Goal: Task Accomplishment & Management: Use online tool/utility

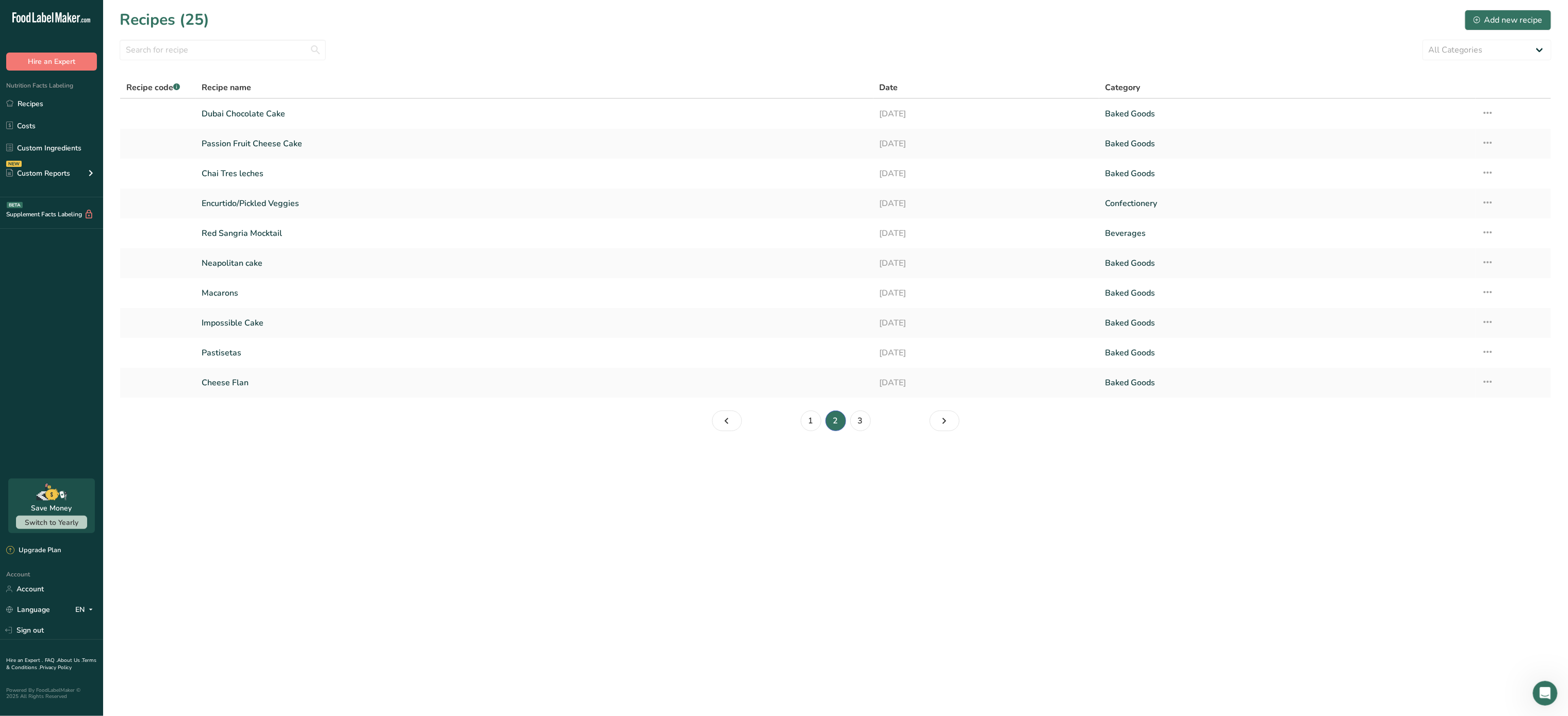
click at [747, 416] on ul "1 2 3" at bounding box center [836, 421] width 183 height 21
click at [736, 418] on link "Page 1." at bounding box center [727, 421] width 30 height 21
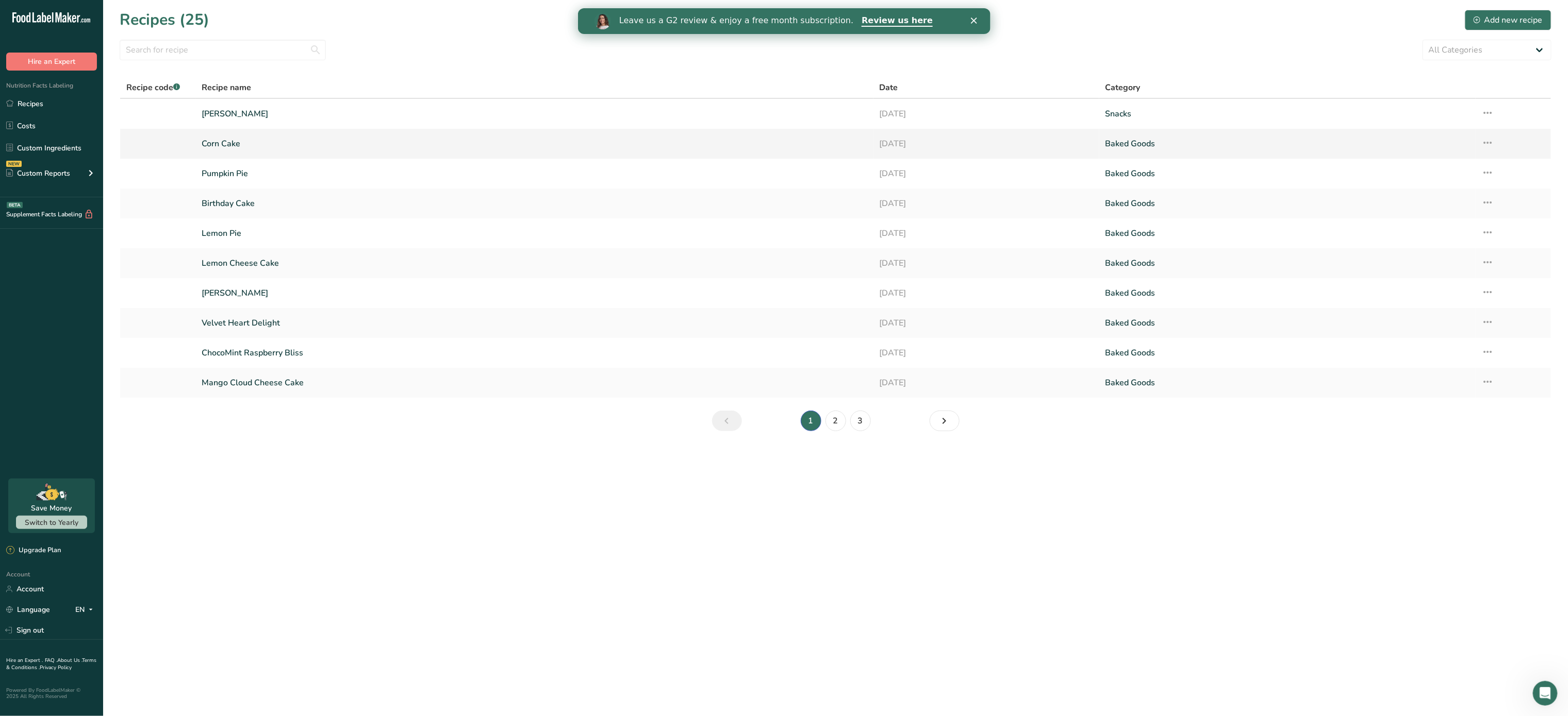
click at [267, 137] on link "Corn Cake" at bounding box center [534, 144] width 665 height 22
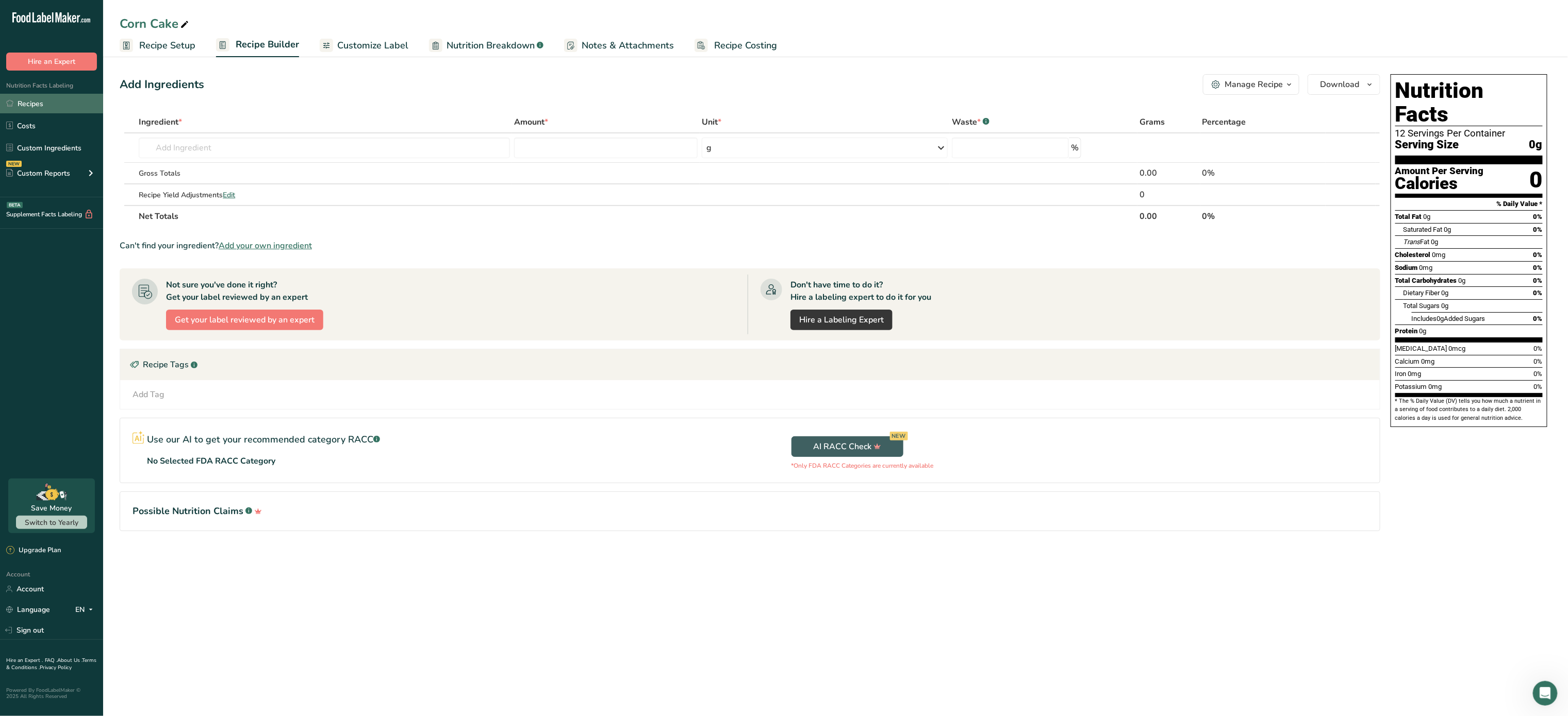
click at [36, 108] on link "Recipes" at bounding box center [51, 103] width 103 height 19
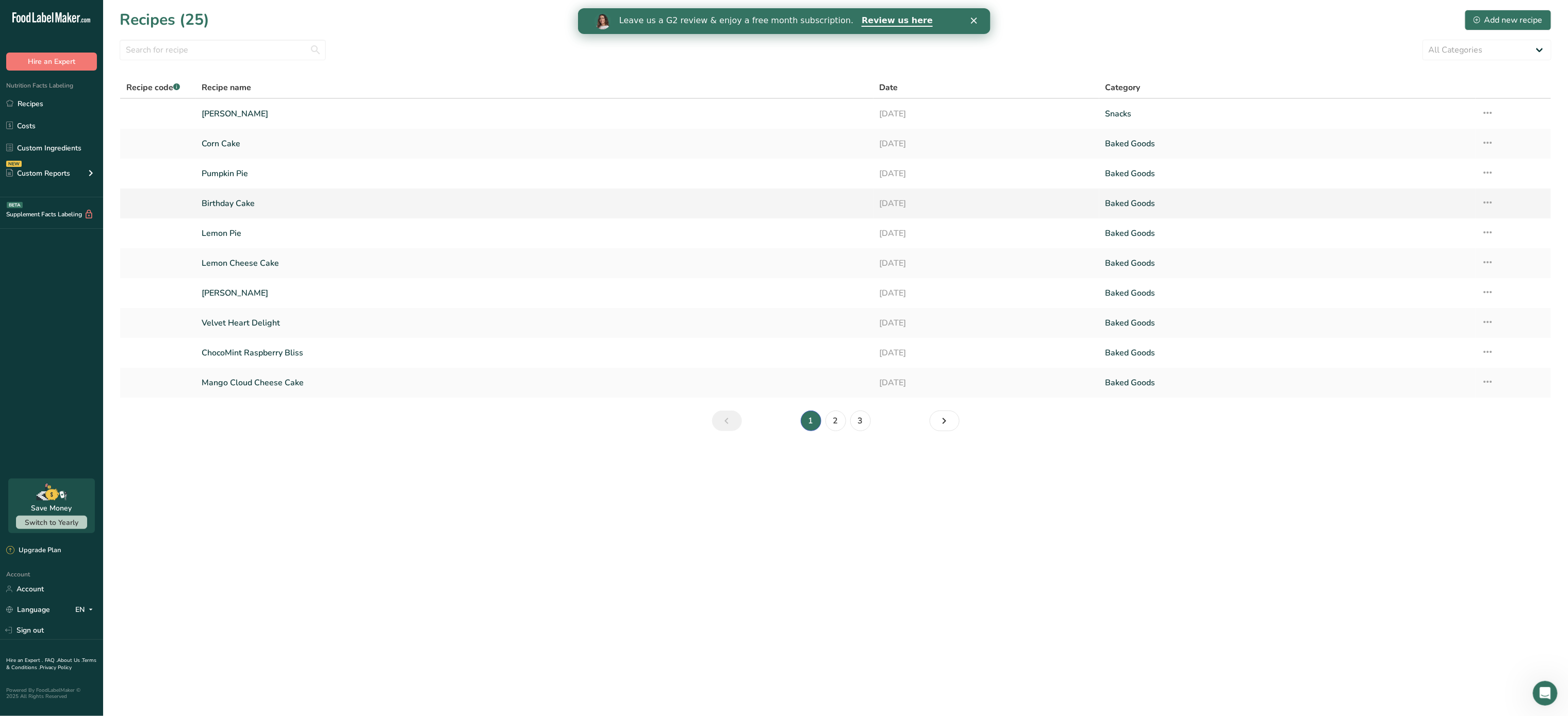
click at [276, 198] on link "Birthday Cake" at bounding box center [534, 203] width 665 height 22
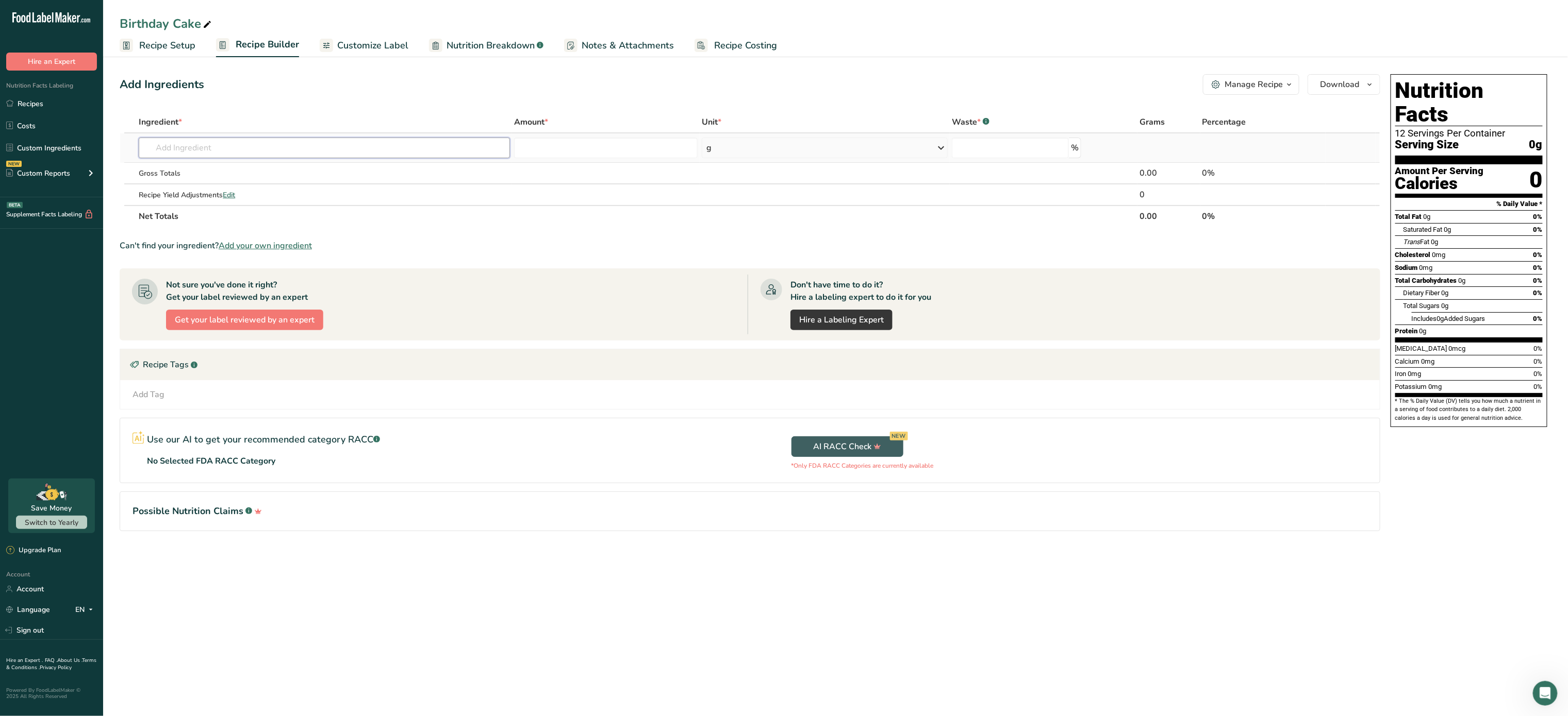
click at [196, 139] on input "text" at bounding box center [324, 148] width 371 height 21
click at [194, 145] on input "text" at bounding box center [324, 148] width 371 height 21
type input "betty cr"
click at [305, 207] on p "Super Moist French Vanilla Cake Mix ([PERSON_NAME] [PERSON_NAME])" at bounding box center [275, 203] width 255 height 11
type input "Super Moist French Vanilla Cake Mix ([PERSON_NAME] [PERSON_NAME])"
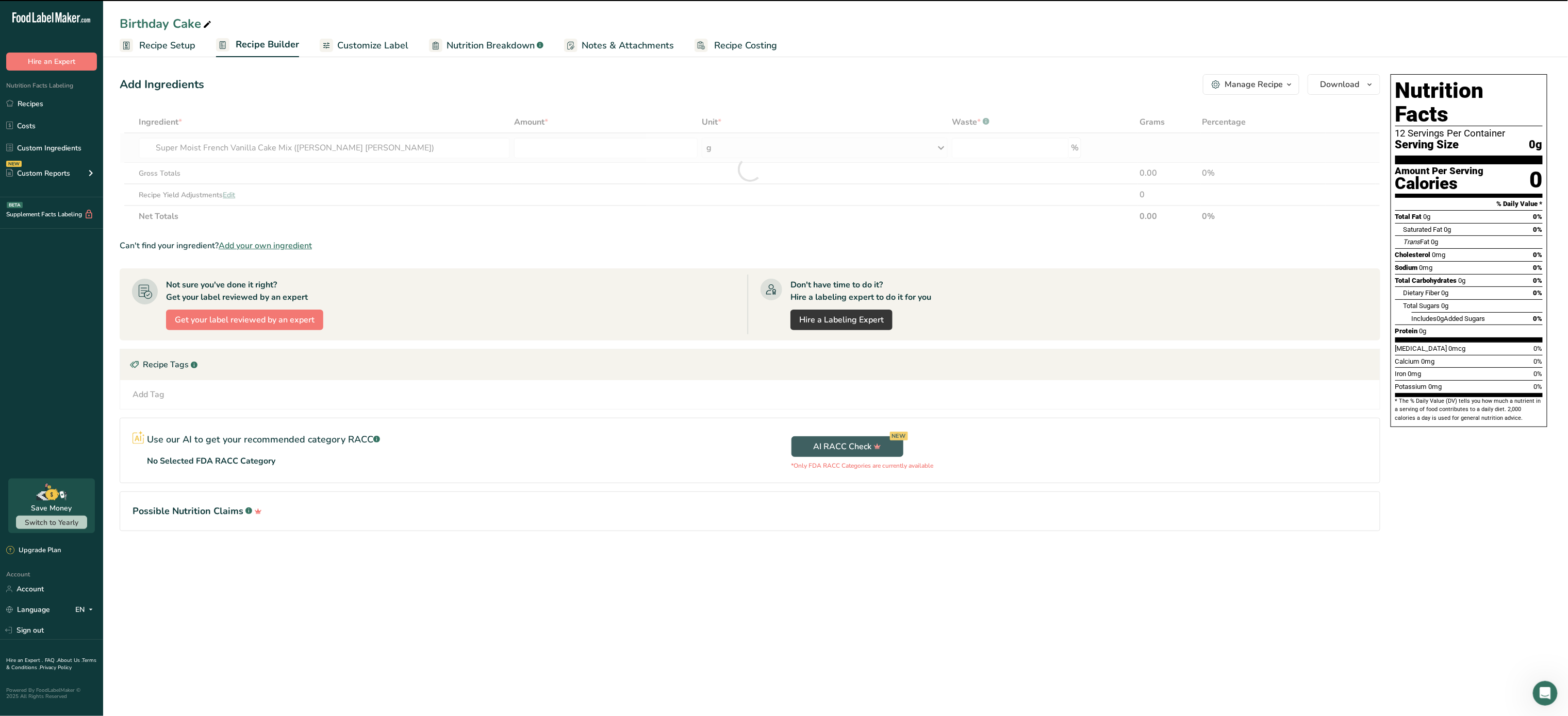
type input "0"
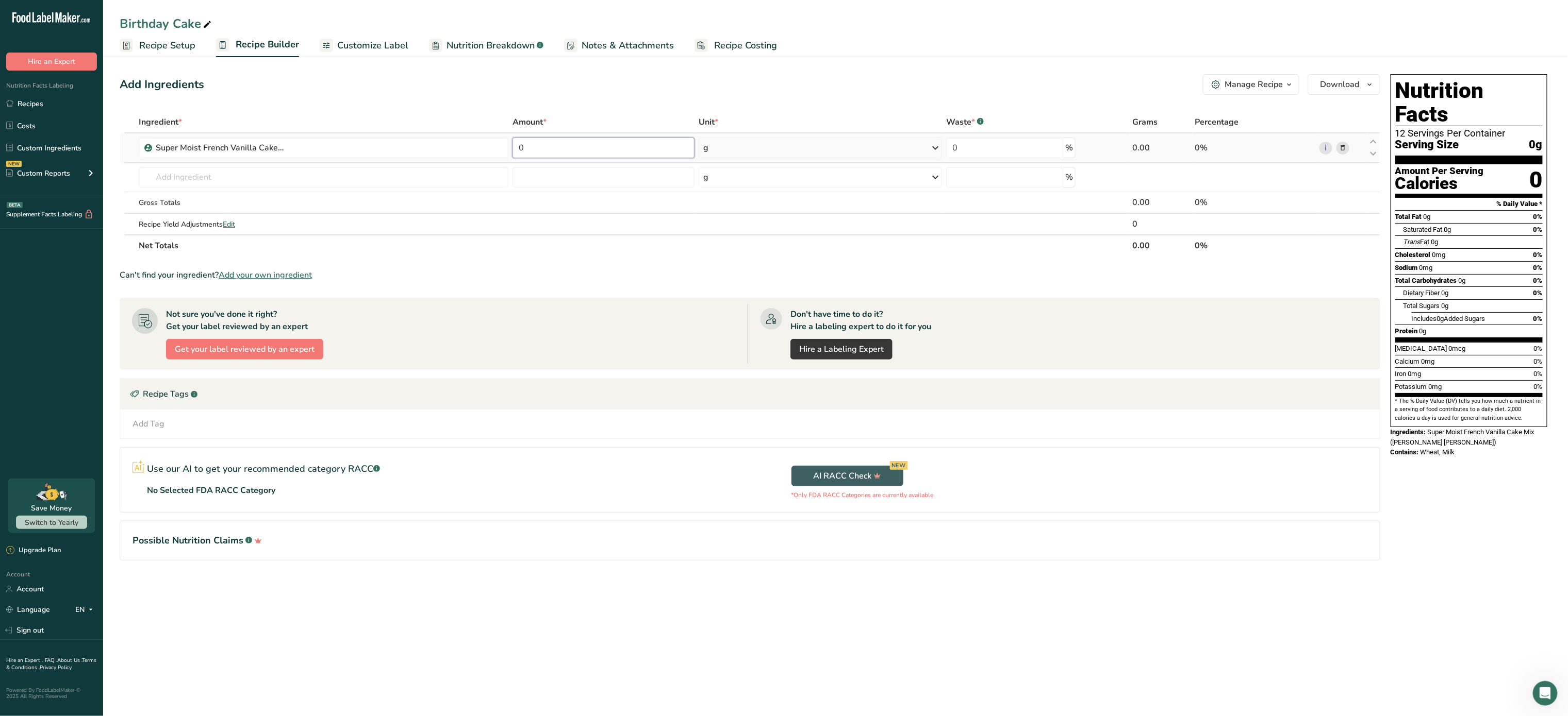
click at [571, 149] on input "0" at bounding box center [603, 148] width 182 height 21
type input "432"
click at [307, 178] on div "Ingredient * Amount * Unit * Waste * .a-a{fill:#347362;}.b-a{fill:#fff;} Grams …" at bounding box center [750, 183] width 1261 height 145
type input "Sprinkles"
click at [193, 197] on p "Rainbow sprinkles" at bounding box center [181, 198] width 69 height 11
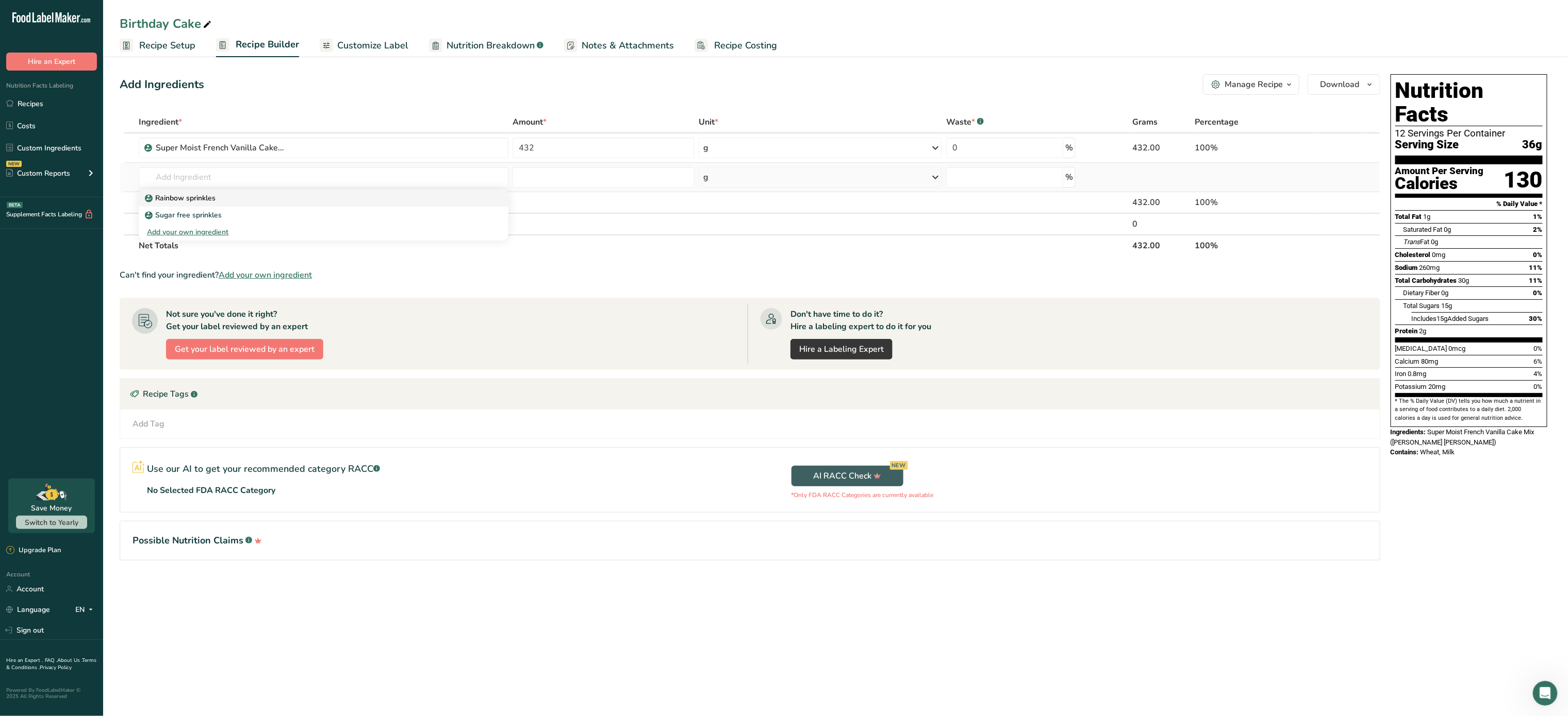
type input "Rainbow sprinkles"
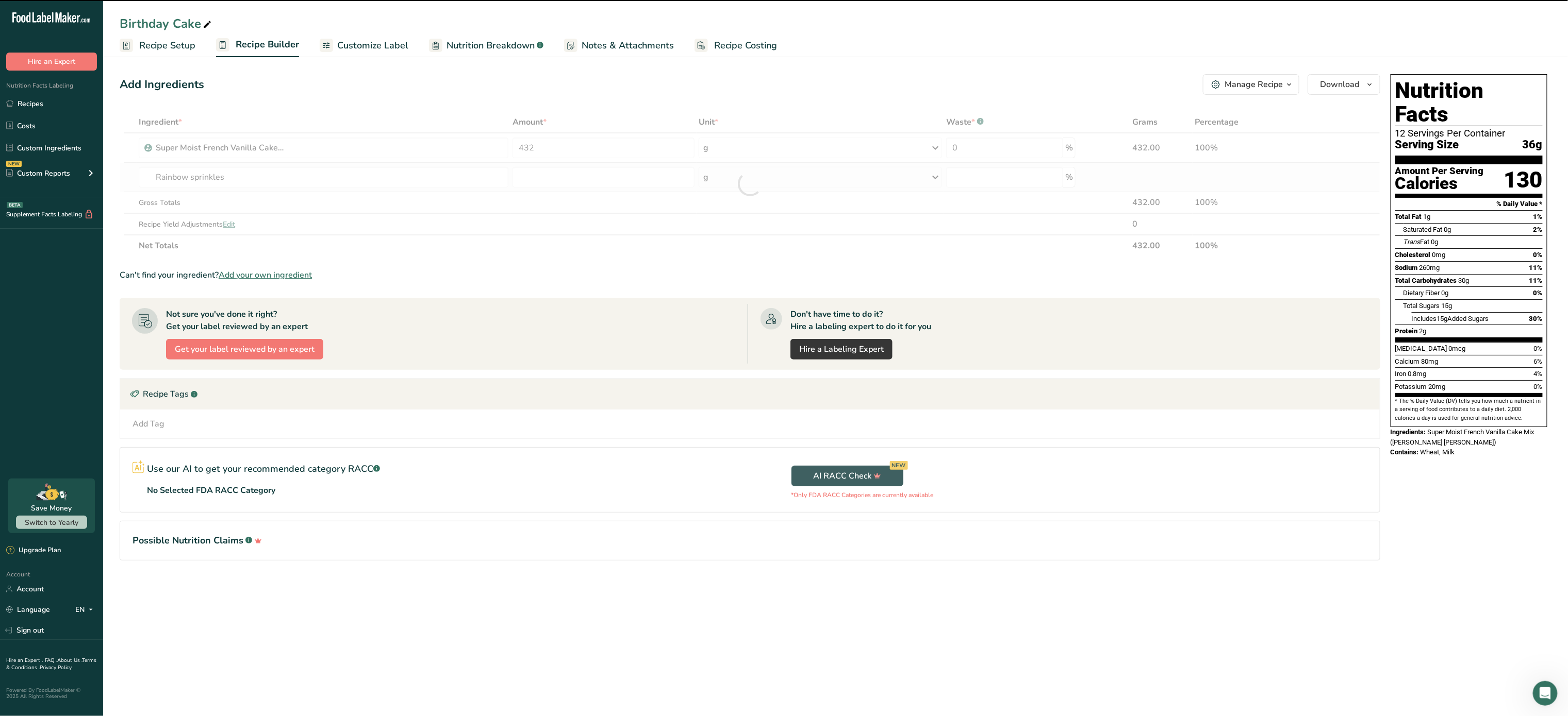
type input "0"
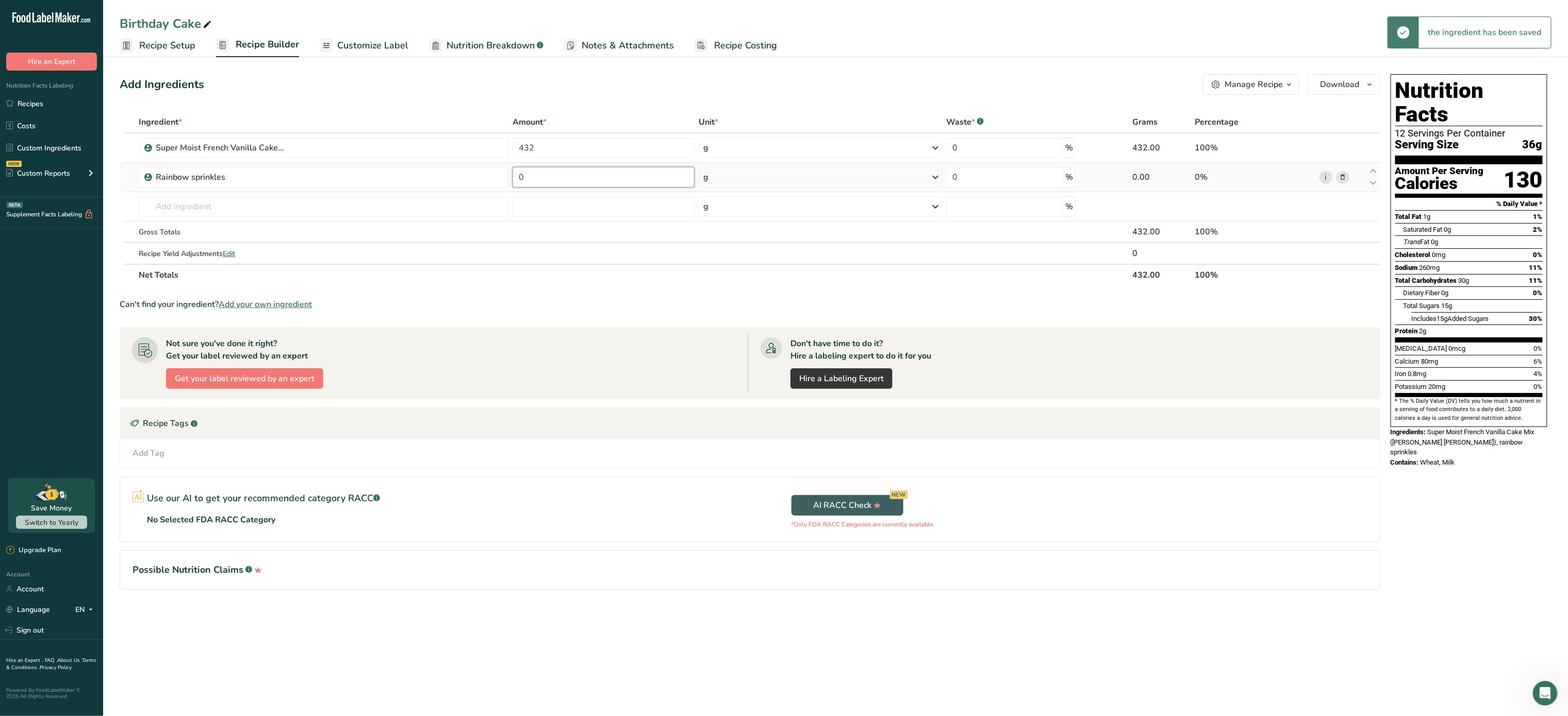
click at [570, 177] on input "0" at bounding box center [603, 178] width 182 height 21
type input "0.25"
click at [752, 176] on div "Ingredient * Amount * Unit * Waste * .a-a{fill:#347362;}.b-a{fill:#fff;} Grams …" at bounding box center [750, 198] width 1261 height 175
click at [752, 176] on div "g" at bounding box center [820, 178] width 244 height 21
click at [729, 336] on div "See more" at bounding box center [748, 335] width 87 height 11
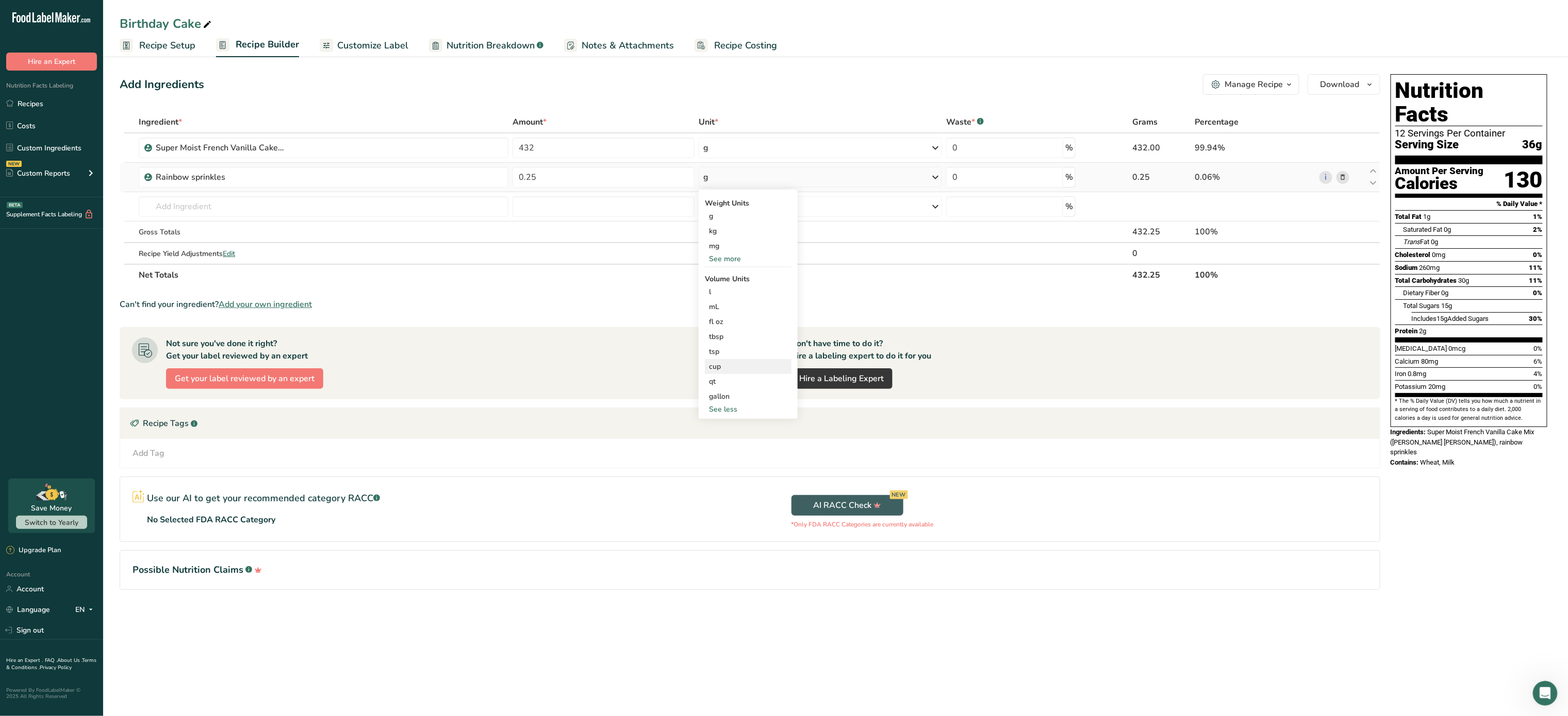
click at [716, 366] on div "cup" at bounding box center [748, 367] width 78 height 11
click at [868, 420] on span "Confirm" at bounding box center [866, 416] width 22 height 9
click at [923, 392] on img at bounding box center [924, 397] width 11 height 18
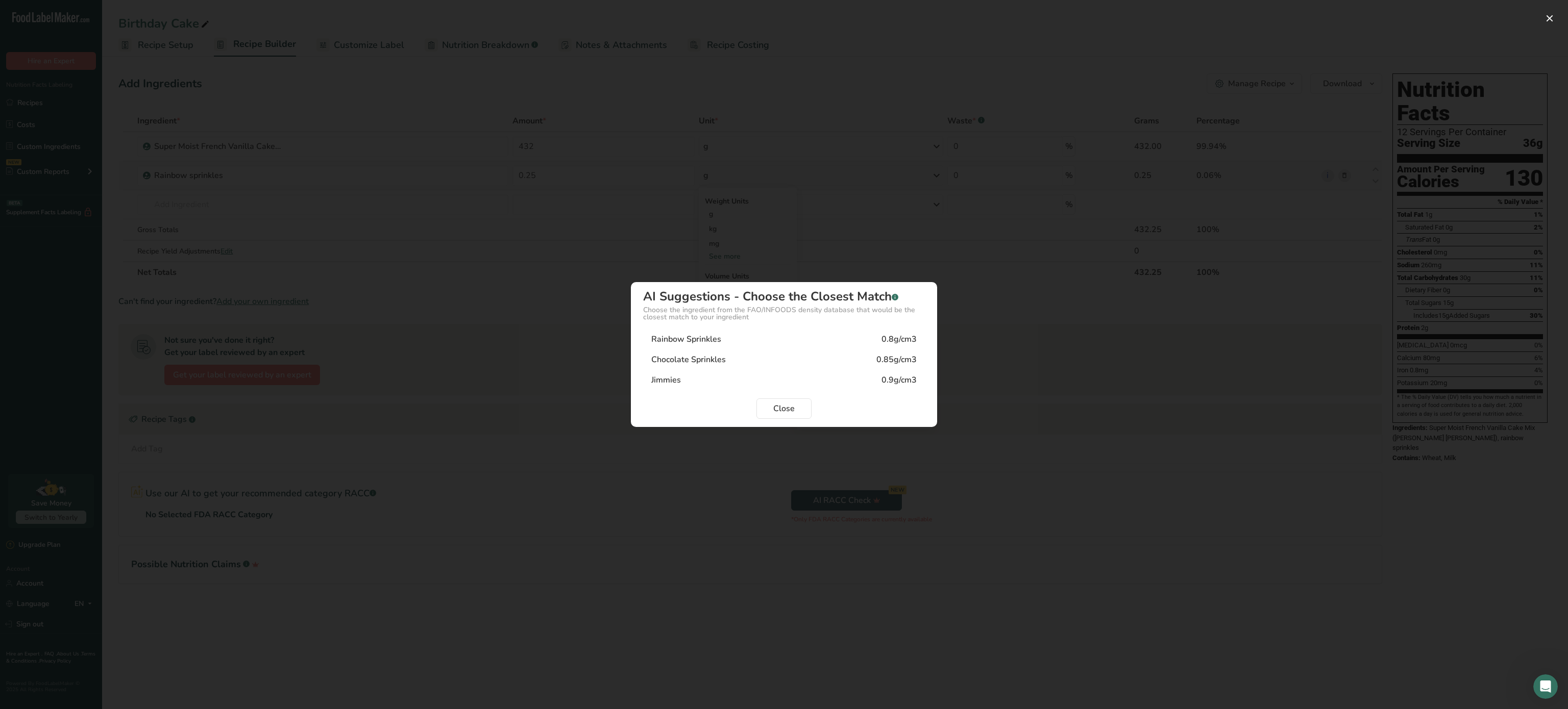
click at [768, 339] on div "Rainbow Sprinkles 0.8g/cm3" at bounding box center [784, 339] width 282 height 21
type input "0.8"
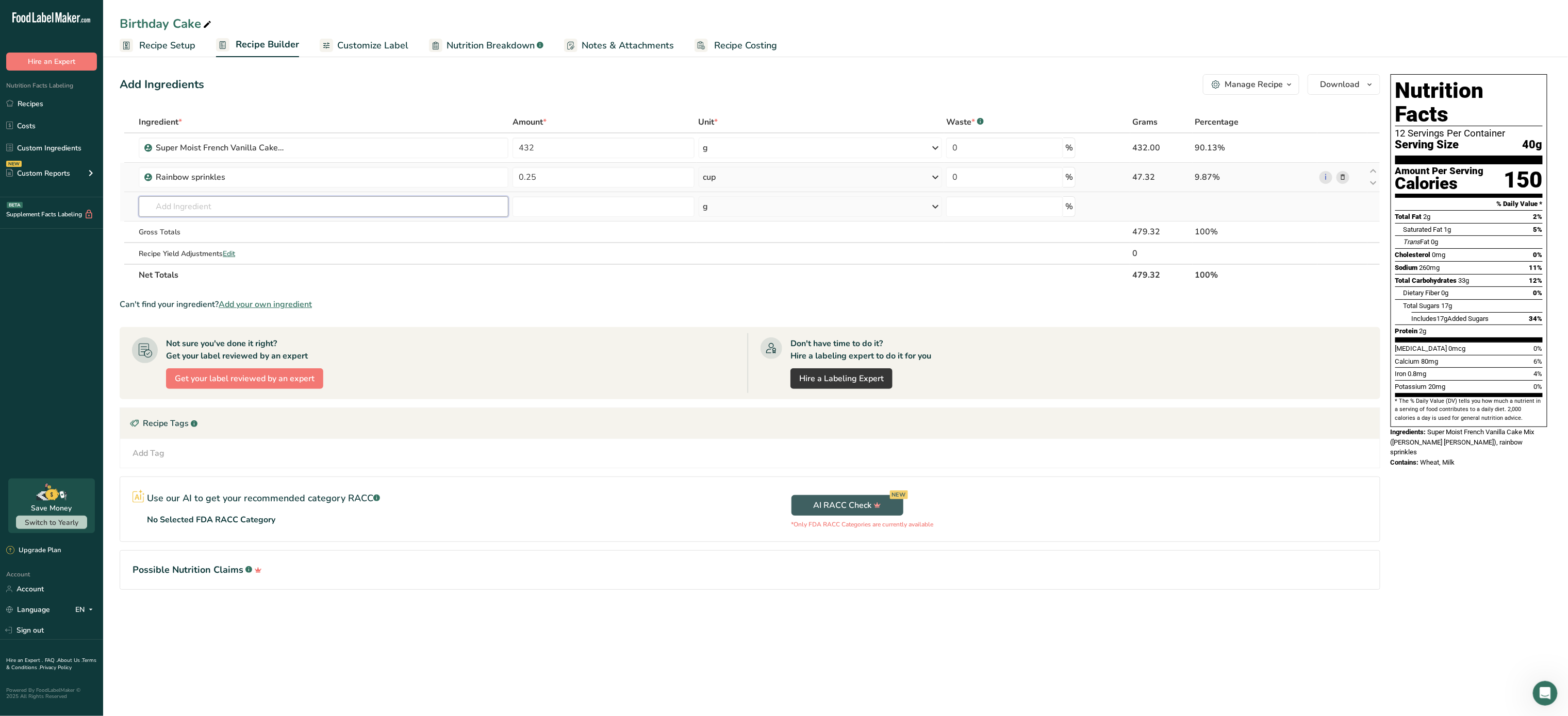
click at [242, 200] on input "text" at bounding box center [323, 207] width 370 height 21
click at [171, 47] on span "Recipe Setup" at bounding box center [167, 46] width 56 height 14
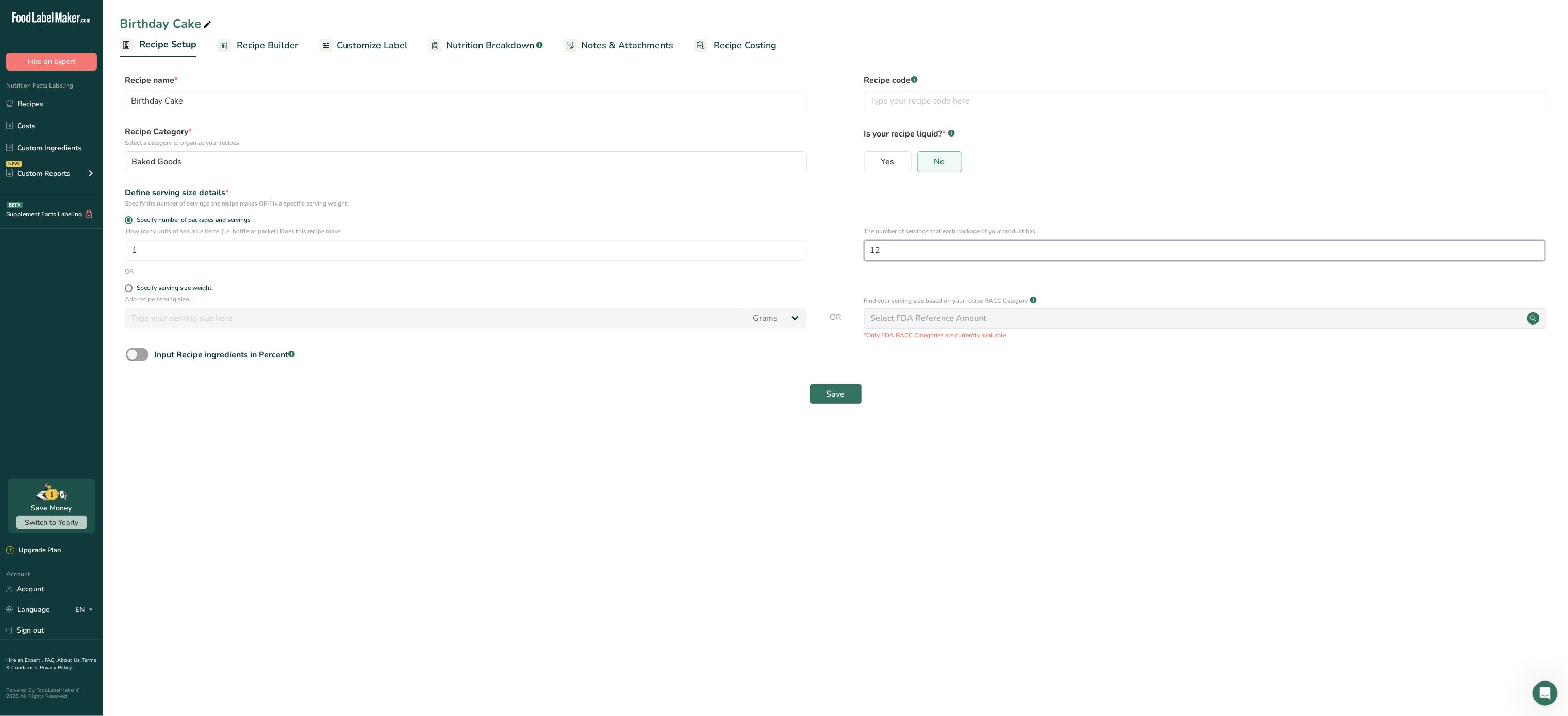
click at [883, 255] on input "12" at bounding box center [1204, 250] width 681 height 21
type input "1"
click at [541, 249] on input "1" at bounding box center [466, 250] width 681 height 21
type input "12"
click at [821, 390] on button "Save" at bounding box center [836, 394] width 53 height 21
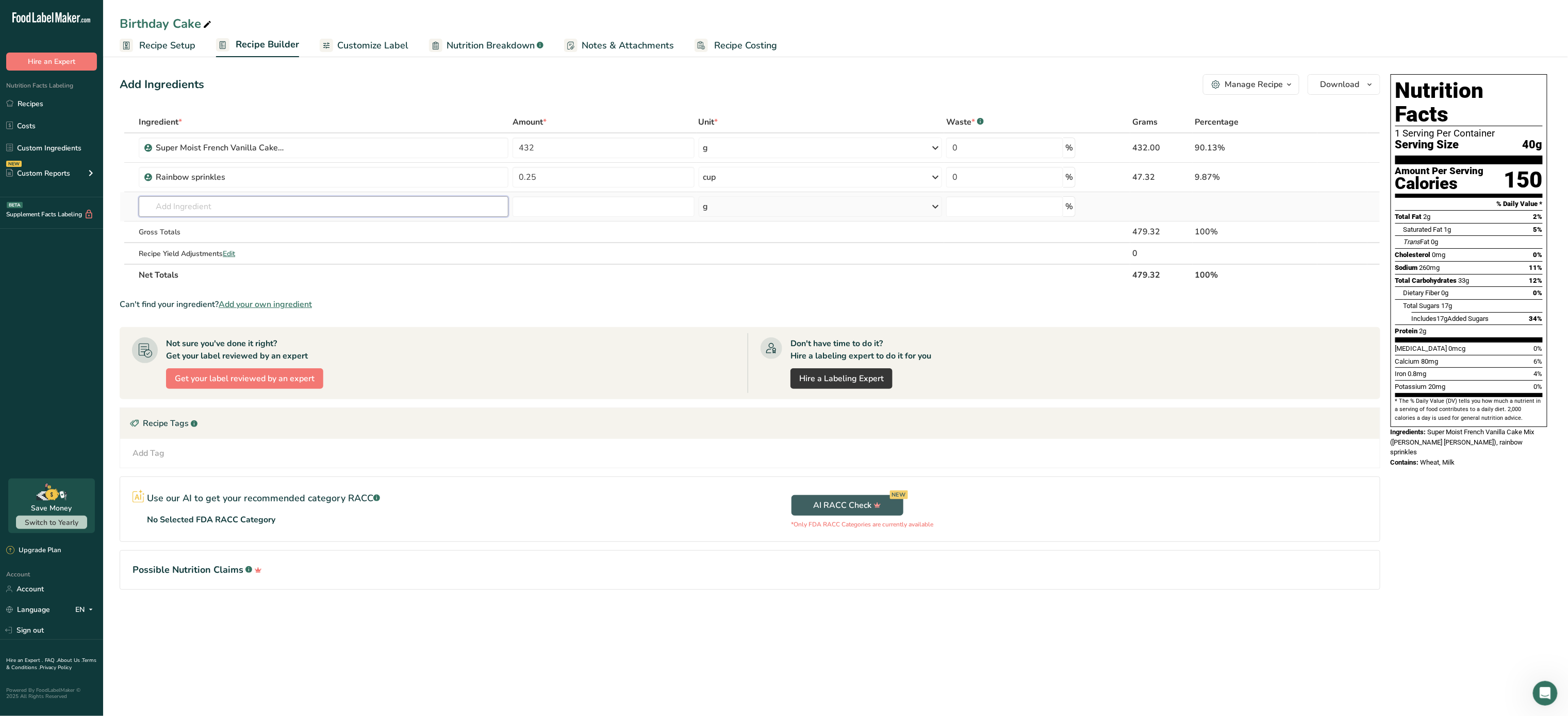
click at [229, 215] on input "text" at bounding box center [323, 207] width 370 height 21
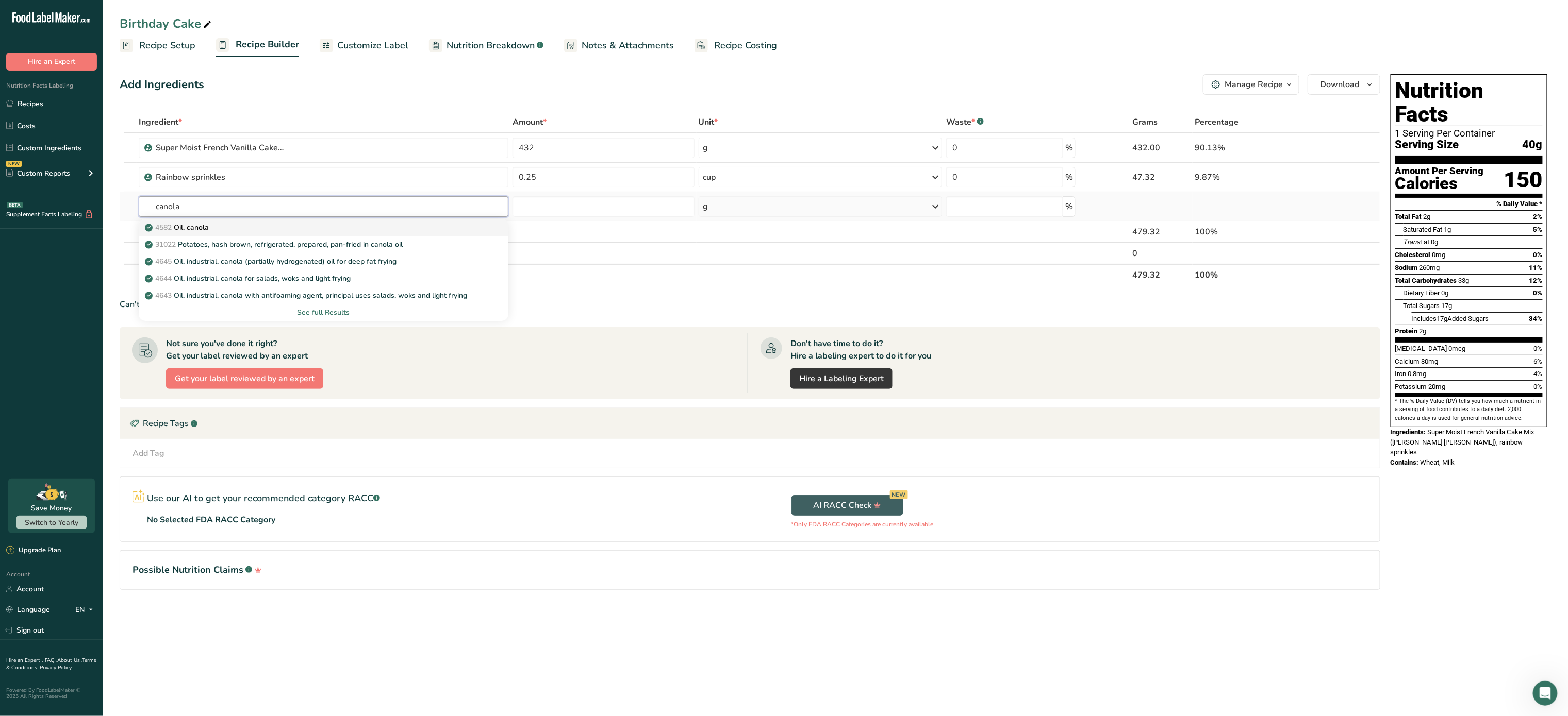
type input "canola"
click at [264, 222] on div "4582 Oil, canola" at bounding box center [315, 228] width 337 height 11
type input "Oil, canola"
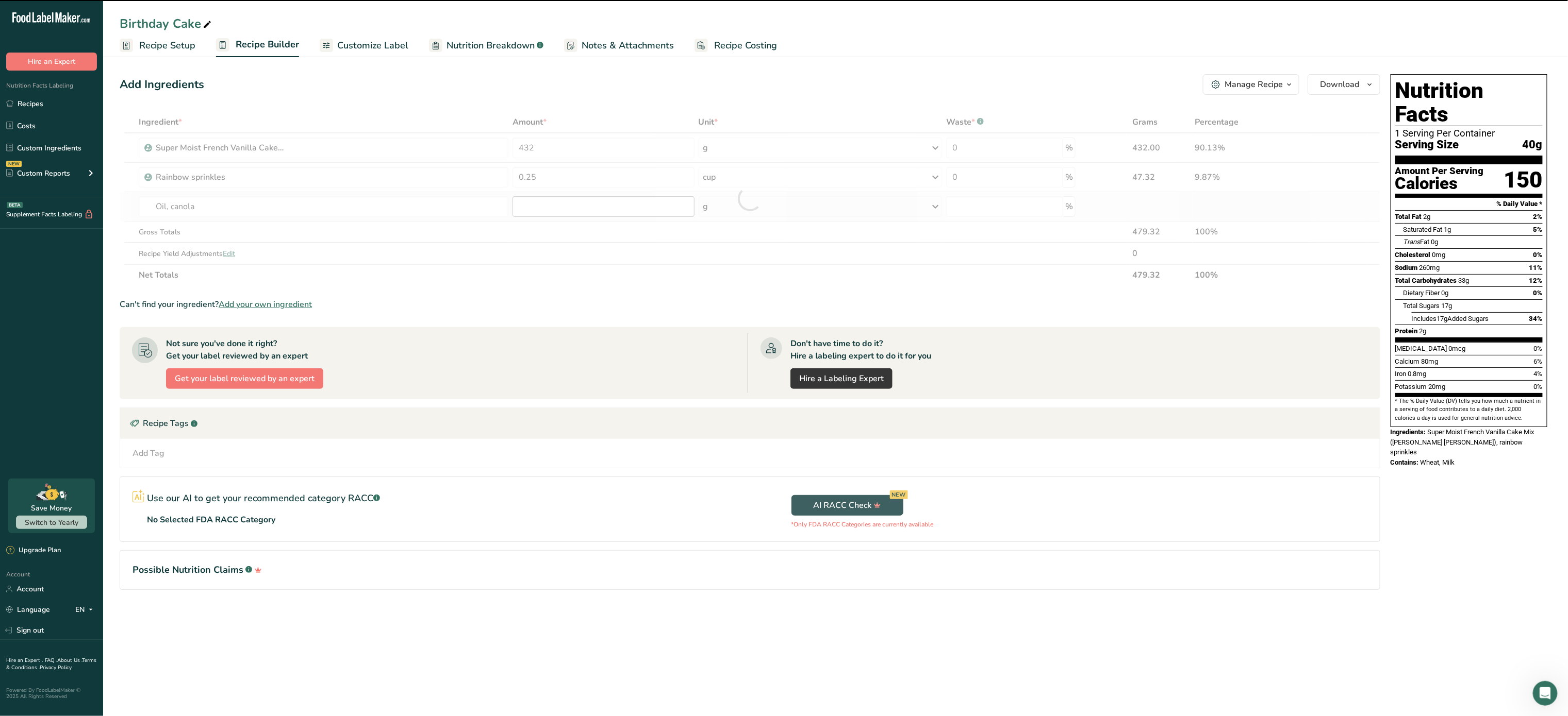
type input "0"
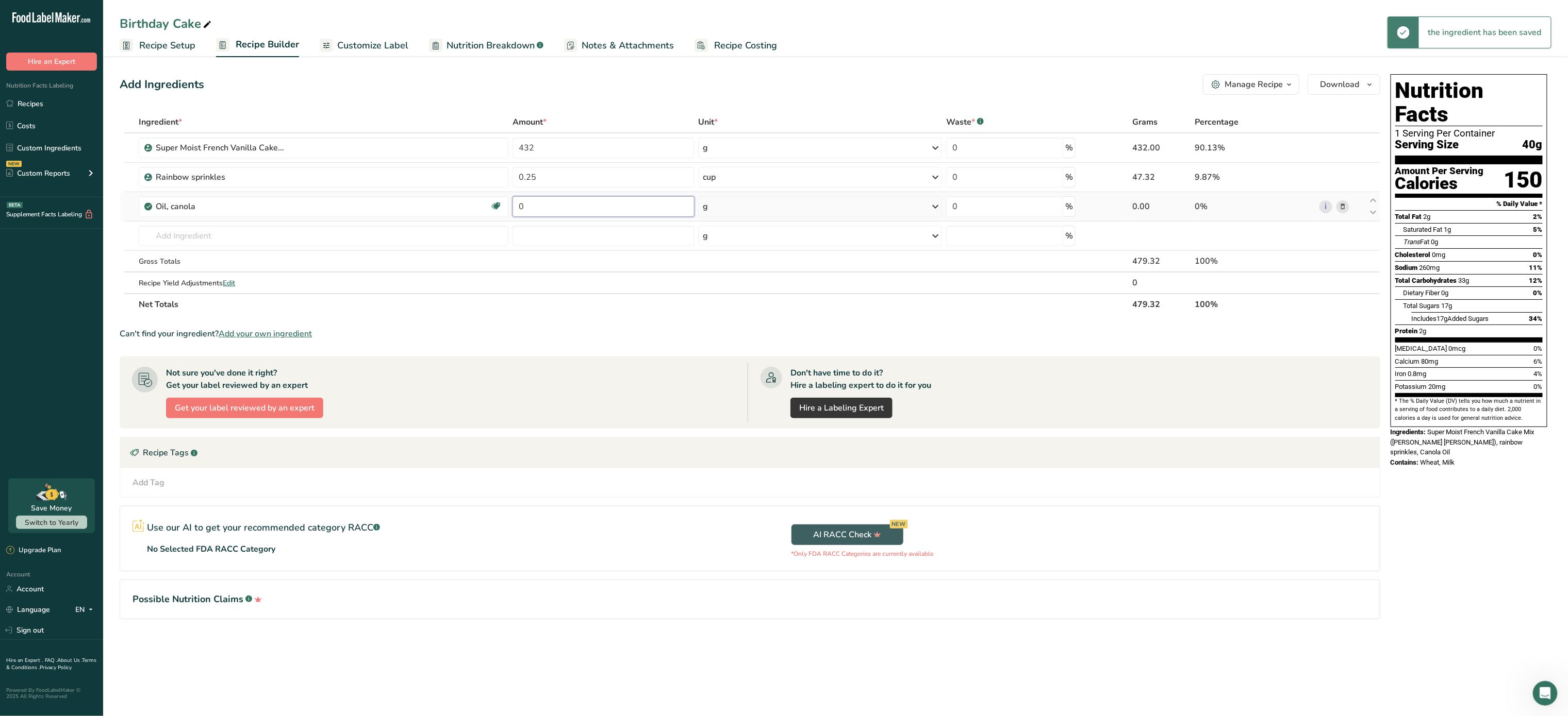
click at [546, 215] on input "0" at bounding box center [603, 207] width 182 height 21
type input "1"
type input "0.5"
click at [841, 208] on div "Ingredient * Amount * Unit * Waste * .a-a{fill:#347362;}.b-a{fill:#fff;} Grams …" at bounding box center [750, 213] width 1261 height 204
click at [841, 208] on div "g" at bounding box center [820, 207] width 244 height 21
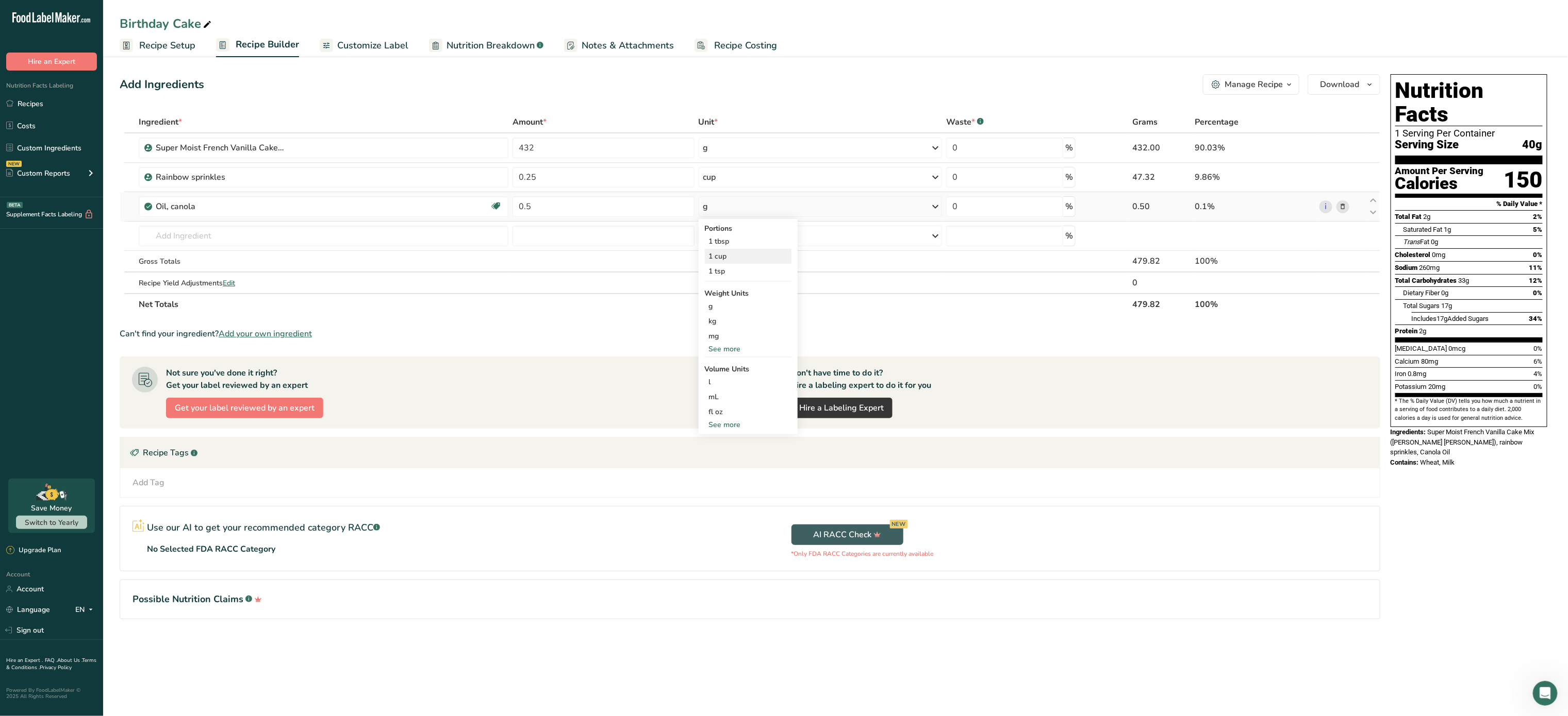
click at [741, 256] on div "1 cup" at bounding box center [748, 257] width 87 height 15
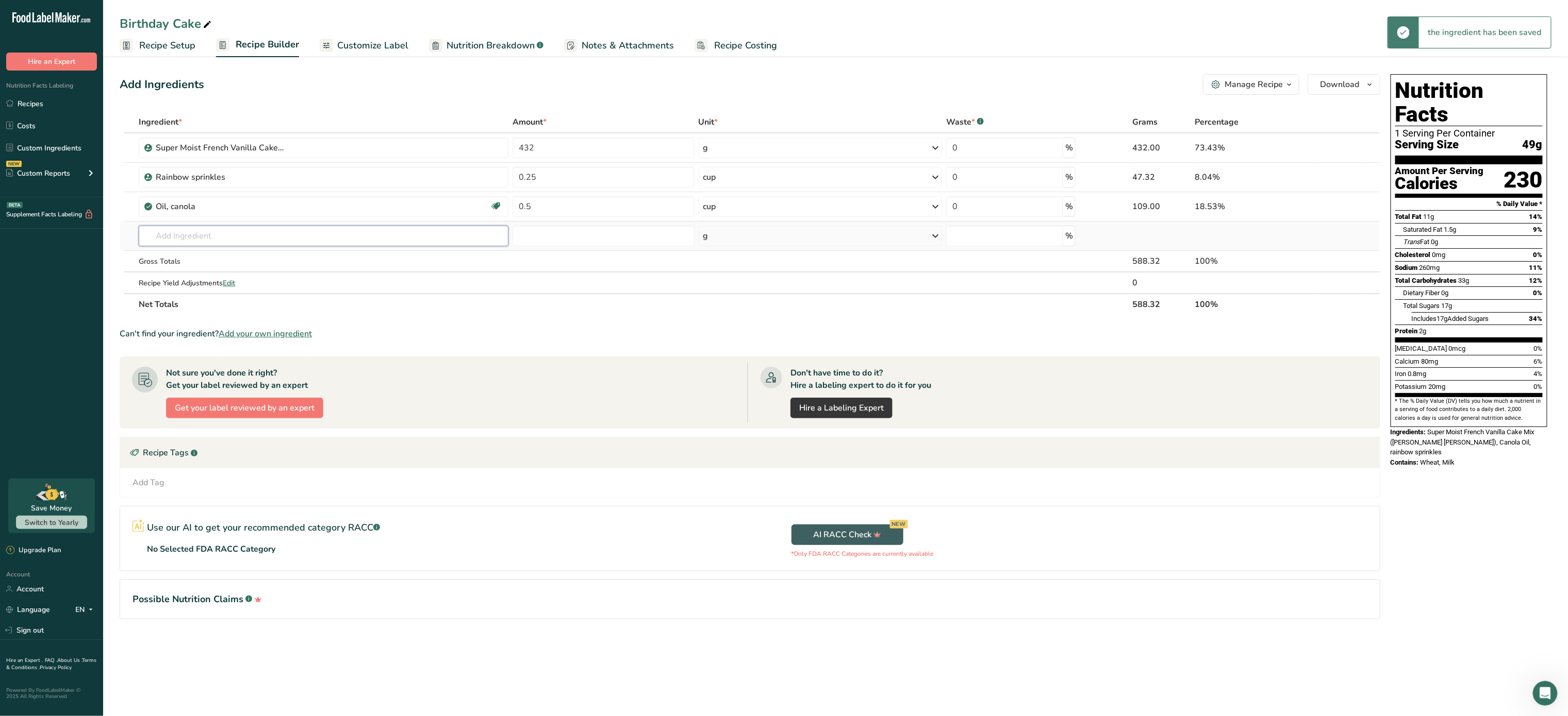
click at [328, 246] on input "text" at bounding box center [323, 236] width 370 height 21
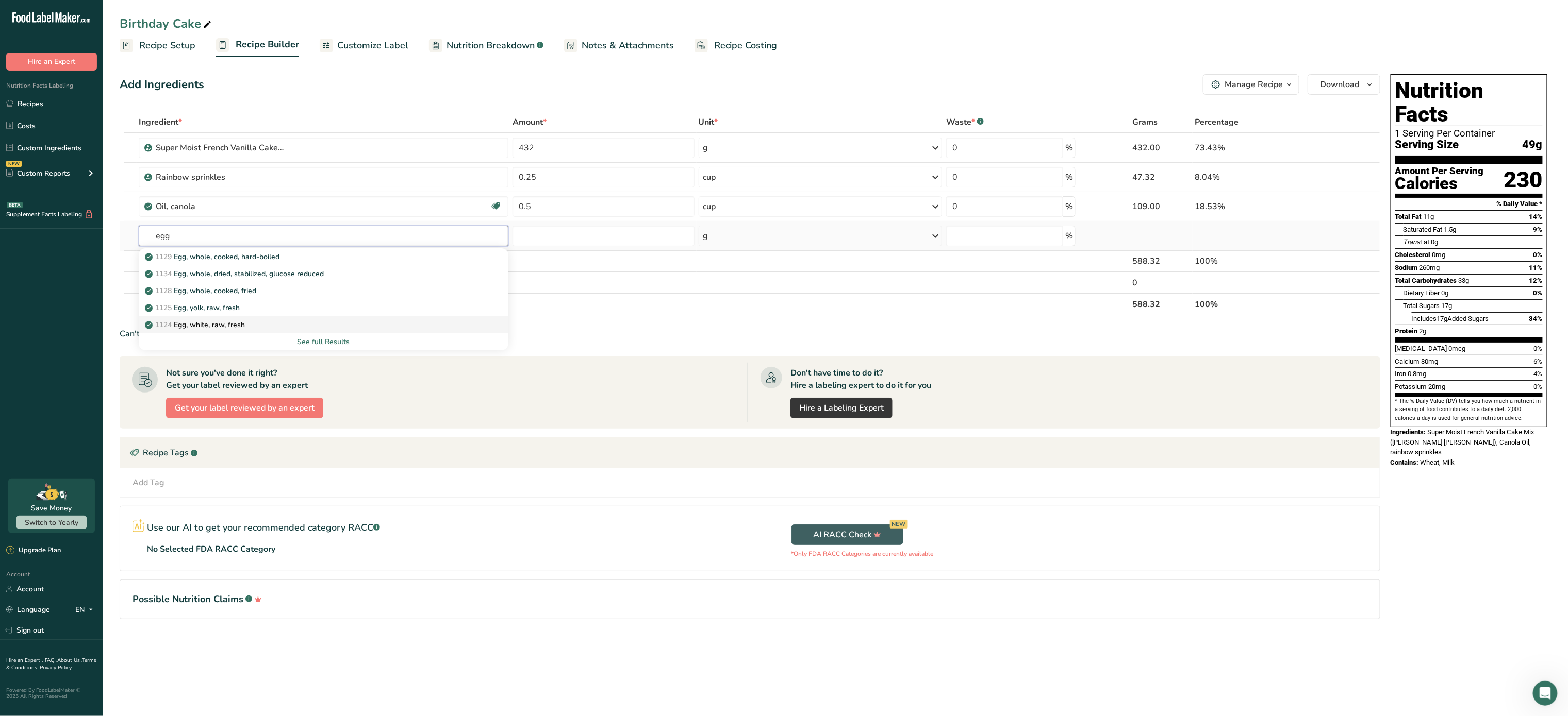
type input "egg"
click at [310, 327] on div "1124 Egg, white, raw, fresh" at bounding box center [315, 325] width 337 height 11
type input "Egg, white, raw, fresh"
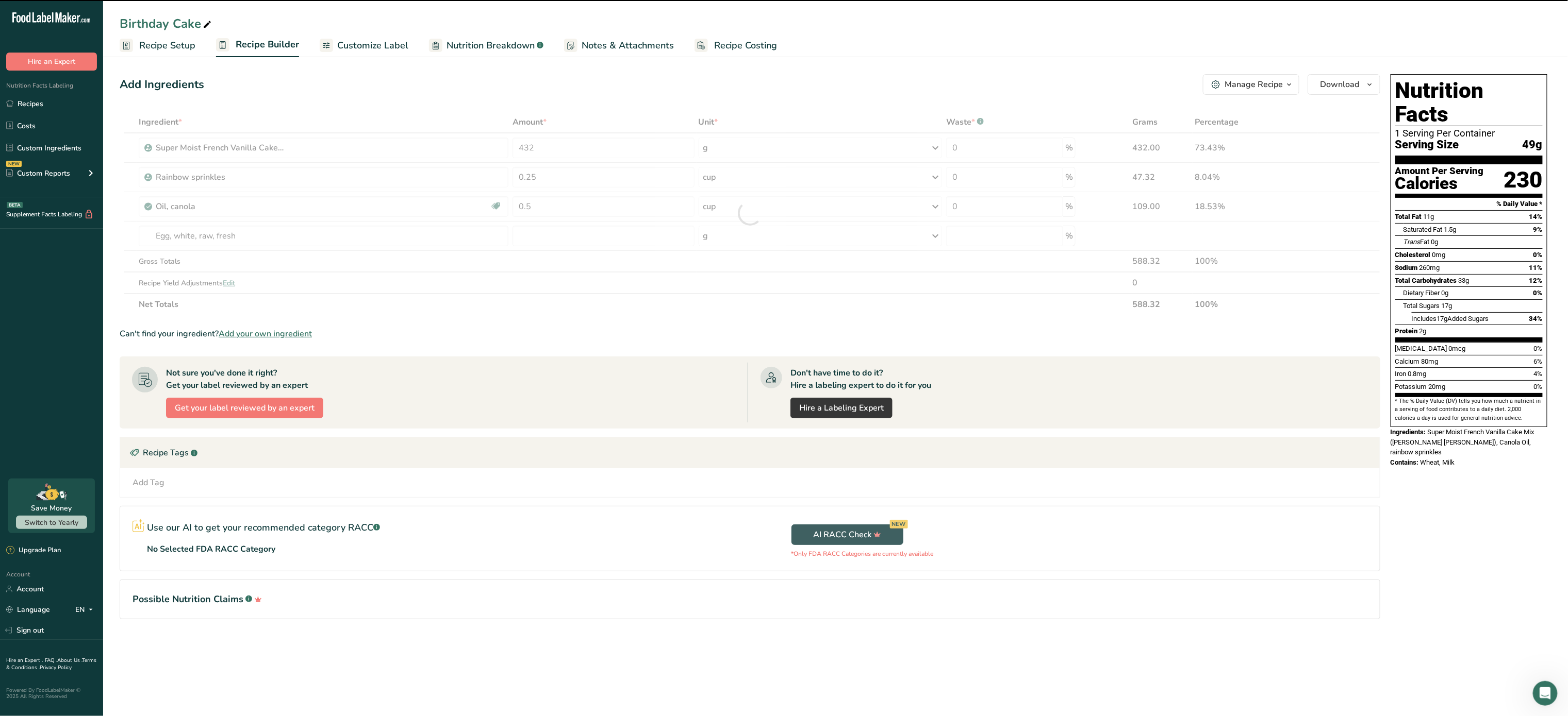
type input "0"
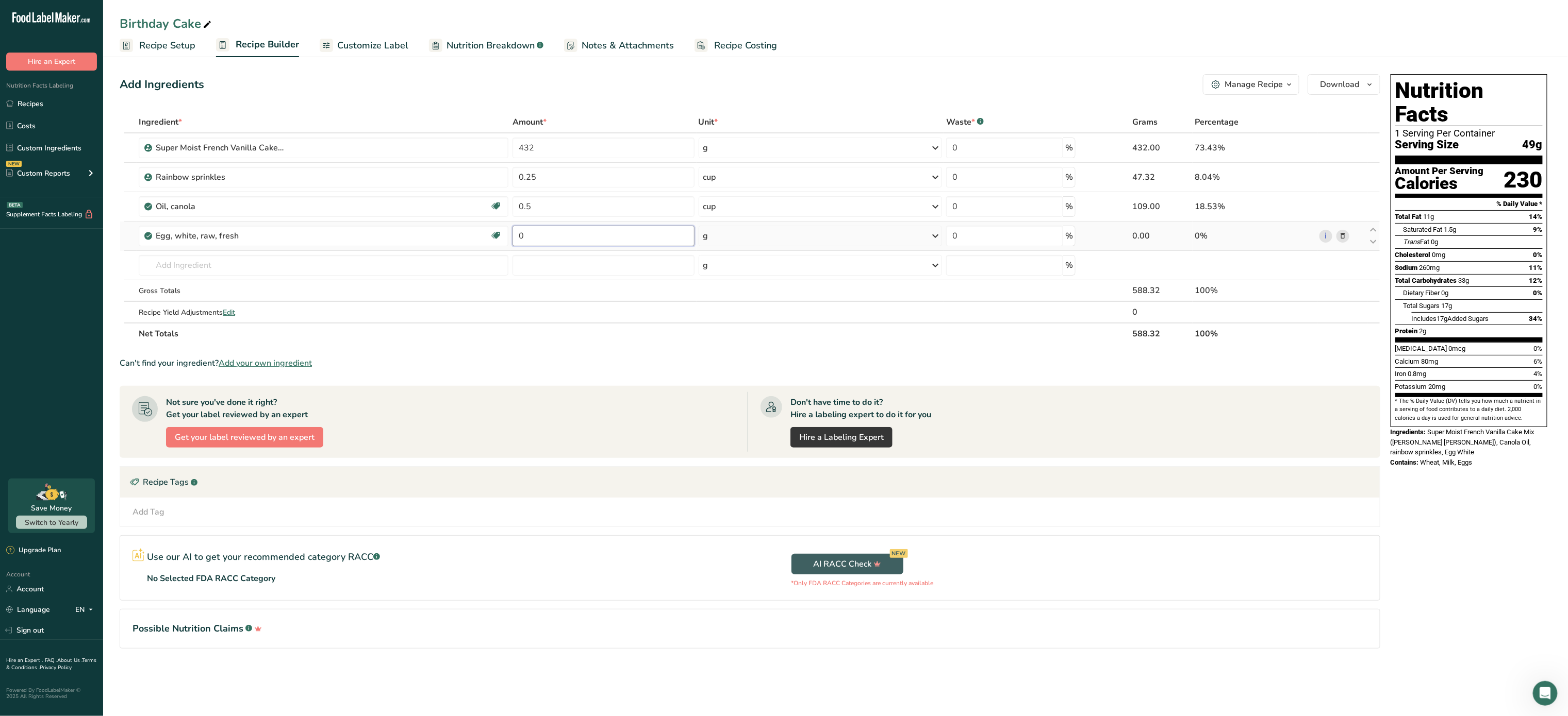
click at [562, 230] on input "0" at bounding box center [603, 236] width 182 height 21
type input "3"
click at [877, 242] on div "Ingredient * Amount * Unit * Waste * .a-a{fill:#347362;}.b-a{fill:#fff;} Grams …" at bounding box center [750, 228] width 1261 height 233
click at [842, 225] on td "g Portions 1 large 1 cup Weight Units g kg mg See more Volume Units l Volume un…" at bounding box center [820, 236] width 248 height 29
click at [838, 248] on td "g Portions 1 large 1 cup Weight Units g kg mg See more Volume Units l Volume un…" at bounding box center [820, 236] width 248 height 29
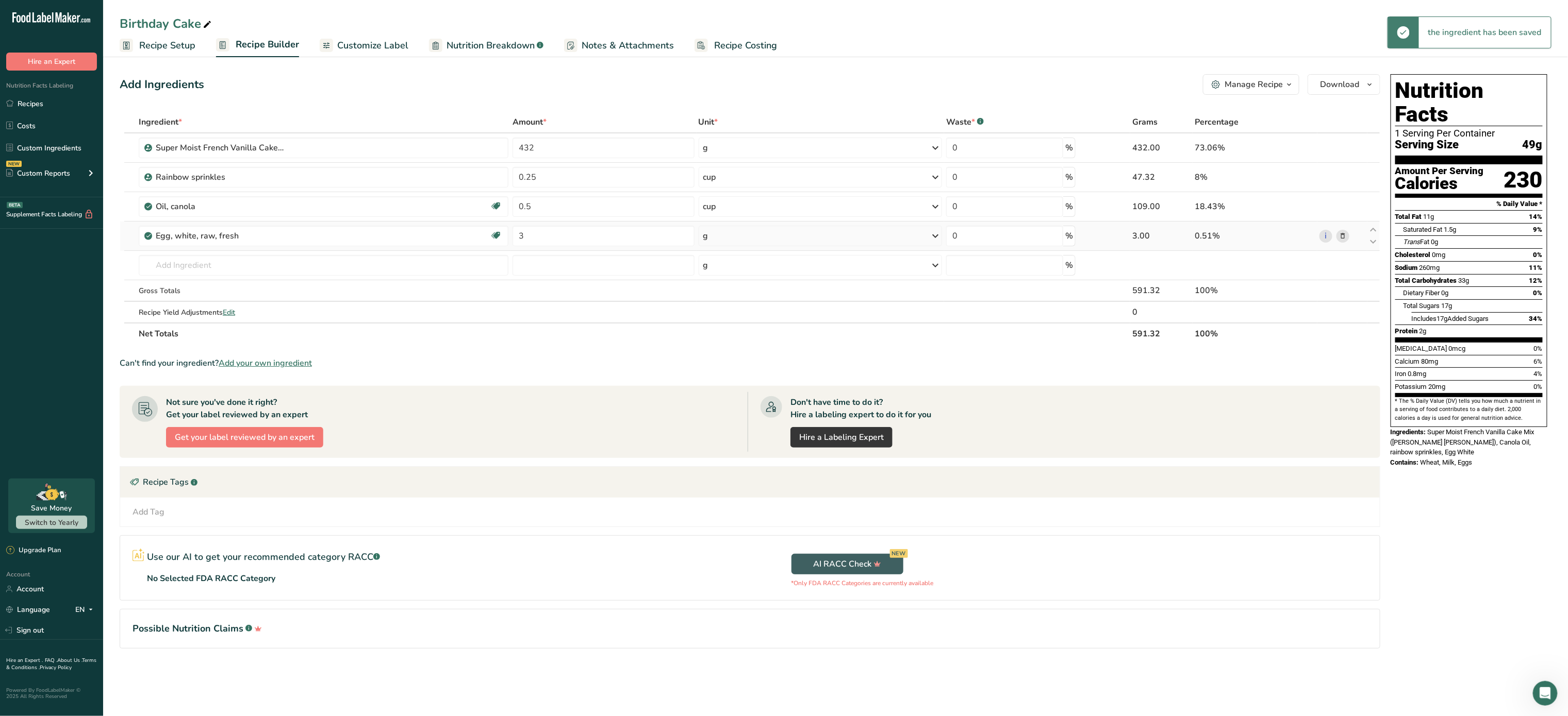
click at [831, 233] on div "g" at bounding box center [820, 236] width 244 height 21
click at [737, 270] on div "1 large" at bounding box center [748, 271] width 87 height 15
click at [244, 266] on input "text" at bounding box center [323, 266] width 370 height 21
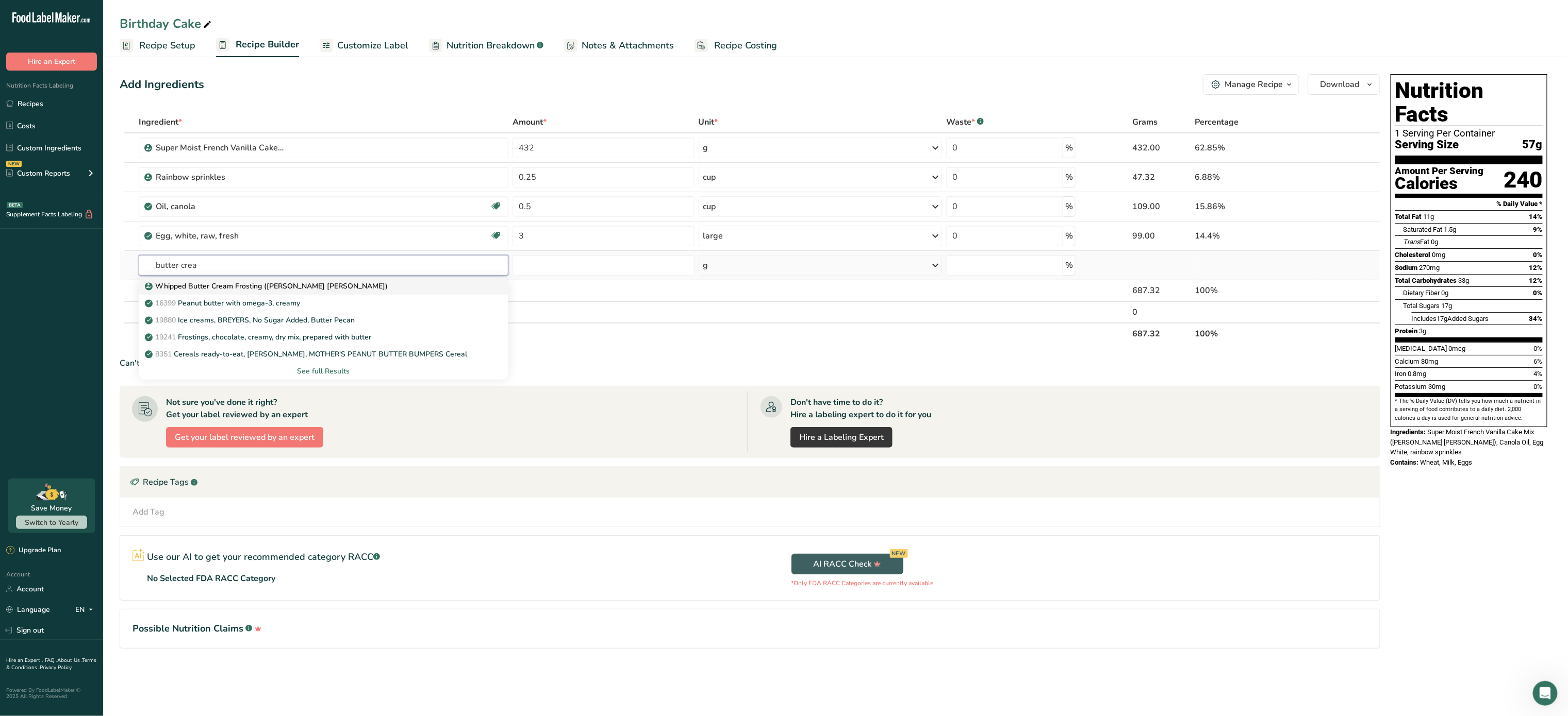
type input "butter crea"
click at [319, 284] on div "Whipped Butter Cream Frosting (Betty Crocker)" at bounding box center [315, 287] width 337 height 11
type input "Whipped Butter Cream Frosting (Betty Crocker)"
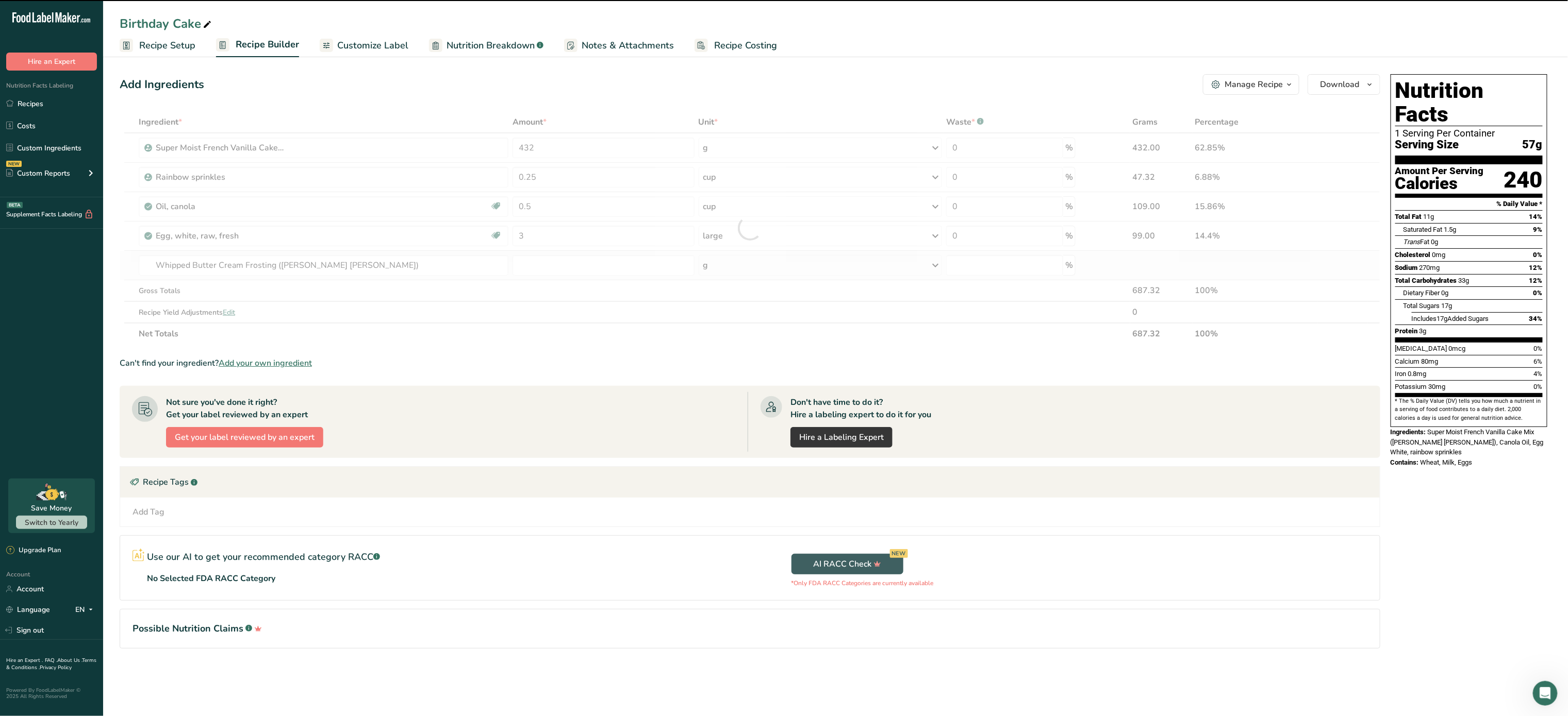
type input "0"
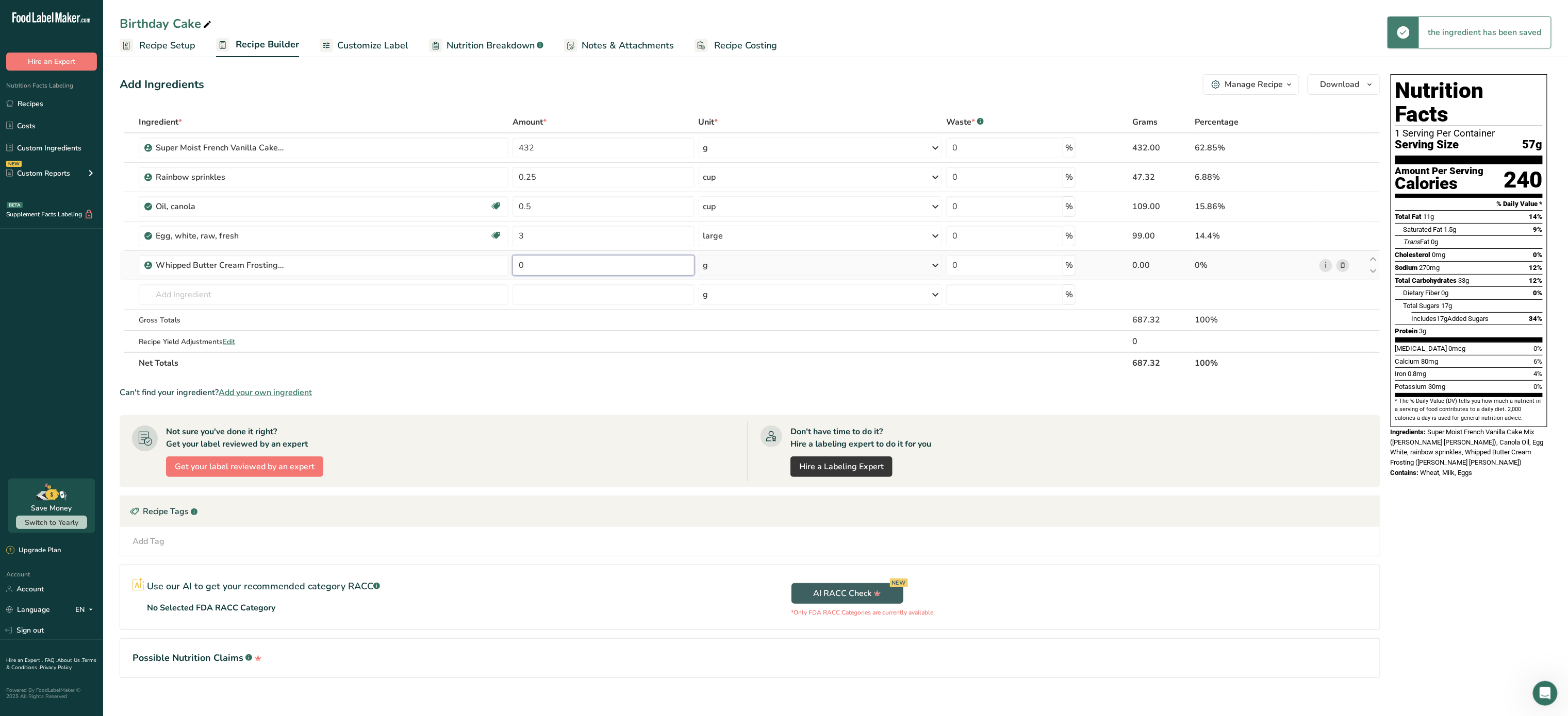
click at [573, 265] on input "0" at bounding box center [603, 266] width 182 height 21
click at [378, 275] on div "Ingredient * Amount * Unit * Waste * .a-a{fill:#347362;}.b-a{fill:#fff;} Grams …" at bounding box center [750, 242] width 1261 height 263
drag, startPoint x: 1312, startPoint y: 293, endPoint x: 1330, endPoint y: 300, distance: 19.3
click at [1330, 300] on tr "Whipped Butter Cream Frosting (Betty Crocker) 16399 Peanut butter with omega-3,…" at bounding box center [750, 295] width 1260 height 29
click at [1345, 271] on icon at bounding box center [1342, 266] width 7 height 11
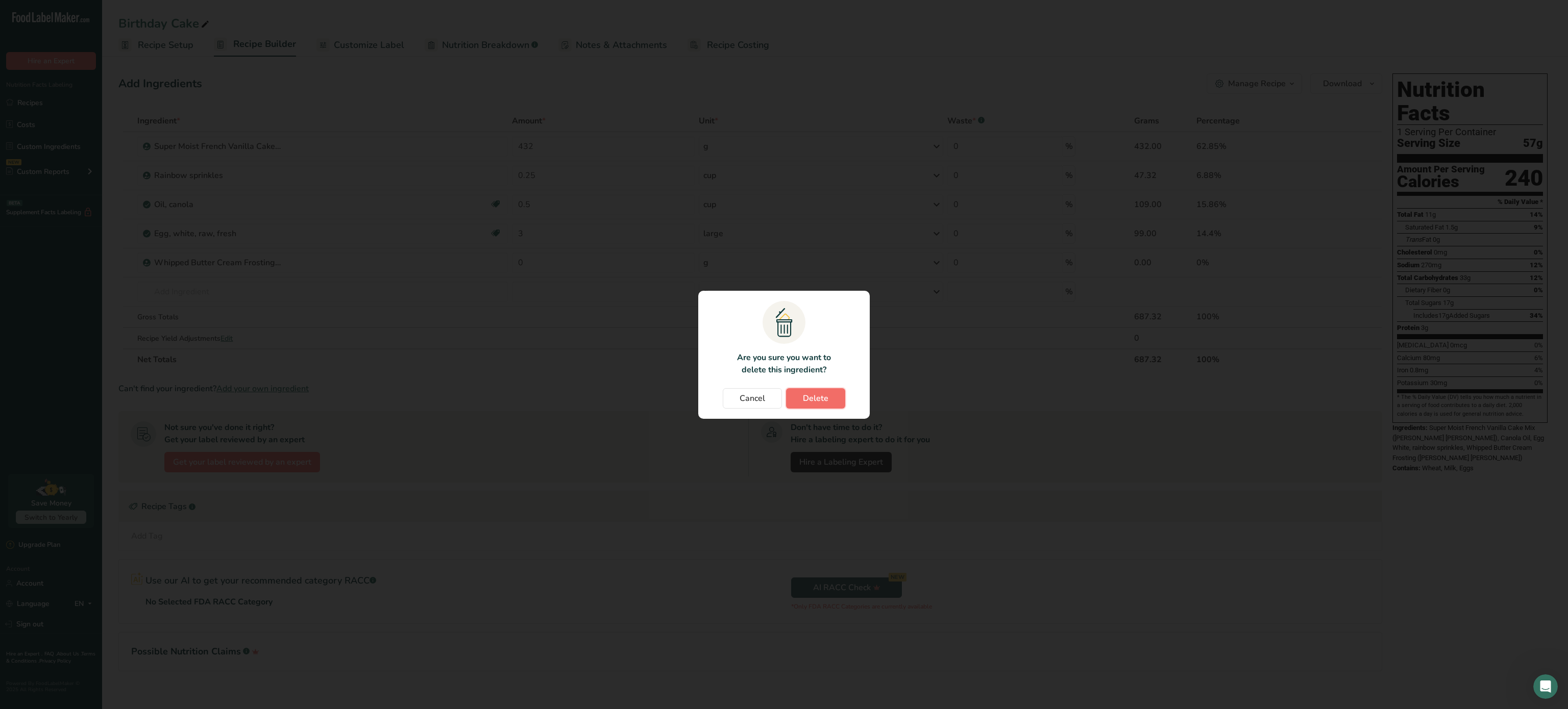
click at [820, 396] on span "Delete" at bounding box center [815, 398] width 25 height 12
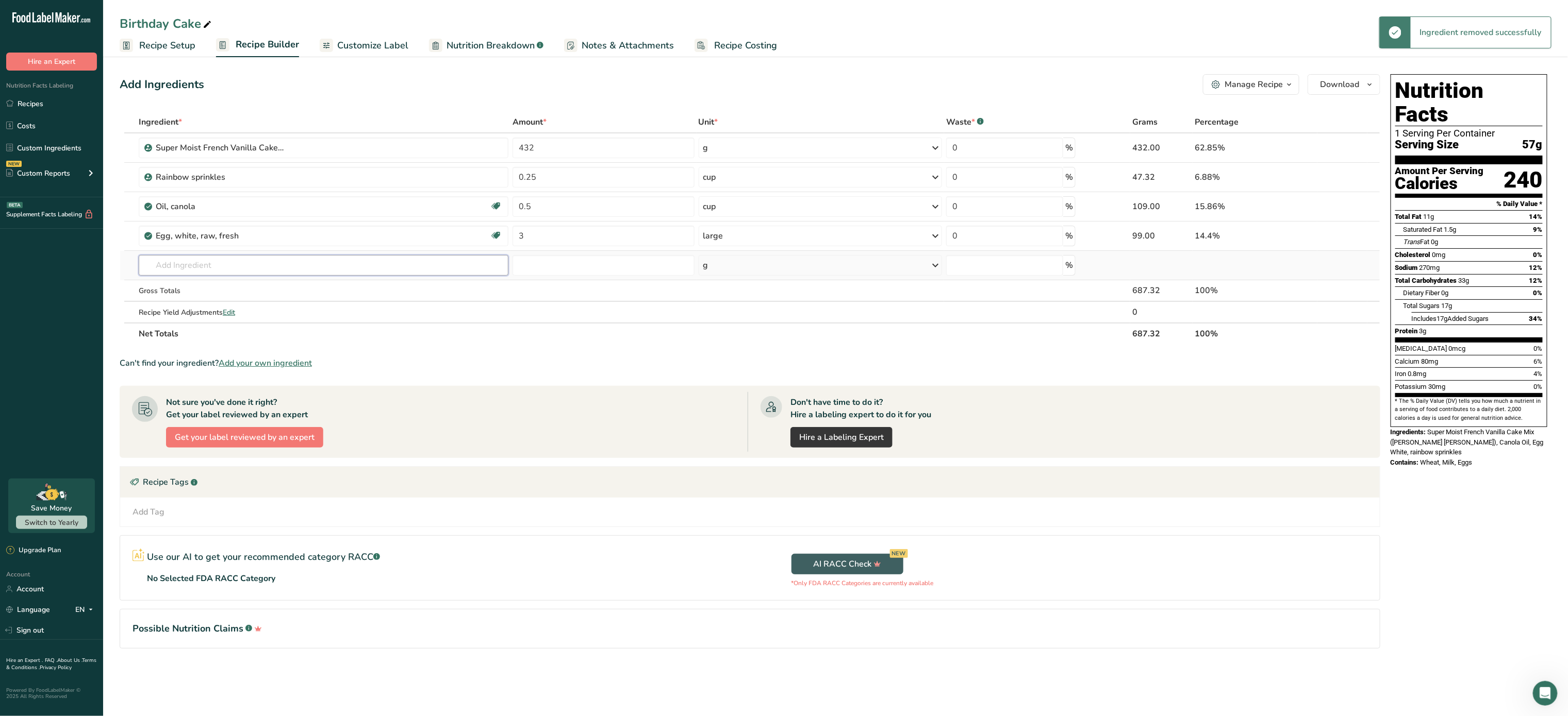
click at [230, 267] on input "text" at bounding box center [323, 266] width 370 height 21
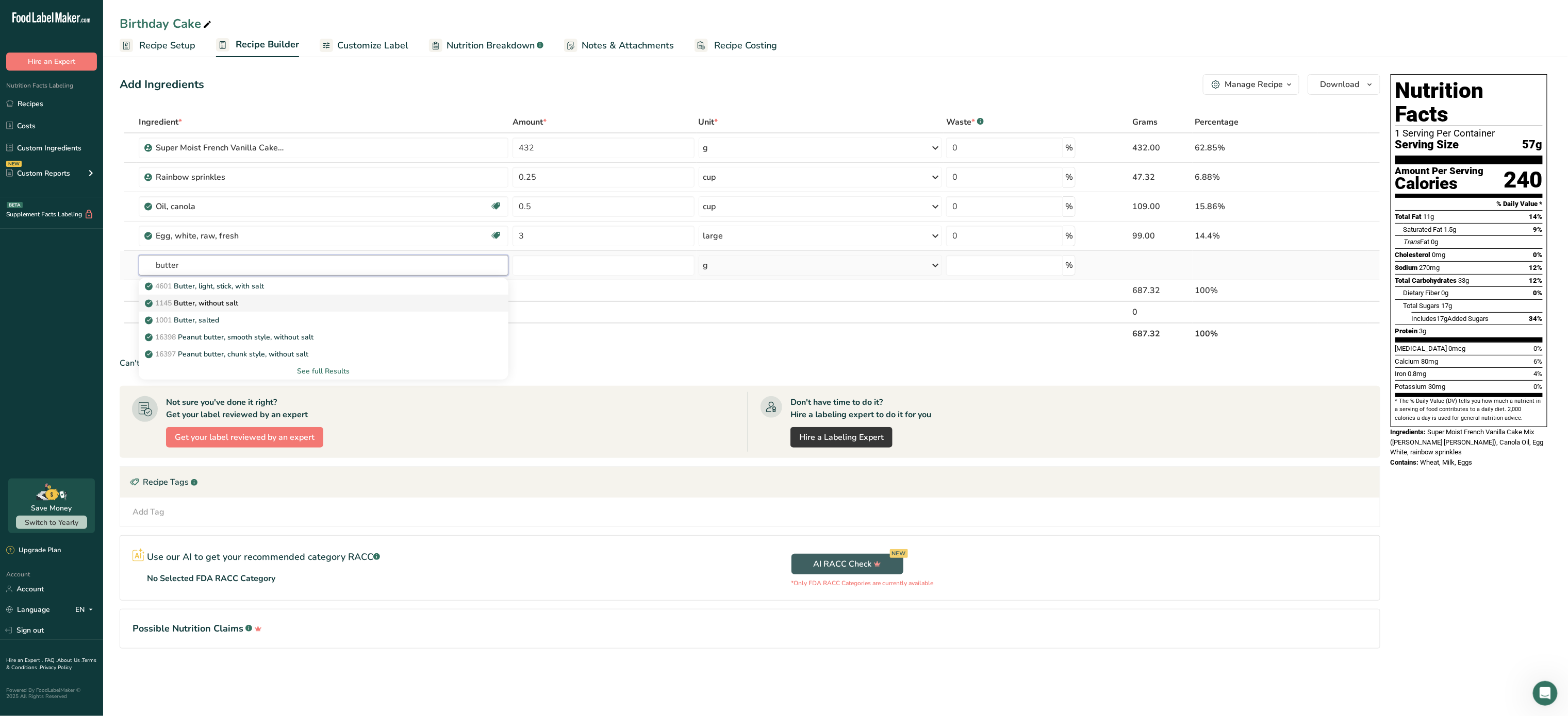
type input "butter"
click at [256, 304] on div "1145 Butter, without salt" at bounding box center [315, 303] width 337 height 11
type input "Butter, without salt"
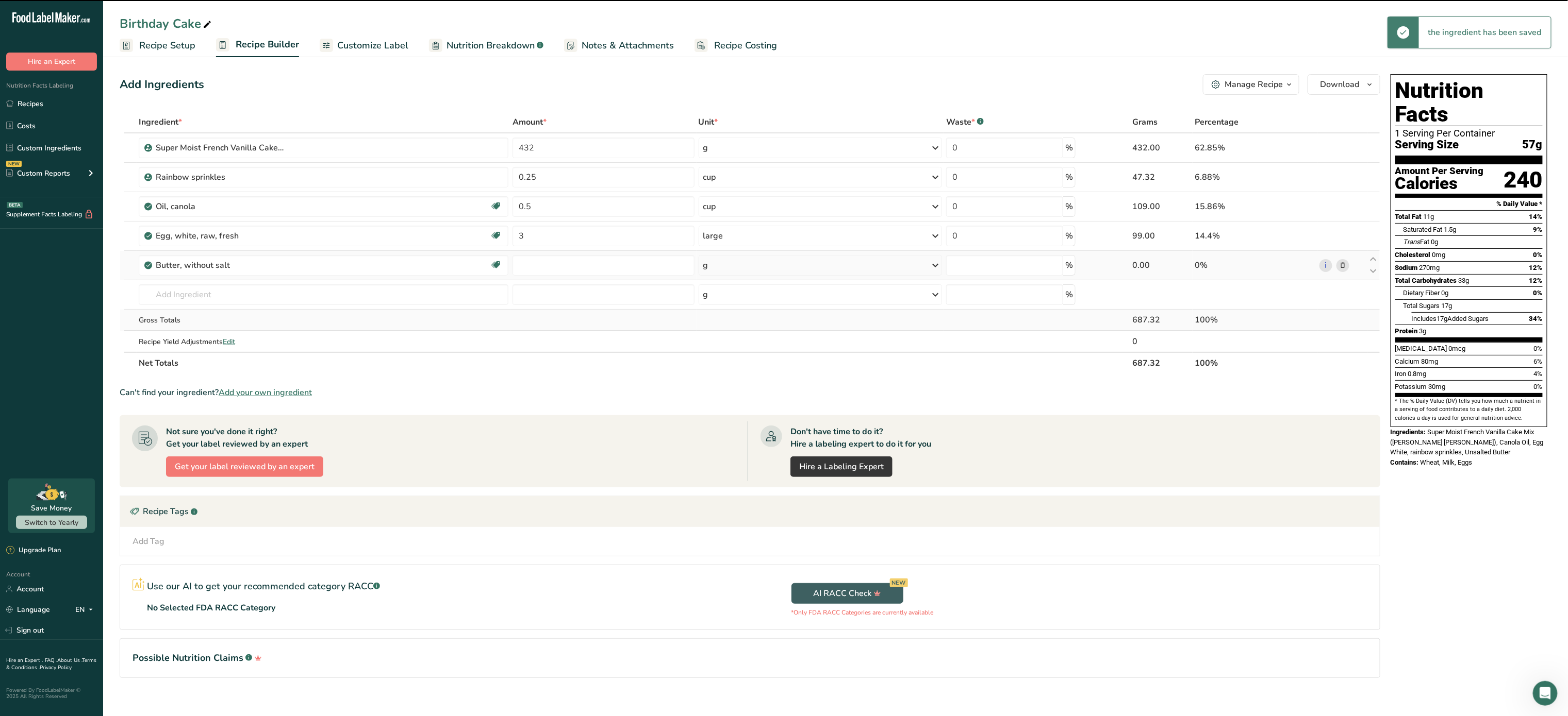
type input "0"
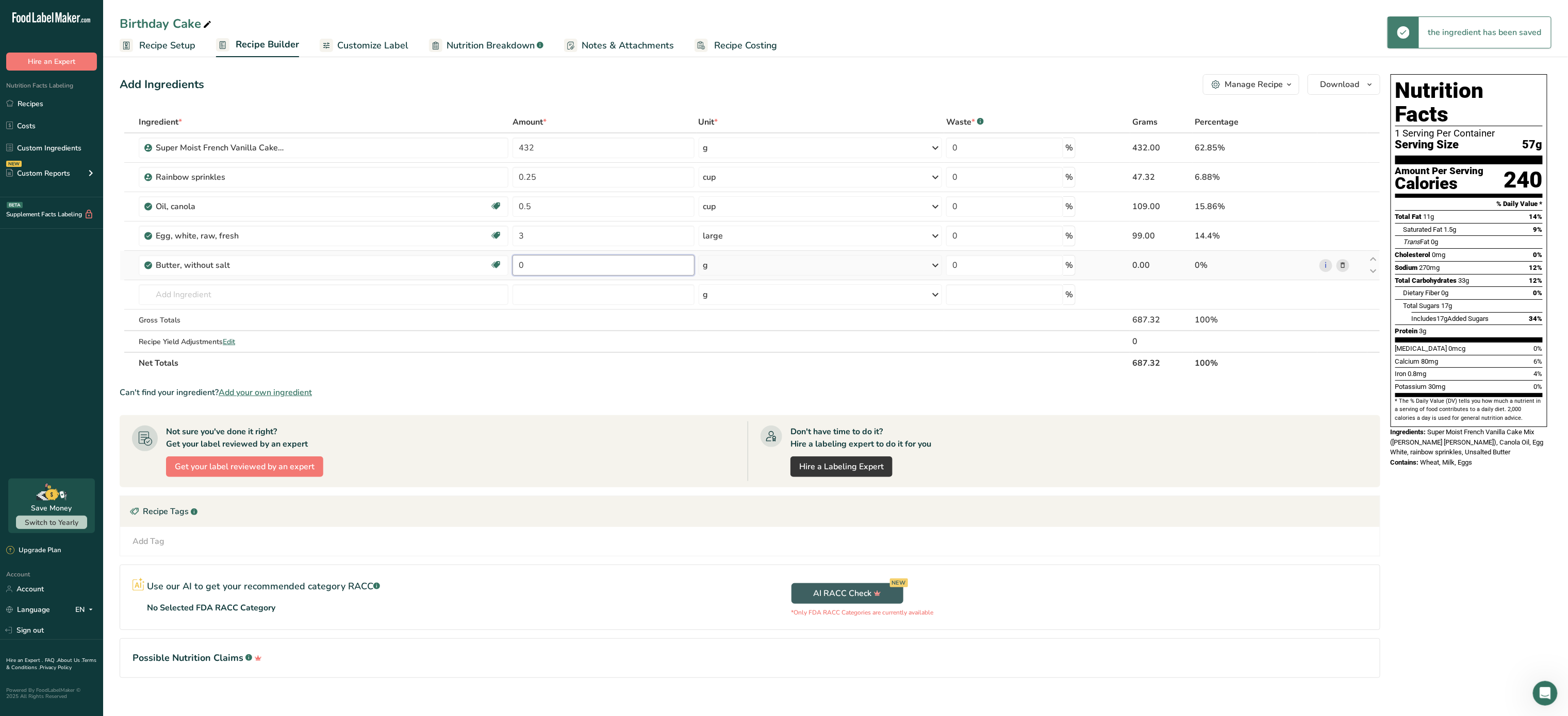
click at [550, 267] on input "0" at bounding box center [603, 266] width 182 height 21
type input "170"
click at [923, 265] on div "Ingredient * Amount * Unit * Waste * .a-a{fill:#347362;}.b-a{fill:#fff;} Grams …" at bounding box center [750, 242] width 1261 height 263
click at [923, 265] on div "g" at bounding box center [820, 266] width 244 height 21
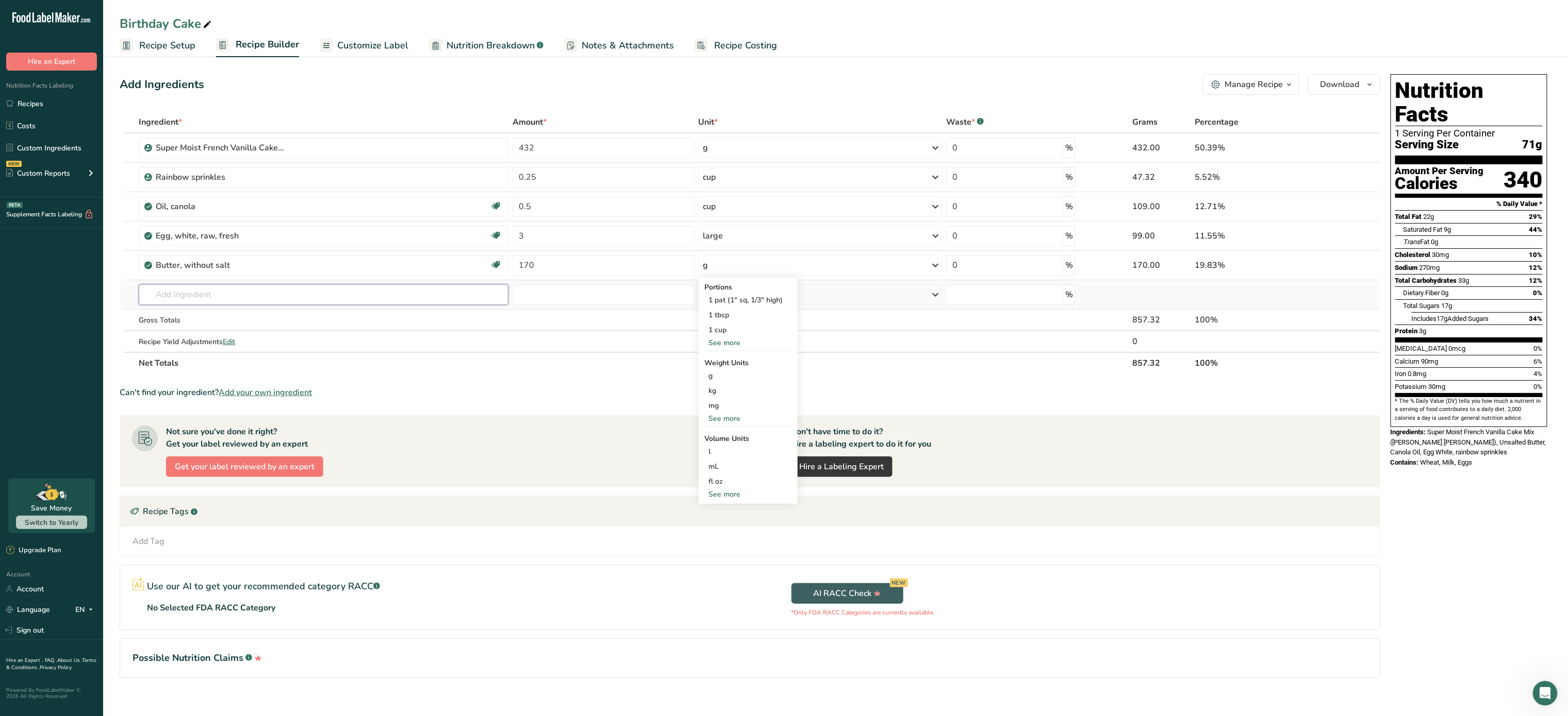
click at [315, 295] on input "text" at bounding box center [323, 295] width 370 height 21
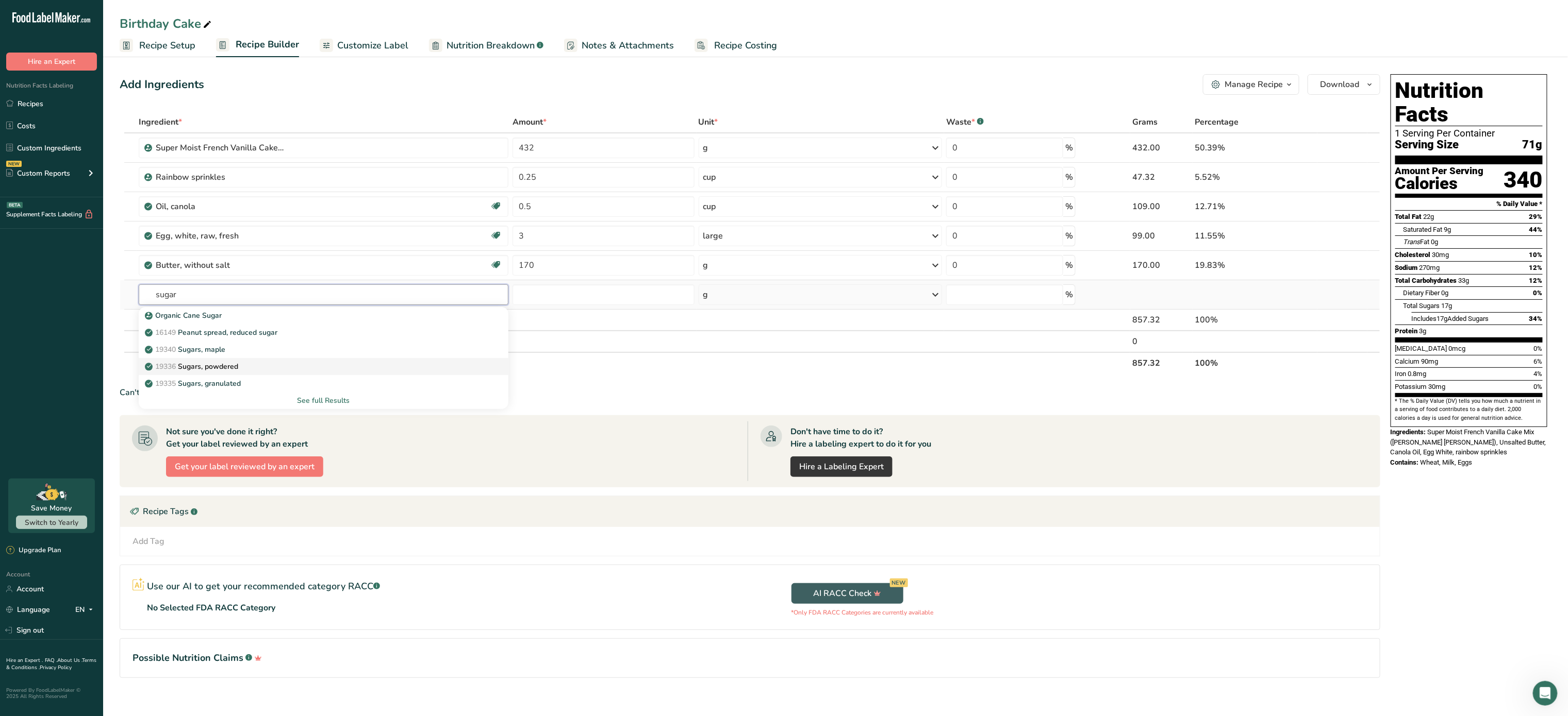
type input "sugar"
click at [264, 368] on div "19336 Sugars, powdered" at bounding box center [315, 367] width 337 height 11
type input "Sugars, powdered"
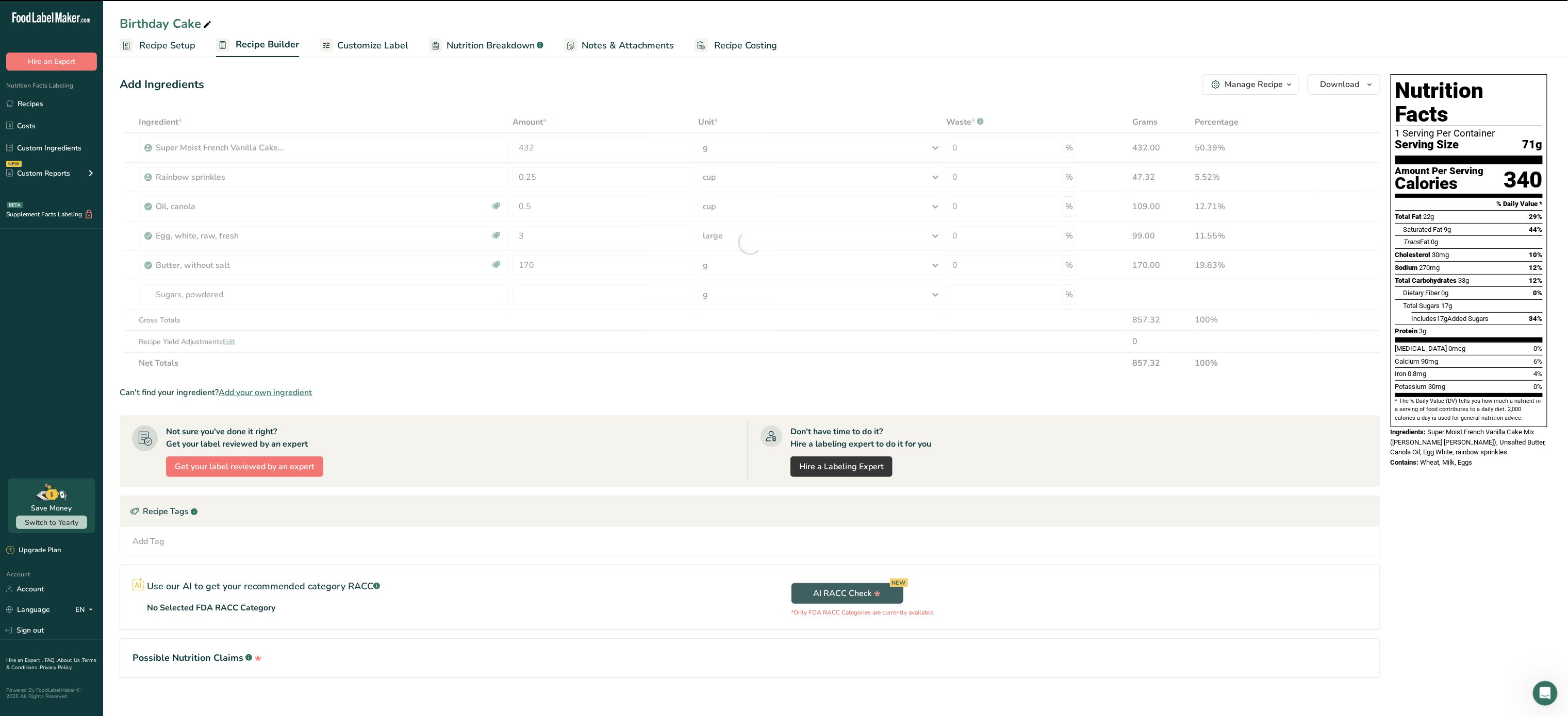
type input "0"
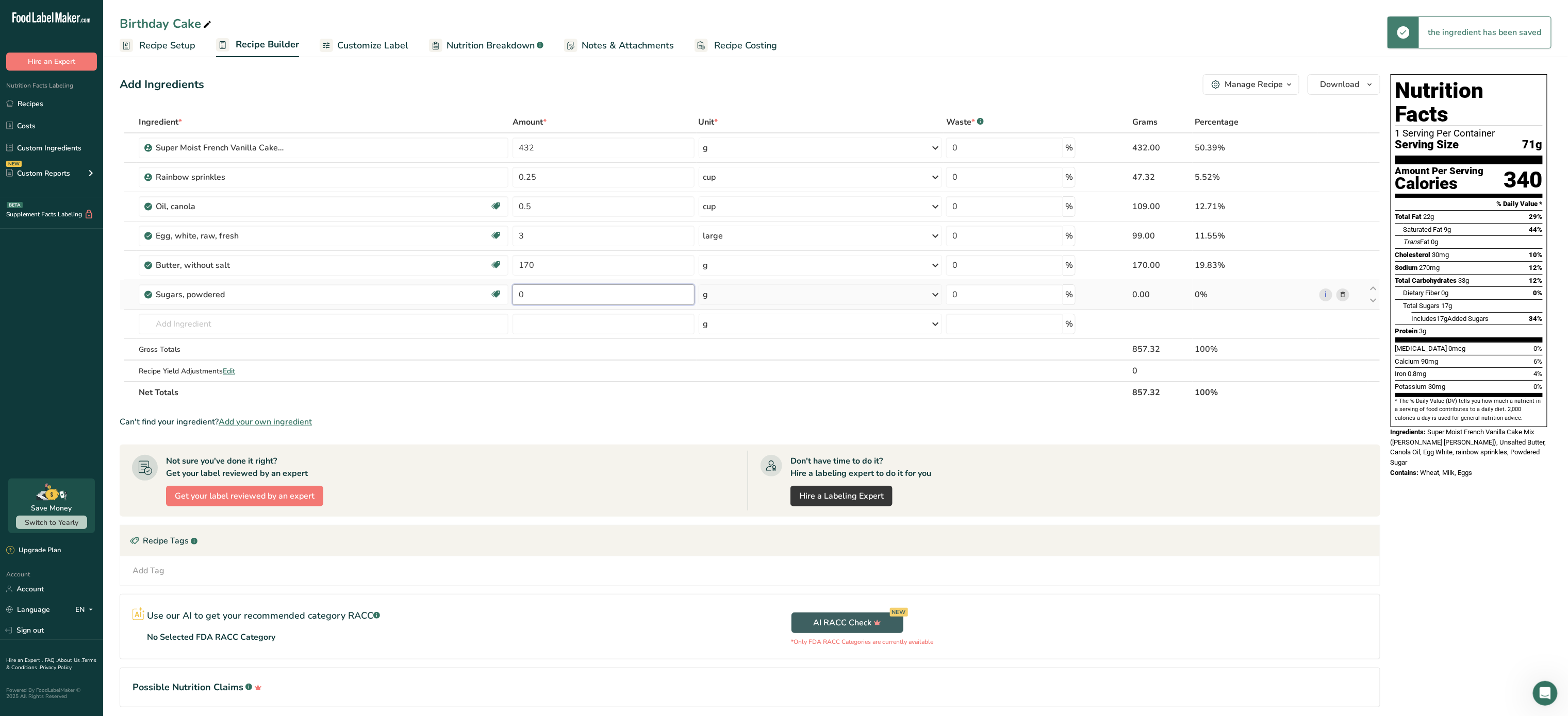
click at [580, 296] on input "0" at bounding box center [603, 295] width 182 height 21
type input "1.5"
click at [851, 289] on div "Ingredient * Amount * Unit * Waste * .a-a{fill:#347362;}.b-a{fill:#fff;} Grams …" at bounding box center [750, 257] width 1261 height 292
click at [851, 289] on div "g" at bounding box center [820, 295] width 244 height 21
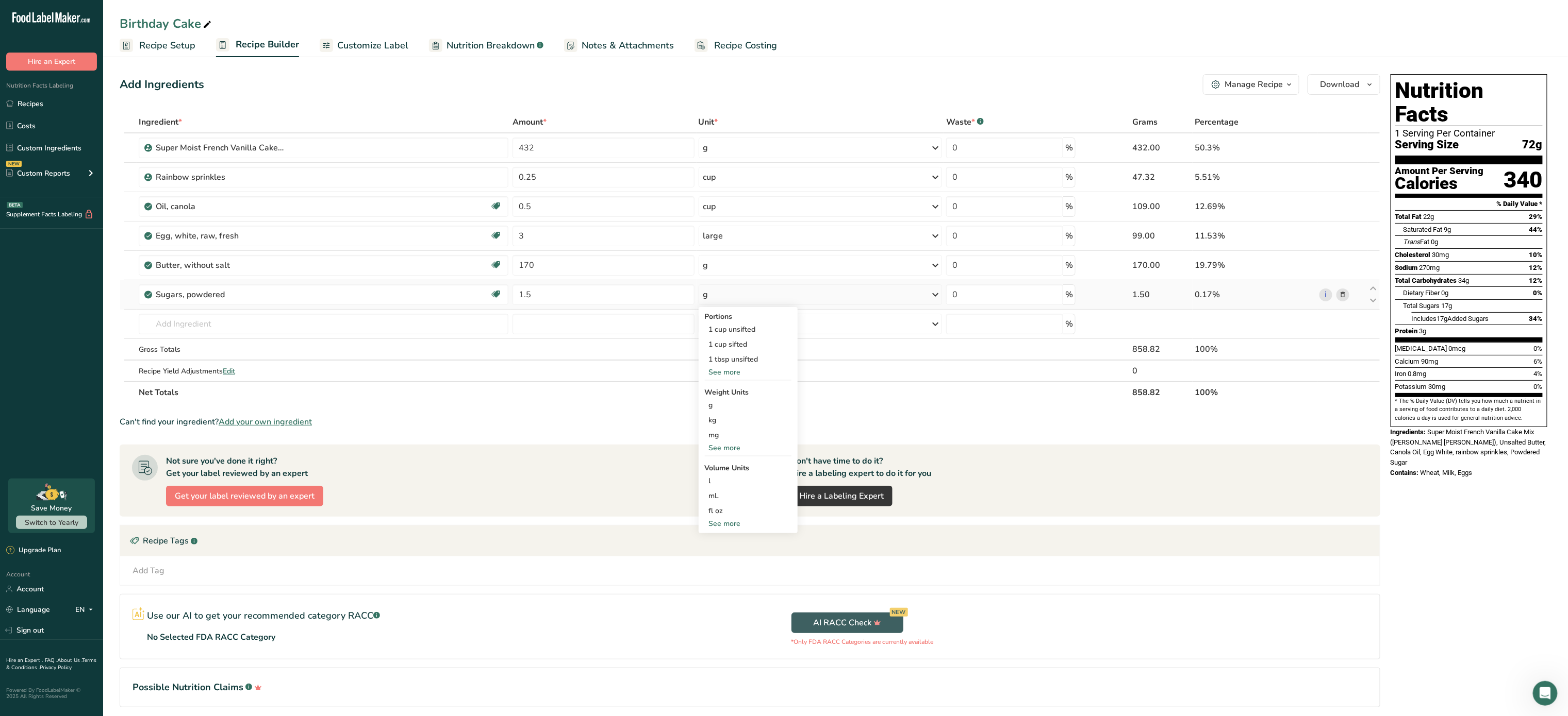
click at [743, 449] on div "See more" at bounding box center [748, 448] width 87 height 11
click at [734, 466] on div "lb" at bounding box center [748, 466] width 87 height 15
click at [996, 321] on input "number" at bounding box center [1004, 324] width 117 height 21
type input "10"
click at [376, 318] on input "text" at bounding box center [323, 324] width 370 height 21
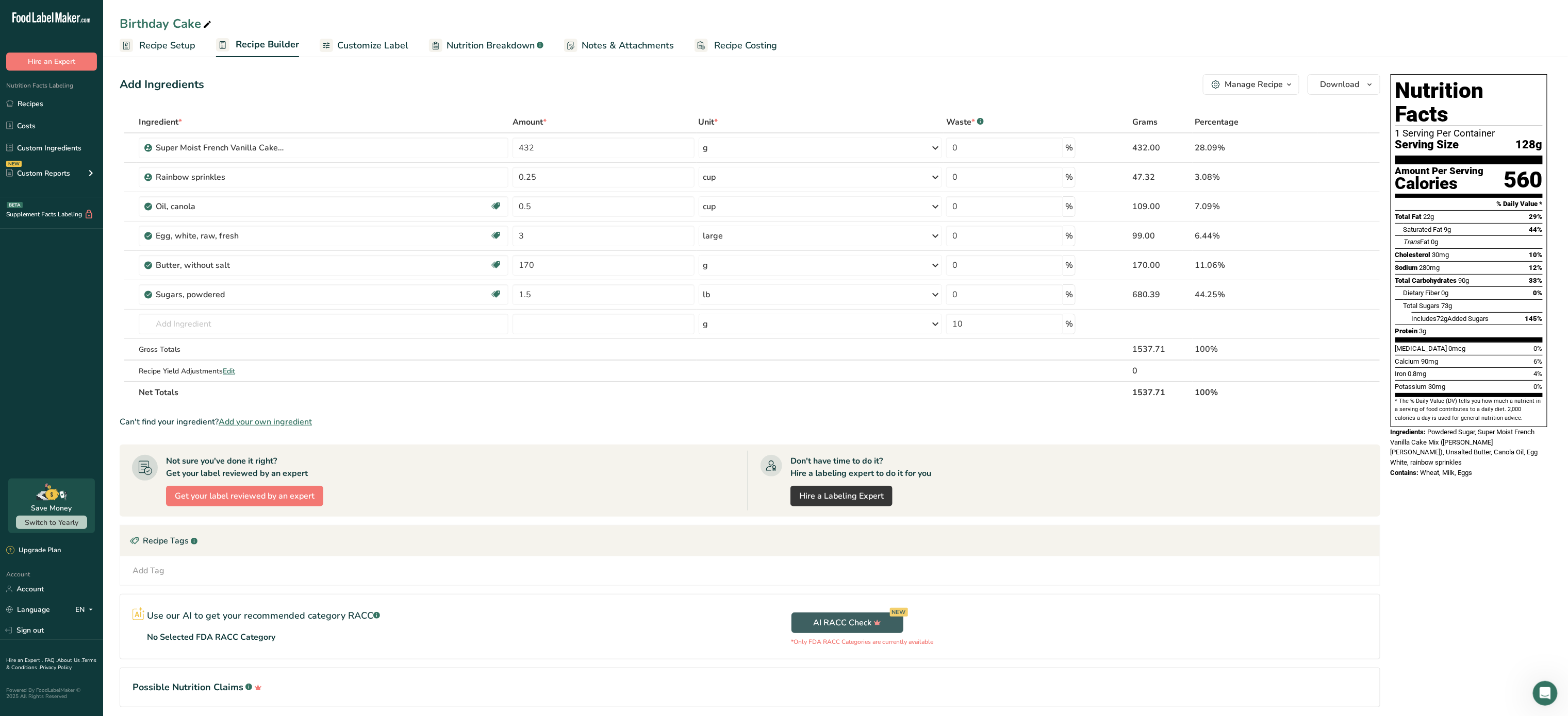
click at [171, 47] on span "Recipe Setup" at bounding box center [167, 46] width 56 height 14
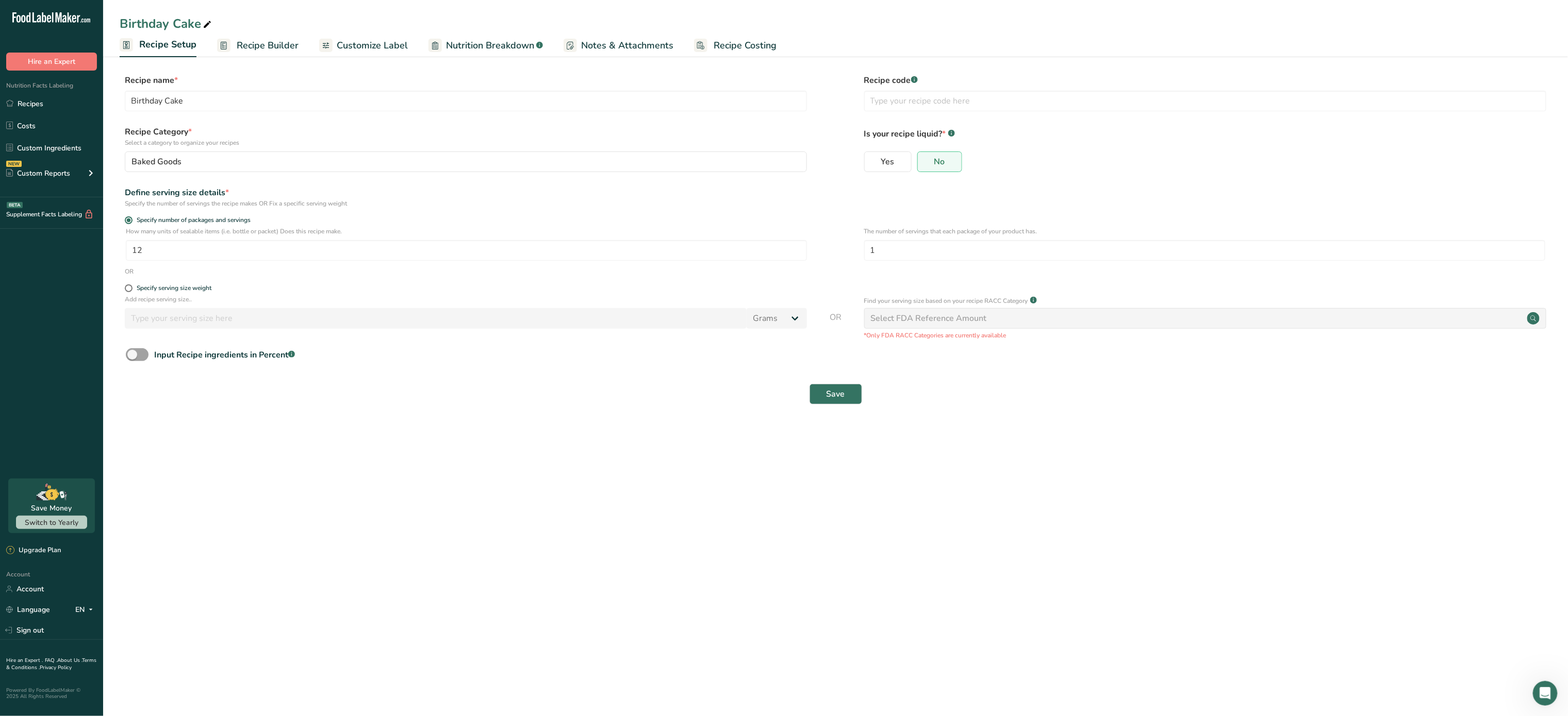
click at [382, 262] on div "How many units of sealable items (i.e. bottle or packet) Does this recipe make.…" at bounding box center [835, 247] width 1432 height 40
click at [361, 253] on input "12" at bounding box center [466, 250] width 681 height 21
type input "1"
type input "9"
click at [938, 250] on input "1" at bounding box center [1204, 250] width 681 height 21
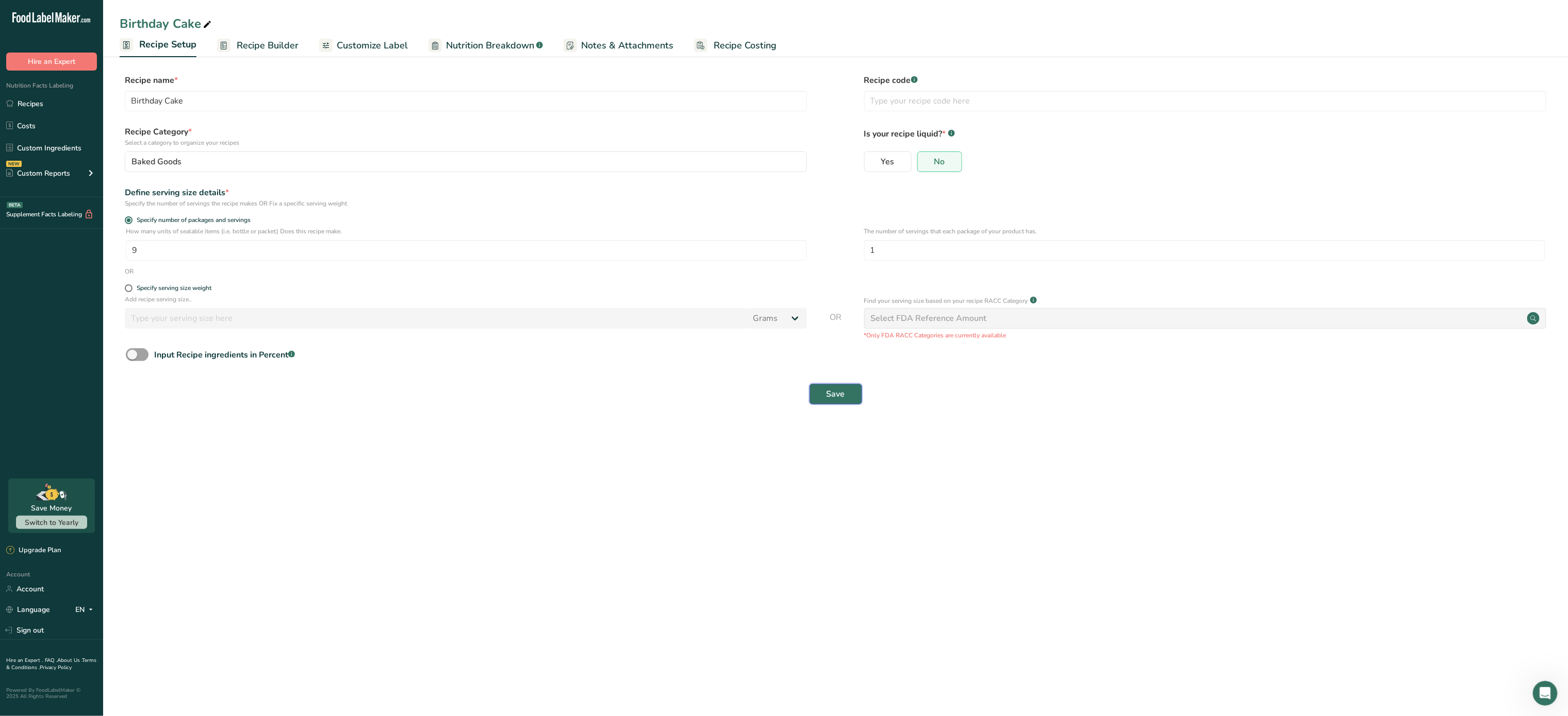
click at [827, 391] on span "Save" at bounding box center [836, 394] width 19 height 12
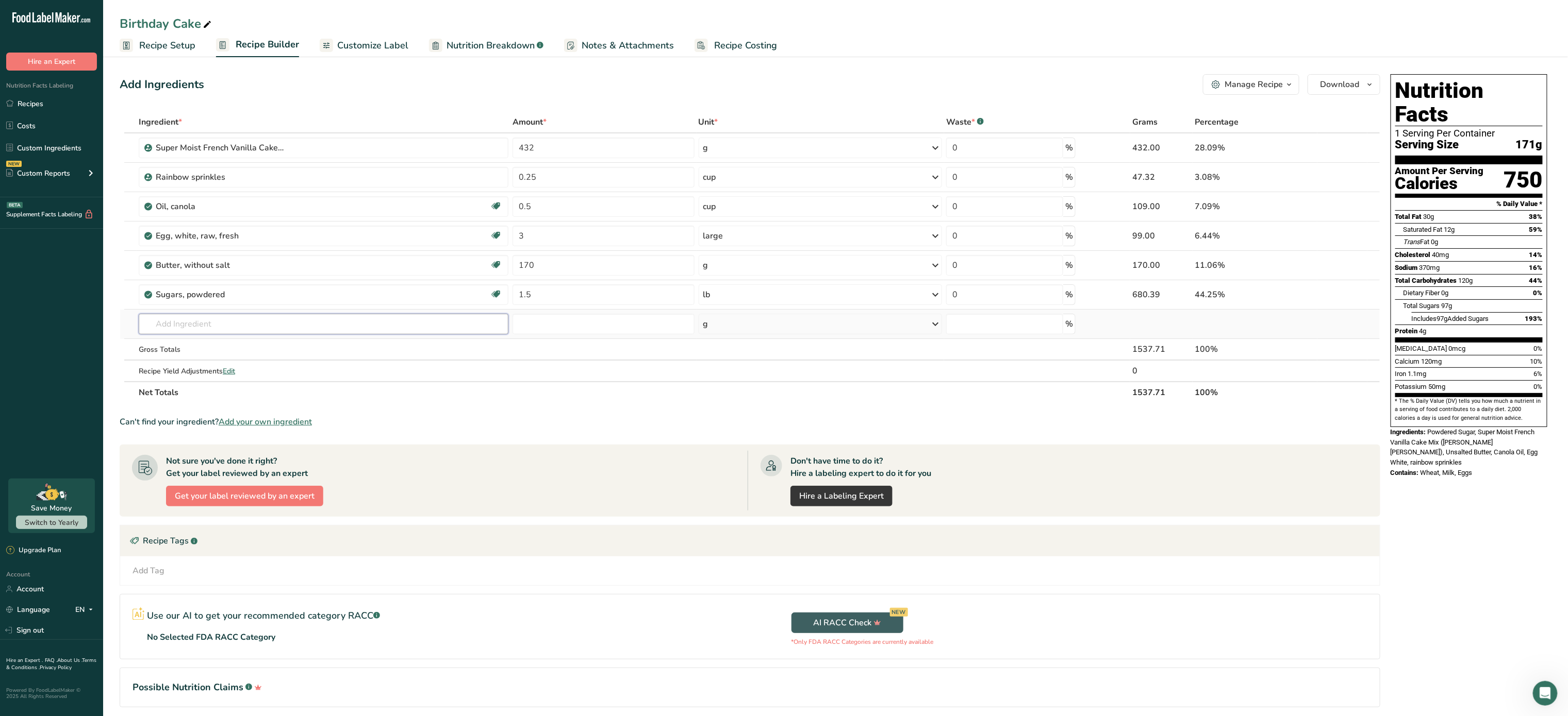
click at [242, 321] on input "text" at bounding box center [323, 324] width 370 height 21
type input "vanilla"
click at [229, 354] on link "19095 Ice creams, vanilla" at bounding box center [323, 345] width 370 height 17
type input "Ice creams, vanilla"
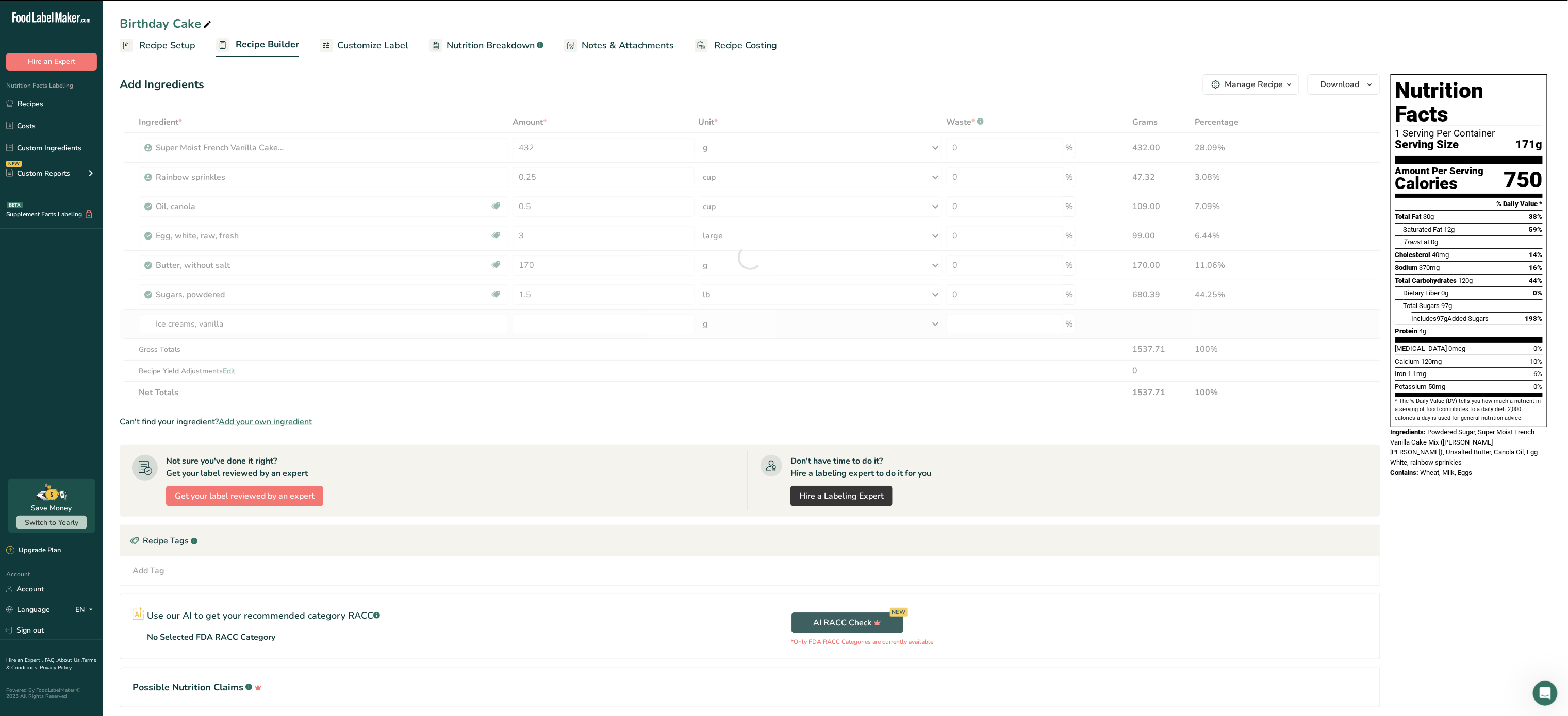
type input "0"
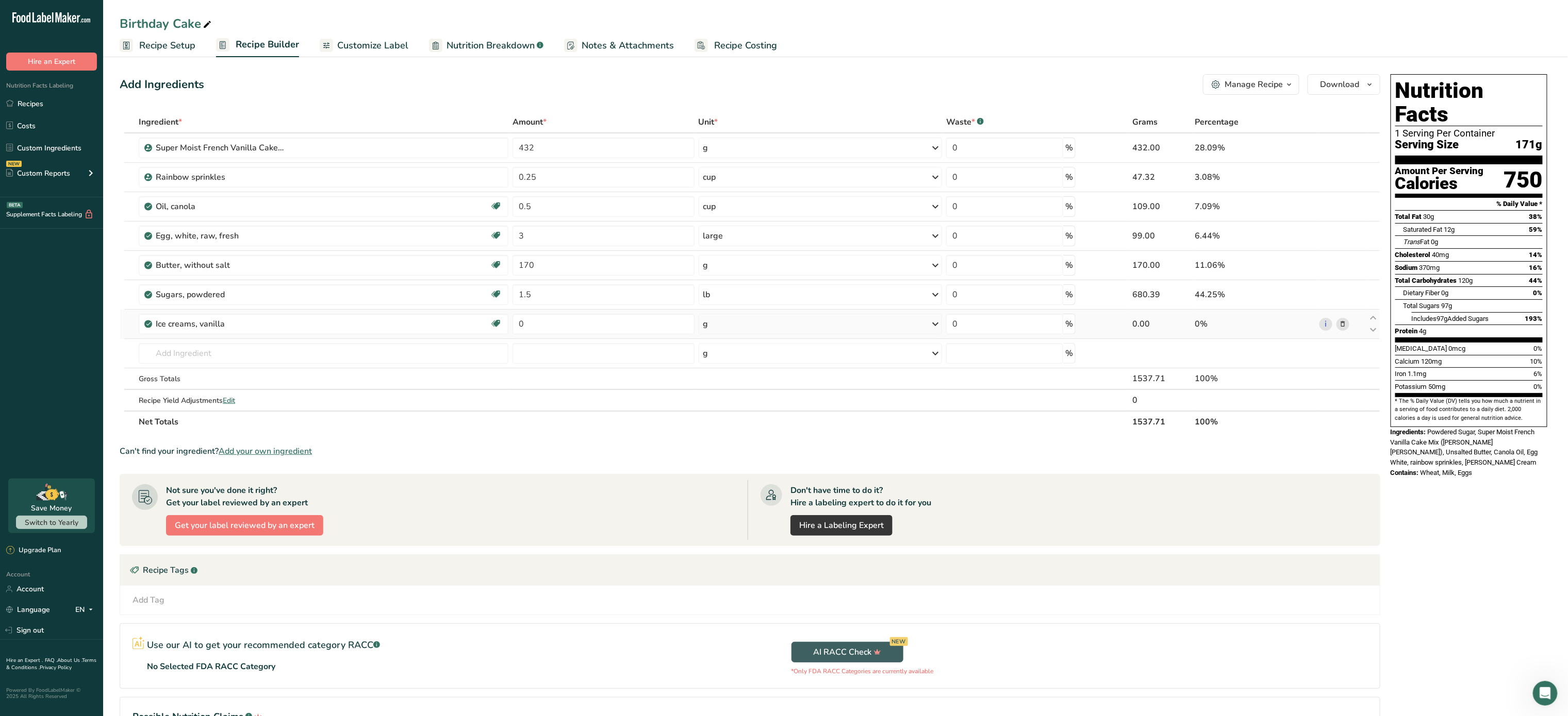
click at [1340, 323] on icon at bounding box center [1342, 325] width 7 height 11
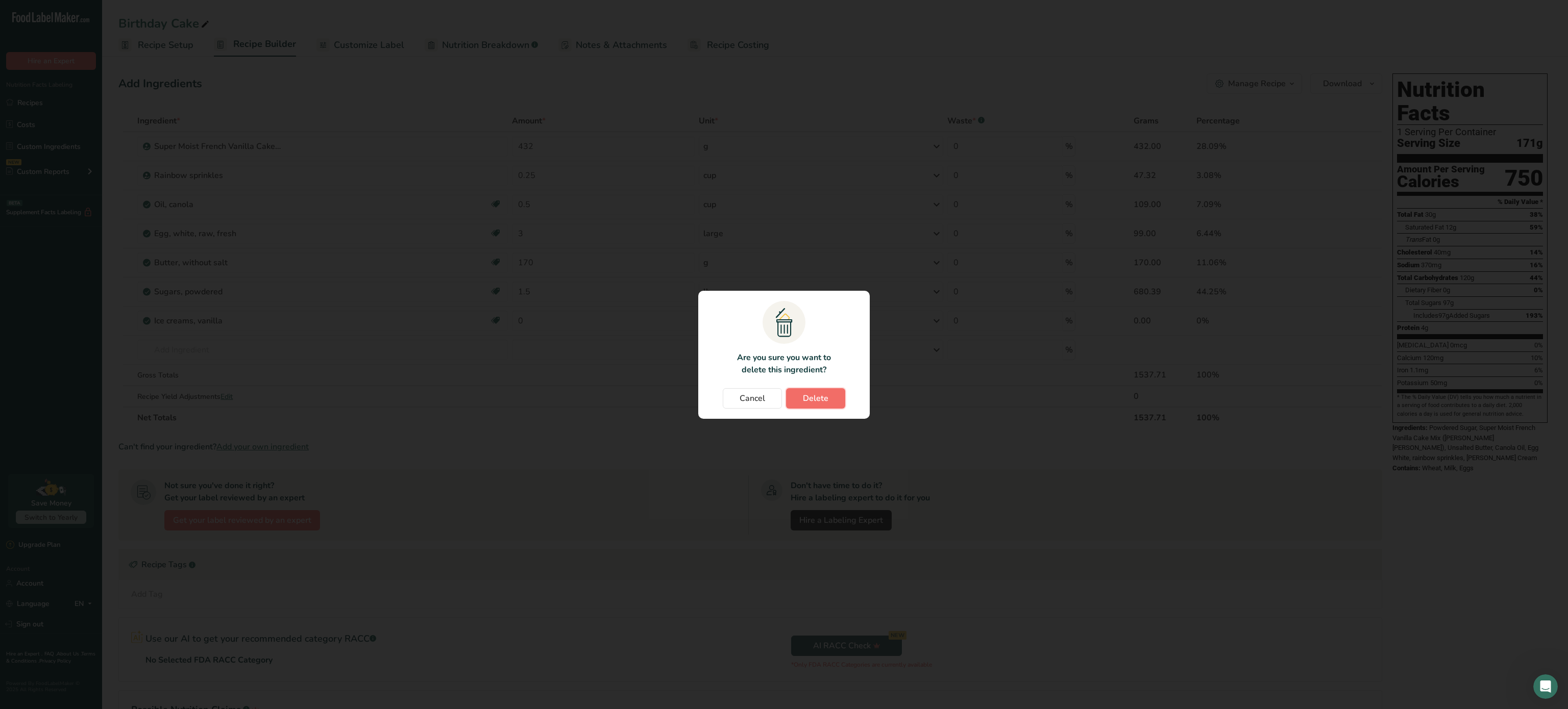
click at [821, 403] on span "Delete" at bounding box center [815, 398] width 25 height 12
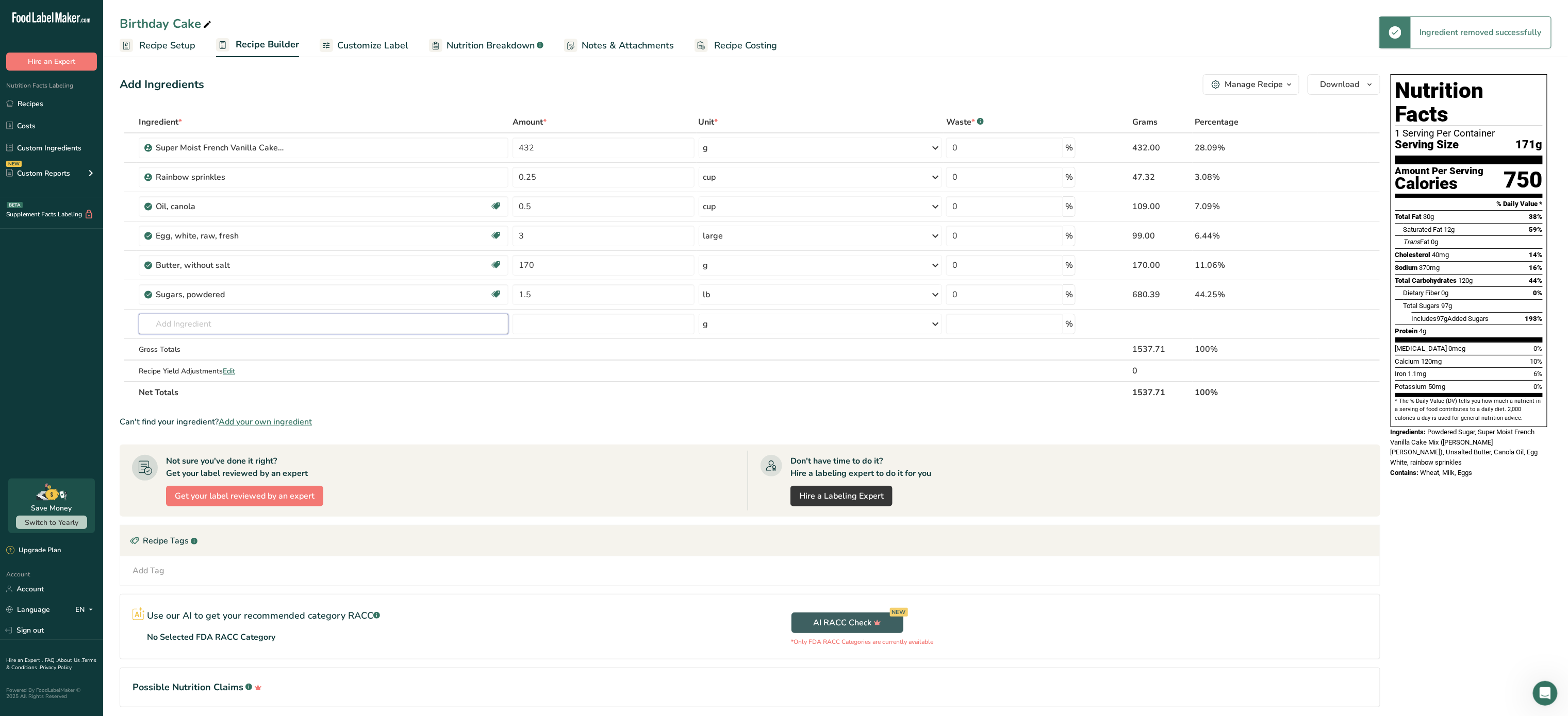
click at [179, 322] on input "text" at bounding box center [323, 324] width 370 height 21
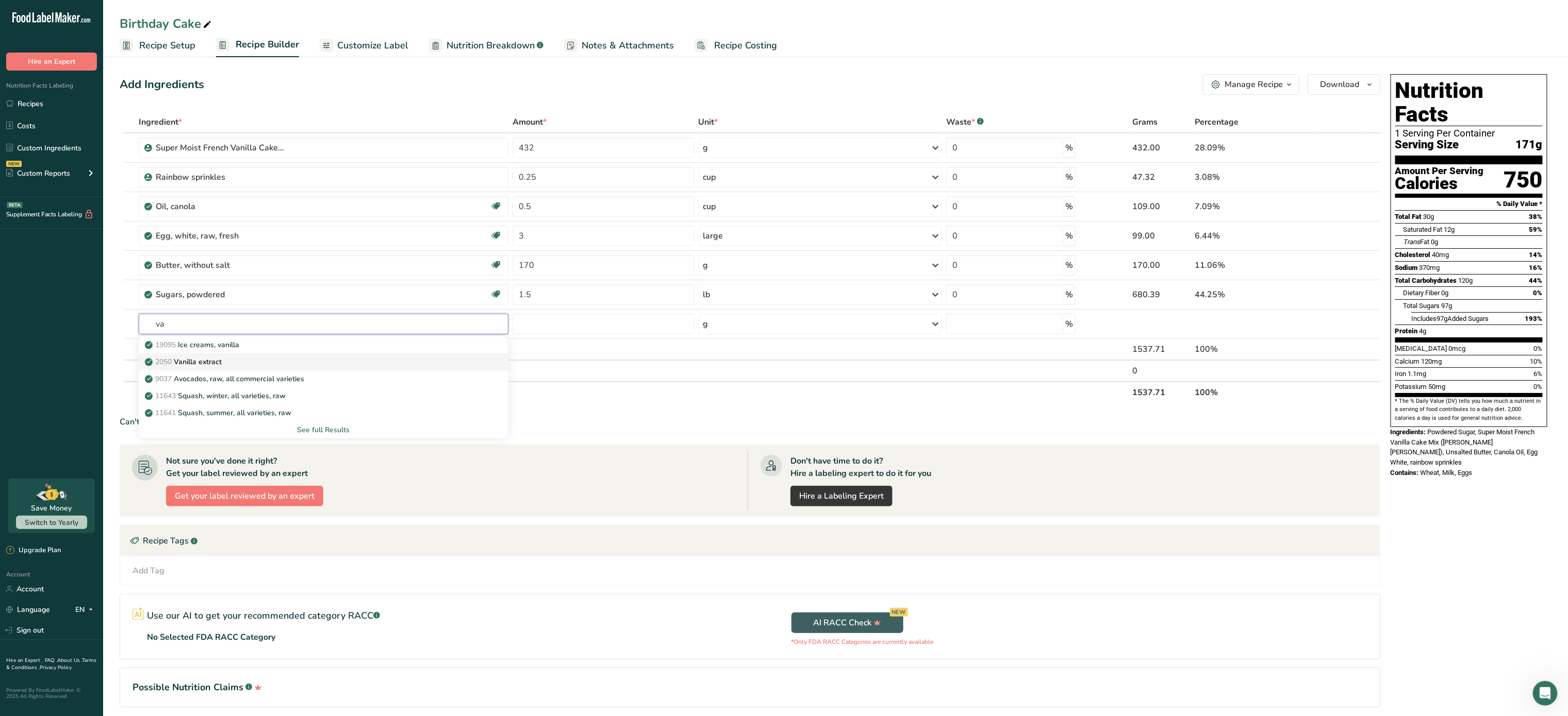
type input "va"
click at [226, 358] on div "2050 Vanilla extract" at bounding box center [315, 362] width 337 height 11
type input "Vanilla extract"
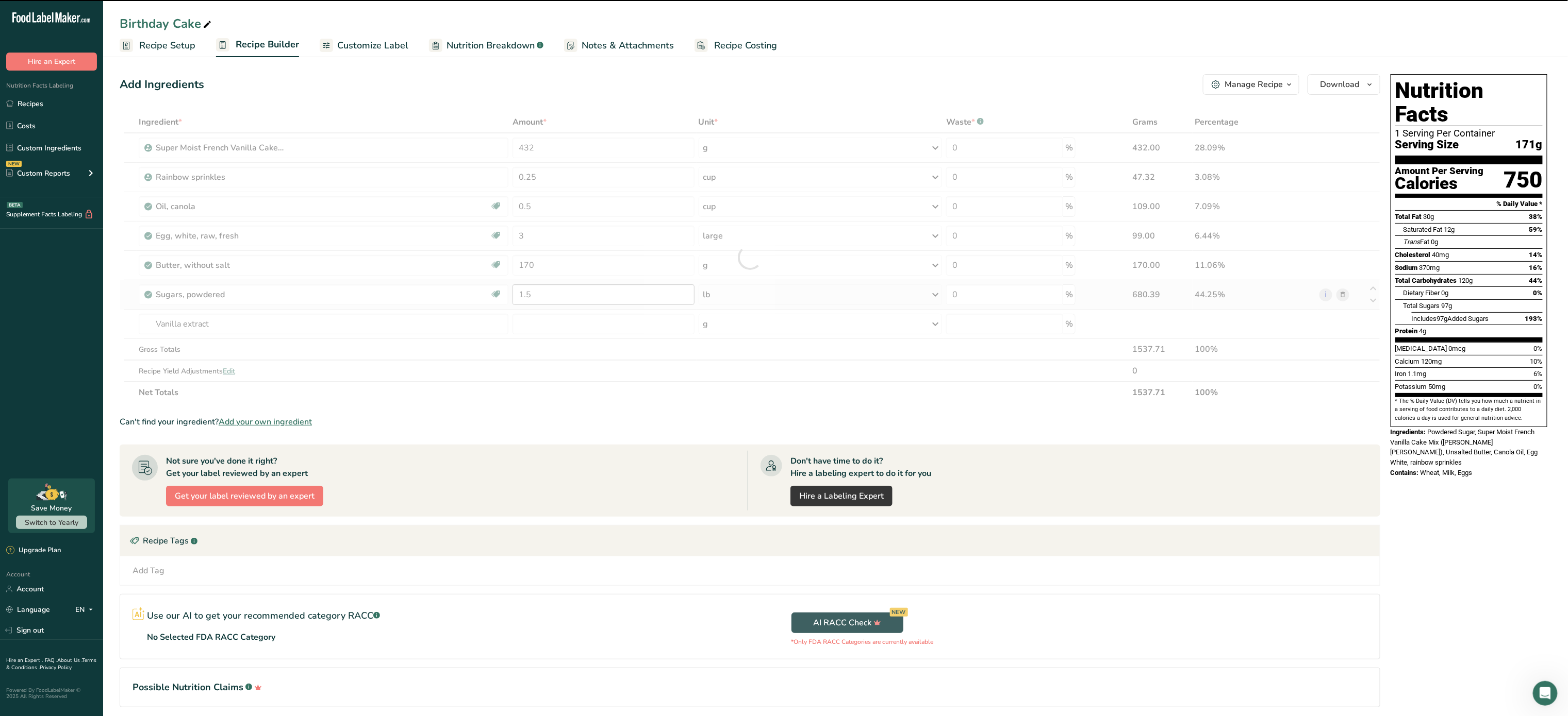
type input "0"
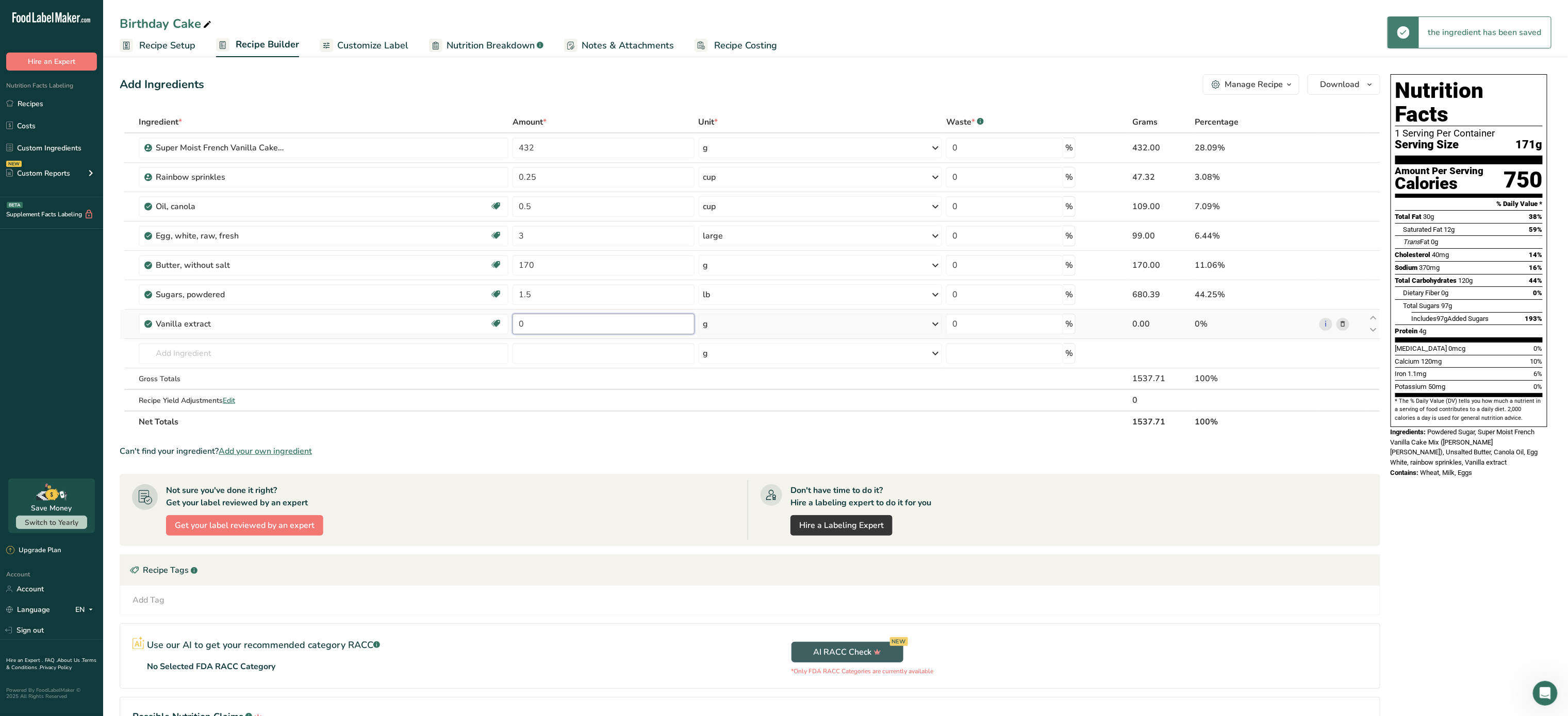
click at [535, 326] on input "0" at bounding box center [603, 324] width 182 height 21
type input "1"
click at [782, 318] on div "Ingredient * Amount * Unit * Waste * .a-a{fill:#347362;}.b-a{fill:#fff;} Grams …" at bounding box center [750, 271] width 1261 height 321
click at [804, 320] on div "g" at bounding box center [820, 324] width 244 height 21
click at [724, 361] on div "1 tsp" at bounding box center [748, 359] width 87 height 15
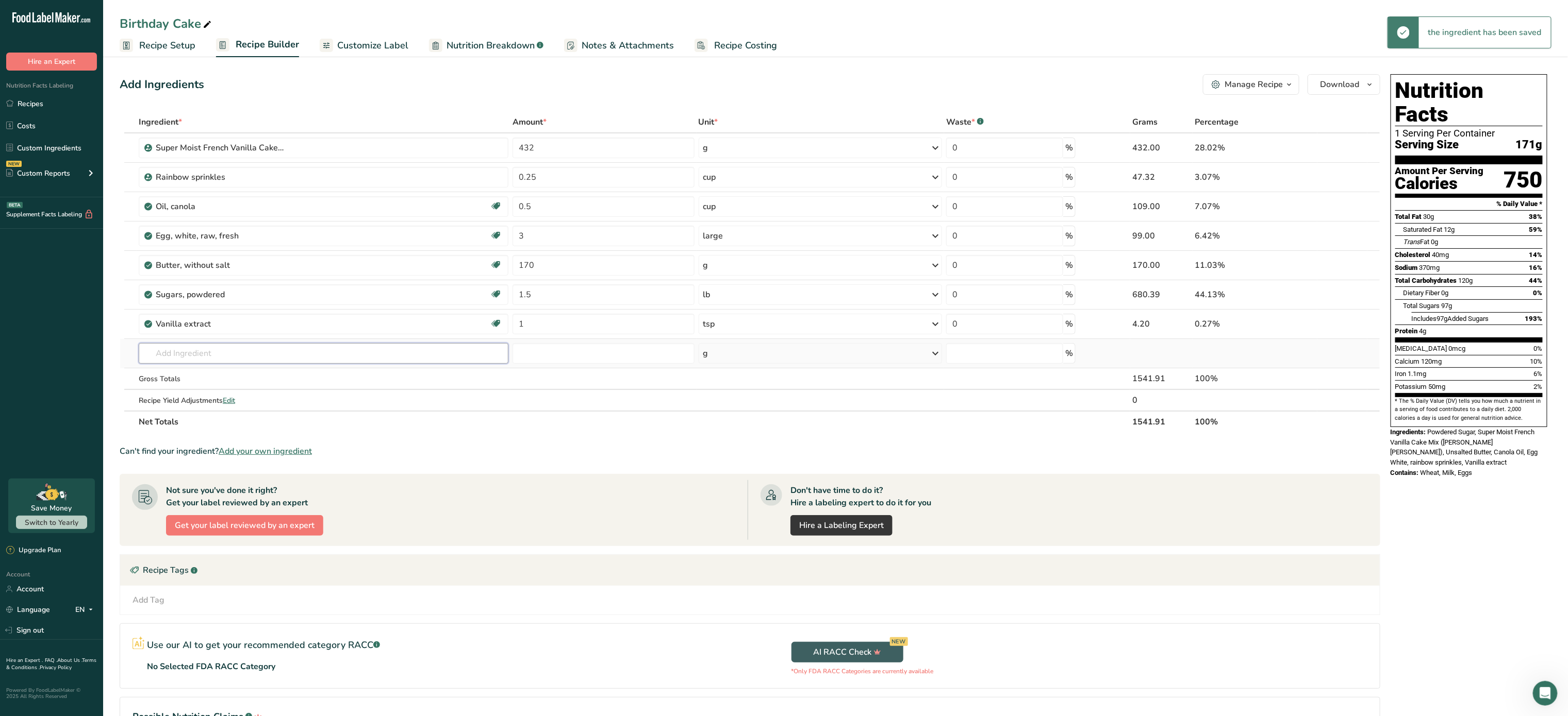
click at [328, 352] on input "text" at bounding box center [323, 354] width 370 height 21
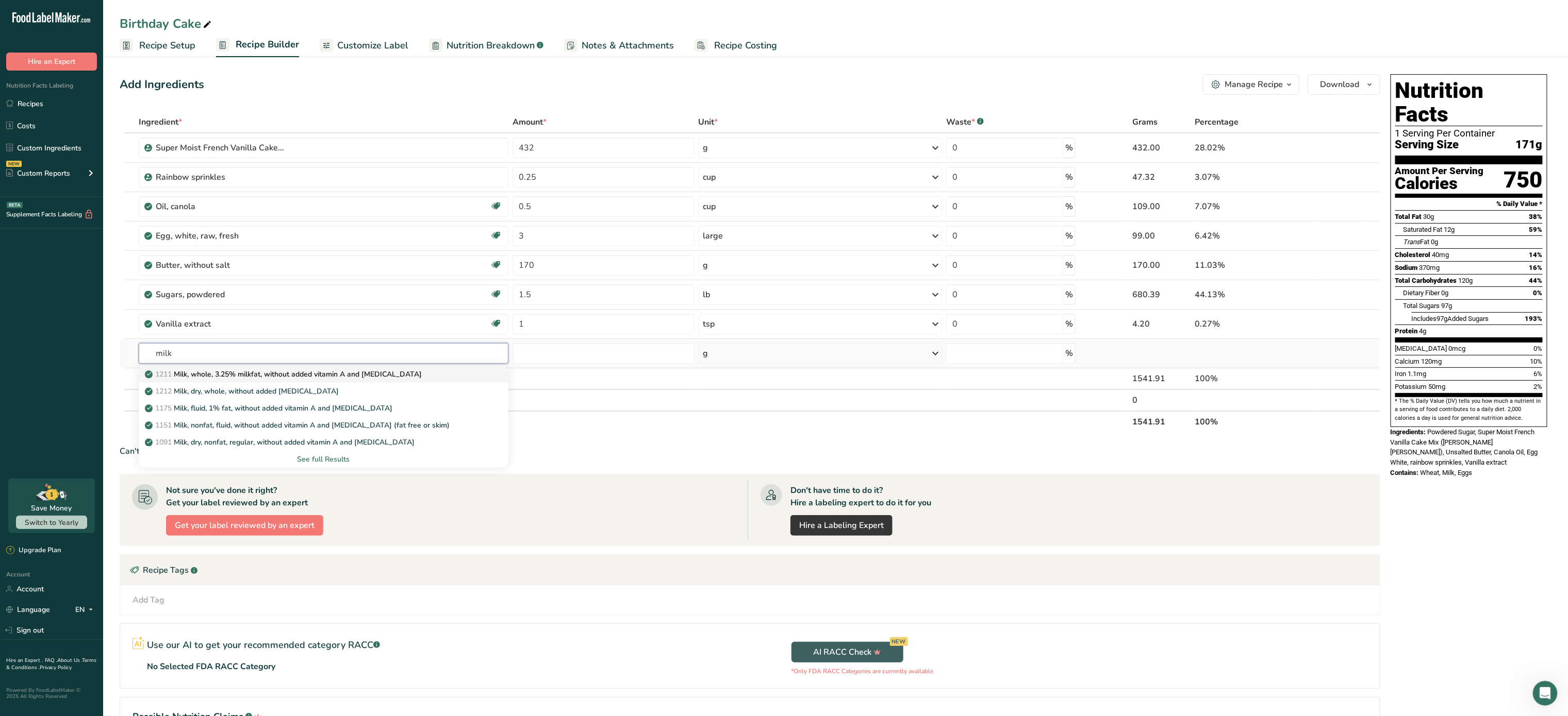
type input "milk"
click at [329, 375] on p "1211 Milk, whole, 3.25% milkfat, without added vitamin A and vitamin D" at bounding box center [285, 375] width 275 height 11
type input "Milk, whole, 3.25% milkfat, without added vitamin A and [MEDICAL_DATA]"
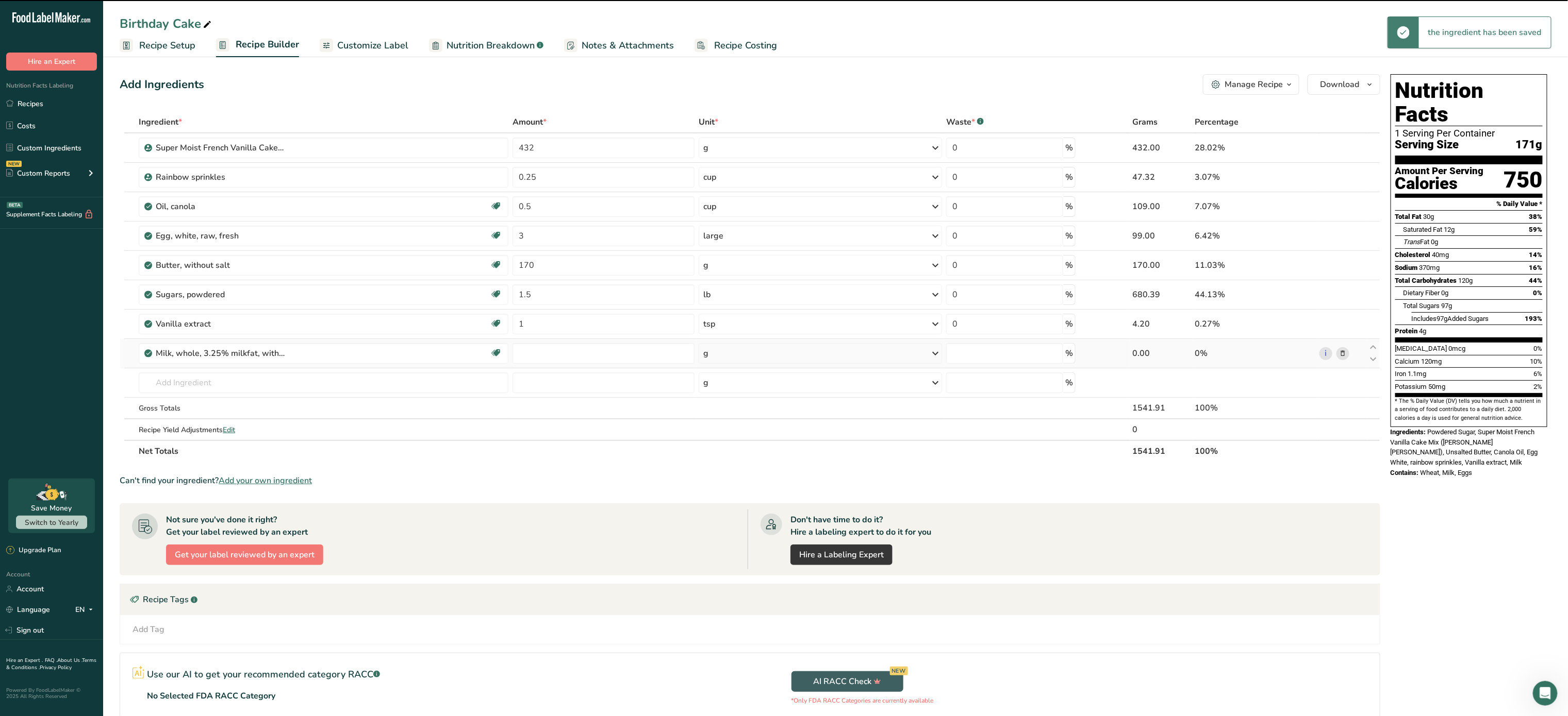
type input "0"
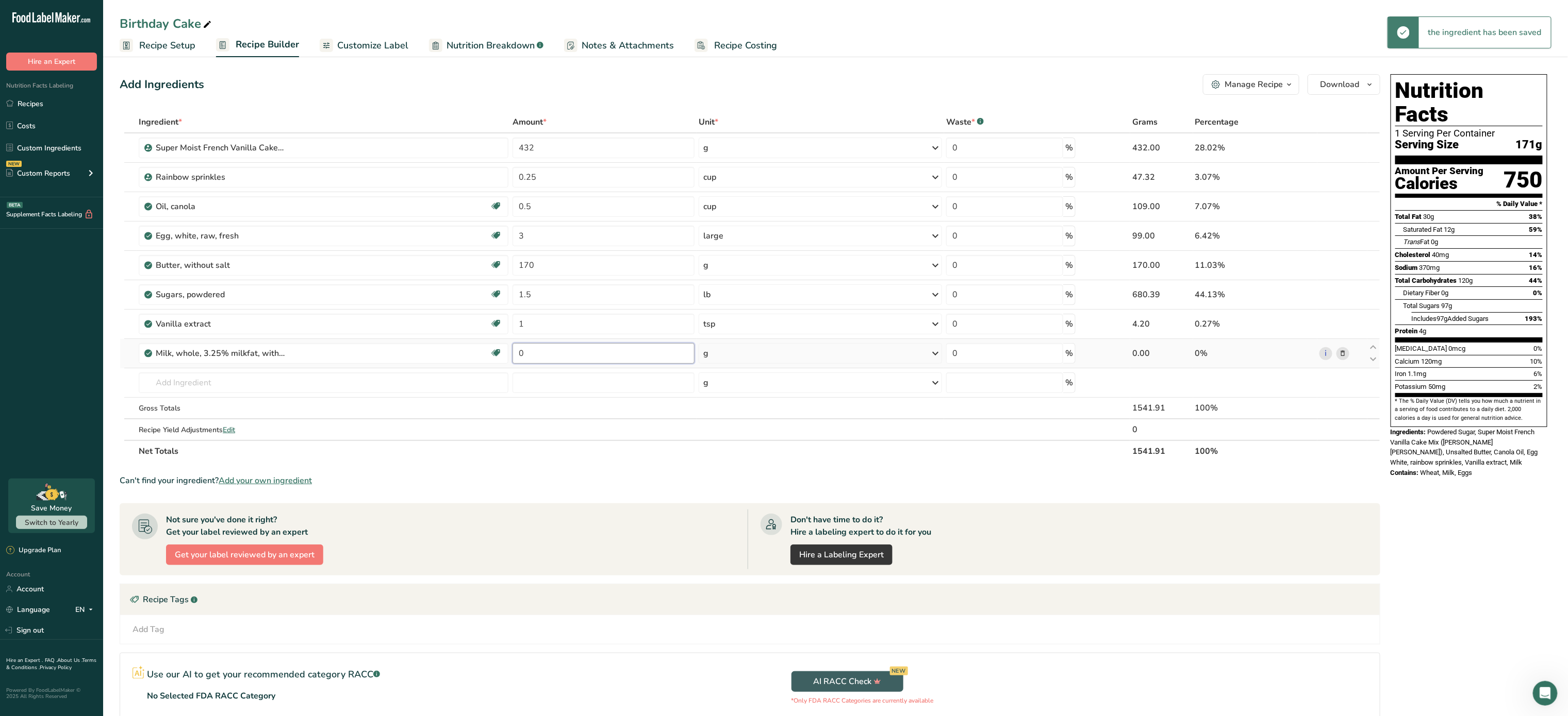
click at [562, 358] on input "0" at bounding box center [603, 354] width 182 height 21
type input "1"
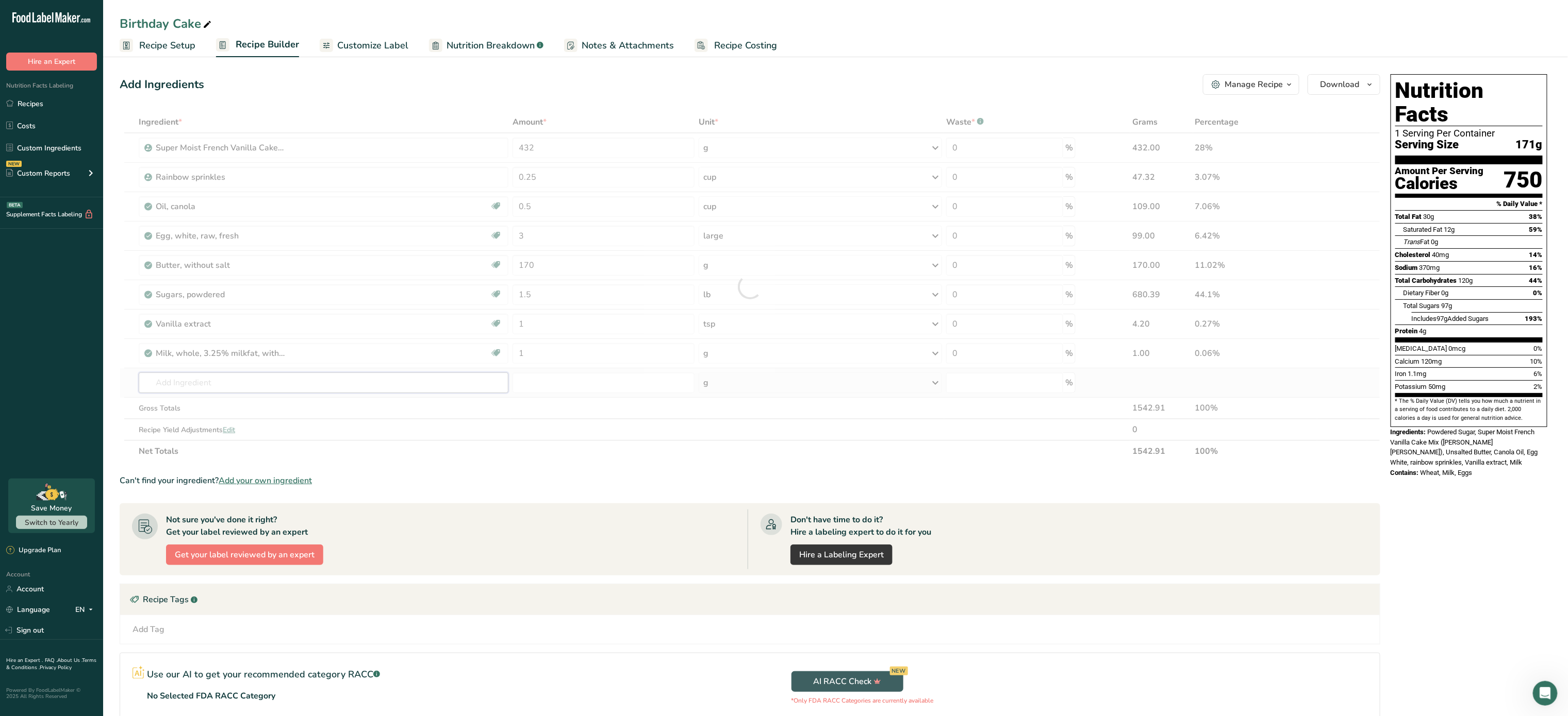
click at [329, 378] on div "Ingredient * Amount * Unit * Waste * .a-a{fill:#347362;}.b-a{fill:#fff;} Grams …" at bounding box center [750, 287] width 1261 height 351
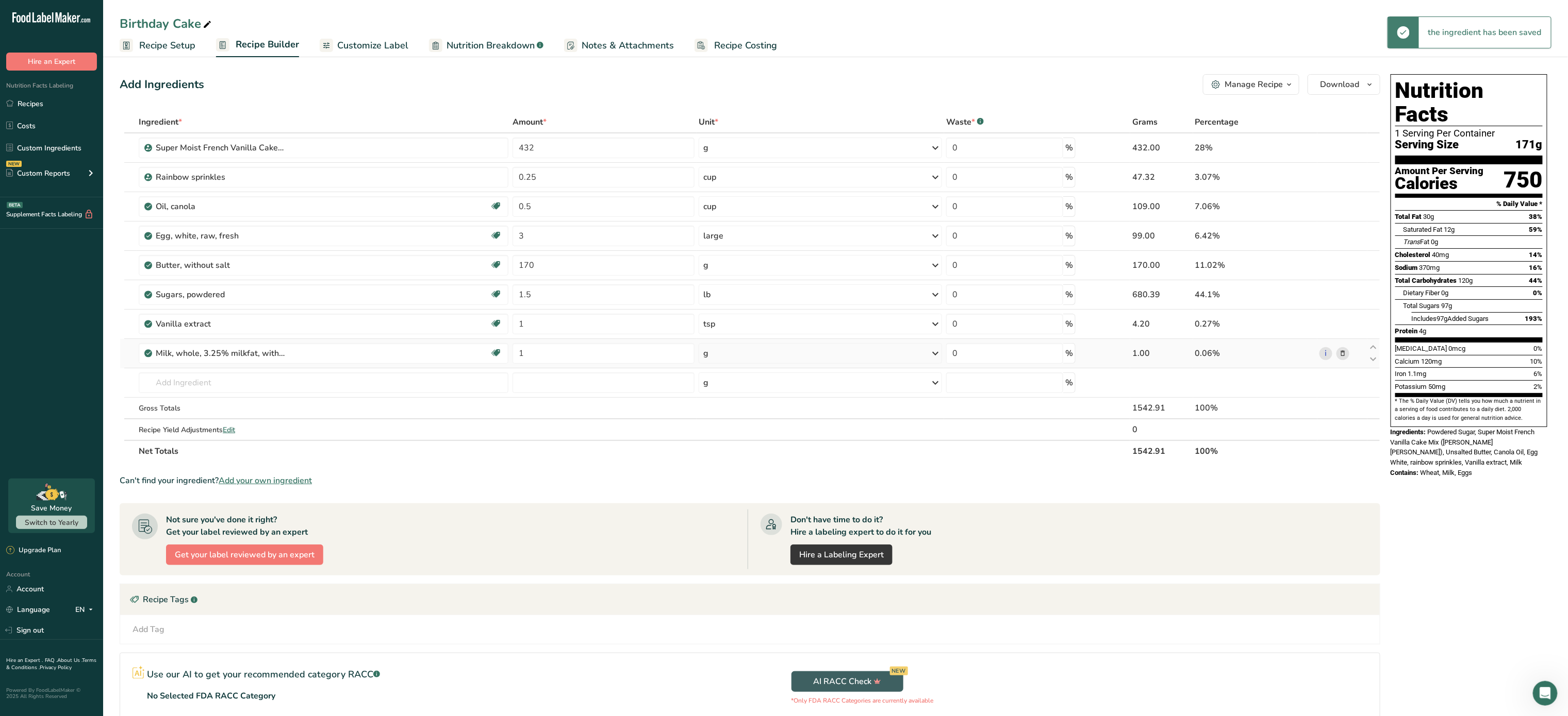
click at [759, 359] on div "g" at bounding box center [820, 354] width 244 height 21
click at [625, 352] on input "1" at bounding box center [603, 354] width 182 height 21
type input "0.25"
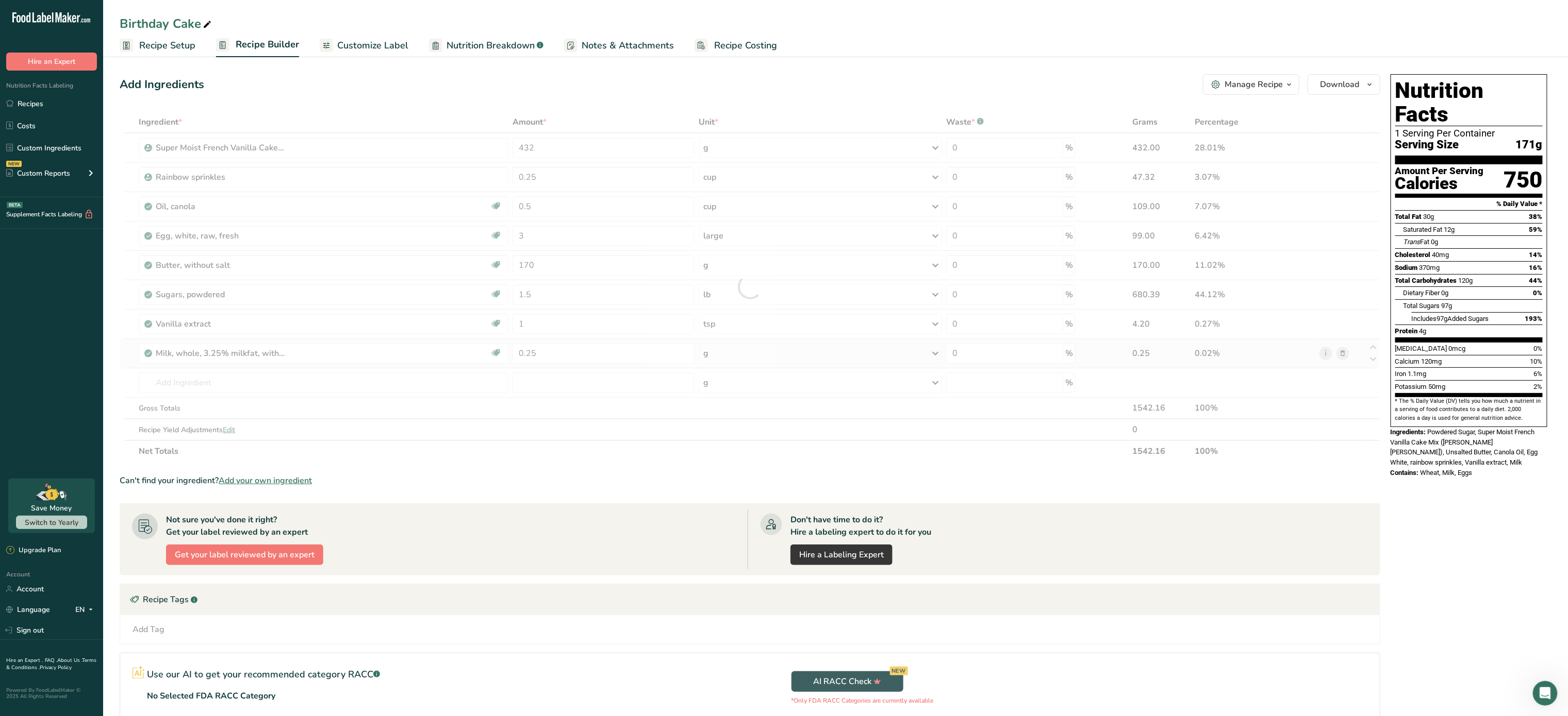
click at [797, 346] on div "Ingredient * Amount * Unit * Waste * .a-a{fill:#347362;}.b-a{fill:#fff;} Grams …" at bounding box center [750, 287] width 1261 height 351
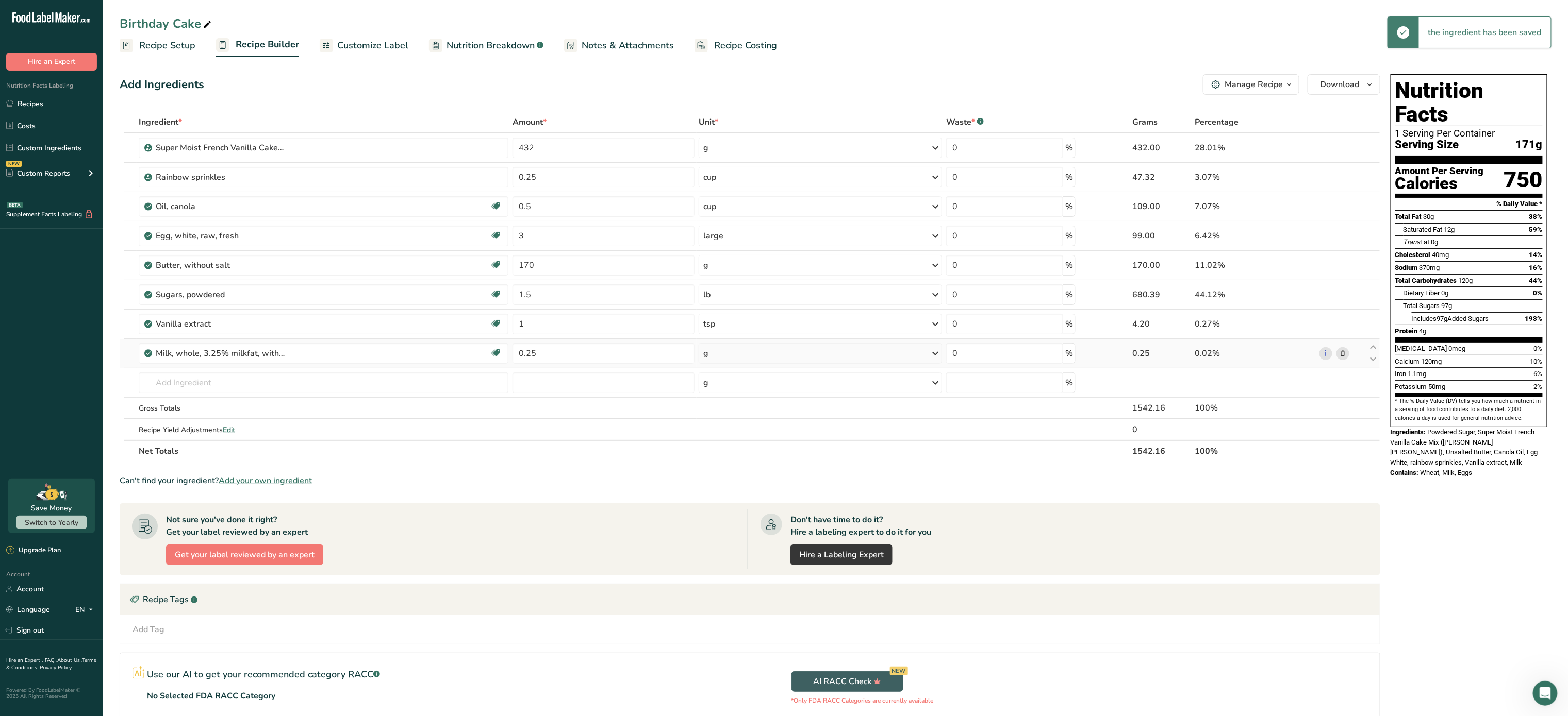
click at [797, 346] on div "g" at bounding box center [820, 354] width 244 height 21
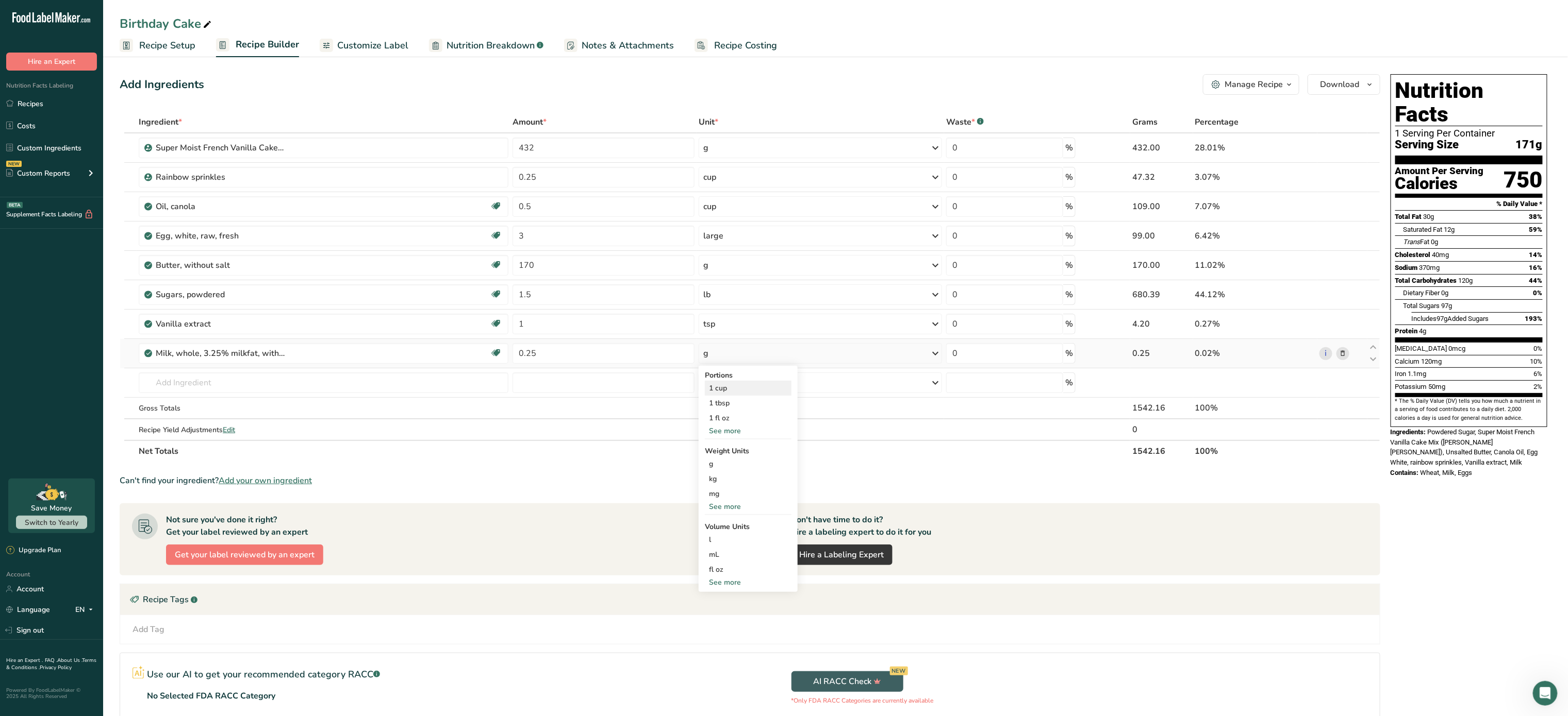
click at [759, 391] on div "1 cup" at bounding box center [748, 389] width 87 height 15
click at [346, 377] on input "text" at bounding box center [323, 383] width 370 height 21
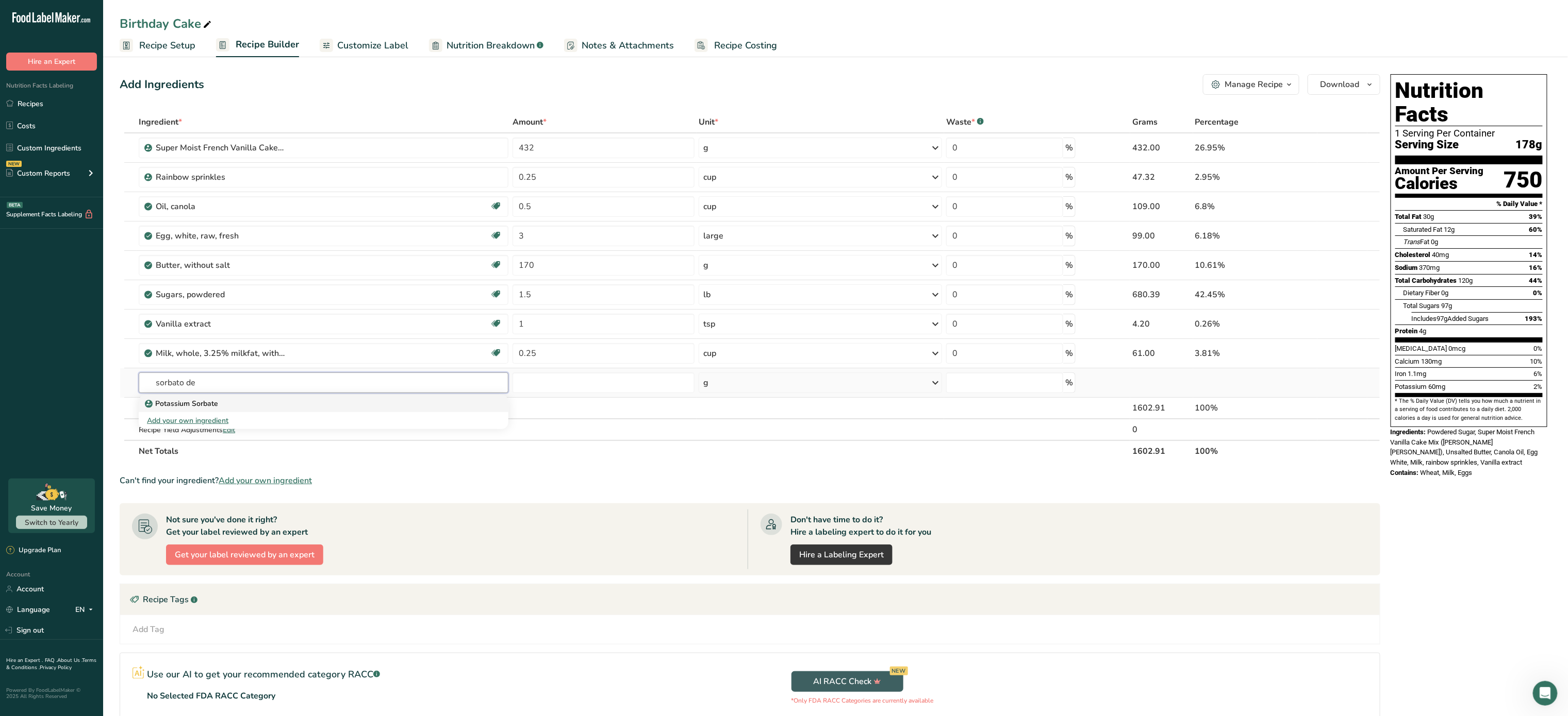
type input "sorbato de"
click at [318, 409] on div "Potassium Sorbate" at bounding box center [315, 404] width 337 height 11
type input "Potassium Sorbate"
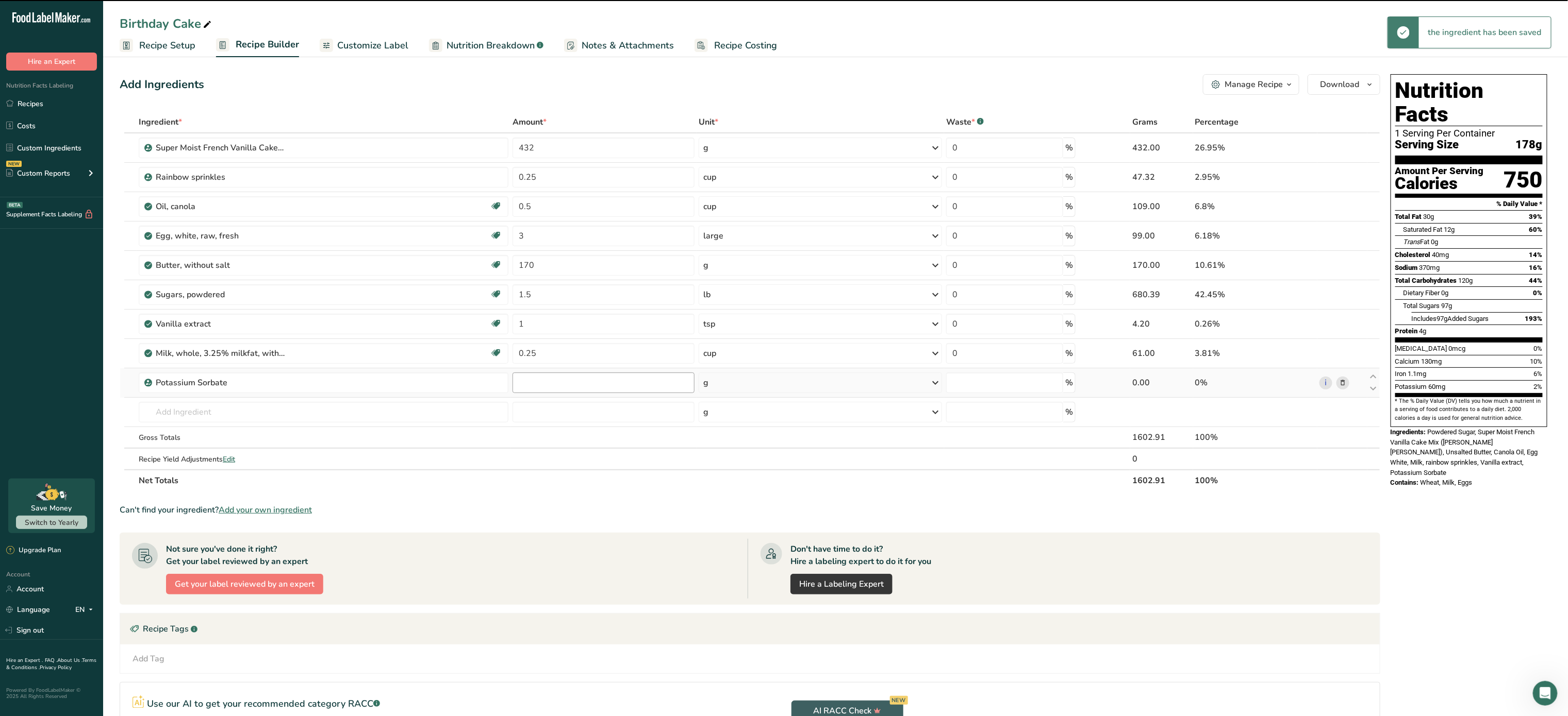
type input "0"
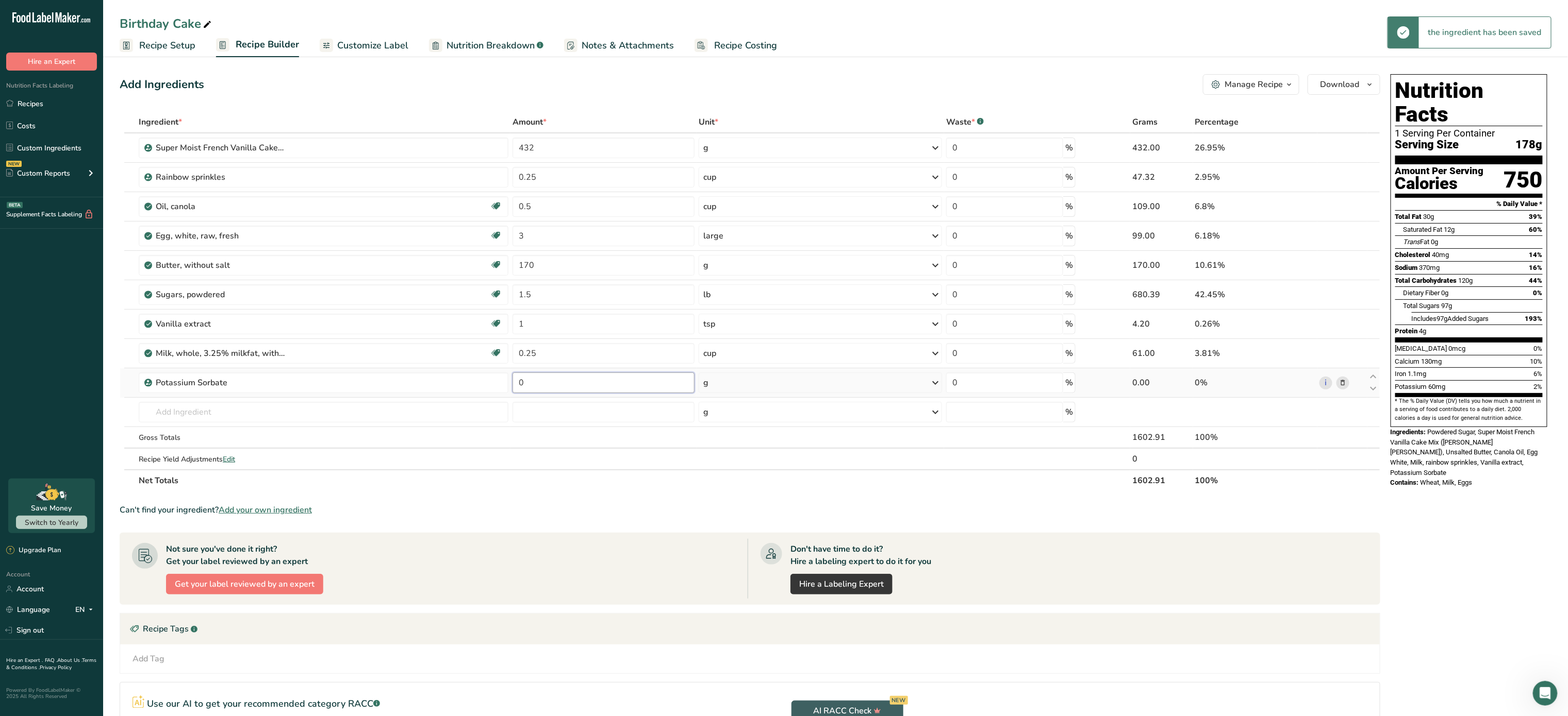
click at [584, 392] on input "0" at bounding box center [603, 383] width 182 height 21
type input "1"
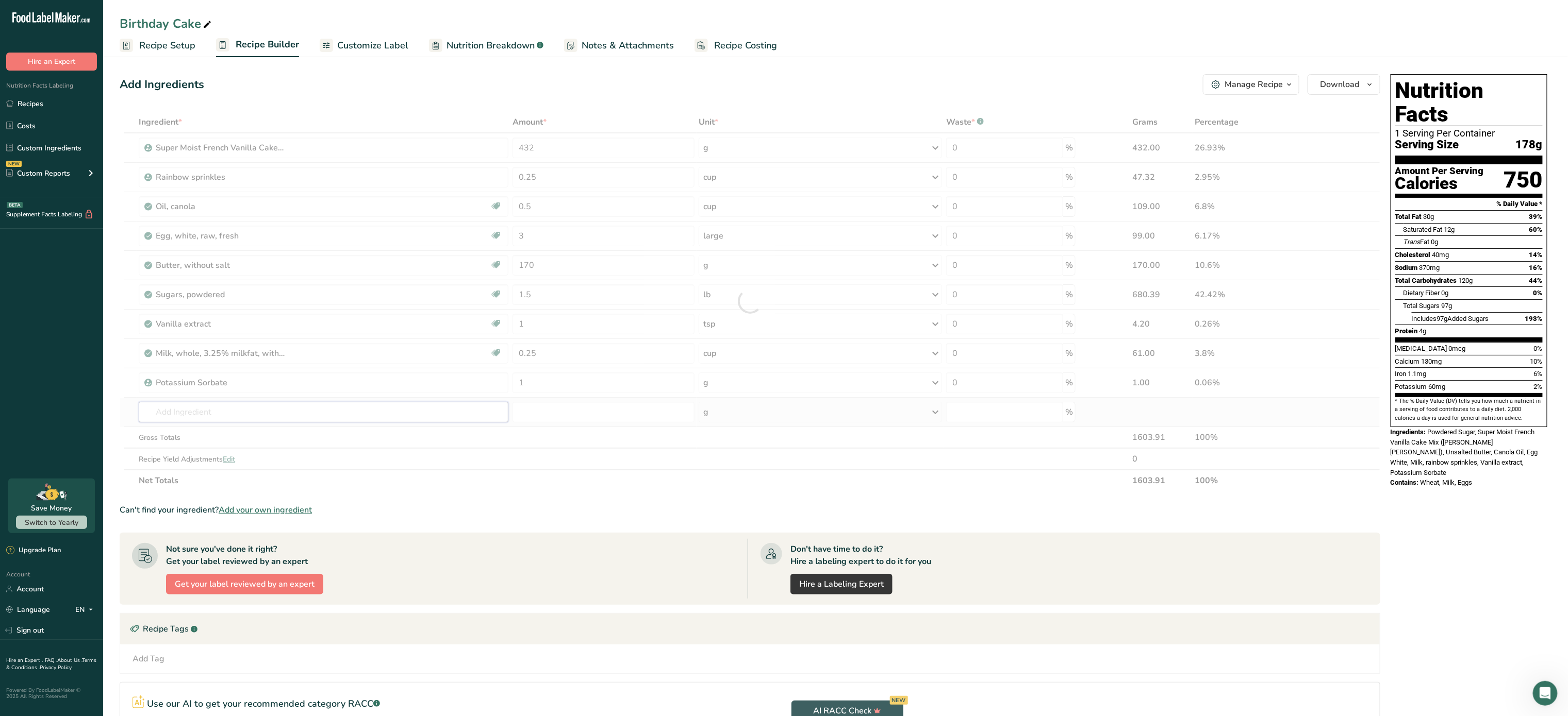
click at [237, 416] on div "Ingredient * Amount * Unit * Waste * .a-a{fill:#347362;}.b-a{fill:#fff;} Grams …" at bounding box center [750, 301] width 1261 height 380
click at [366, 49] on span "Customize Label" at bounding box center [373, 46] width 71 height 14
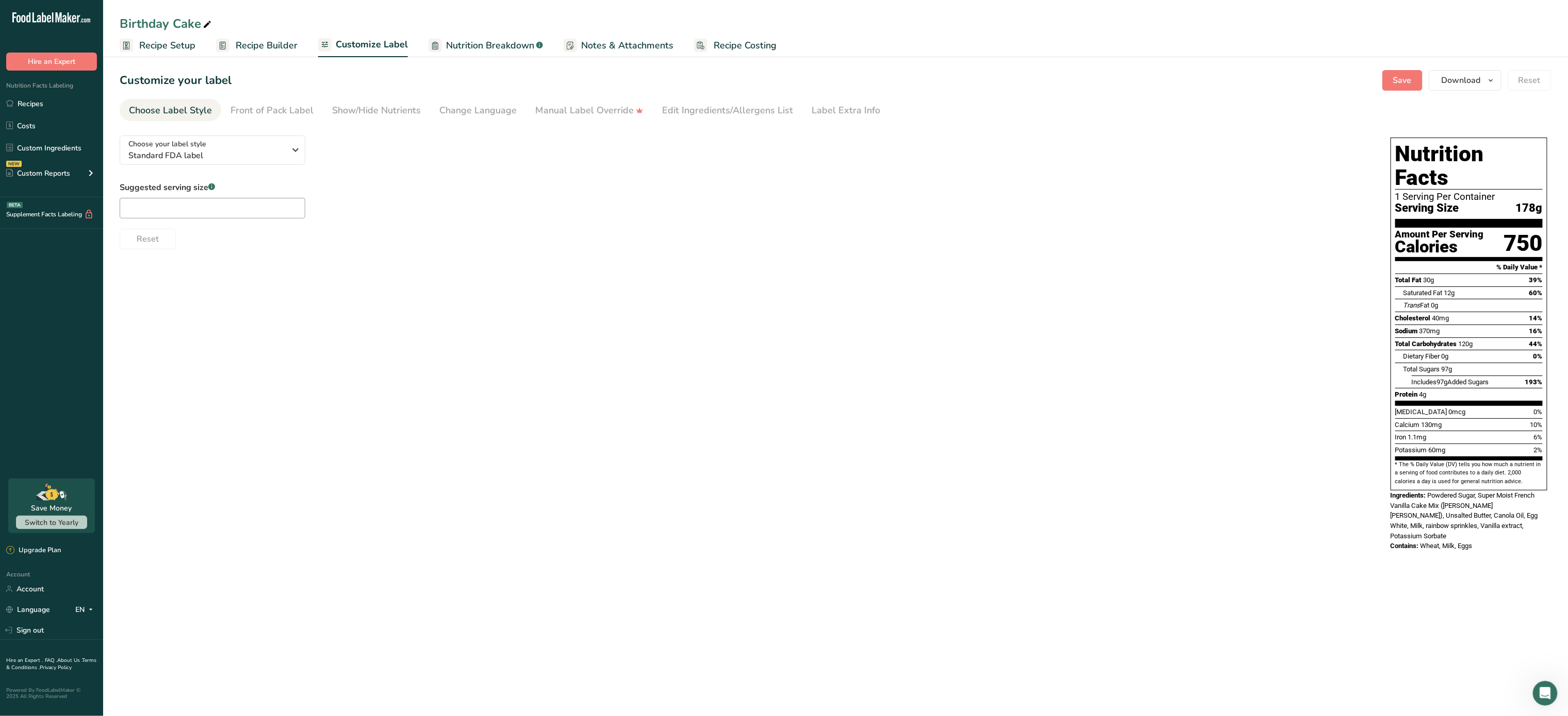
click at [255, 42] on span "Recipe Builder" at bounding box center [266, 46] width 62 height 14
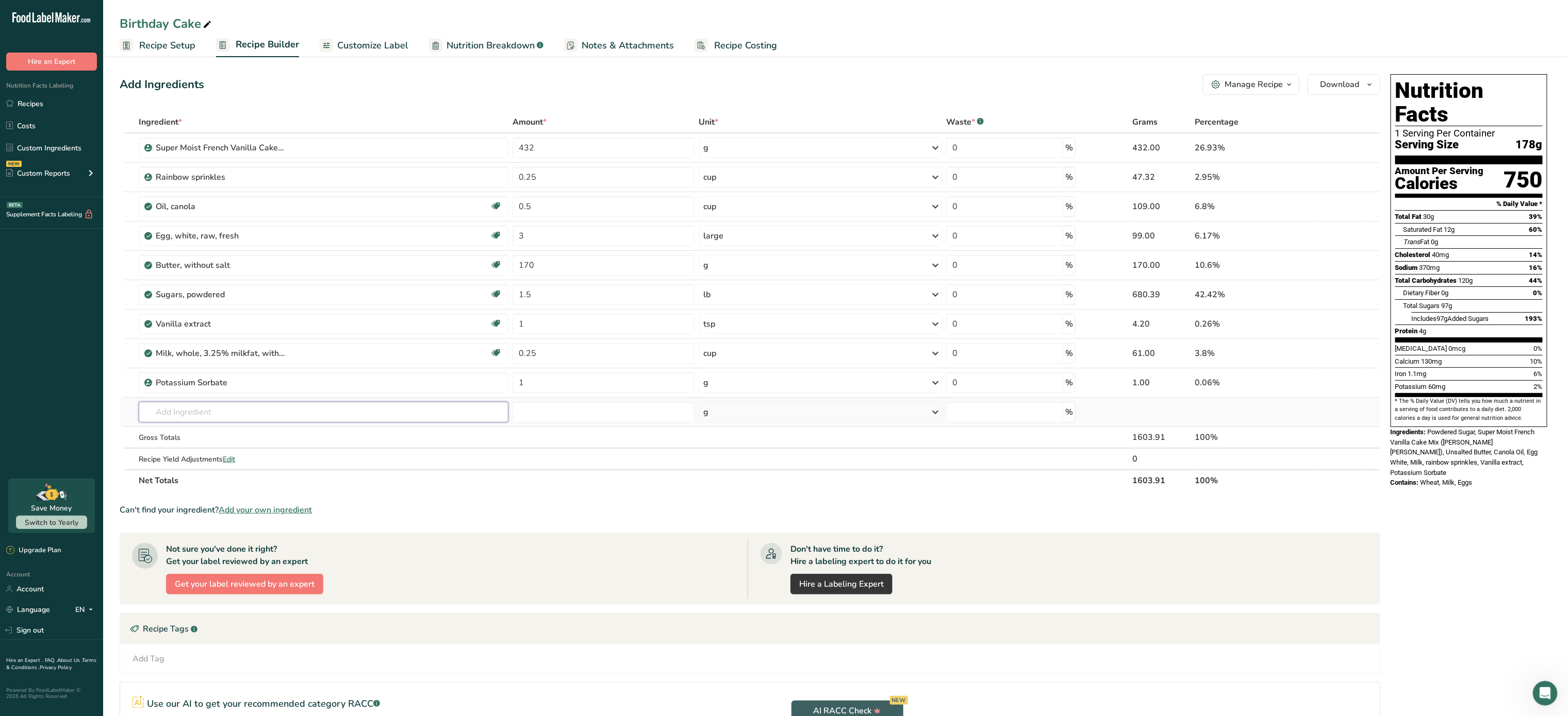
click at [183, 416] on input "text" at bounding box center [323, 412] width 370 height 21
click at [176, 43] on span "Recipe Setup" at bounding box center [167, 46] width 56 height 14
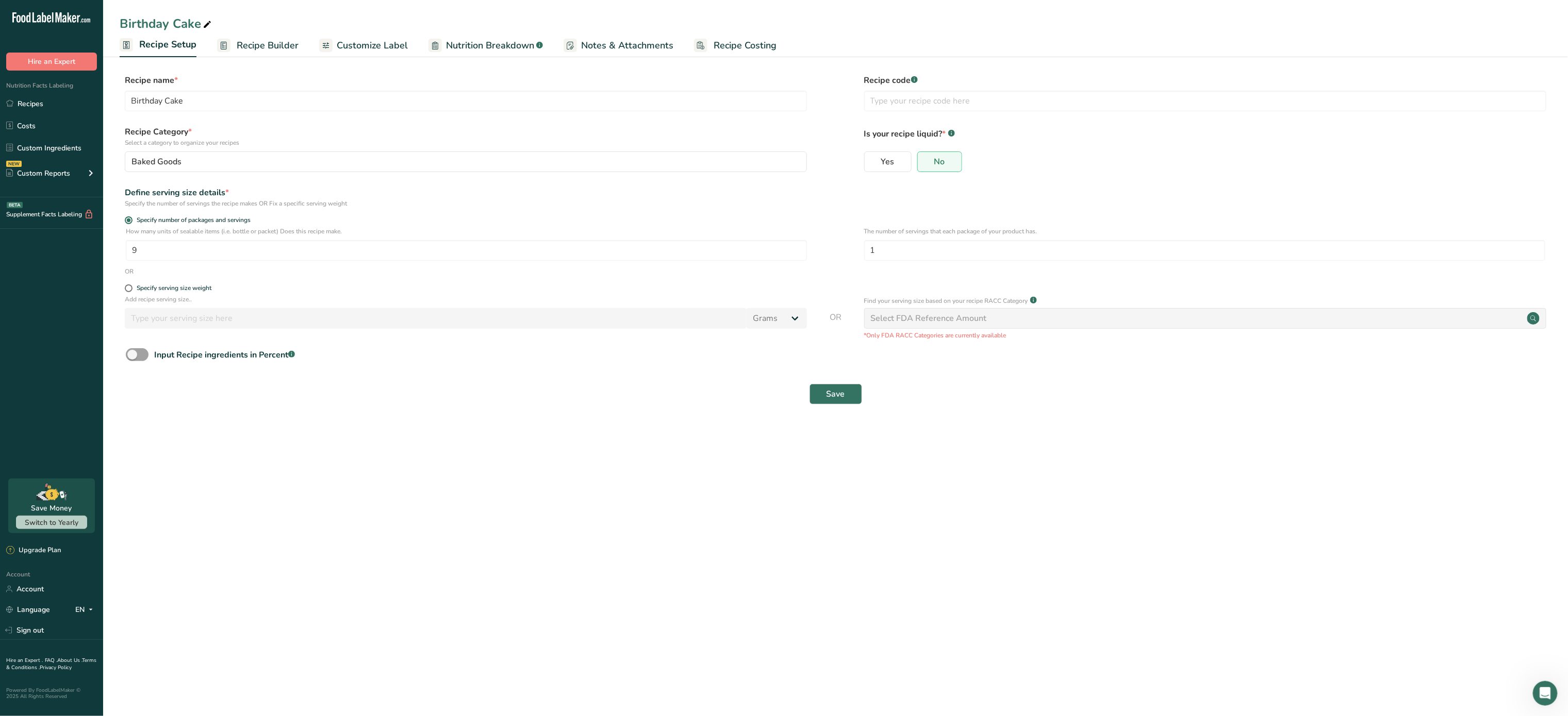
click at [333, 40] on link "Customize Label" at bounding box center [364, 45] width 89 height 23
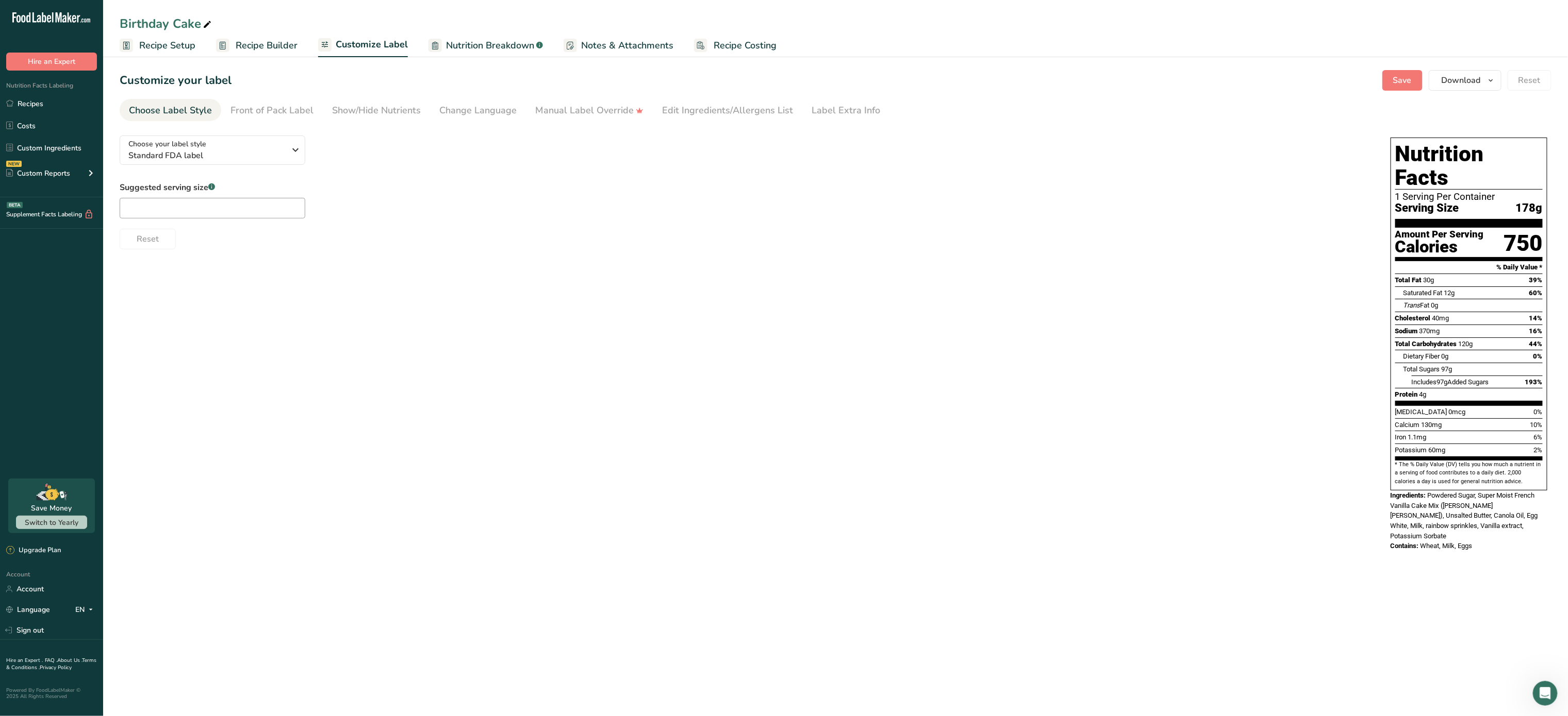
click at [266, 41] on span "Recipe Builder" at bounding box center [266, 46] width 62 height 14
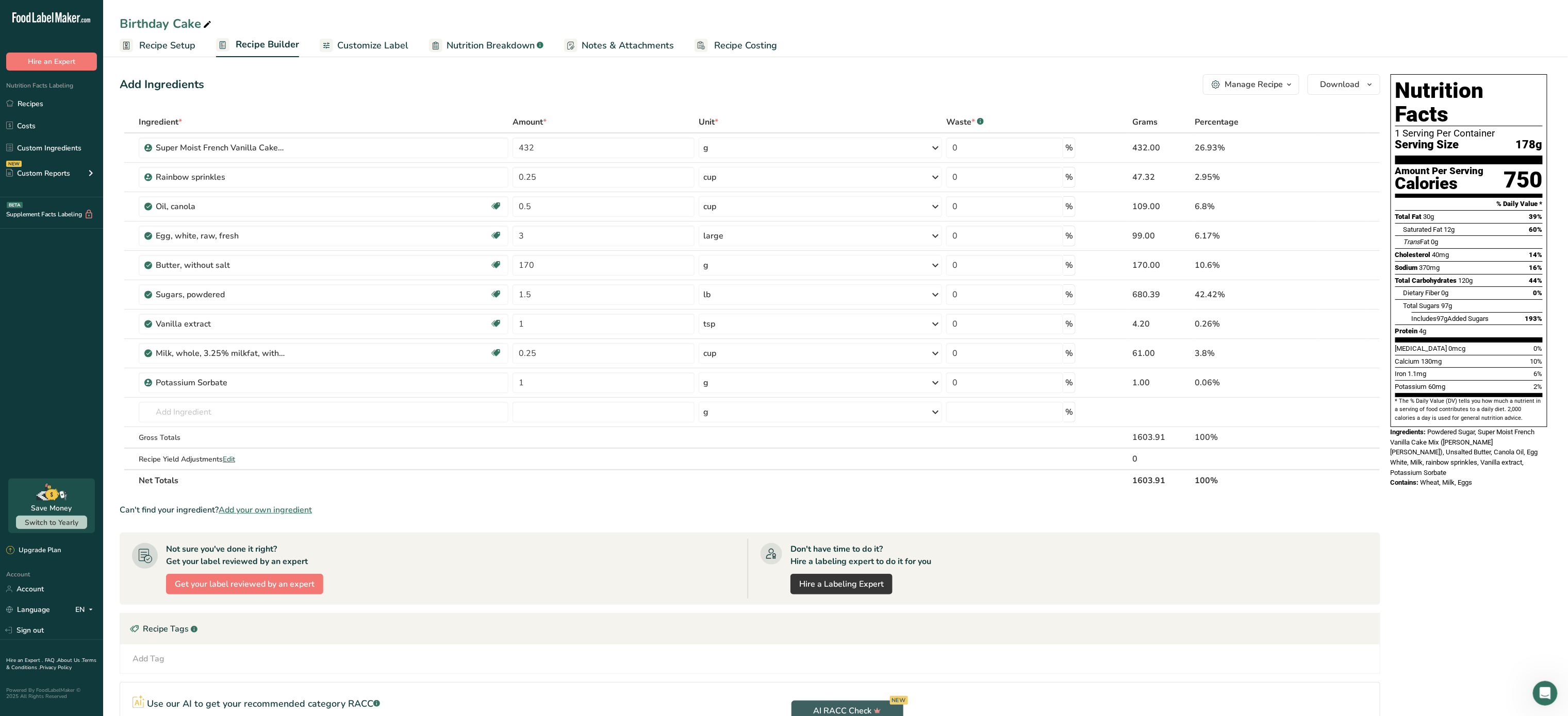
click at [159, 47] on span "Recipe Setup" at bounding box center [167, 46] width 56 height 14
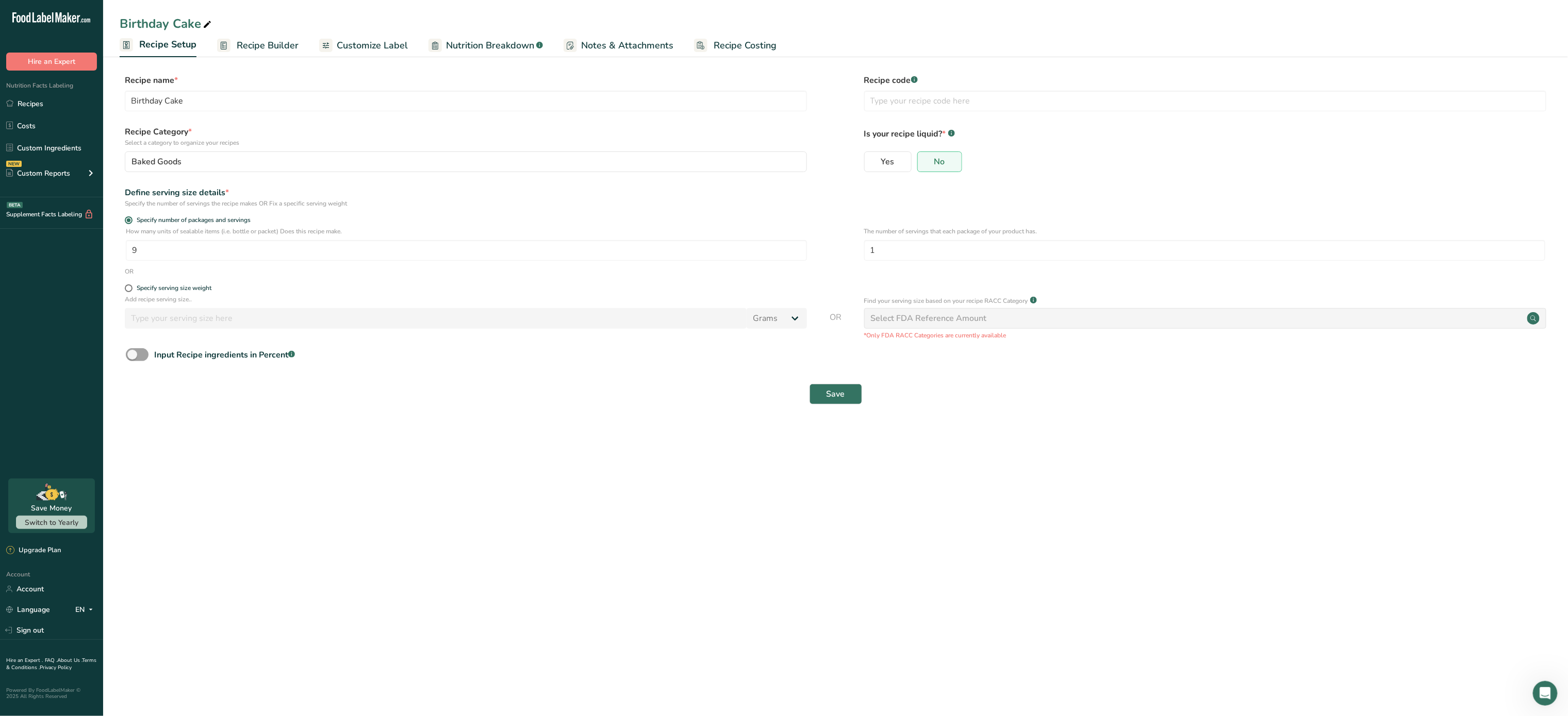
click at [455, 40] on span "Nutrition Breakdown" at bounding box center [489, 46] width 88 height 14
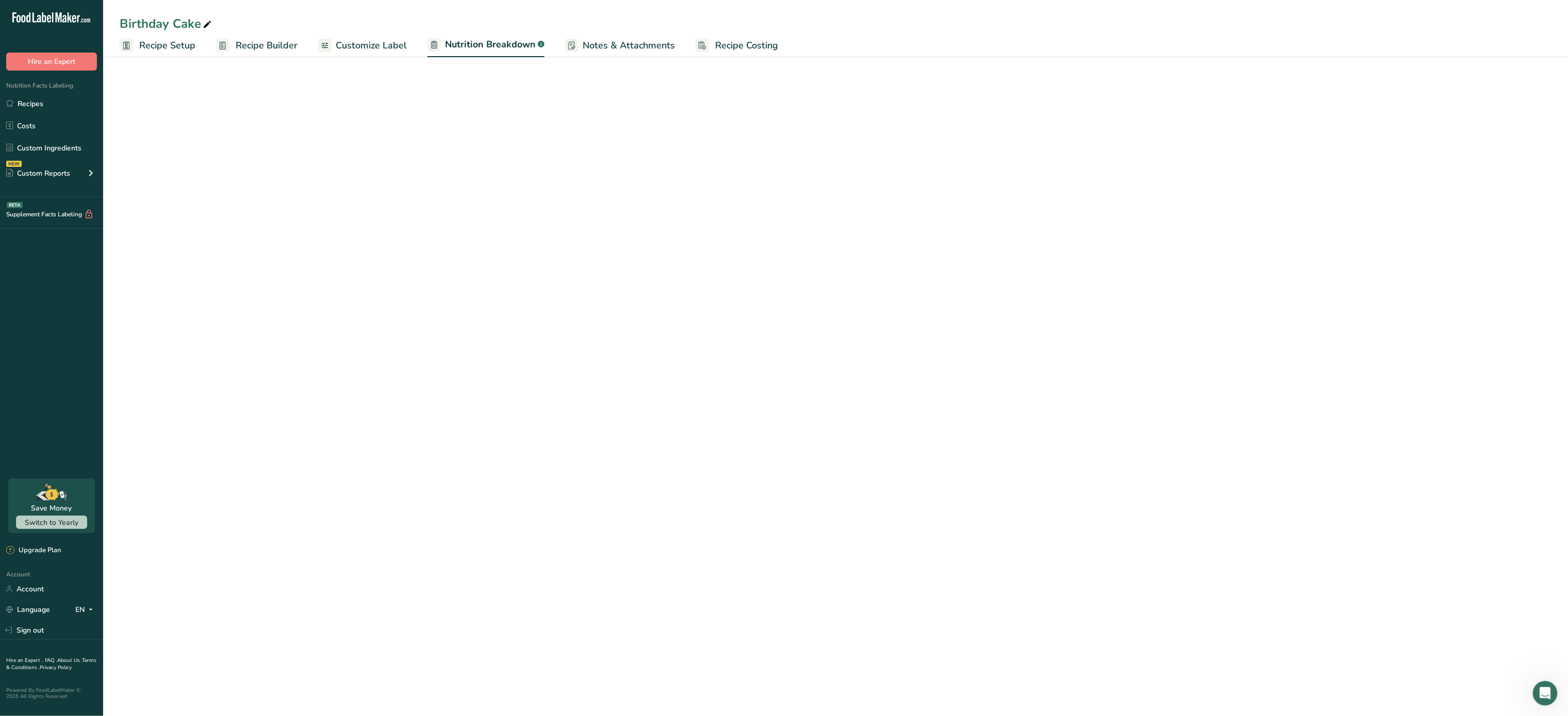
select select "Calories"
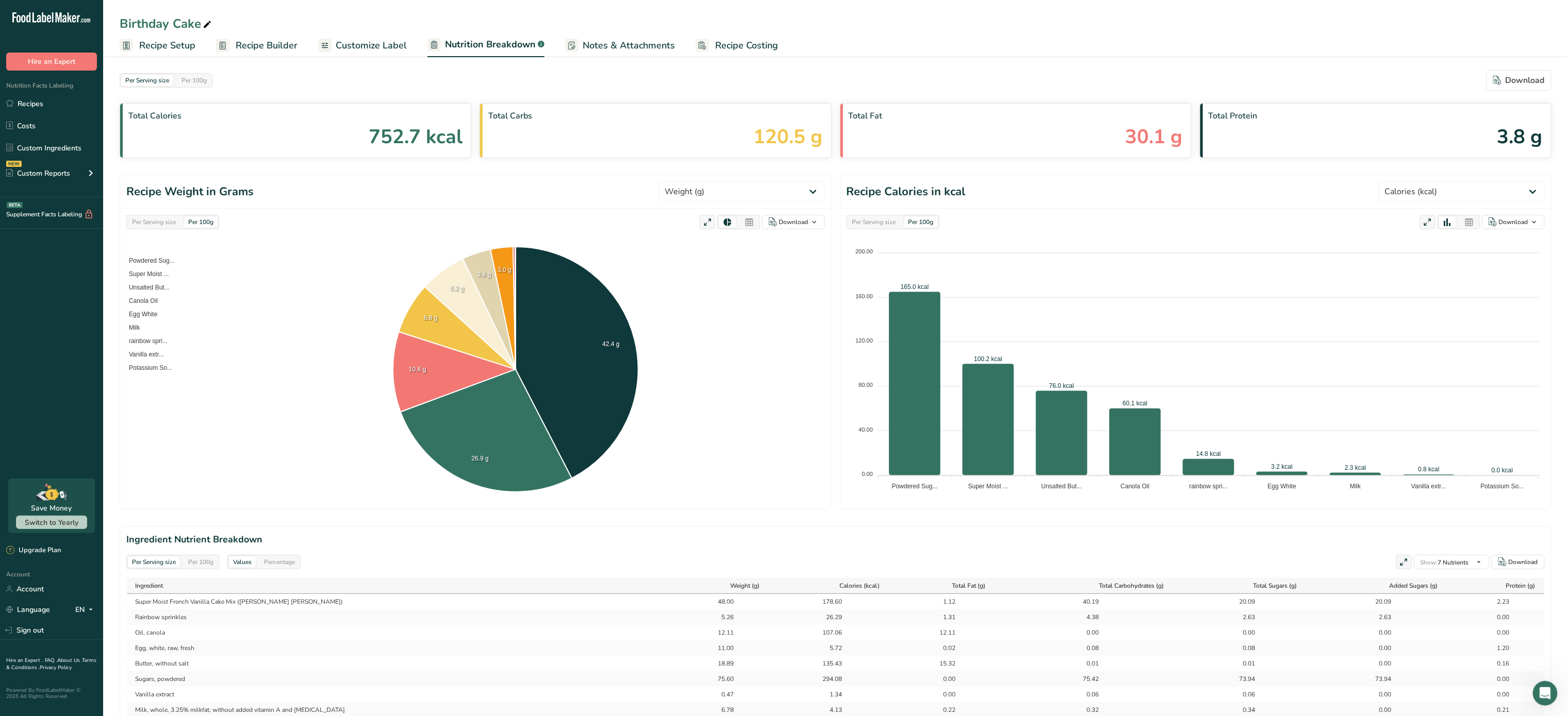
click at [372, 43] on span "Customize Label" at bounding box center [371, 46] width 71 height 14
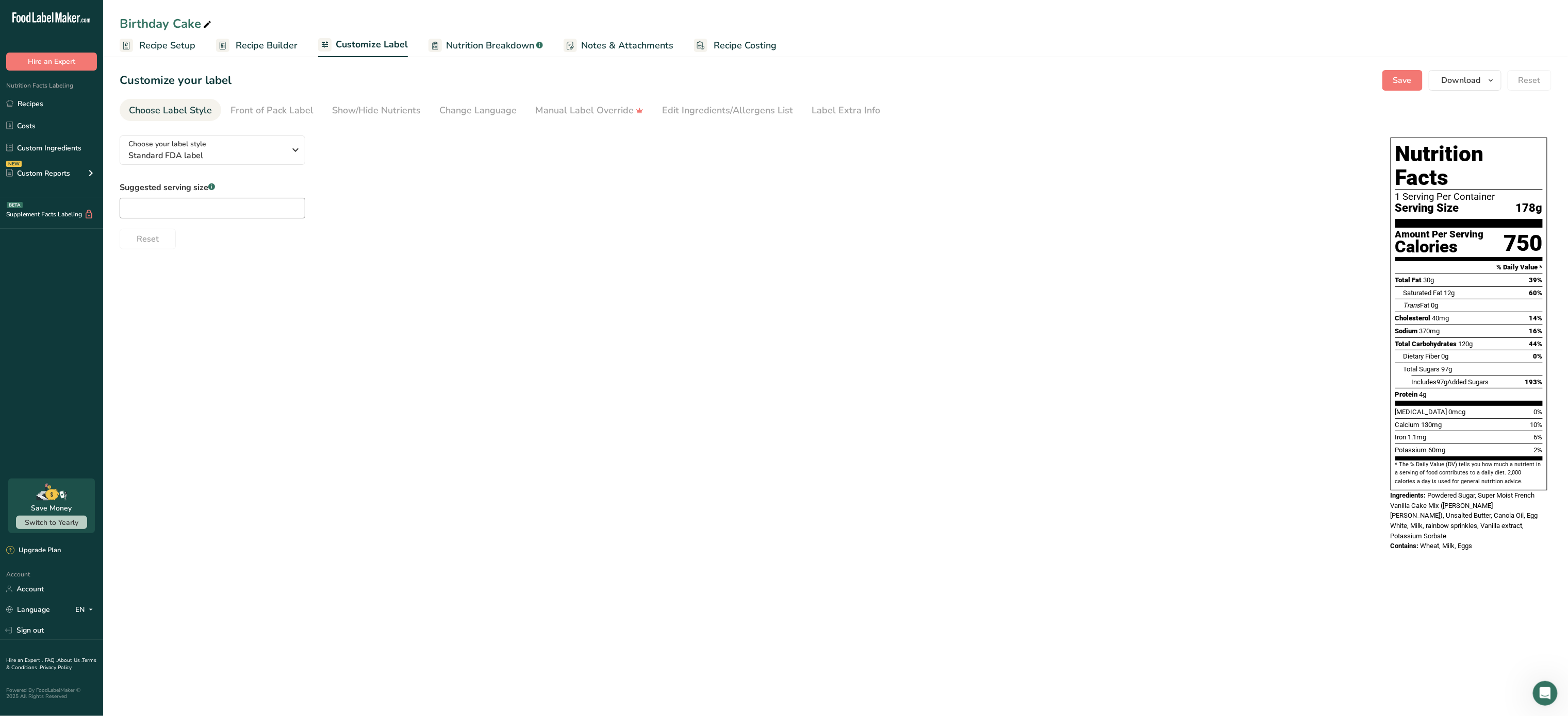
click at [500, 46] on span "Nutrition Breakdown" at bounding box center [489, 46] width 88 height 14
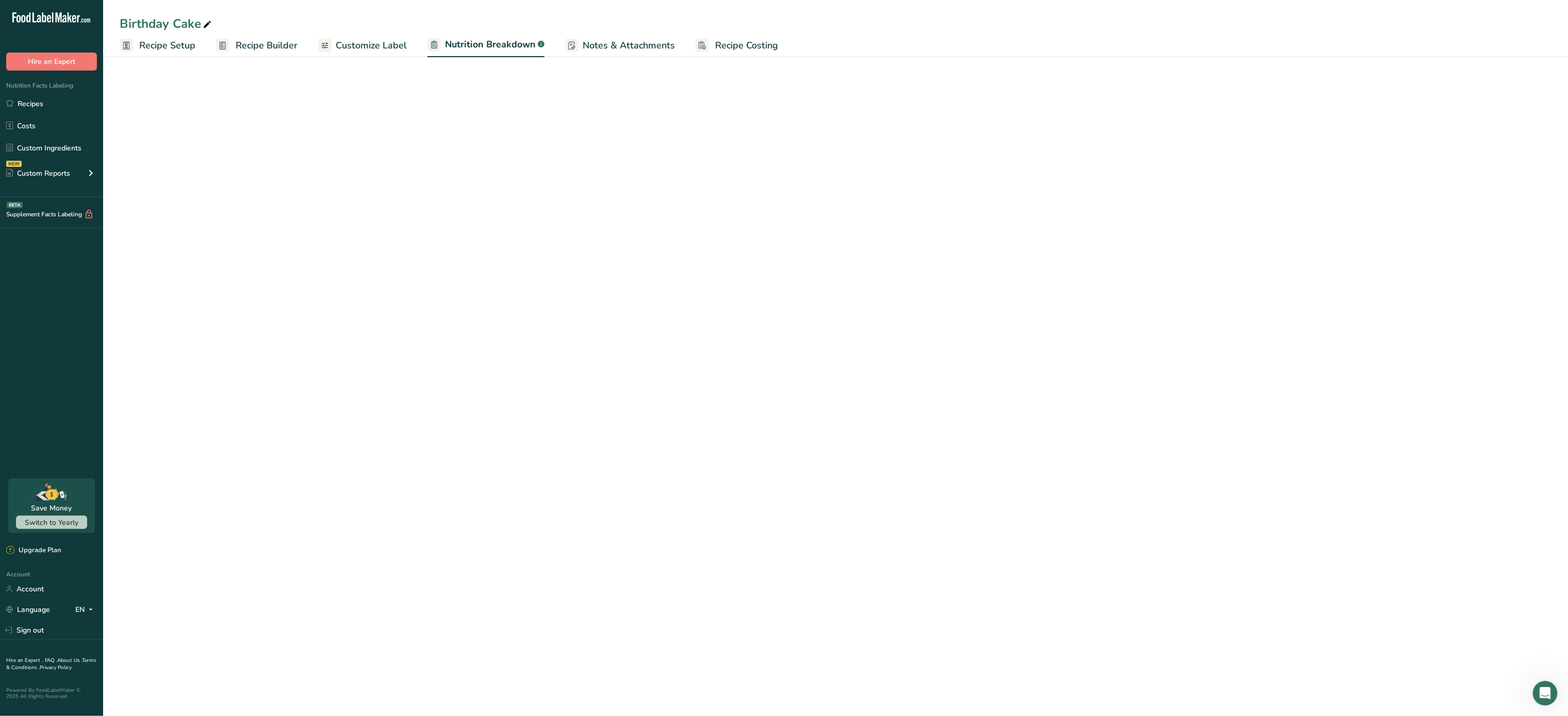
select select "Calories"
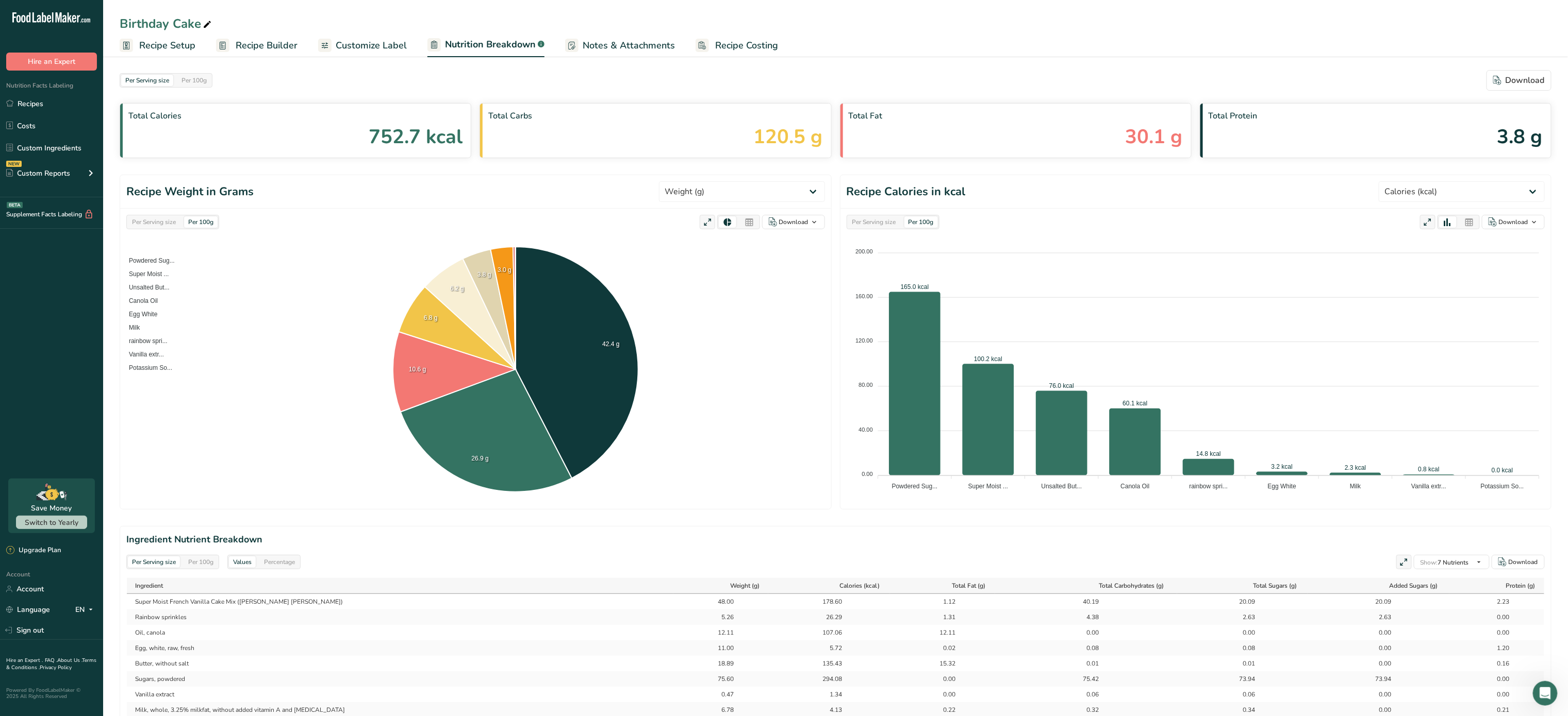
click at [251, 44] on span "Recipe Builder" at bounding box center [266, 46] width 62 height 14
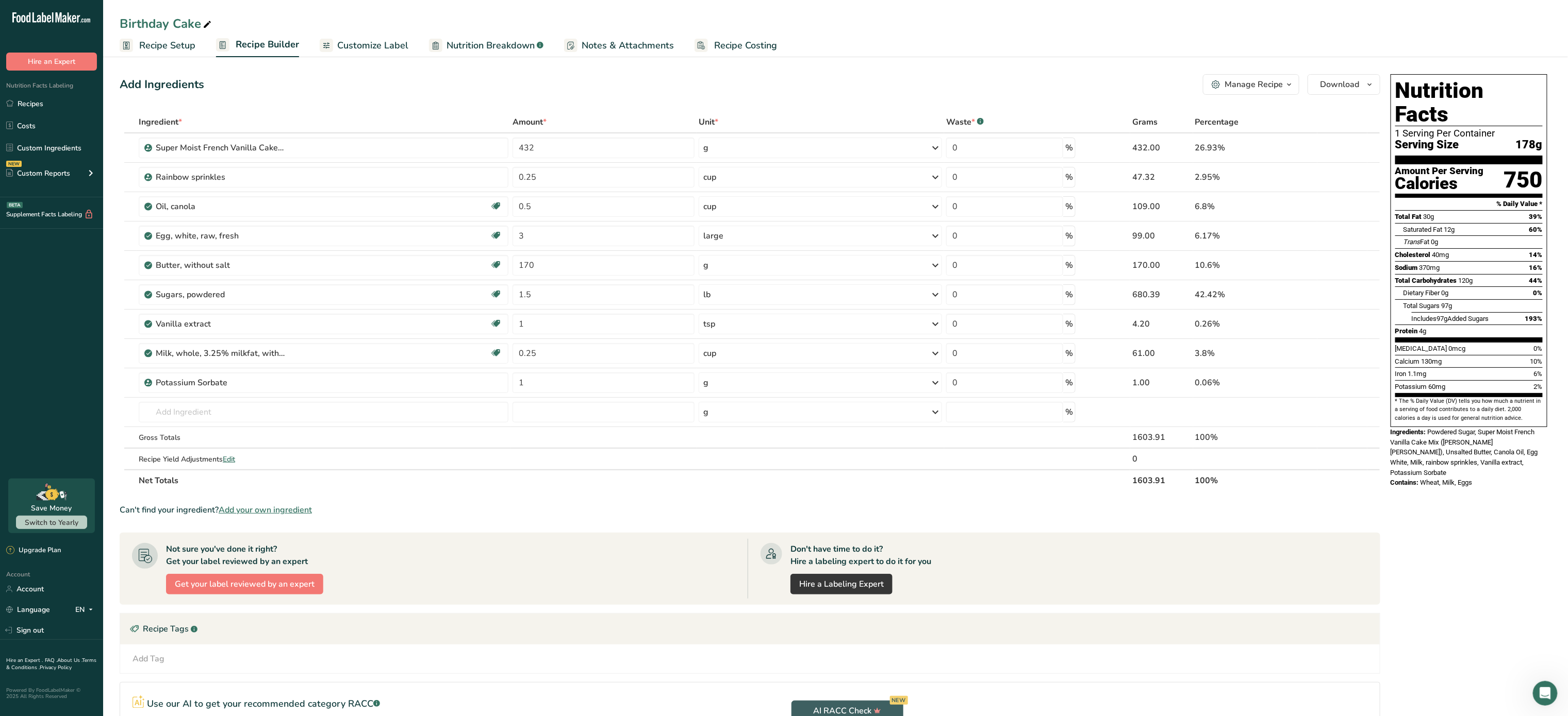
click at [168, 46] on span "Recipe Setup" at bounding box center [167, 46] width 56 height 14
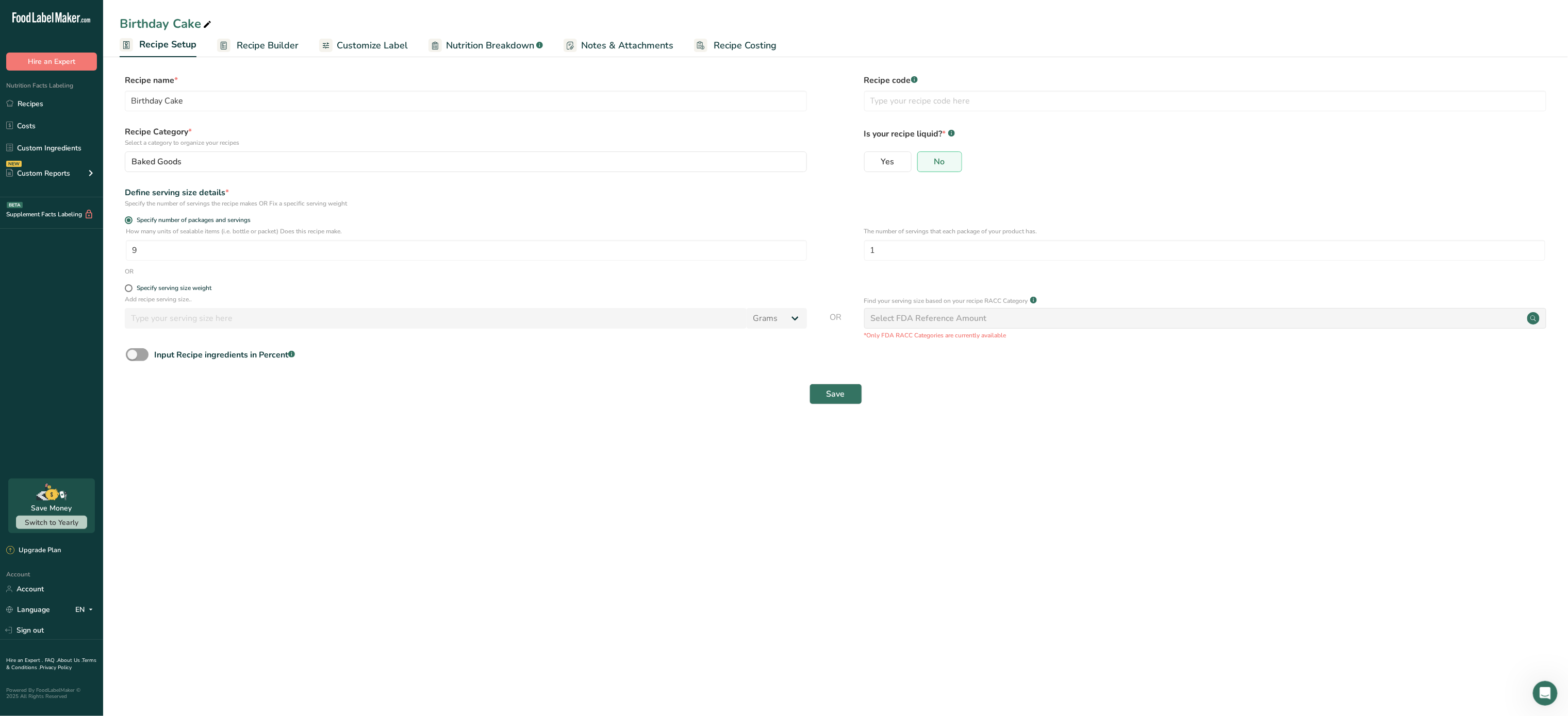
click at [285, 47] on span "Recipe Builder" at bounding box center [267, 46] width 62 height 14
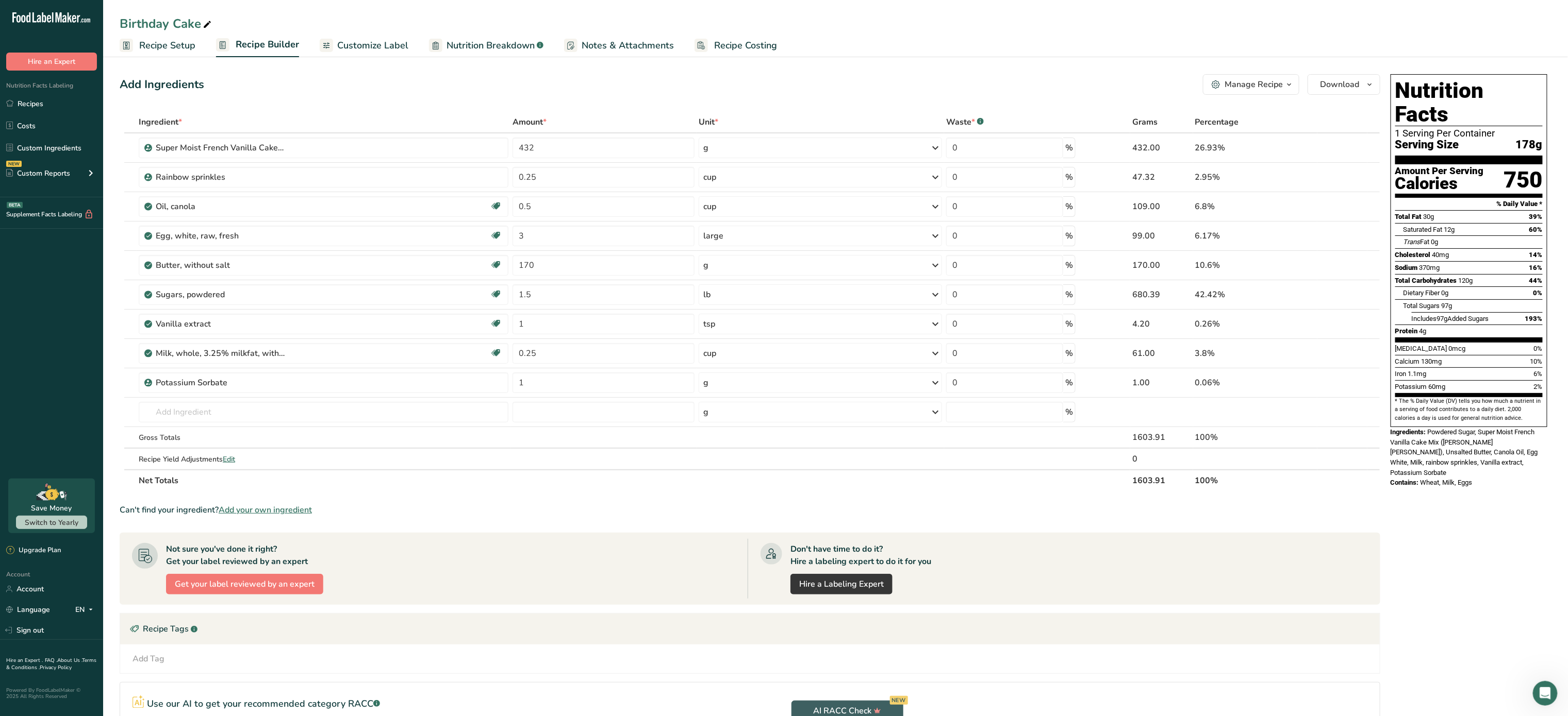
click at [391, 39] on span "Customize Label" at bounding box center [373, 46] width 71 height 14
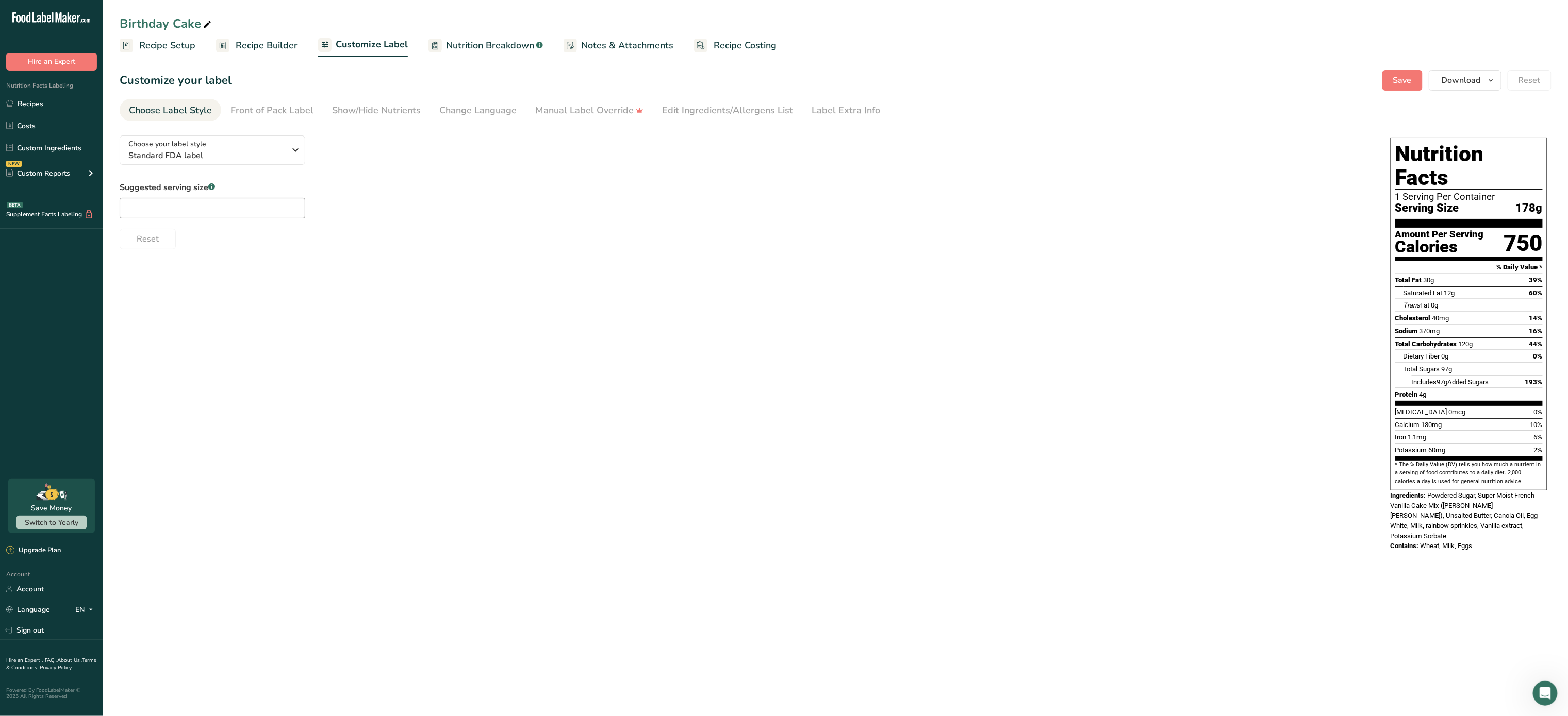
click at [168, 49] on span "Recipe Setup" at bounding box center [167, 46] width 56 height 14
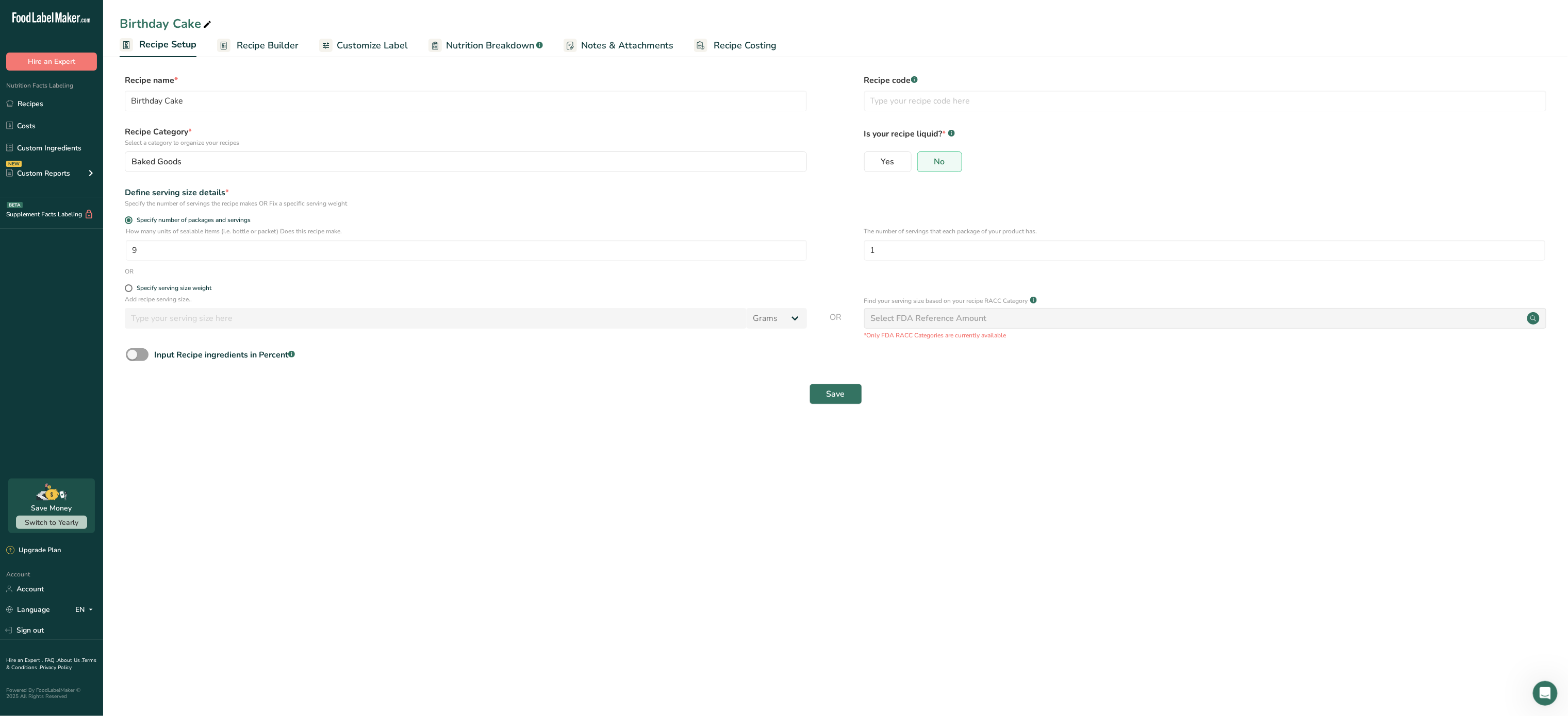
click at [293, 42] on span "Recipe Builder" at bounding box center [267, 46] width 62 height 14
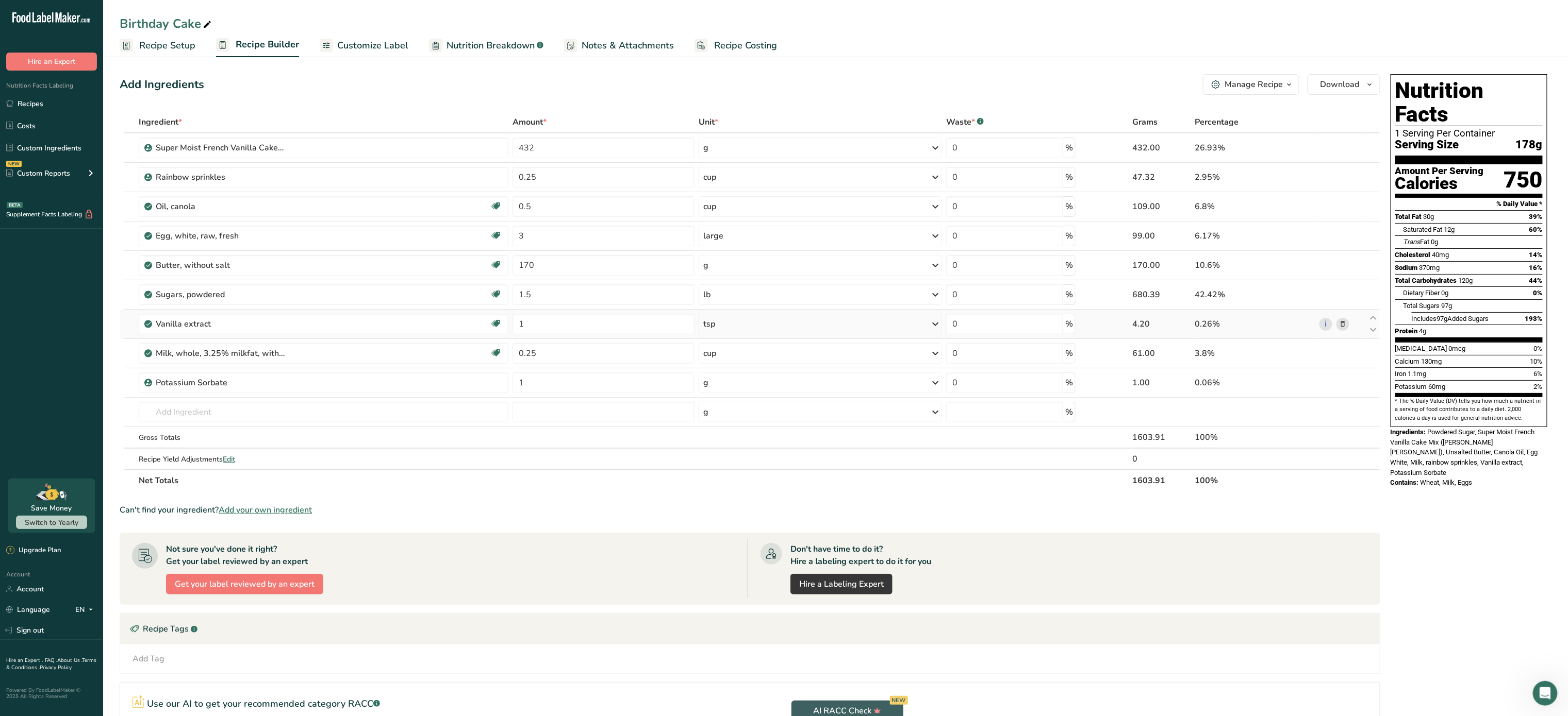
click at [1144, 327] on div "4.20" at bounding box center [1161, 324] width 58 height 12
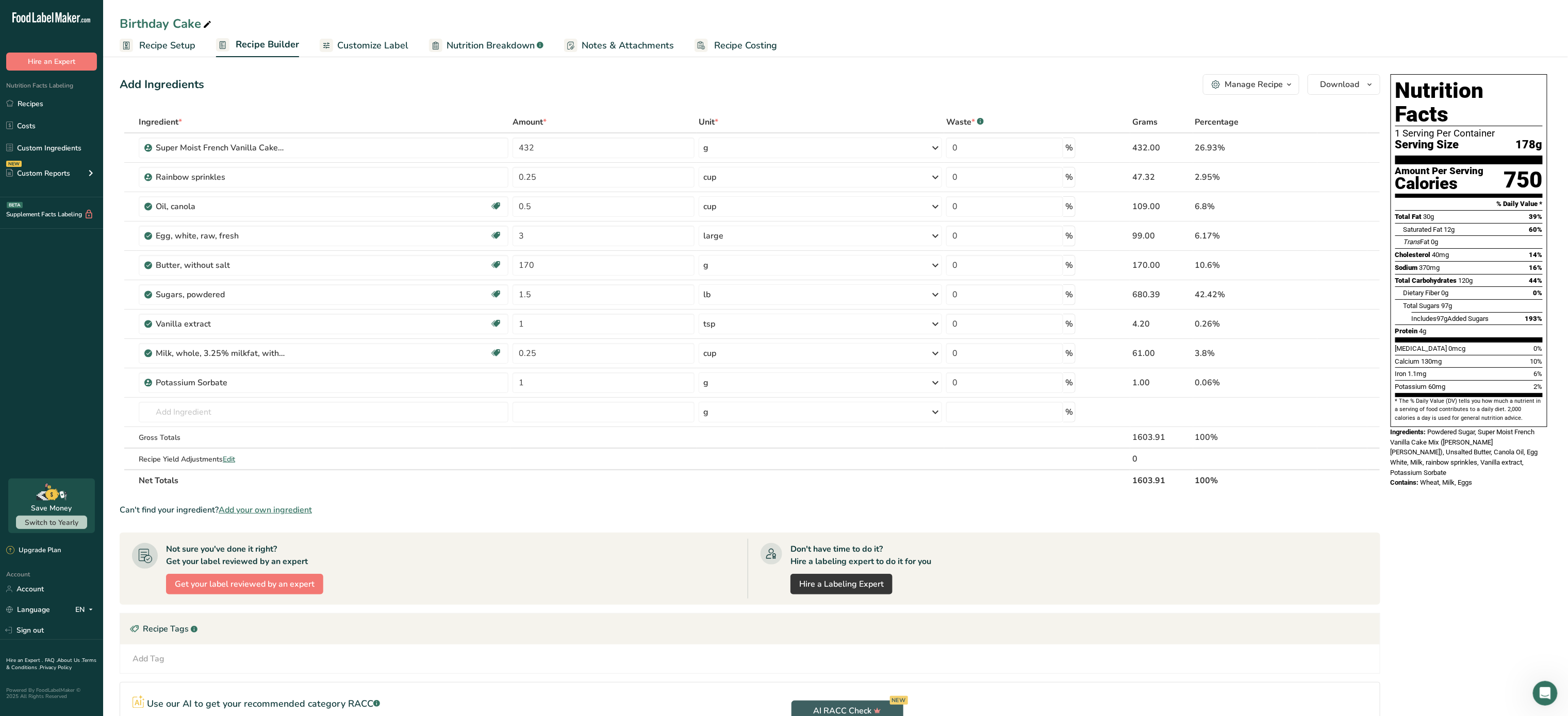
click at [382, 39] on span "Customize Label" at bounding box center [373, 46] width 71 height 14
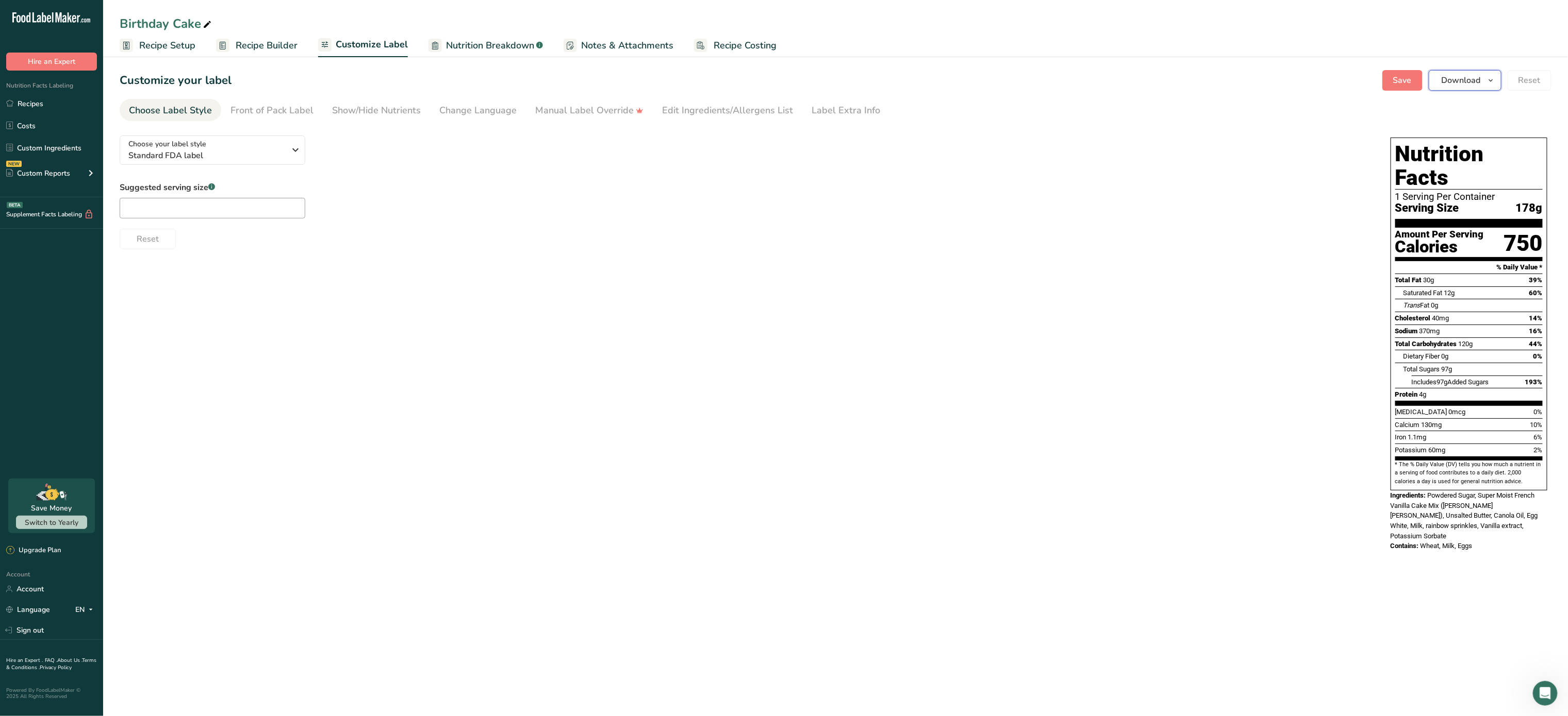
click at [1478, 82] on span "Download" at bounding box center [1461, 80] width 39 height 12
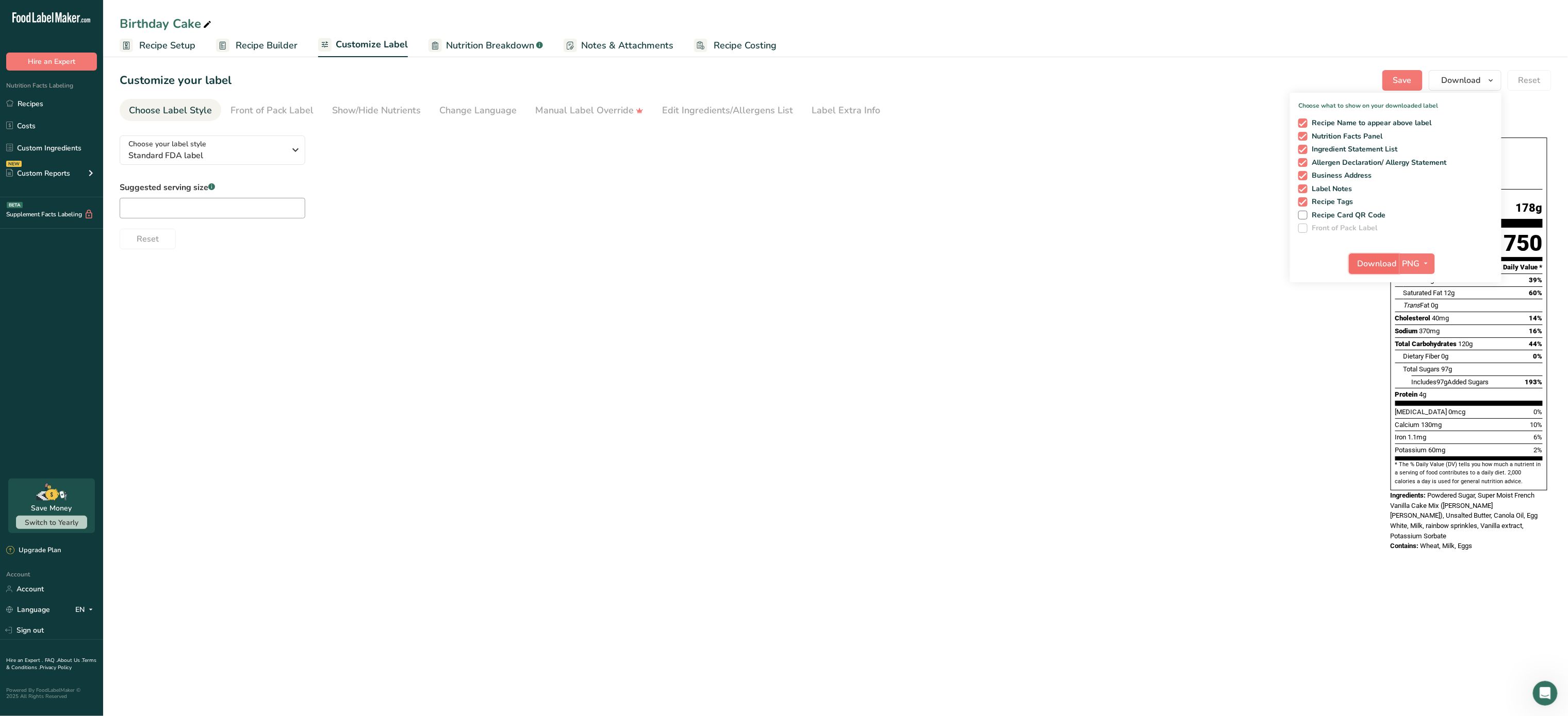
click at [1376, 259] on span "Download" at bounding box center [1377, 264] width 39 height 12
click at [480, 39] on span "Nutrition Breakdown" at bounding box center [489, 46] width 88 height 14
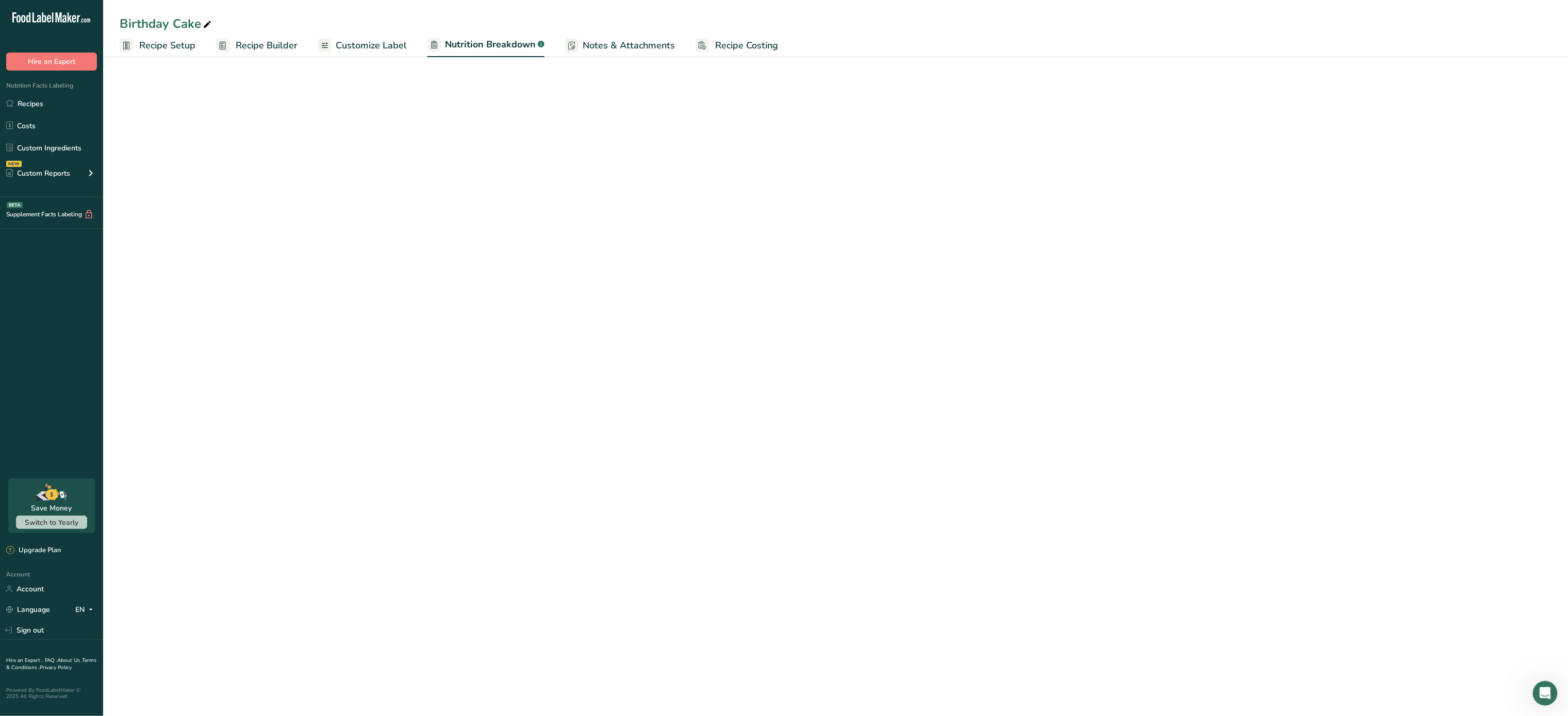
select select "Calories"
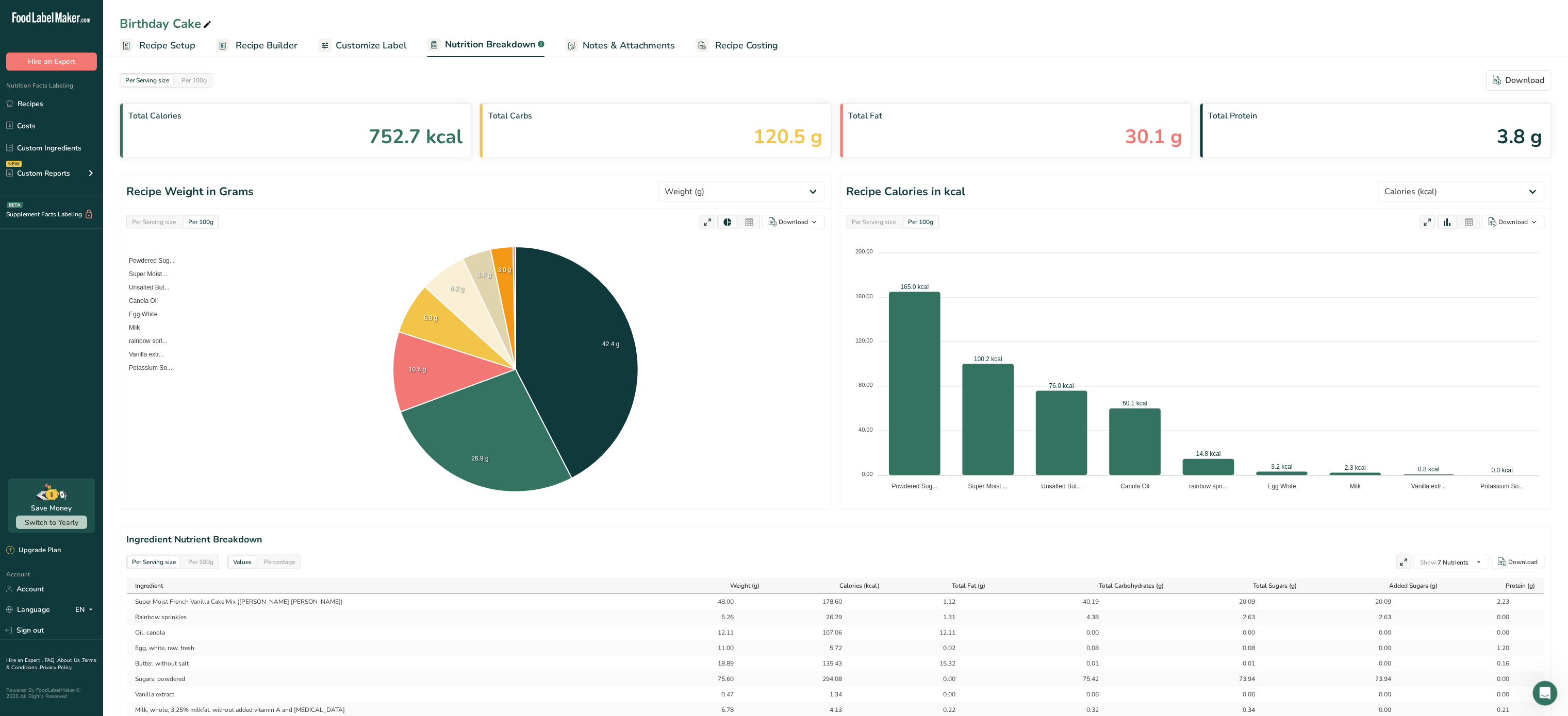
click at [1514, 69] on div "Per Serving size Per 100g Download Total Calories 752.7 kcal Total Carbs 120.5 …" at bounding box center [836, 532] width 1465 height 957
click at [1514, 79] on div "Download" at bounding box center [1519, 80] width 51 height 12
click at [360, 39] on span "Customize Label" at bounding box center [371, 46] width 71 height 14
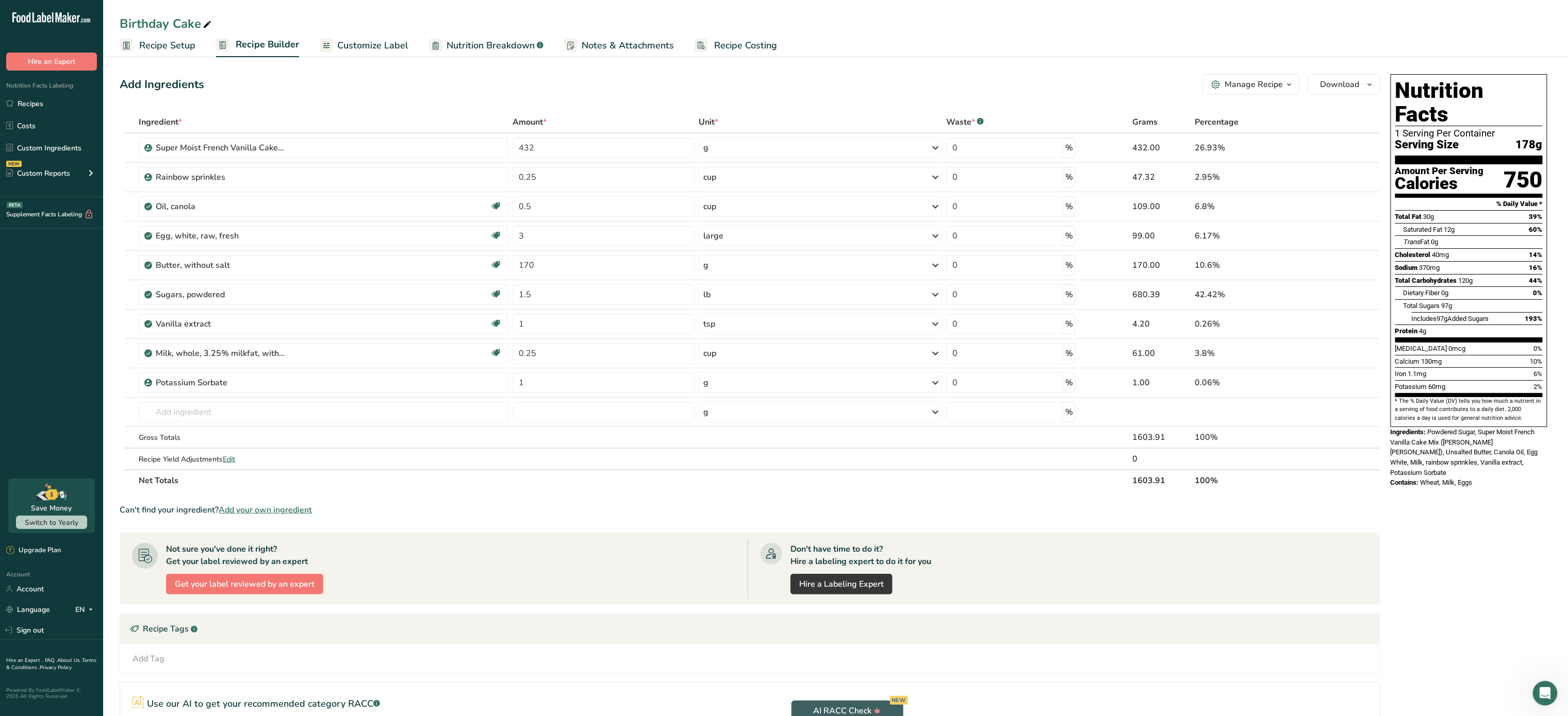
click at [382, 39] on span "Customize Label" at bounding box center [373, 46] width 71 height 14
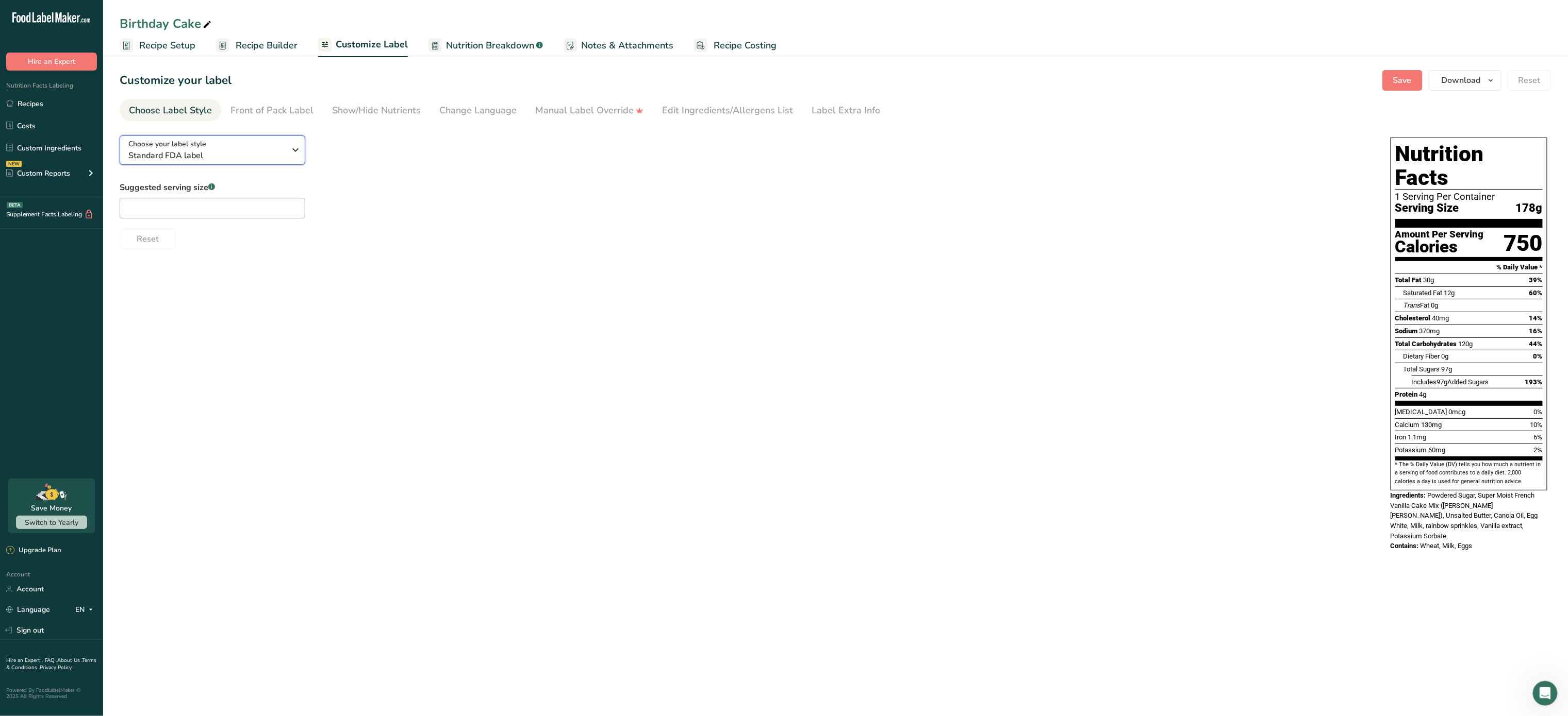
click at [286, 153] on div "Choose your label style Standard FDA label" at bounding box center [211, 150] width 165 height 23
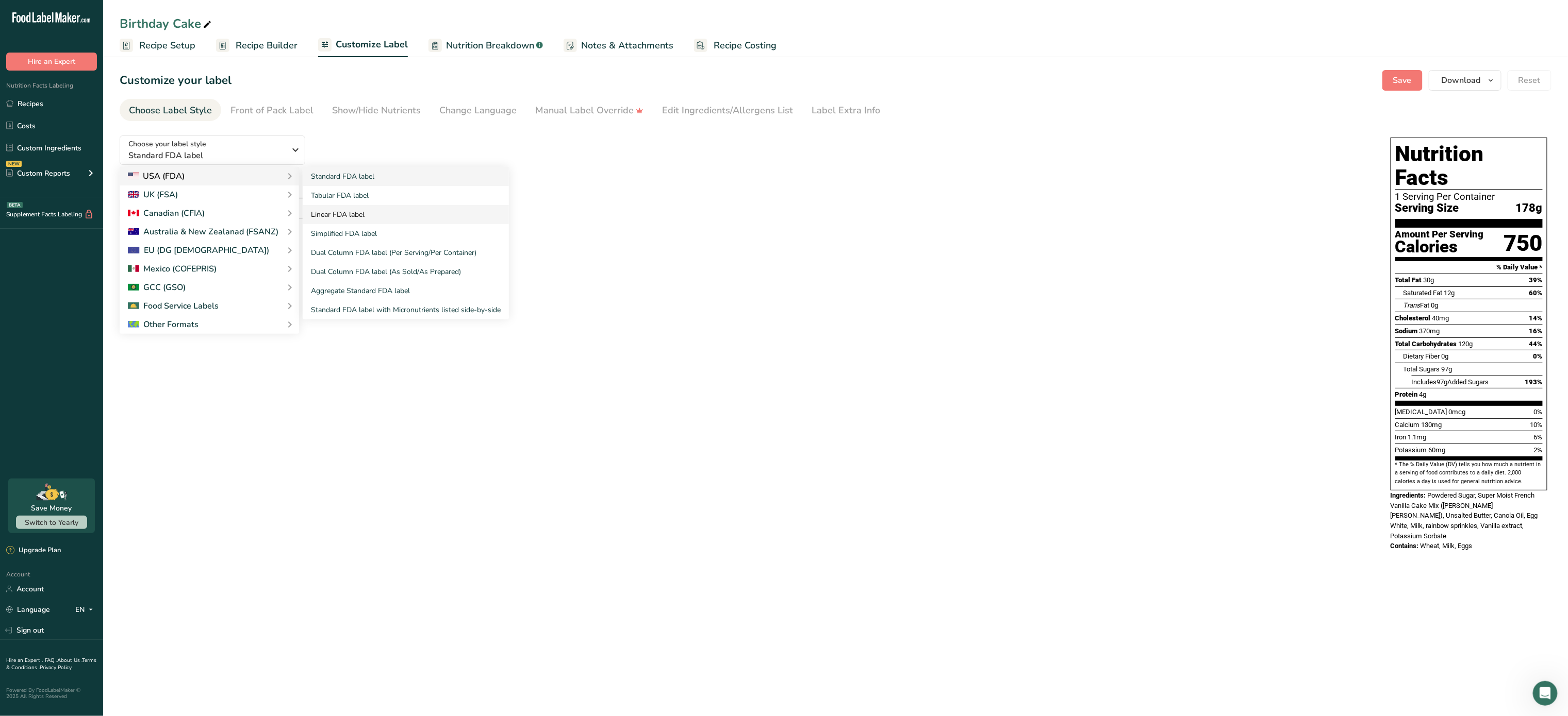
click at [350, 215] on link "Linear FDA label" at bounding box center [405, 214] width 206 height 19
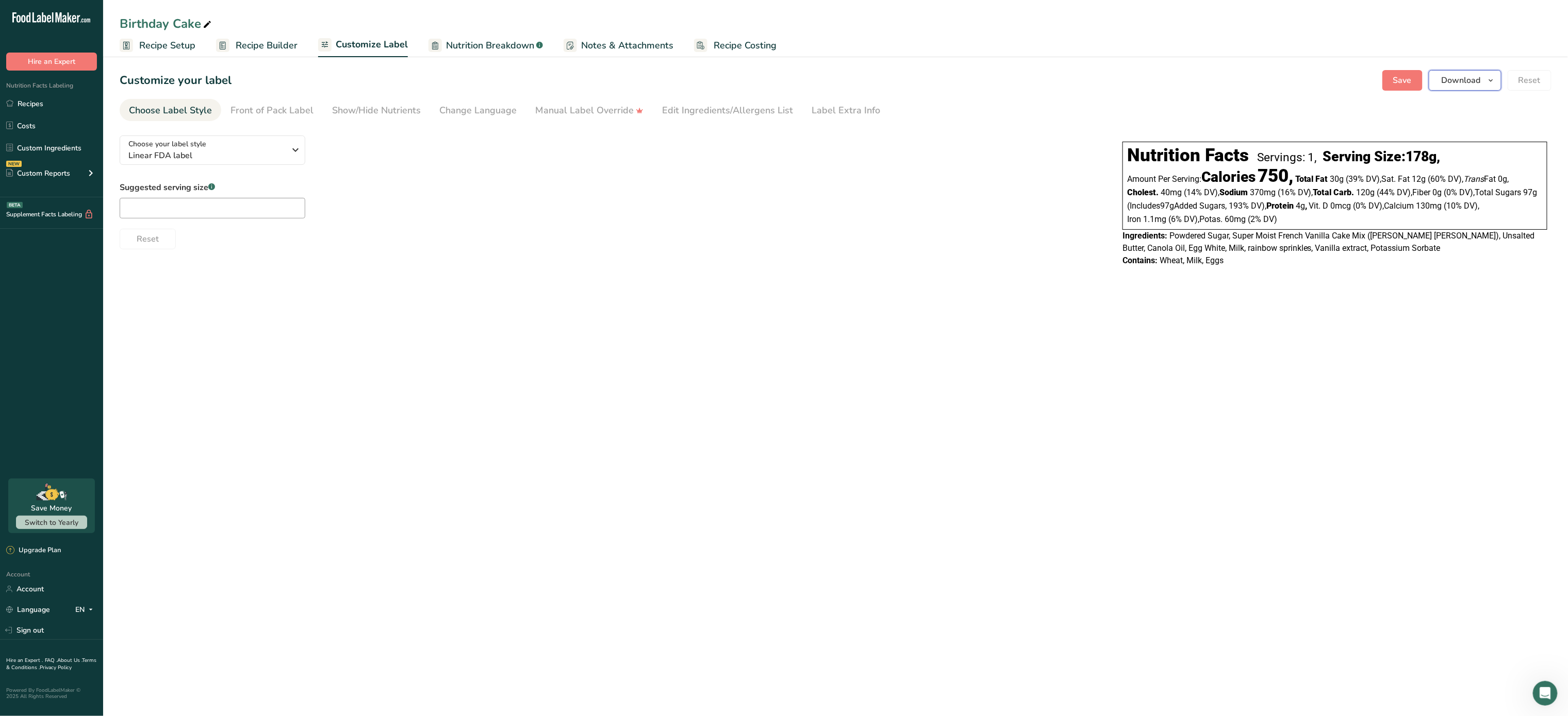
click at [1447, 75] on span "Download" at bounding box center [1461, 80] width 39 height 12
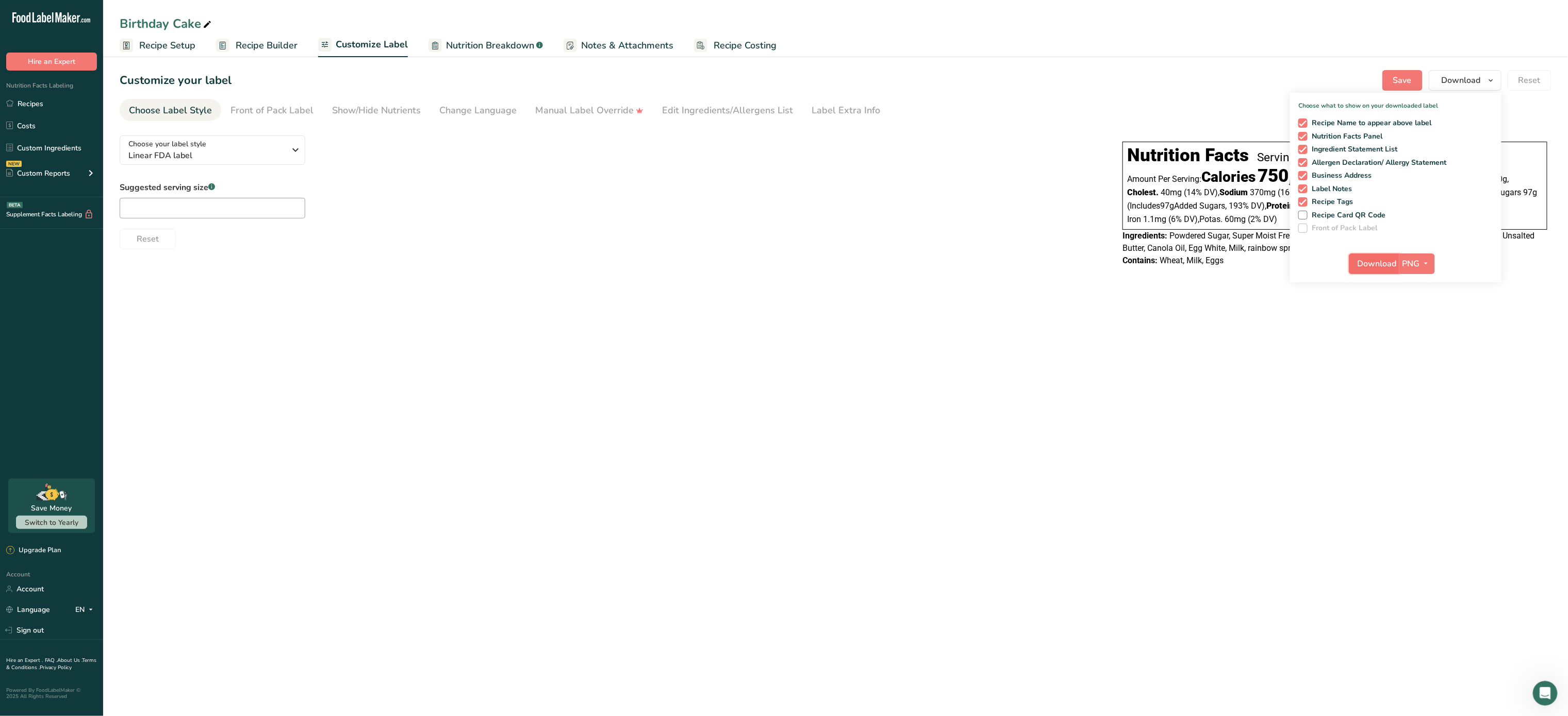
click at [1390, 257] on span "Download" at bounding box center [1377, 264] width 39 height 12
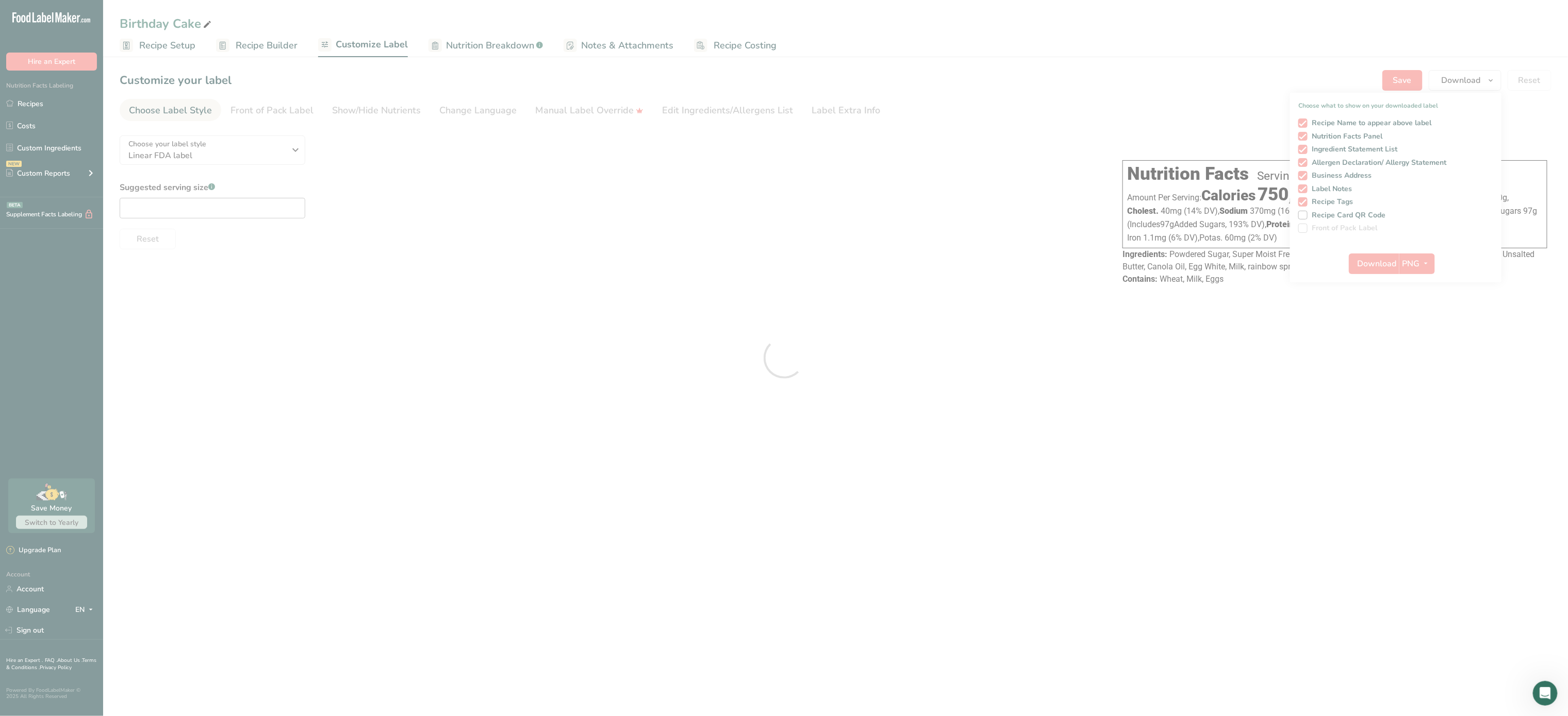
click at [289, 152] on div at bounding box center [784, 358] width 1568 height 716
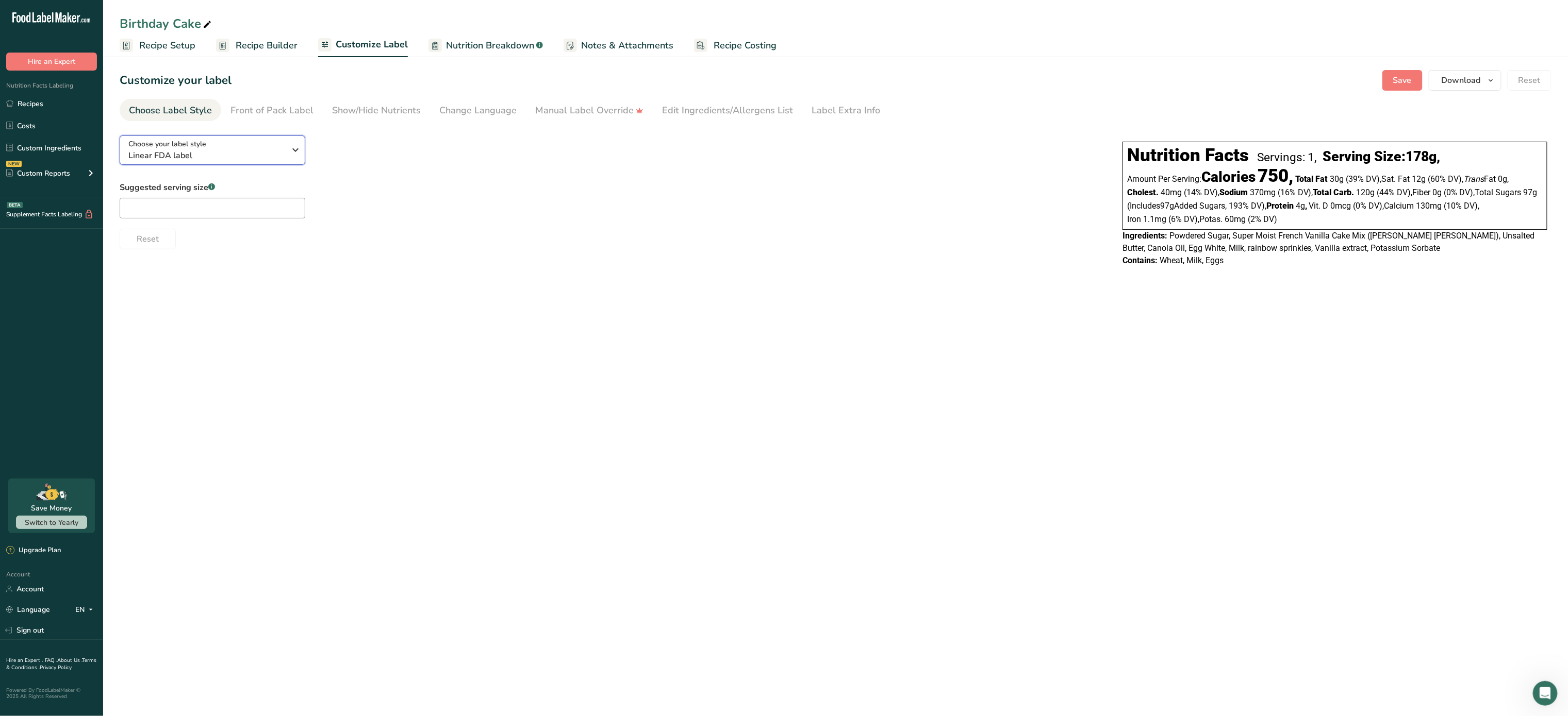
click at [298, 149] on icon "button" at bounding box center [296, 150] width 12 height 19
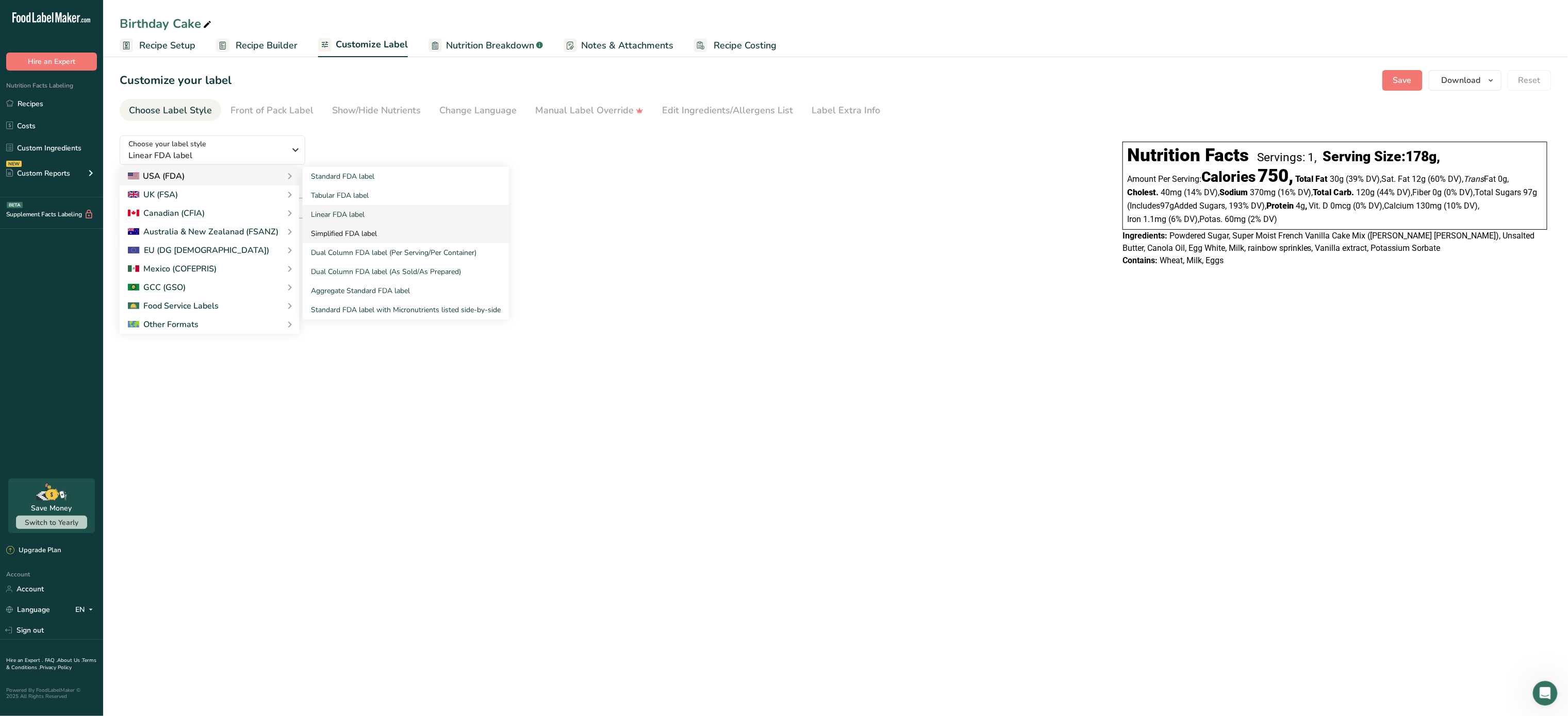
click at [376, 237] on link "Simplified FDA label" at bounding box center [405, 233] width 206 height 19
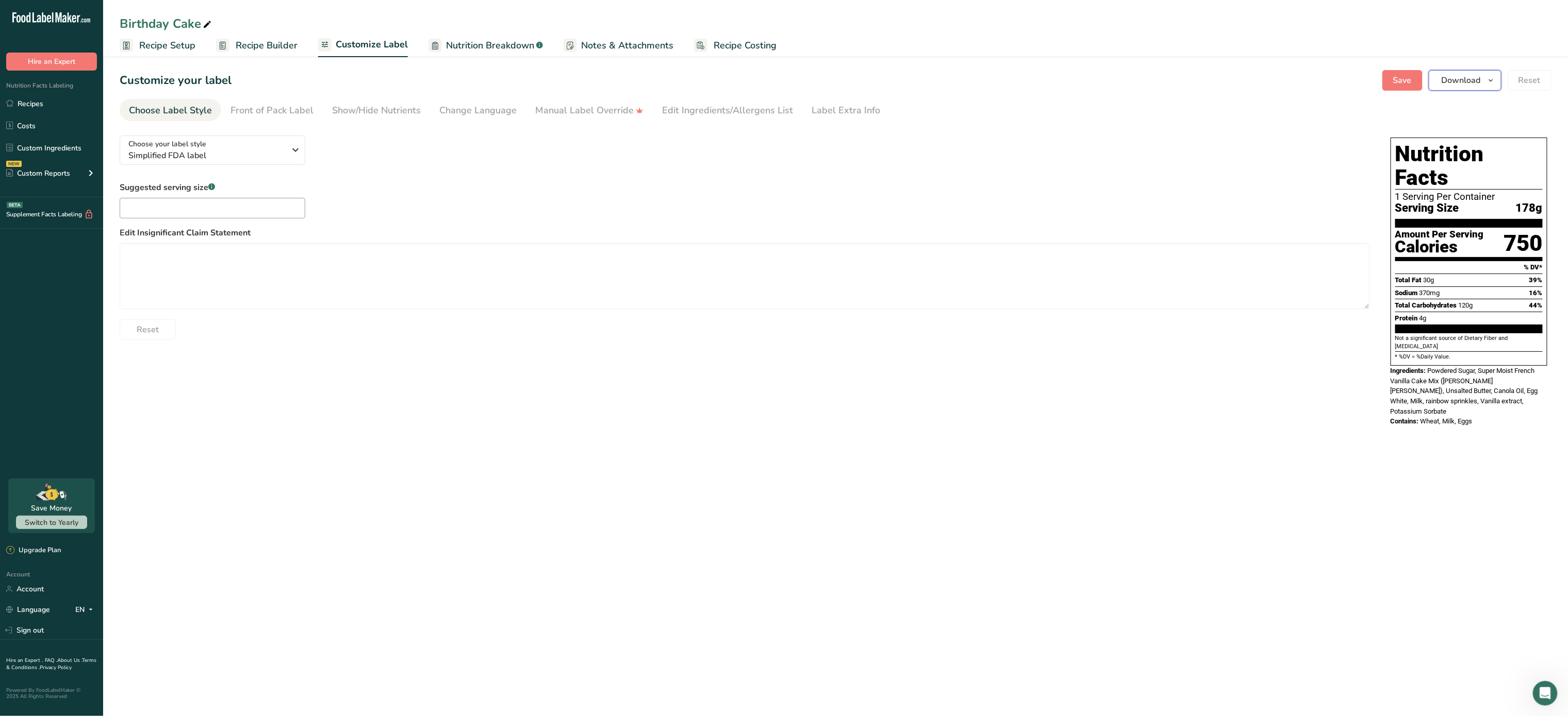
click at [1460, 75] on span "Download" at bounding box center [1461, 80] width 39 height 12
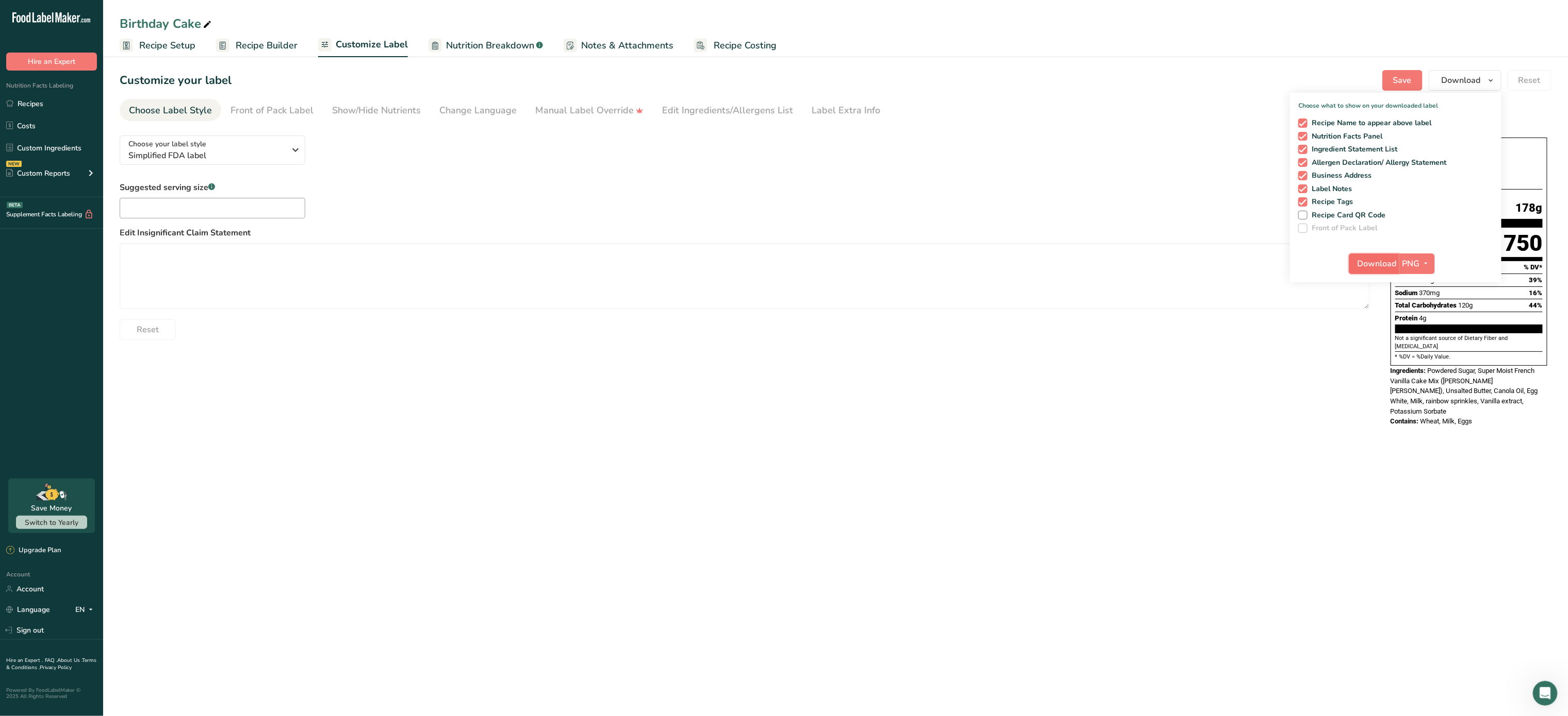
click at [1383, 257] on span "Download" at bounding box center [1377, 264] width 39 height 12
click at [739, 39] on span "Recipe Costing" at bounding box center [745, 46] width 63 height 14
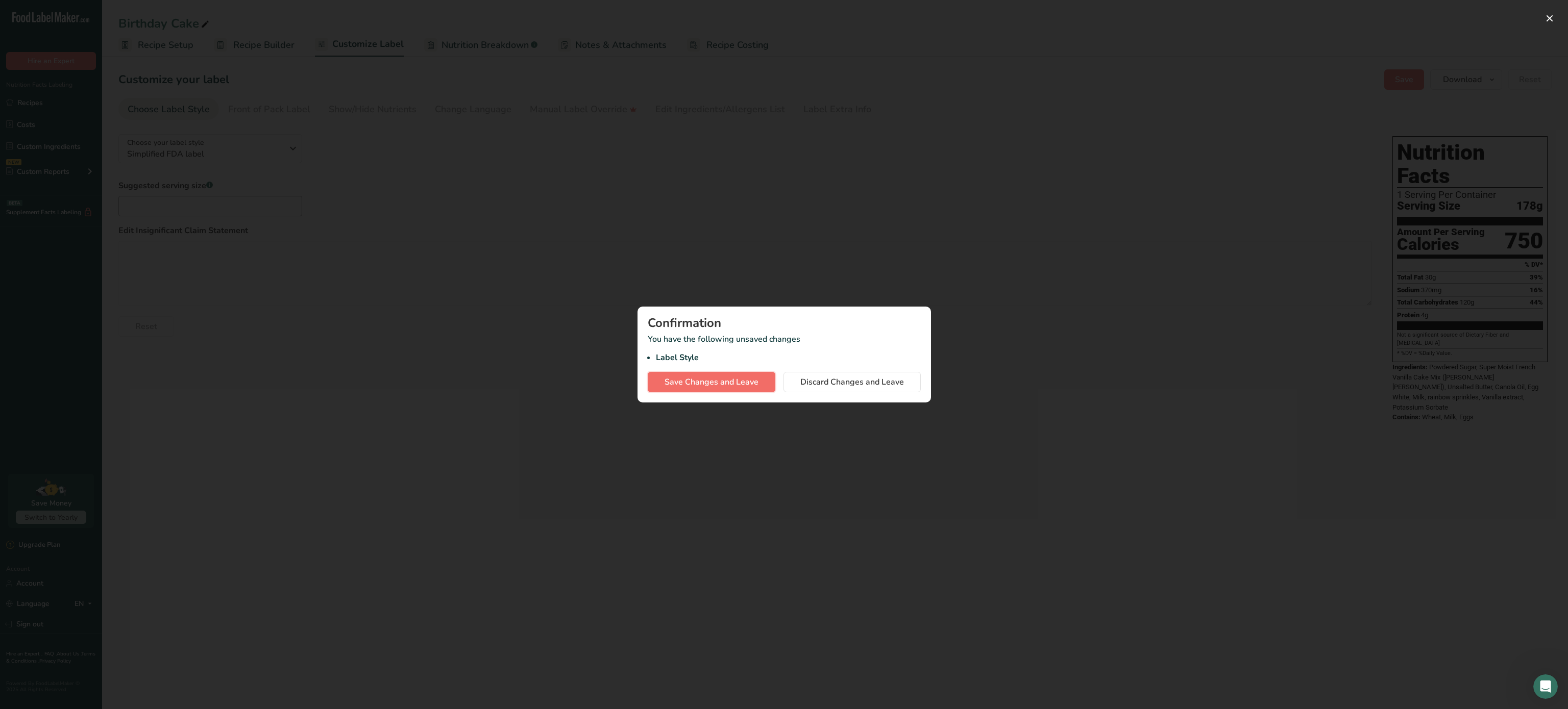
click at [706, 374] on button "Save Changes and Leave" at bounding box center [712, 382] width 128 height 21
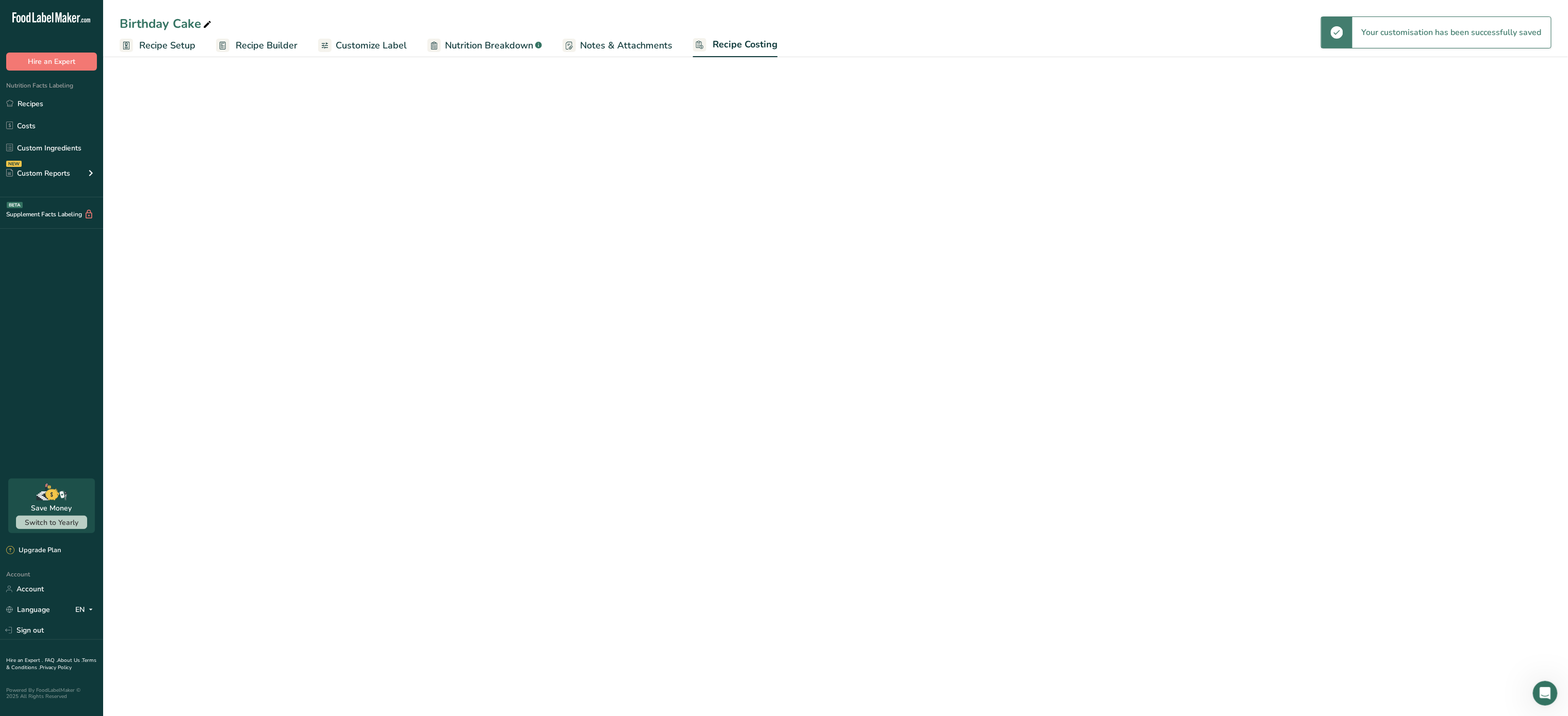
select select "5"
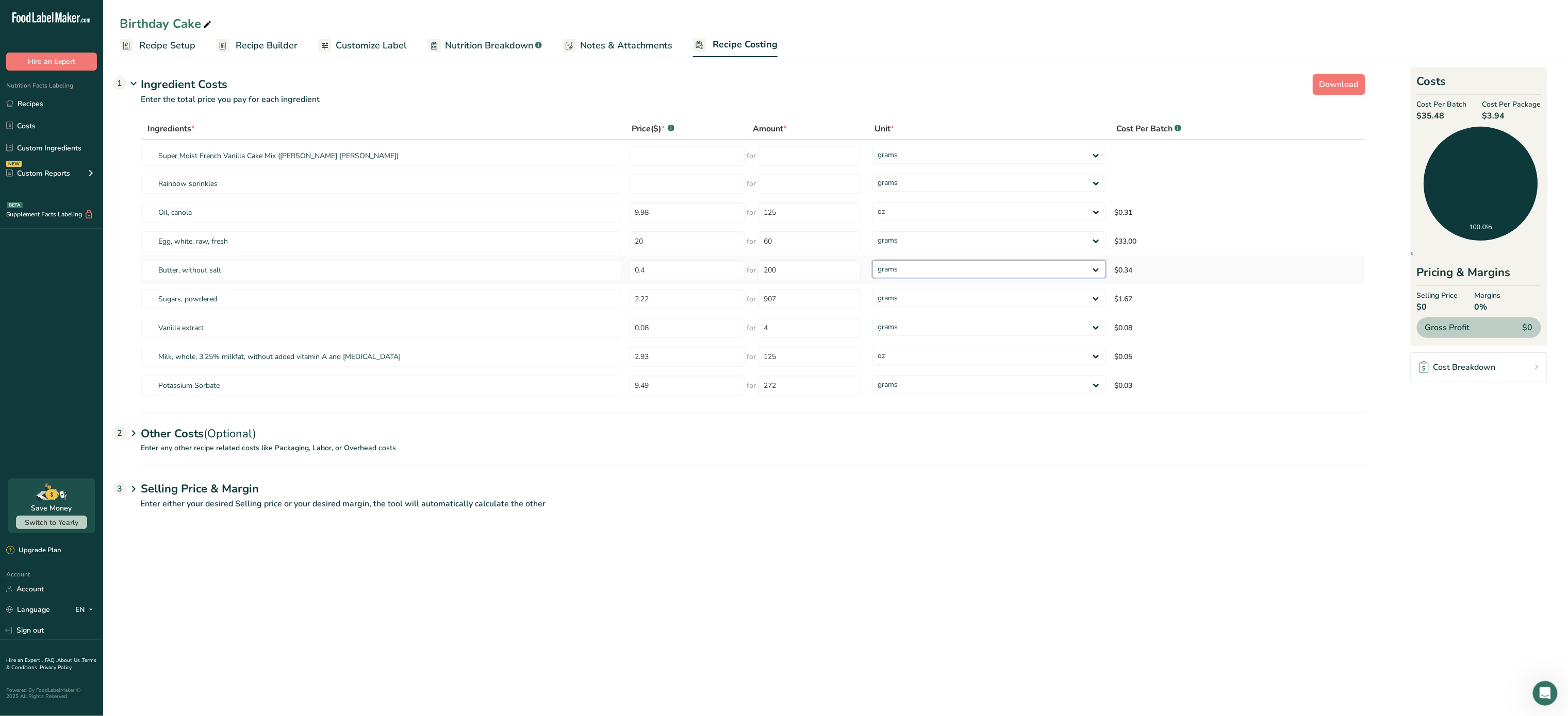
click at [920, 270] on select "grams kg mg mcg lb oz" at bounding box center [989, 269] width 233 height 18
drag, startPoint x: 920, startPoint y: 270, endPoint x: 630, endPoint y: 238, distance: 291.8
click at [920, 270] on select "grams kg mg mcg lb oz" at bounding box center [989, 269] width 233 height 18
click at [677, 269] on input "0.4" at bounding box center [687, 270] width 115 height 20
type input "5.50"
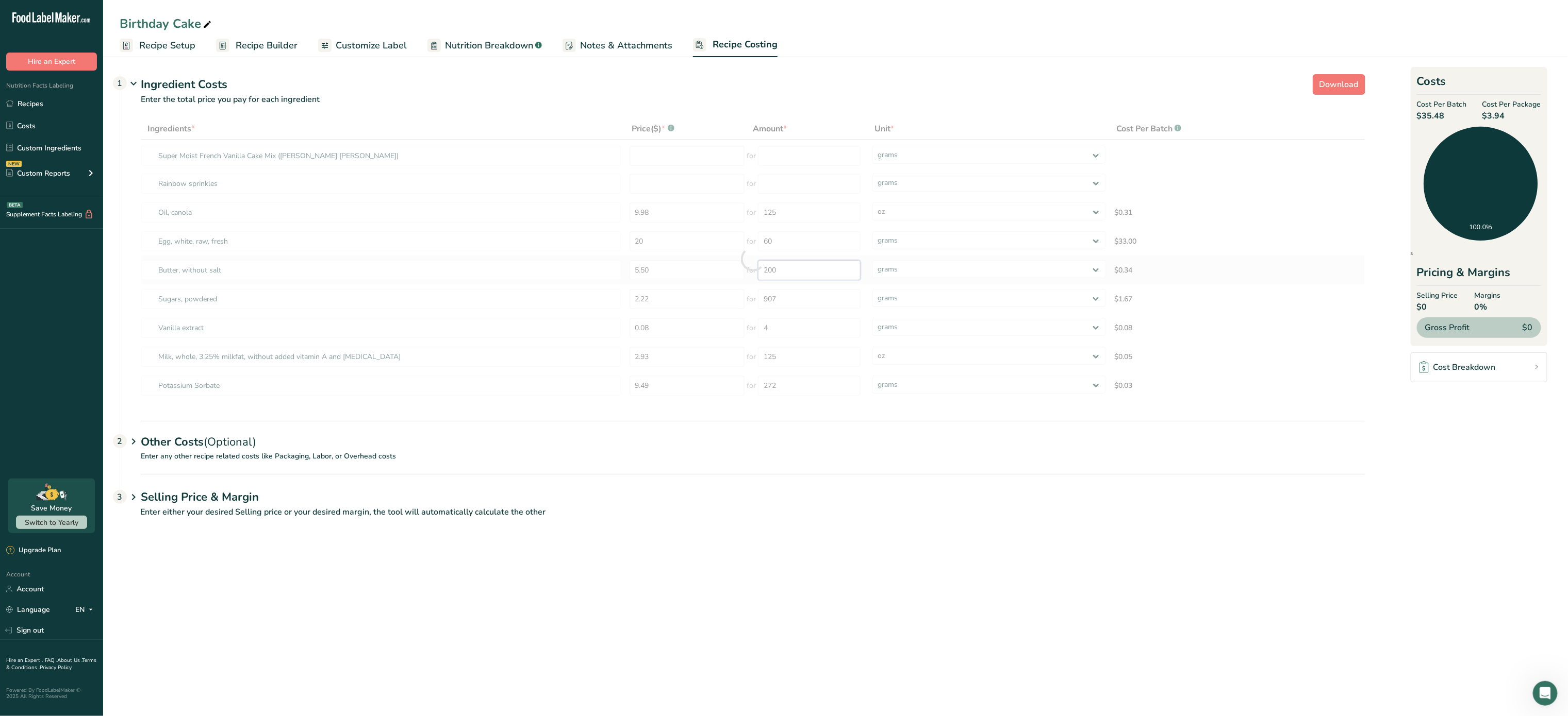
click at [821, 273] on div "Ingredients * Price($) * .a-a{fill:#347362;}.b-a{fill:#fff;} Amount * Unit * Co…" at bounding box center [753, 259] width 1224 height 282
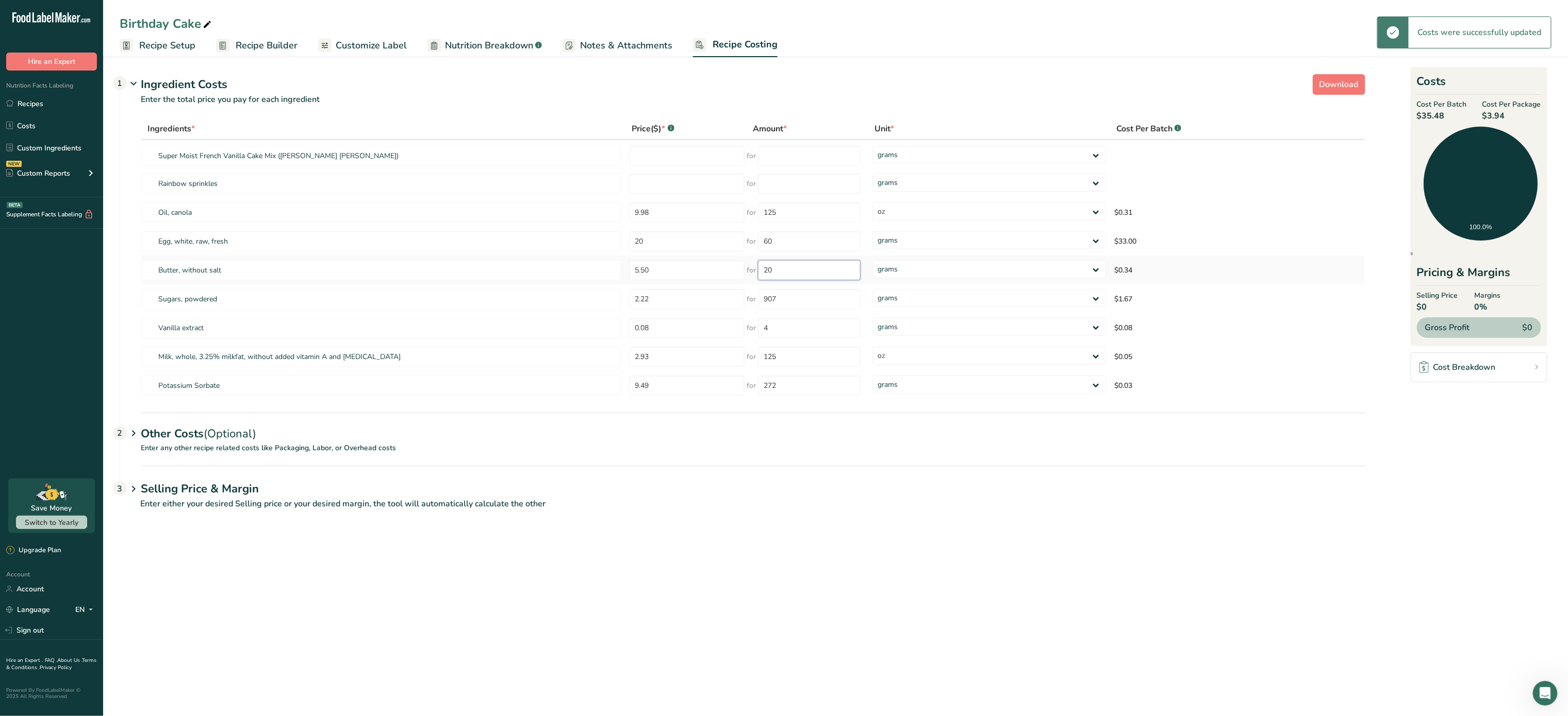
type input "2"
type input "464"
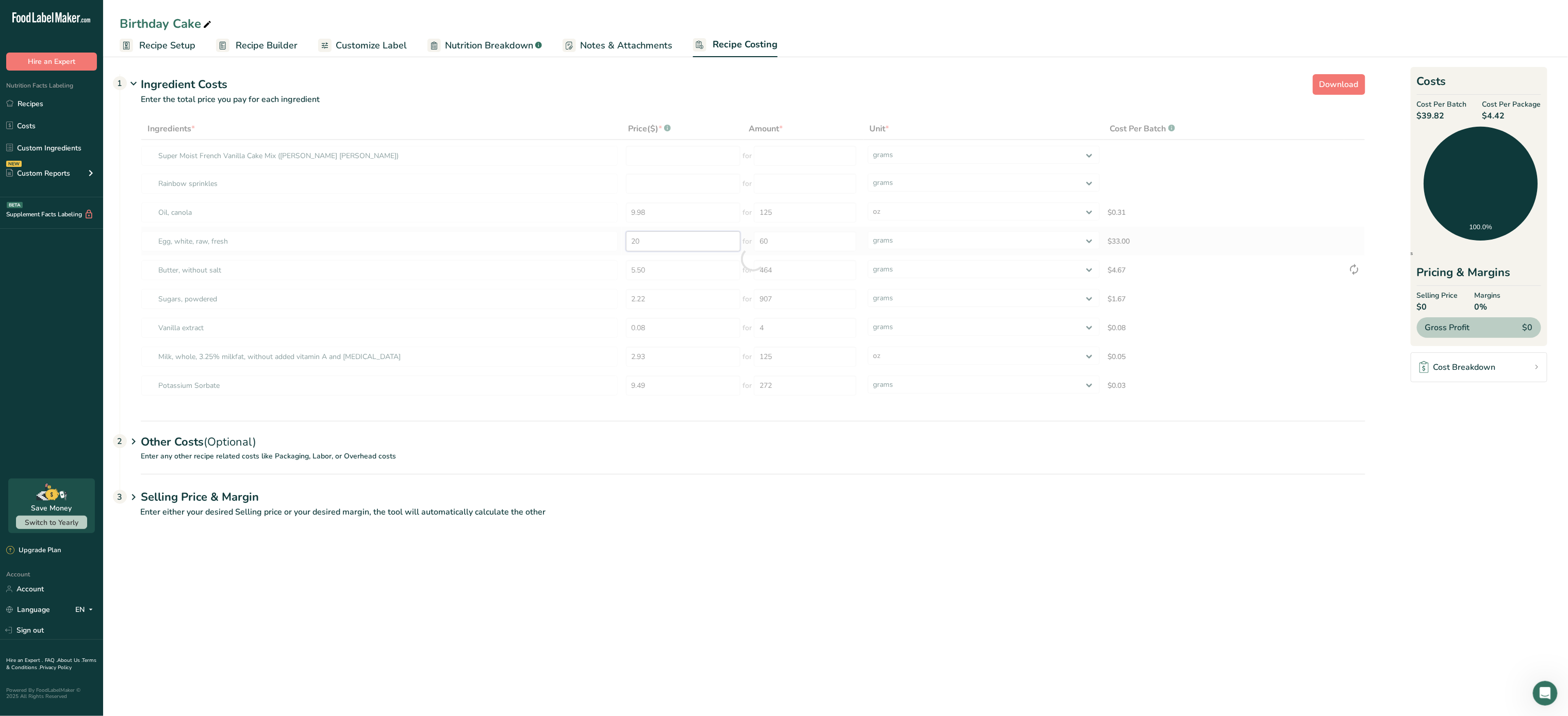
click at [673, 241] on div "Ingredients * Price($) * .a-a{fill:#347362;}.b-a{fill:#fff;} Amount * Unit * Co…" at bounding box center [753, 259] width 1224 height 282
click at [817, 244] on input "60" at bounding box center [805, 241] width 103 height 20
type input "6"
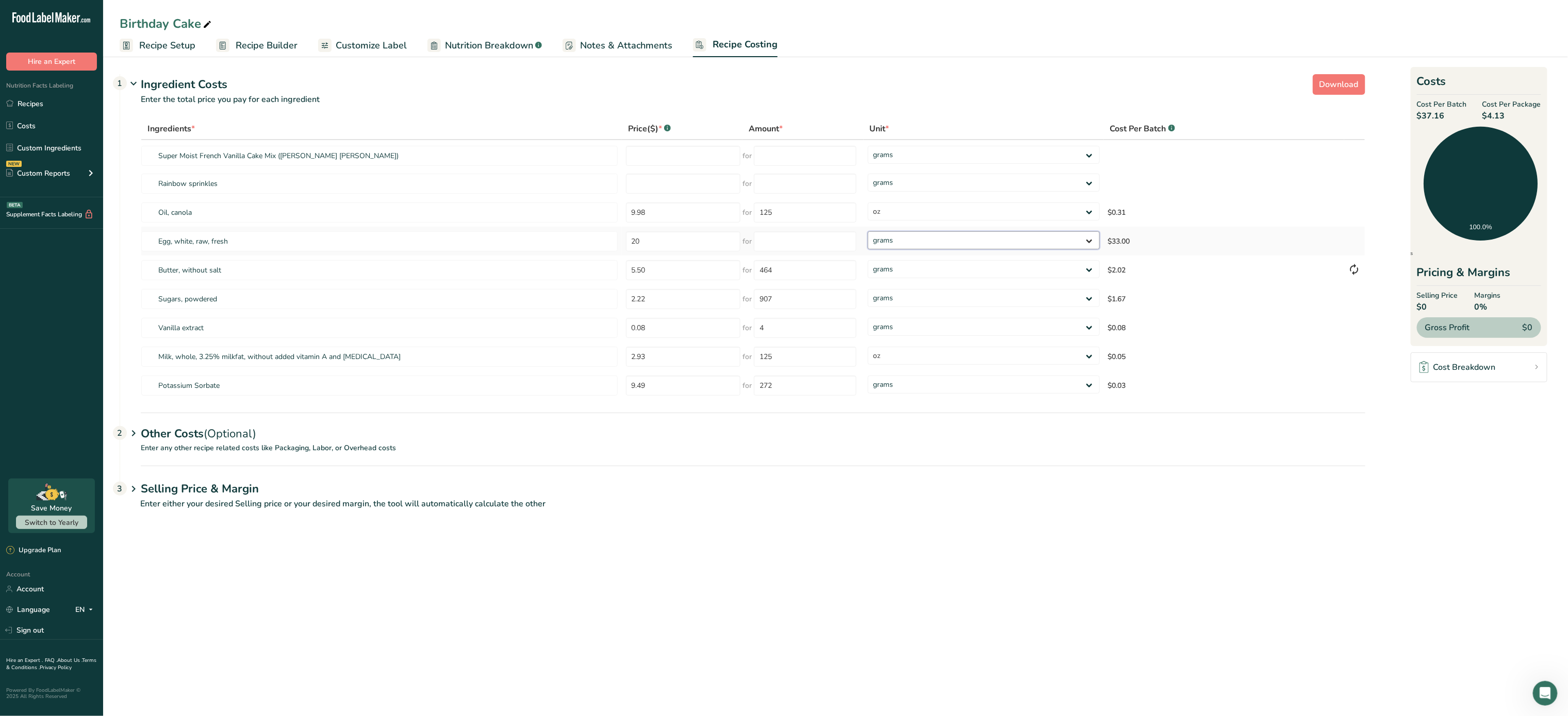
click at [1071, 233] on select "grams kg mg mcg lb oz" at bounding box center [984, 240] width 232 height 18
click at [780, 246] on input "number" at bounding box center [805, 241] width 103 height 20
type input "400"
click at [945, 239] on div "Ingredients * Price($) * .a-a{fill:#347362;}.b-a{fill:#fff;} Amount * Unit * Co…" at bounding box center [753, 259] width 1224 height 282
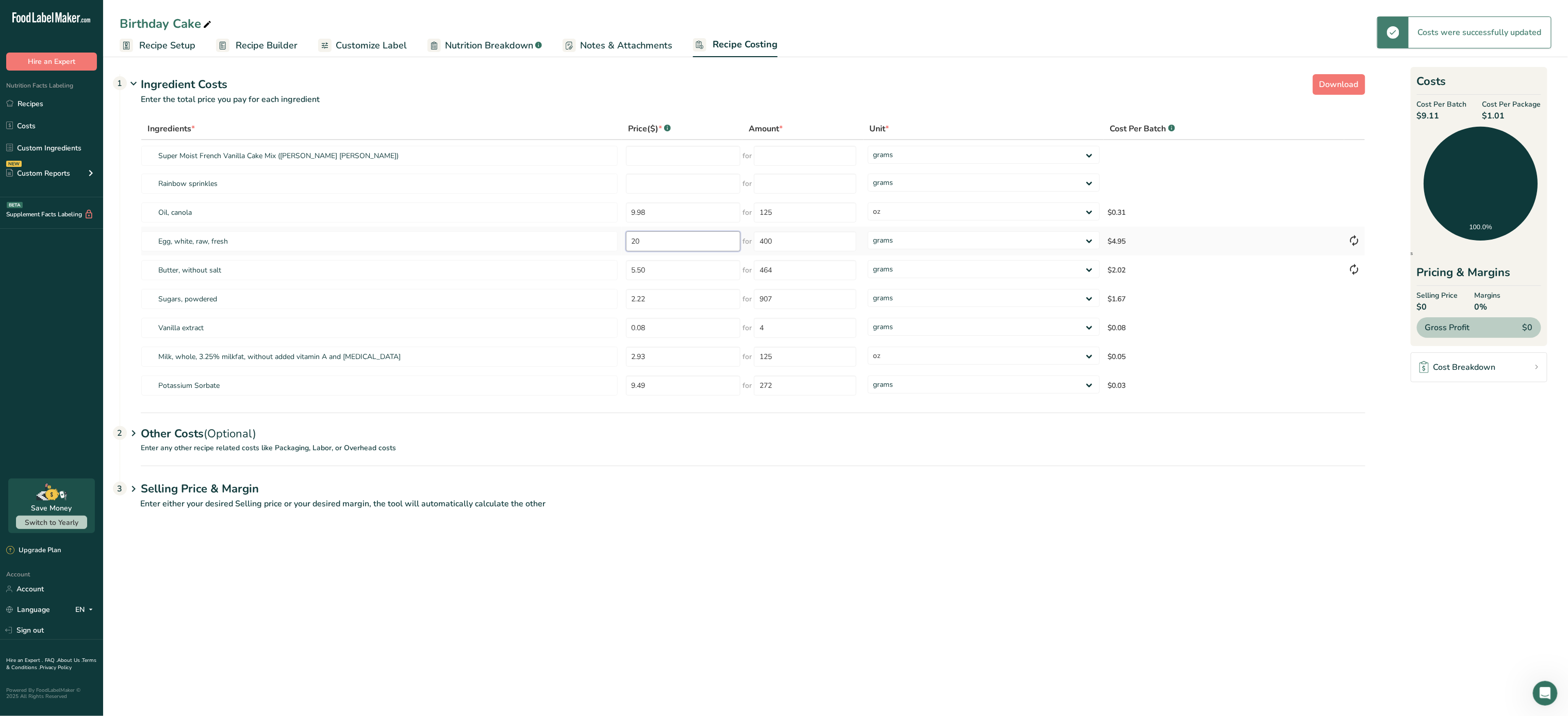
click at [689, 239] on input "20" at bounding box center [684, 241] width 115 height 20
type input "2"
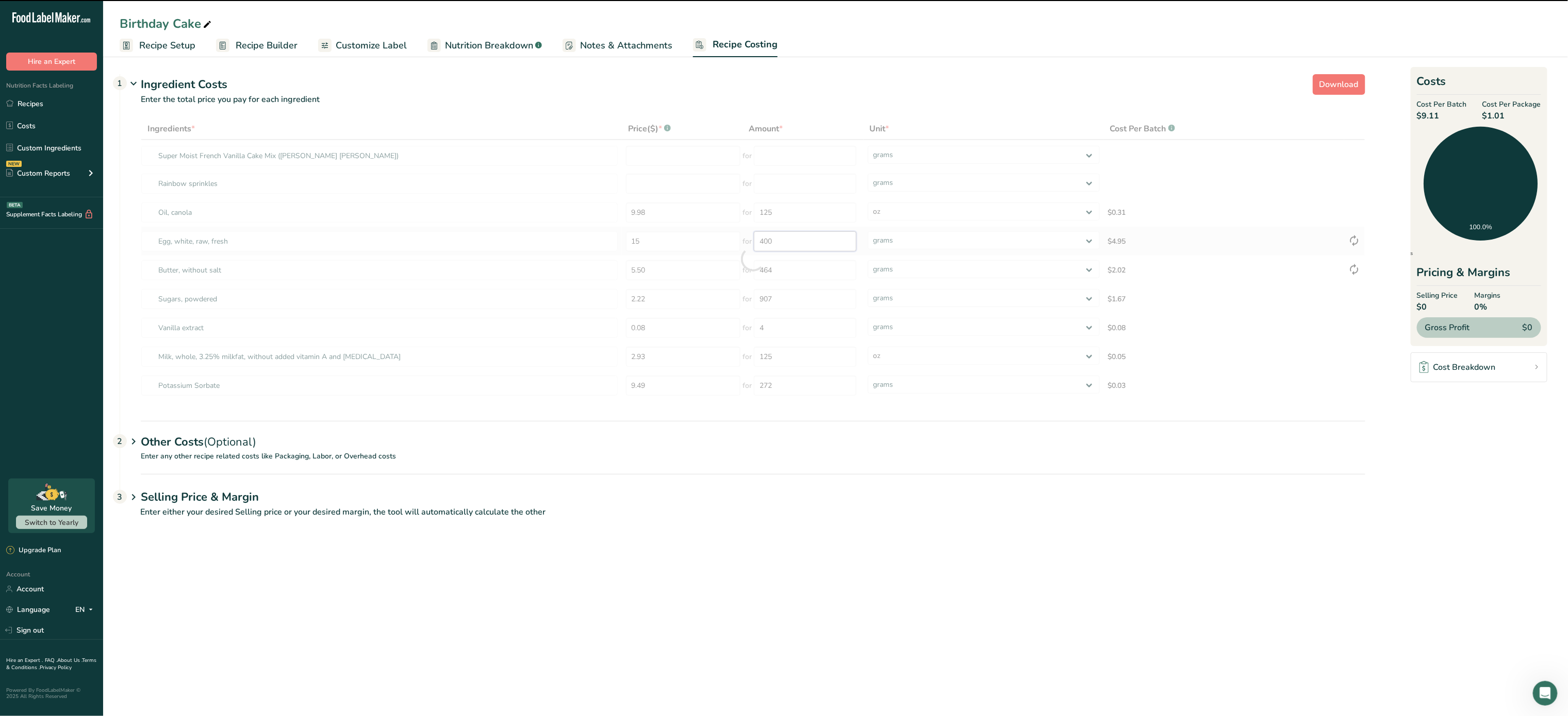
click at [793, 246] on div "Ingredients * Price($) * .a-a{fill:#347362;}.b-a{fill:#fff;} Amount * Unit * Co…" at bounding box center [753, 259] width 1224 height 282
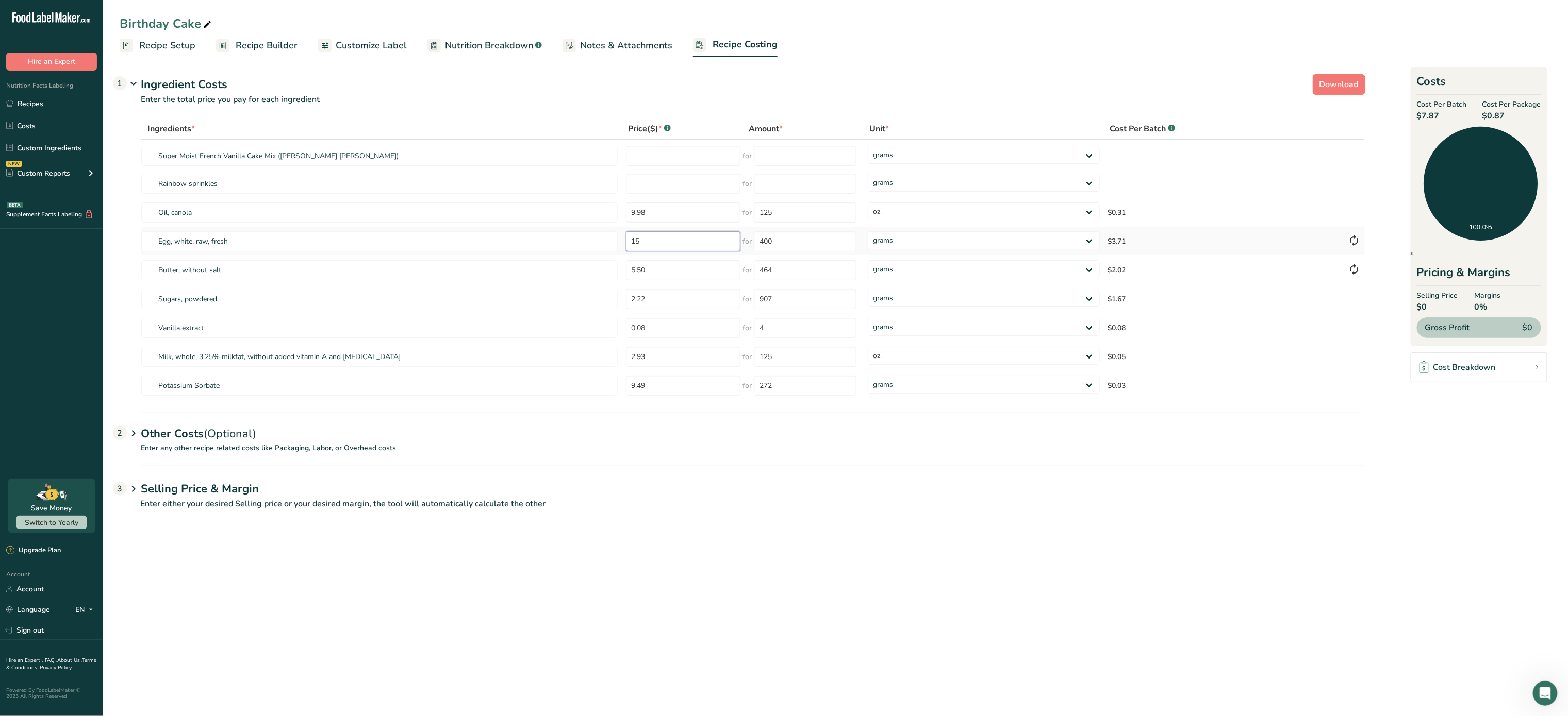
click at [698, 233] on input "15" at bounding box center [684, 241] width 115 height 20
type input "1"
click at [785, 246] on div "Ingredients * Price($) * .a-a{fill:#347362;}.b-a{fill:#fff;} Amount * Unit * Co…" at bounding box center [753, 259] width 1224 height 282
click at [668, 251] on input "10" at bounding box center [684, 241] width 115 height 20
type input "1"
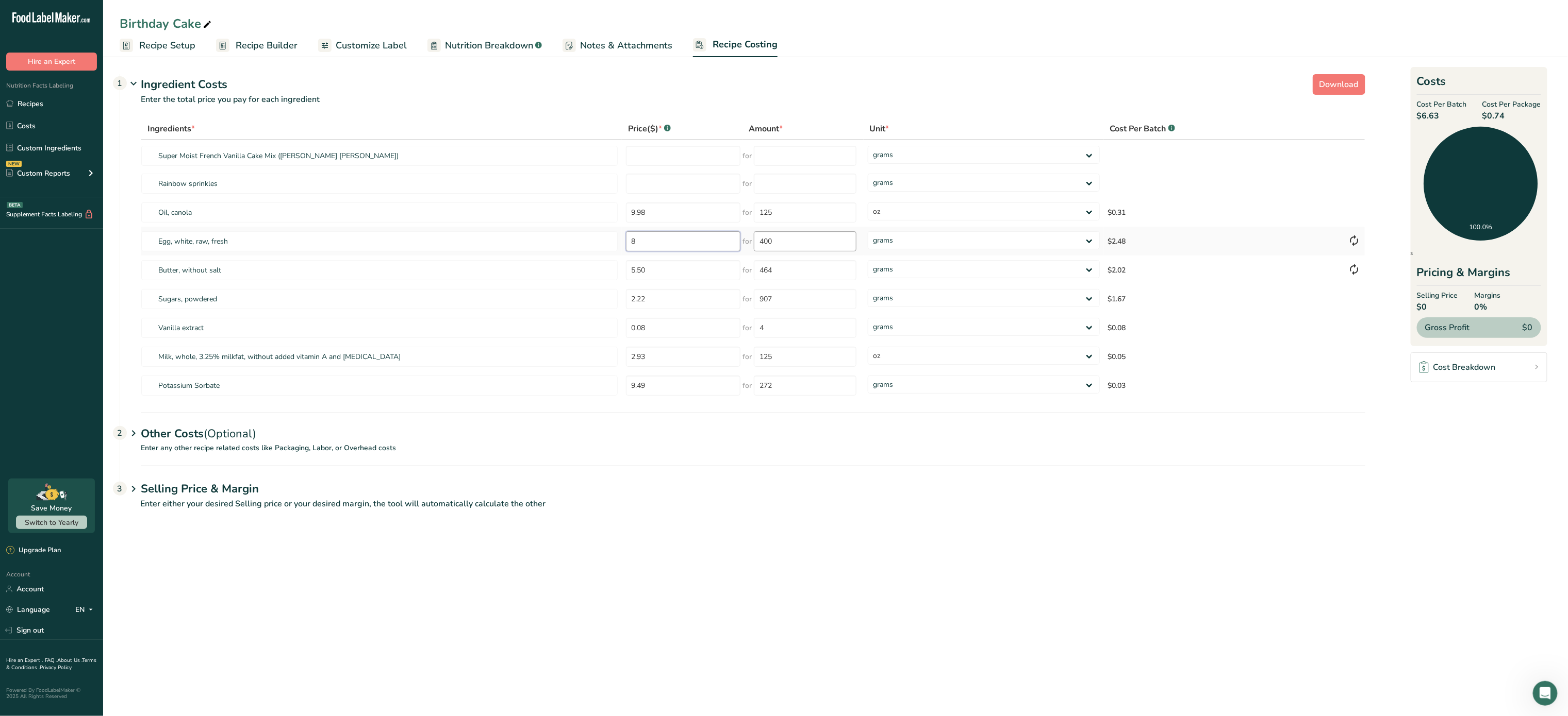
type input "8"
click at [810, 238] on div "Ingredients * Price($) * .a-a{fill:#347362;}.b-a{fill:#fff;} Amount * Unit * Co…" at bounding box center [753, 259] width 1224 height 282
click at [707, 185] on input "number" at bounding box center [684, 183] width 115 height 20
click at [680, 146] on input "number" at bounding box center [684, 155] width 115 height 20
type input "1.67"
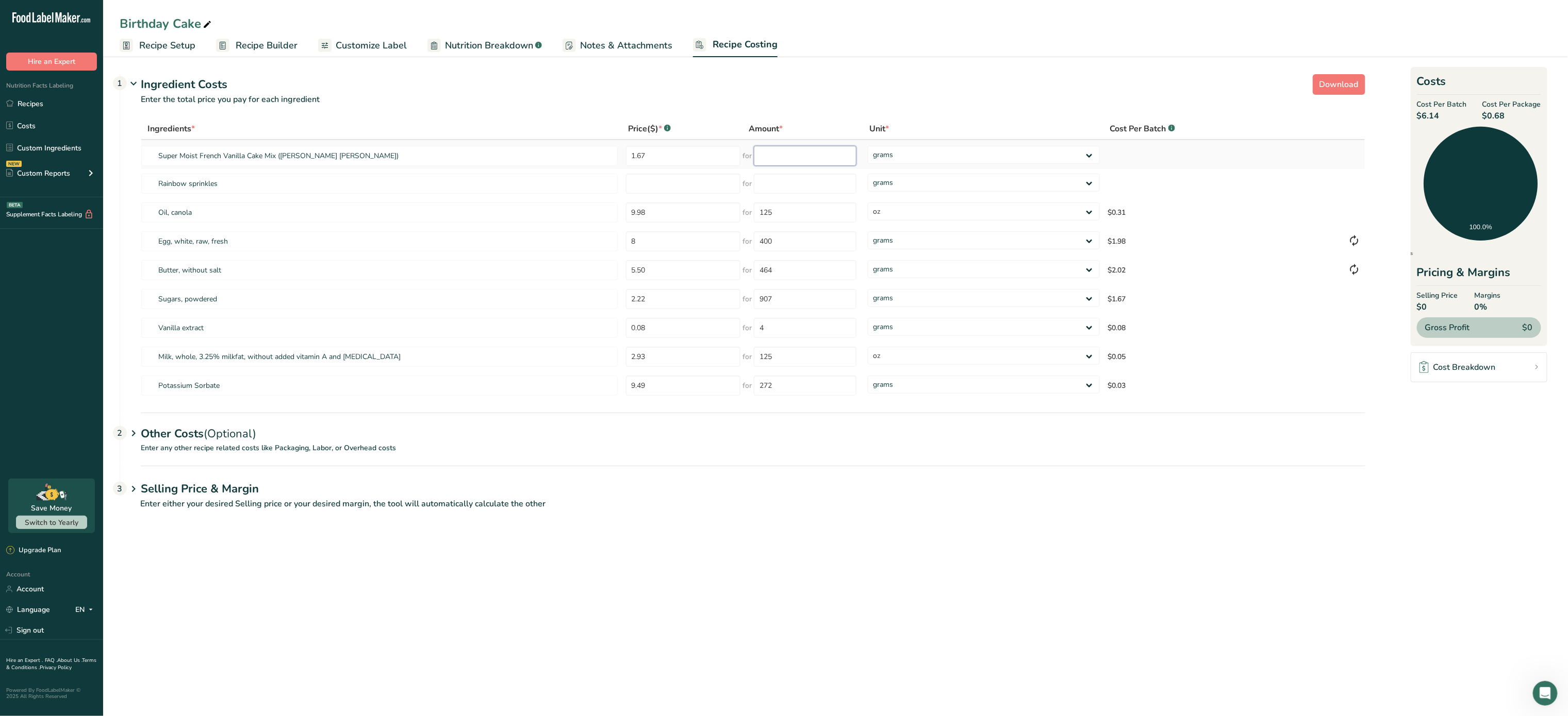
click at [818, 156] on input "number" at bounding box center [805, 155] width 103 height 20
type input "424"
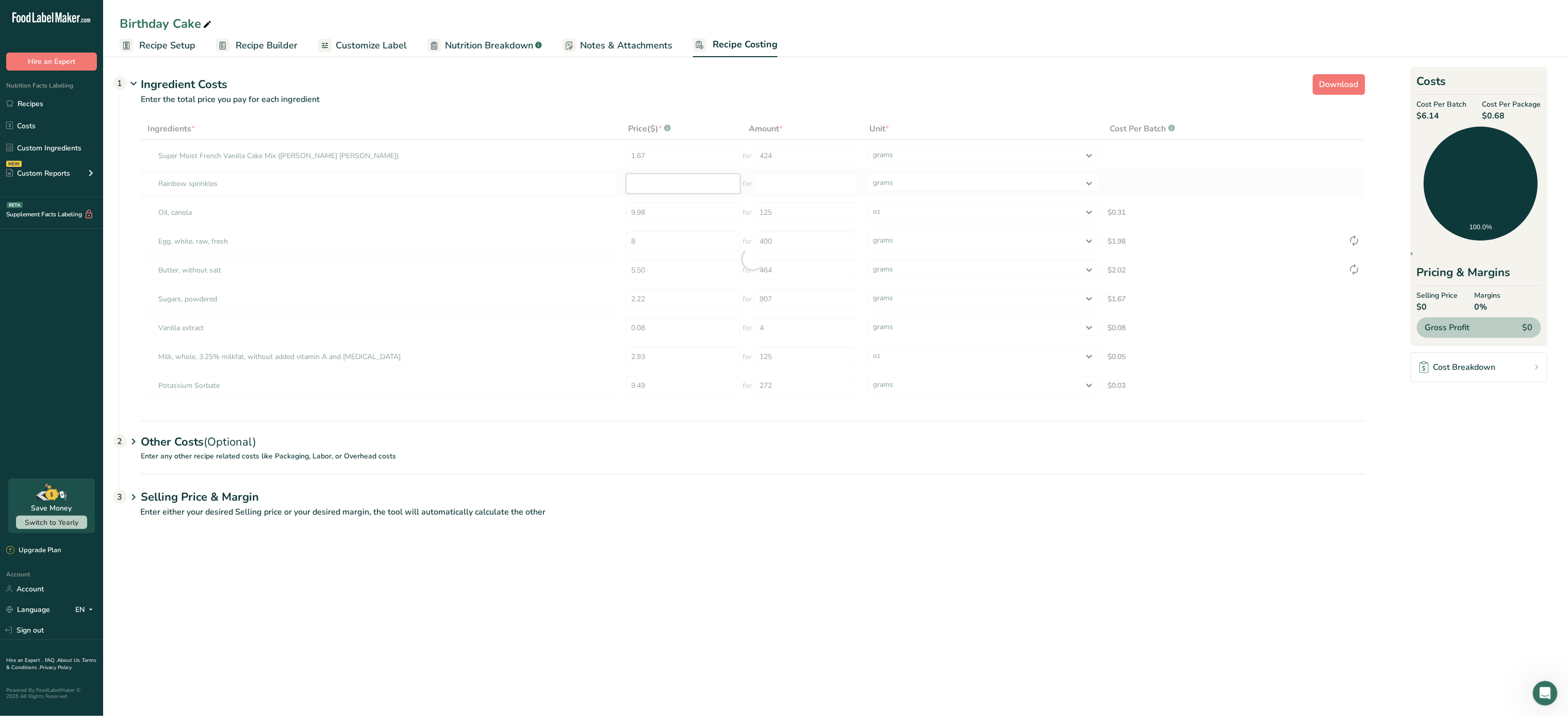
click at [703, 183] on div "Ingredients * Price($) * .a-a{fill:#347362;}.b-a{fill:#fff;} Amount * Unit * Co…" at bounding box center [753, 259] width 1224 height 282
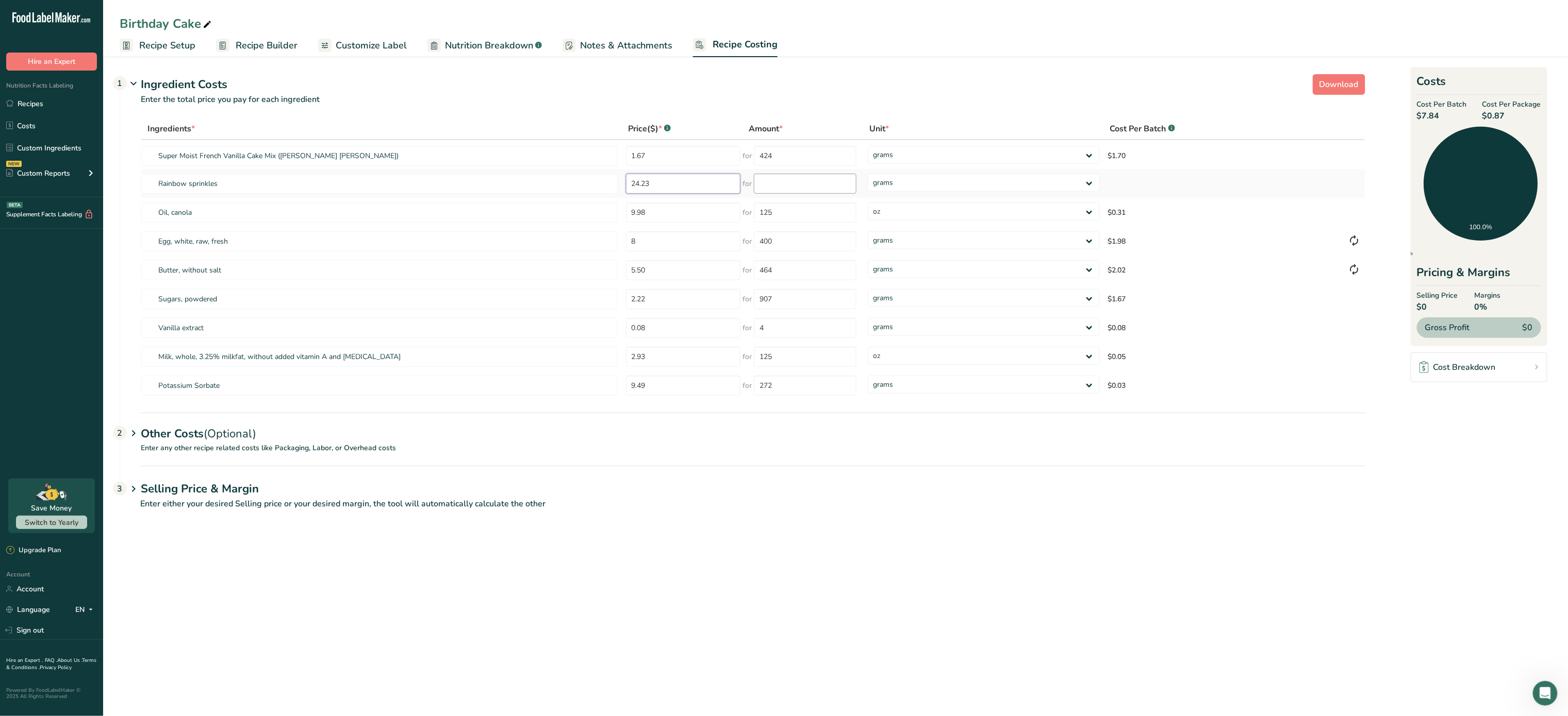
type input "24.23"
click at [811, 187] on input "number" at bounding box center [805, 183] width 103 height 20
click at [965, 179] on div "Ingredients * Price($) * .a-a{fill:#347362;}.b-a{fill:#fff;} Amount * Unit * Co…" at bounding box center [753, 259] width 1224 height 282
type input "2"
select select "12"
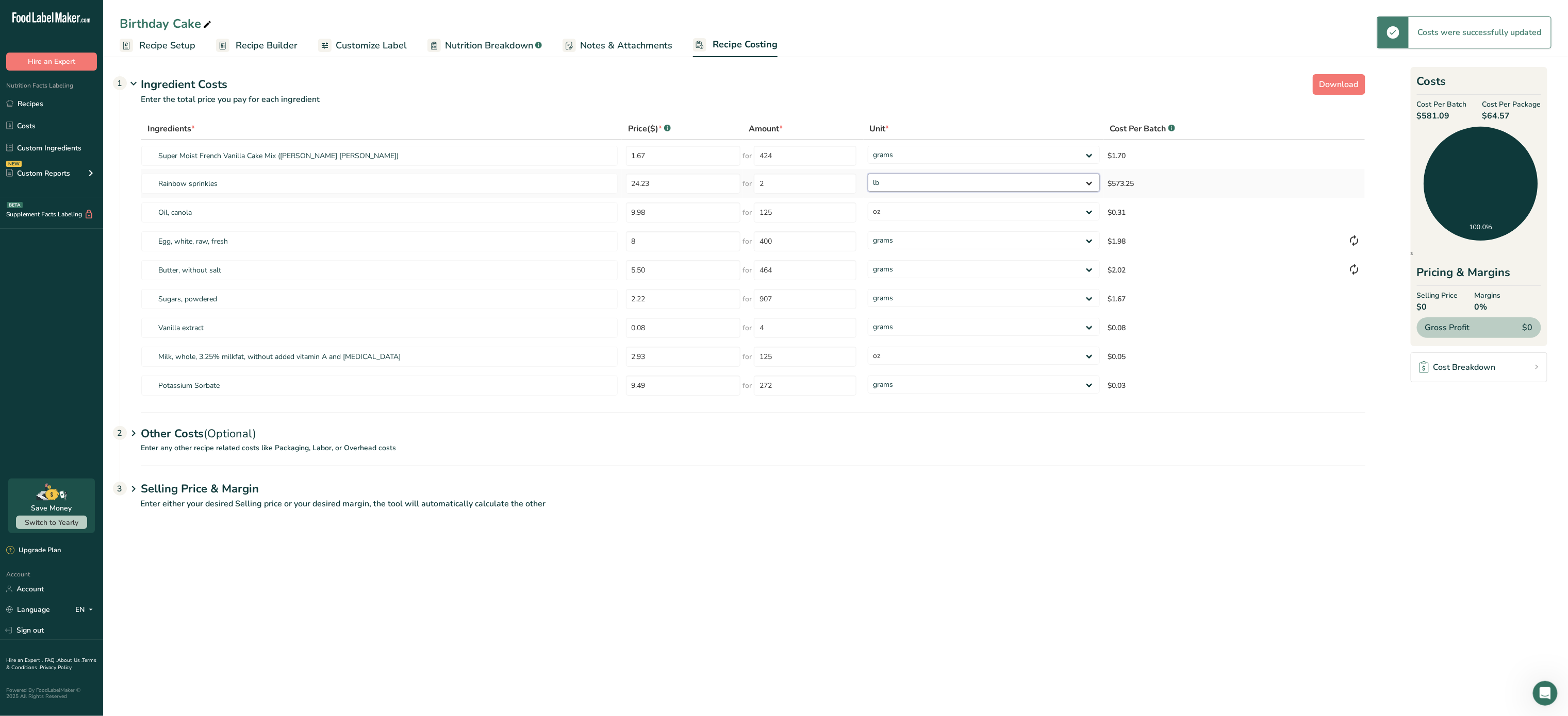
click at [868, 173] on select "grams kg mg mcg lb oz" at bounding box center [984, 182] width 232 height 18
click at [241, 432] on span "(Optional)" at bounding box center [230, 434] width 53 height 15
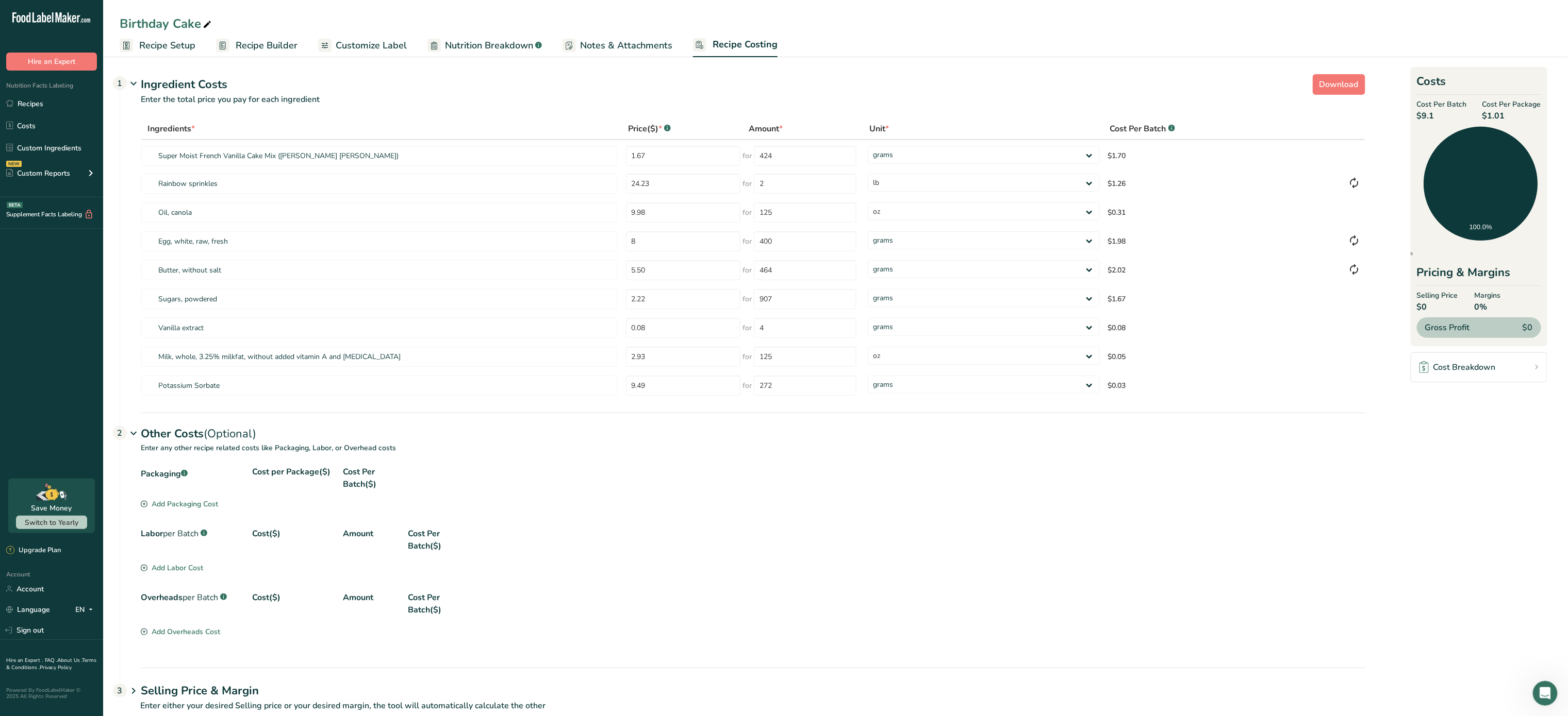
click at [199, 502] on div "Add Packaging Cost" at bounding box center [179, 504] width 77 height 11
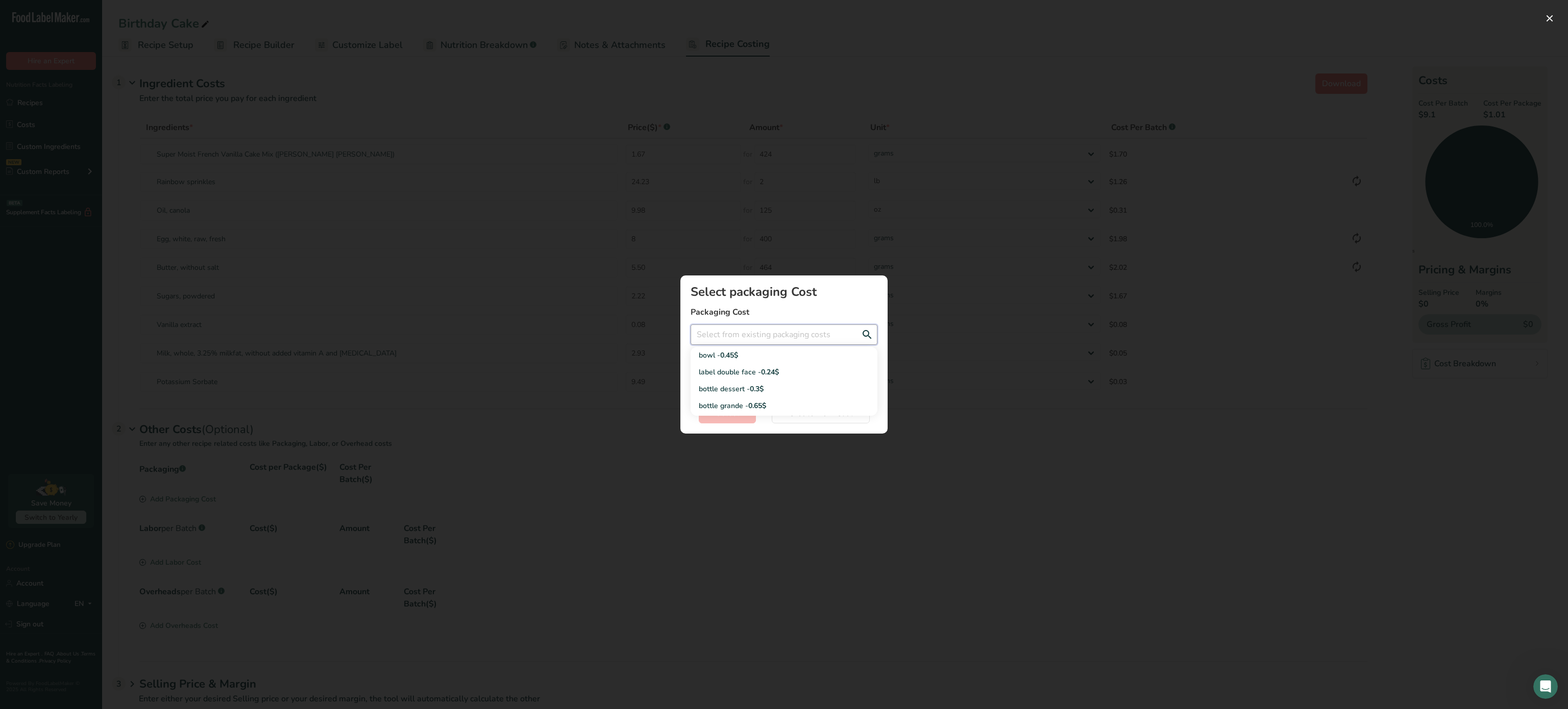
click at [734, 338] on input "Add New Recipe Cost Modal" at bounding box center [784, 335] width 187 height 21
click at [732, 387] on div "bottle dessert - 0.3$" at bounding box center [776, 390] width 154 height 11
type input "bottle dessert - 0.3$"
click at [727, 412] on span "Select" at bounding box center [727, 414] width 23 height 12
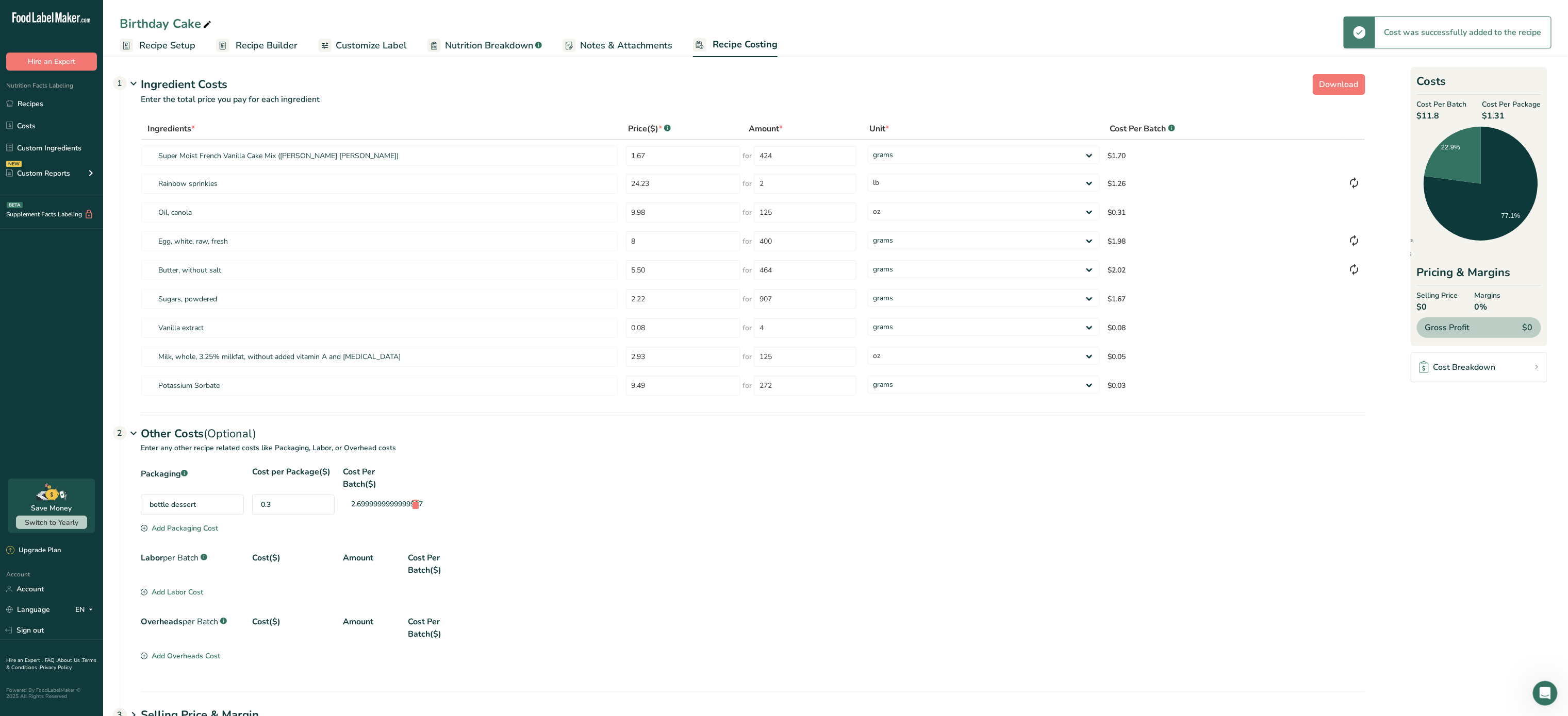
click at [187, 530] on div "Add Packaging Cost" at bounding box center [179, 529] width 77 height 11
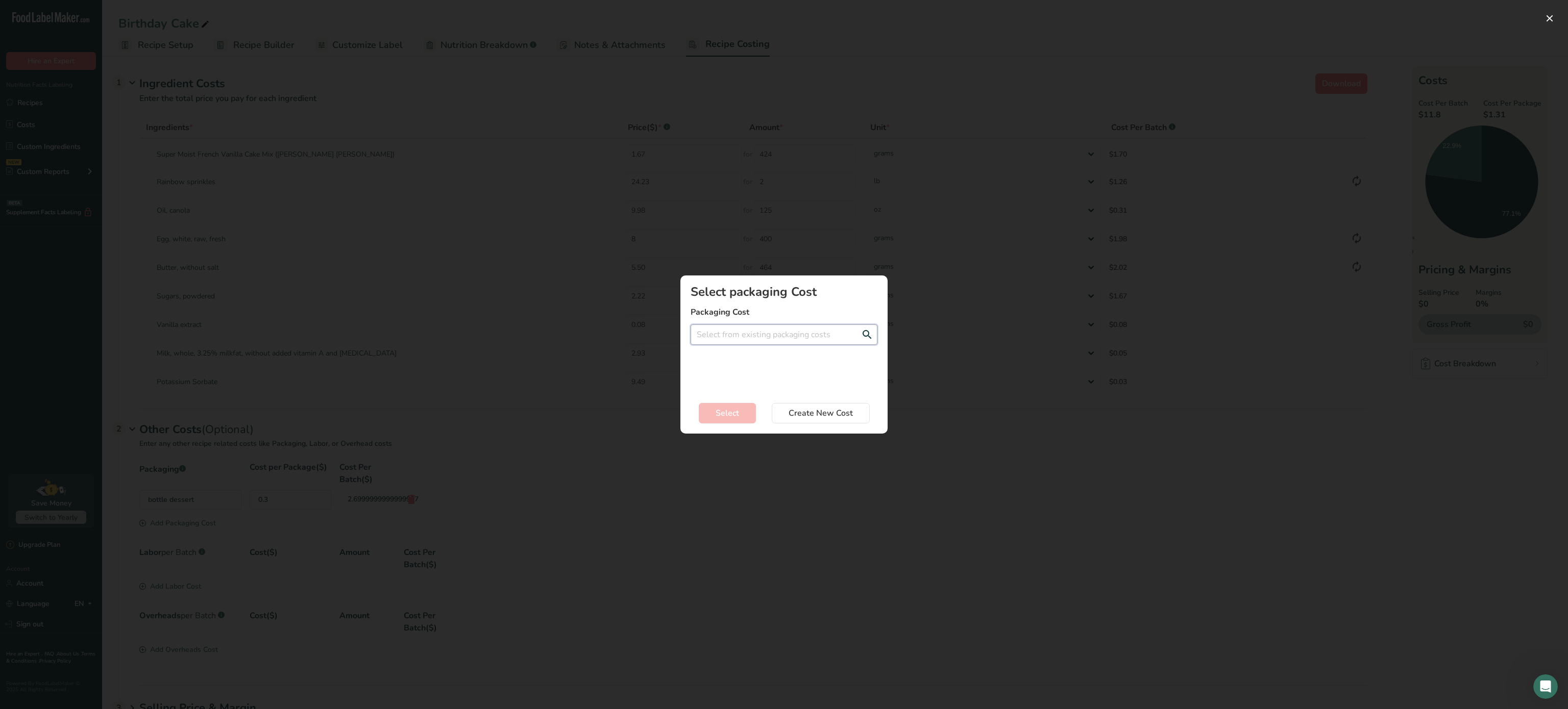
click at [734, 344] on input "Add New Recipe Cost Modal" at bounding box center [784, 335] width 187 height 21
click at [731, 372] on div "label double face - 0.24$" at bounding box center [776, 372] width 154 height 11
type input "label double face - 0.24$"
click at [729, 412] on span "Select" at bounding box center [727, 414] width 23 height 12
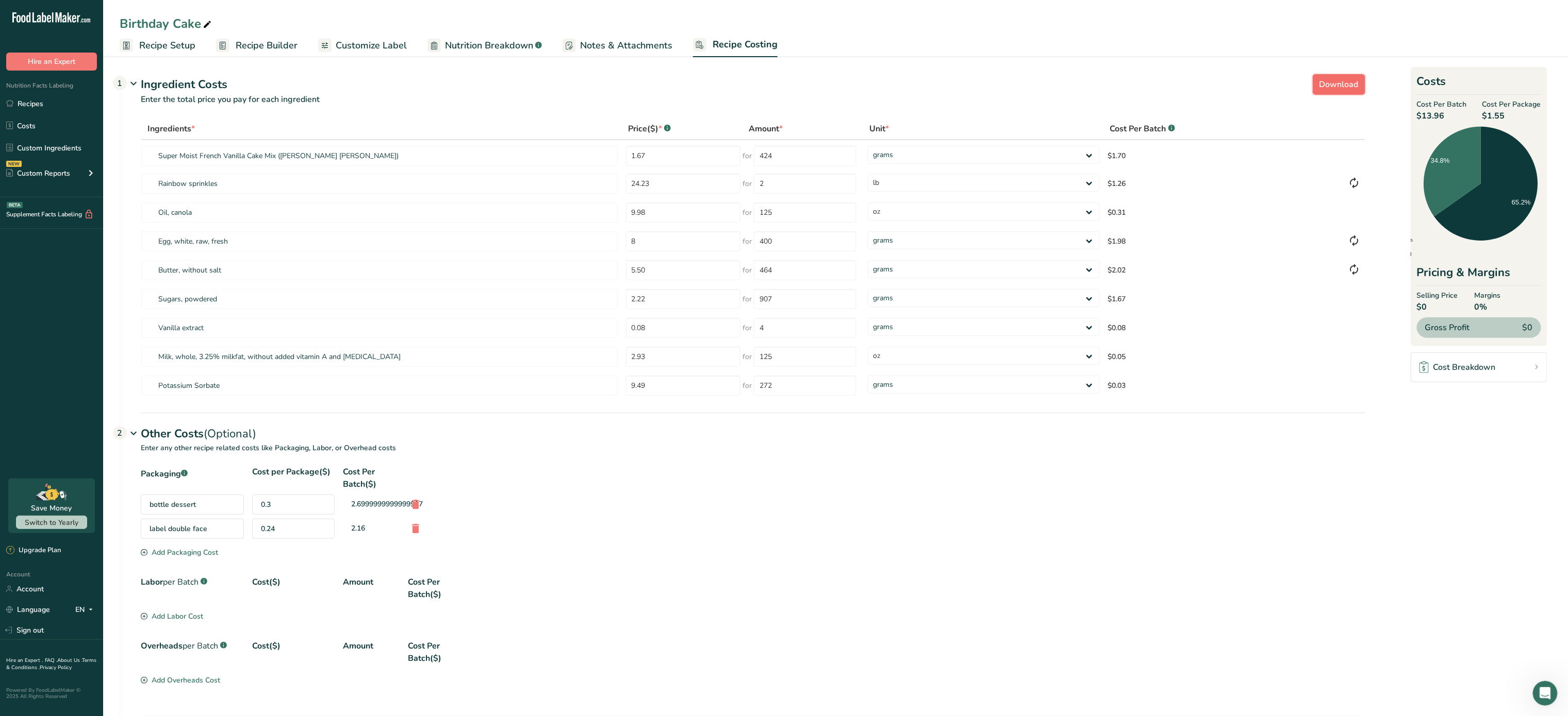
click at [1335, 87] on span "Download" at bounding box center [1339, 85] width 39 height 12
select select "12"
select select "5"
click at [35, 100] on link "Recipes" at bounding box center [51, 103] width 103 height 19
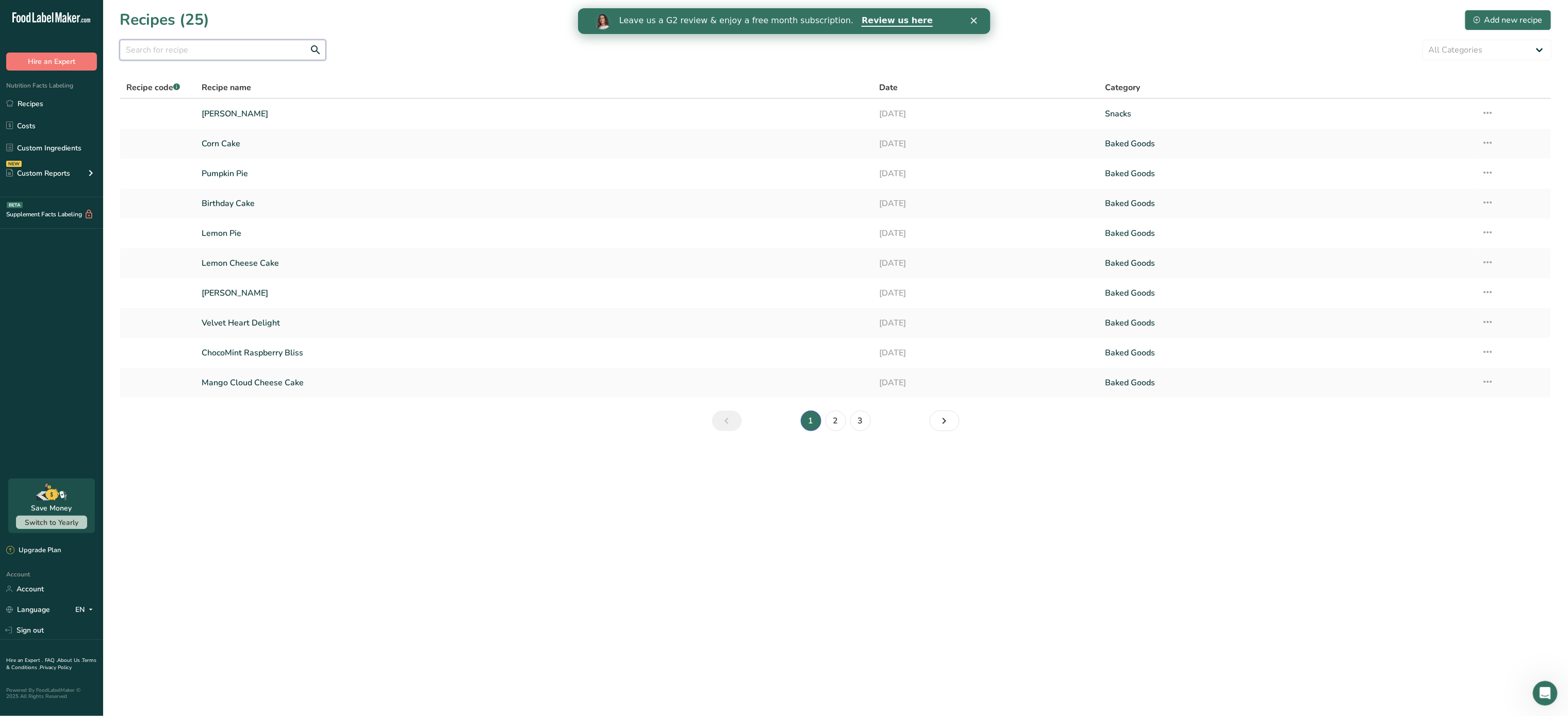
click at [187, 54] on input "text" at bounding box center [222, 50] width 206 height 21
click at [277, 197] on link "Birthday Cake" at bounding box center [534, 203] width 665 height 22
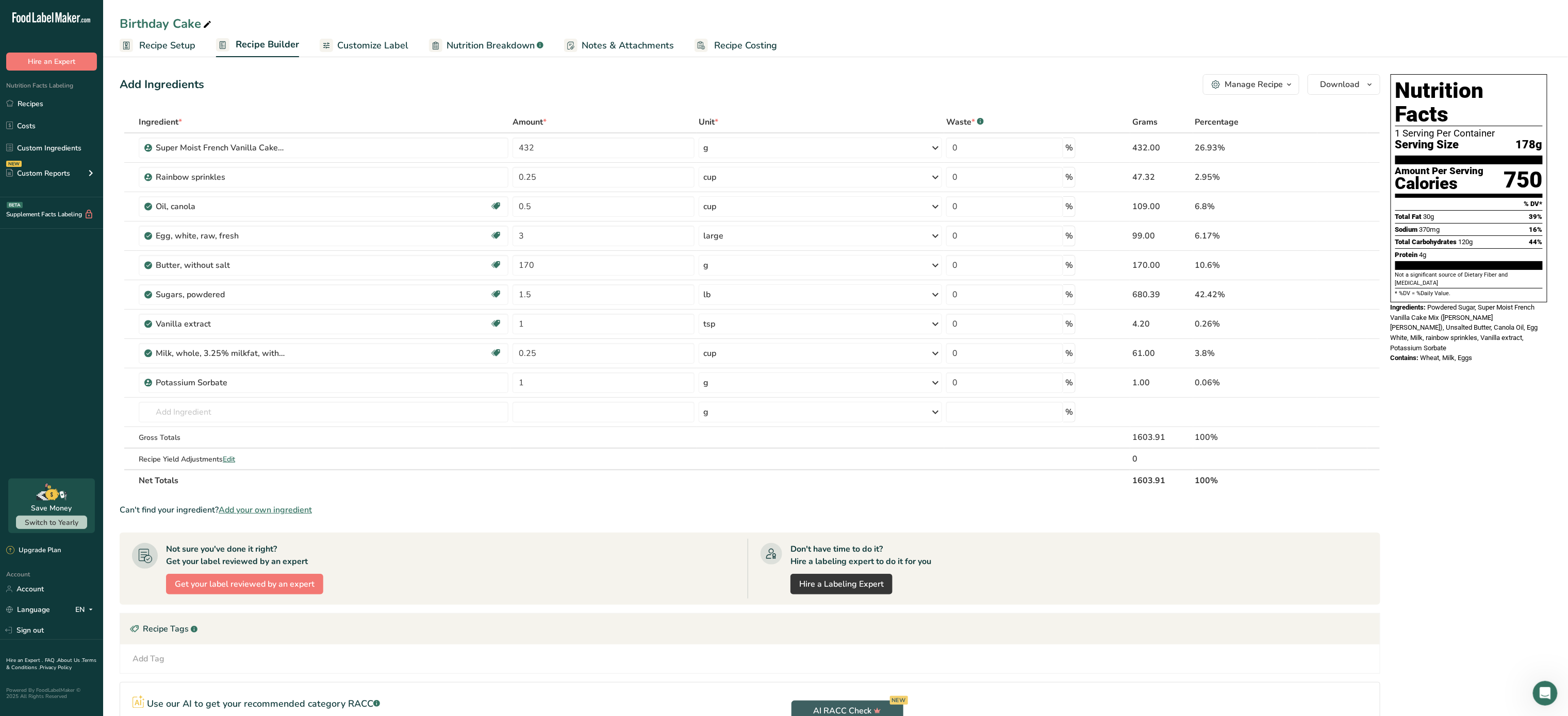
click at [1256, 89] on div "Manage Recipe" at bounding box center [1254, 85] width 58 height 12
click at [1235, 127] on button "Duplicate Recipe" at bounding box center [1221, 135] width 155 height 25
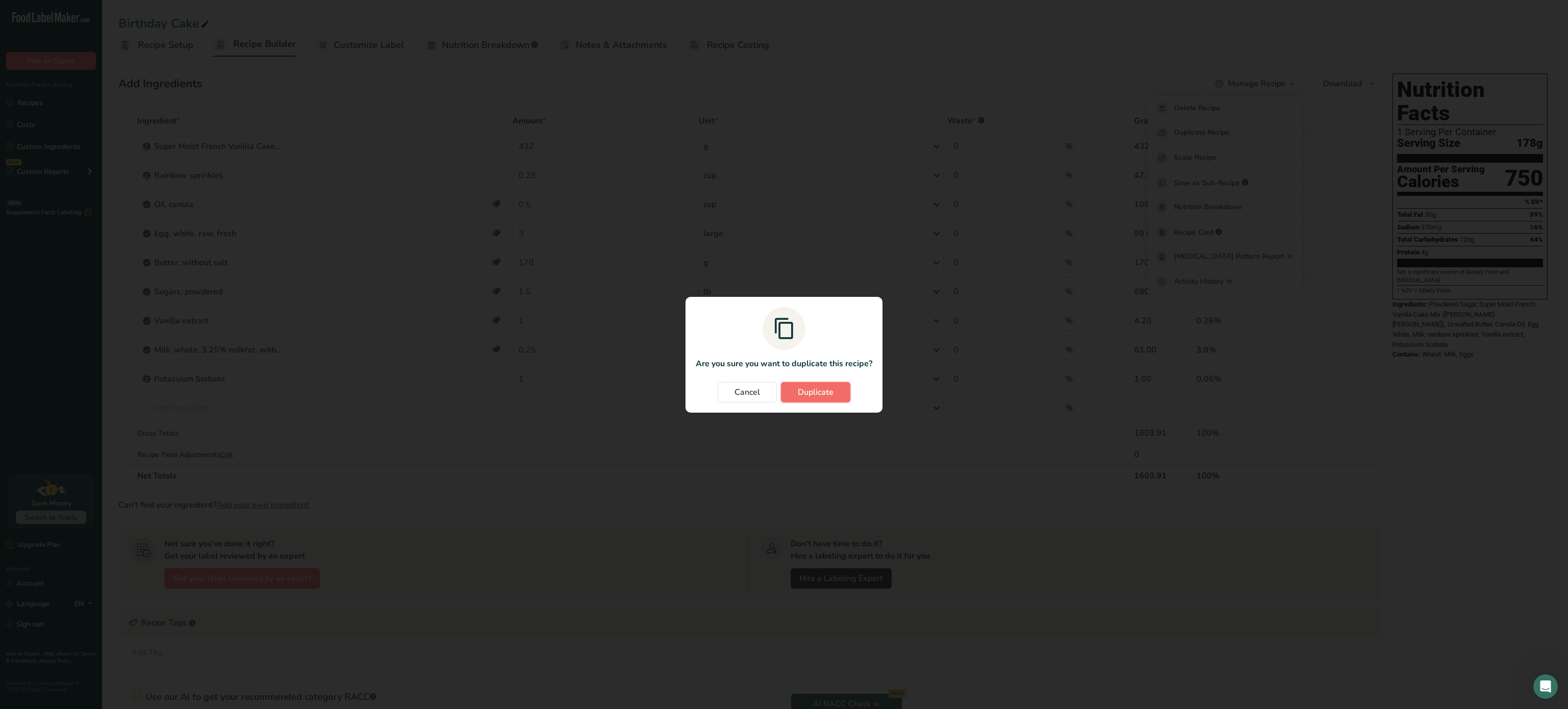
click at [833, 399] on button "Duplicate" at bounding box center [815, 392] width 69 height 21
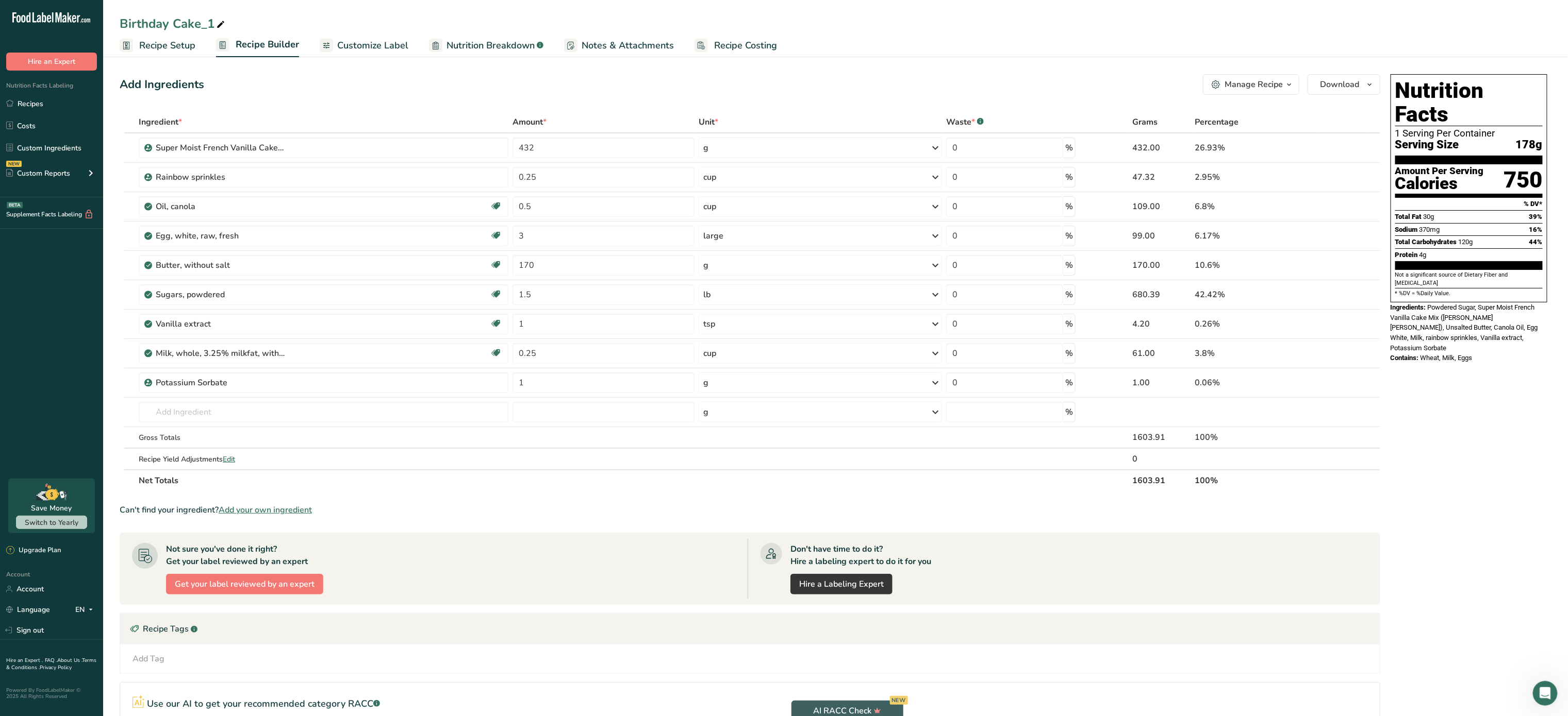
click at [221, 23] on icon at bounding box center [220, 24] width 9 height 15
type input "B"
type input "Vanilla Cake"
click at [1342, 178] on icon at bounding box center [1342, 178] width 7 height 11
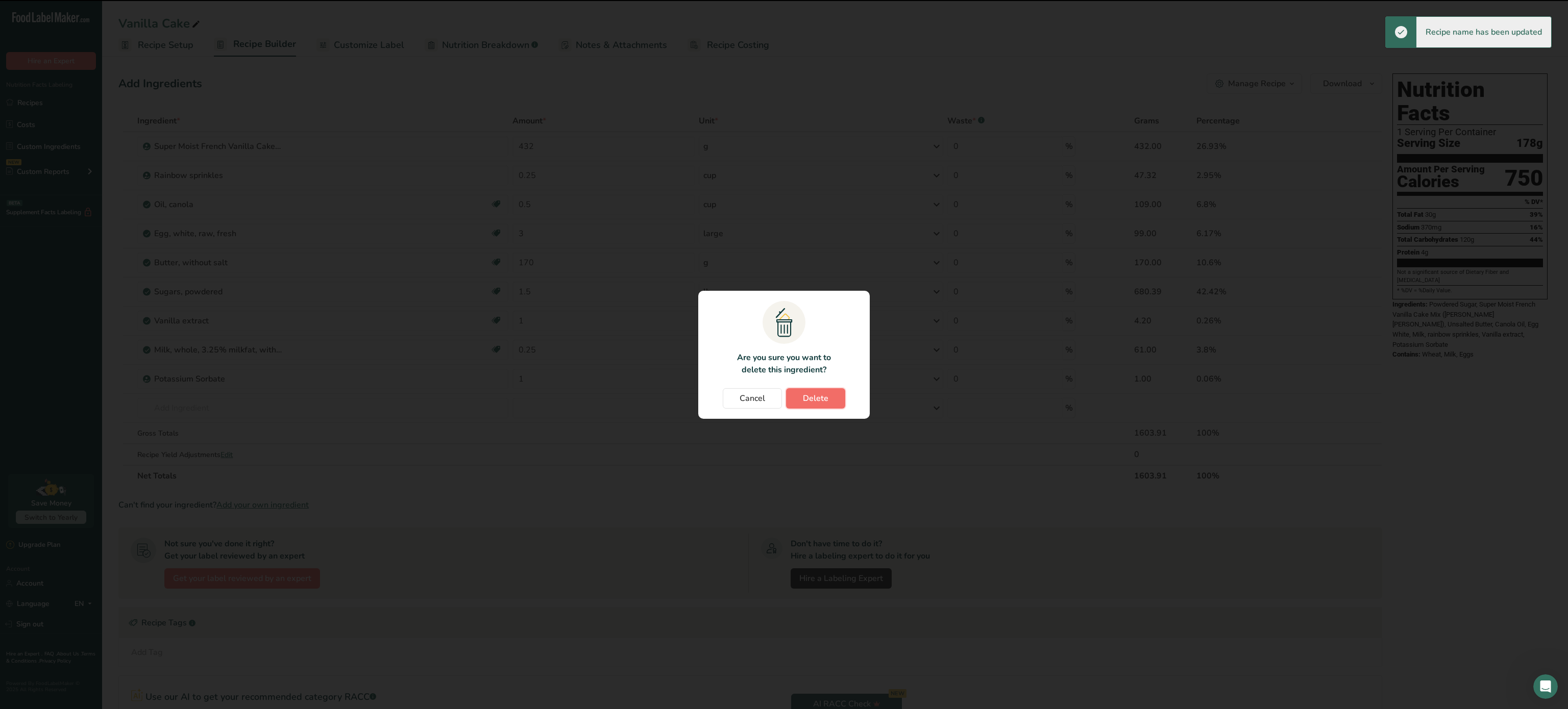
click at [809, 393] on span "Delete" at bounding box center [815, 398] width 25 height 12
type input "0.5"
type input "3"
type input "170"
type input "1.5"
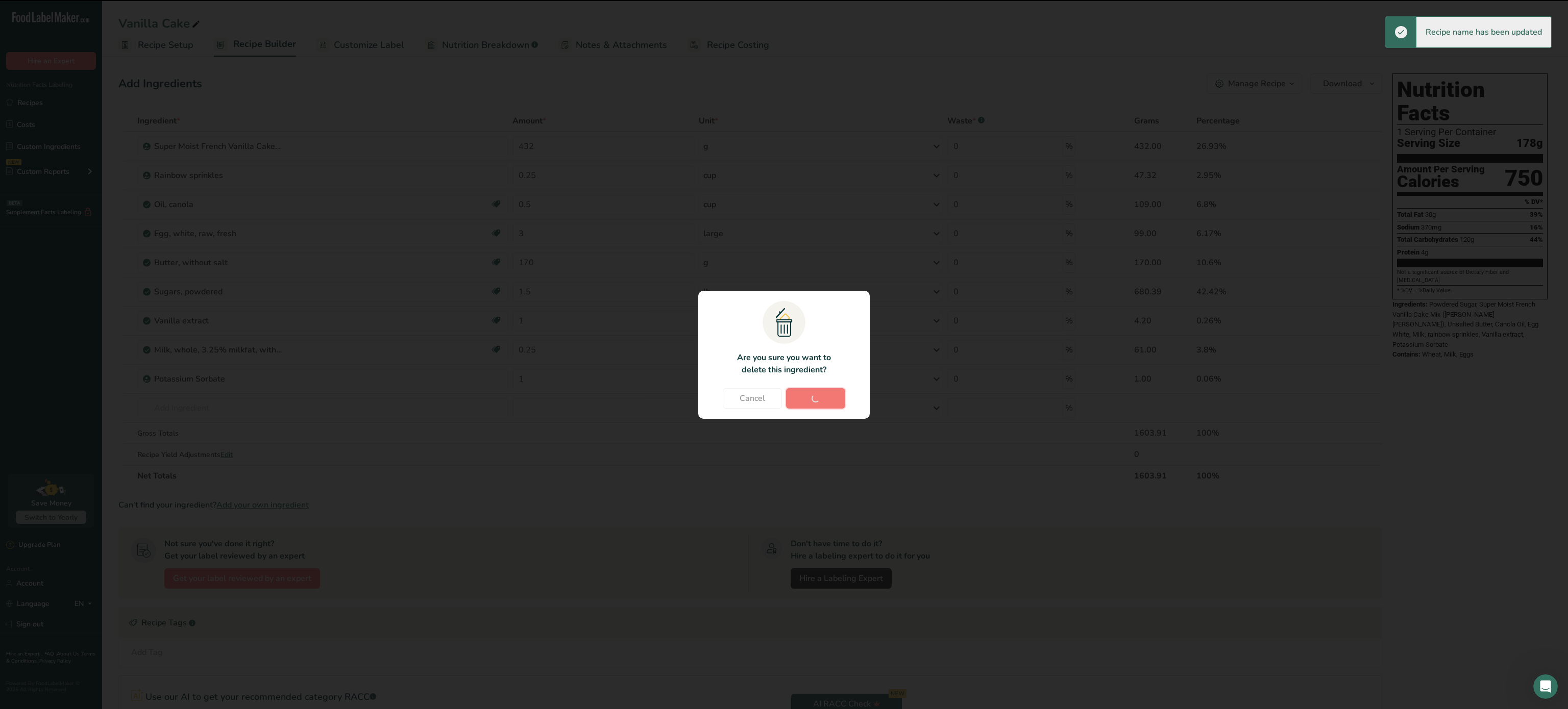
type input "1"
type input "0.25"
type input "1"
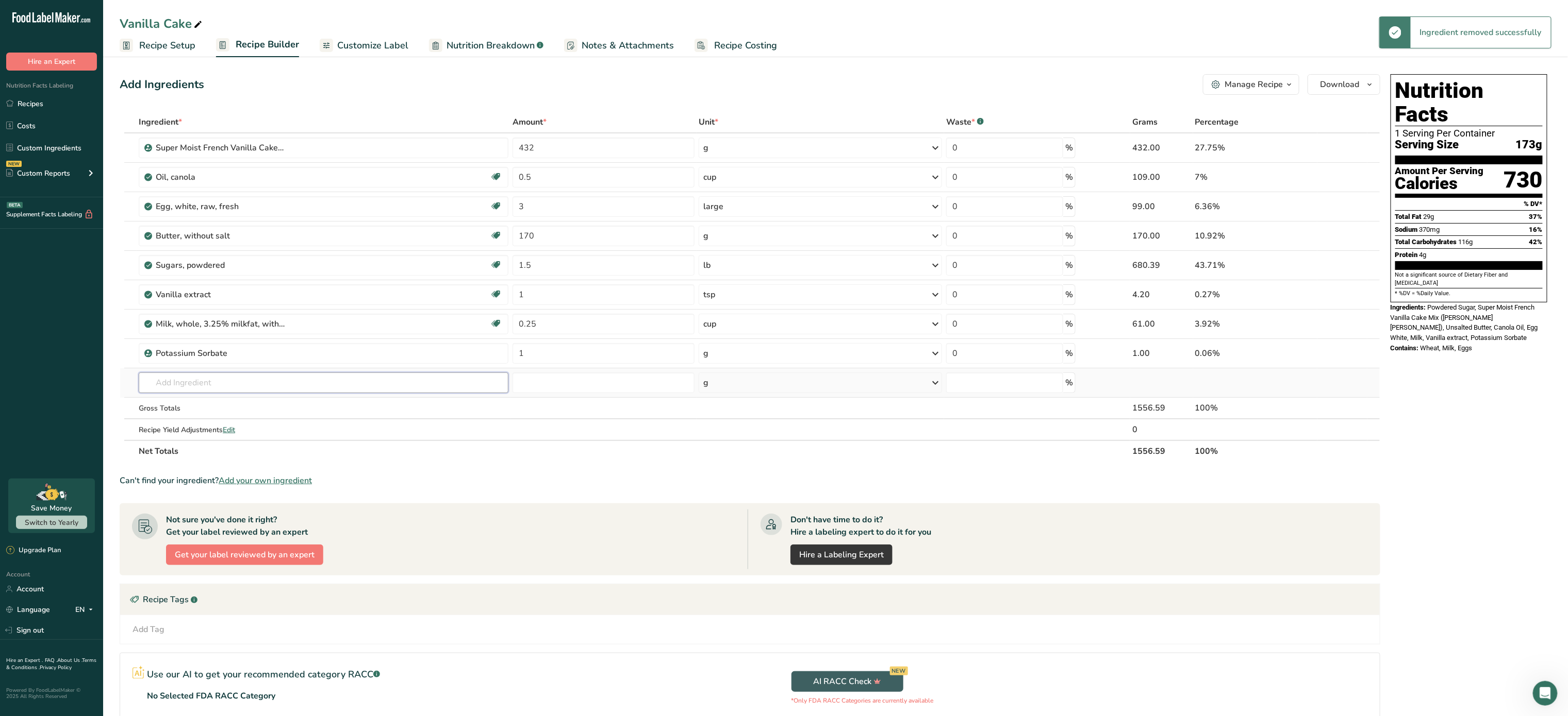
click at [207, 393] on input "text" at bounding box center [323, 383] width 370 height 21
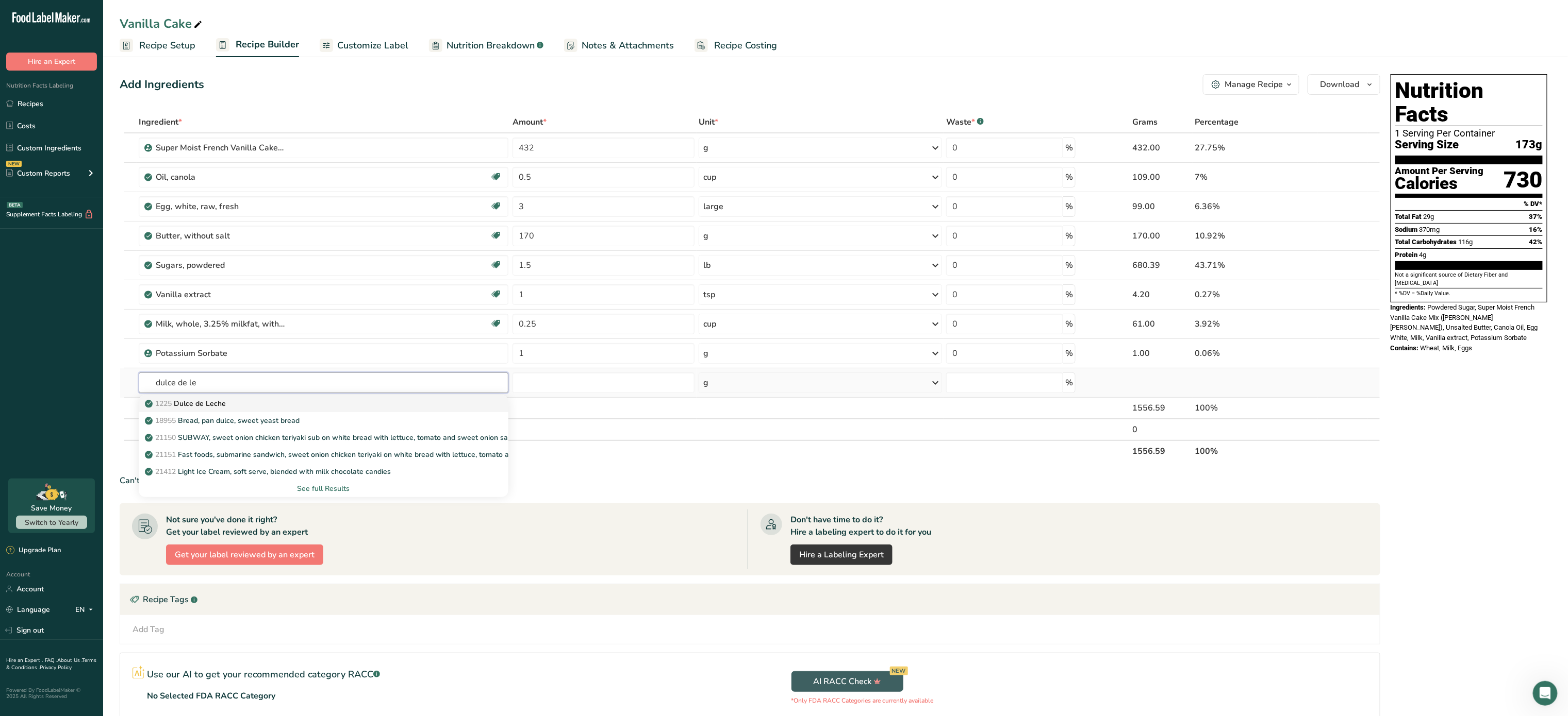
type input "dulce de le"
click at [212, 404] on p "1225 Dulce de Leche" at bounding box center [187, 404] width 79 height 11
type input "Dulce de Leche"
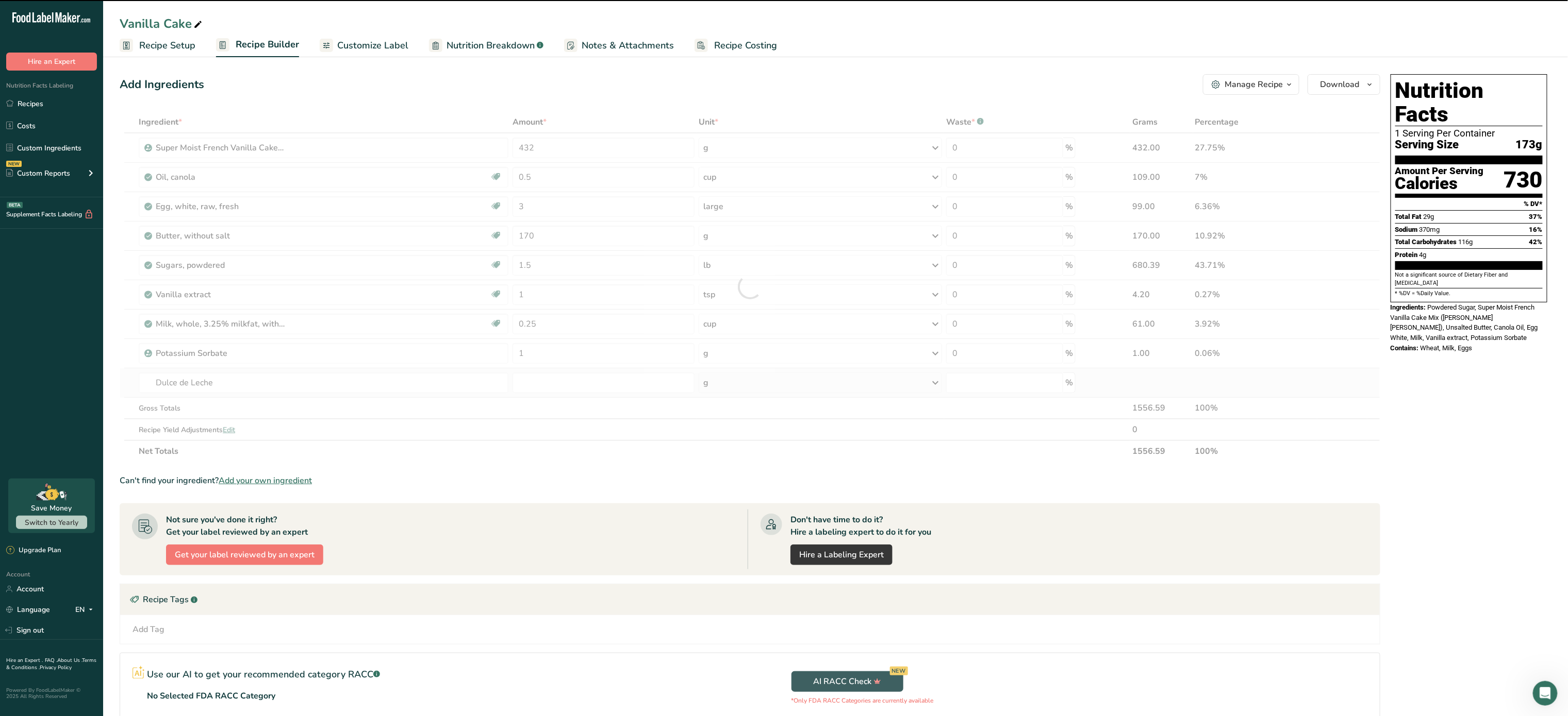
type input "0"
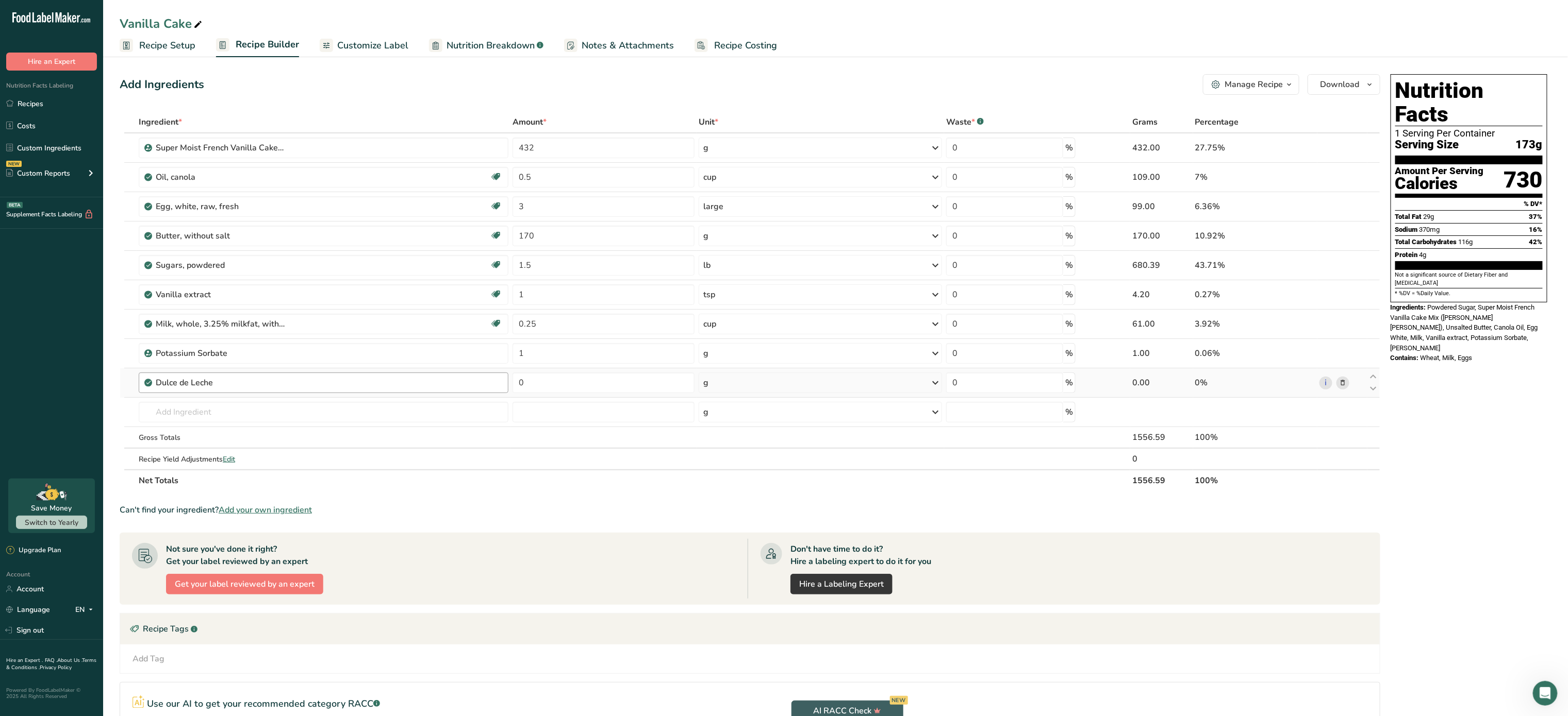
click at [220, 393] on div "Dulce de Leche" at bounding box center [323, 383] width 370 height 21
click at [561, 375] on input "0" at bounding box center [603, 383] width 182 height 21
type input "360"
click at [578, 417] on div "Ingredient * Amount * Unit * Waste * .a-a{fill:#347362;}.b-a{fill:#fff;} Grams …" at bounding box center [750, 301] width 1261 height 380
click at [182, 39] on span "Recipe Setup" at bounding box center [167, 46] width 56 height 14
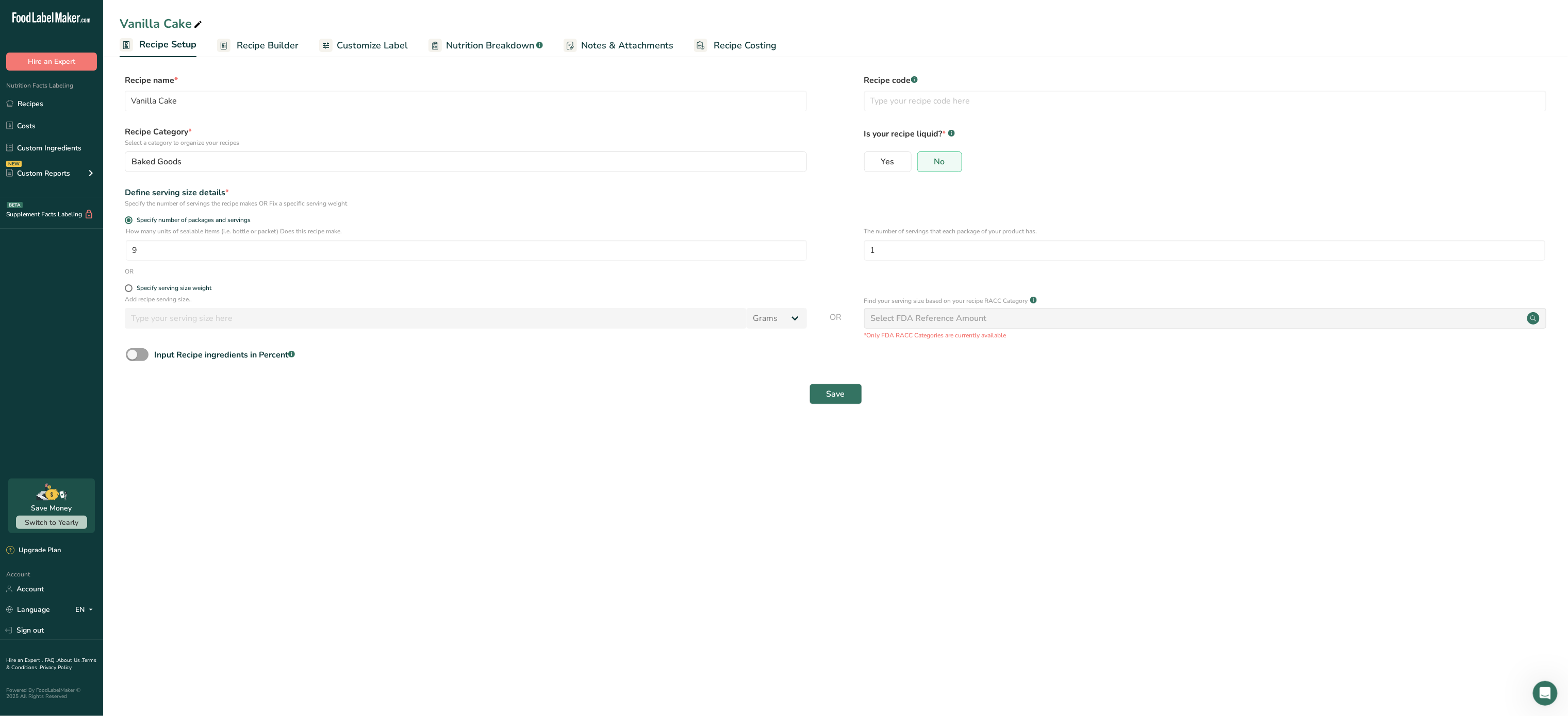
click at [224, 262] on div "How many units of sealable items (i.e. bottle or packet) Does this recipe make.…" at bounding box center [835, 247] width 1432 height 40
click at [225, 248] on input "9" at bounding box center [466, 250] width 681 height 21
type input "10"
click at [825, 392] on button "Save" at bounding box center [836, 394] width 53 height 21
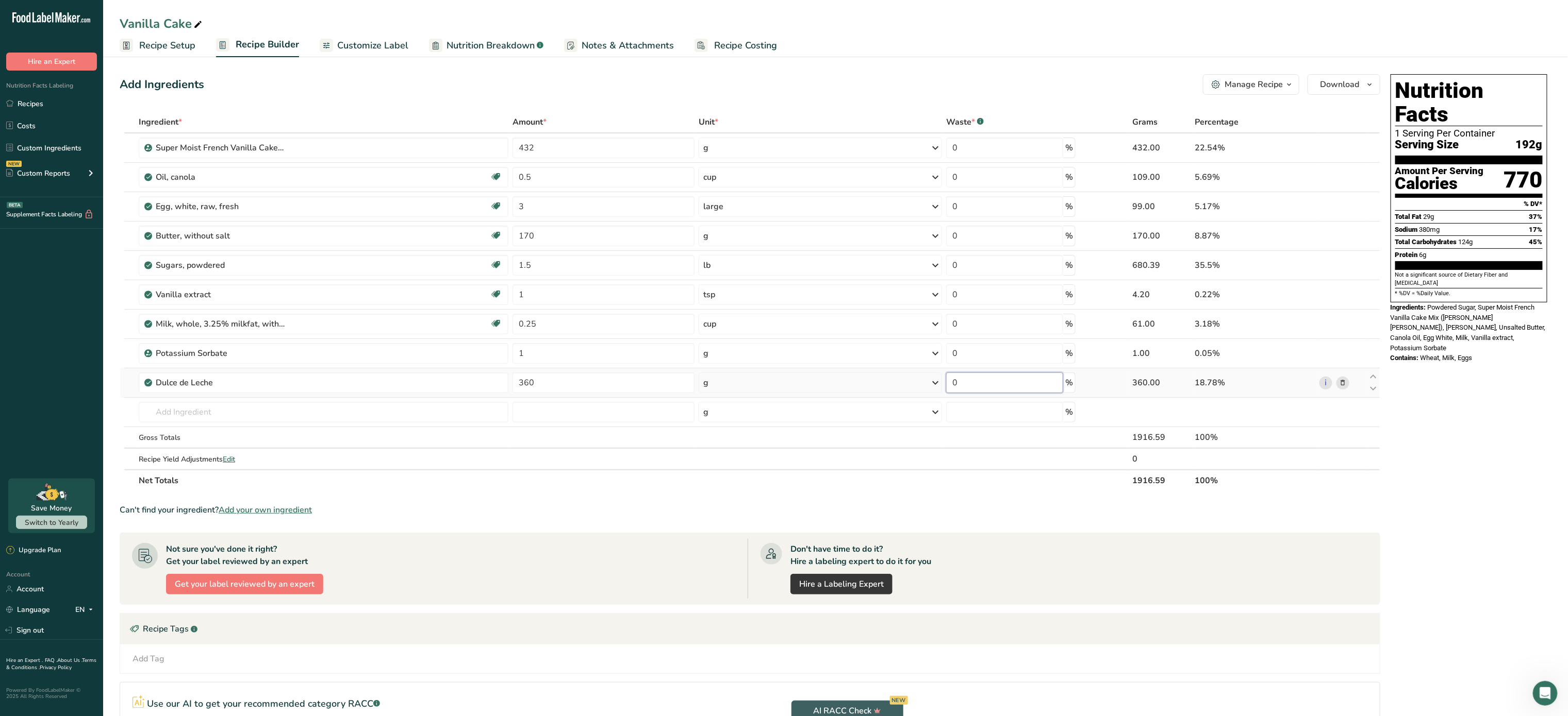
click at [974, 386] on input "0" at bounding box center [1004, 383] width 117 height 21
type input "50"
click at [639, 387] on div "Ingredient * Amount * Unit * Waste * .a-a{fill:#347362;}.b-a{fill:#fff;} Grams …" at bounding box center [750, 301] width 1261 height 380
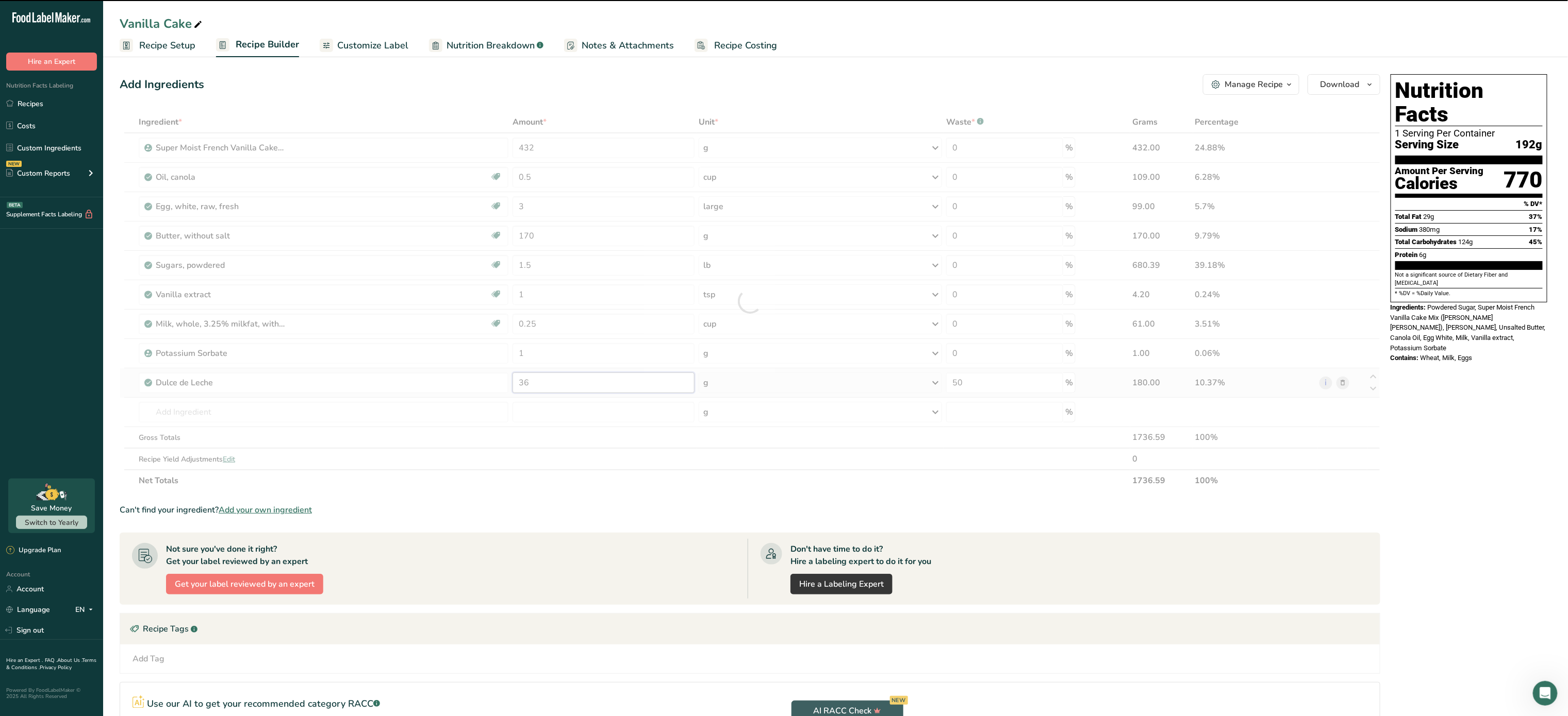
type input "3"
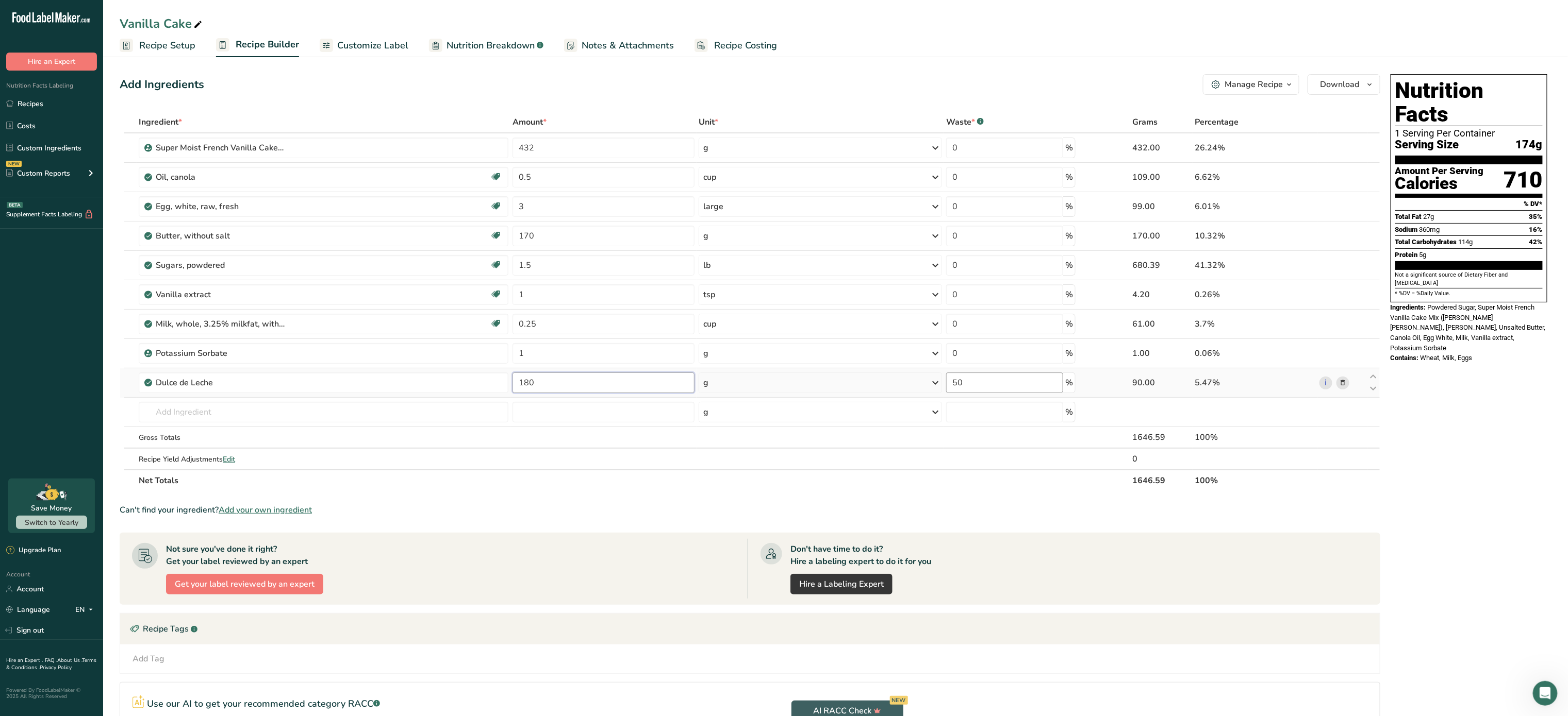
type input "180"
click at [1017, 388] on div "Ingredient * Amount * Unit * Waste * .a-a{fill:#347362;}.b-a{fill:#fff;} Grams …" at bounding box center [750, 301] width 1261 height 380
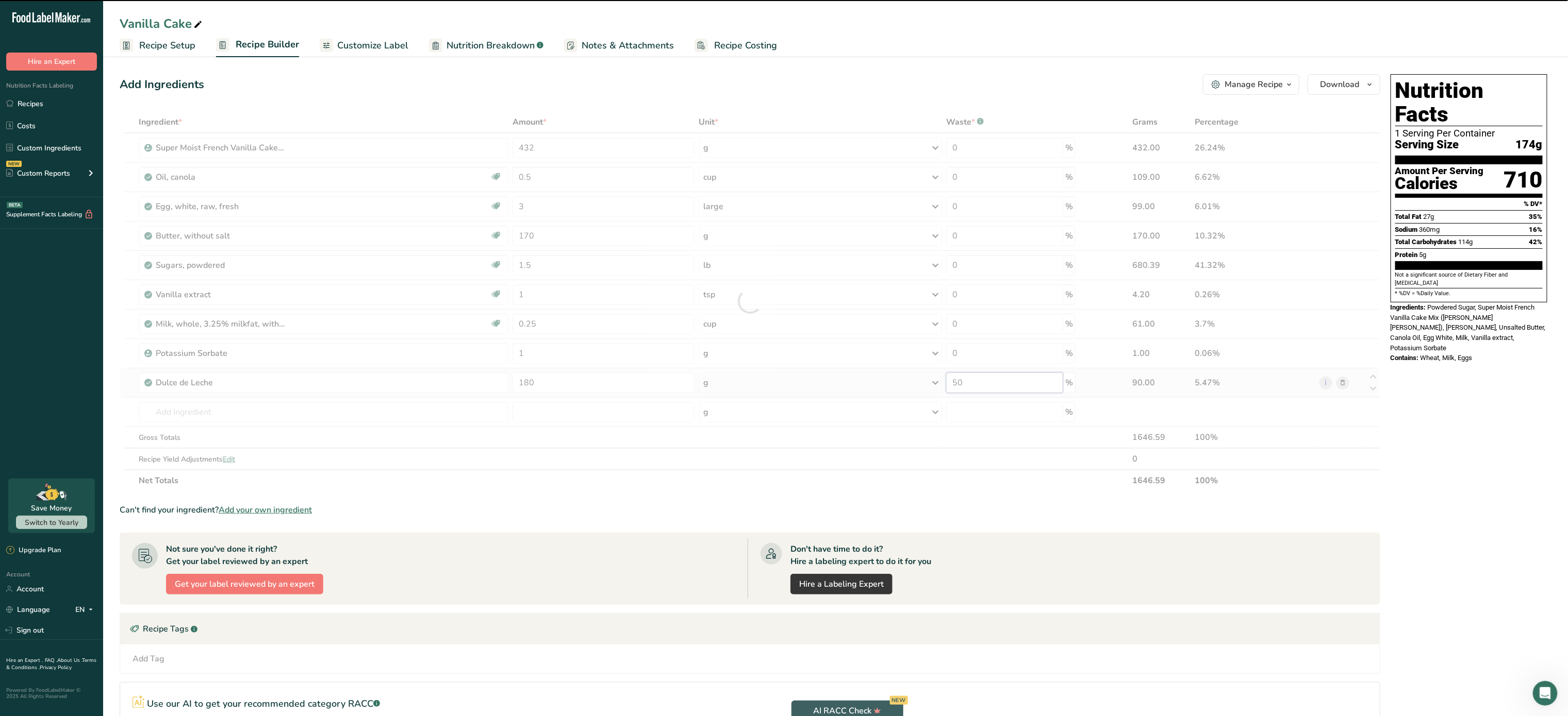
type input "5"
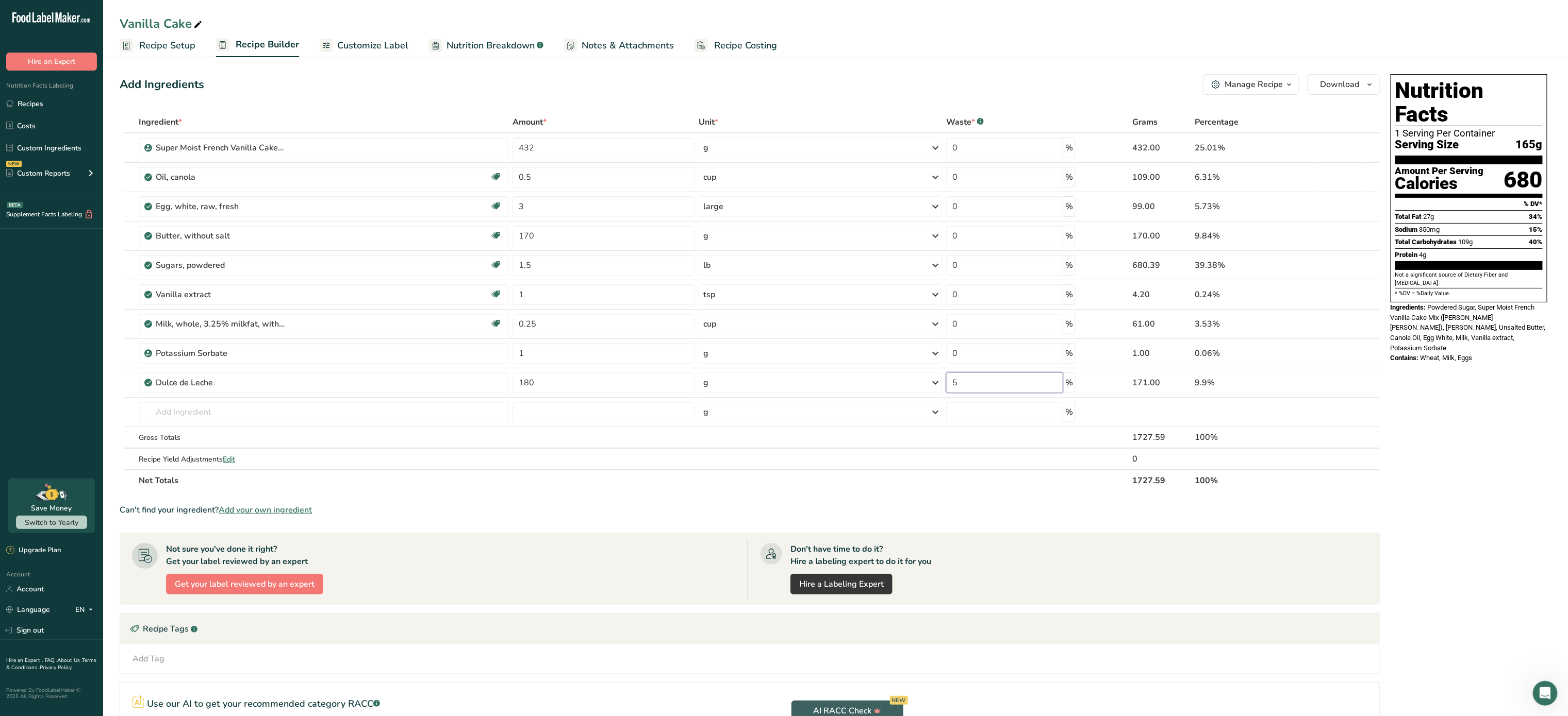
type input "5"
click at [357, 45] on span "Customize Label" at bounding box center [373, 46] width 71 height 14
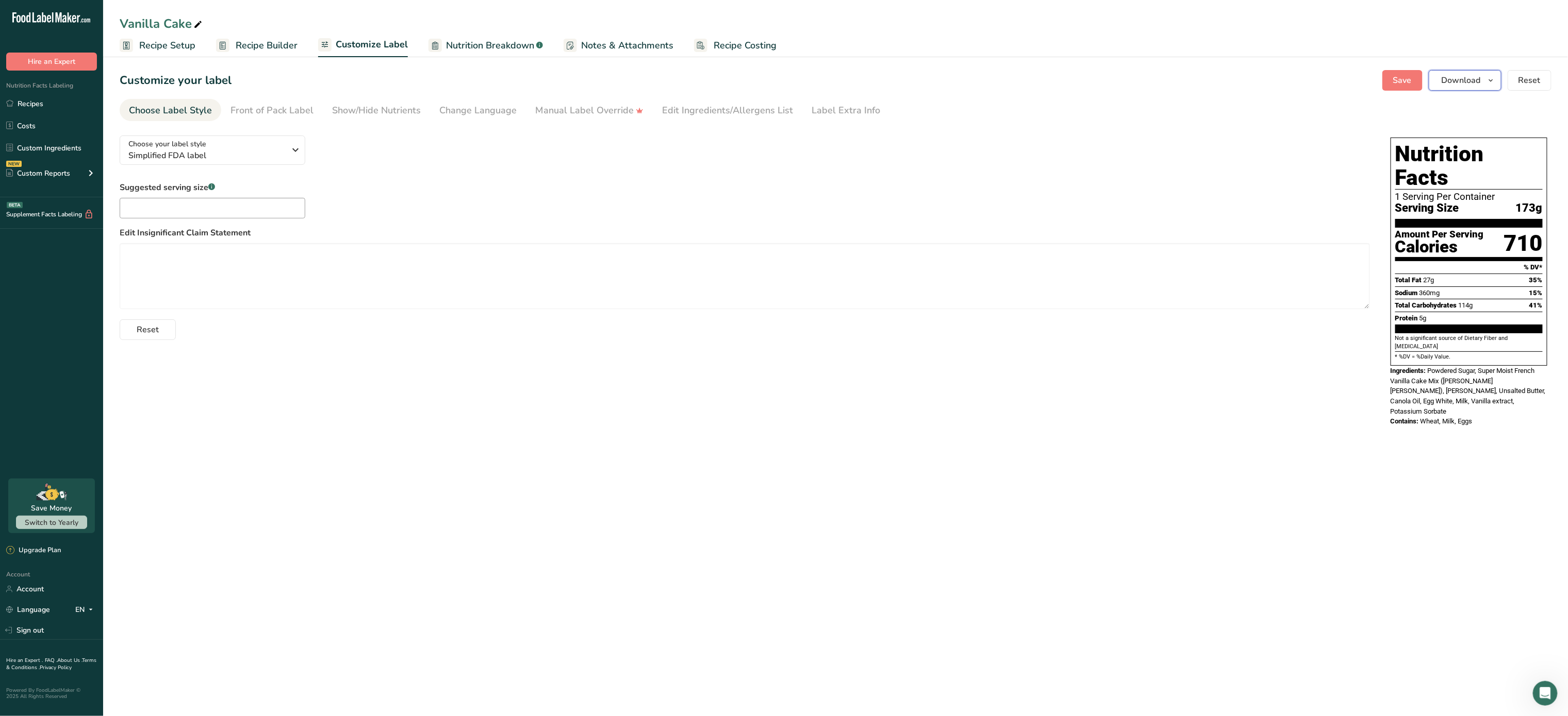
click at [1462, 79] on span "Download" at bounding box center [1461, 80] width 39 height 12
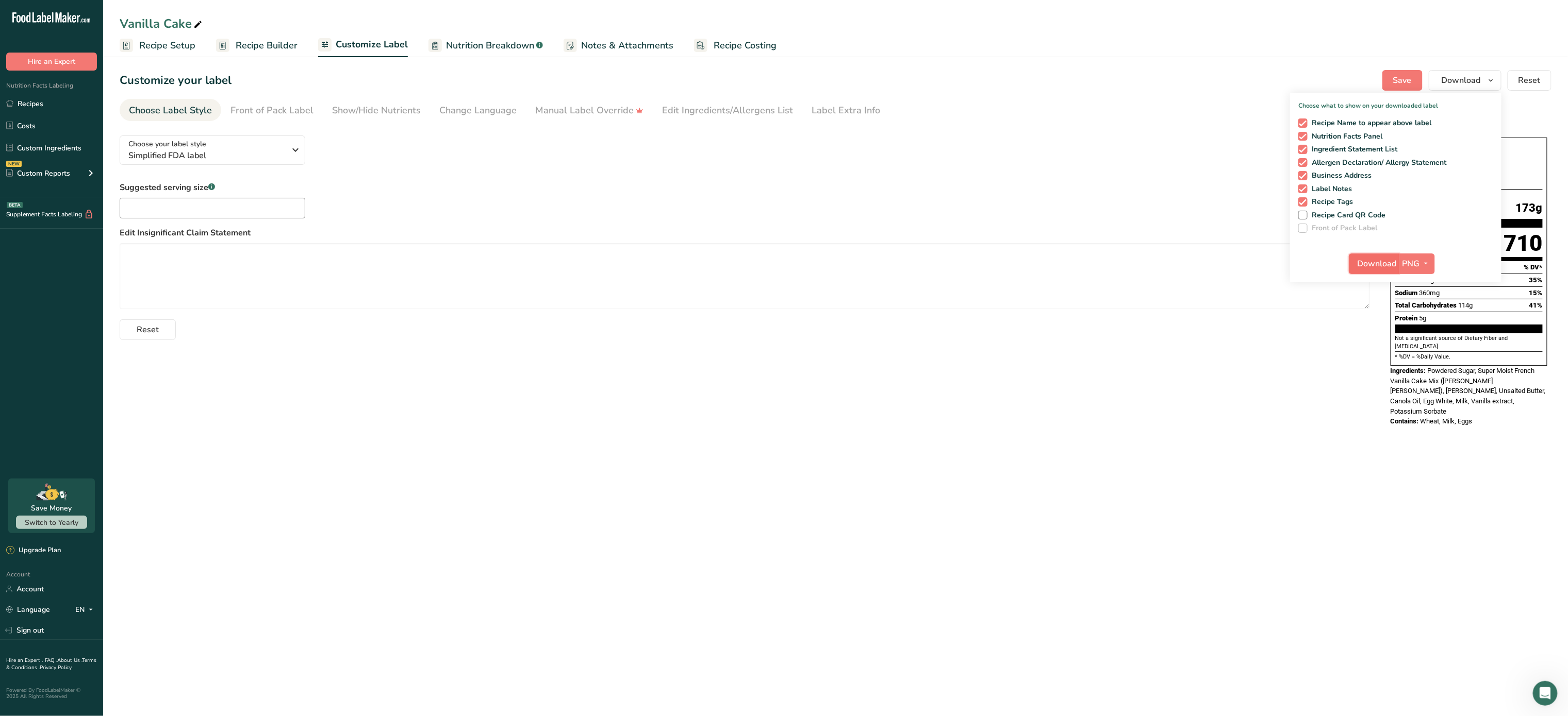
click at [1385, 264] on span "Download" at bounding box center [1377, 264] width 39 height 12
click at [277, 155] on span "Simplified FDA label" at bounding box center [207, 155] width 158 height 12
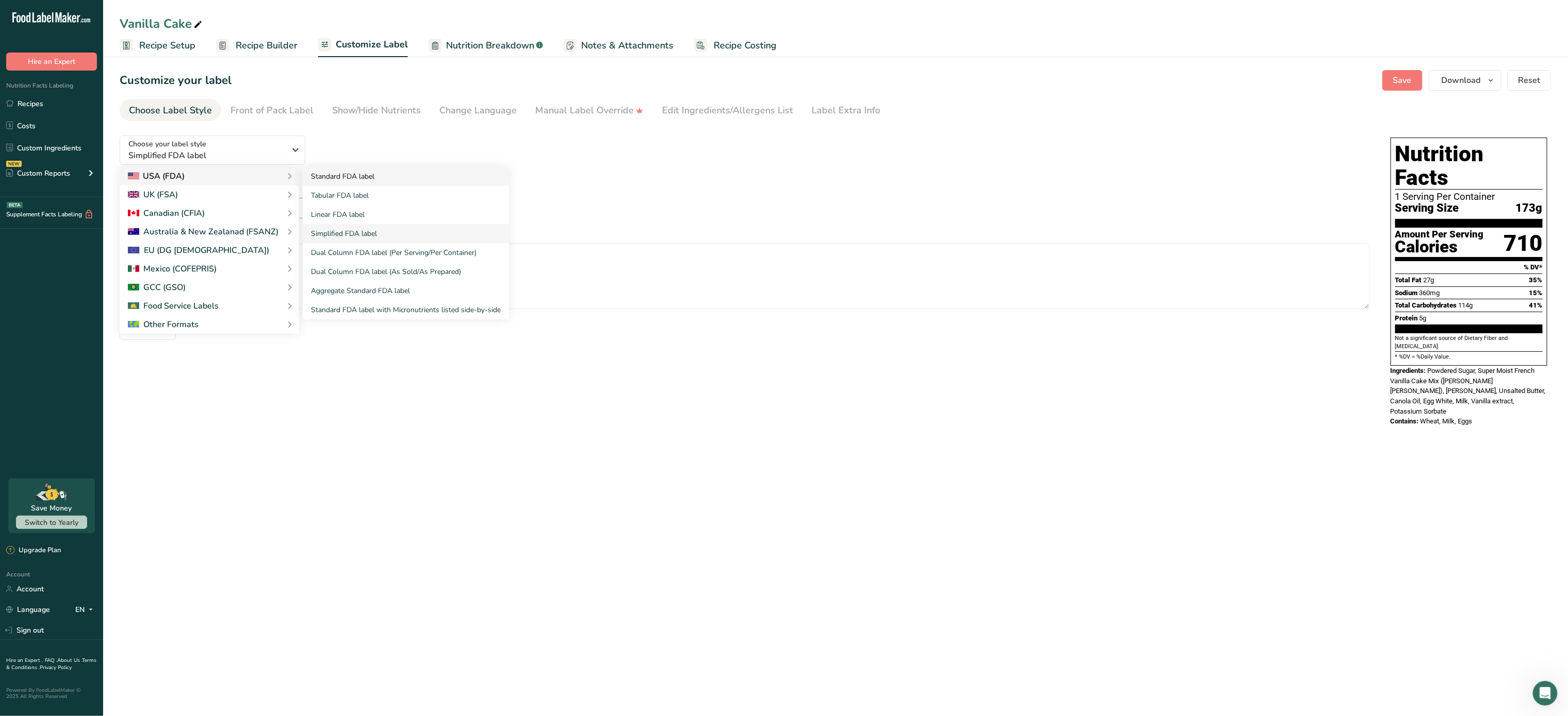
click at [382, 176] on link "Standard FDA label" at bounding box center [405, 176] width 206 height 19
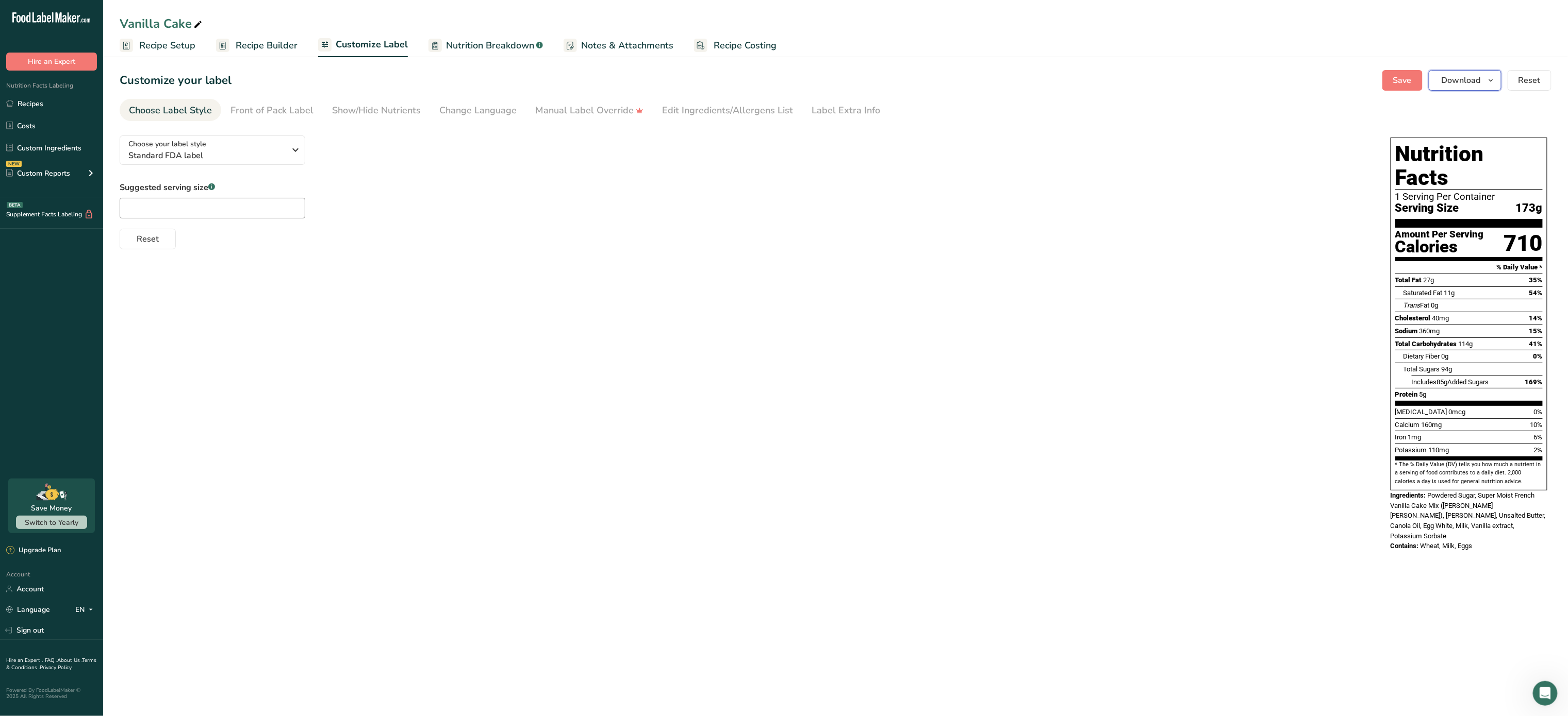
click at [1467, 71] on button "Download" at bounding box center [1465, 80] width 73 height 21
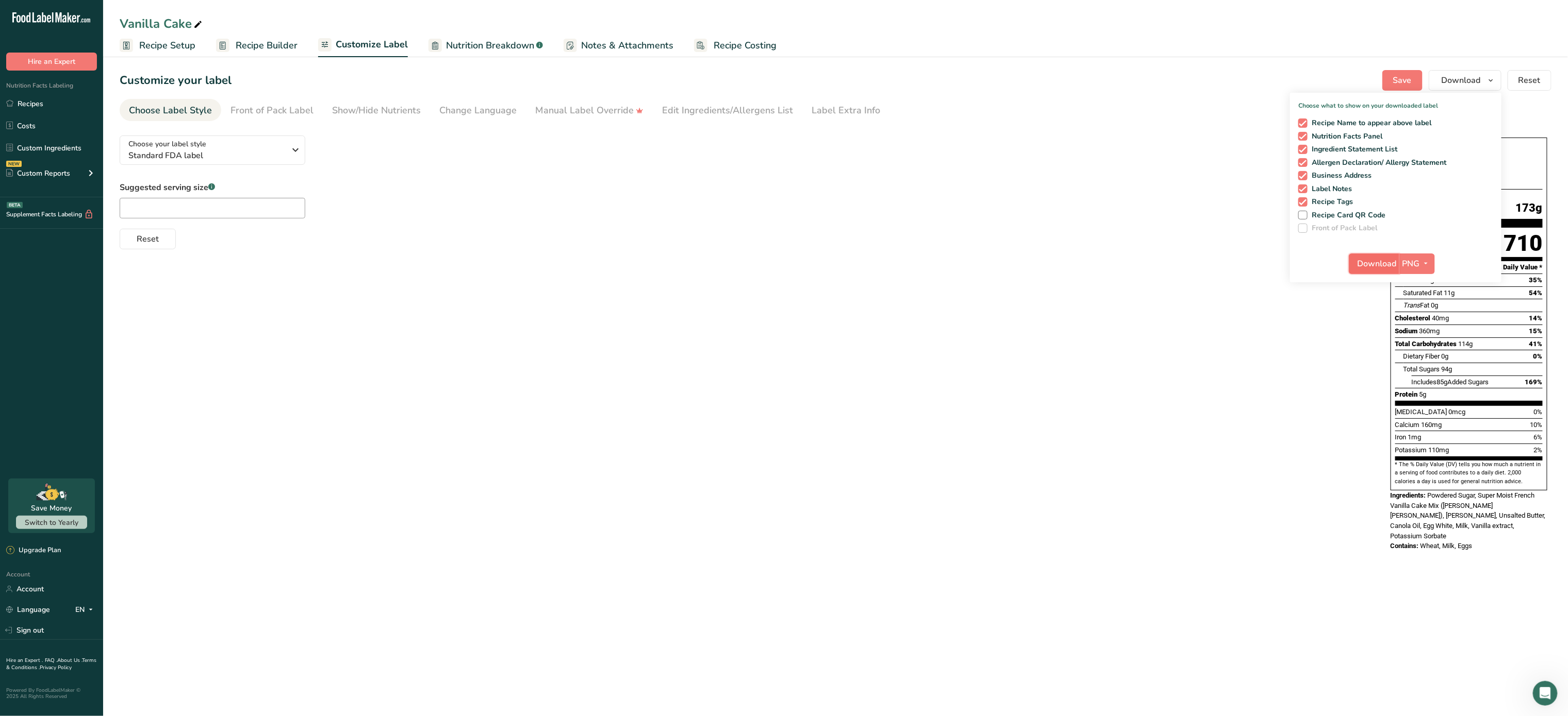
click at [1386, 265] on span "Download" at bounding box center [1377, 264] width 39 height 12
click at [284, 149] on span "Standard FDA label" at bounding box center [207, 155] width 158 height 12
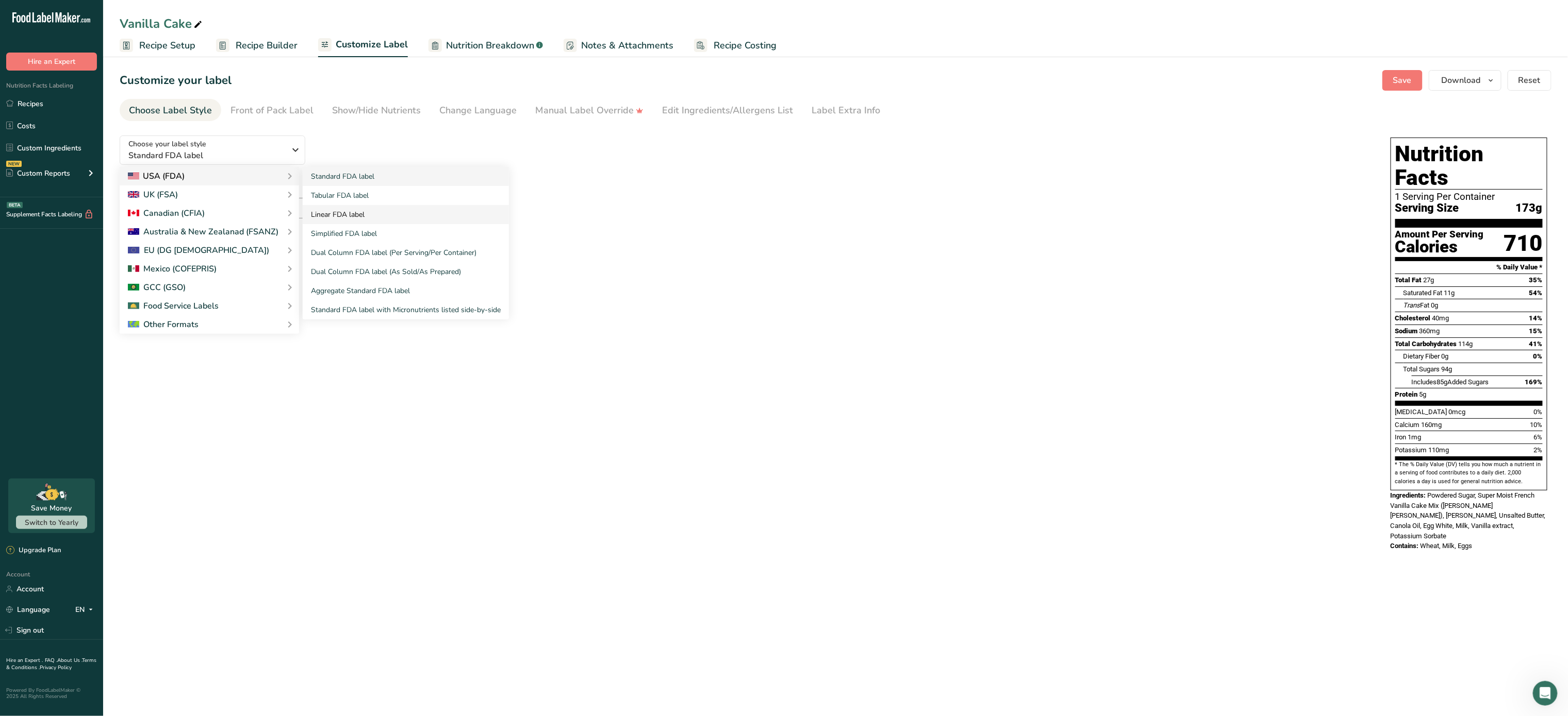
click at [391, 207] on link "Linear FDA label" at bounding box center [405, 214] width 206 height 19
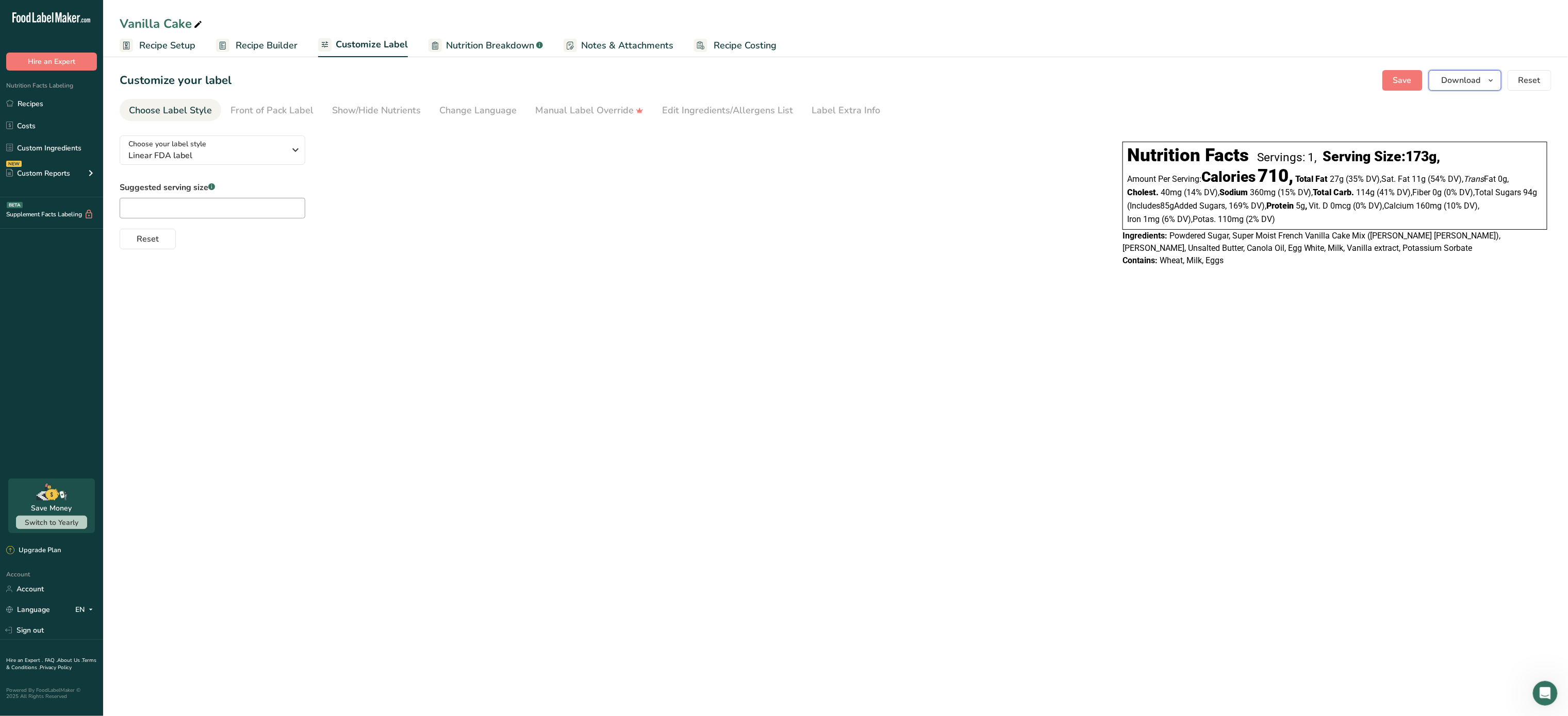
click at [1470, 75] on span "Download" at bounding box center [1461, 80] width 39 height 12
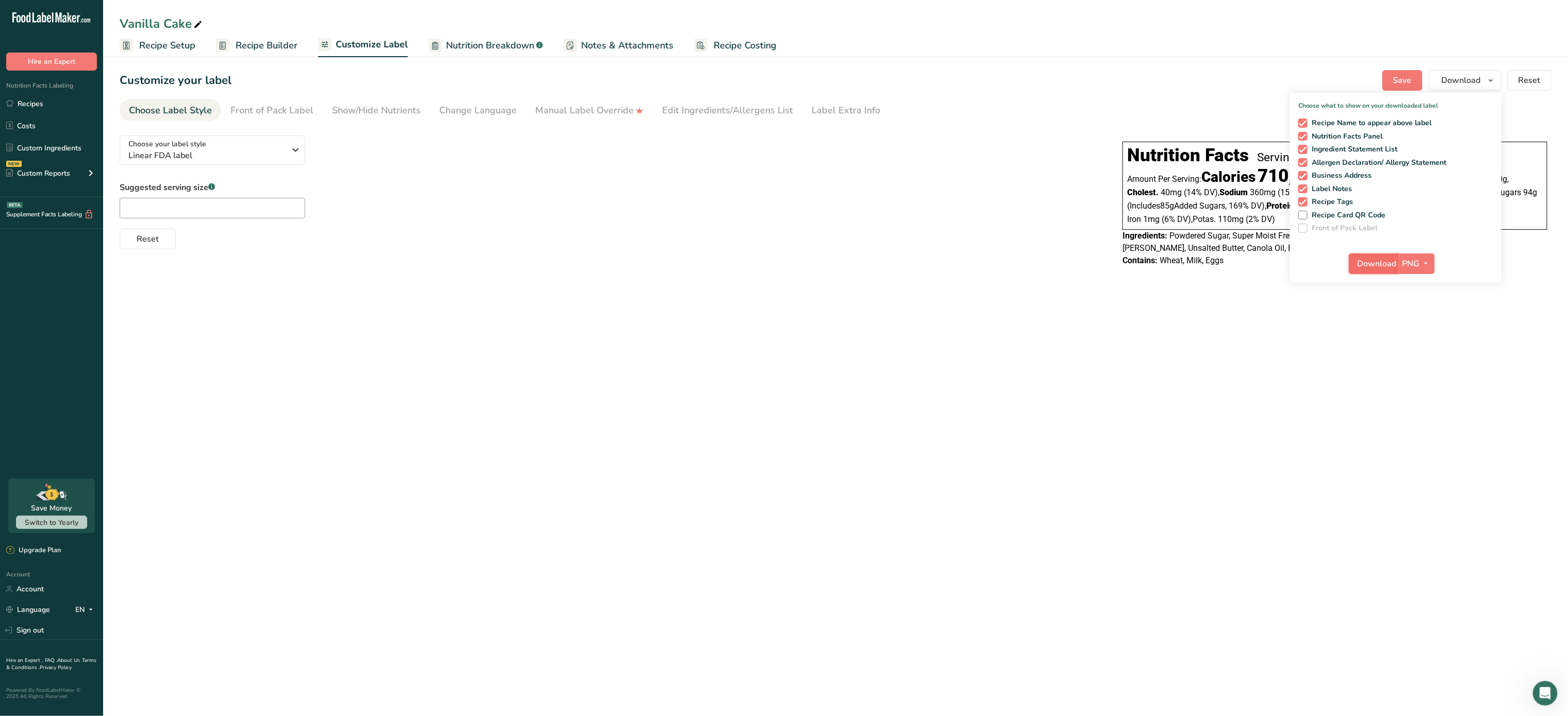
click at [1367, 261] on span "Download" at bounding box center [1377, 264] width 39 height 12
click at [258, 42] on span "Recipe Builder" at bounding box center [266, 46] width 62 height 14
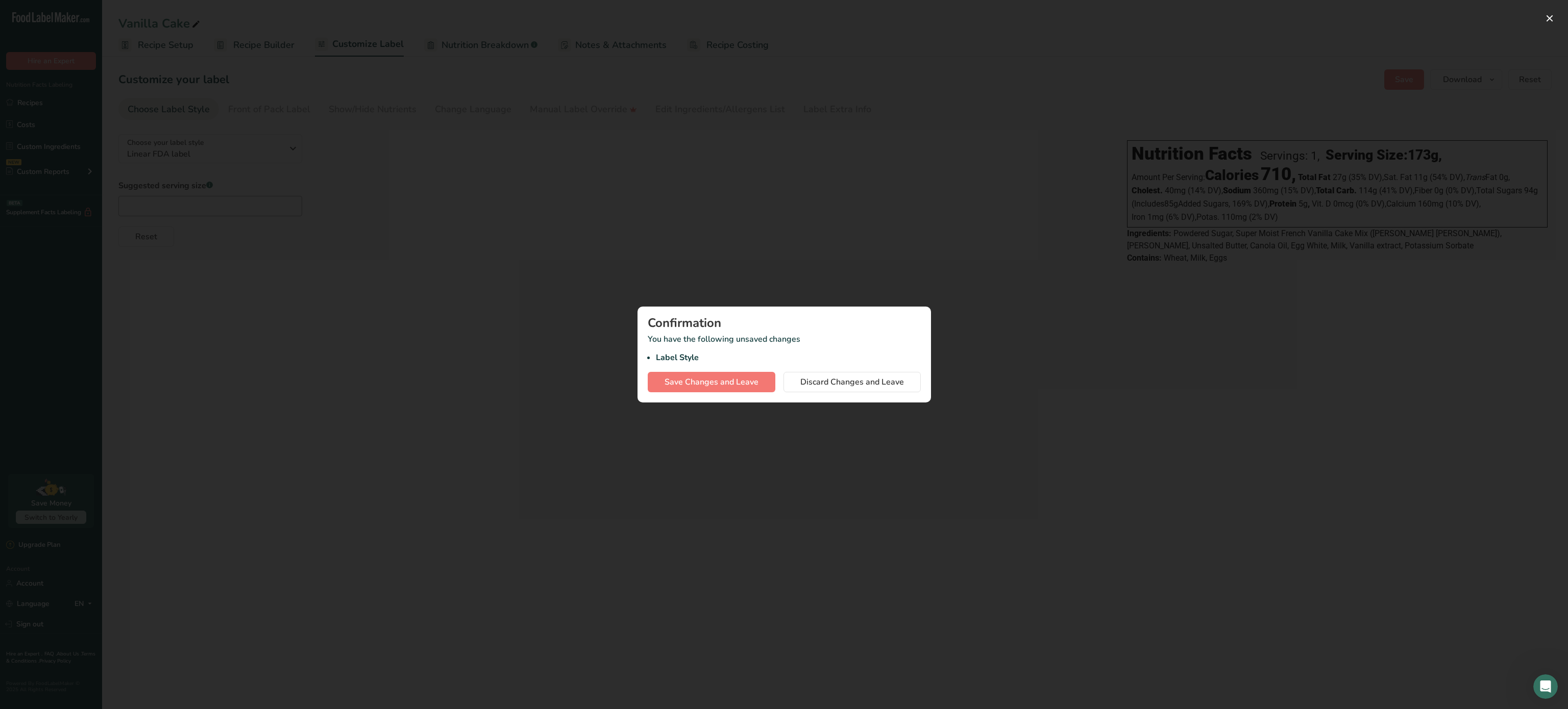
click at [702, 368] on div "Confirmation You have the following unsaved changes Label Style Save Changes an…" at bounding box center [784, 354] width 293 height 96
click at [699, 382] on span "Save Changes and Leave" at bounding box center [711, 382] width 94 height 12
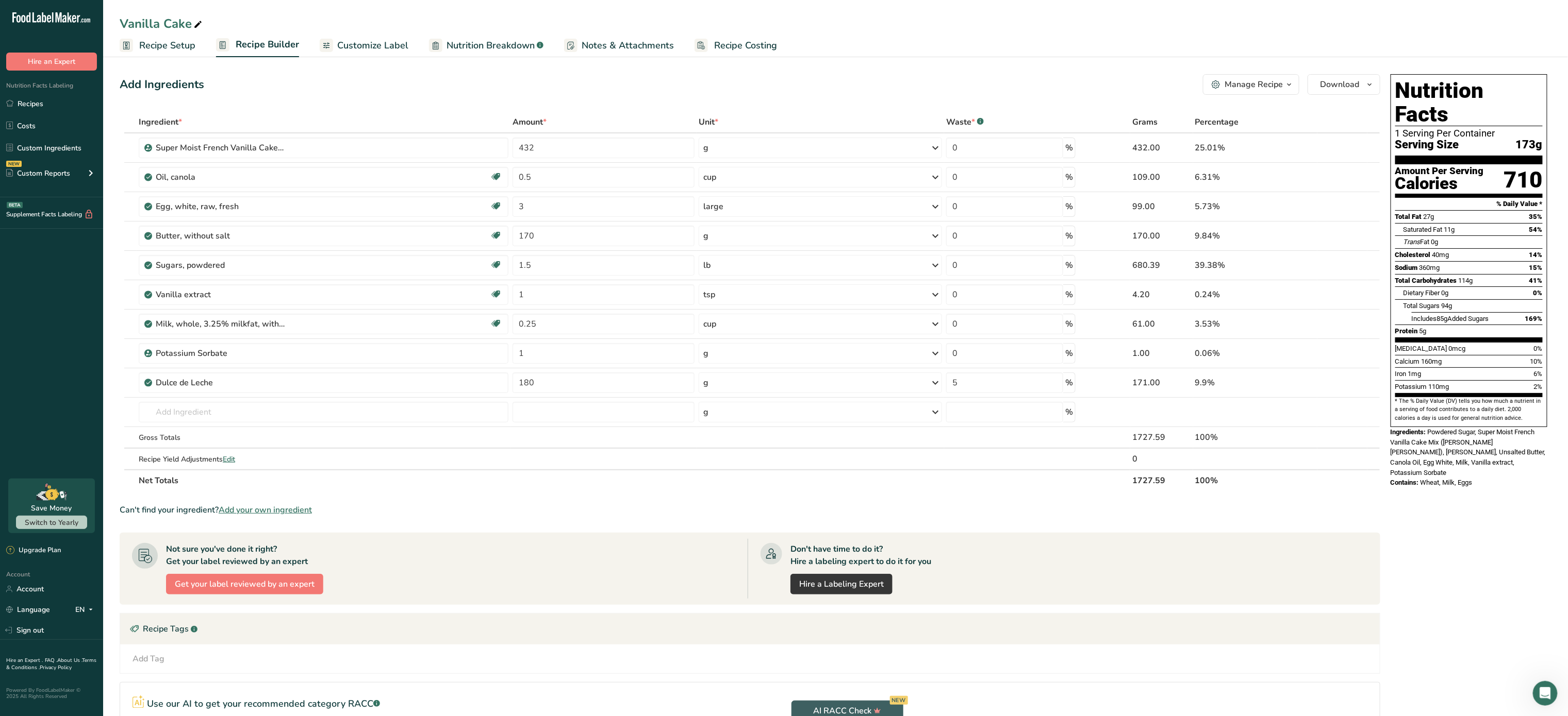
click at [1271, 90] on div "Manage Recipe" at bounding box center [1254, 85] width 58 height 12
click at [1210, 235] on span "Recipe Card" at bounding box center [1189, 235] width 40 height 11
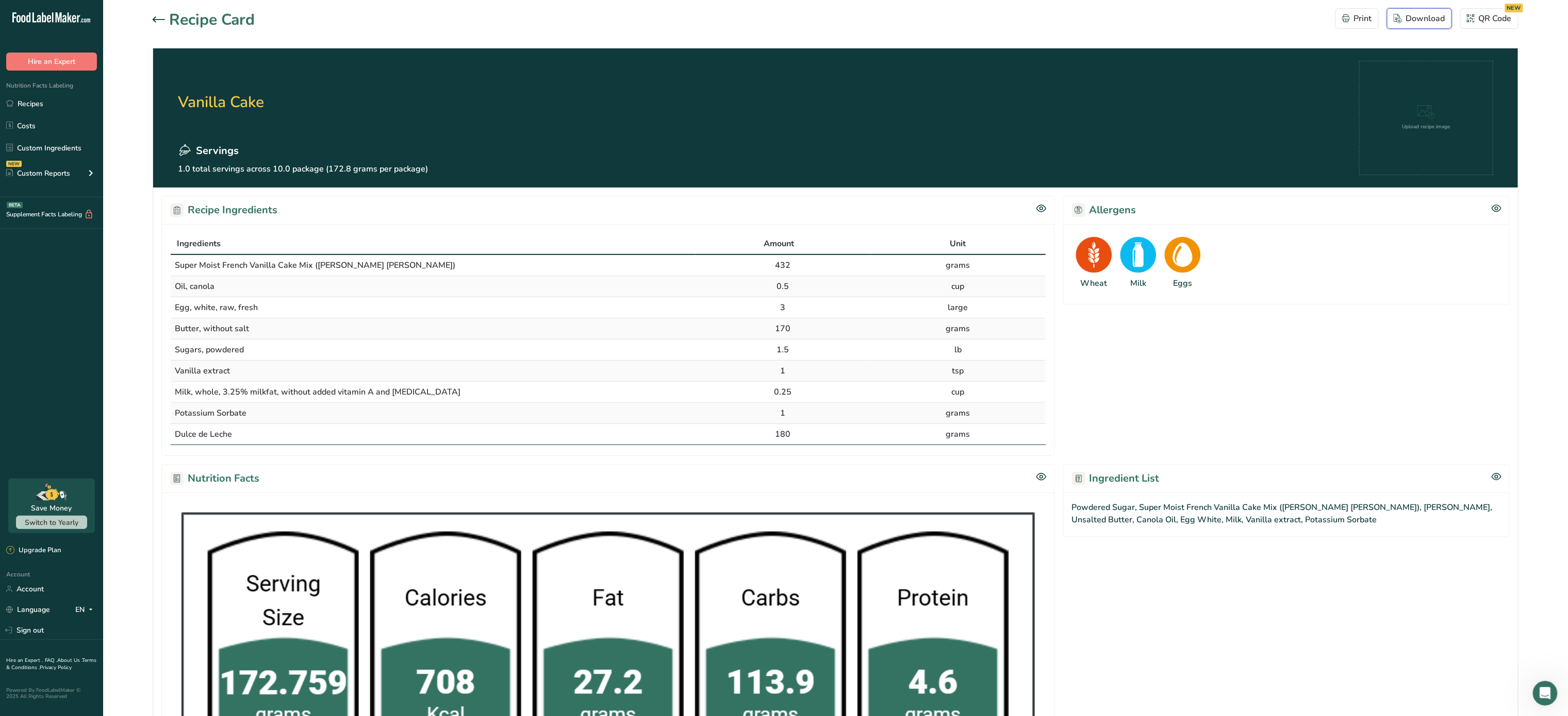
click at [1419, 21] on div "Download" at bounding box center [1419, 19] width 51 height 12
click at [160, 28] on div "Recipe Card" at bounding box center [203, 19] width 102 height 23
click at [149, 21] on section "Recipe Card Print Download QR Code NEW Vanilla Cake Servings 1.0 total servings…" at bounding box center [836, 486] width 1465 height 971
click at [158, 17] on icon at bounding box center [159, 19] width 12 height 6
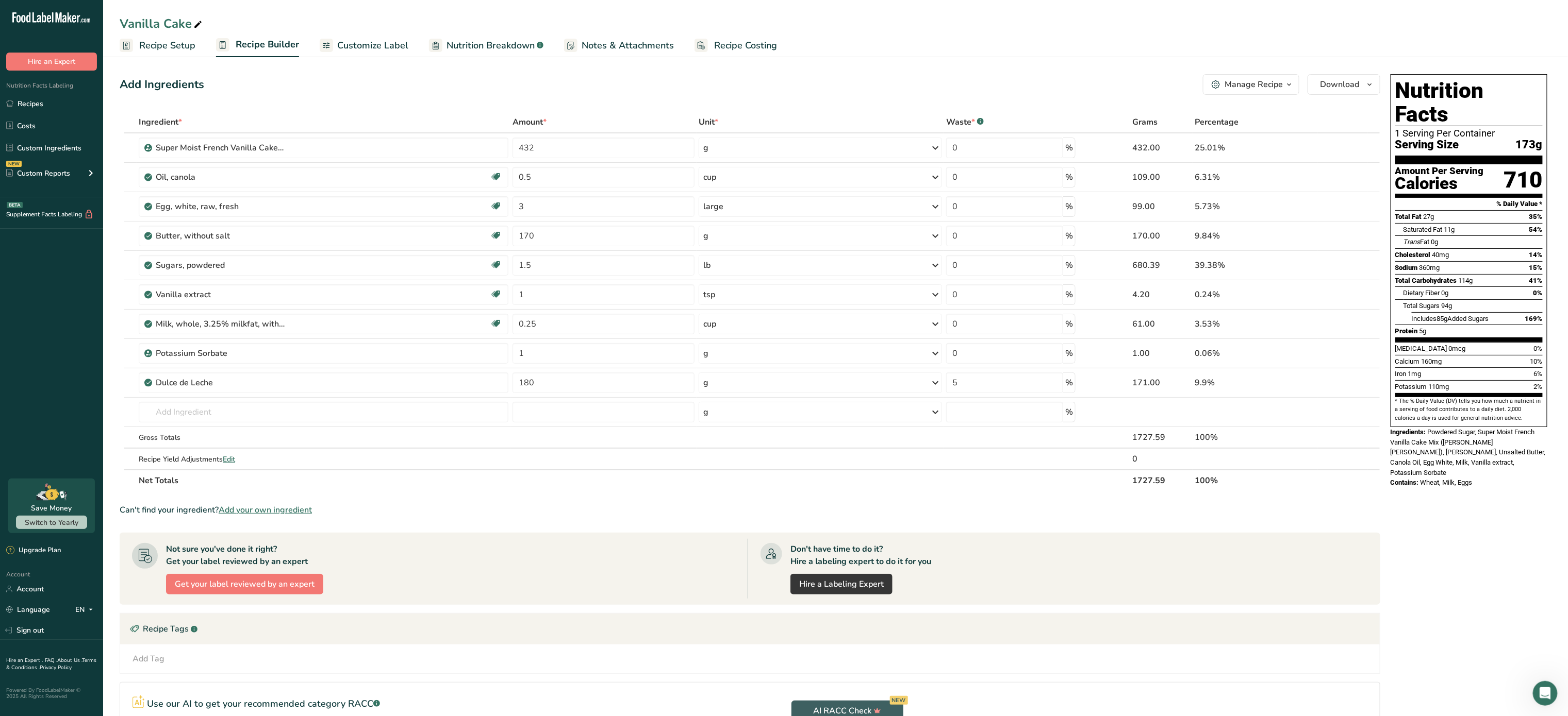
click at [373, 49] on span "Customize Label" at bounding box center [373, 46] width 71 height 14
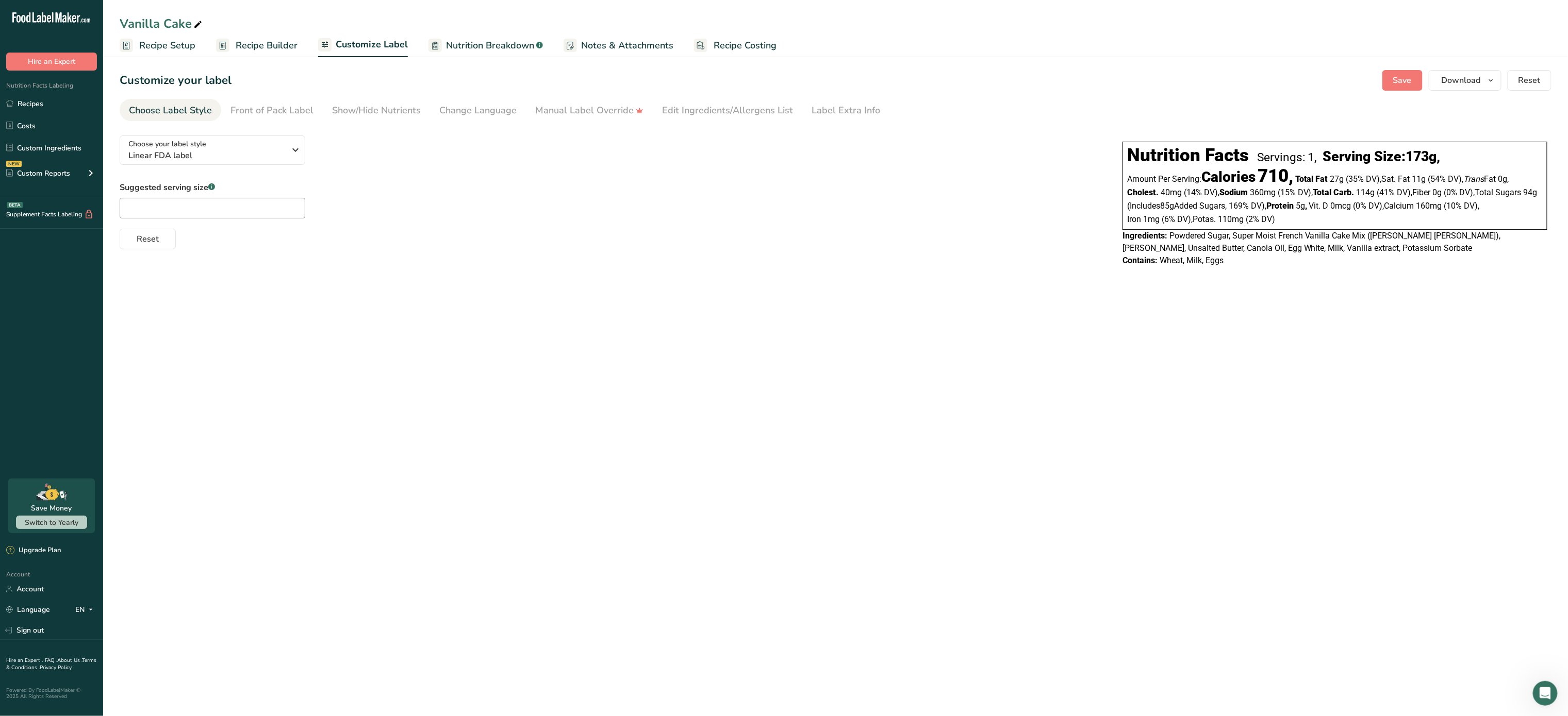
click at [479, 44] on span "Nutrition Breakdown" at bounding box center [489, 46] width 88 height 14
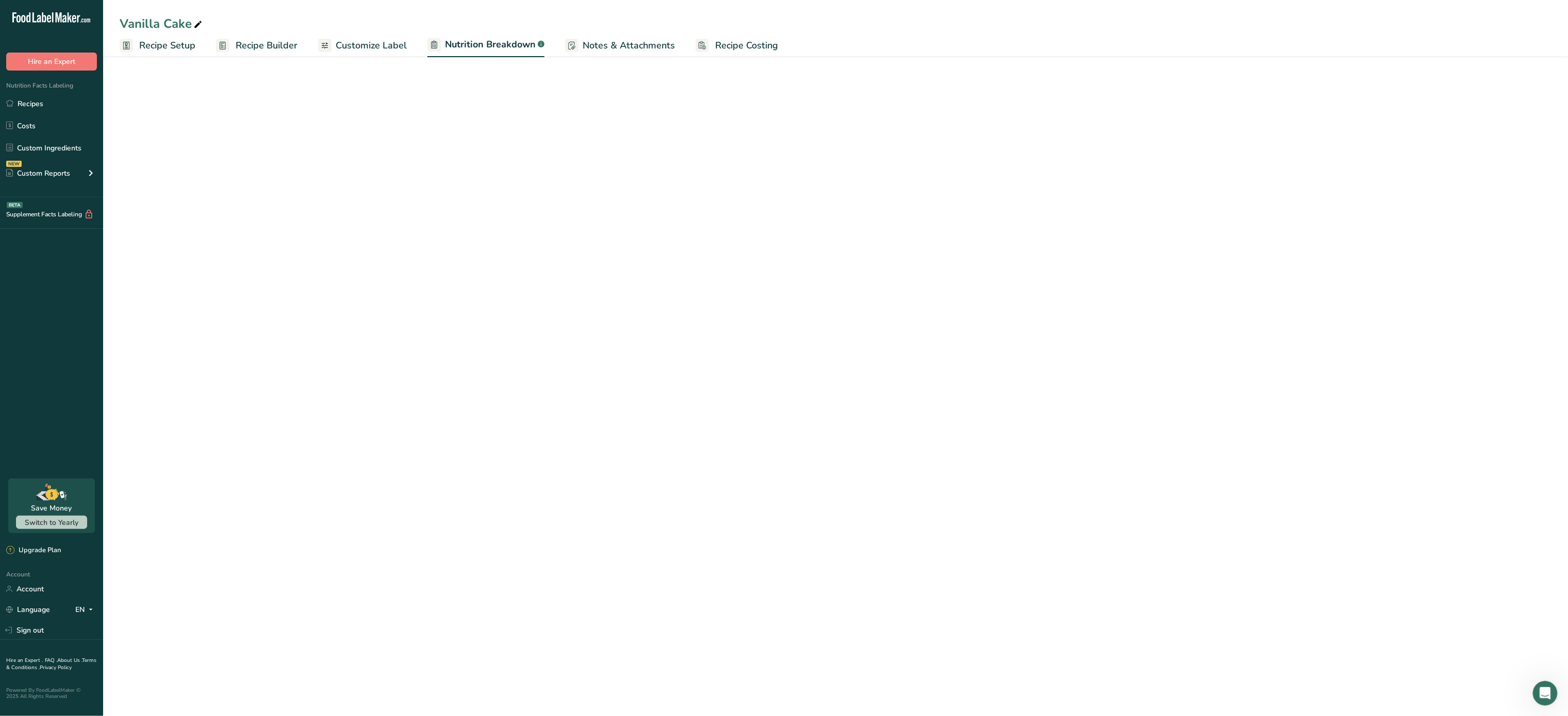
select select "Calories"
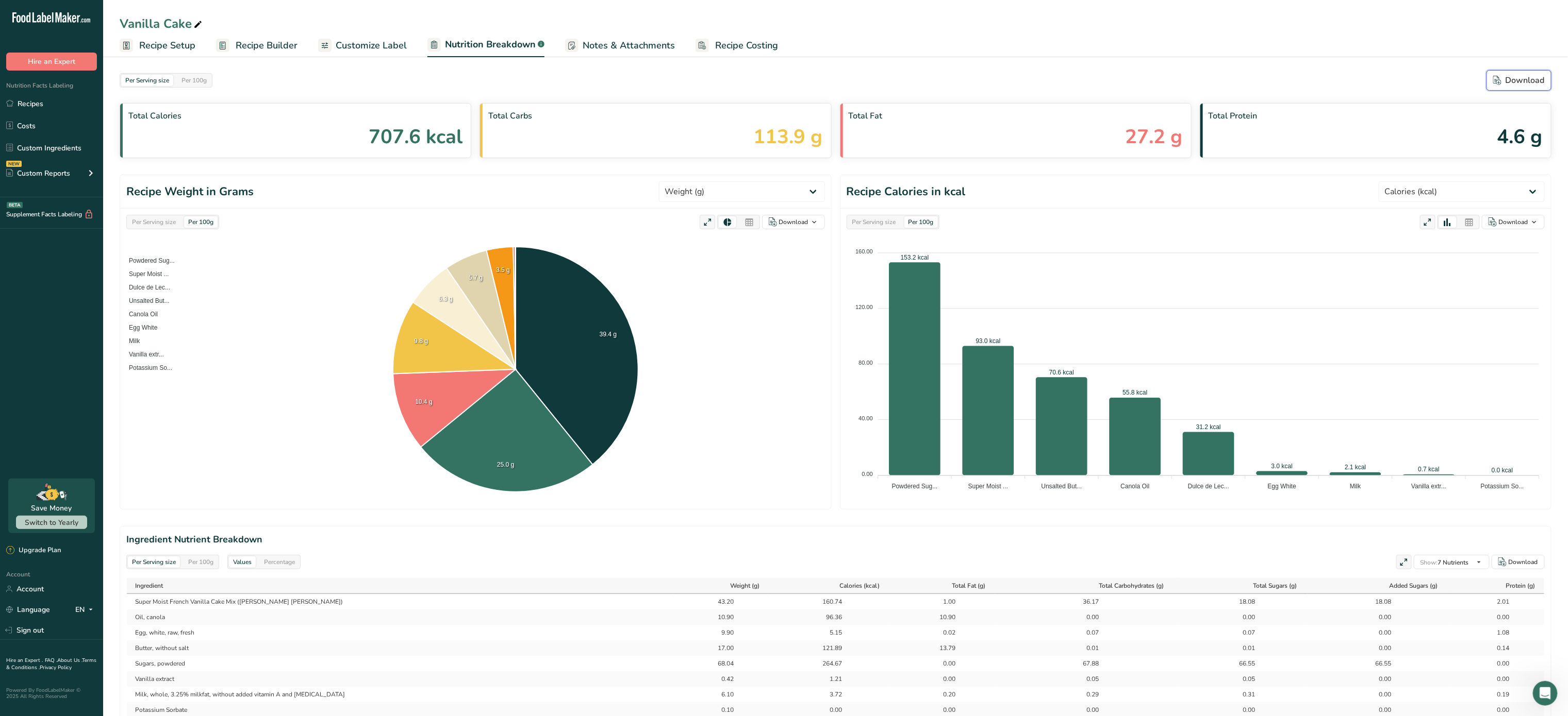
click at [1532, 77] on div "Download" at bounding box center [1519, 80] width 51 height 12
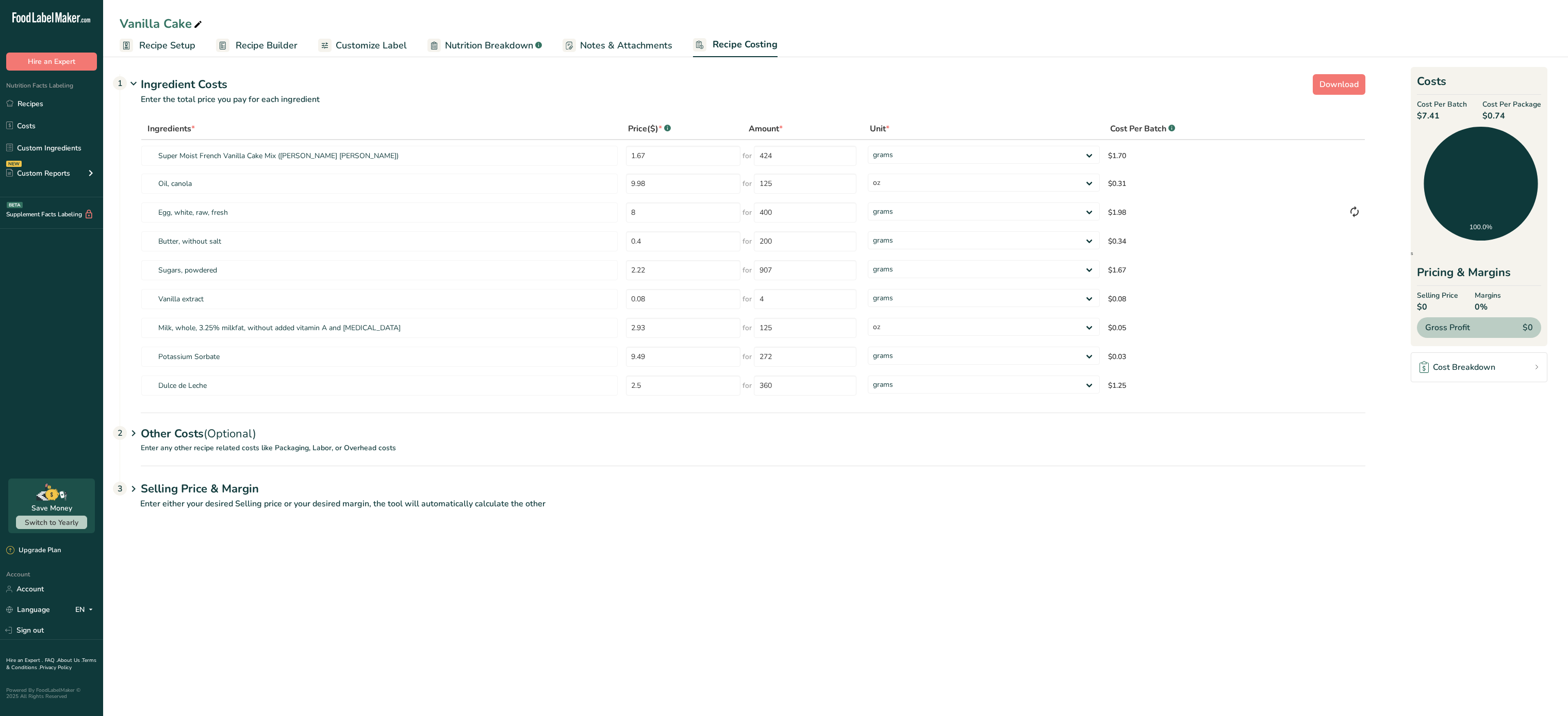
select select "5"
click at [199, 445] on p "Enter any other recipe related costs like Packaging, Labor, or Overhead costs" at bounding box center [743, 454] width 1245 height 23
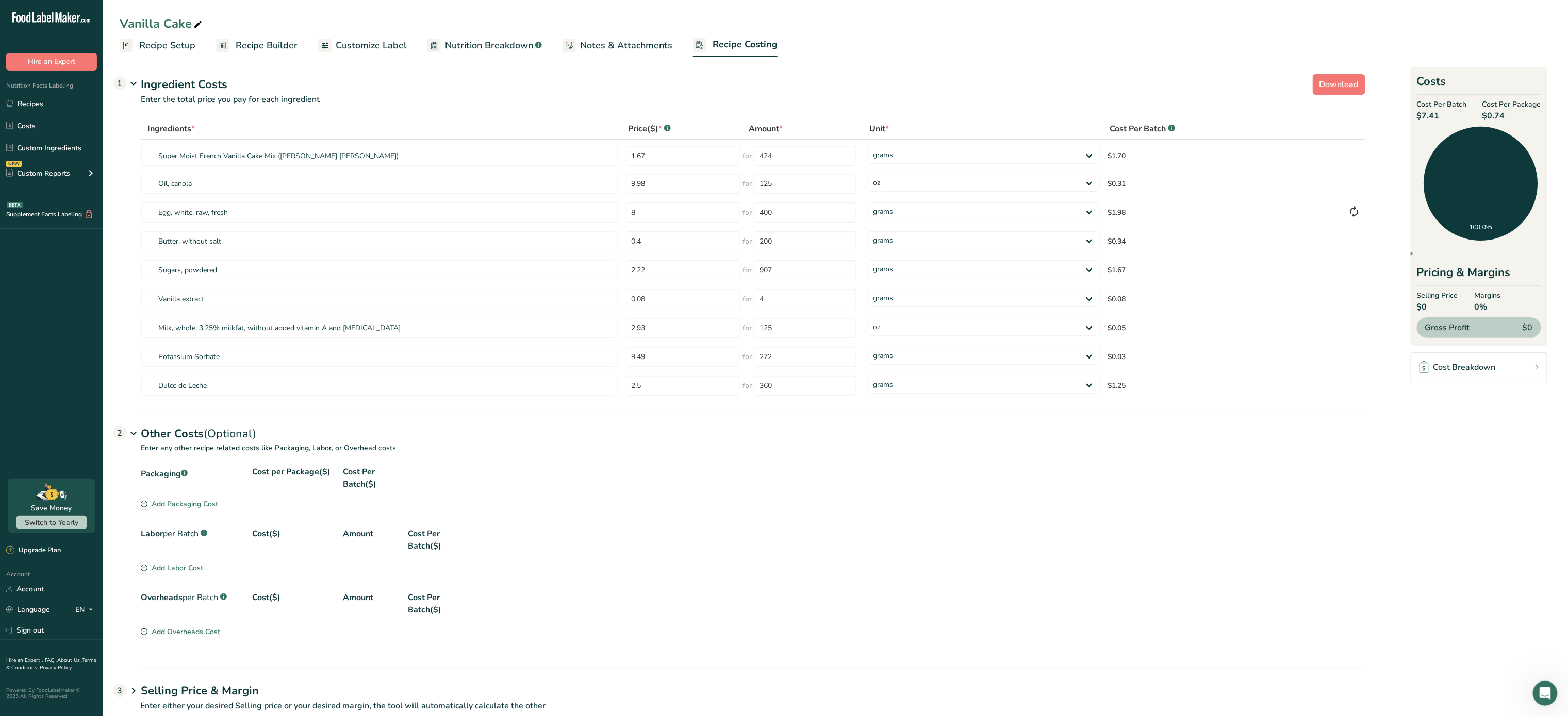
click at [182, 502] on div "Add Packaging Cost" at bounding box center [179, 504] width 77 height 11
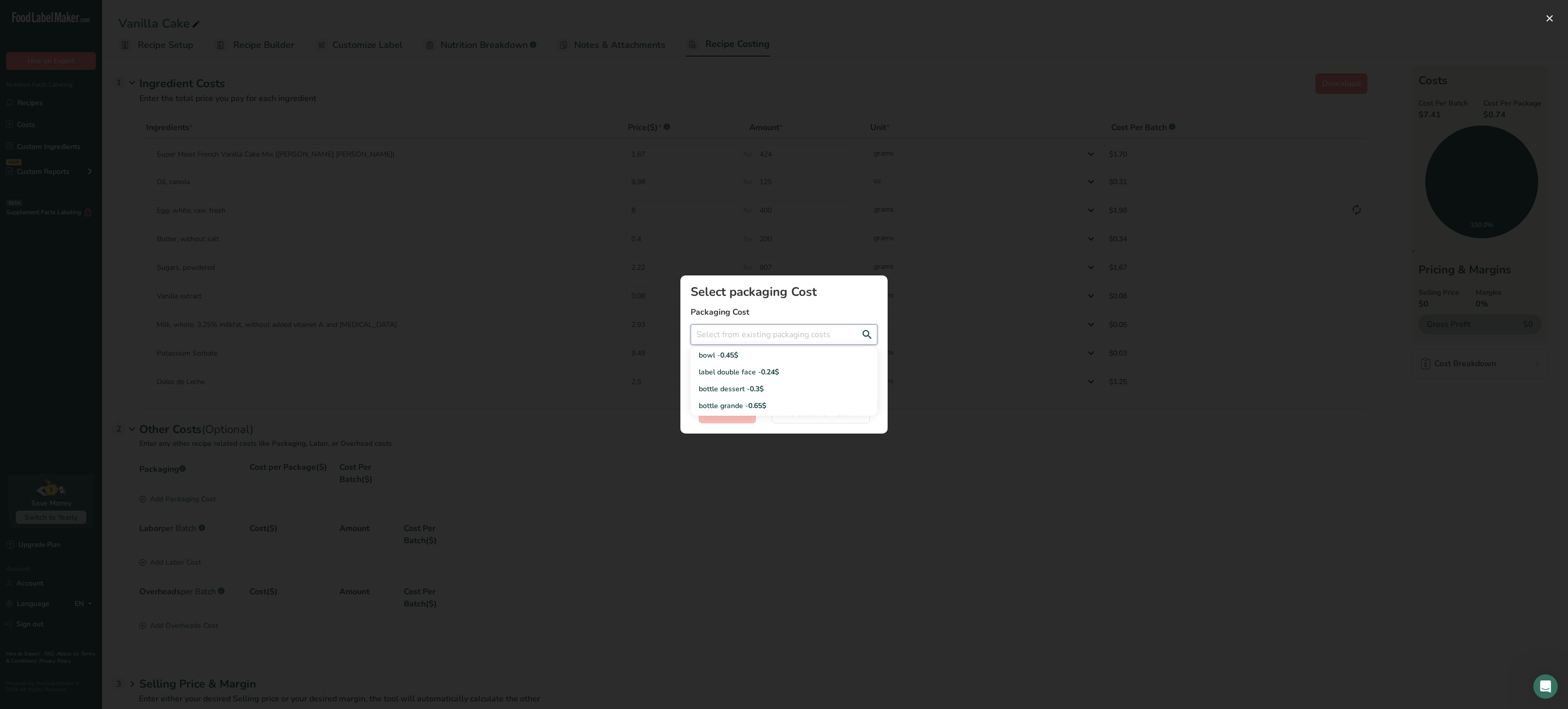
click at [743, 341] on input "Add New Recipe Cost Modal" at bounding box center [784, 335] width 187 height 21
click at [749, 383] on link "bottle dessert - 0.3$" at bounding box center [784, 389] width 187 height 17
type input "bottle dessert - 0.3$"
click at [737, 418] on span "Select" at bounding box center [727, 414] width 23 height 12
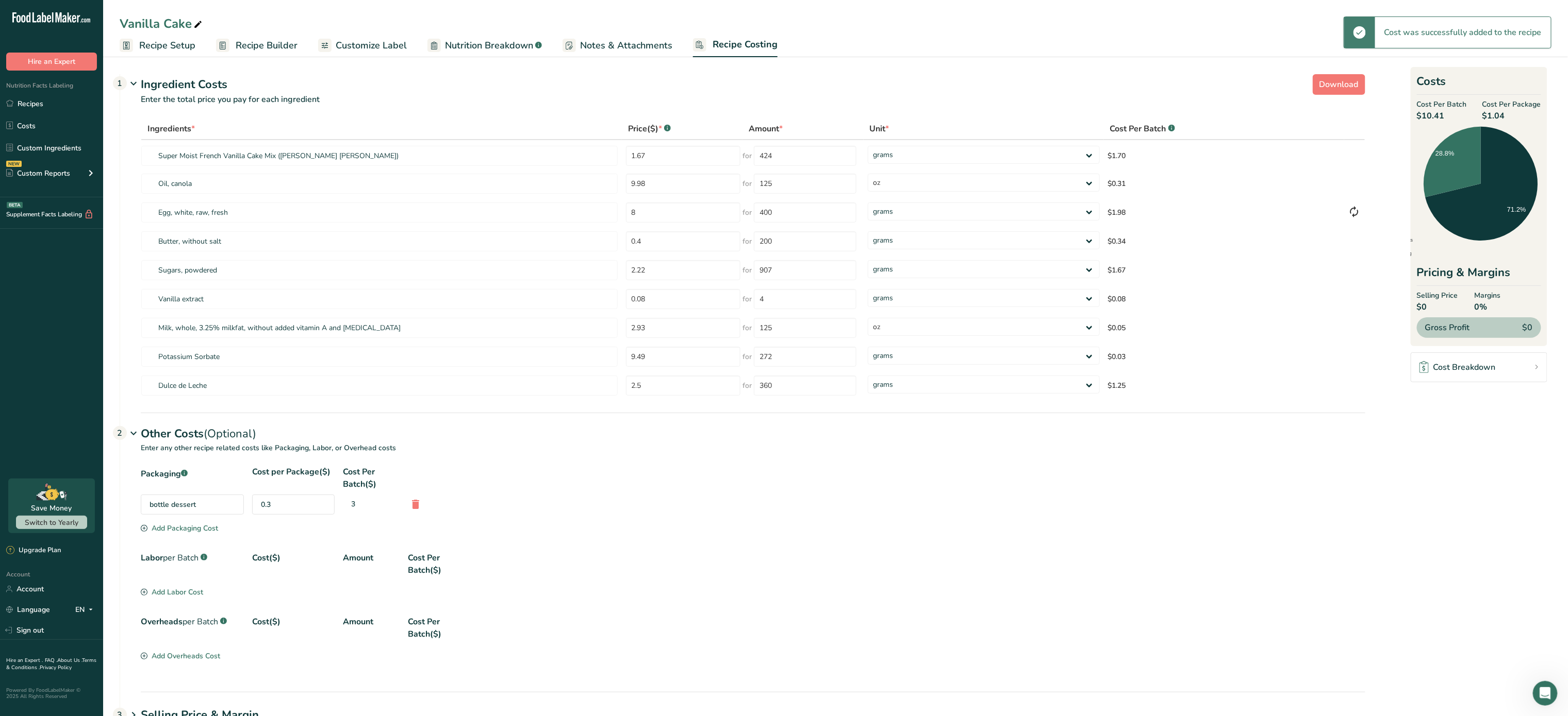
click at [207, 533] on div "Add Packaging Cost" at bounding box center [179, 529] width 77 height 11
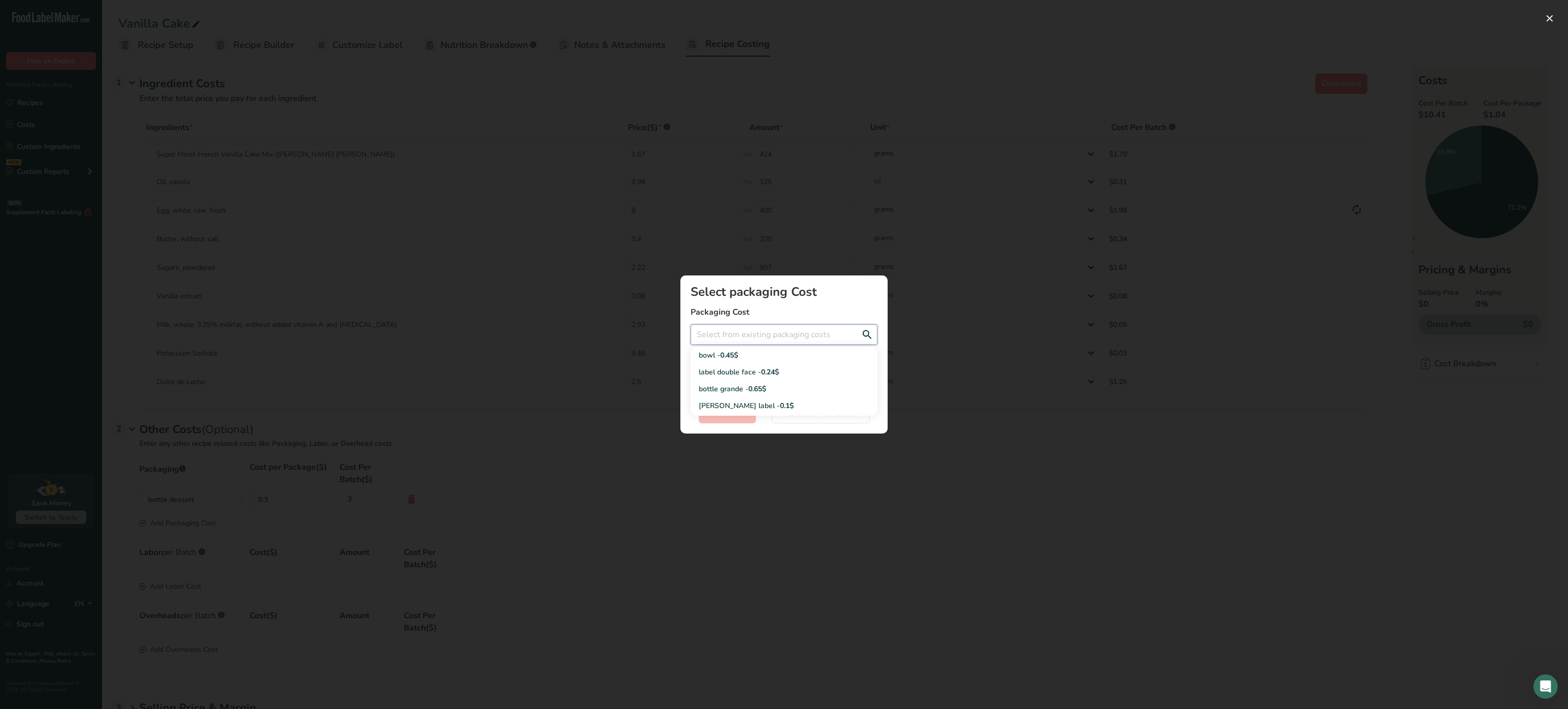
click at [761, 333] on input "Add New Recipe Cost Modal" at bounding box center [784, 335] width 187 height 21
click at [759, 372] on div "label double face - 0.24$" at bounding box center [776, 372] width 154 height 11
type input "label double face - 0.24$"
click at [741, 421] on button "Select" at bounding box center [727, 414] width 57 height 21
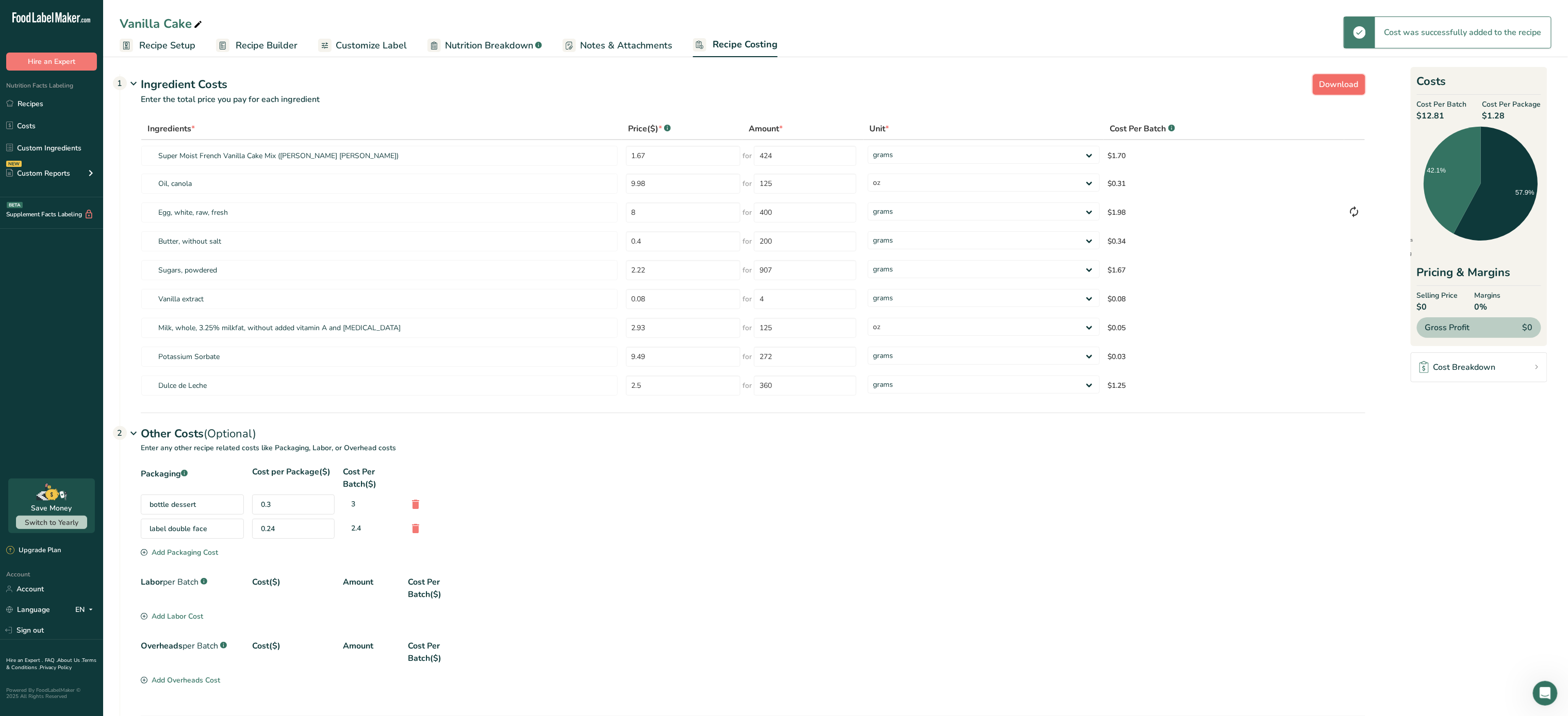
click at [1347, 83] on span "Download" at bounding box center [1339, 85] width 39 height 12
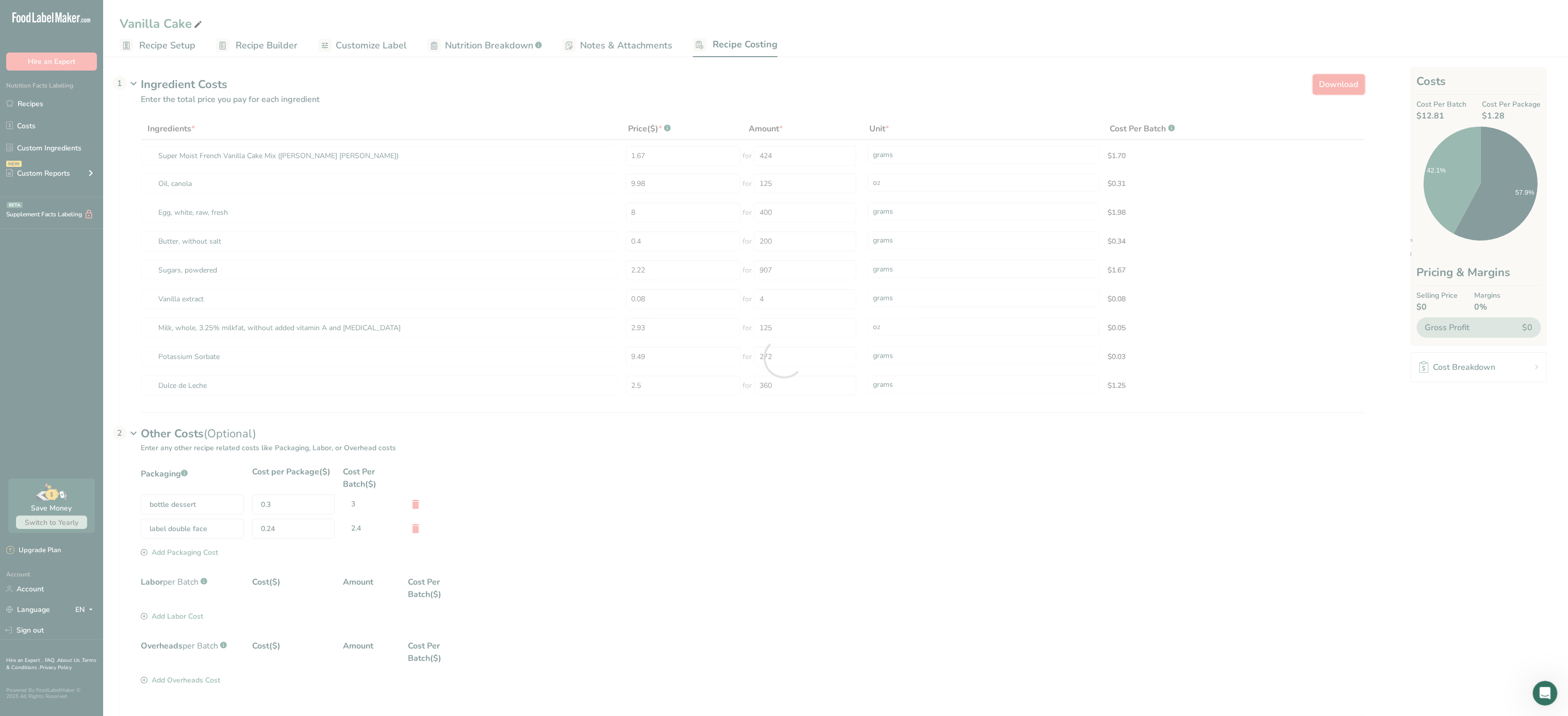
select select "5"
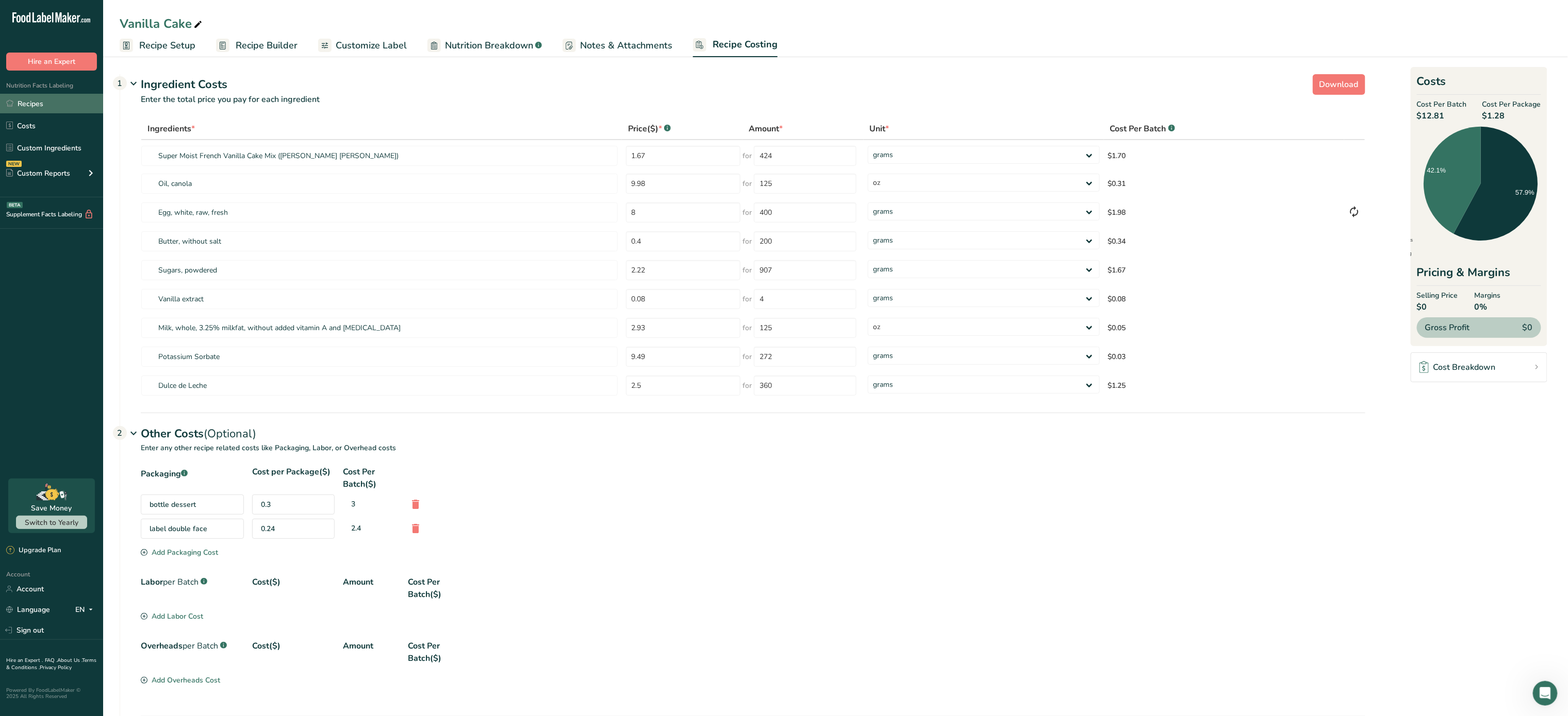
click at [53, 100] on link "Recipes" at bounding box center [51, 103] width 103 height 19
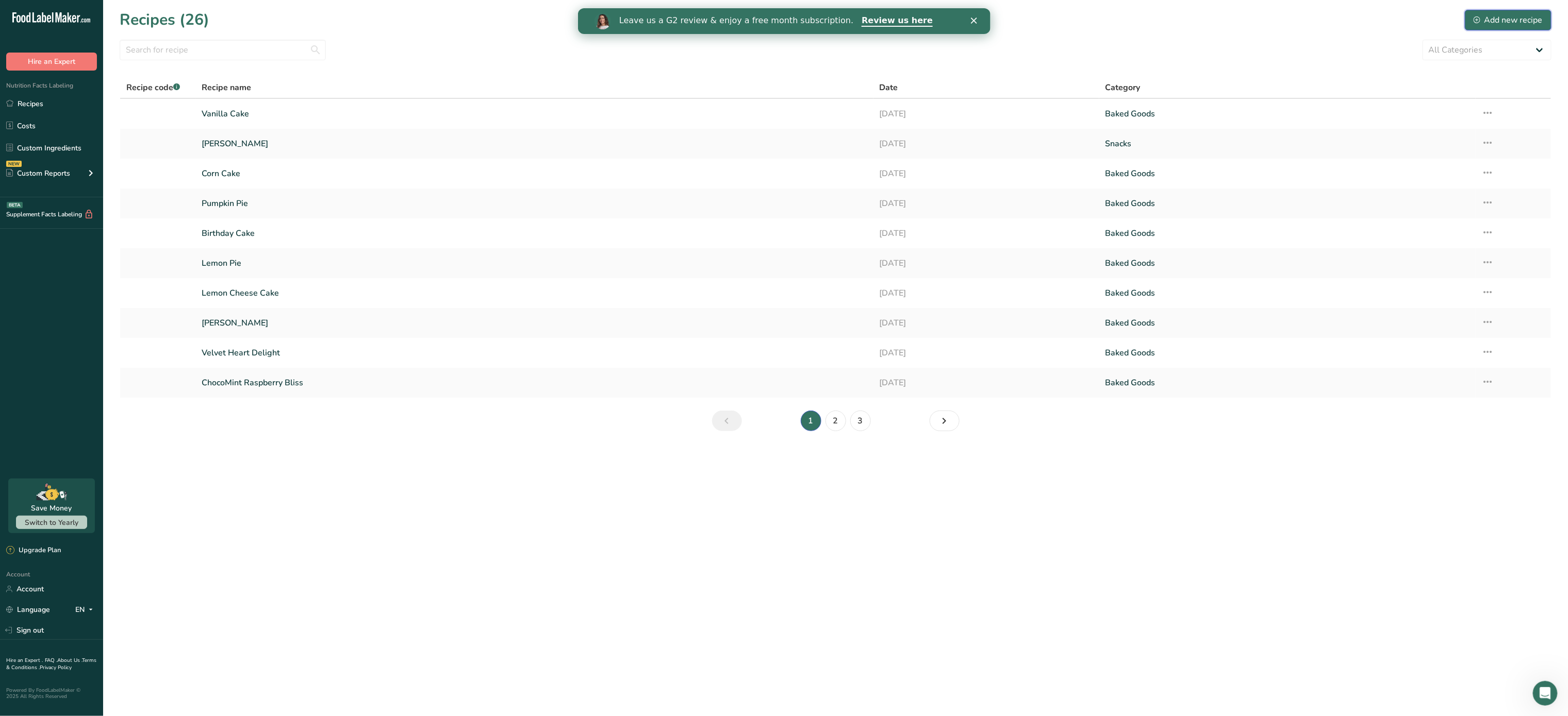
click at [1524, 23] on div "Add new recipe" at bounding box center [1508, 20] width 69 height 12
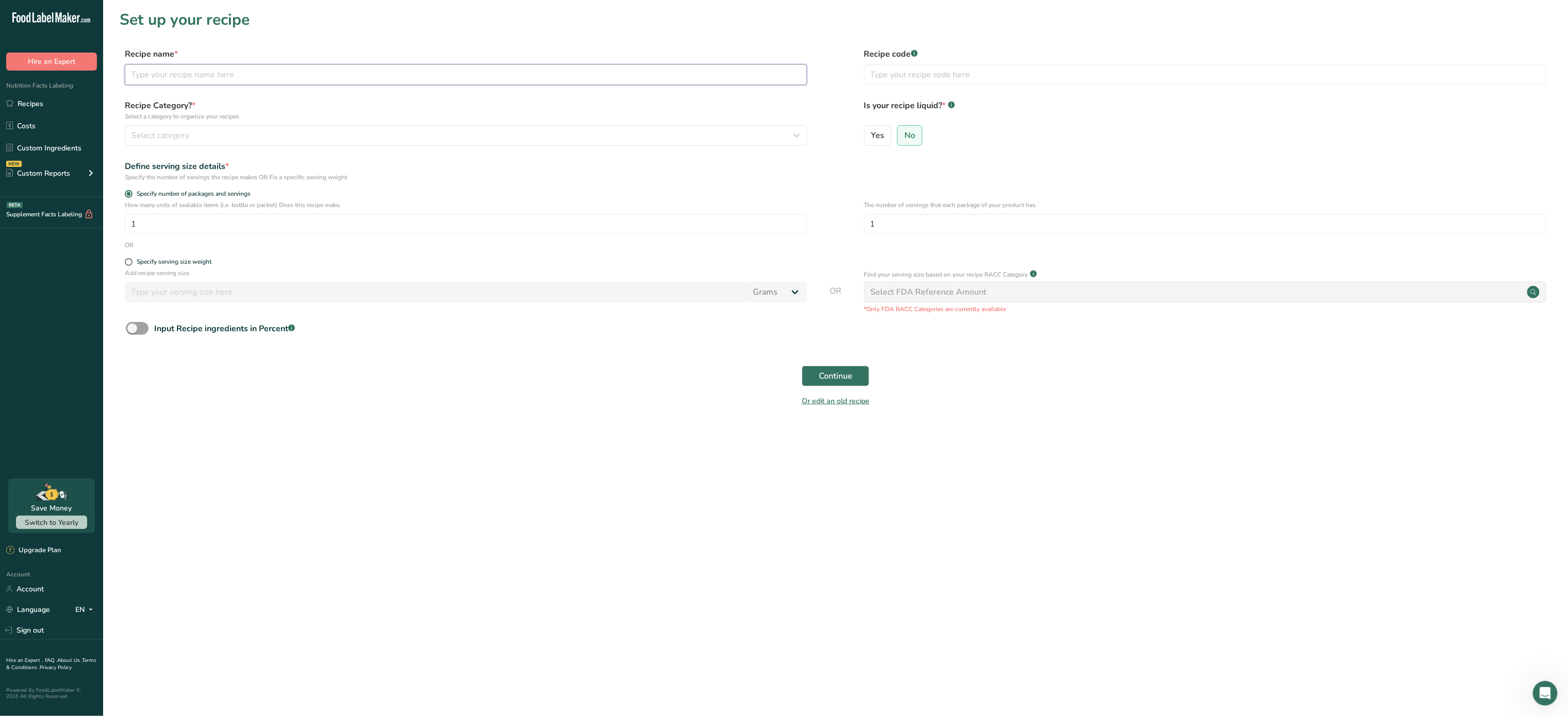
click at [402, 65] on input "text" at bounding box center [466, 75] width 682 height 21
type input "b"
type input "Butter Cream"
click at [198, 131] on div "Select category" at bounding box center [462, 135] width 662 height 12
click at [176, 204] on span "Baked Goods" at bounding box center [155, 208] width 44 height 11
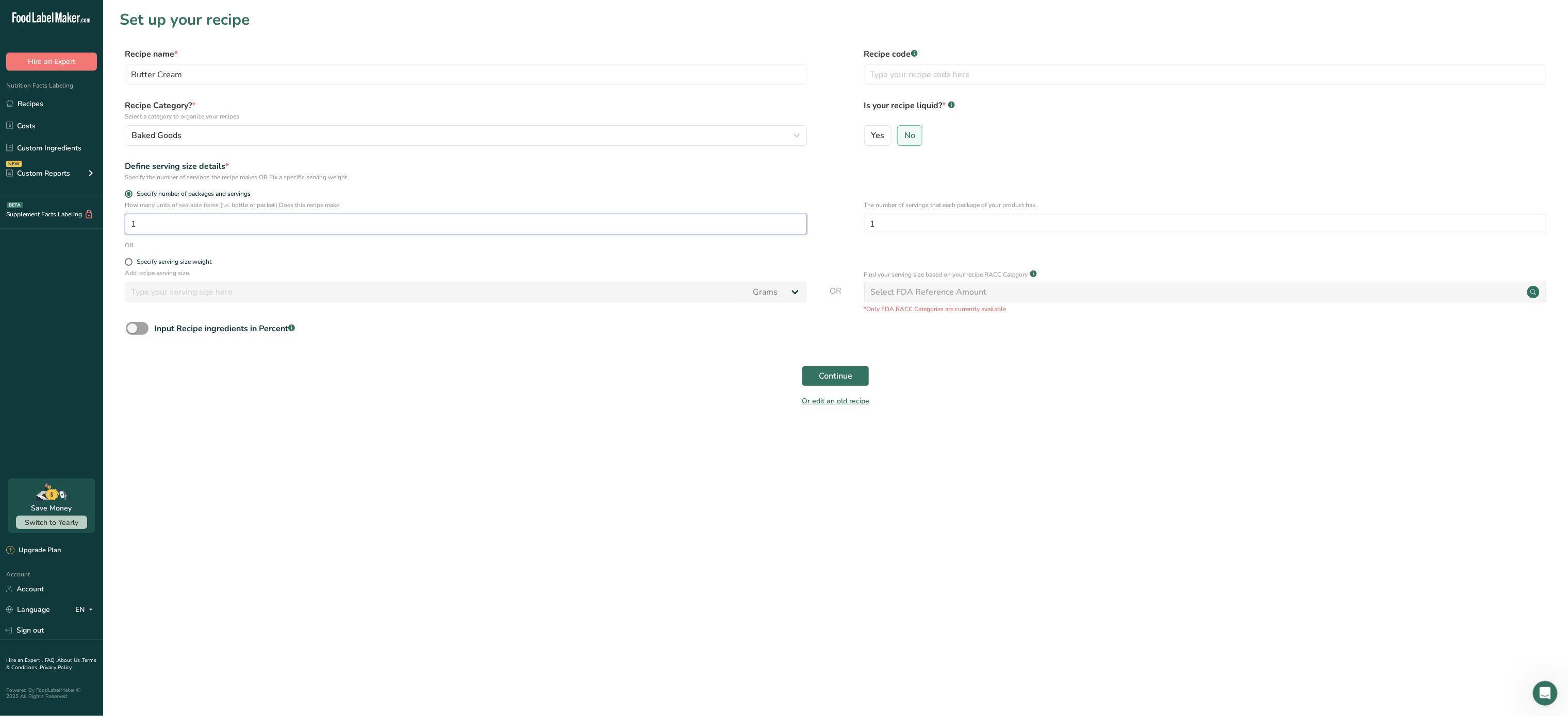
click at [278, 233] on input "1" at bounding box center [466, 224] width 682 height 21
click at [911, 228] on input "1" at bounding box center [1205, 224] width 682 height 21
click at [843, 368] on button "Continue" at bounding box center [835, 376] width 67 height 21
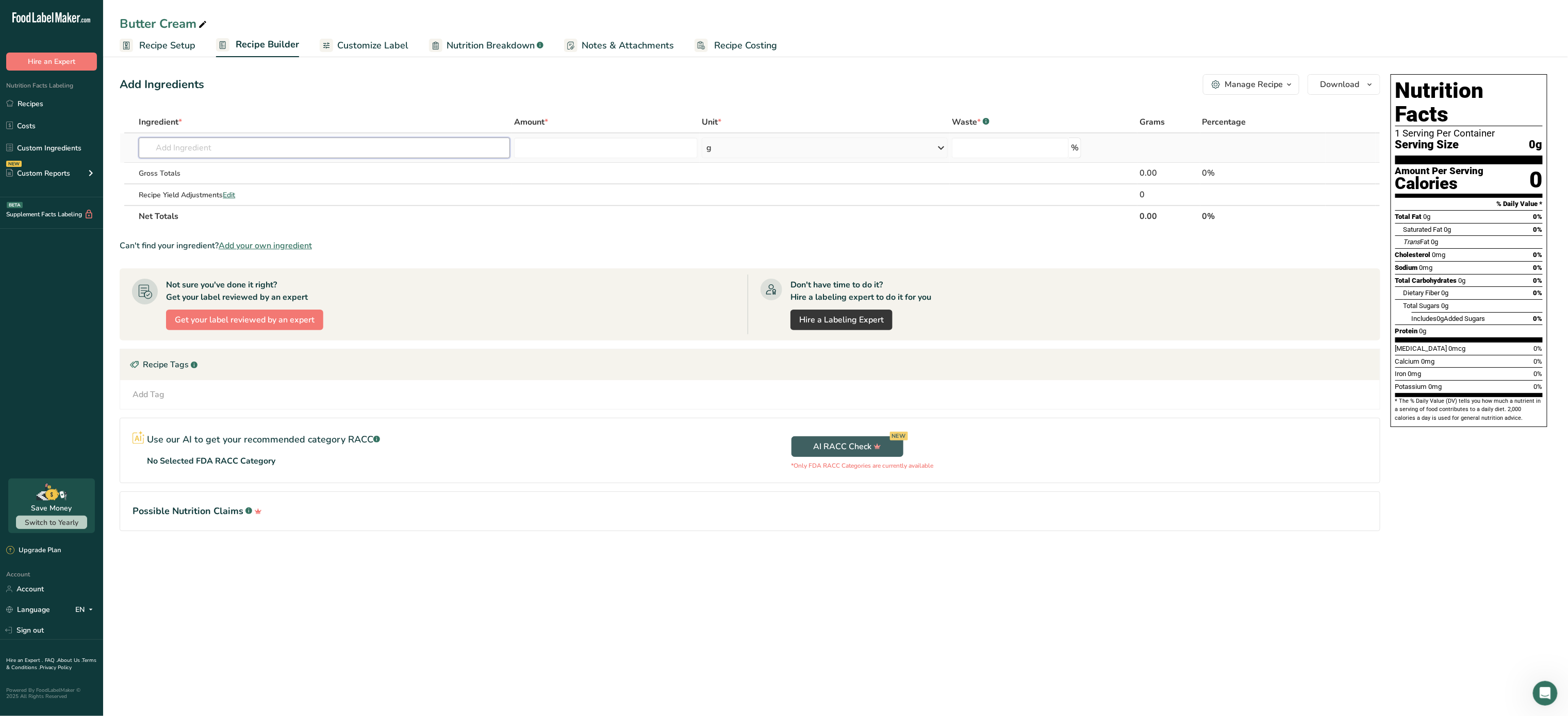
click at [238, 146] on input "text" at bounding box center [324, 148] width 371 height 21
type input "p"
type input "suga"
click at [260, 221] on div "19336 Sugars, powdered" at bounding box center [316, 220] width 338 height 11
type input "Sugars, powdered"
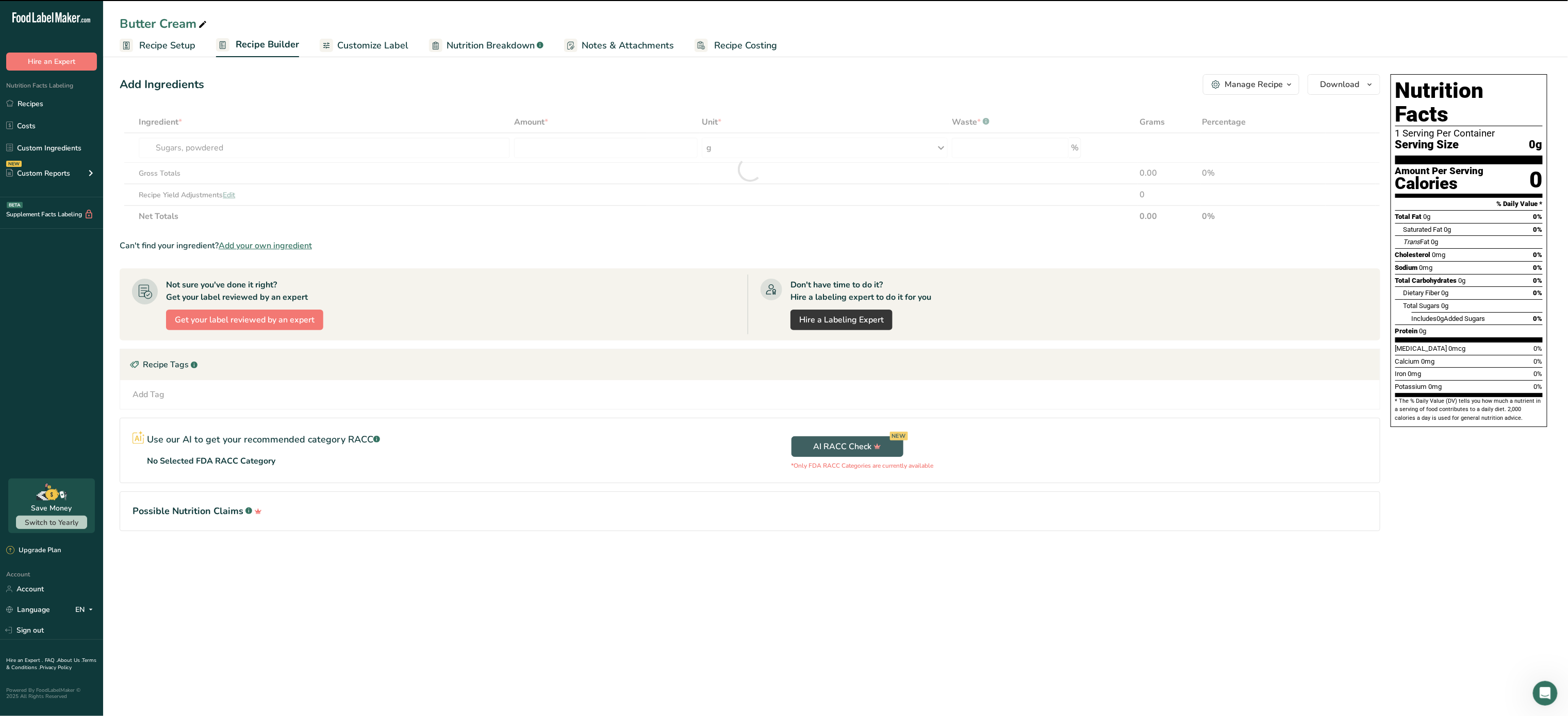
type input "0"
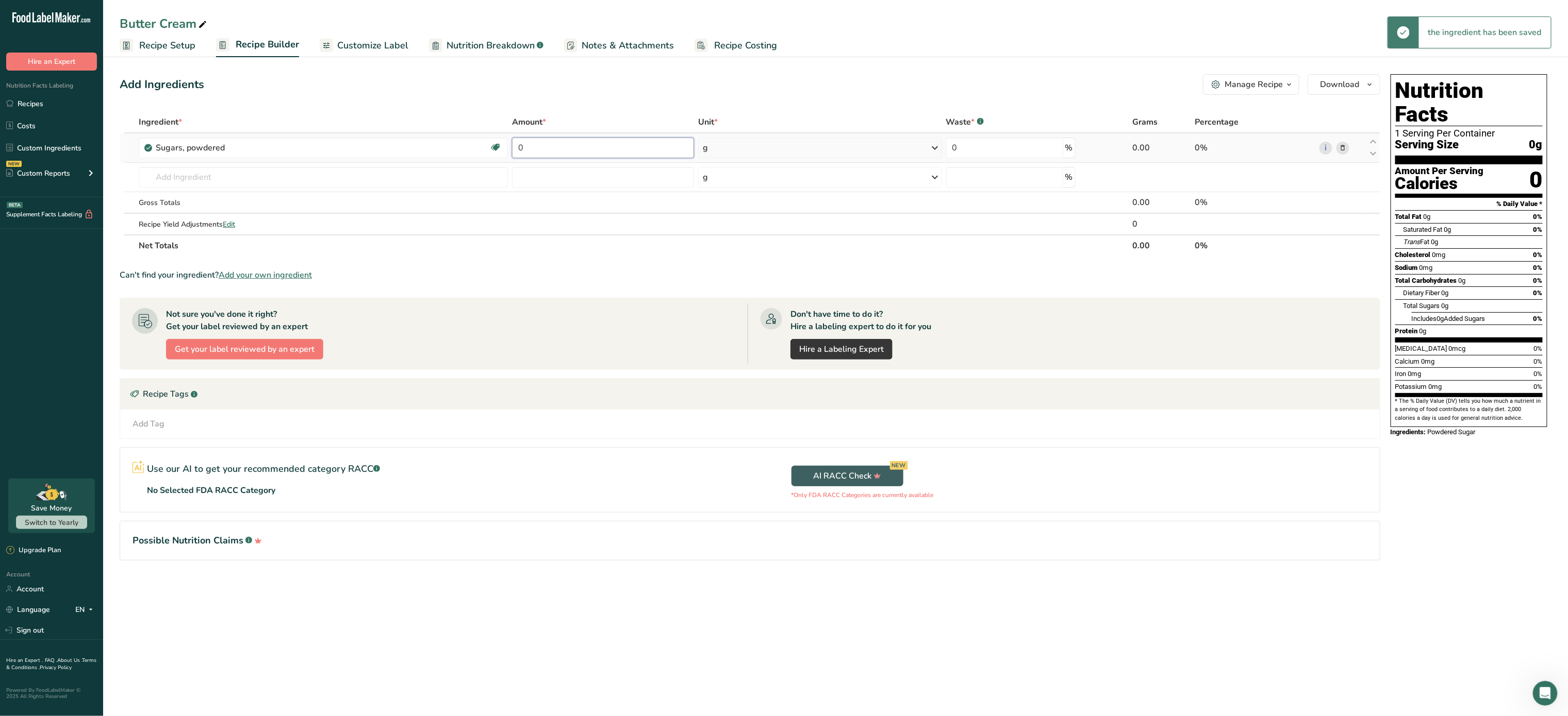
click at [549, 151] on input "0" at bounding box center [603, 148] width 182 height 21
type input "1"
click at [736, 152] on div "Ingredient * Amount * Unit * Waste * .a-a{fill:#347362;}.b-a{fill:#fff;} Grams …" at bounding box center [750, 183] width 1261 height 145
click at [741, 144] on div "g" at bounding box center [820, 148] width 244 height 21
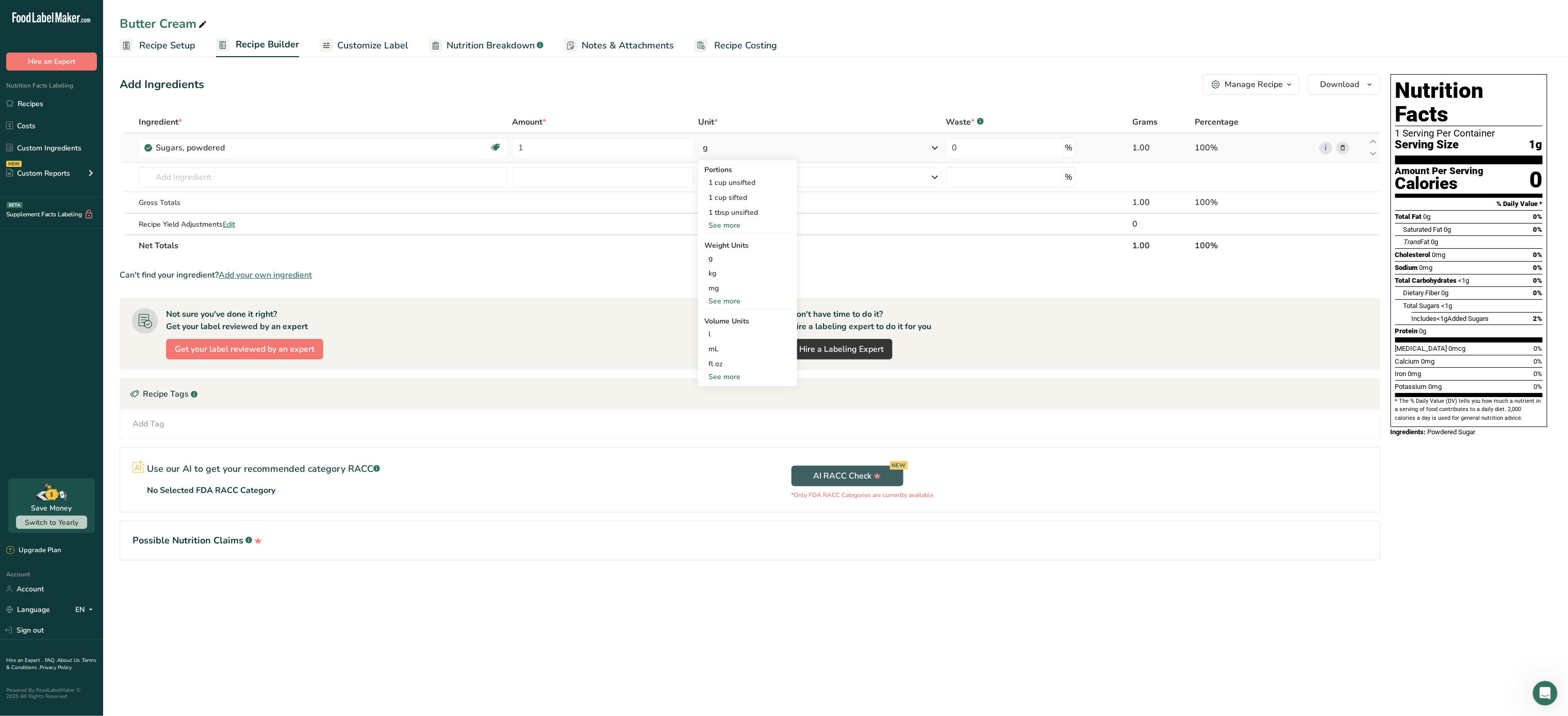
click at [732, 300] on div "See more" at bounding box center [748, 301] width 87 height 11
click at [730, 318] on div "lb" at bounding box center [748, 318] width 87 height 15
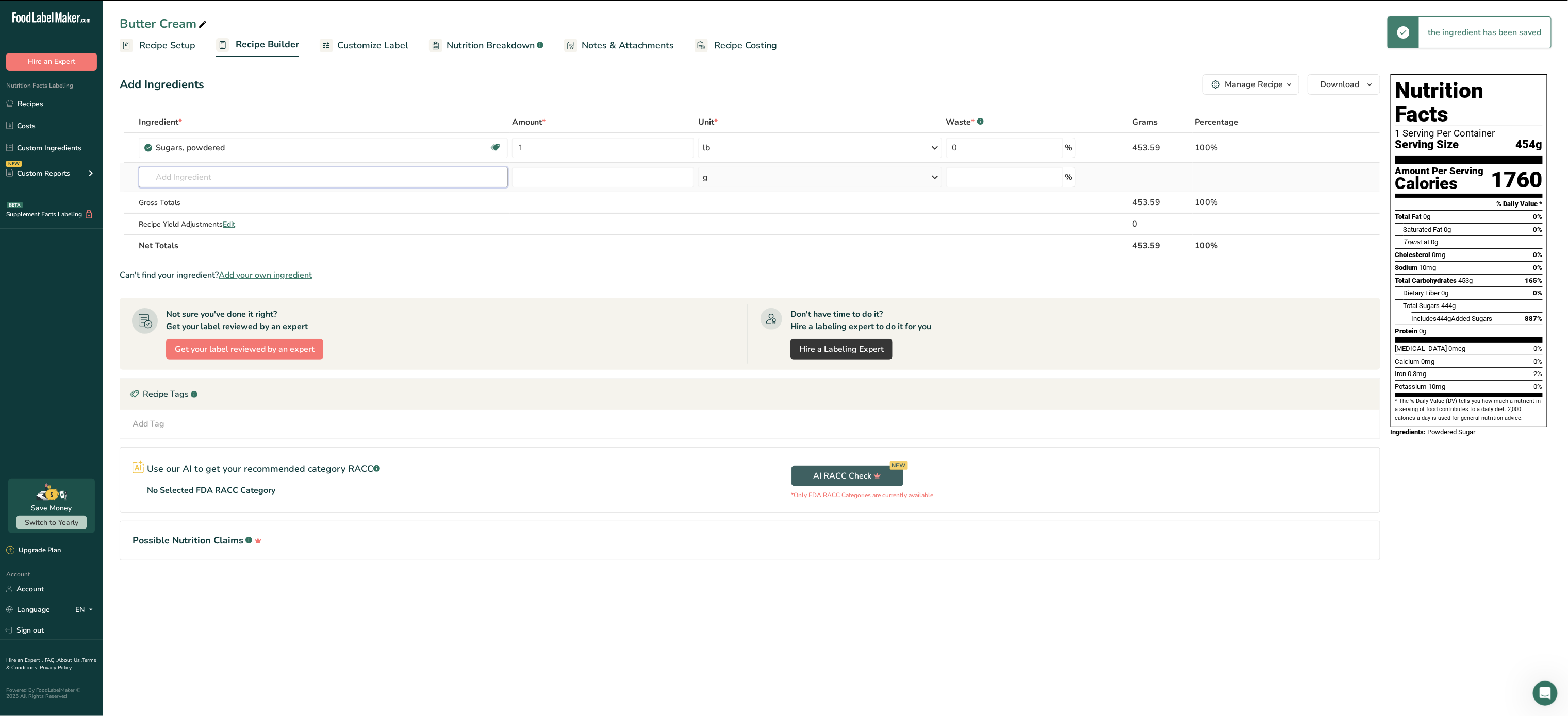
click at [241, 167] on input "text" at bounding box center [323, 178] width 369 height 21
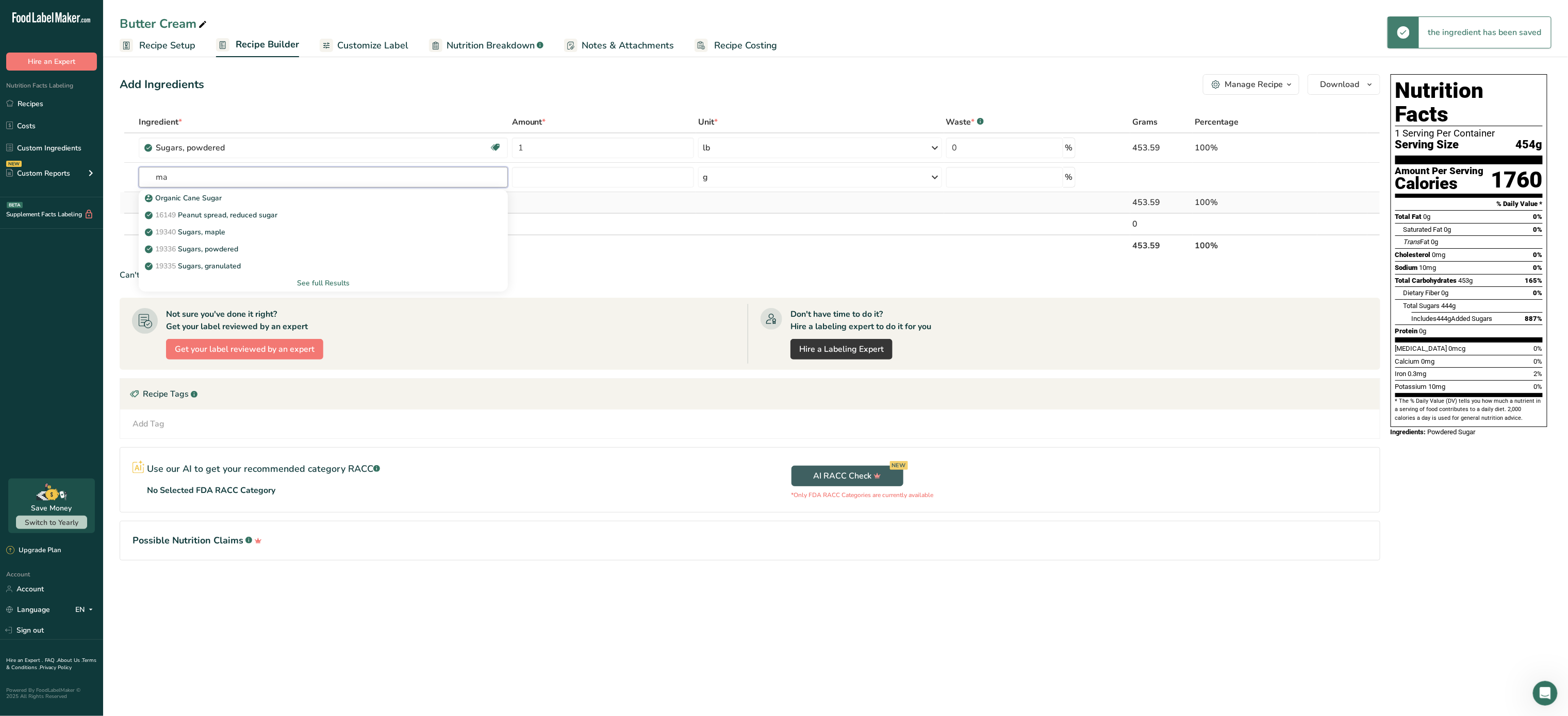
type input "m"
click at [226, 178] on input "text" at bounding box center [323, 178] width 369 height 21
type input "butter"
click at [260, 212] on div "1145 Butter, without salt" at bounding box center [315, 215] width 336 height 11
type input "Butter, without salt"
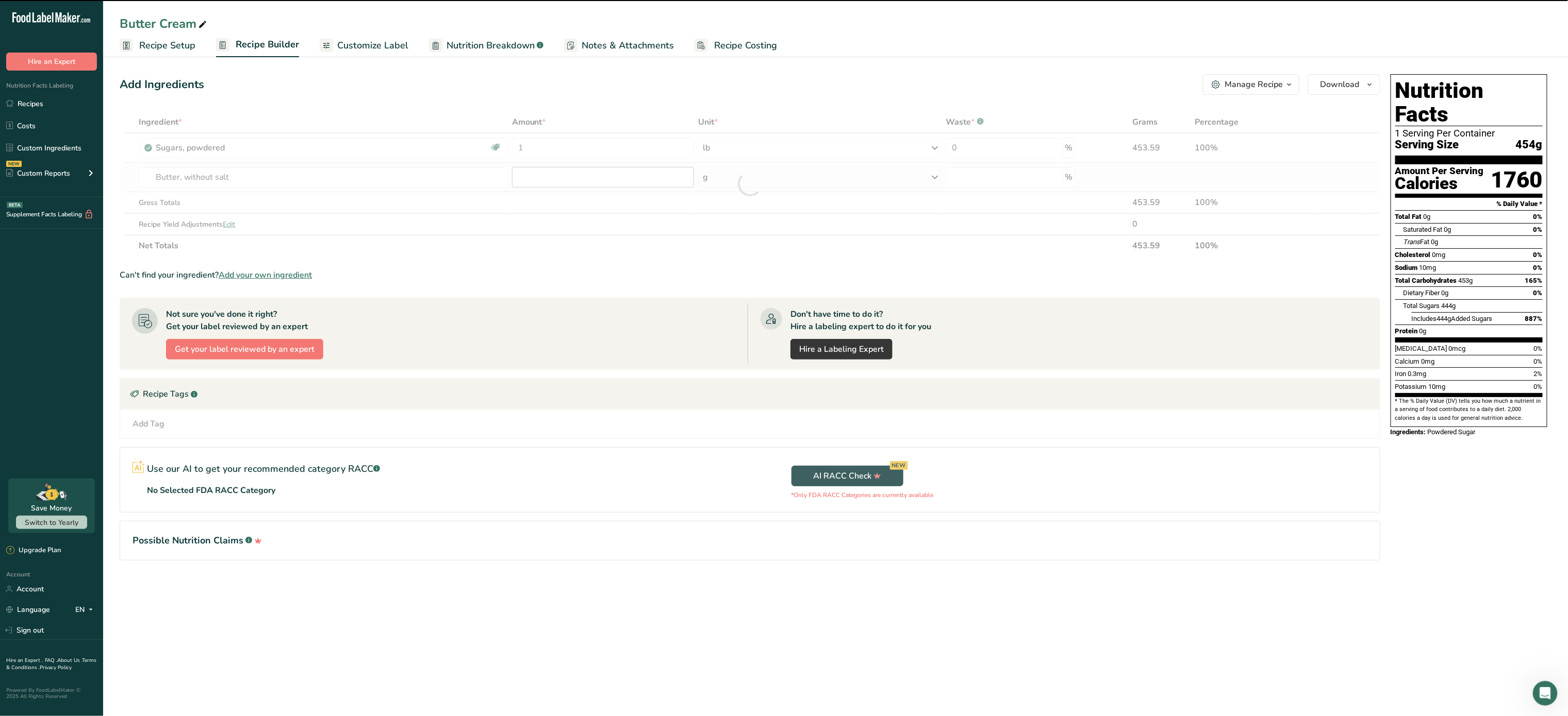
type input "0"
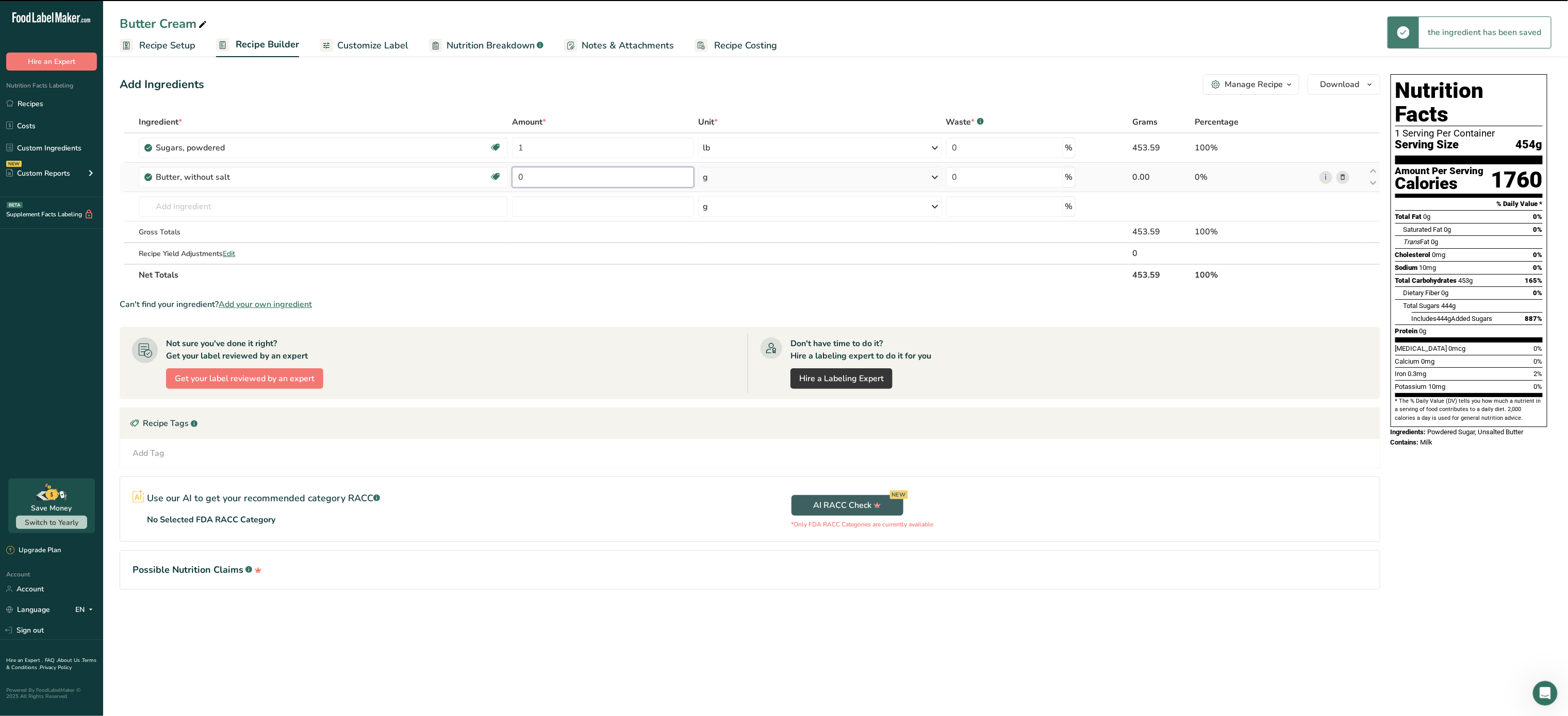
click at [546, 178] on input "0" at bounding box center [603, 178] width 182 height 21
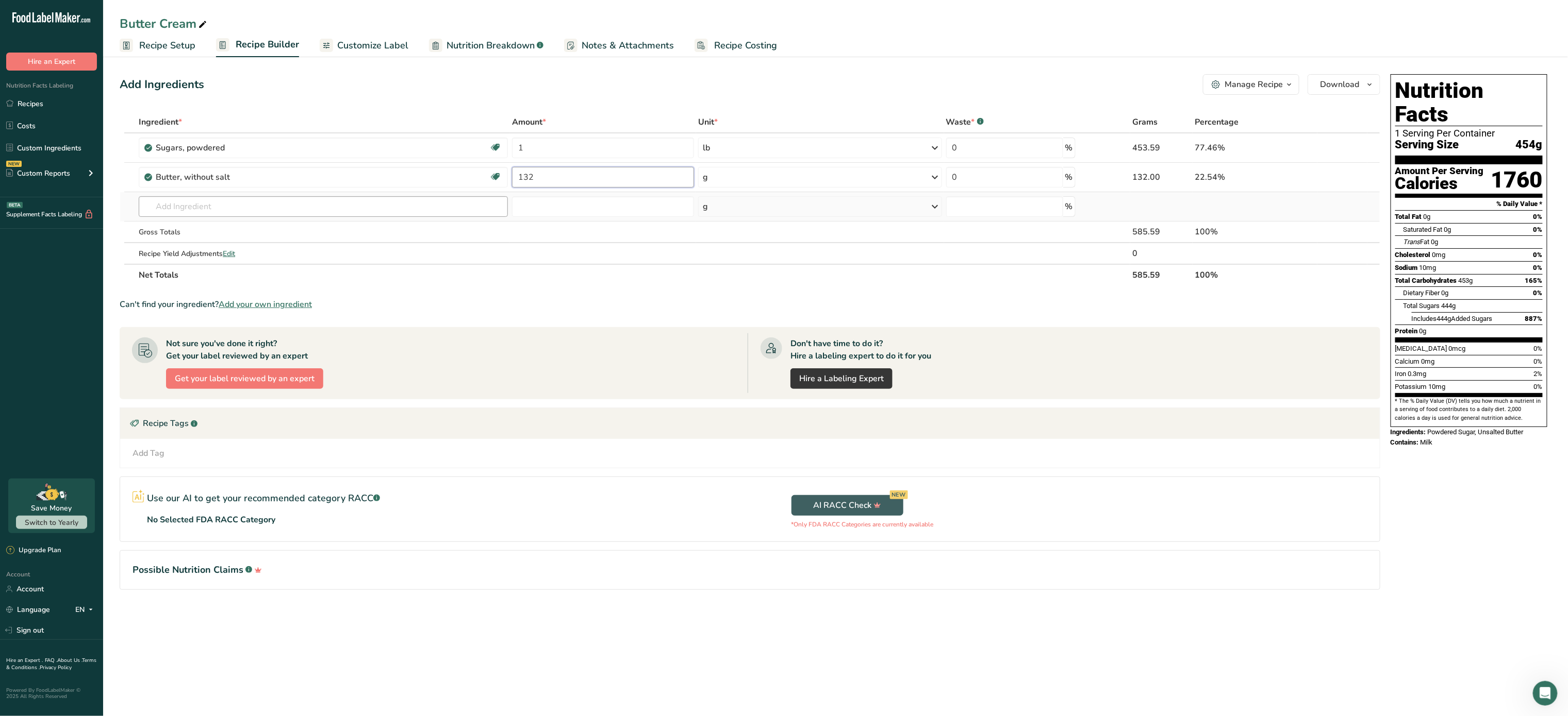
type input "132"
click at [348, 210] on div "Ingredient * Amount * Unit * Waste * .a-a{fill:#347362;}.b-a{fill:#fff;} Grams …" at bounding box center [750, 198] width 1261 height 175
type input "vanill"
click at [251, 244] on div "2050 Vanilla extract" at bounding box center [315, 245] width 336 height 11
type input "Vanilla extract"
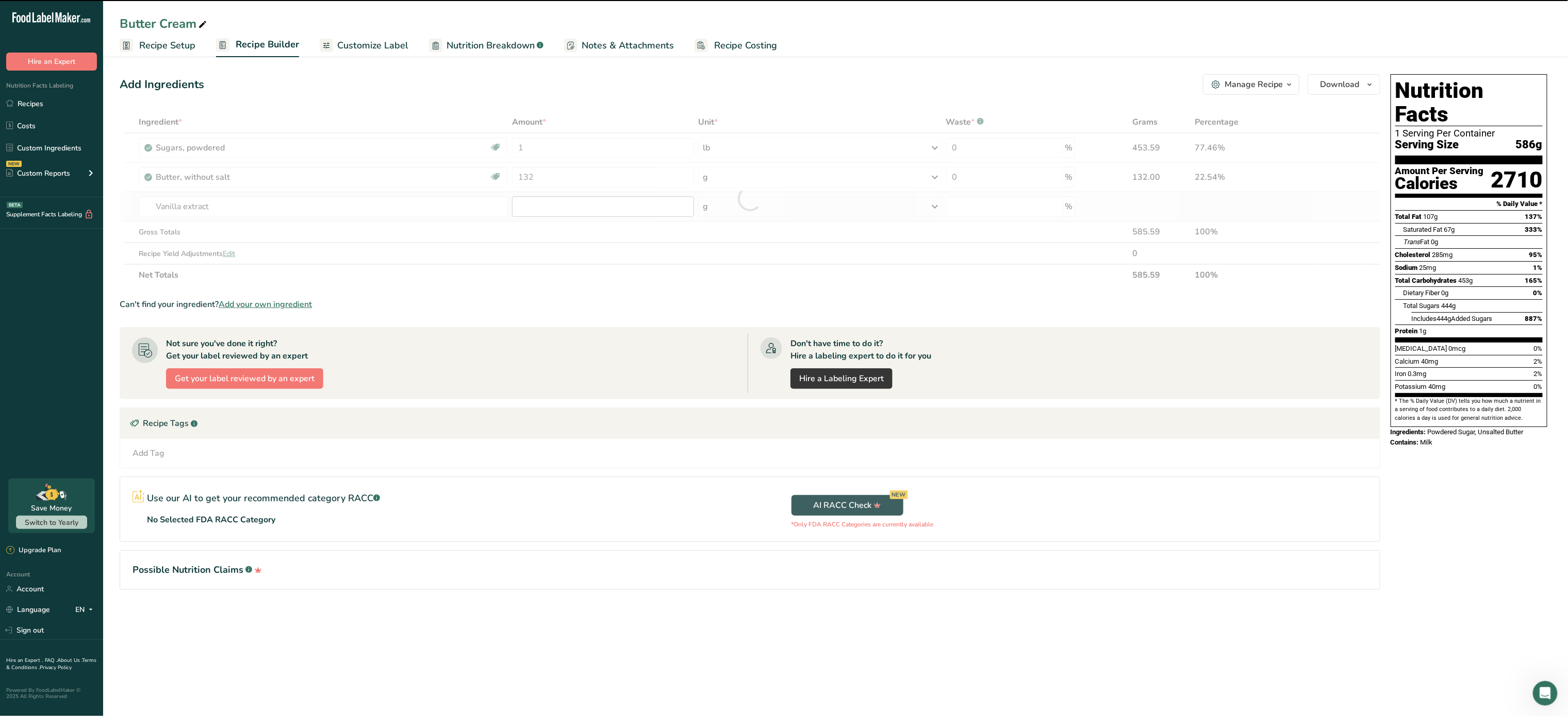
type input "0"
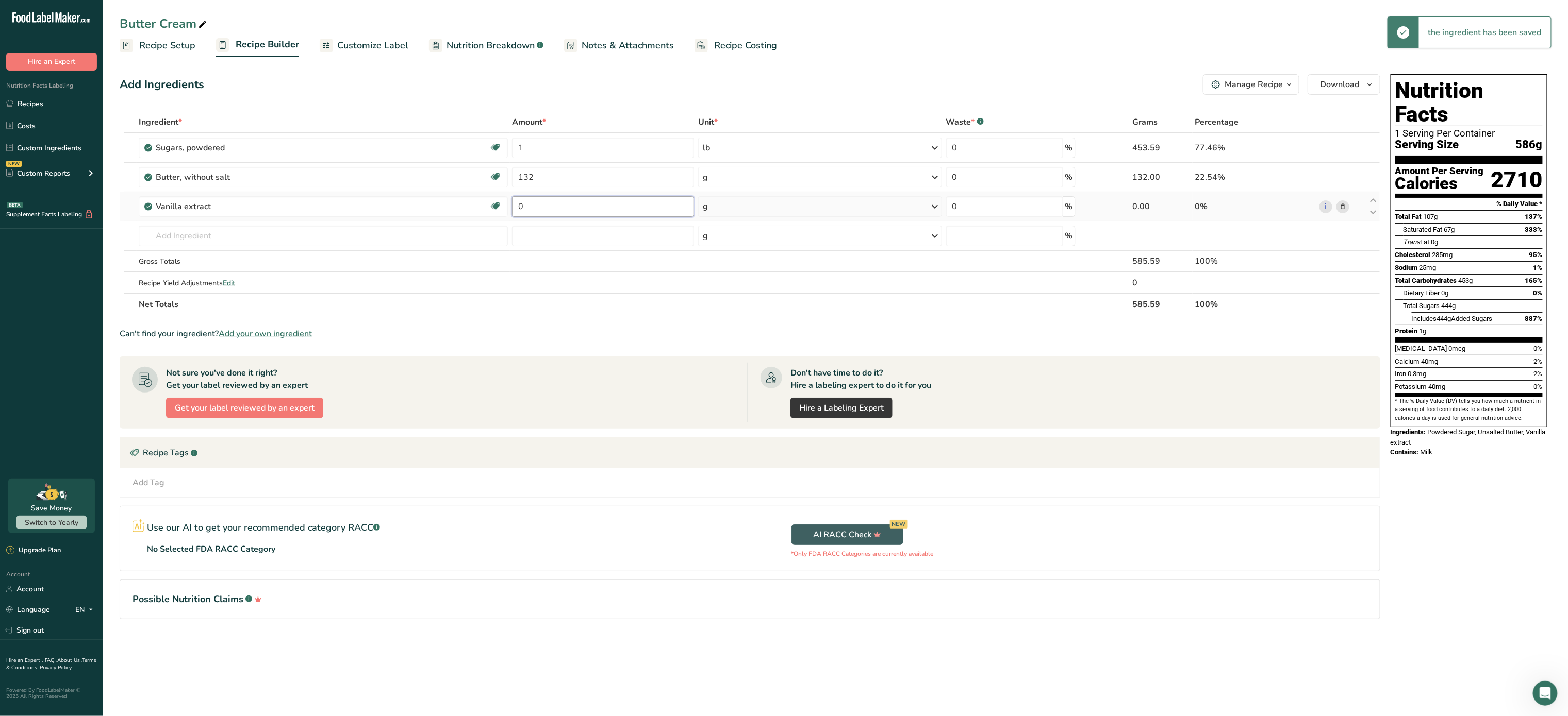
click at [580, 212] on input "0" at bounding box center [603, 207] width 182 height 21
type input "1"
click at [819, 205] on div "Ingredient * Amount * Unit * Waste * .a-a{fill:#347362;}.b-a{fill:#fff;} Grams …" at bounding box center [750, 213] width 1261 height 204
click at [819, 205] on div "g" at bounding box center [820, 207] width 244 height 21
click at [757, 238] on div "1 tsp" at bounding box center [748, 241] width 87 height 15
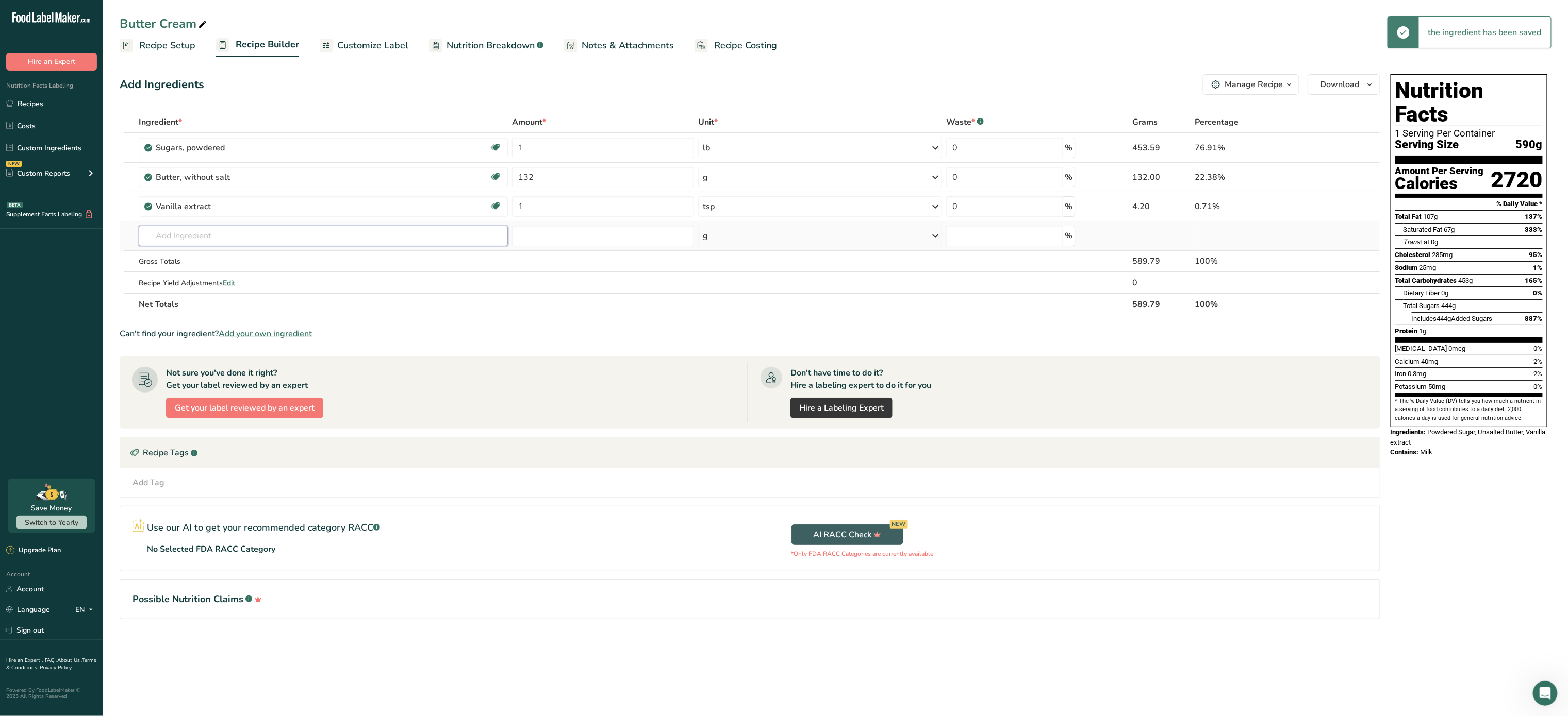
click at [283, 230] on input "text" at bounding box center [323, 236] width 369 height 21
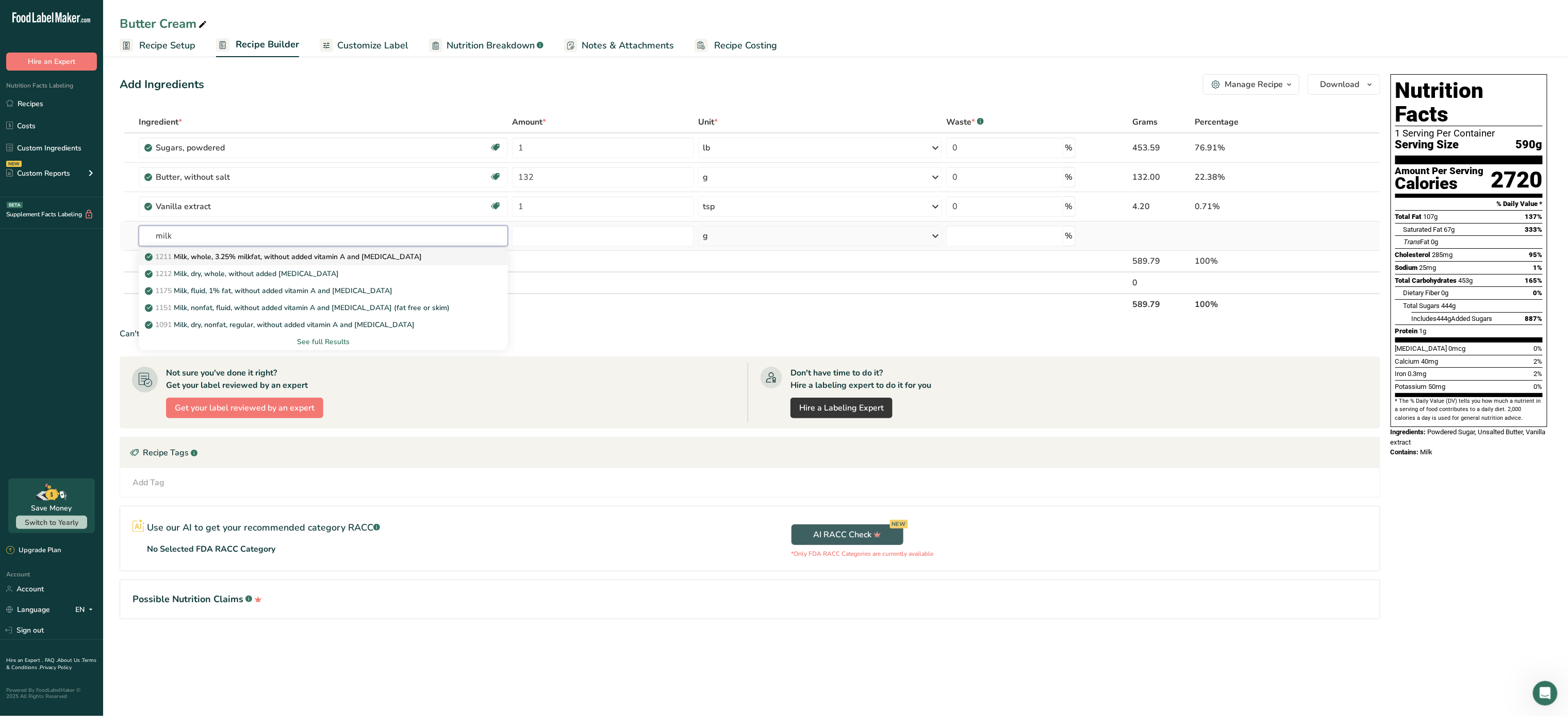
type input "milk"
click at [260, 255] on p "1211 Milk, whole, 3.25% milkfat, without added vitamin A and vitamin D" at bounding box center [285, 257] width 275 height 11
type input "Milk, whole, 3.25% milkfat, without added vitamin A and vitamin D"
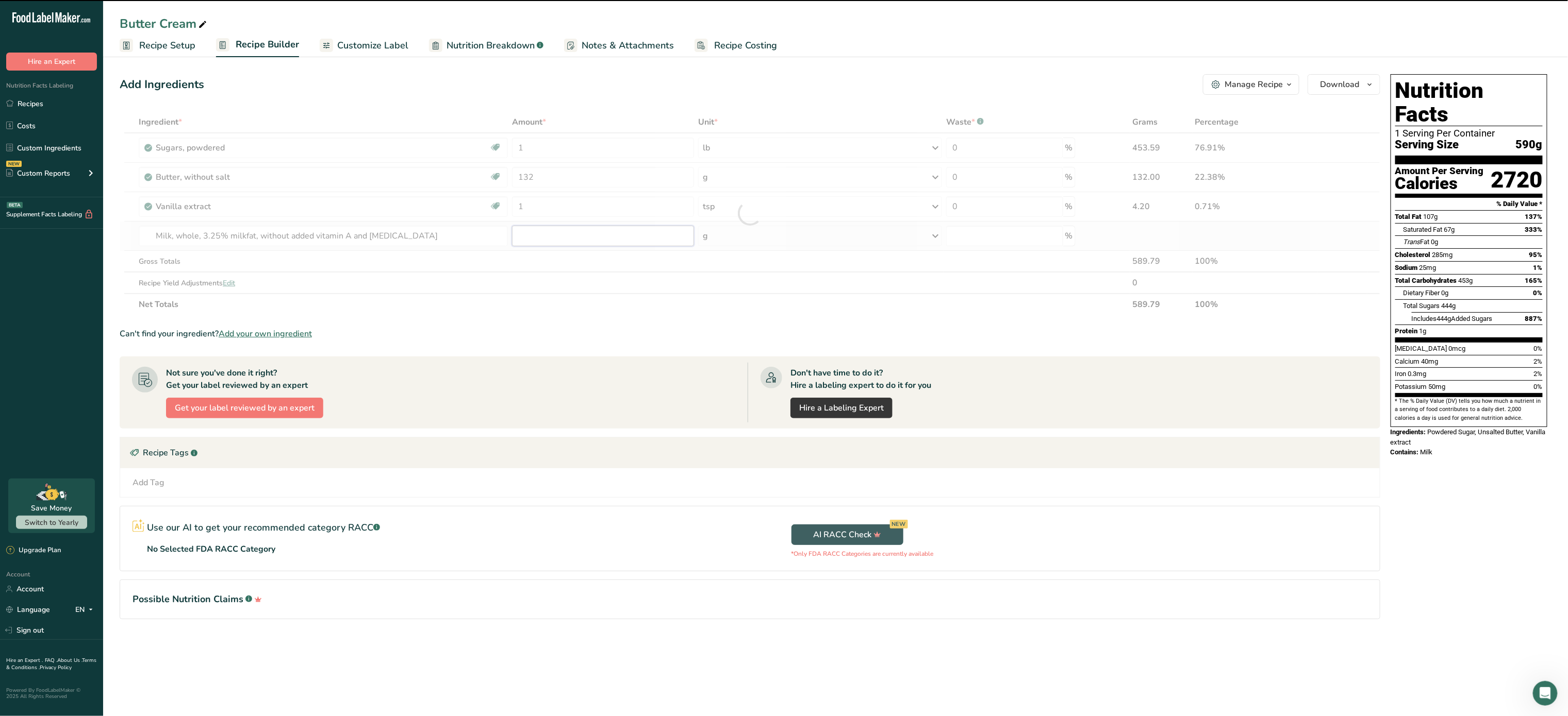
type input "0"
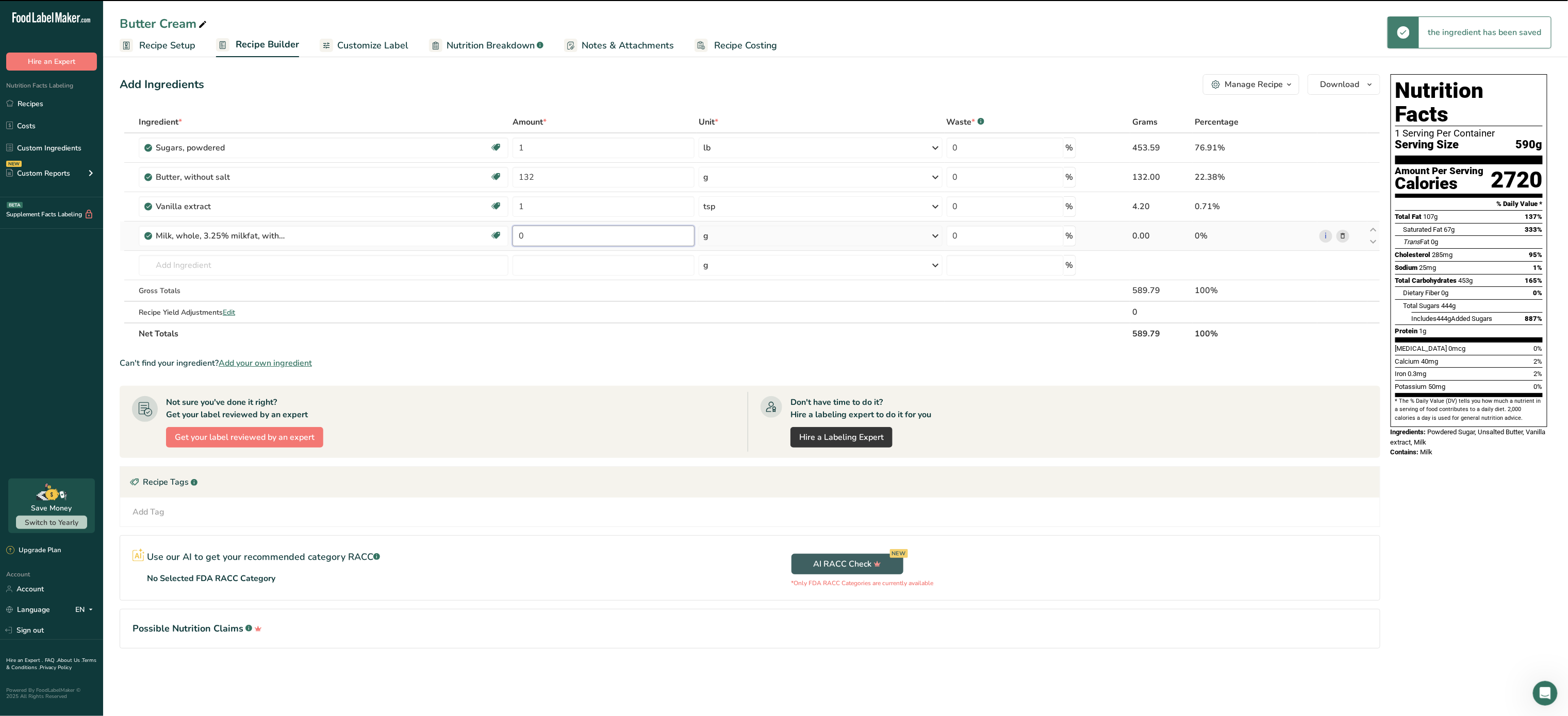
click at [587, 234] on input "0" at bounding box center [603, 236] width 182 height 21
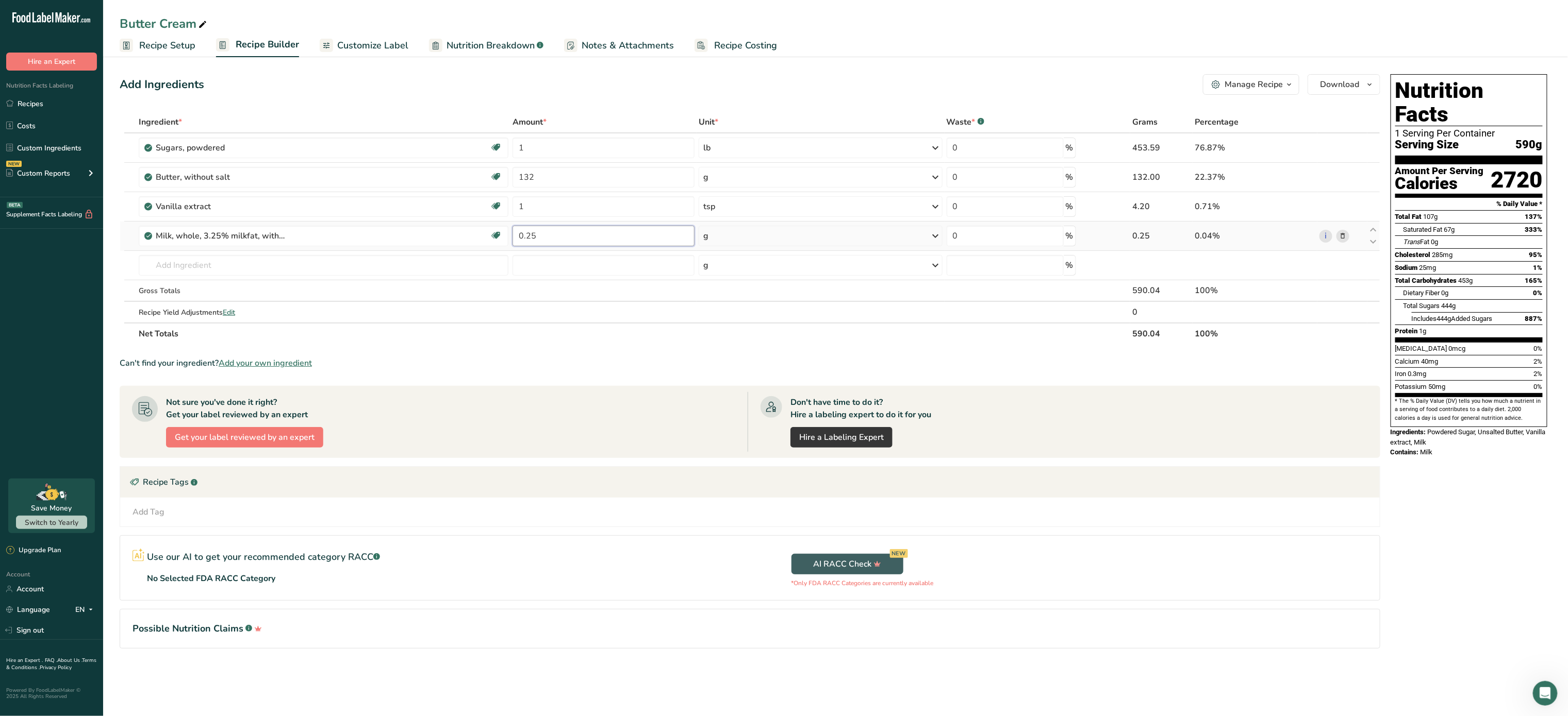
type input "0.25"
click at [777, 225] on div "Ingredient * Amount * Unit * Waste * .a-a{fill:#347362;}.b-a{fill:#fff;} Grams …" at bounding box center [750, 228] width 1261 height 233
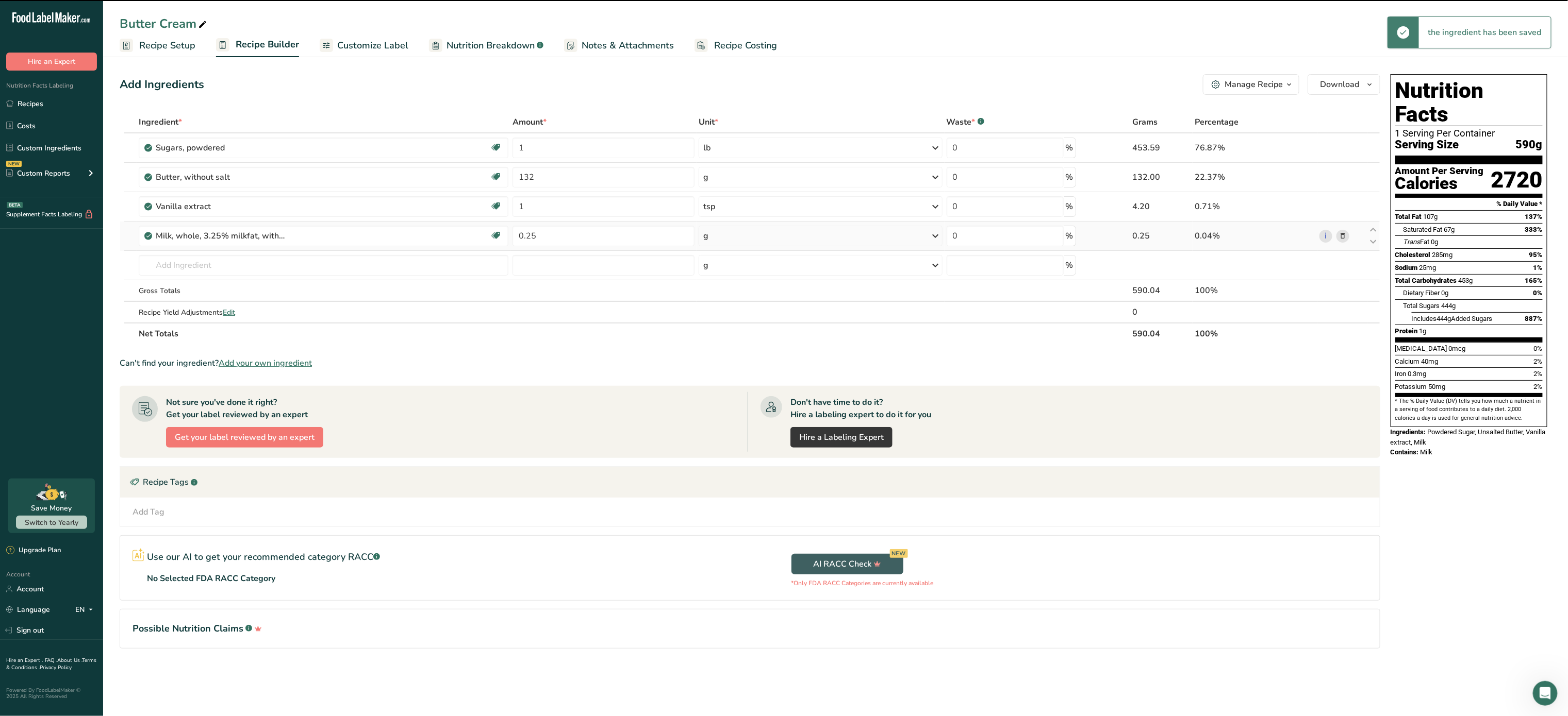
click at [777, 237] on div "g" at bounding box center [820, 236] width 244 height 21
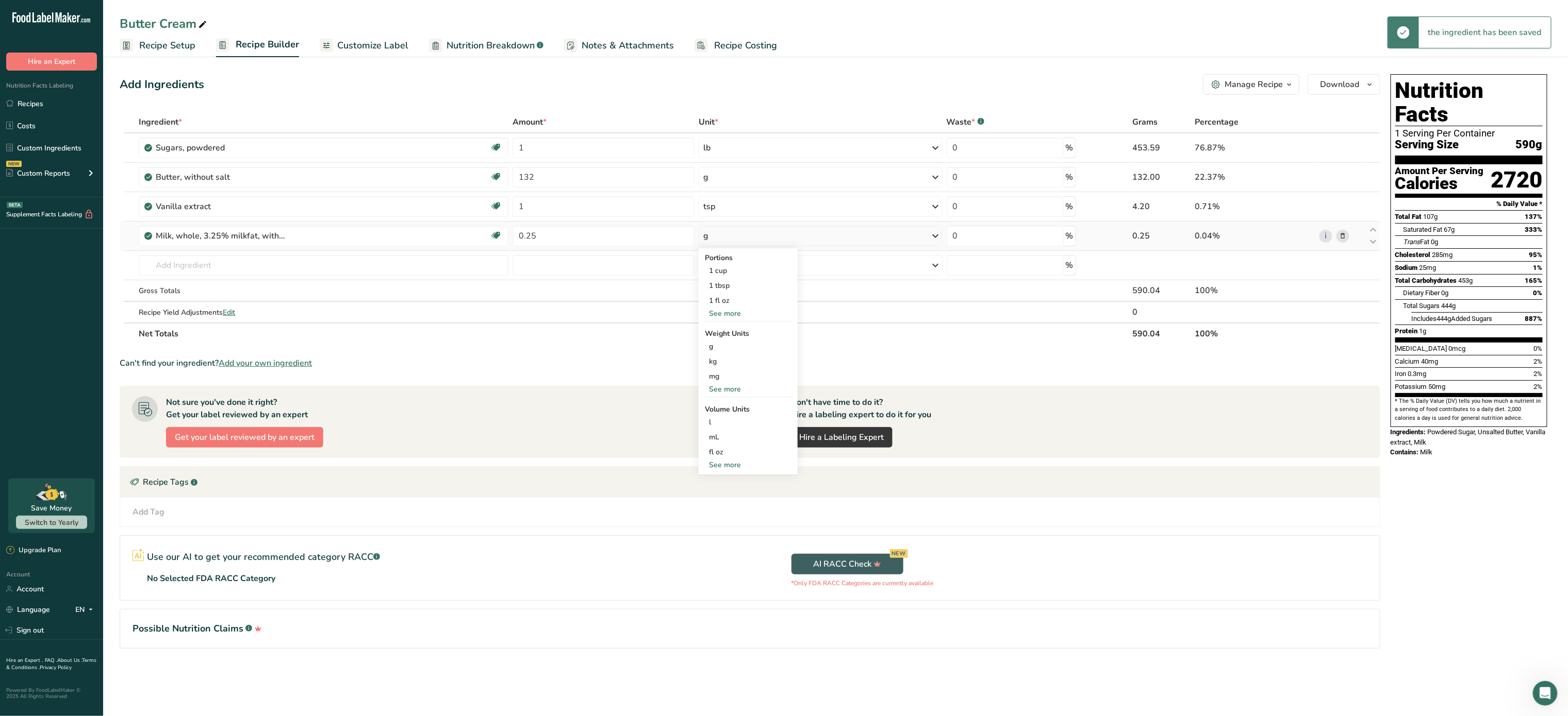
click at [777, 237] on div "g" at bounding box center [820, 236] width 244 height 21
click at [761, 273] on div "1 cup" at bounding box center [748, 271] width 87 height 15
click at [319, 264] on input "text" at bounding box center [323, 266] width 370 height 21
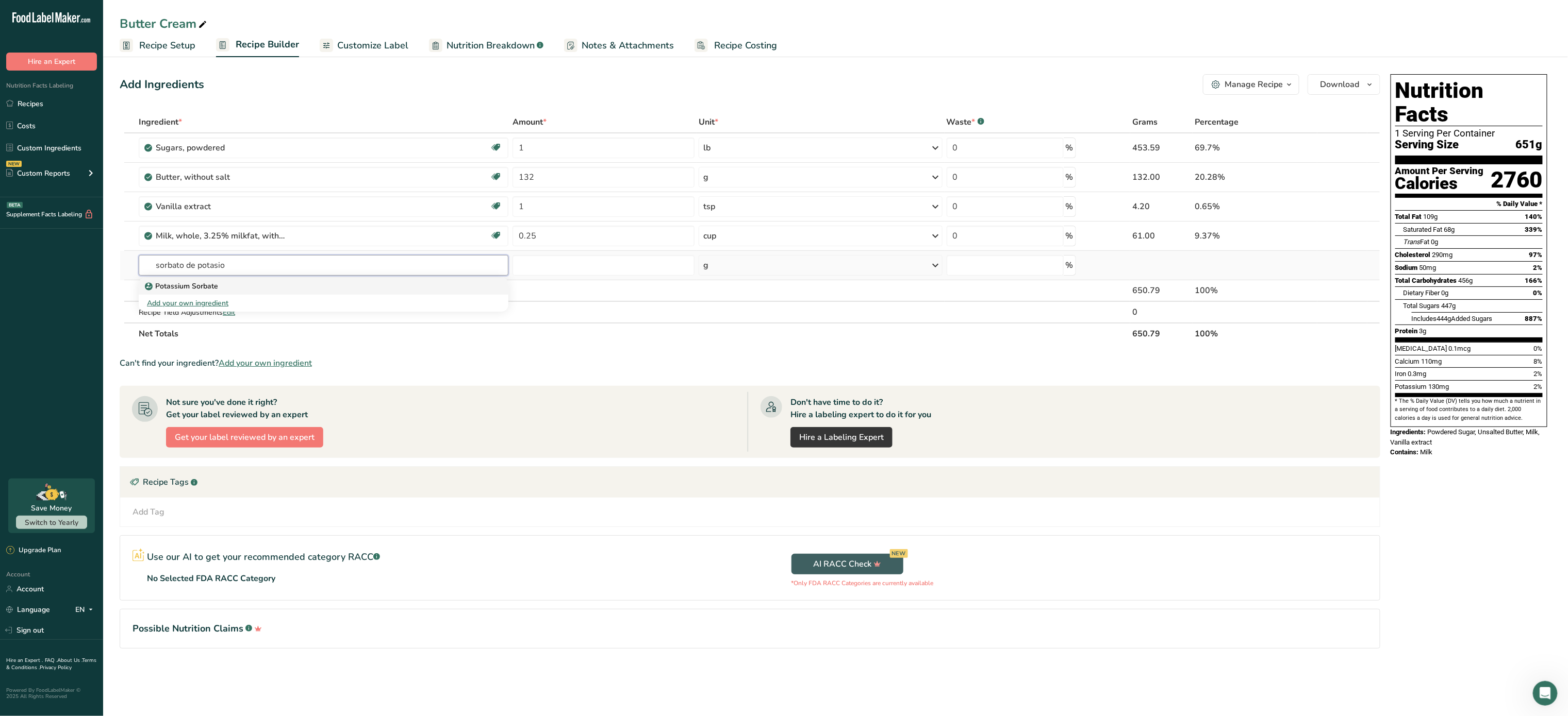
type input "sorbato de potasio"
click at [274, 285] on div "Potassium Sorbate" at bounding box center [315, 287] width 337 height 11
type input "Potassium Sorbate"
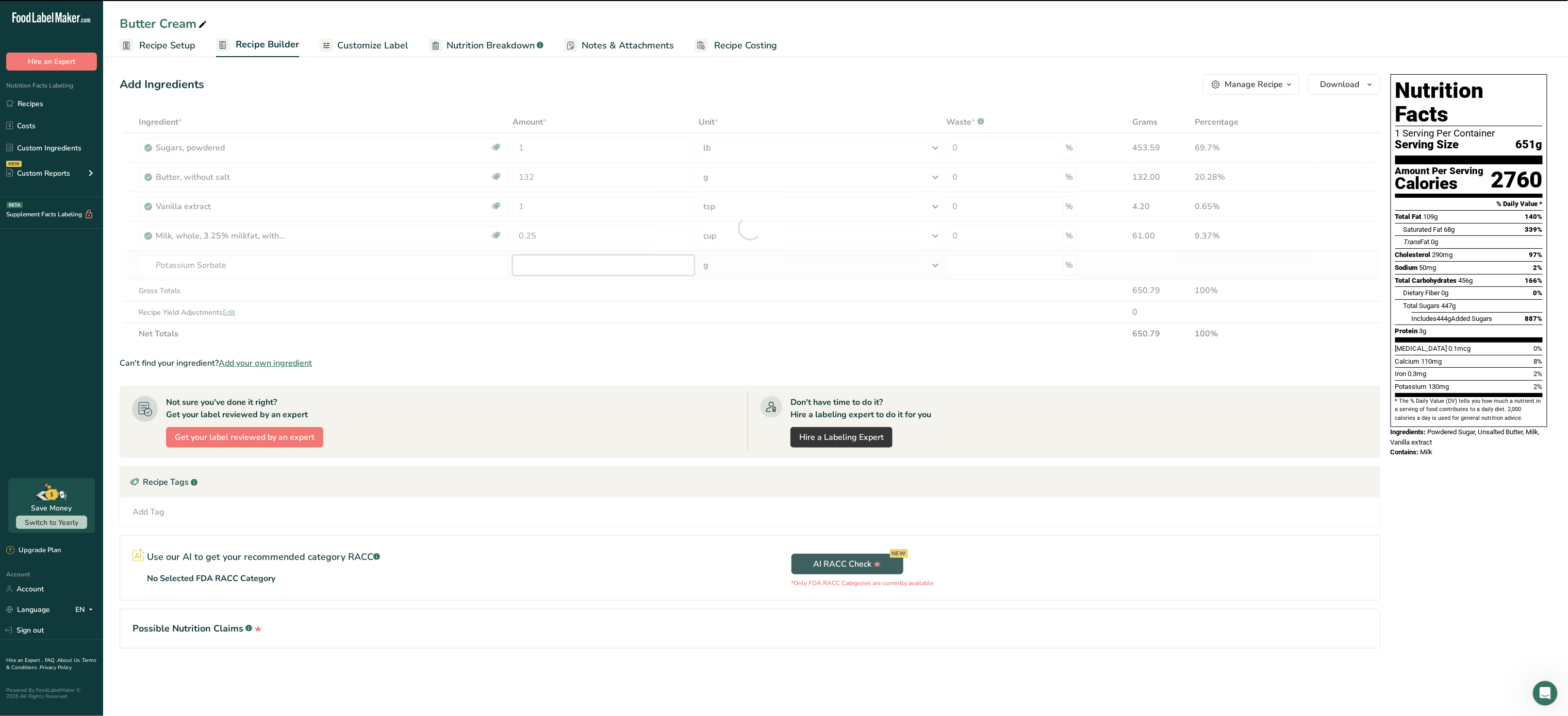
type input "0"
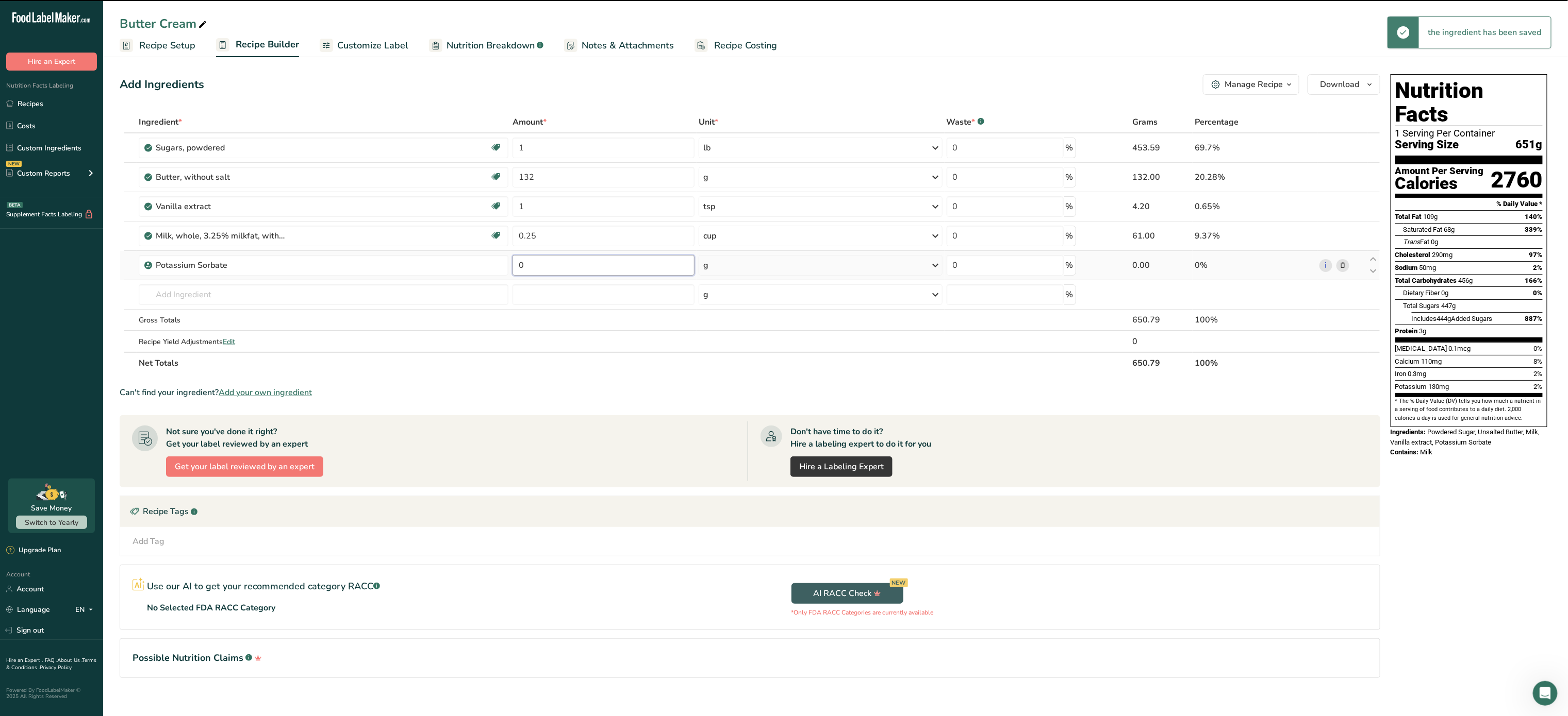
click at [544, 259] on input "0" at bounding box center [603, 266] width 182 height 21
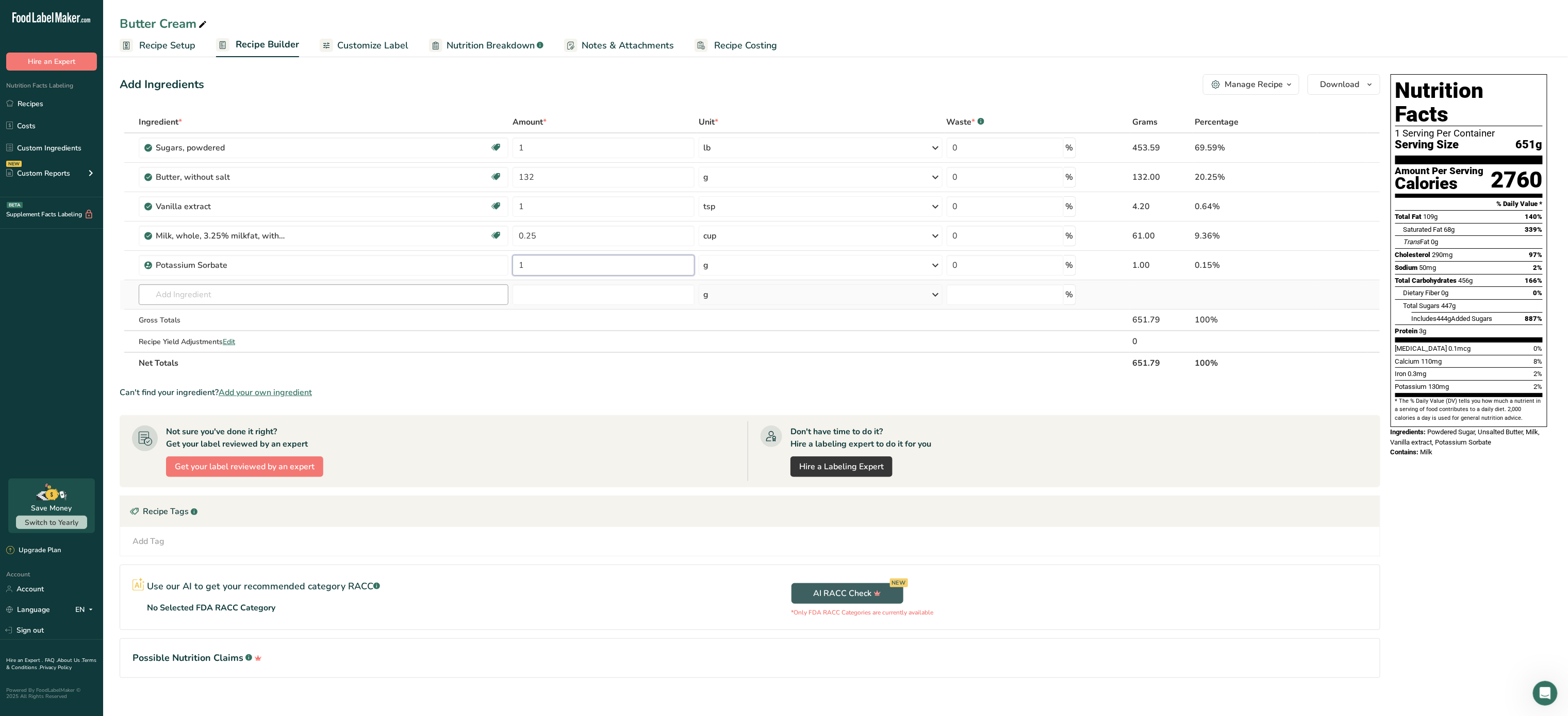
type input "1"
click at [340, 293] on div "Ingredient * Amount * Unit * Waste * .a-a{fill:#347362;}.b-a{fill:#fff;} Grams …" at bounding box center [750, 242] width 1261 height 263
click at [174, 45] on span "Recipe Setup" at bounding box center [167, 46] width 56 height 14
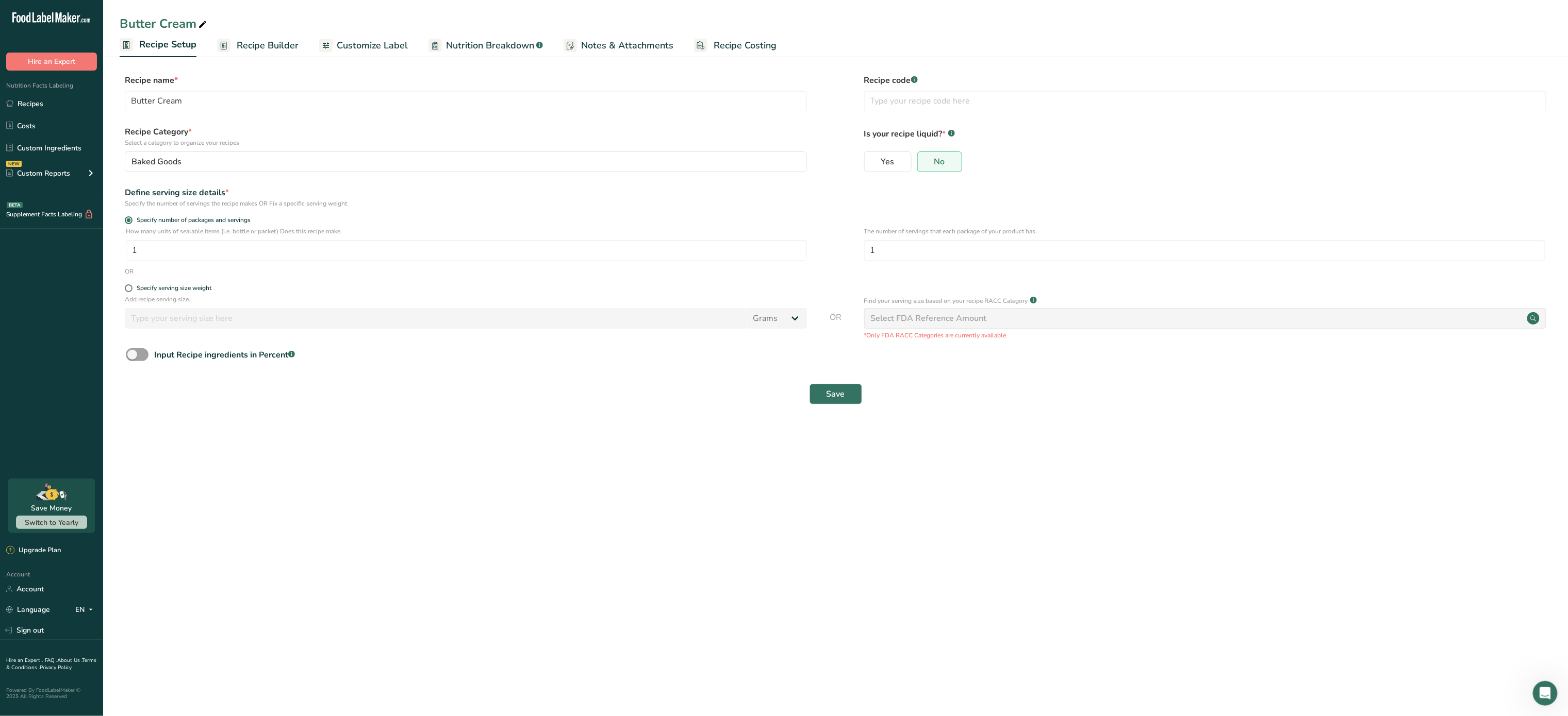
click at [714, 266] on div "How many units of sealable items (i.e. bottle or packet) Does this recipe make.…" at bounding box center [835, 247] width 1432 height 40
click at [686, 240] on input "1" at bounding box center [466, 250] width 681 height 21
type input "1"
click at [841, 393] on span "Save" at bounding box center [836, 394] width 19 height 12
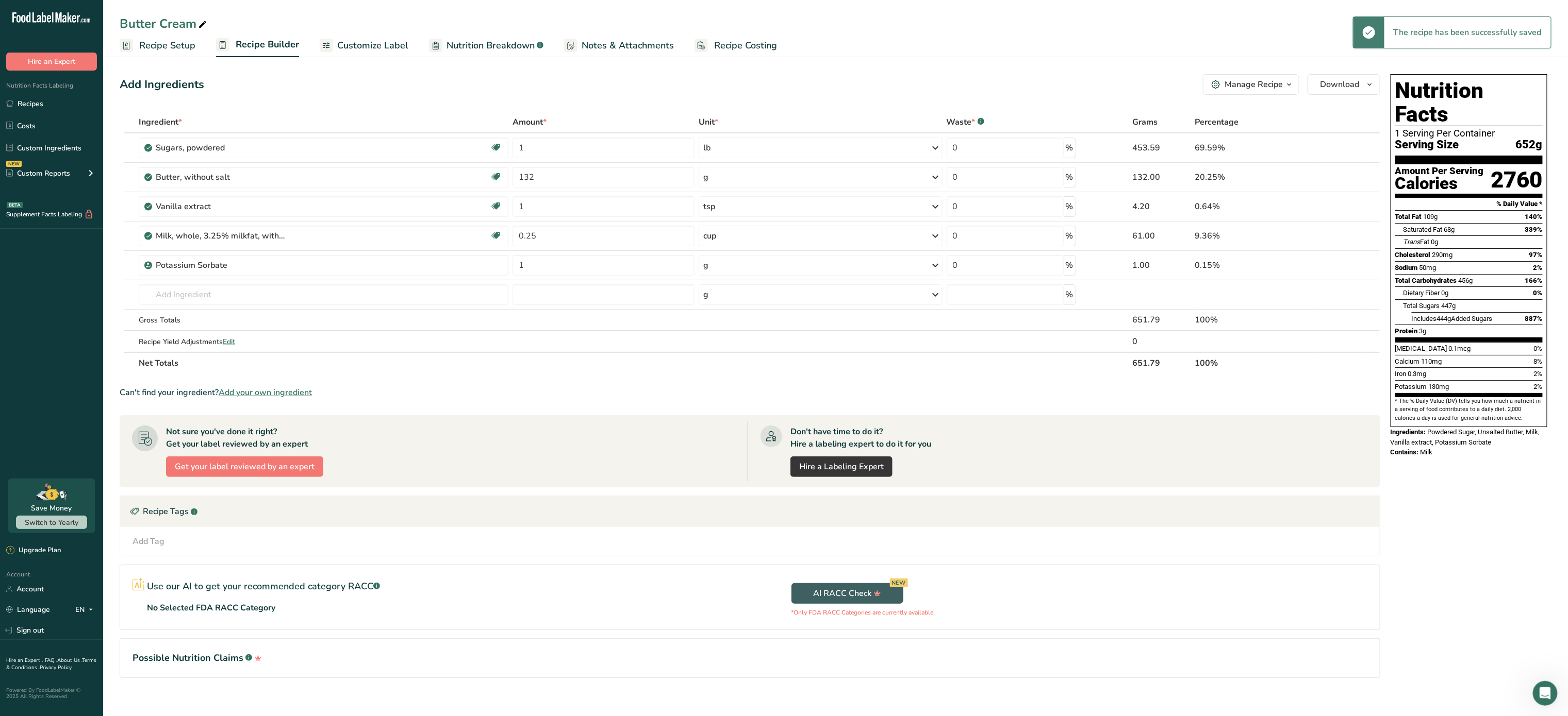
click at [1276, 80] on div "Manage Recipe" at bounding box center [1254, 85] width 58 height 12
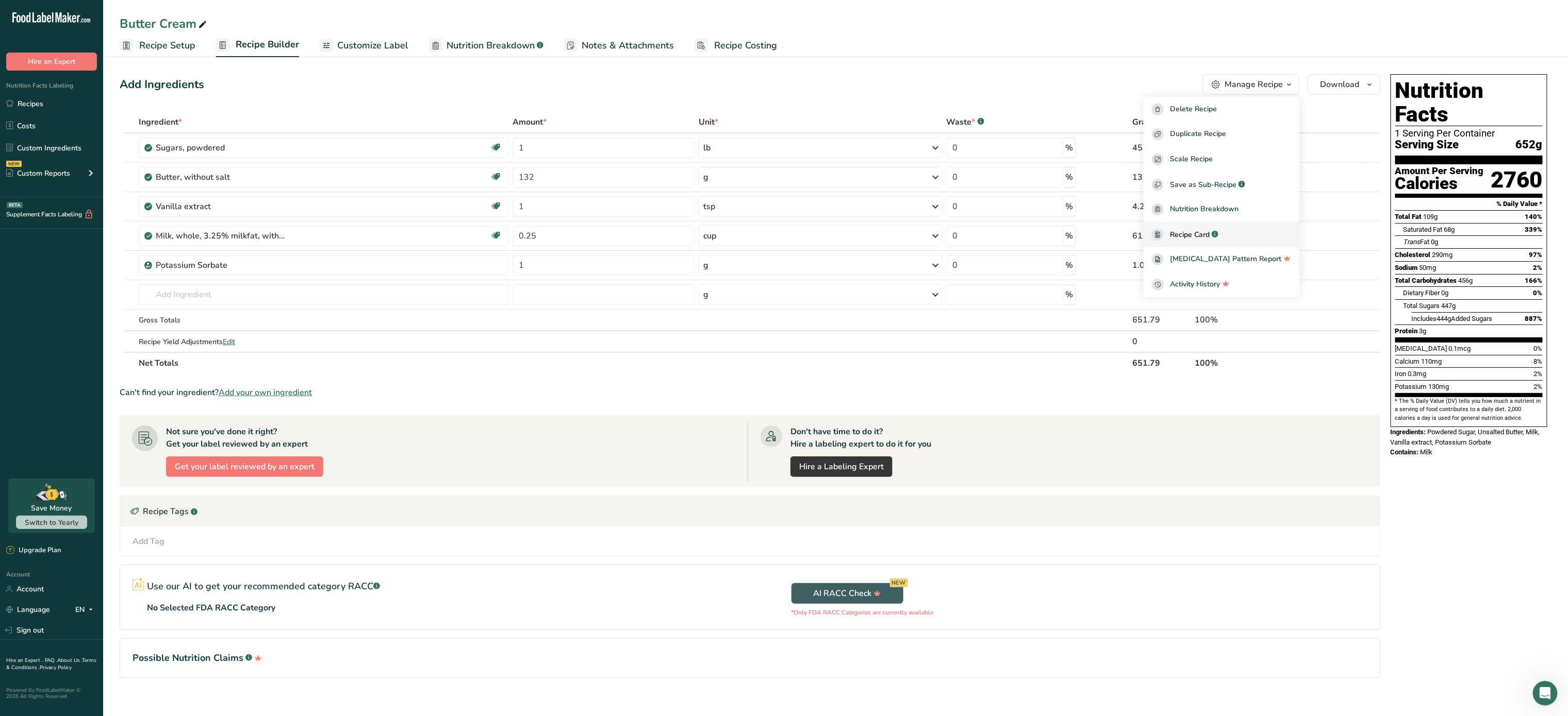
click at [1215, 228] on link "Recipe Card .a-a{fill:#347362;}.b-a{fill:#fff;}" at bounding box center [1221, 235] width 155 height 25
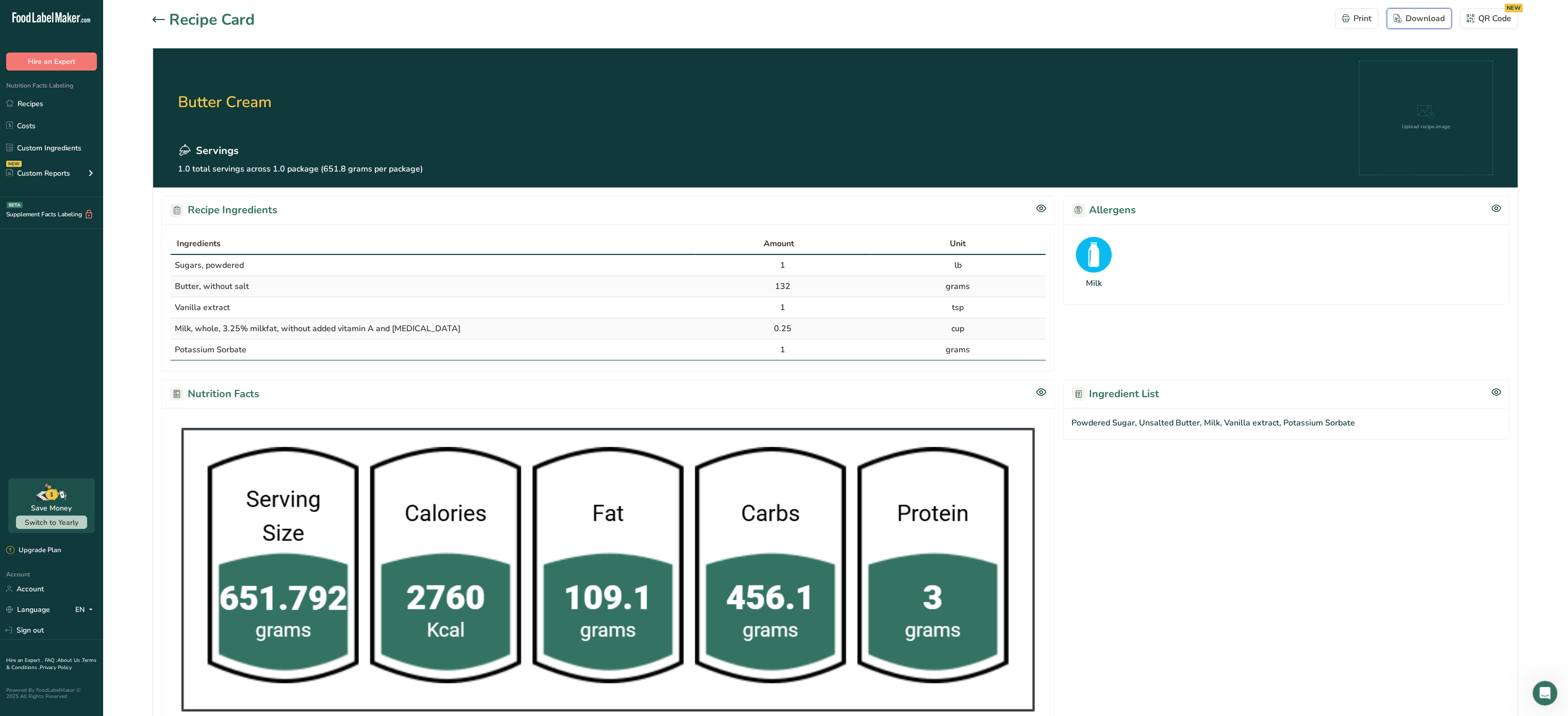
click at [1421, 12] on div "Download" at bounding box center [1419, 19] width 51 height 12
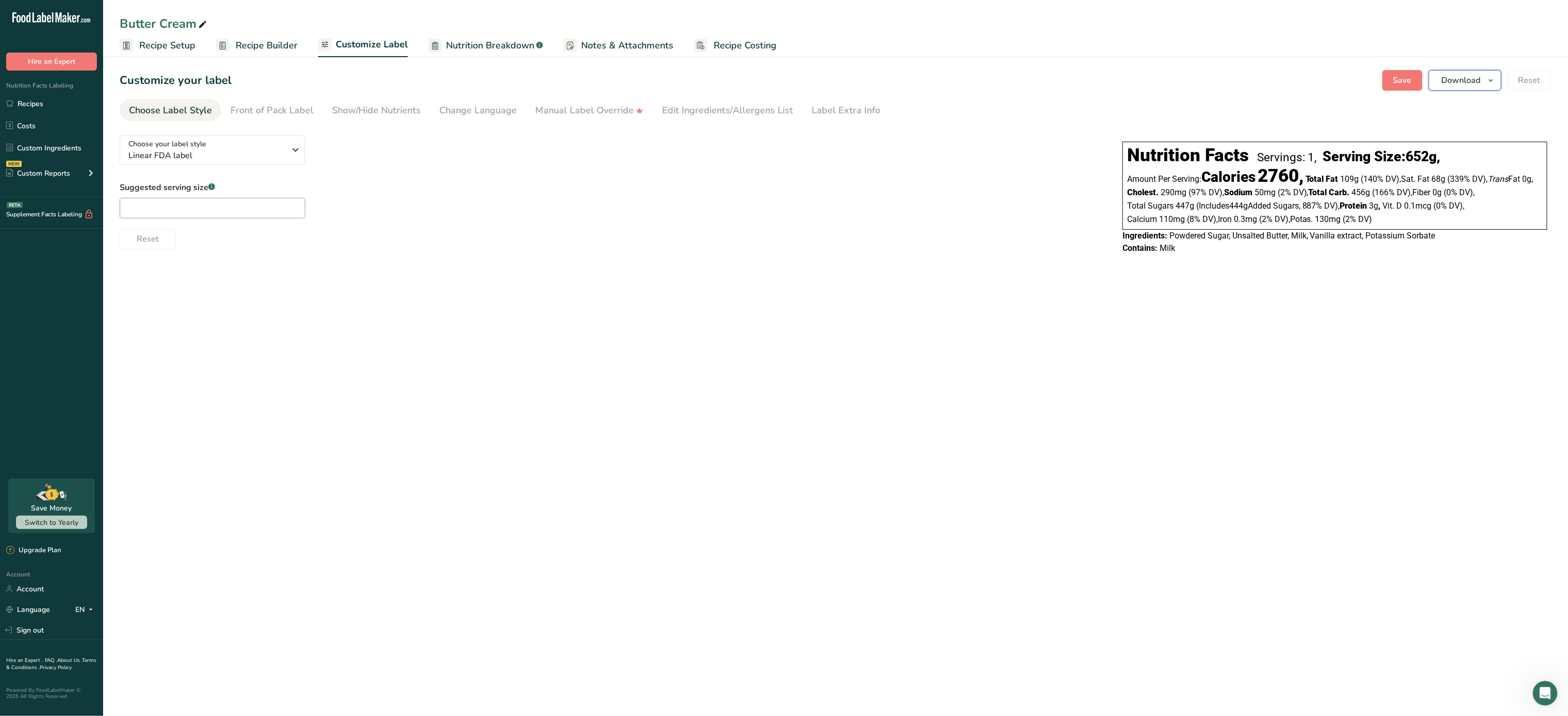
click at [1458, 75] on span "Download" at bounding box center [1461, 80] width 39 height 12
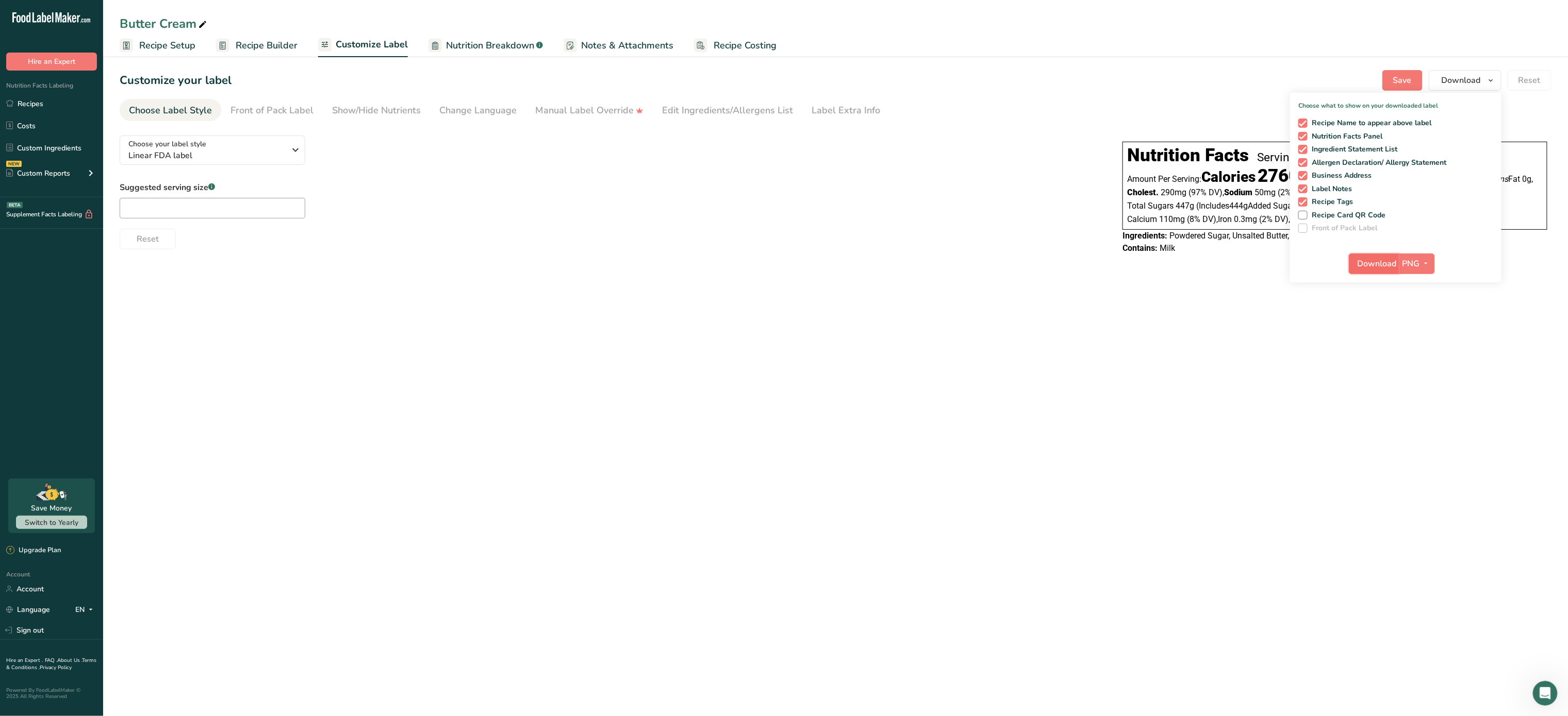
click at [1372, 270] on button "Download" at bounding box center [1374, 264] width 51 height 21
click at [294, 146] on icon "button" at bounding box center [296, 150] width 12 height 19
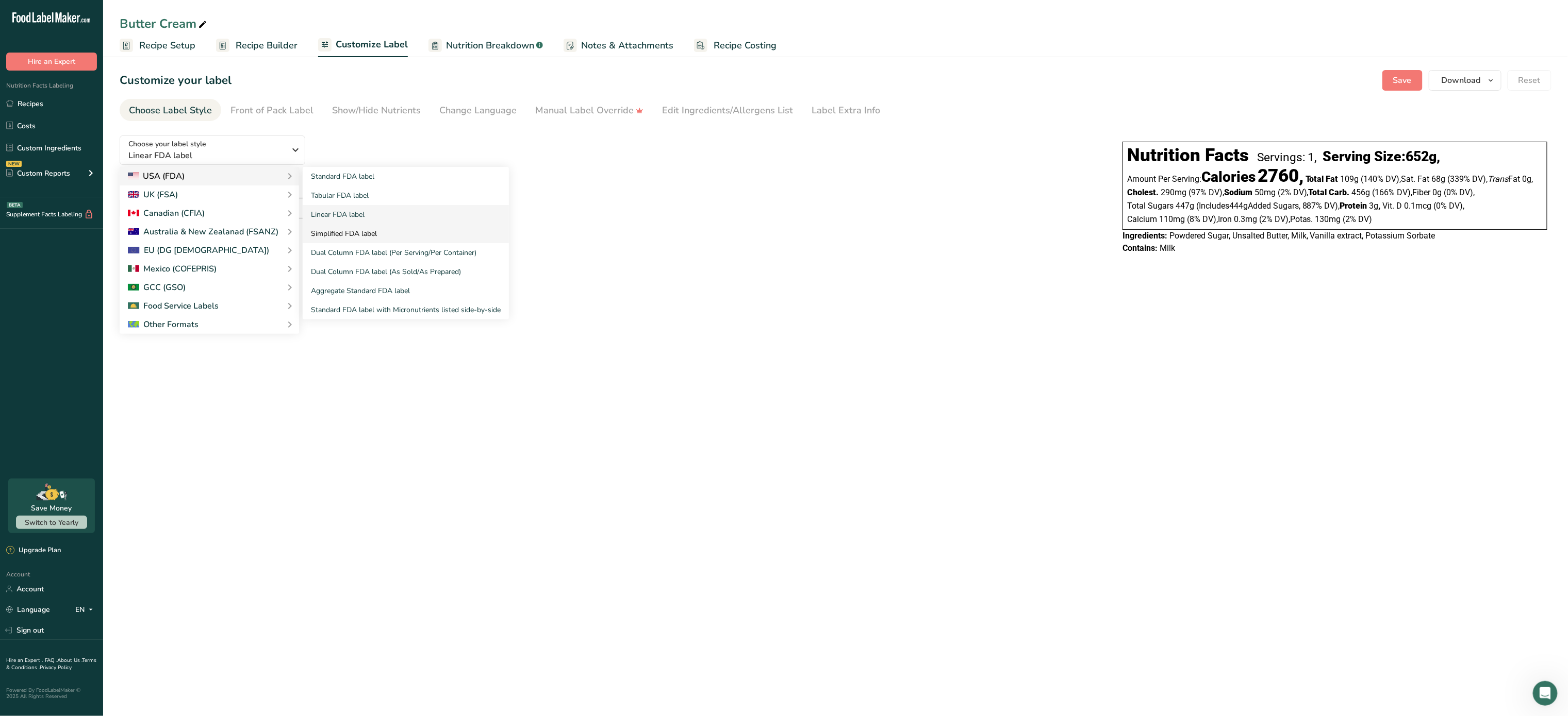
click at [351, 230] on link "Simplified FDA label" at bounding box center [405, 233] width 206 height 19
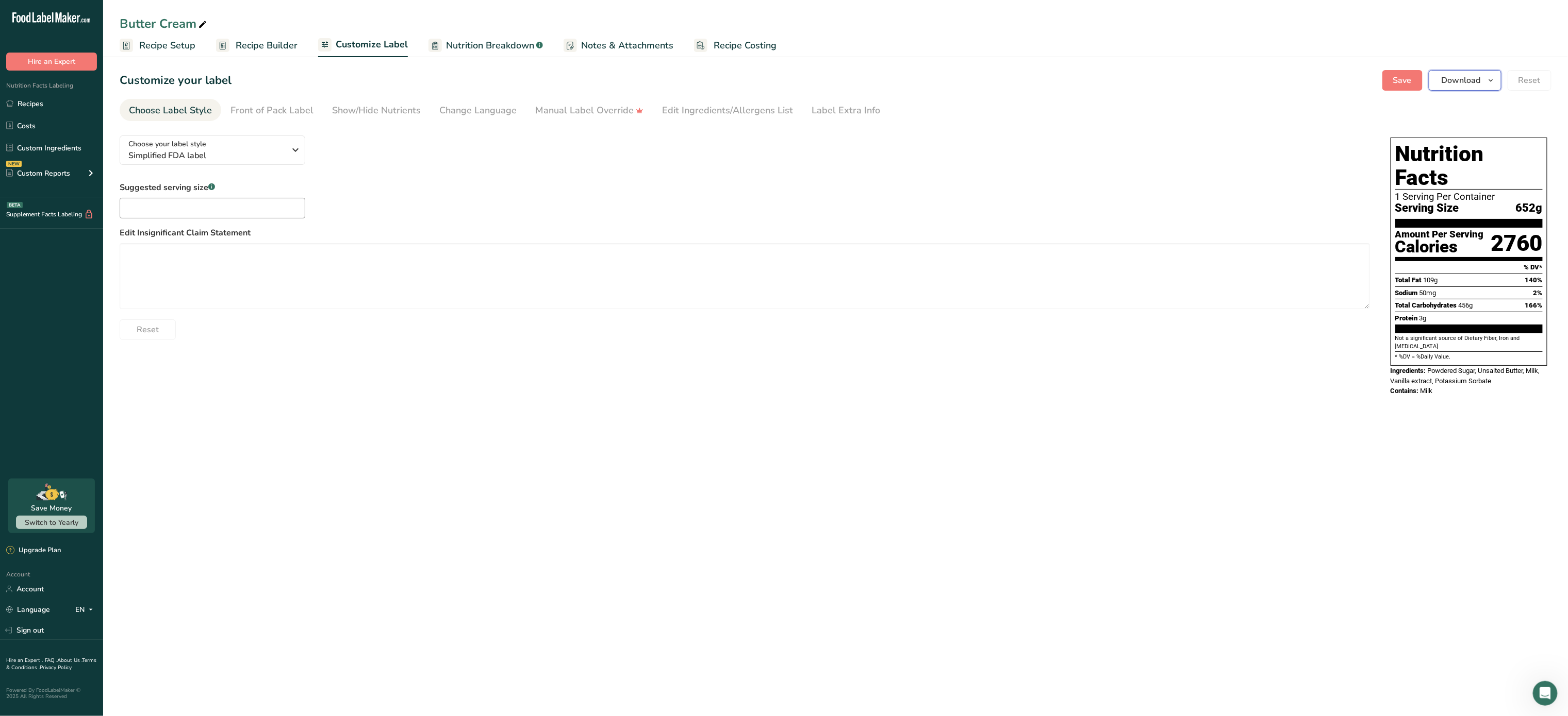
click at [1465, 73] on button "Download" at bounding box center [1465, 80] width 73 height 21
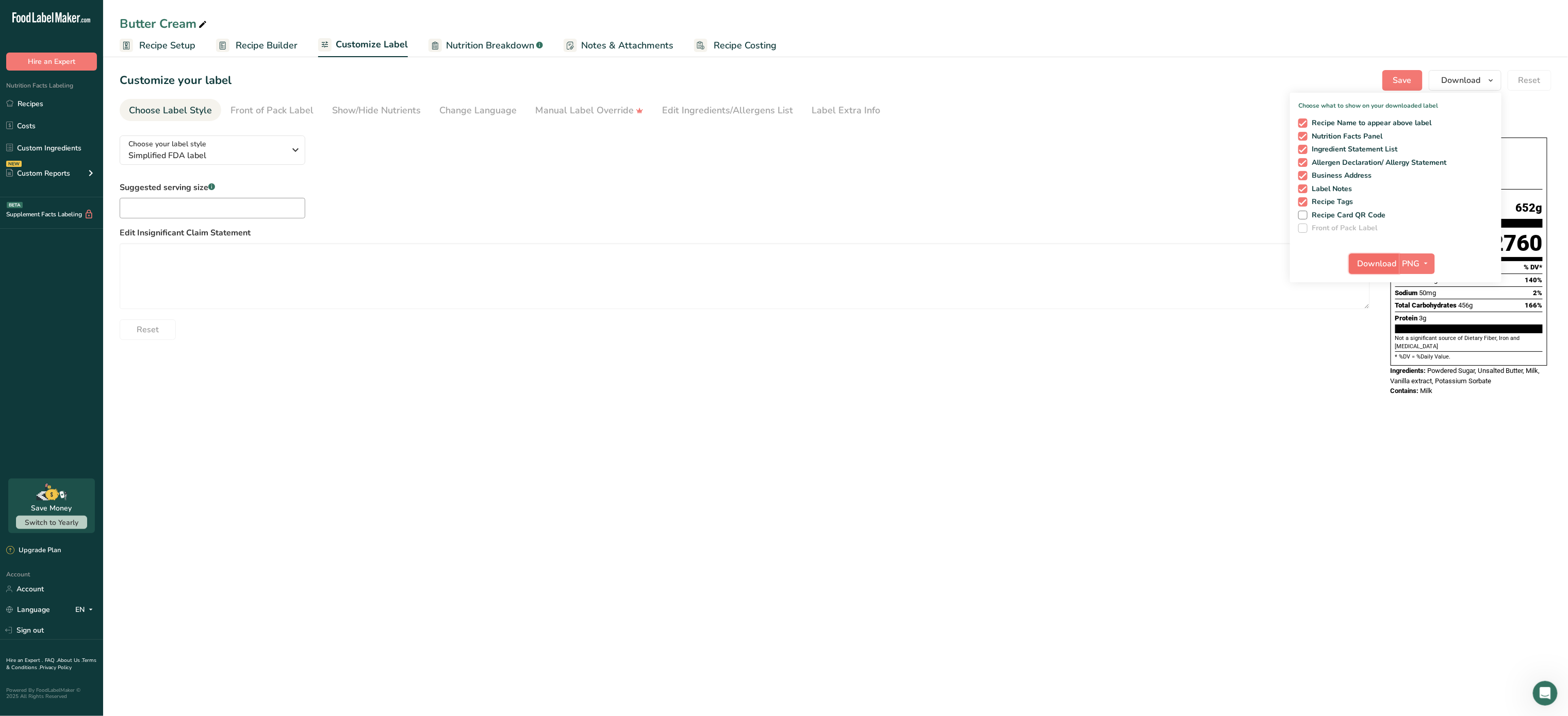
click at [1376, 271] on button "Download" at bounding box center [1374, 264] width 51 height 21
click at [1354, 264] on button "Download" at bounding box center [1374, 264] width 51 height 21
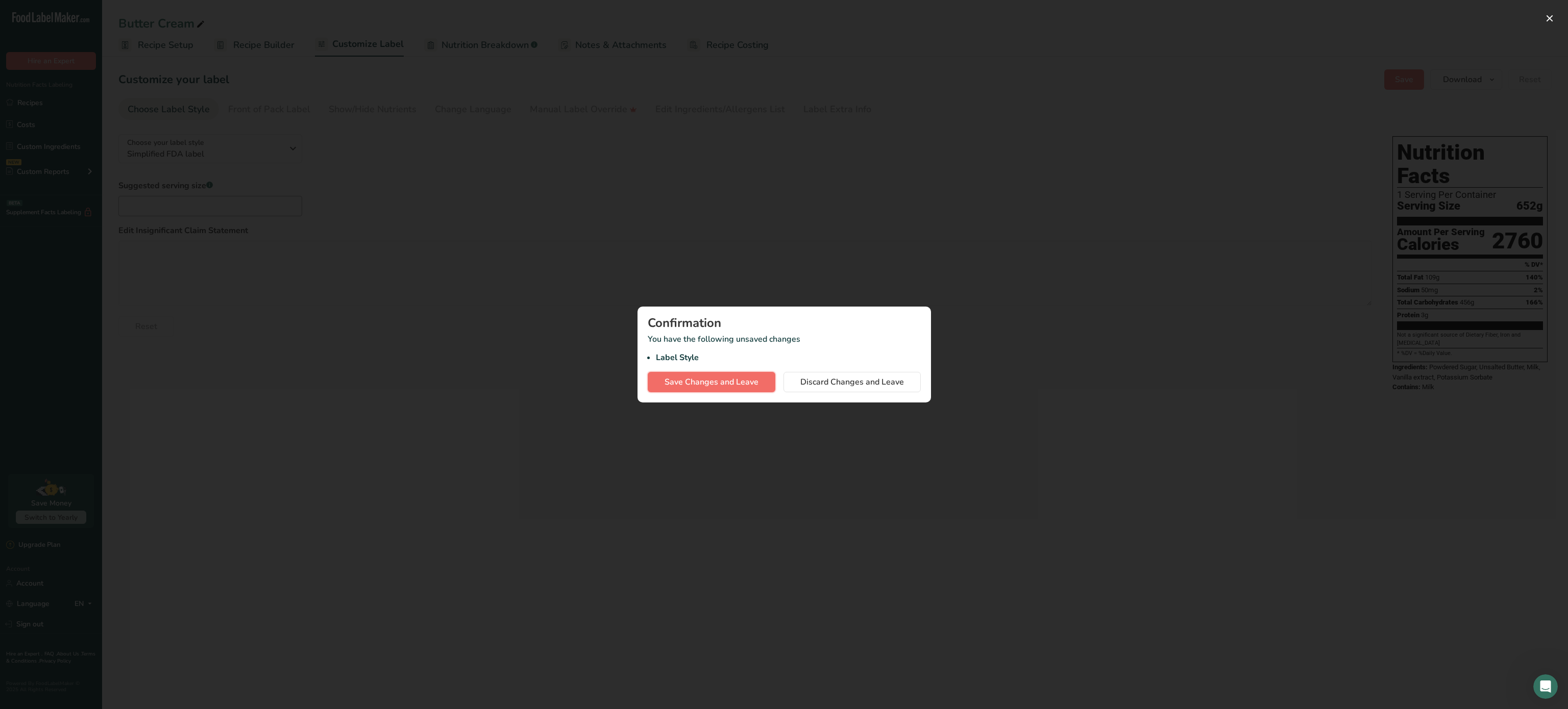
click at [735, 378] on span "Save Changes and Leave" at bounding box center [711, 382] width 94 height 12
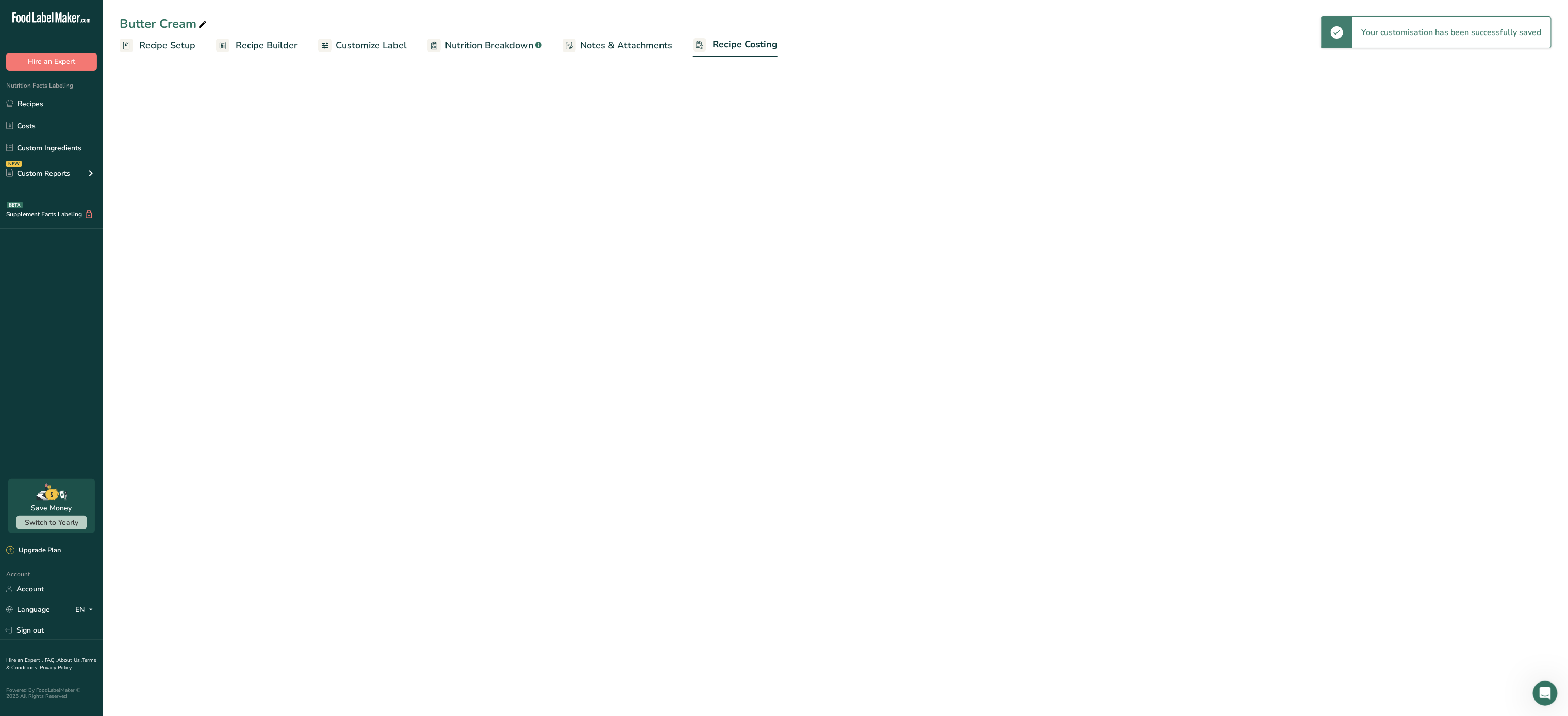
select select "5"
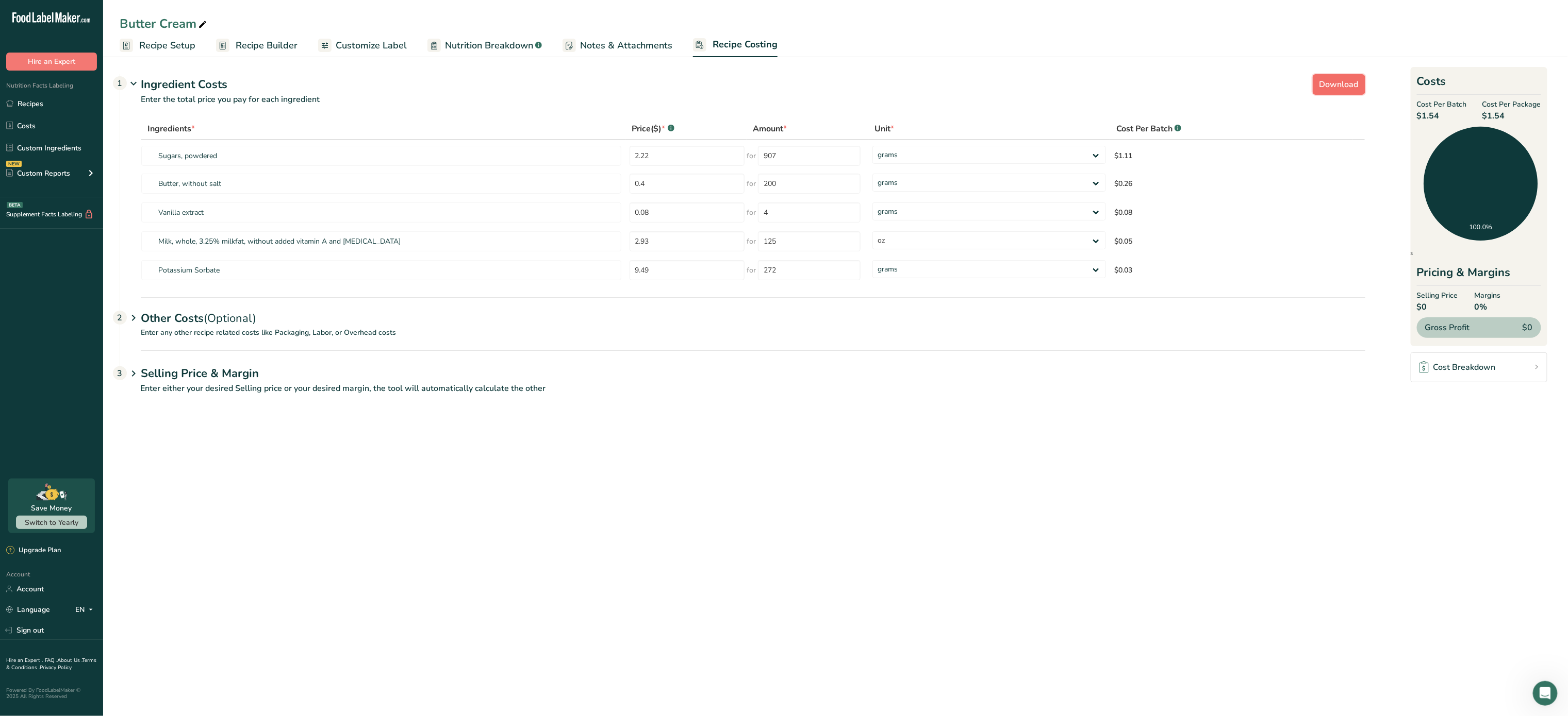
click at [1365, 85] on button "Download" at bounding box center [1339, 85] width 53 height 21
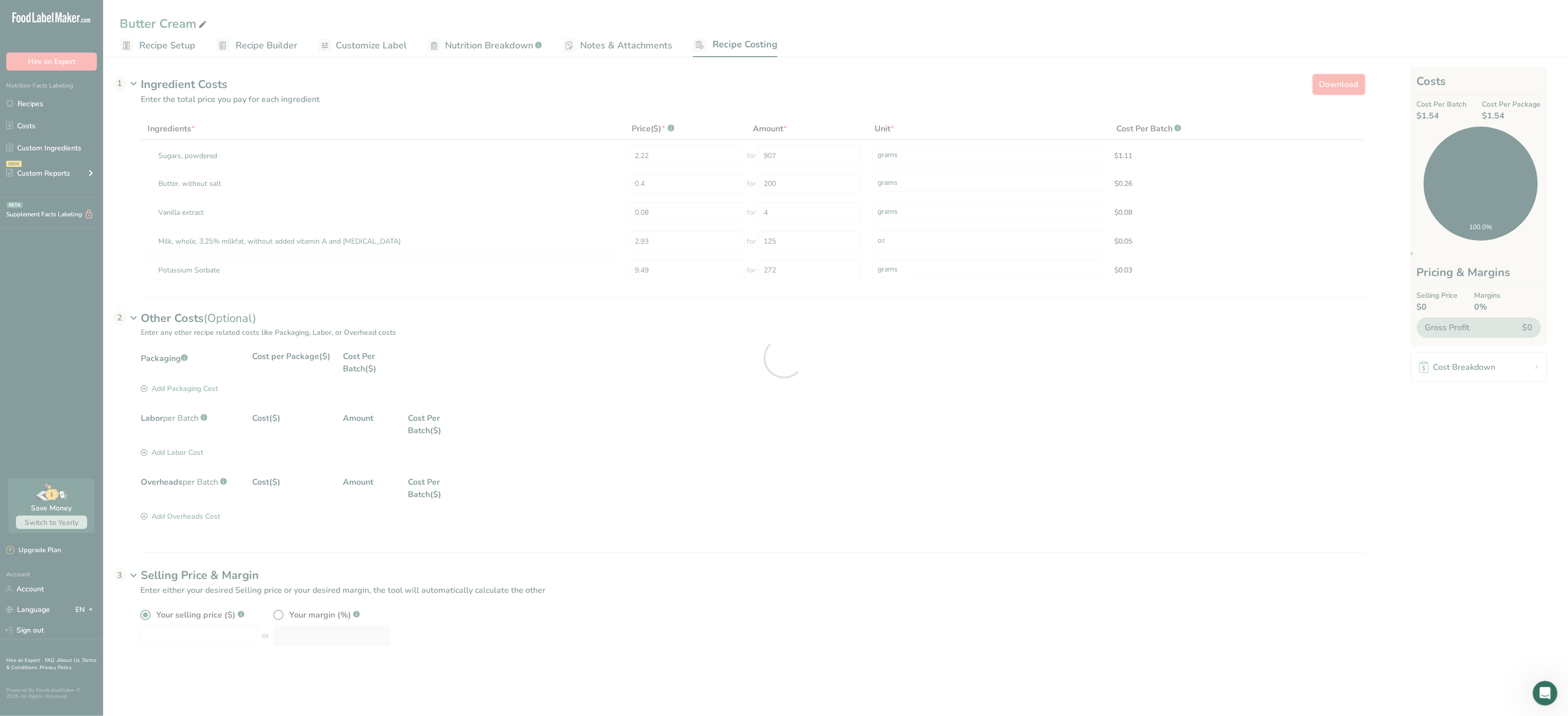
select select "5"
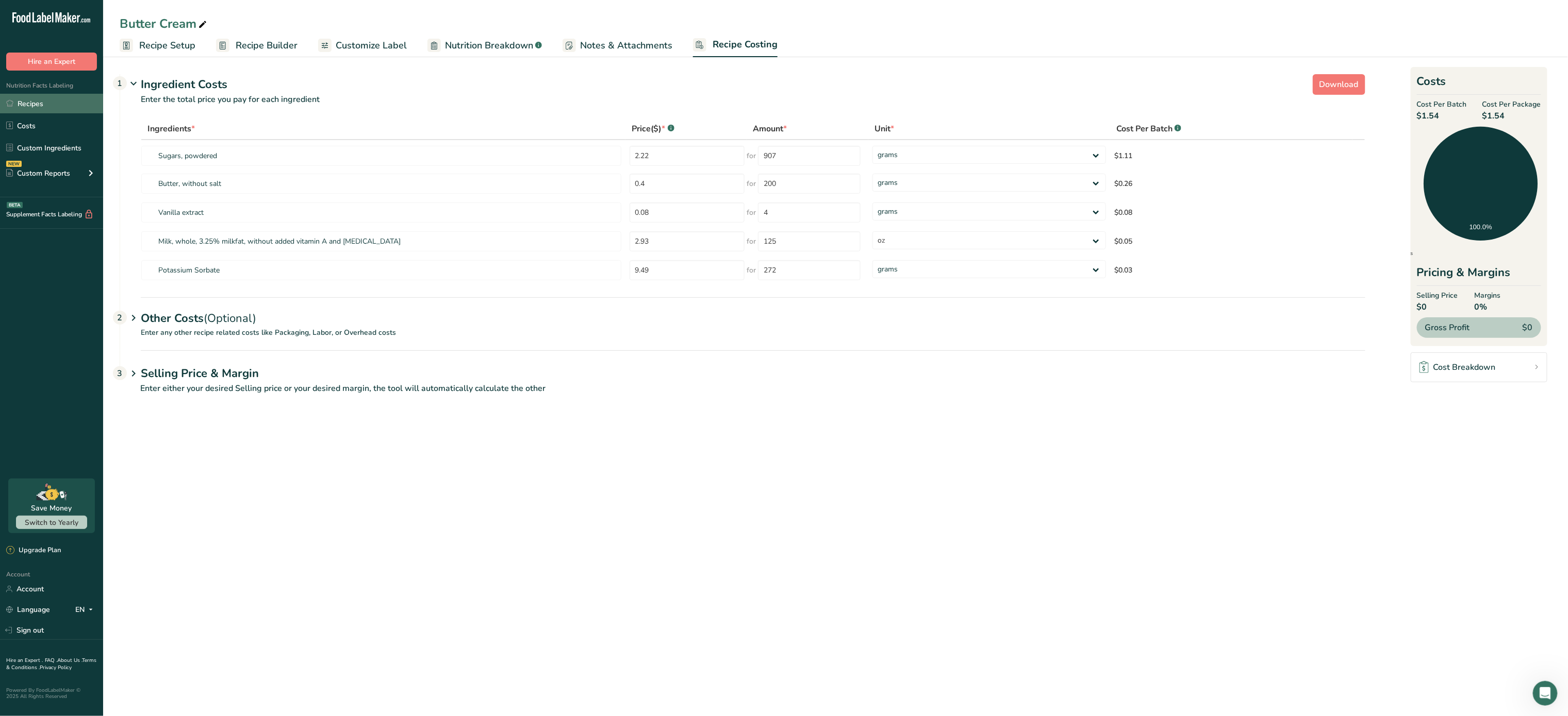
click at [29, 99] on link "Recipes" at bounding box center [51, 103] width 103 height 19
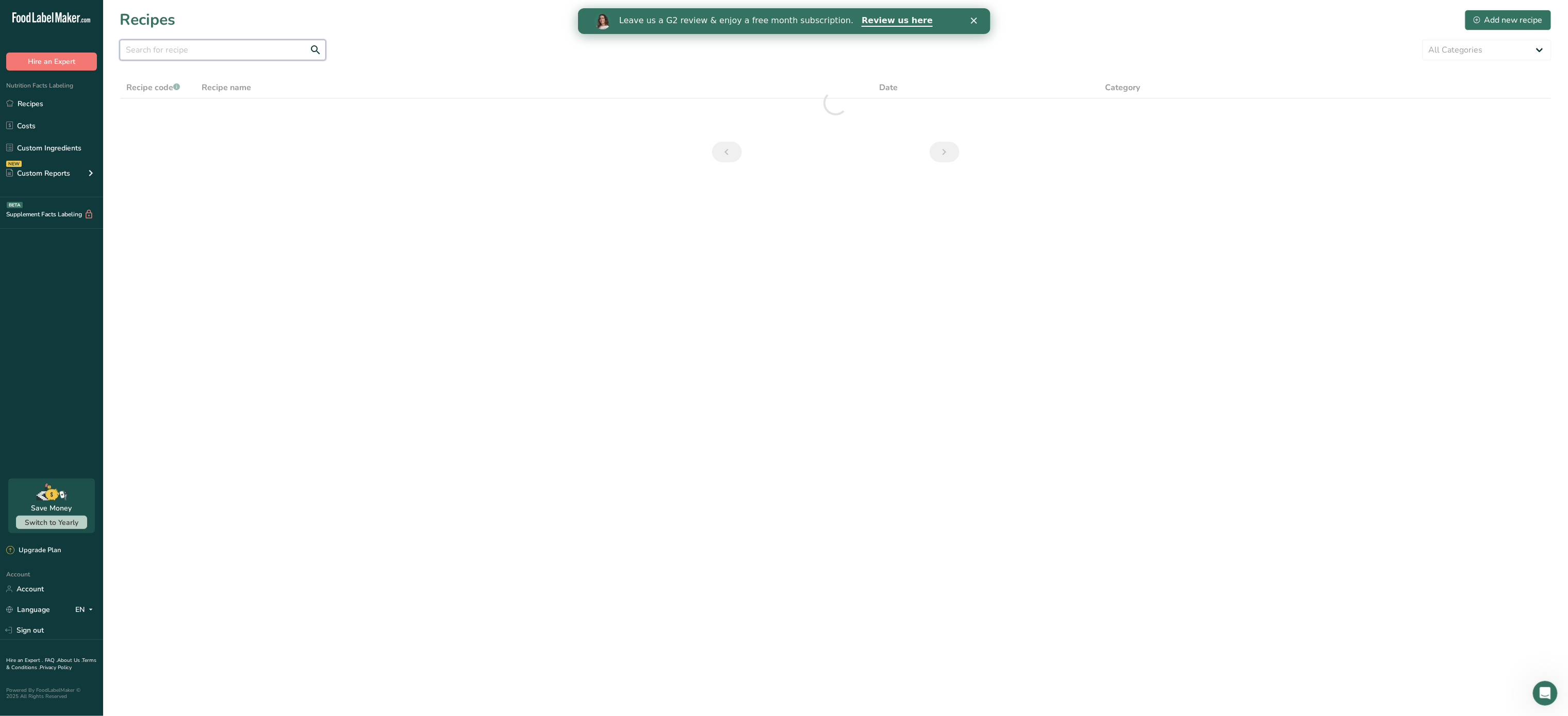
click at [244, 51] on input "text" at bounding box center [222, 50] width 206 height 21
type input "c"
click at [1496, 14] on div "Add new recipe" at bounding box center [1508, 20] width 69 height 12
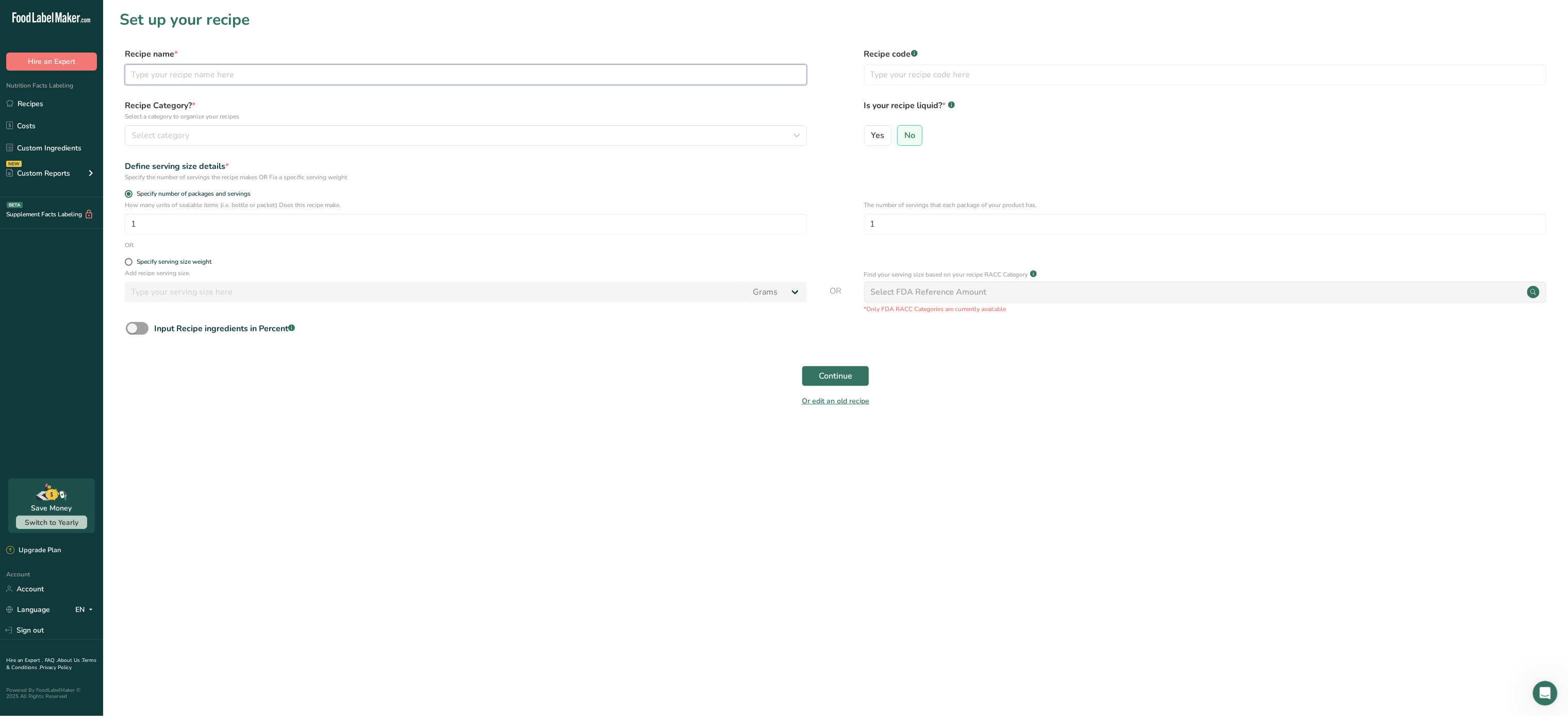
click at [439, 76] on input "text" at bounding box center [466, 75] width 682 height 21
type input "Carrot Cake"
click at [526, 135] on div "Select category" at bounding box center [462, 135] width 662 height 12
click at [258, 200] on div "Baked Goods" at bounding box center [253, 207] width 257 height 19
click at [835, 370] on span "Continue" at bounding box center [836, 376] width 33 height 12
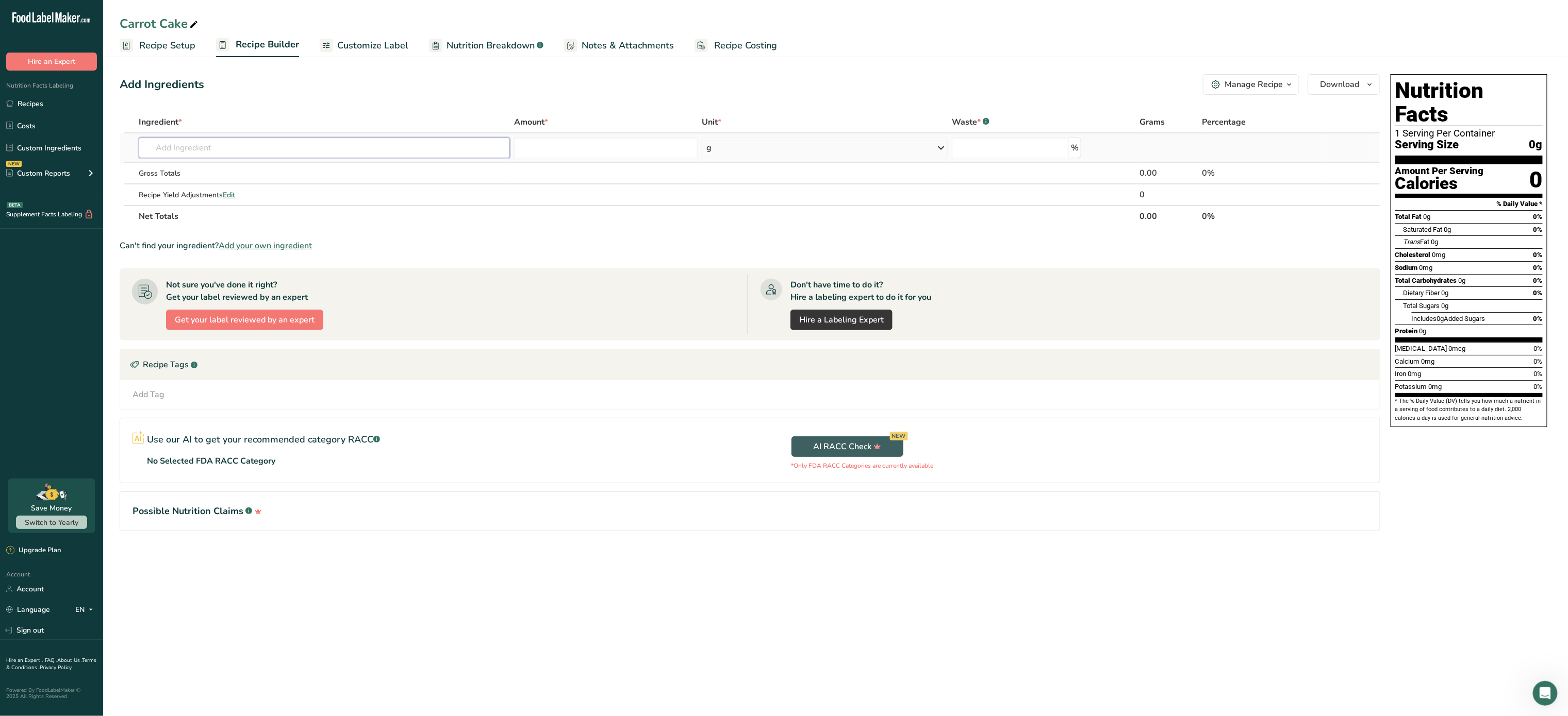
click at [381, 148] on input "text" at bounding box center [324, 148] width 371 height 21
type input "c"
click at [269, 112] on th "Ingredient *" at bounding box center [324, 122] width 376 height 22
click at [259, 137] on input "text" at bounding box center [324, 148] width 371 height 21
type input "carrot"
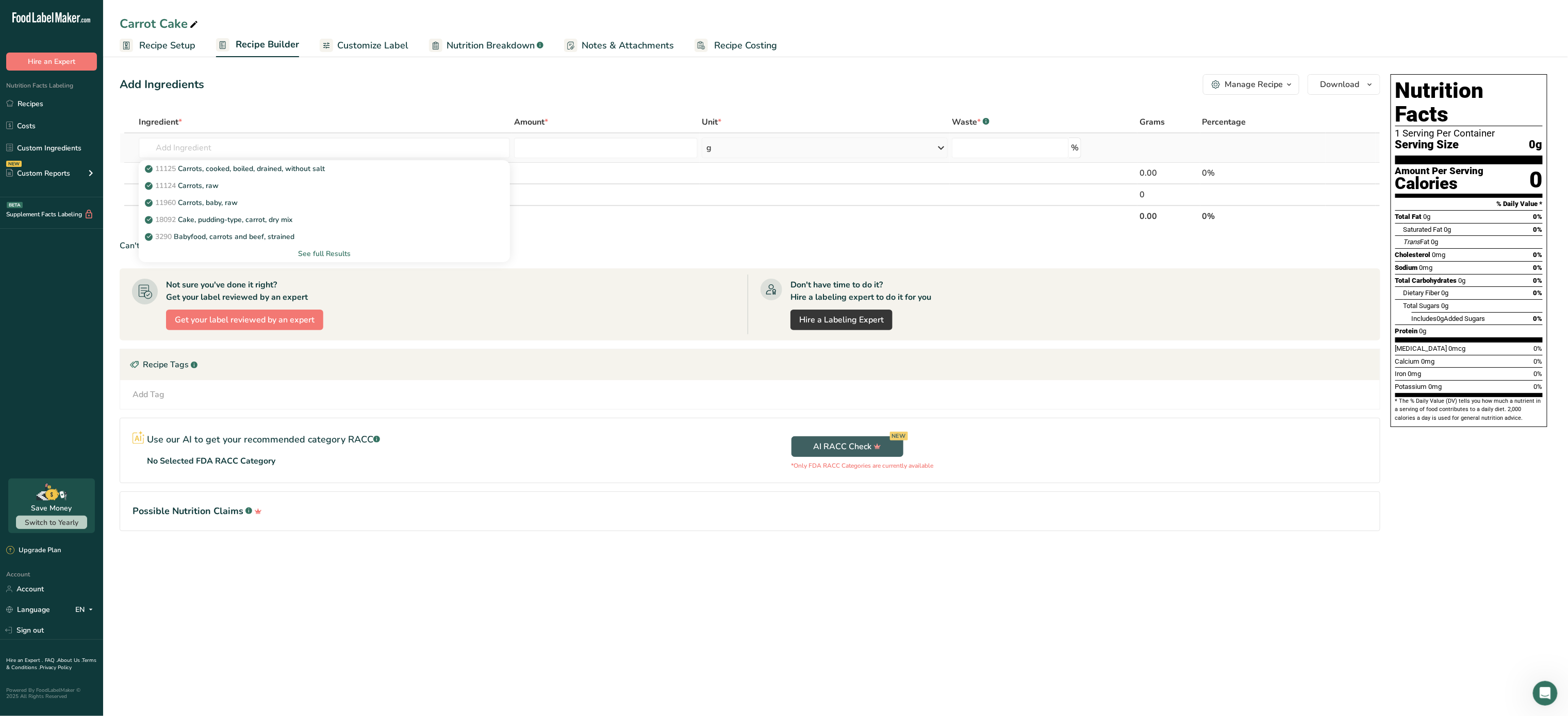
click at [312, 251] on div "See full Results" at bounding box center [324, 254] width 355 height 11
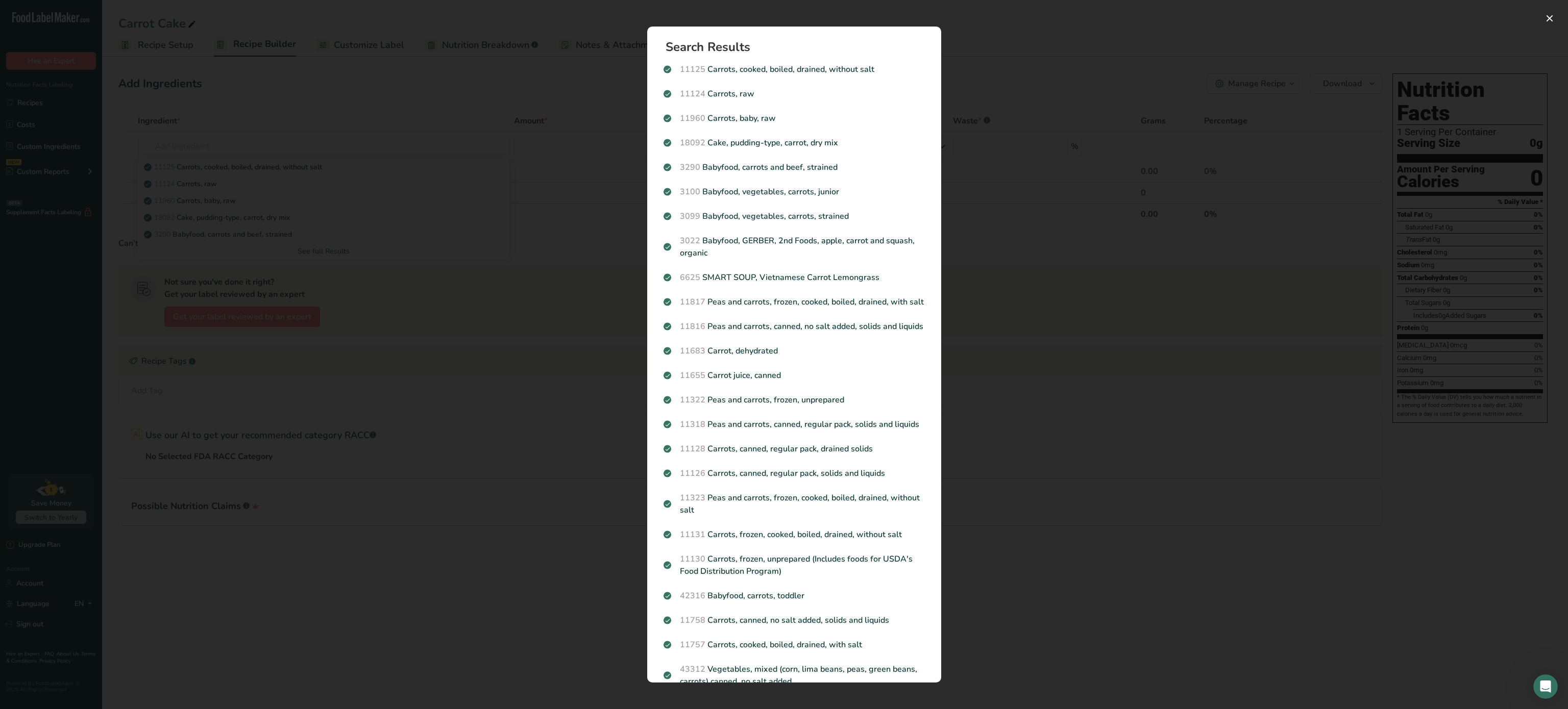
click at [1027, 82] on div "Search results modal" at bounding box center [784, 354] width 1568 height 709
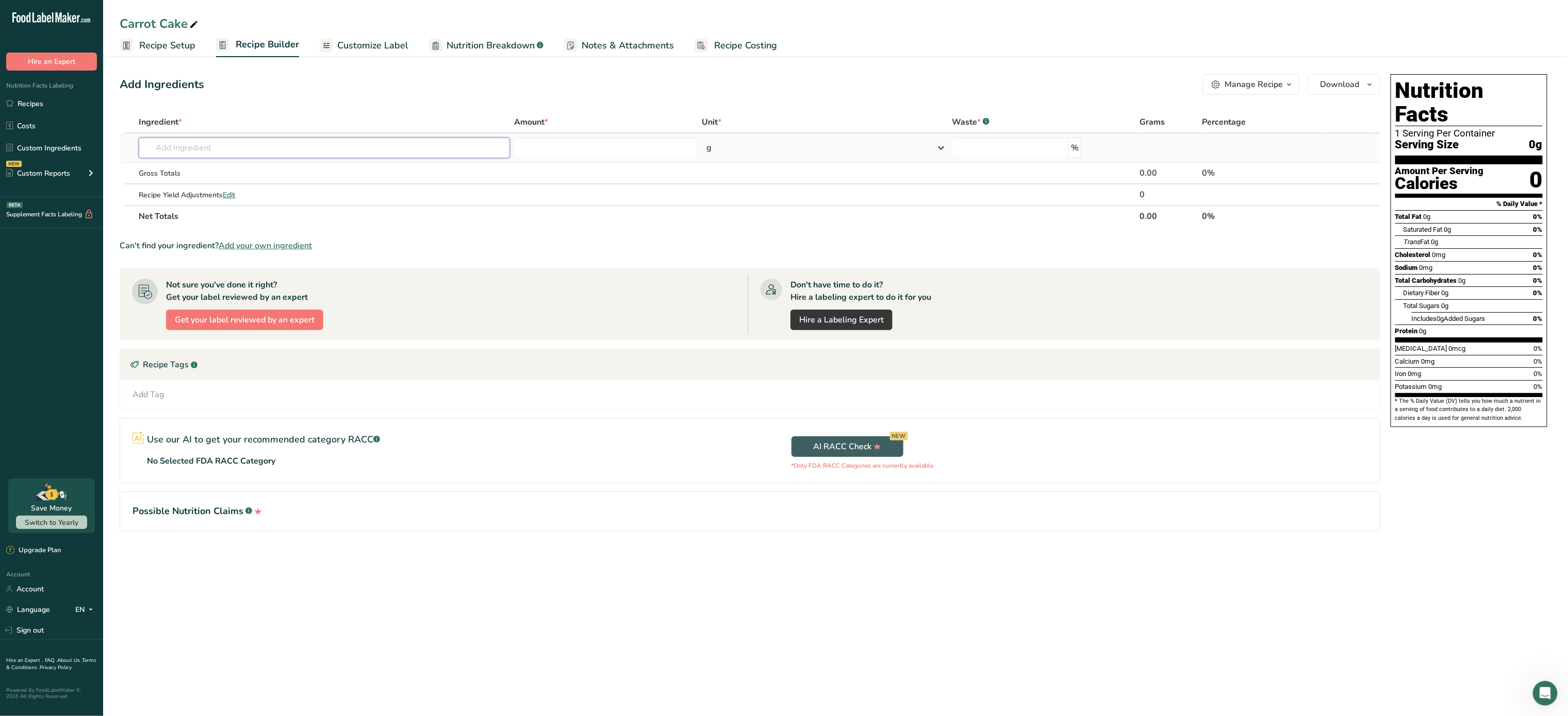
click at [317, 139] on input "text" at bounding box center [324, 148] width 371 height 21
click at [59, 149] on link "Custom Ingredients" at bounding box center [51, 148] width 103 height 19
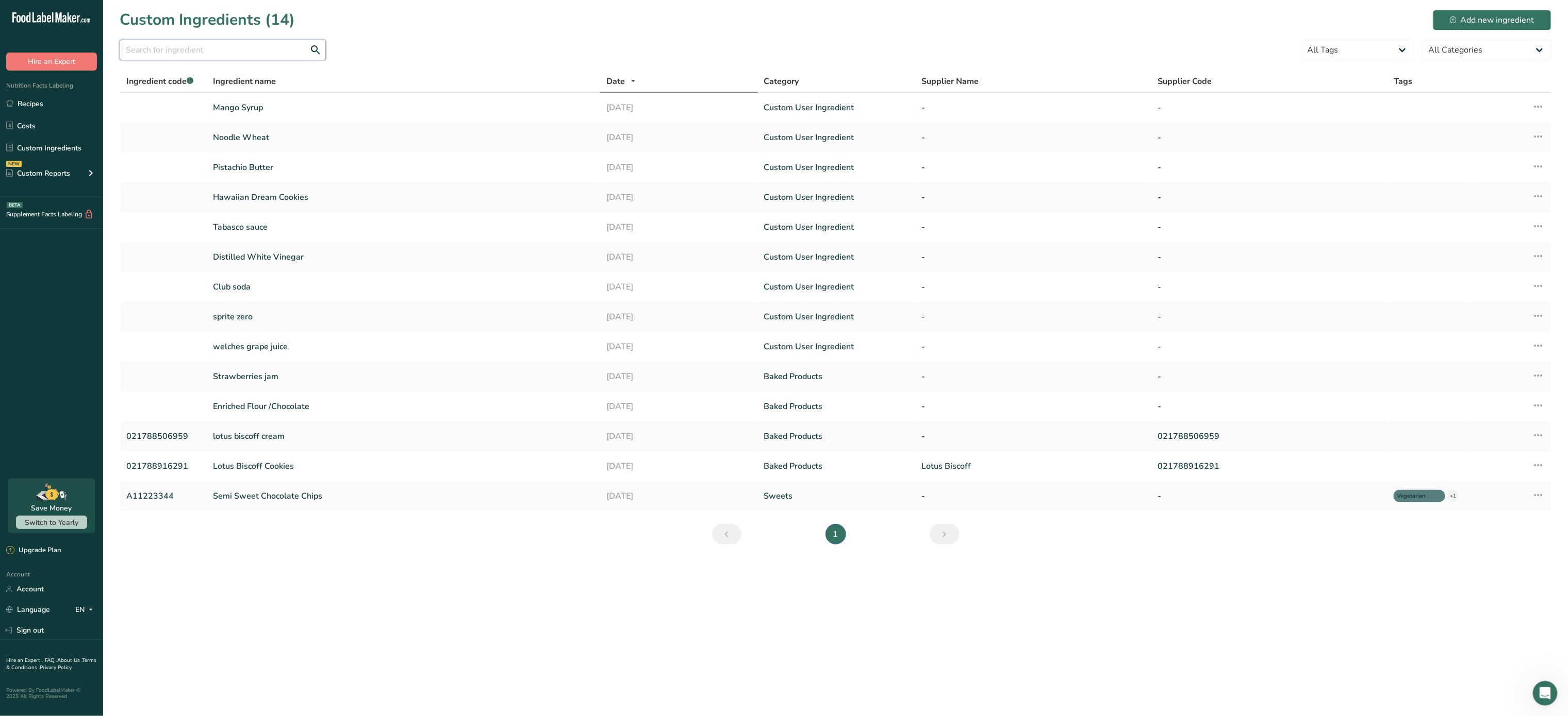
click at [163, 47] on input "text" at bounding box center [222, 50] width 206 height 21
click at [1521, 20] on div "Add new ingredient" at bounding box center [1492, 20] width 85 height 12
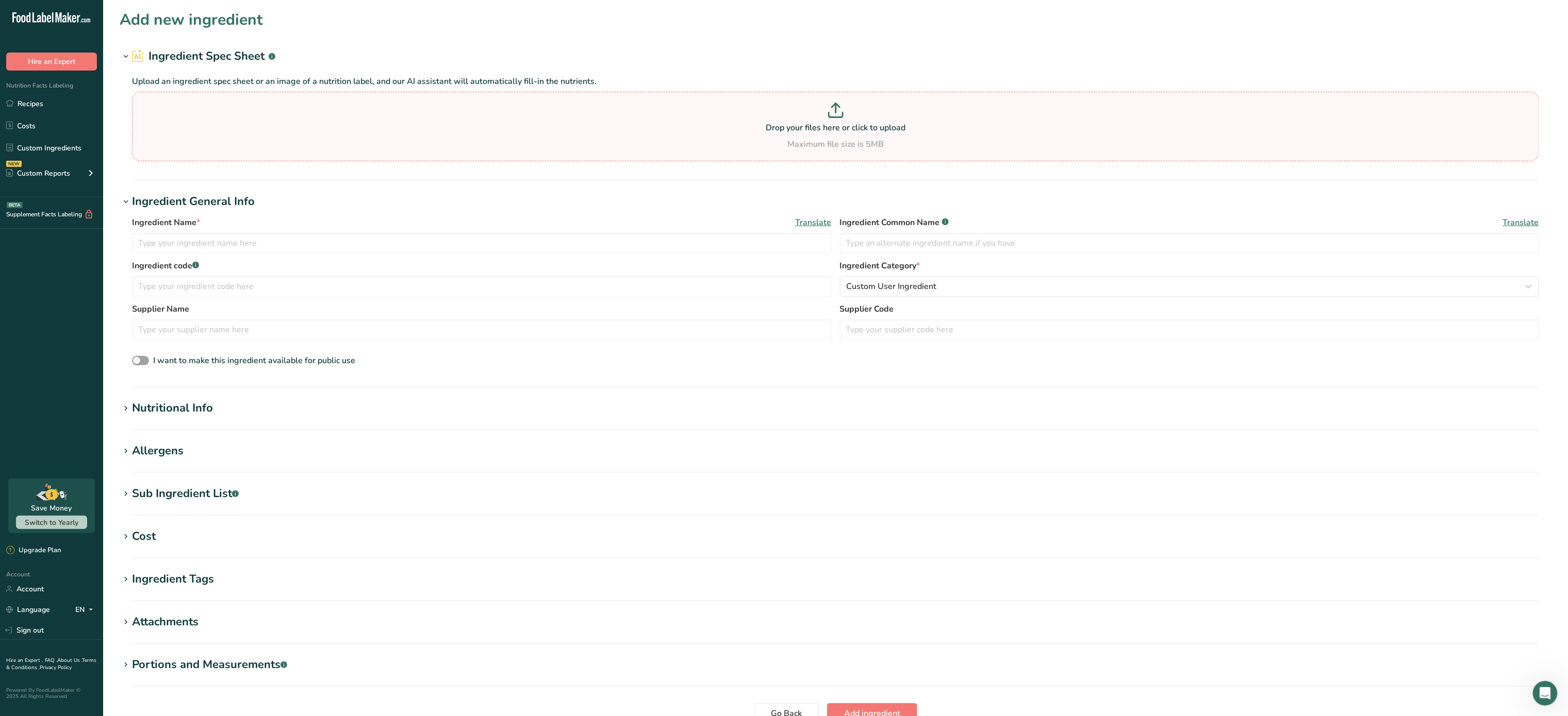
click at [824, 133] on p "Drop your files here or click to upload" at bounding box center [836, 128] width 1402 height 12
click at [824, 133] on input "Drop your files here or click to upload Maximum file size is 5MB" at bounding box center [835, 126] width 1407 height 69
type input "C:\fakepath\carrot.png"
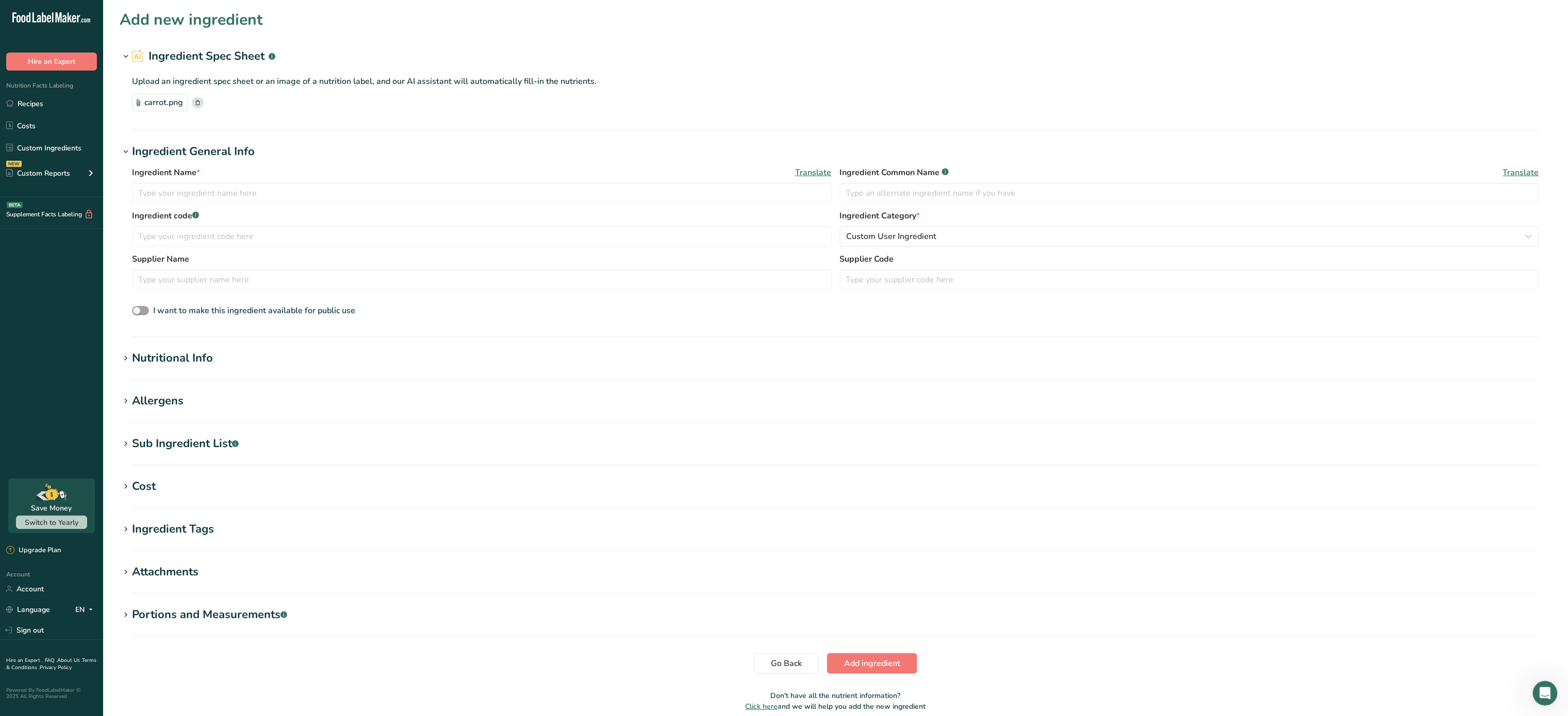
click at [351, 367] on h1 "Nutritional Info" at bounding box center [835, 358] width 1432 height 17
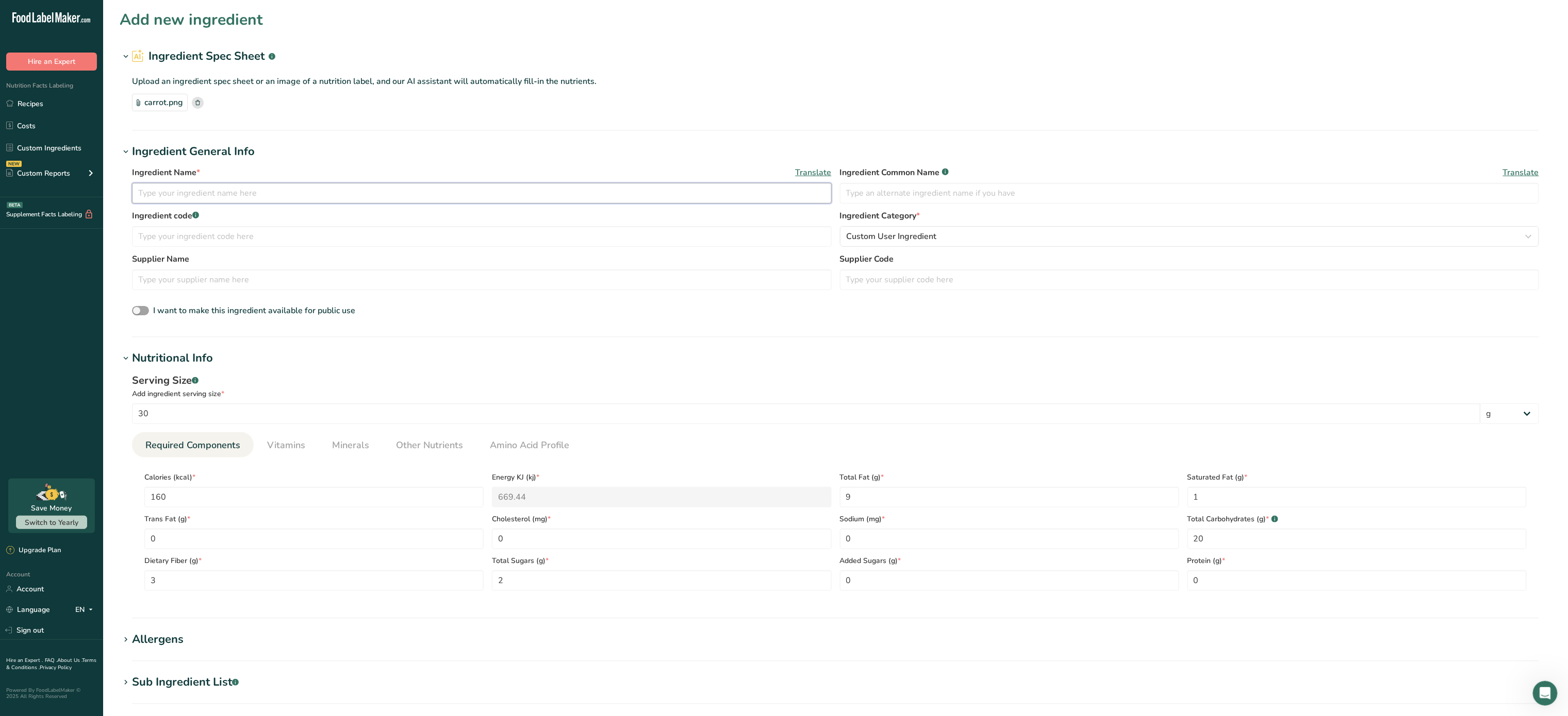
click at [387, 190] on input "text" at bounding box center [482, 194] width 700 height 21
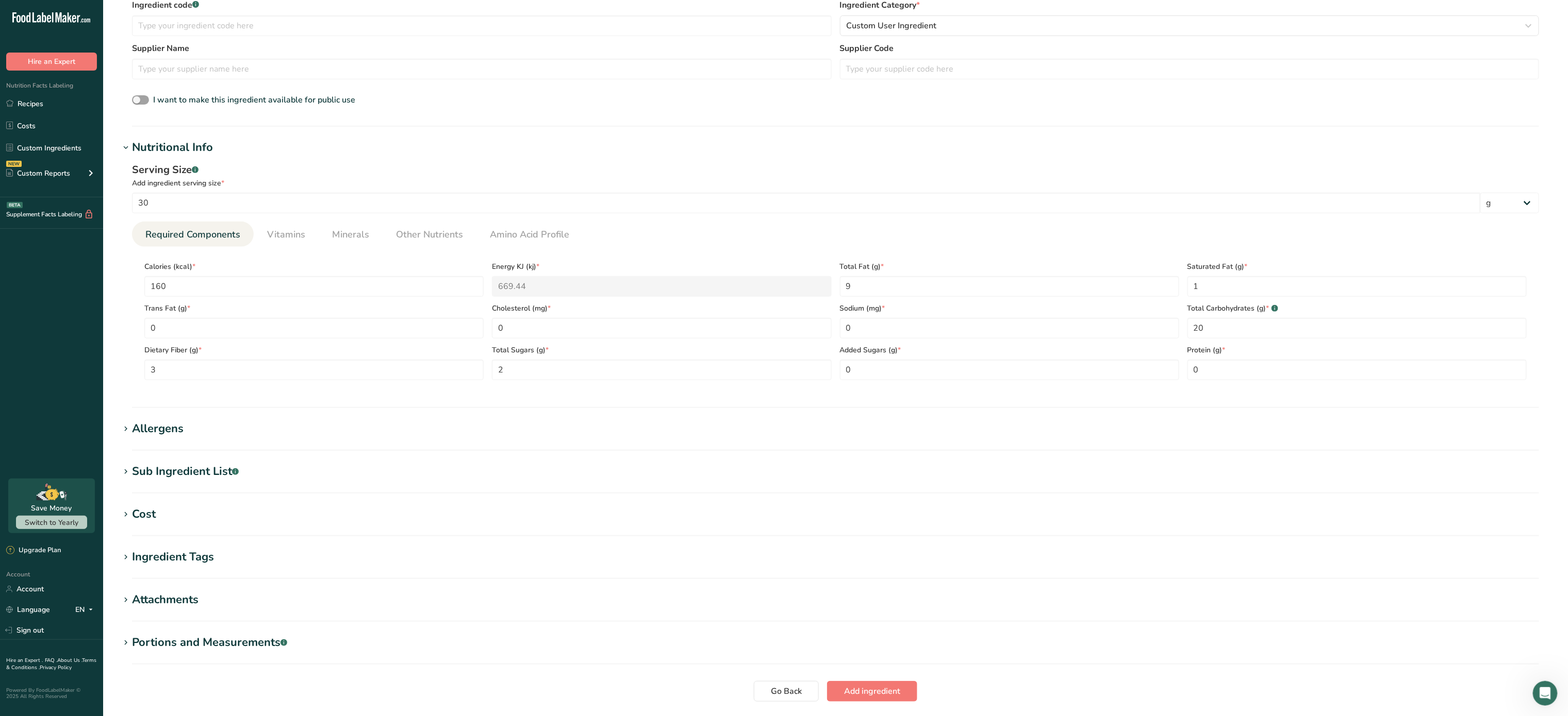
scroll to position [285, 0]
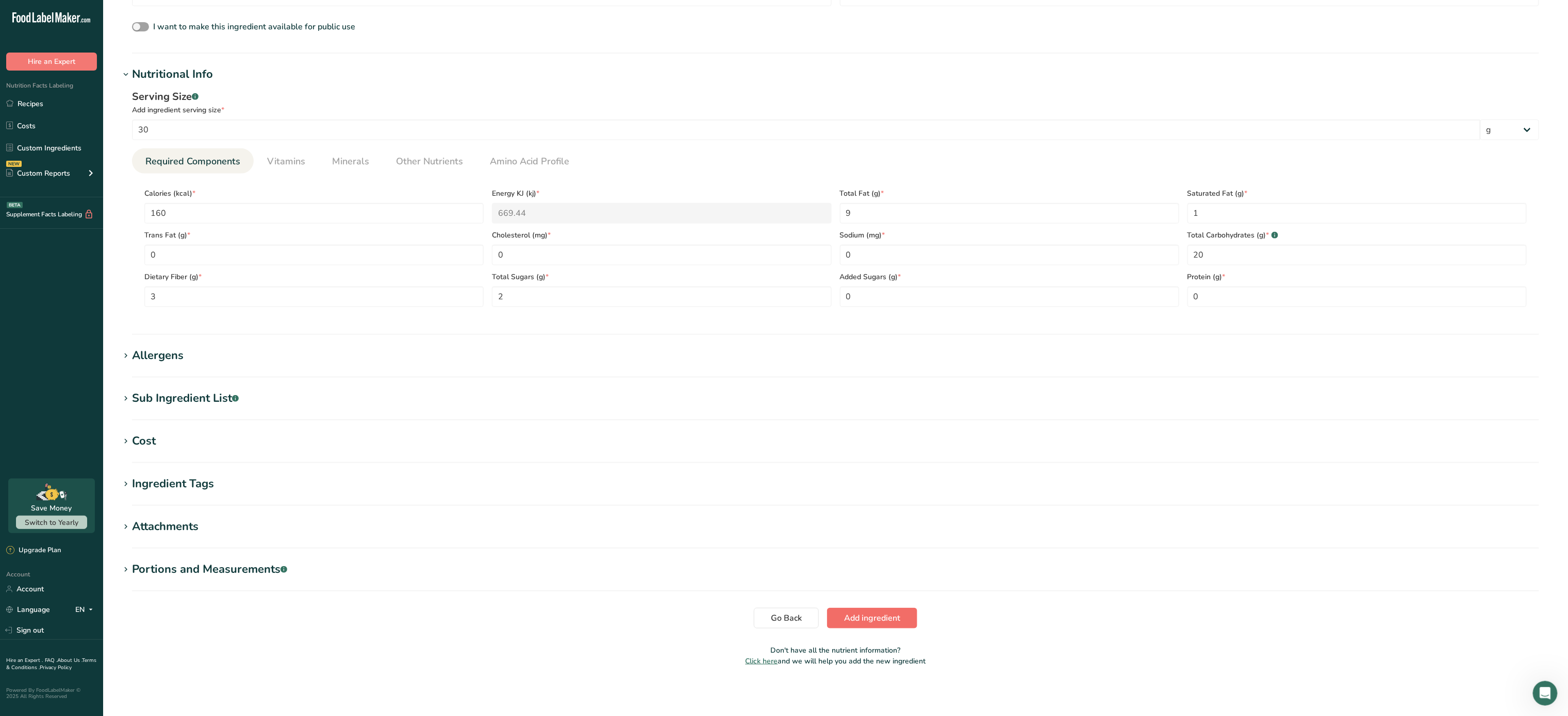
type input "Carrot Flour"
click at [875, 613] on span "Add ingredient" at bounding box center [872, 618] width 56 height 12
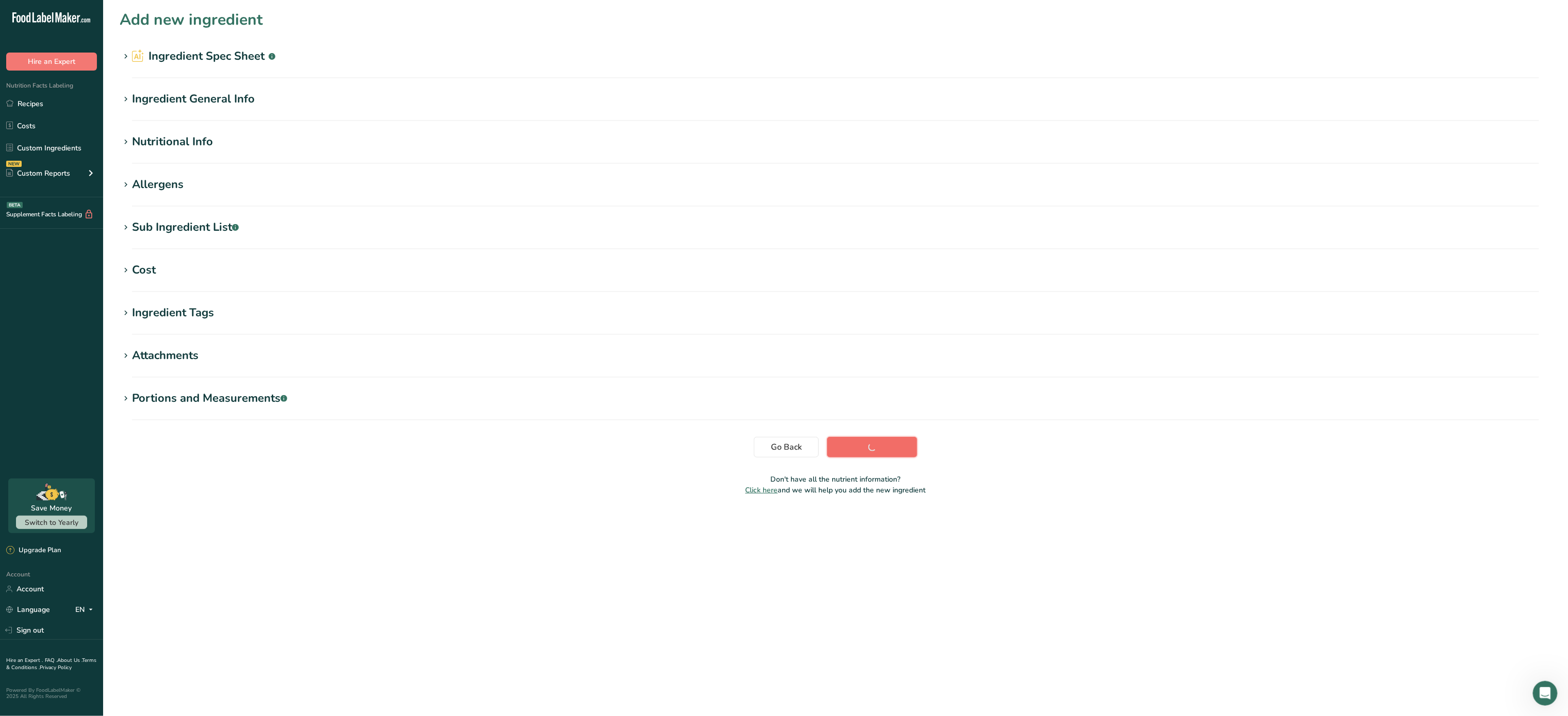
scroll to position [0, 0]
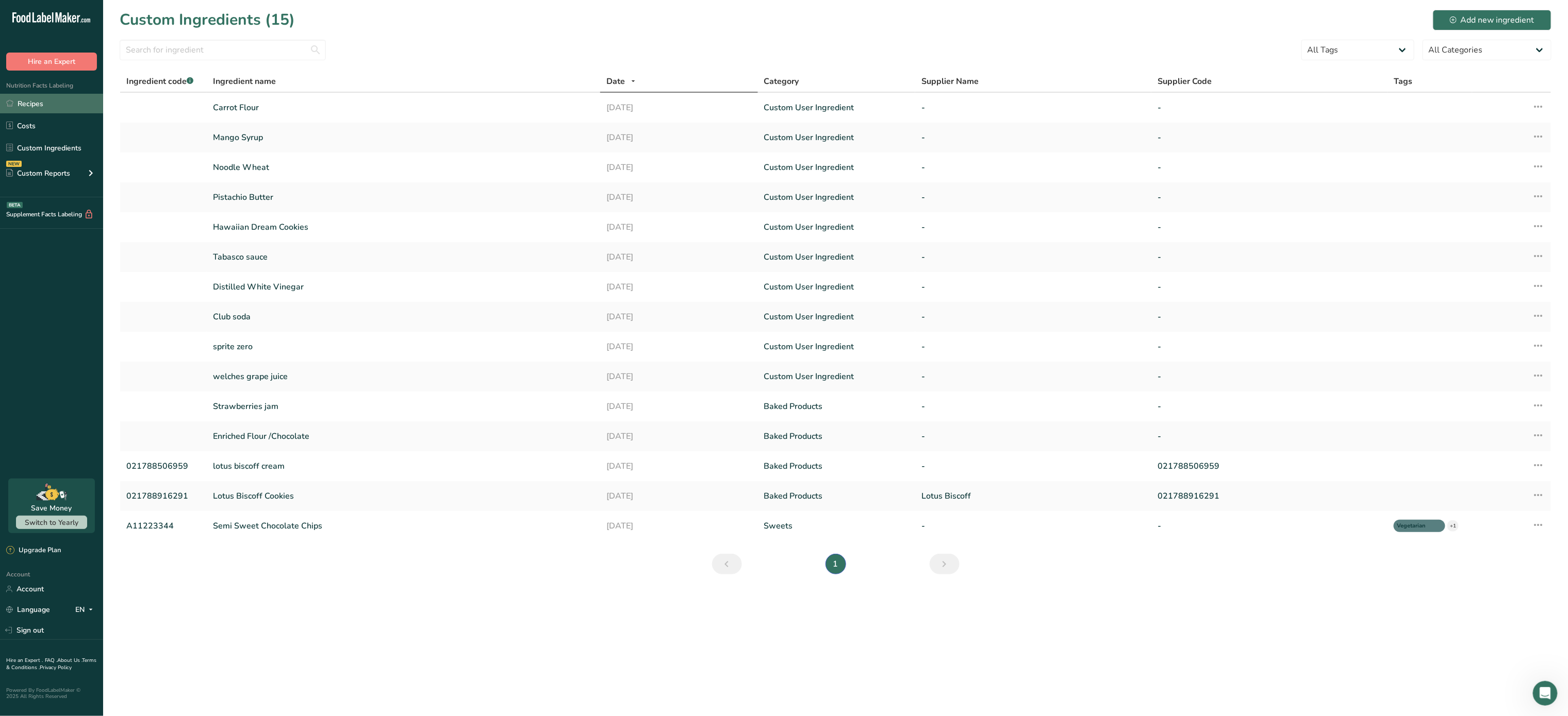
click at [19, 102] on link "Recipes" at bounding box center [51, 103] width 103 height 19
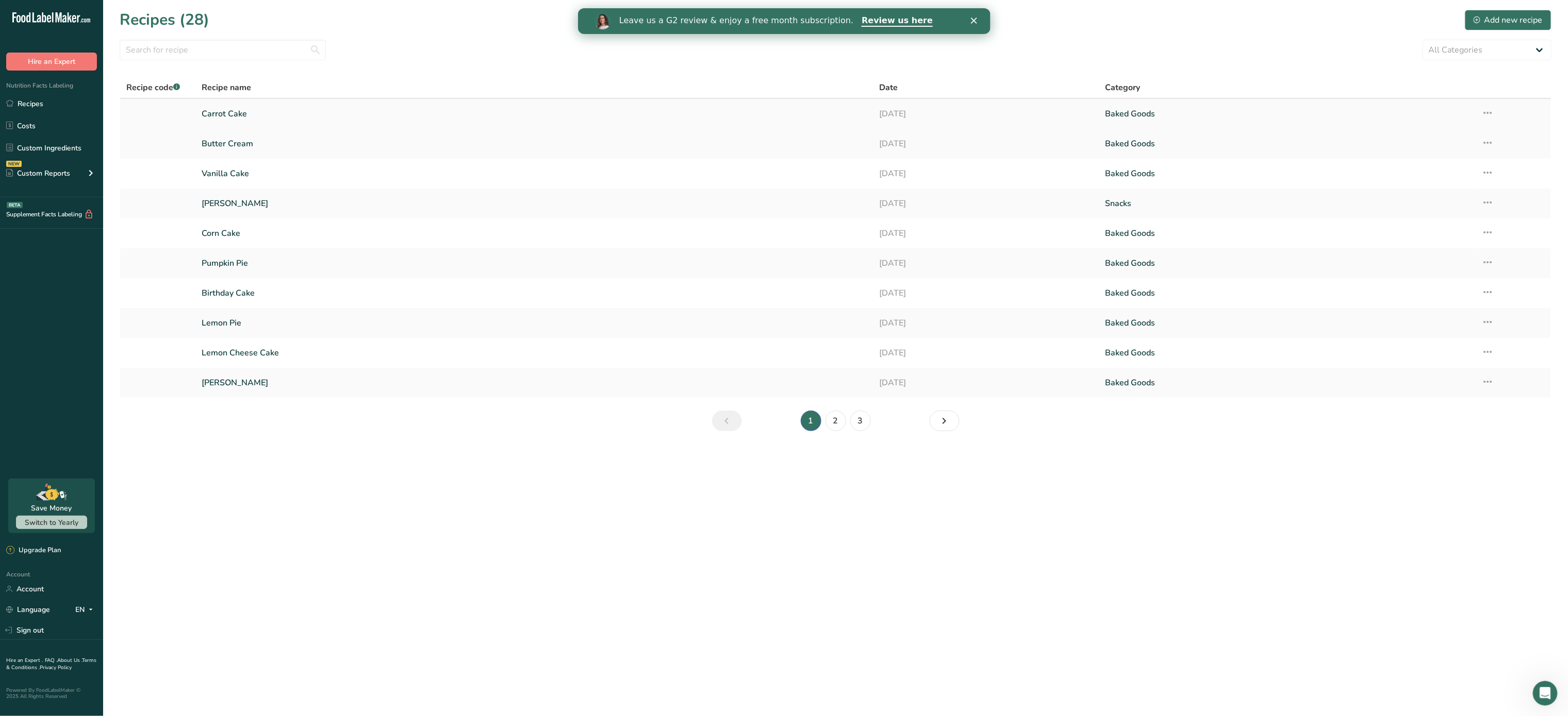
click at [268, 114] on link "Carrot Cake" at bounding box center [534, 114] width 665 height 22
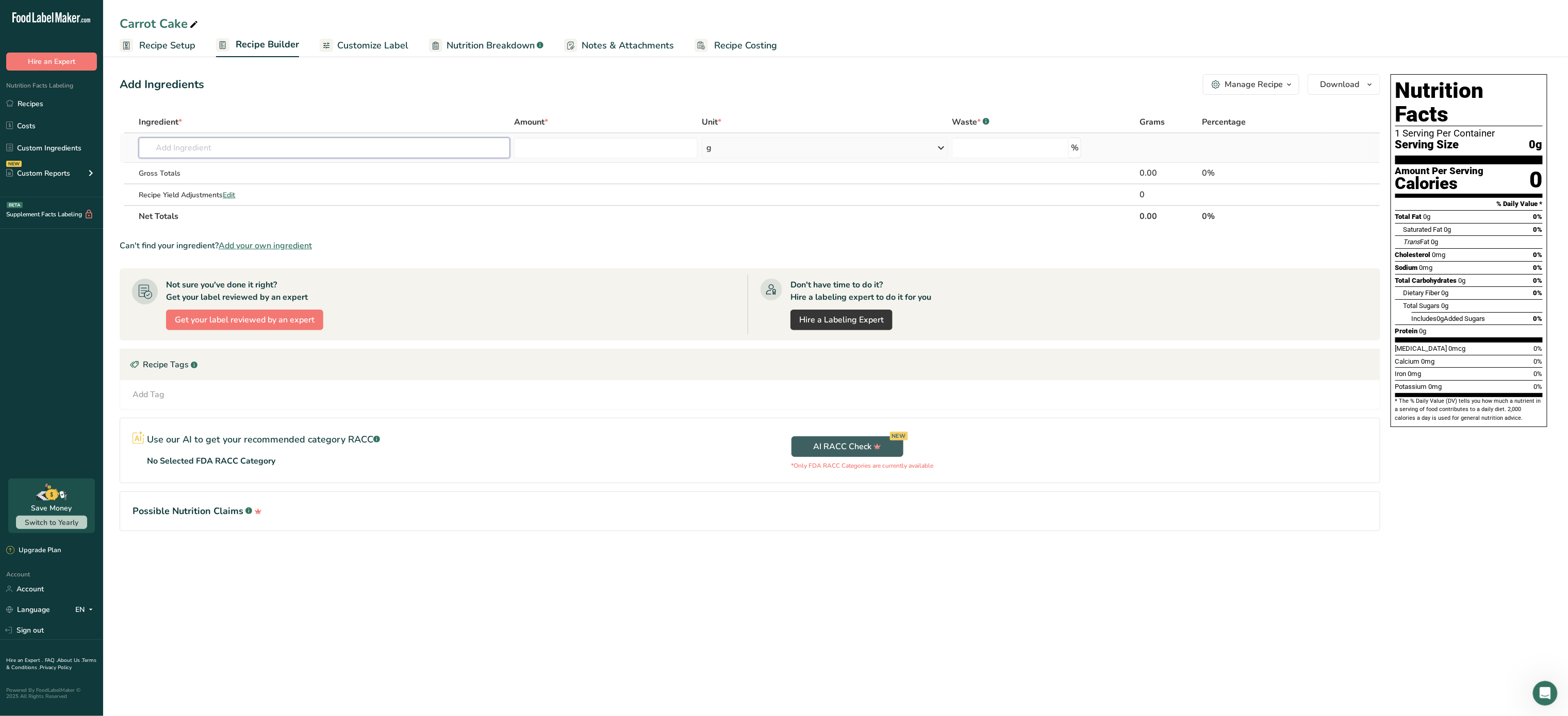
click at [401, 145] on input "text" at bounding box center [324, 148] width 371 height 21
type input "carrot Flou"
click at [338, 158] on div "Carrot Flour Add your own ingredient" at bounding box center [324, 176] width 371 height 36
click at [326, 170] on div "Carrot Flour" at bounding box center [316, 169] width 338 height 11
type input "Carrot Flour"
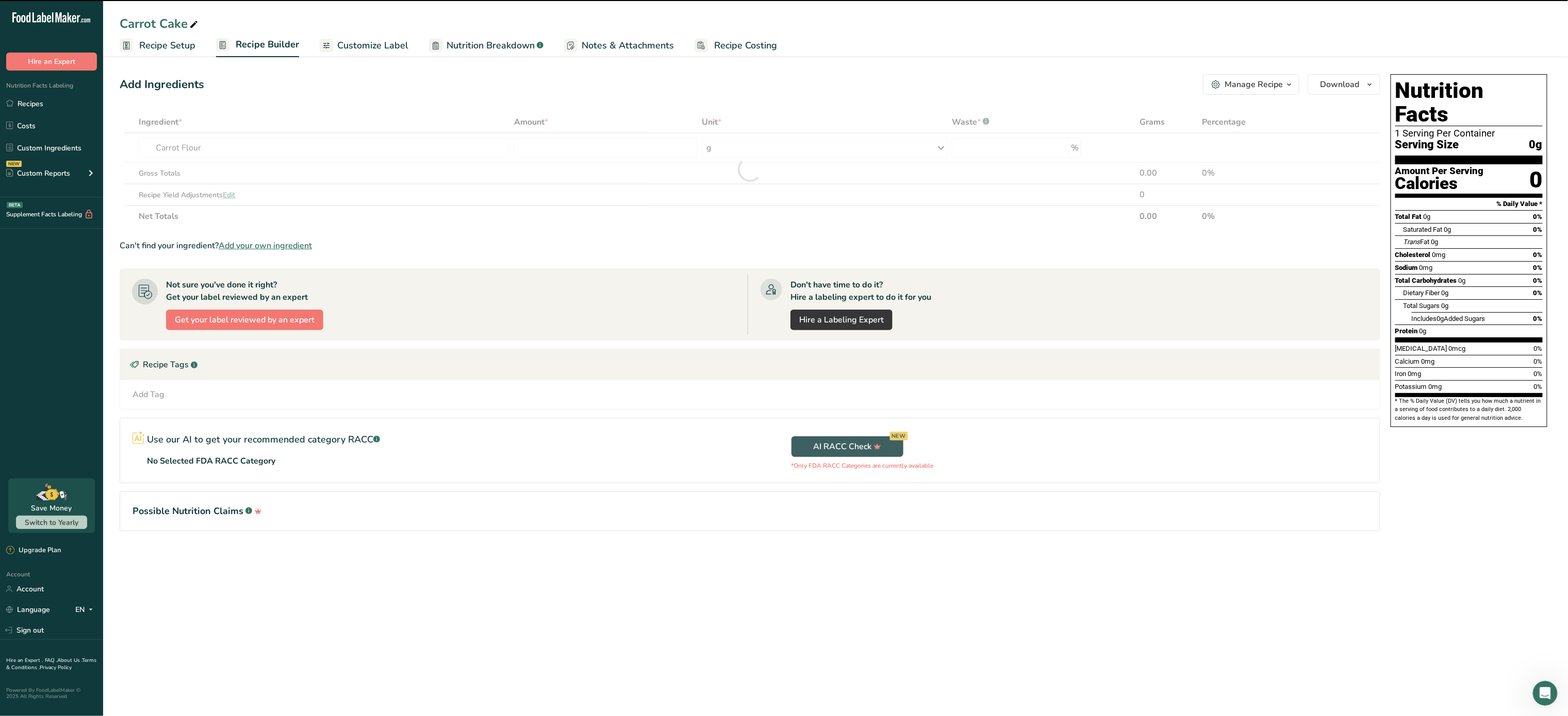
type input "0"
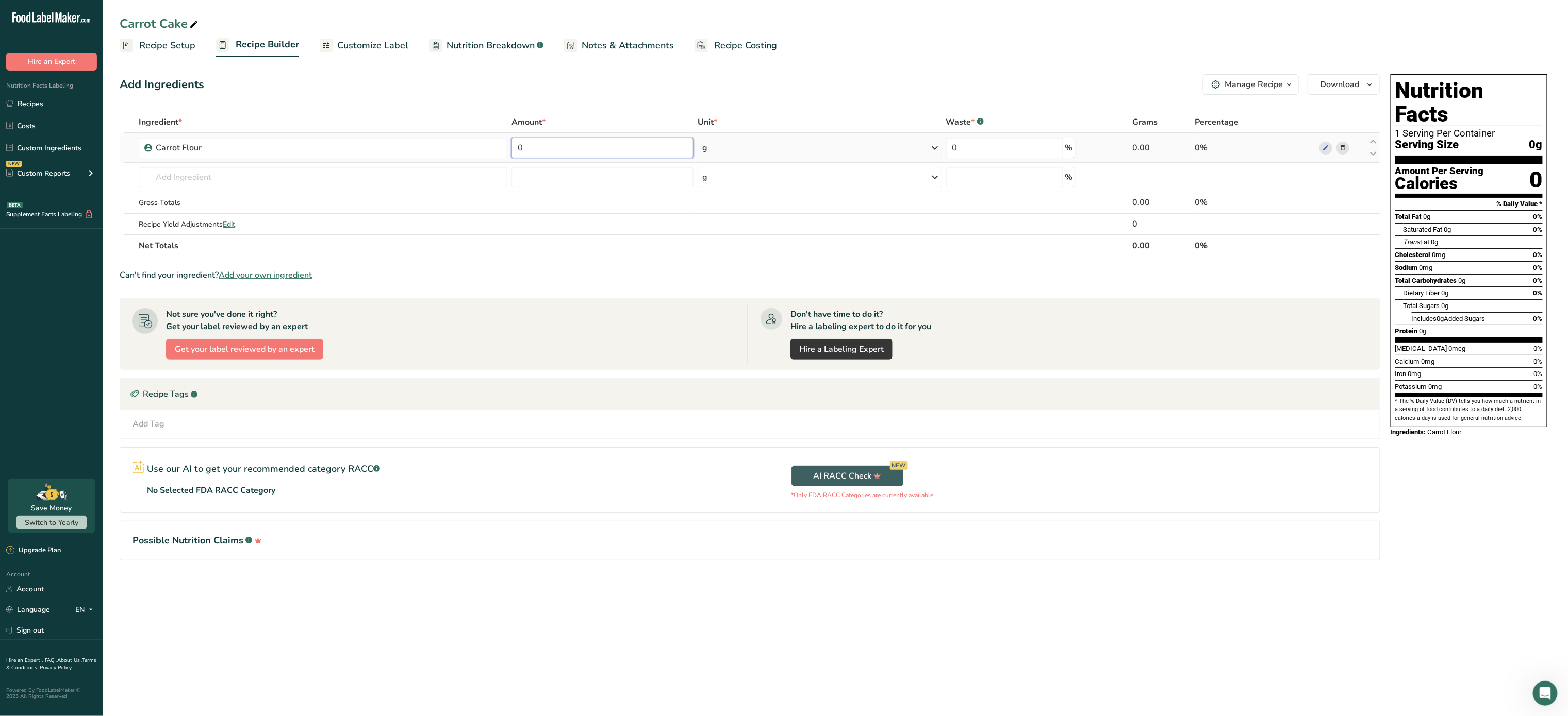
click at [600, 145] on input "0" at bounding box center [602, 148] width 182 height 21
type input "375"
click at [430, 173] on div "Ingredient * Amount * Unit * Waste * .a-a{fill:#347362;}.b-a{fill:#fff;} Grams …" at bounding box center [750, 183] width 1261 height 145
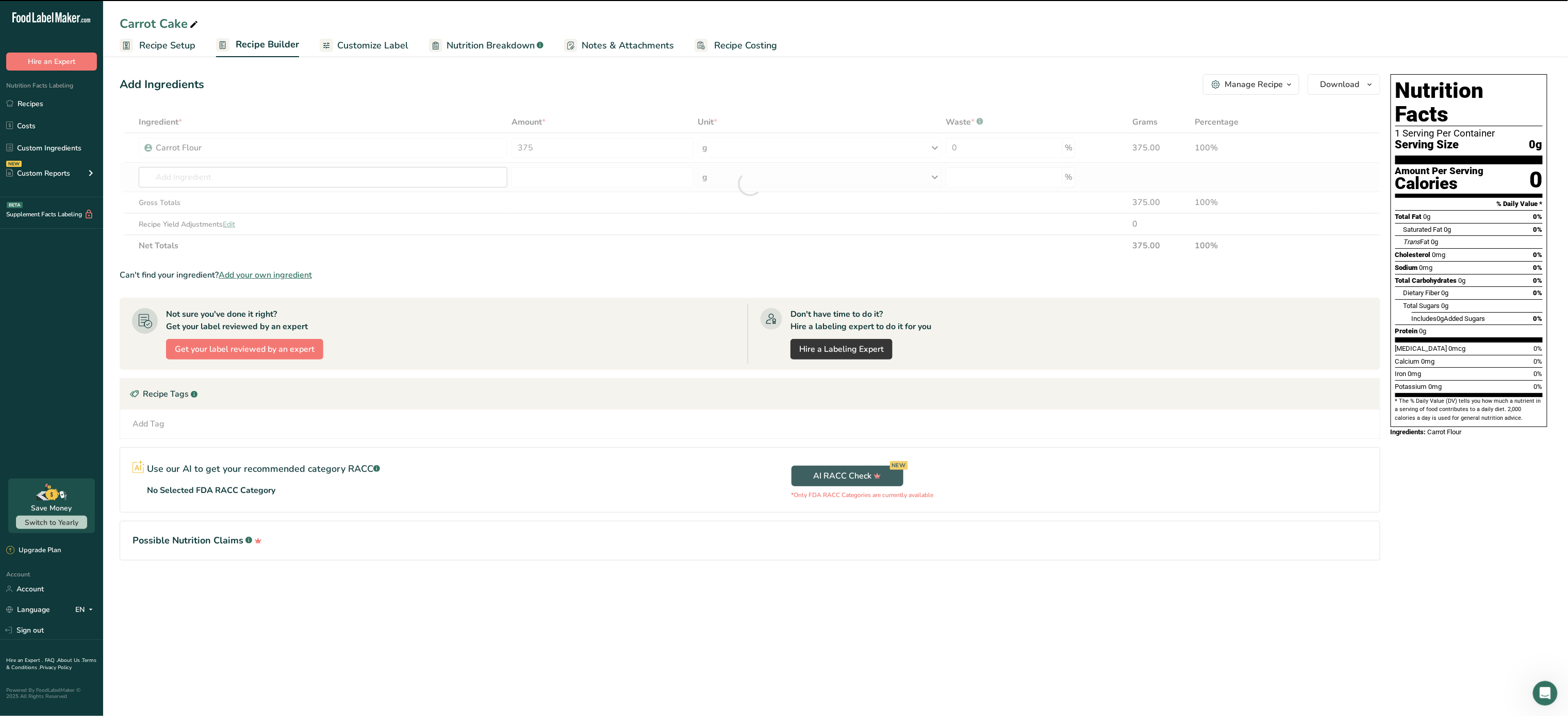
click at [430, 173] on div at bounding box center [750, 183] width 1261 height 145
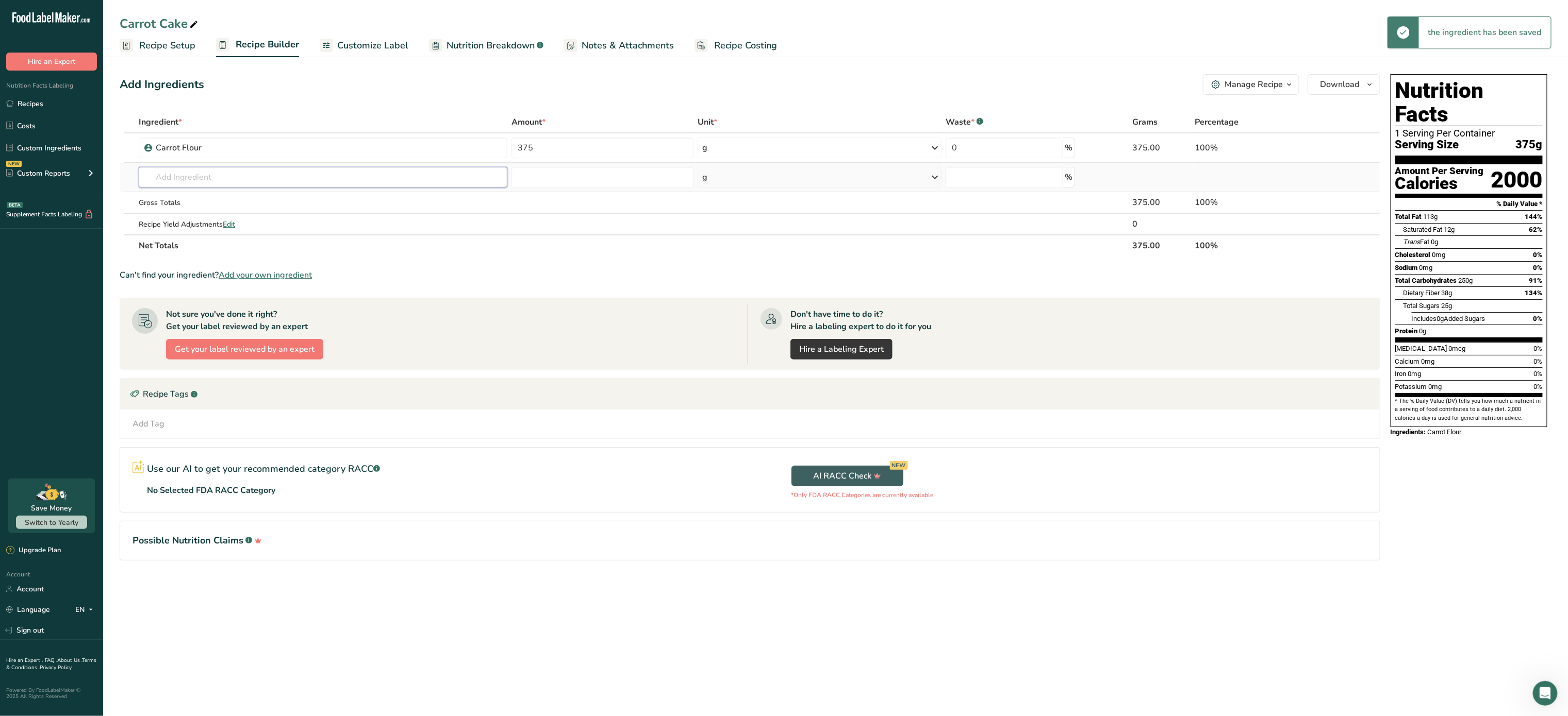
click at [405, 182] on input "text" at bounding box center [323, 178] width 369 height 21
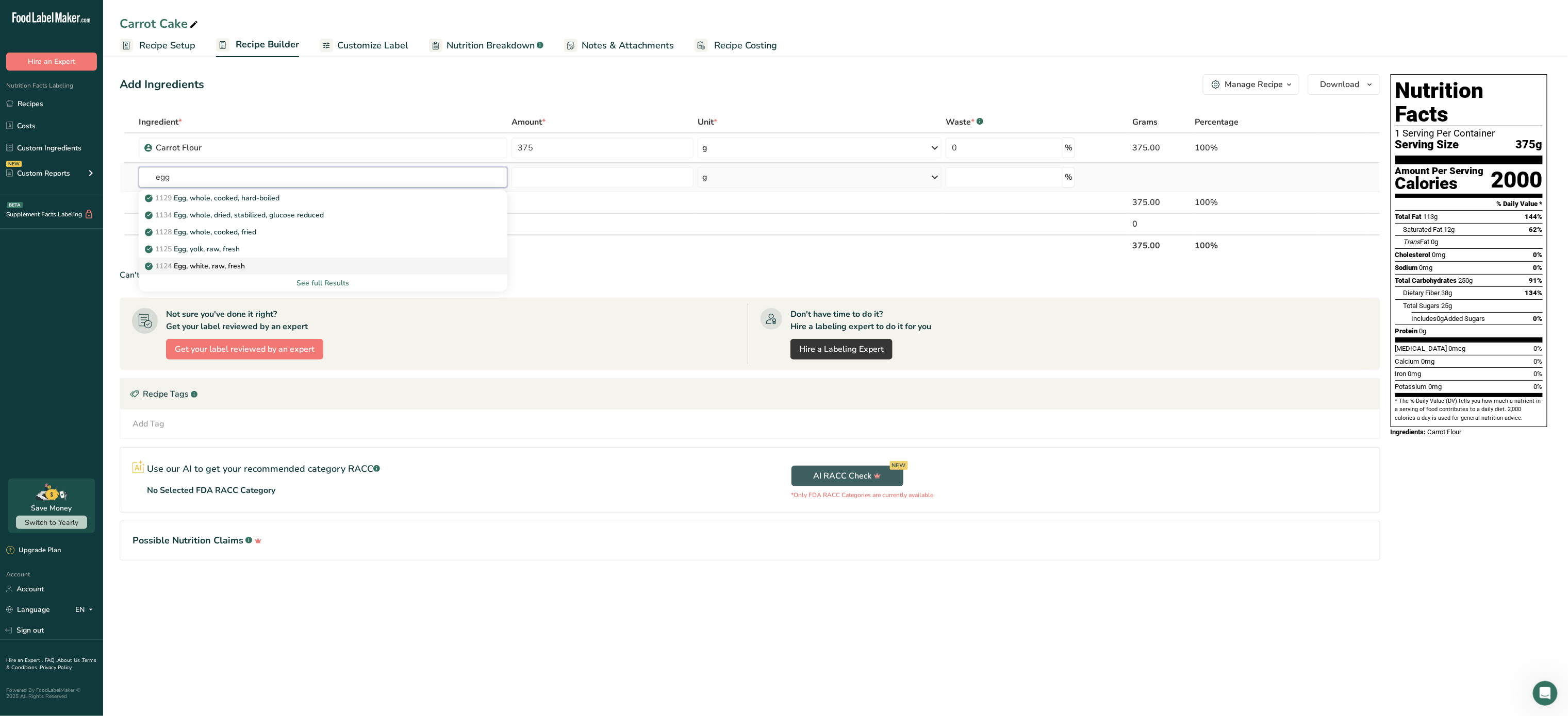
type input "egg"
click at [296, 264] on div "1124 Egg, white, raw, fresh" at bounding box center [315, 266] width 336 height 11
type input "Egg, white, raw, fresh"
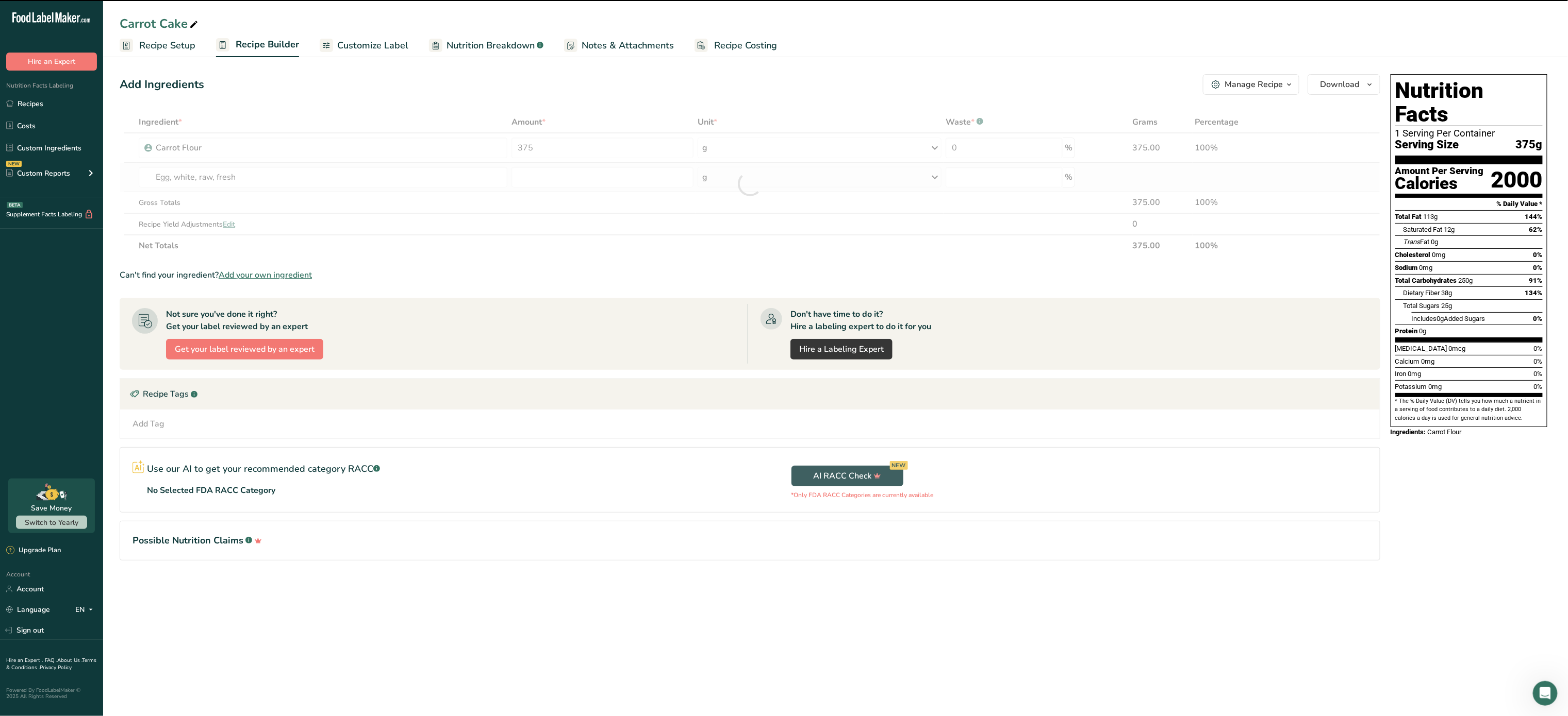
type input "0"
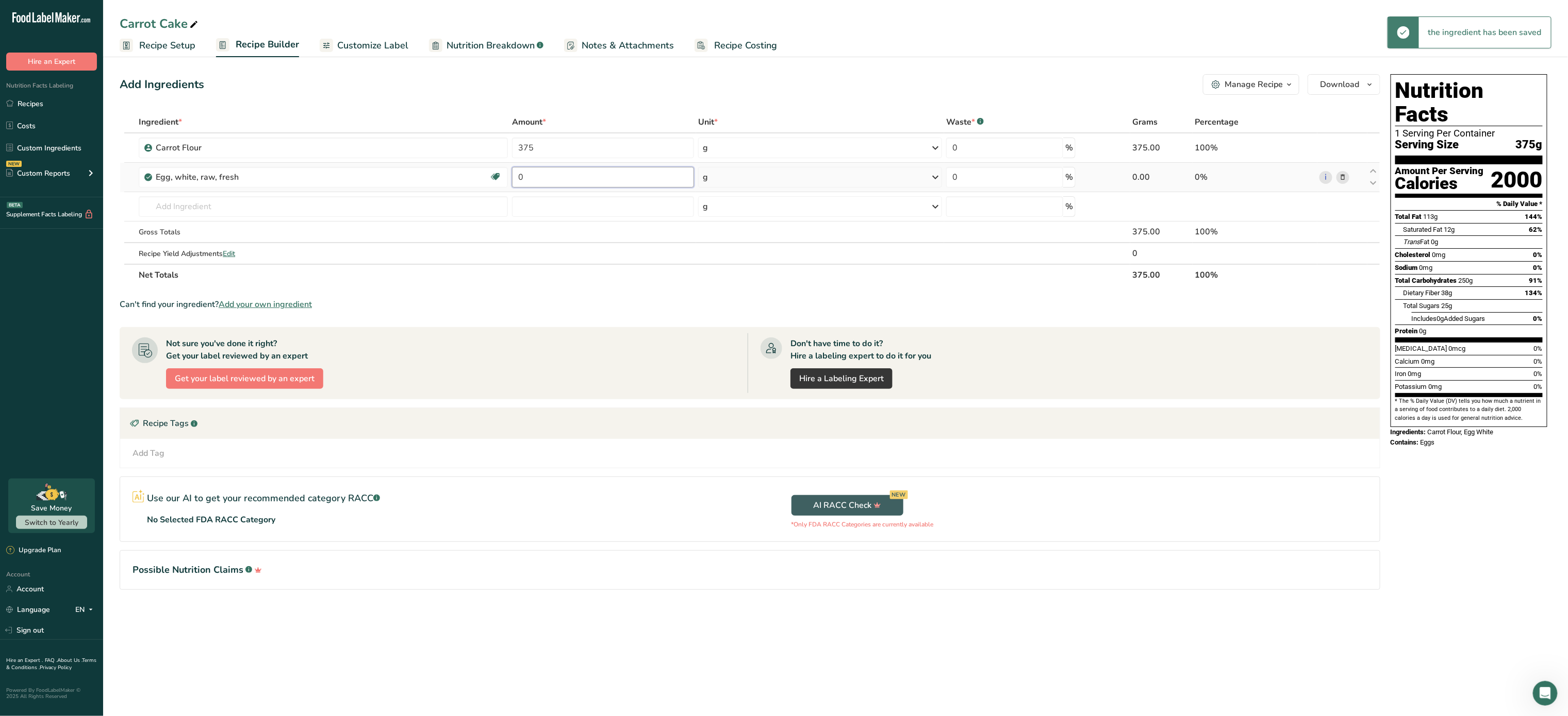
click at [586, 180] on input "0" at bounding box center [603, 178] width 182 height 21
type input "3"
click at [775, 173] on div "Ingredient * Amount * Unit * Waste * .a-a{fill:#347362;}.b-a{fill:#fff;} Grams …" at bounding box center [750, 198] width 1261 height 175
click at [775, 173] on div "g" at bounding box center [820, 178] width 244 height 21
click at [748, 210] on div "1 large" at bounding box center [748, 212] width 87 height 15
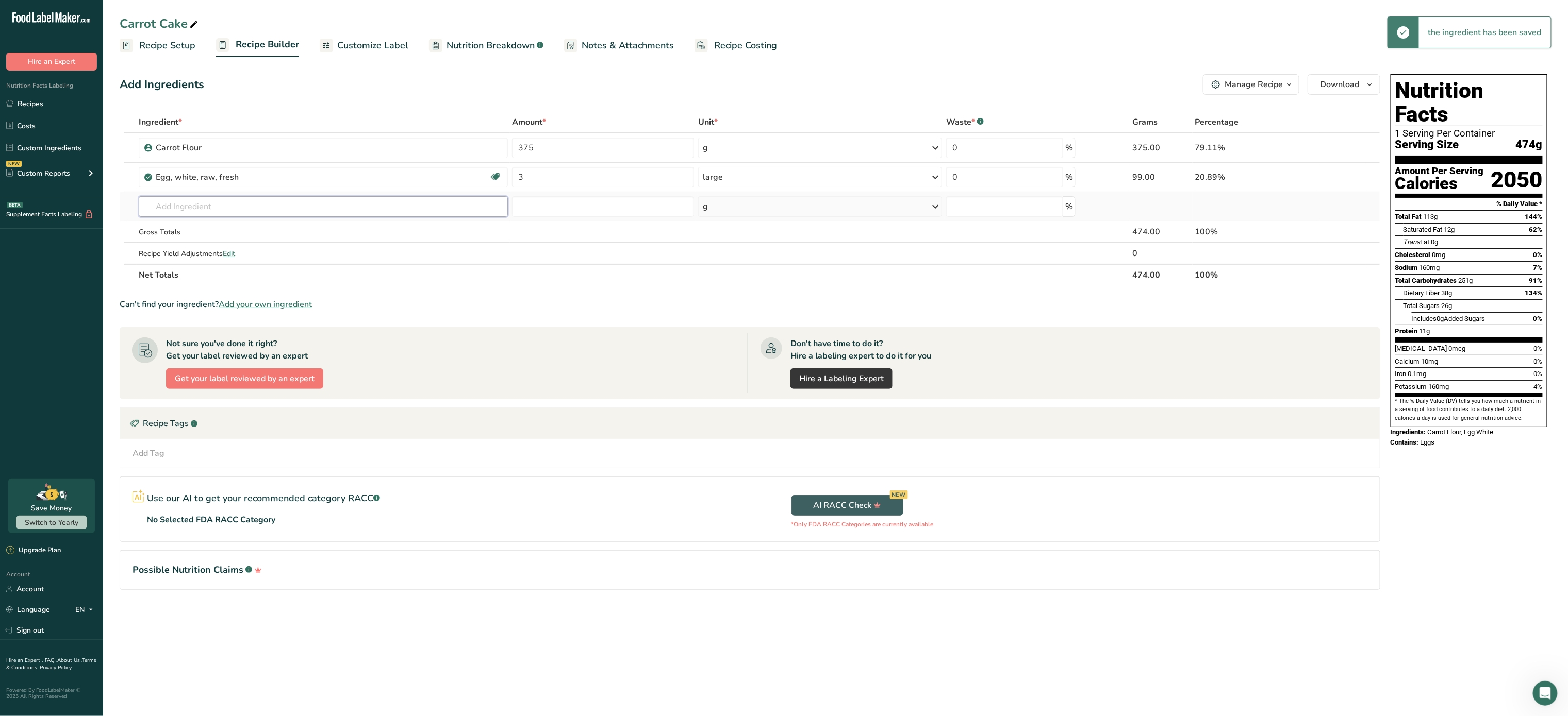
click at [386, 207] on input "text" at bounding box center [323, 207] width 369 height 21
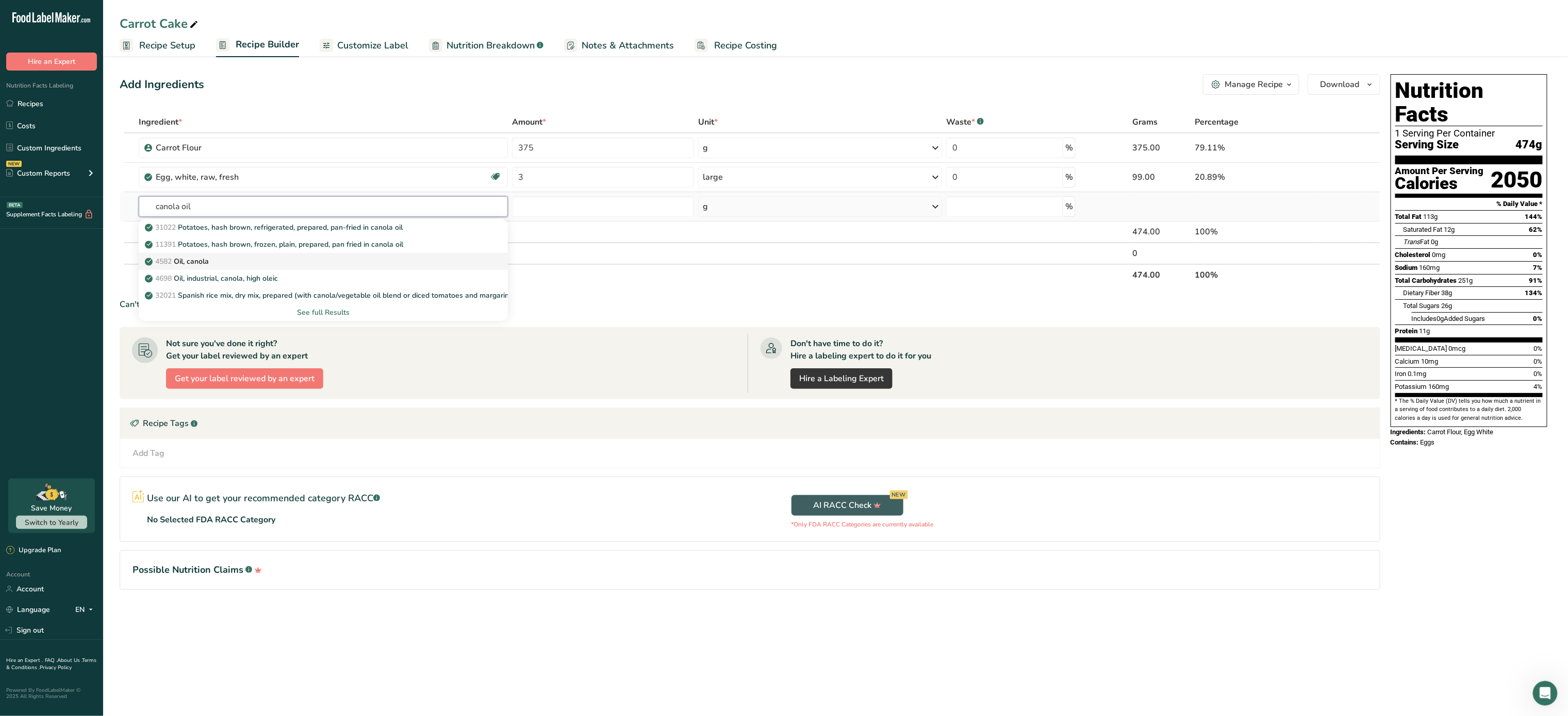
type input "canola oil"
click at [216, 263] on div "4582 Oil, canola" at bounding box center [315, 262] width 336 height 11
type input "Oil, canola"
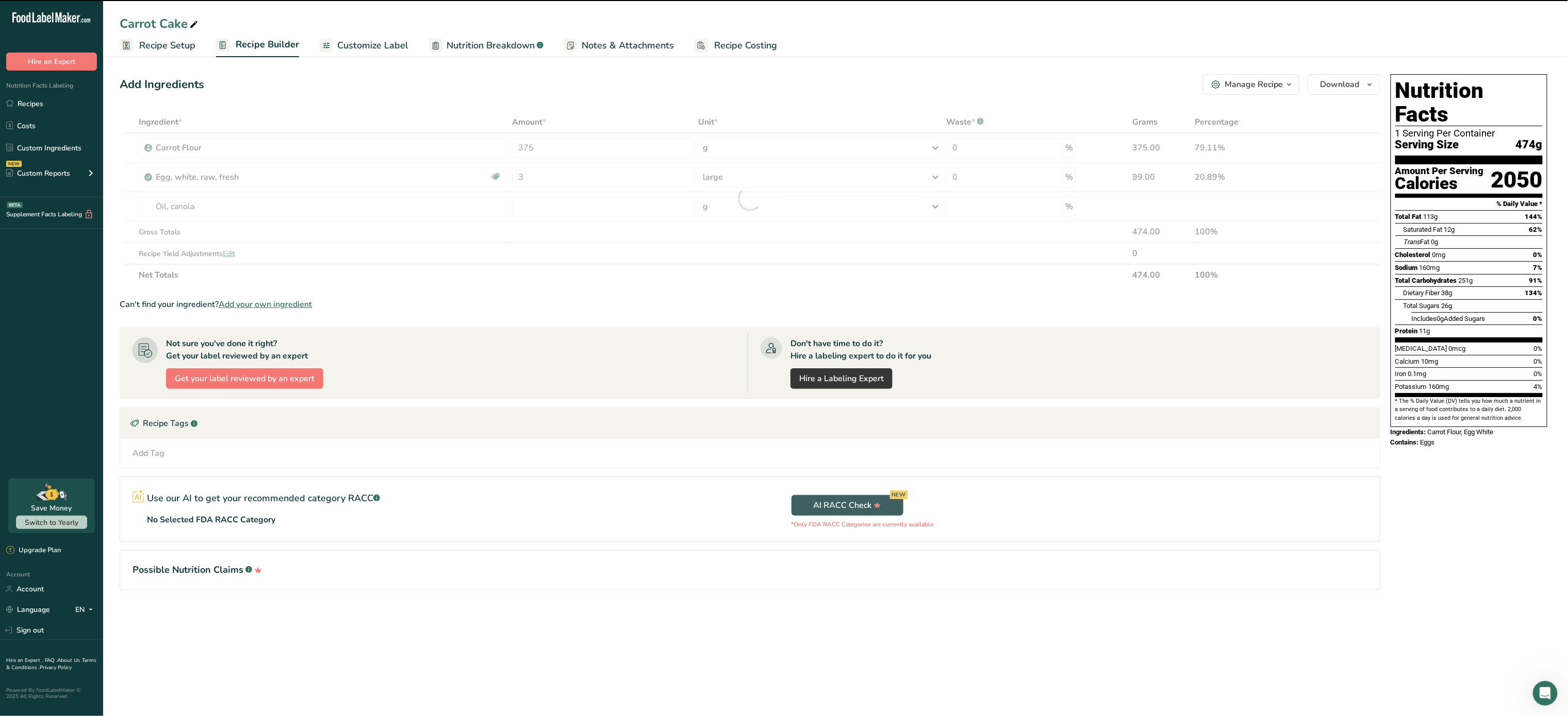
type input "0"
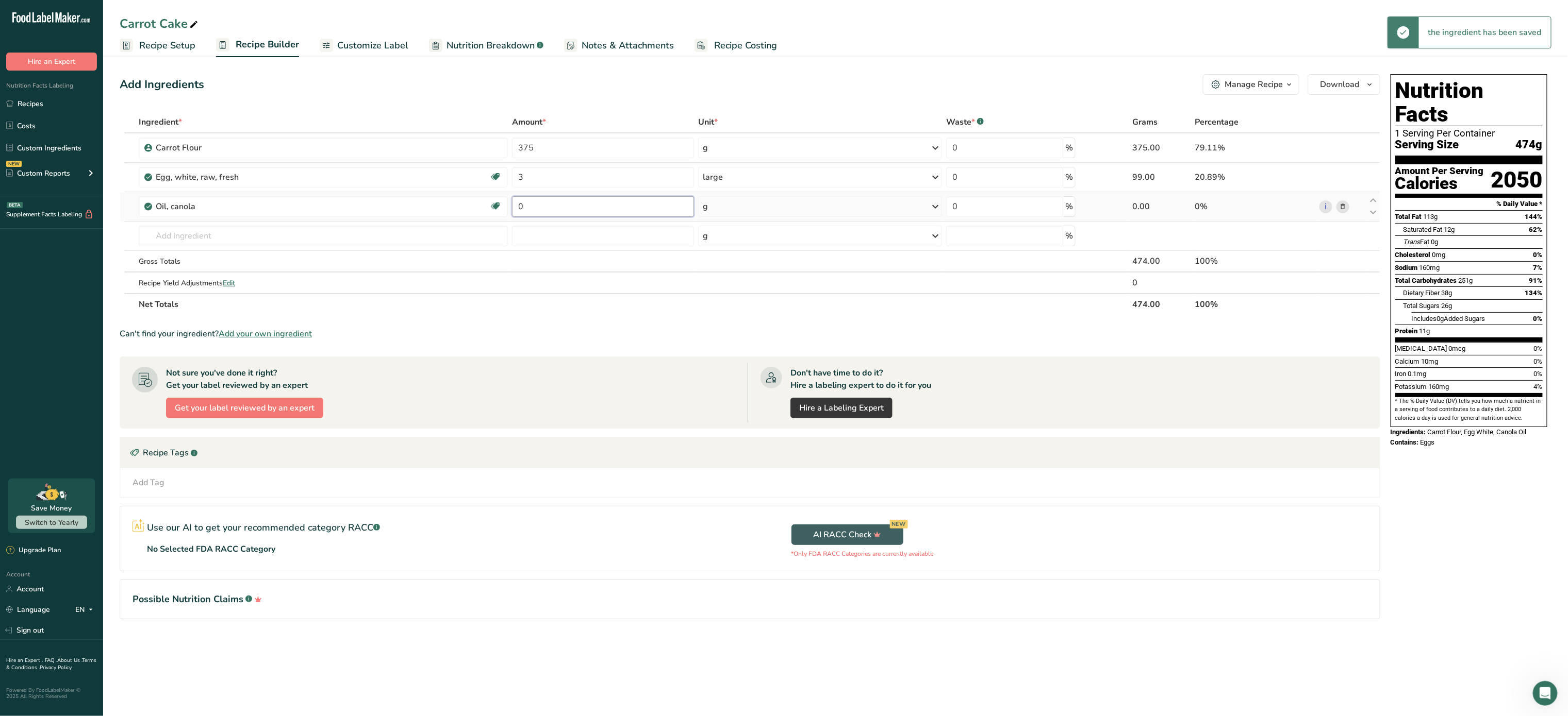
click at [550, 204] on input "0" at bounding box center [603, 207] width 182 height 21
type input "0.33"
click at [863, 203] on div "Ingredient * Amount * Unit * Waste * .a-a{fill:#347362;}.b-a{fill:#fff;} Grams …" at bounding box center [750, 213] width 1261 height 204
click at [863, 203] on div "g" at bounding box center [820, 207] width 244 height 21
click at [762, 251] on div "1 cup" at bounding box center [748, 257] width 87 height 15
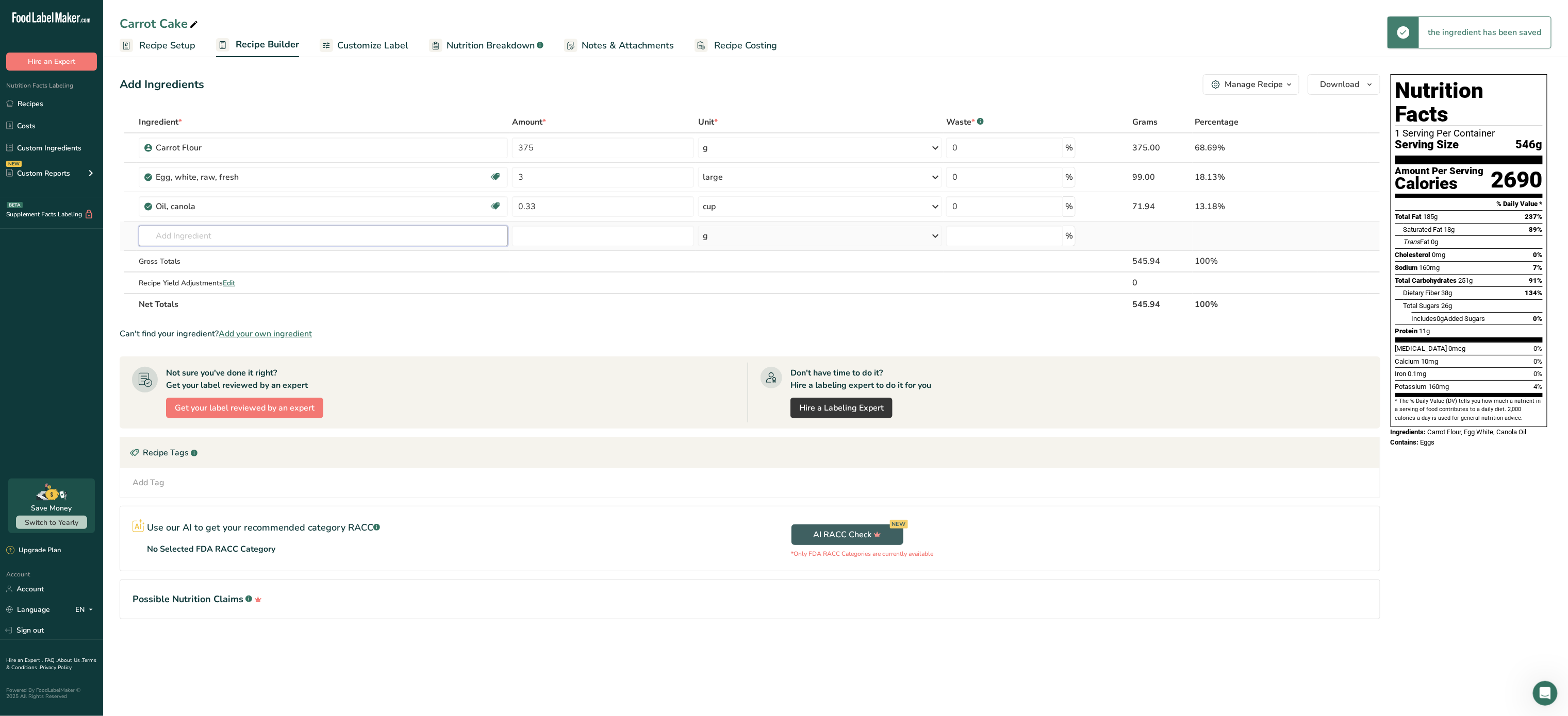
click at [258, 231] on input "text" at bounding box center [323, 236] width 369 height 21
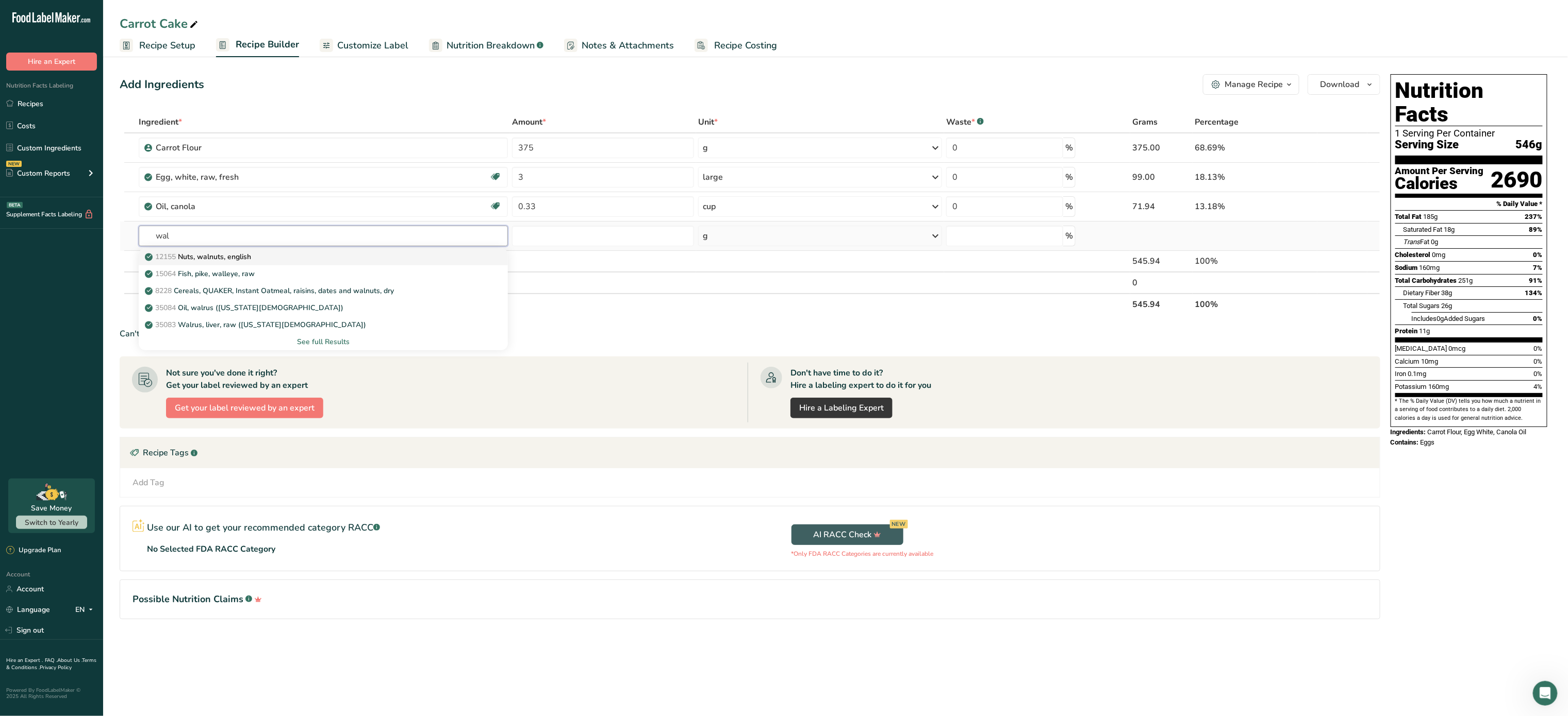
type input "wal"
click at [248, 253] on p "12155 Nuts, walnuts, english" at bounding box center [199, 257] width 104 height 11
type input "Nuts, walnuts, english"
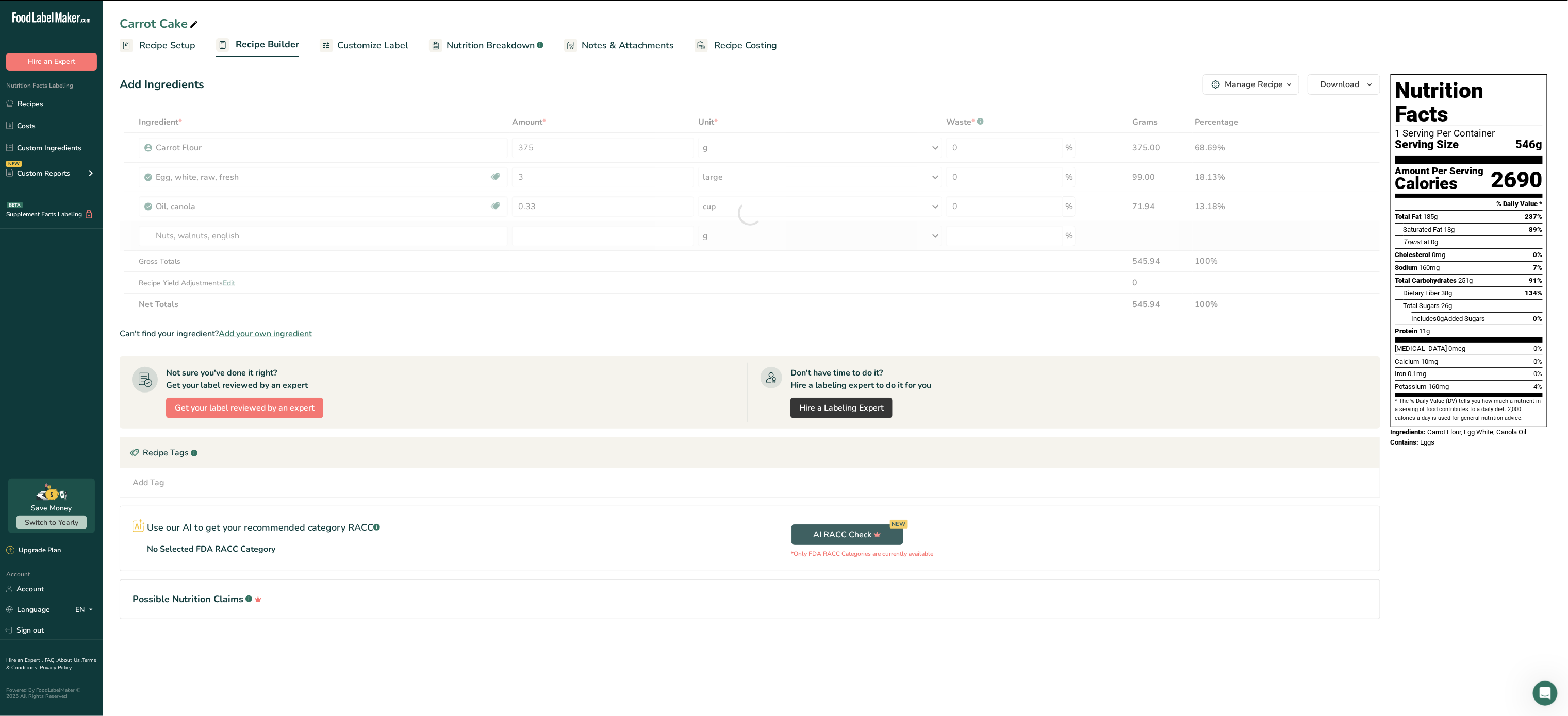
type input "0"
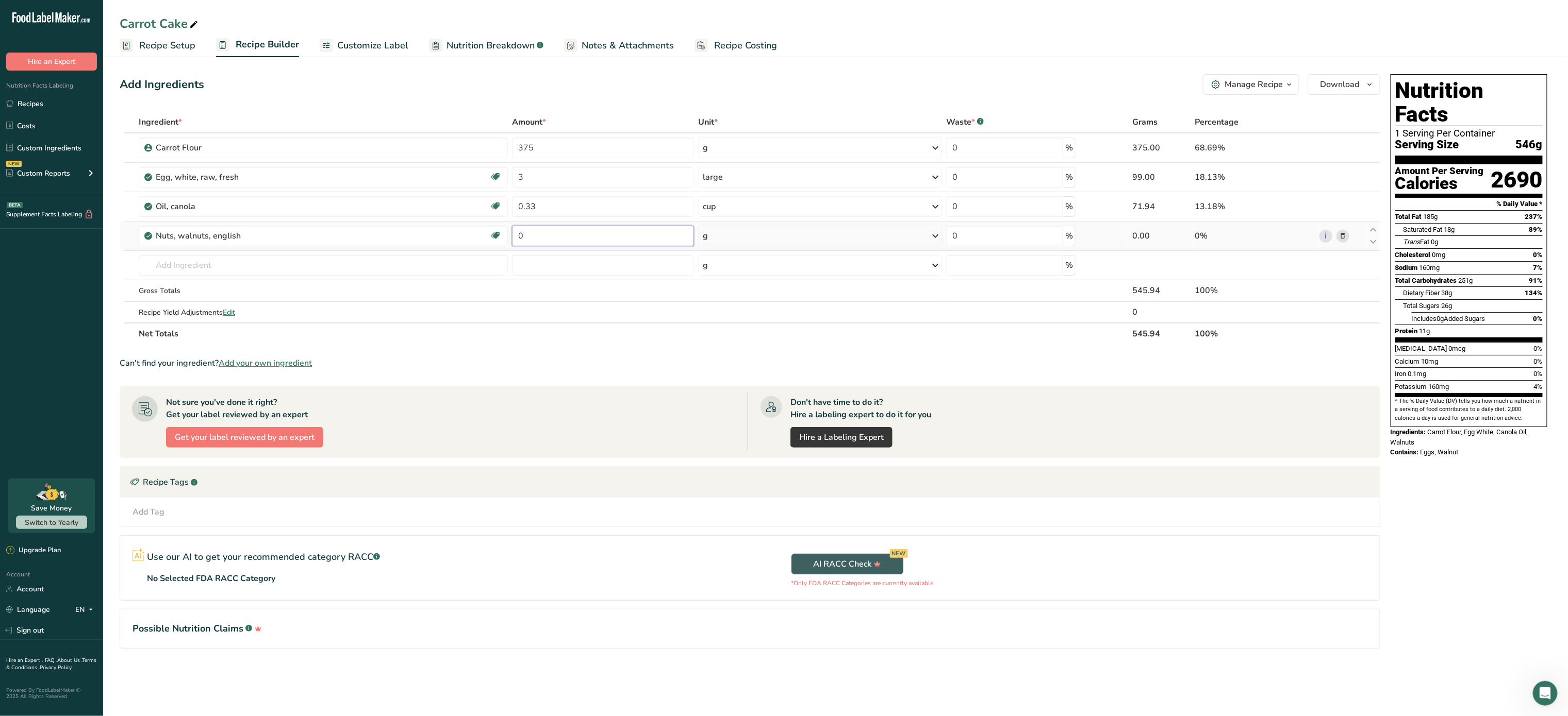
click at [607, 239] on input "0" at bounding box center [603, 236] width 182 height 21
type input "0.25"
click at [745, 238] on div "Ingredient * Amount * Unit * Waste * .a-a{fill:#347362;}.b-a{fill:#fff;} Grams …" at bounding box center [750, 228] width 1261 height 233
click at [745, 238] on div "g" at bounding box center [820, 236] width 244 height 21
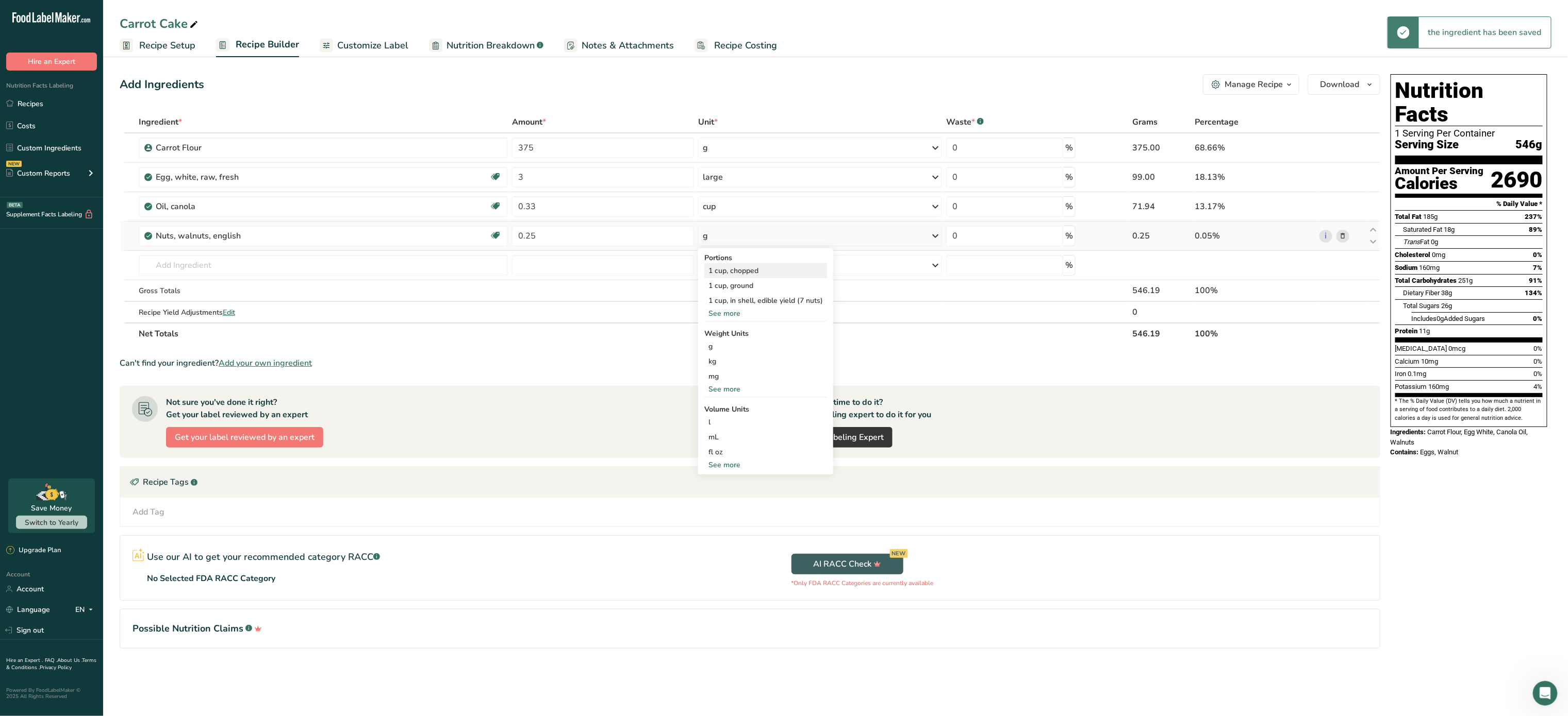
click at [740, 274] on div "1 cup, chopped" at bounding box center [766, 271] width 123 height 15
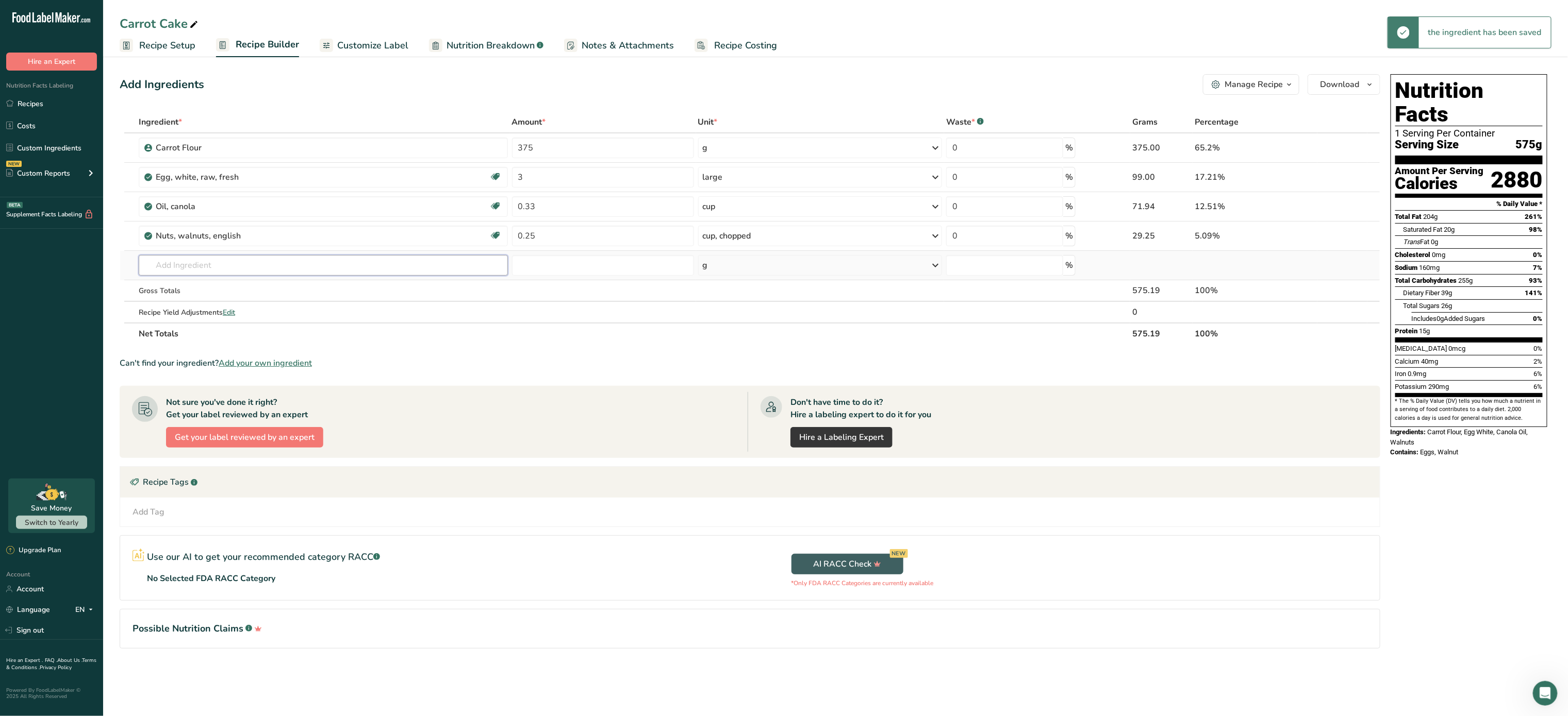
click at [246, 257] on input "text" at bounding box center [323, 266] width 369 height 21
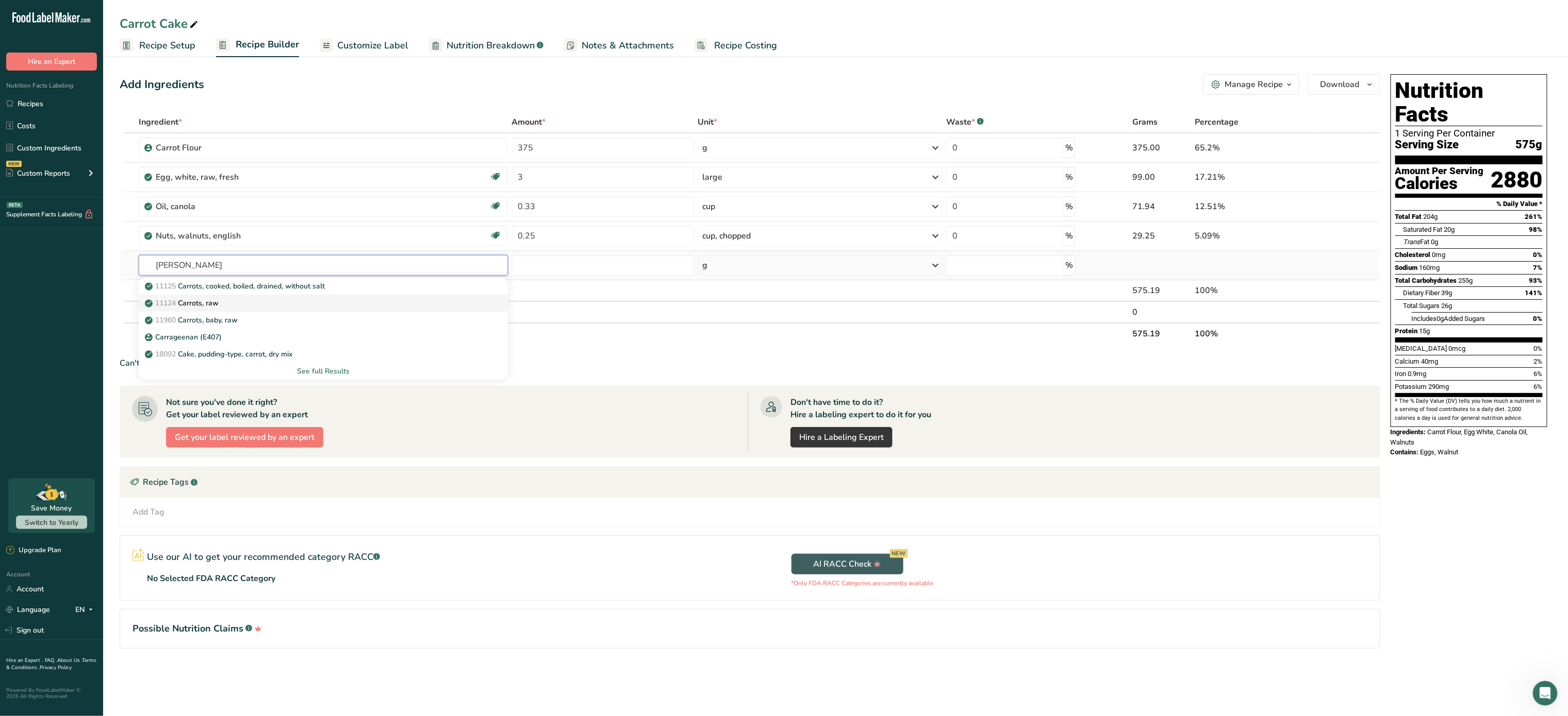
type input "carr"
click at [231, 300] on div "11124 Carrots, raw" at bounding box center [315, 303] width 336 height 11
type input "Carrots, raw"
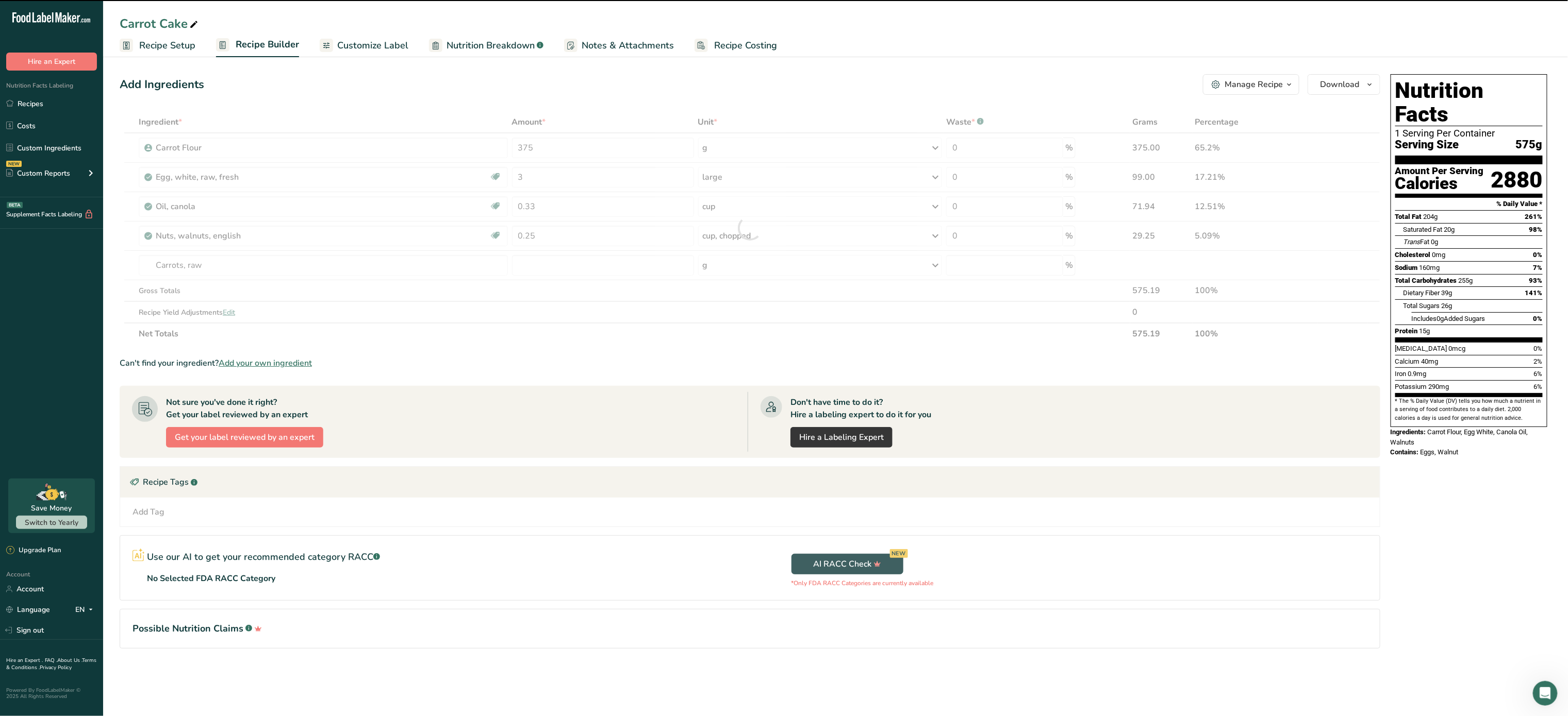
type input "0"
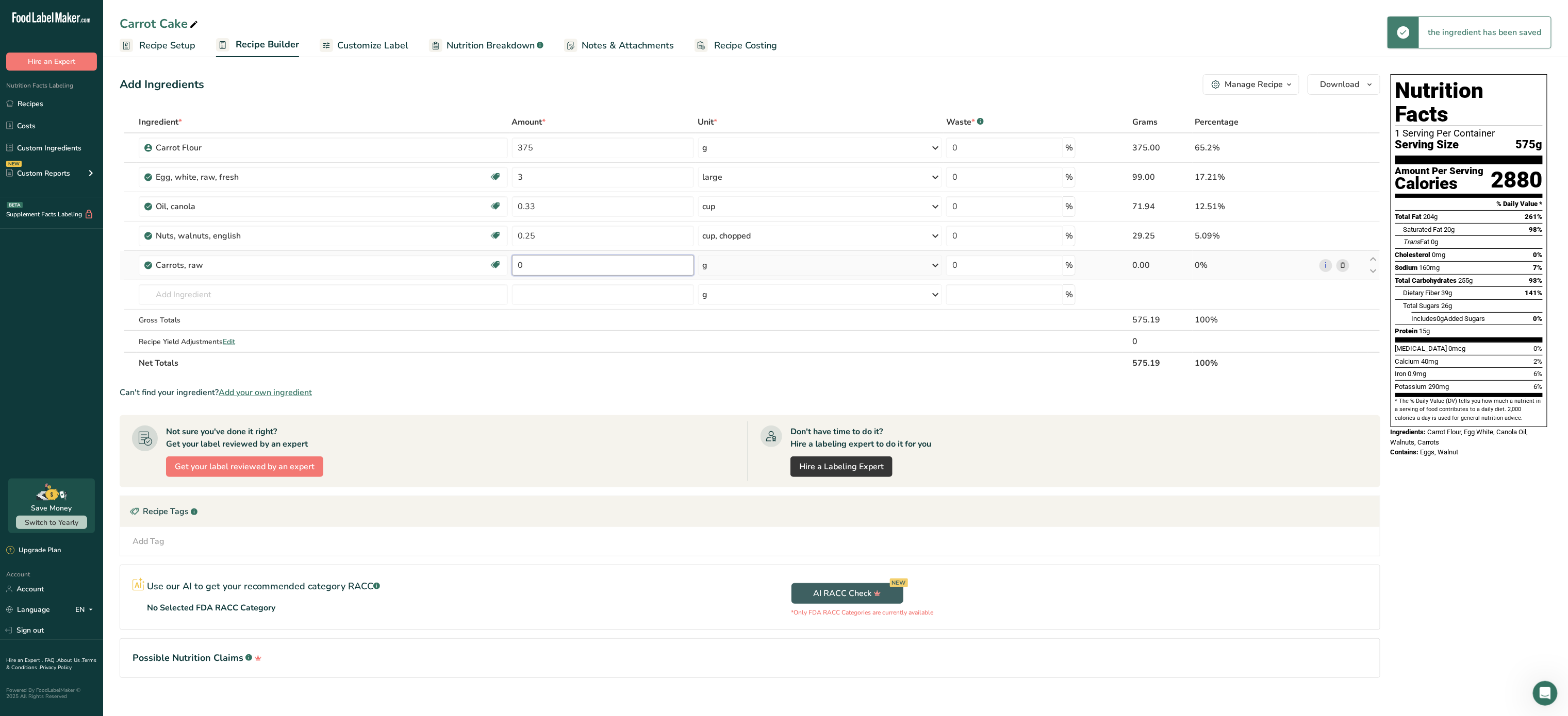
click at [593, 259] on input "0" at bounding box center [603, 266] width 182 height 21
type input "1"
click at [791, 269] on div "Ingredient * Amount * Unit * Waste * .a-a{fill:#347362;}.b-a{fill:#fff;} Grams …" at bounding box center [750, 242] width 1261 height 263
click at [791, 269] on div "g" at bounding box center [820, 266] width 244 height 21
click at [766, 300] on div "1 cup chopped" at bounding box center [748, 300] width 87 height 15
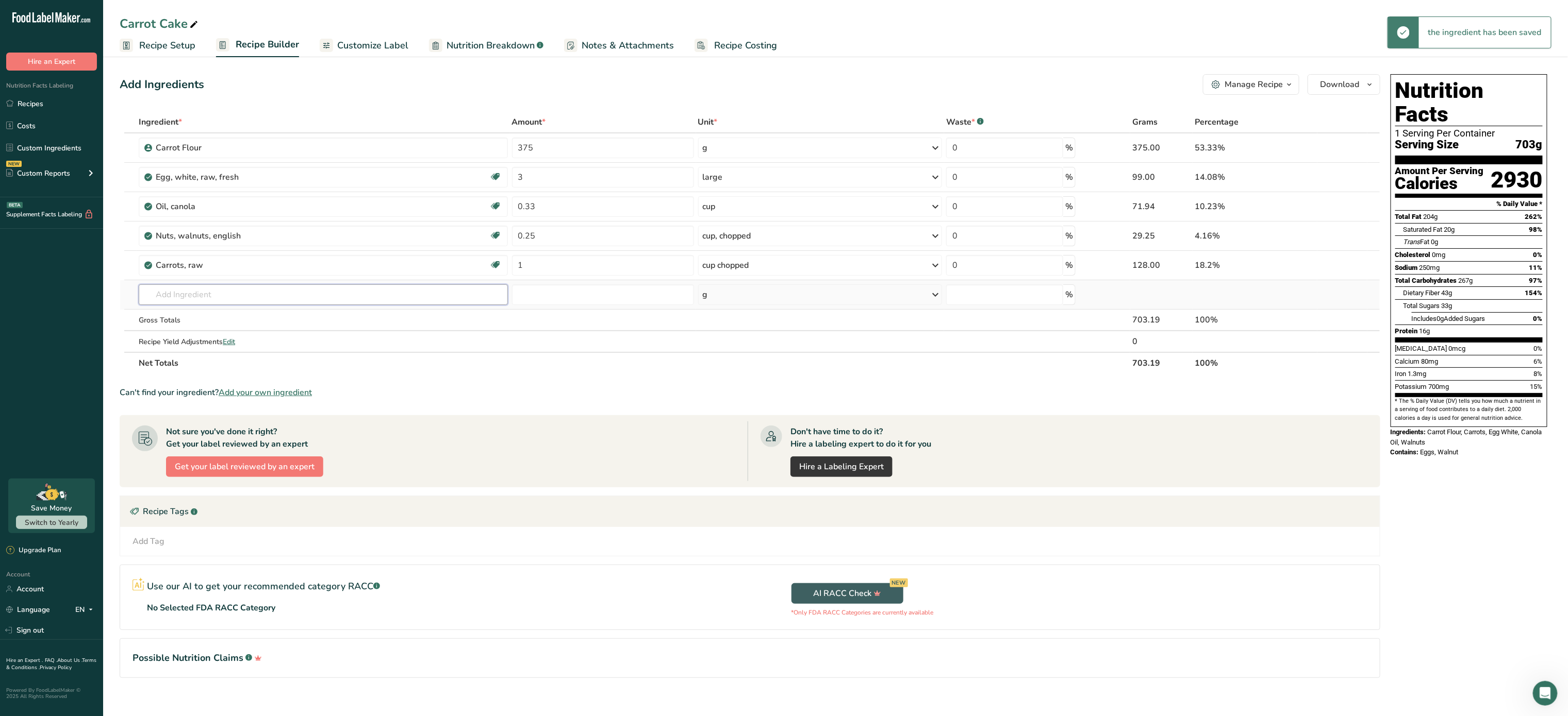
click at [259, 300] on input "text" at bounding box center [323, 295] width 369 height 21
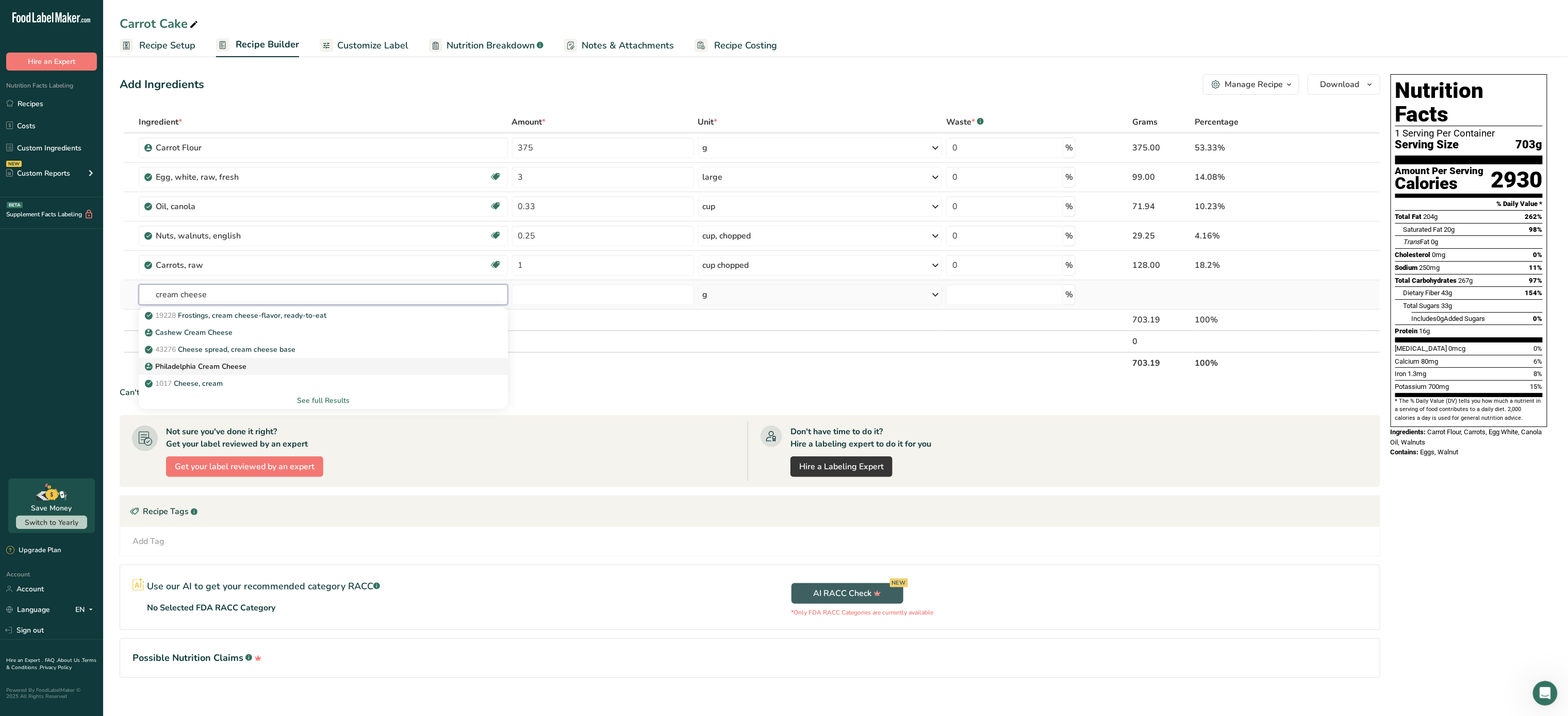
type input "cream cheese"
click at [258, 365] on div "Philadelphia Cream Cheese" at bounding box center [315, 367] width 336 height 11
type input "Philadelphia Cream Cheese"
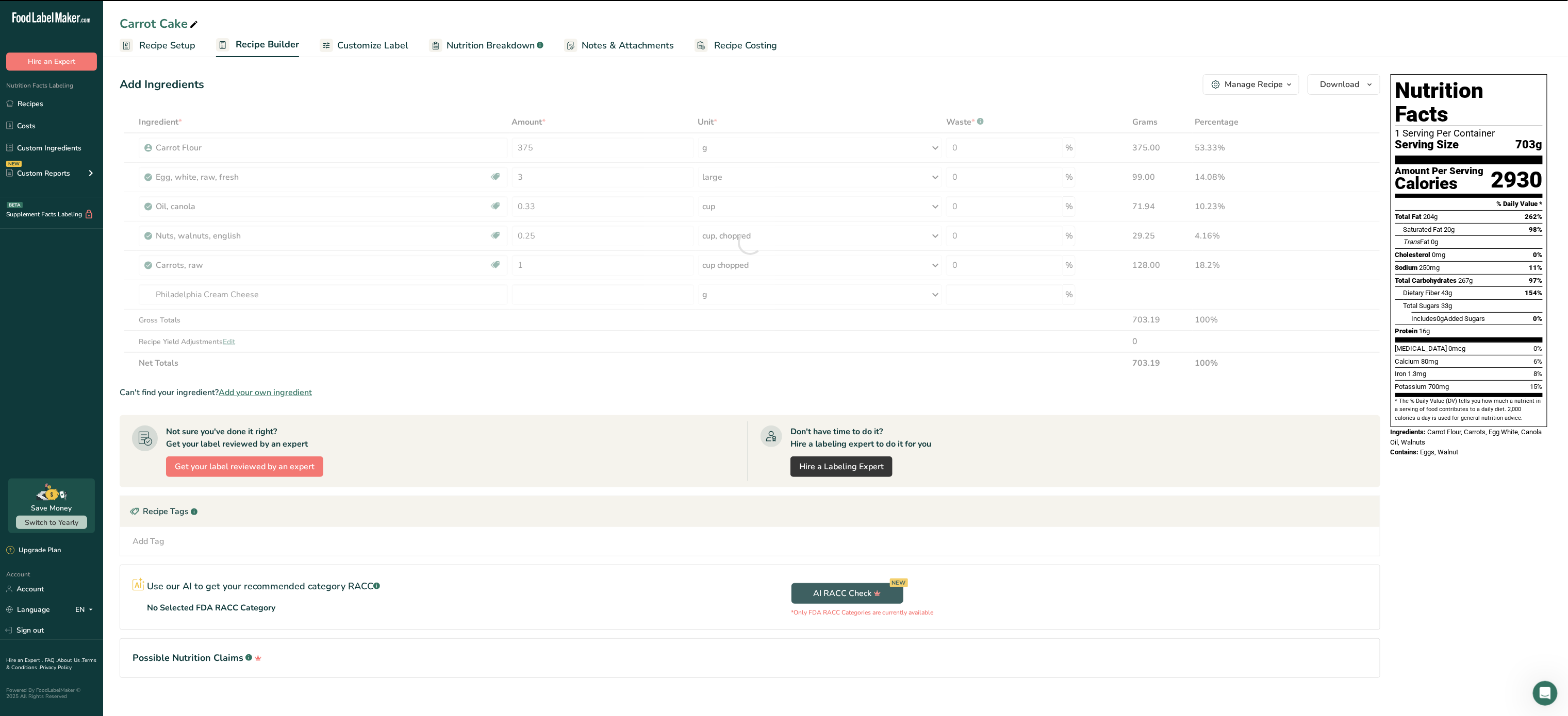
type input "0"
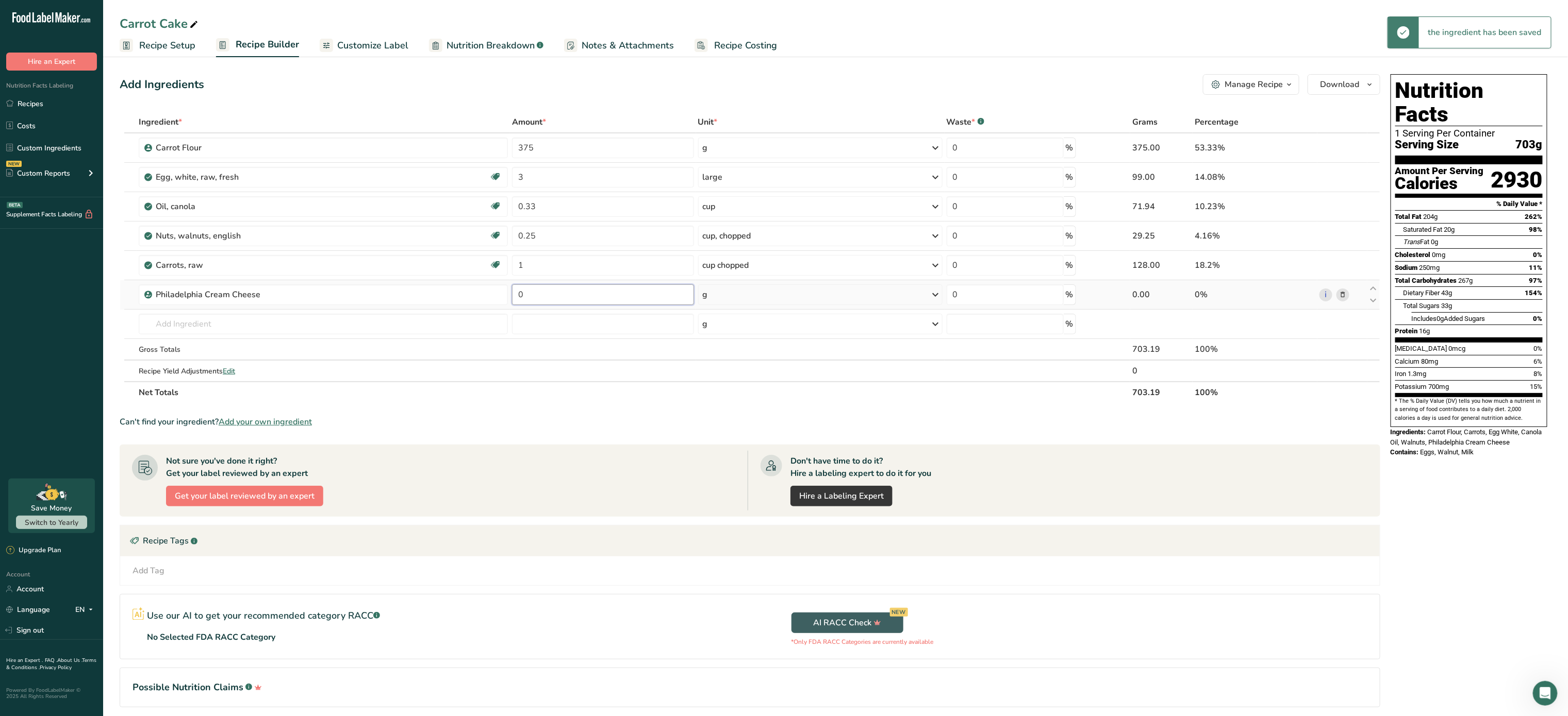
click at [546, 285] on input "0" at bounding box center [603, 295] width 182 height 21
type input "180"
click at [376, 320] on div "Ingredient * Amount * Unit * Waste * .a-a{fill:#347362;}.b-a{fill:#fff;} Grams …" at bounding box center [750, 257] width 1261 height 292
drag, startPoint x: 376, startPoint y: 320, endPoint x: 227, endPoint y: 366, distance: 155.9
click at [227, 366] on tbody "Carrot Flour 375 g Weight Units g kg mg See more Volume Units l Volume units re…" at bounding box center [750, 257] width 1260 height 248
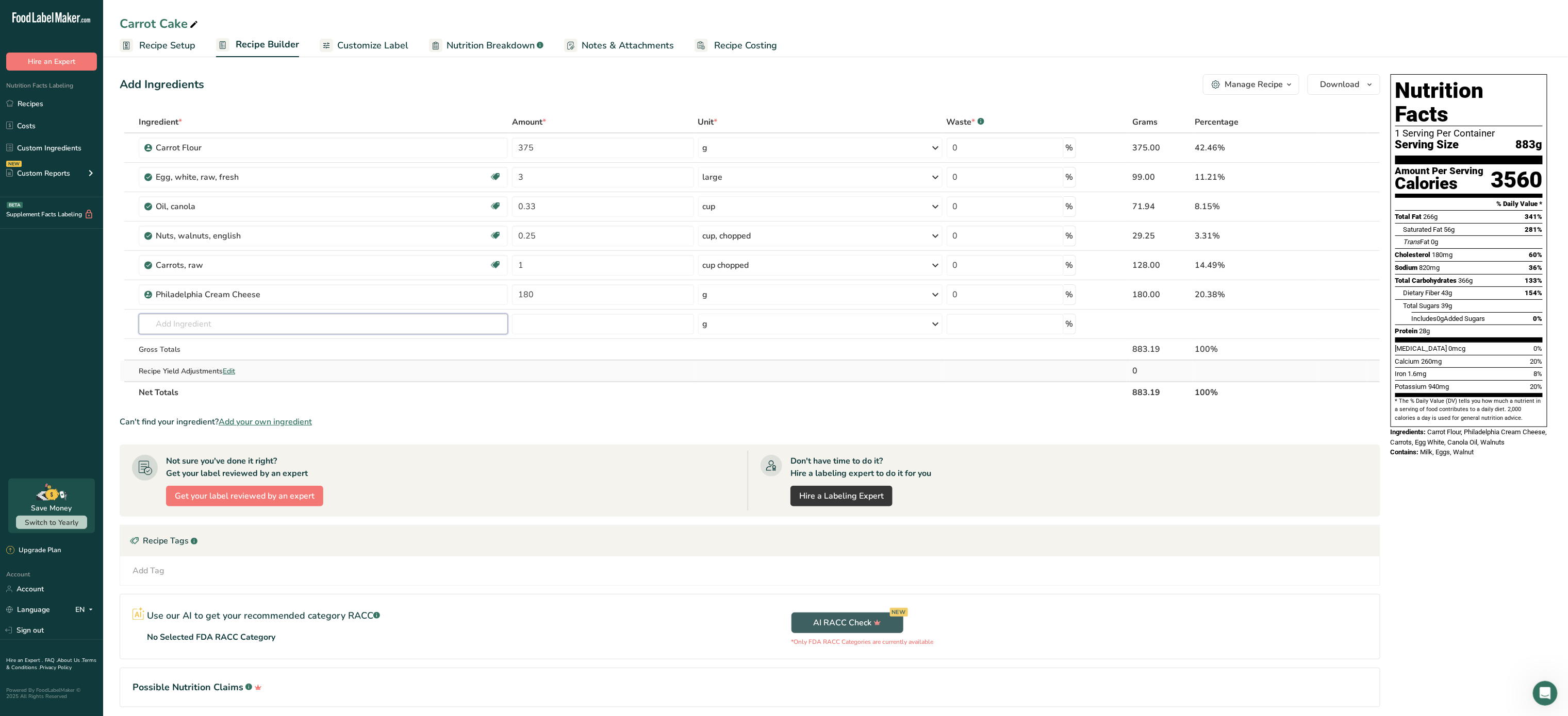
type input "a"
type input "sugar"
click at [258, 393] on div "19336 Sugars, powdered" at bounding box center [315, 396] width 336 height 11
type input "Sugars, powdered"
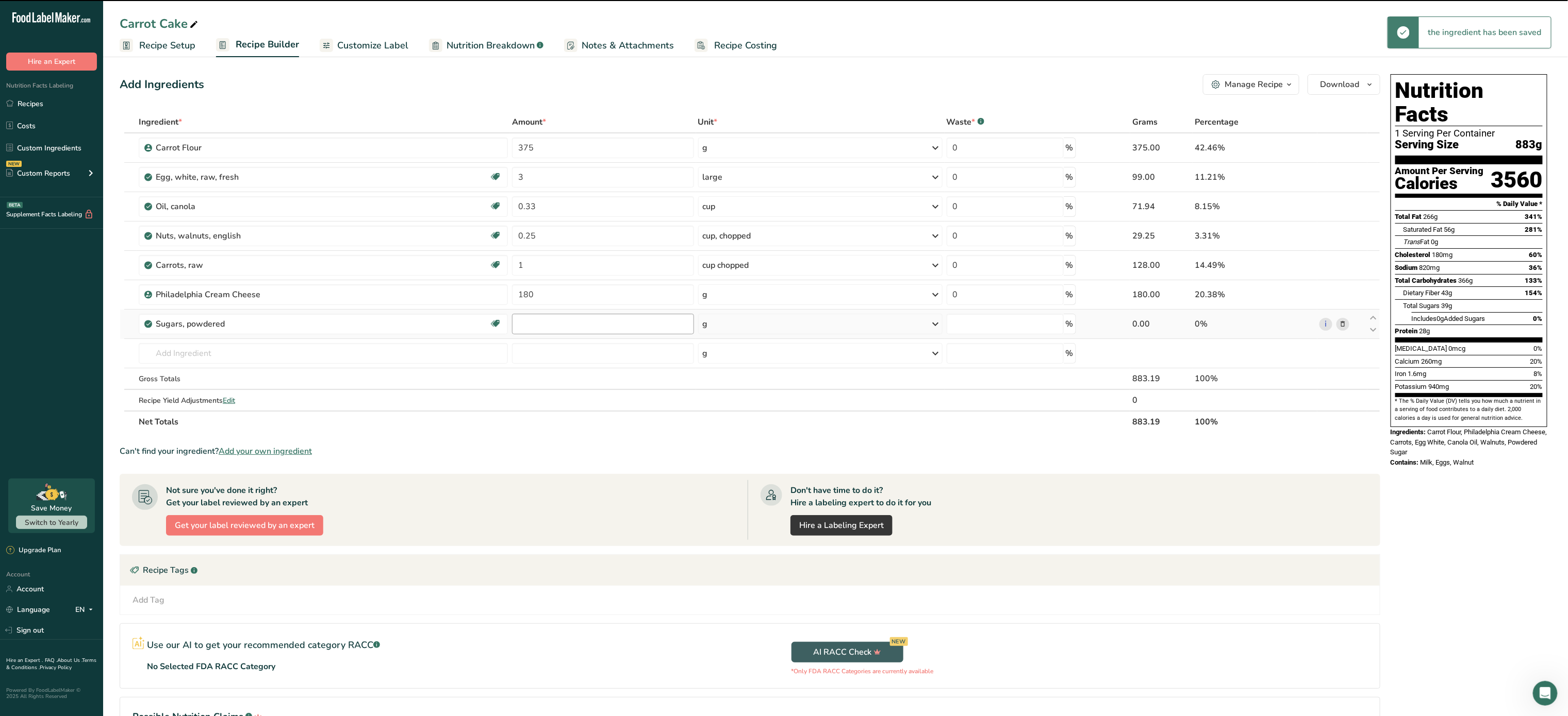
type input "0"
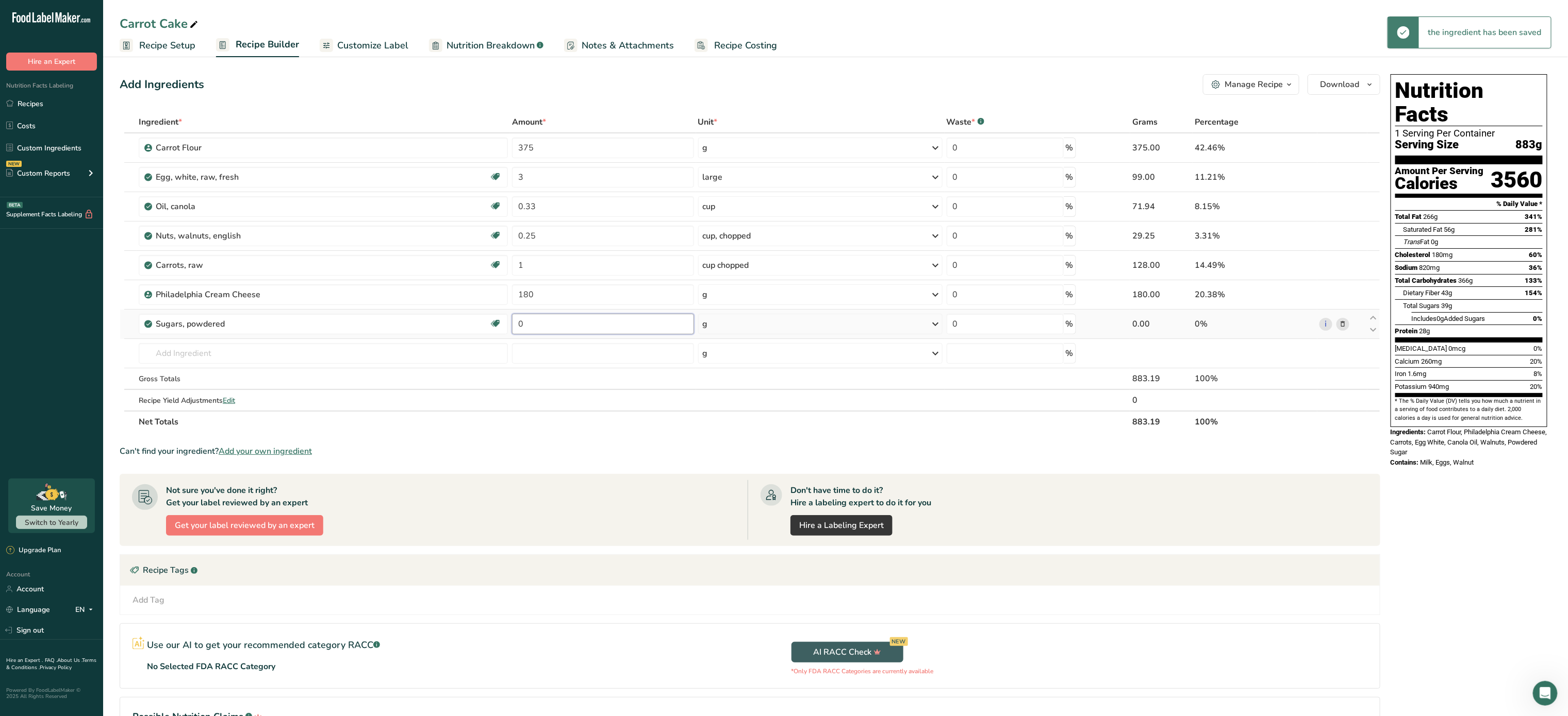
click at [561, 318] on input "0" at bounding box center [603, 324] width 182 height 21
type input "1"
click at [784, 318] on div "Ingredient * Amount * Unit * Waste * .a-a{fill:#347362;}.b-a{fill:#fff;} Grams …" at bounding box center [750, 271] width 1261 height 321
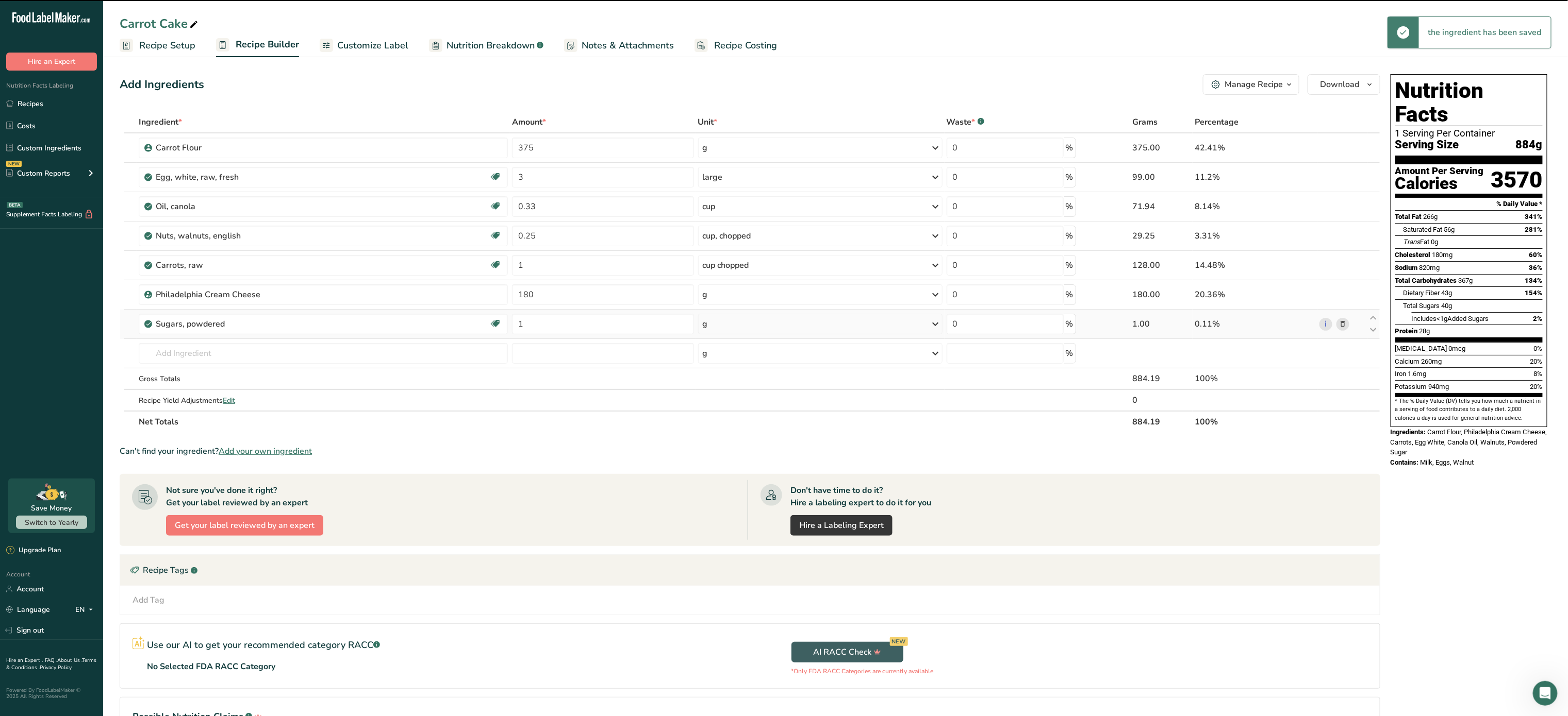
click at [784, 318] on div "g" at bounding box center [820, 324] width 244 height 21
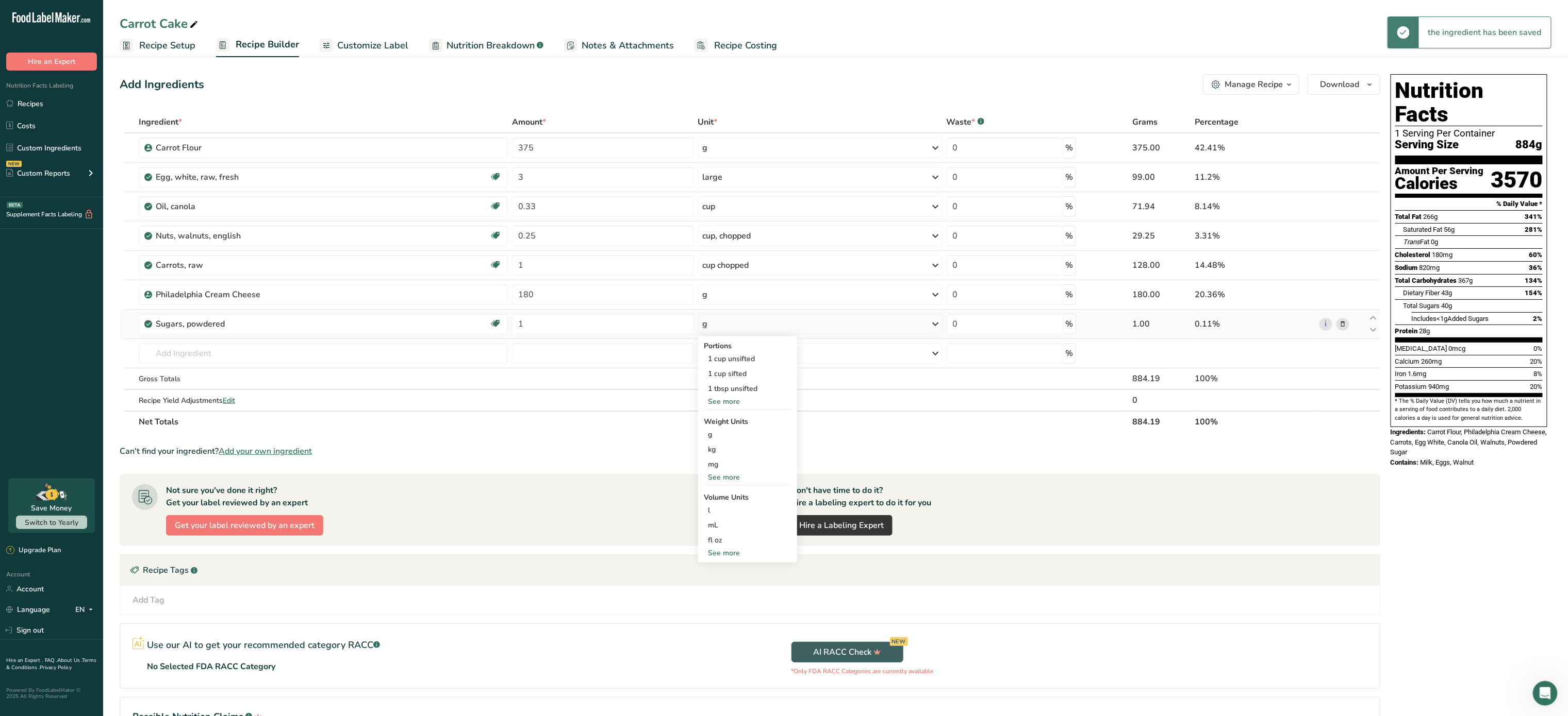
click at [784, 318] on div "g" at bounding box center [820, 324] width 244 height 21
click at [786, 344] on div "Portions" at bounding box center [748, 346] width 87 height 11
click at [728, 481] on div "See more" at bounding box center [748, 477] width 87 height 11
click at [727, 496] on div "lb" at bounding box center [748, 495] width 87 height 15
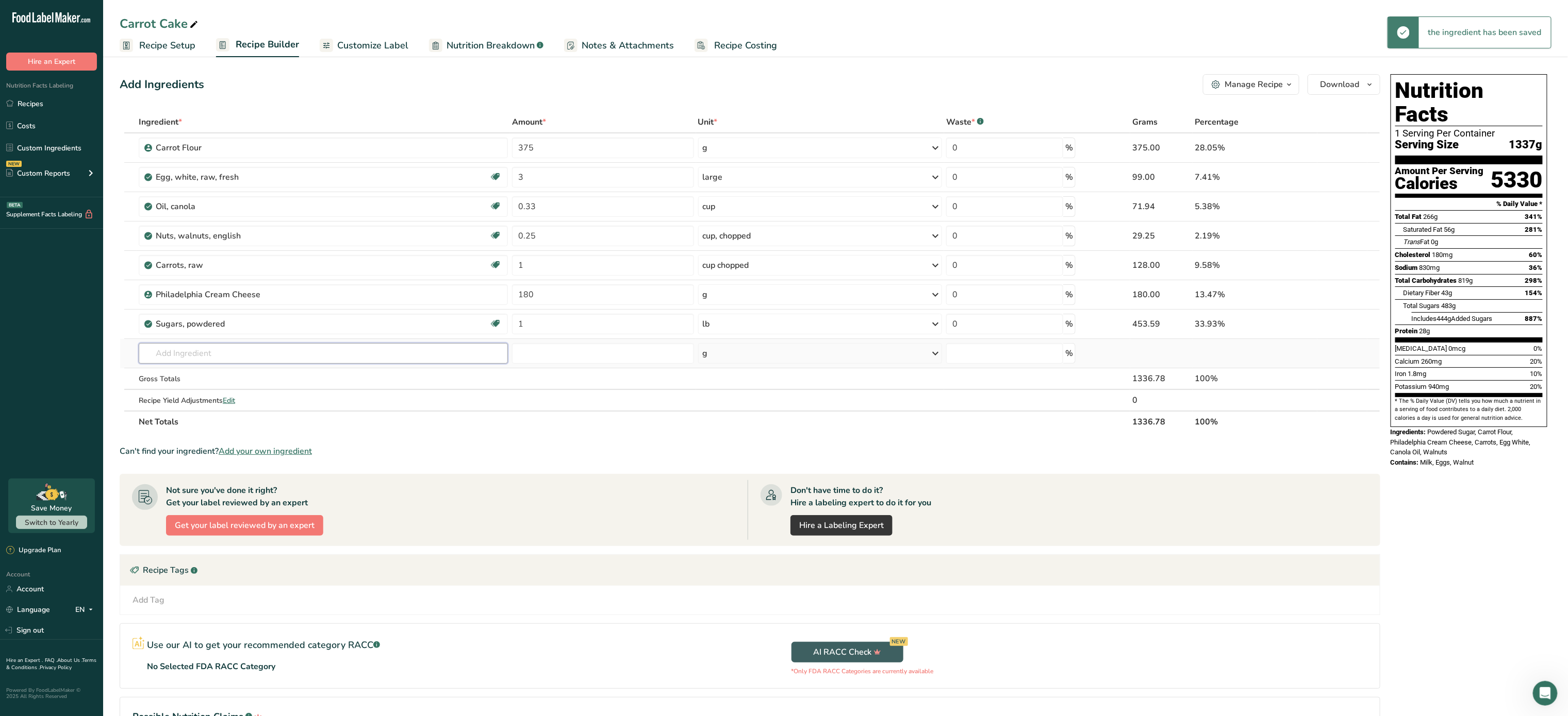
click at [252, 357] on input "text" at bounding box center [323, 354] width 369 height 21
type input "butter"
click at [272, 393] on div "1145 Butter, without salt" at bounding box center [315, 391] width 336 height 11
type input "Butter, without salt"
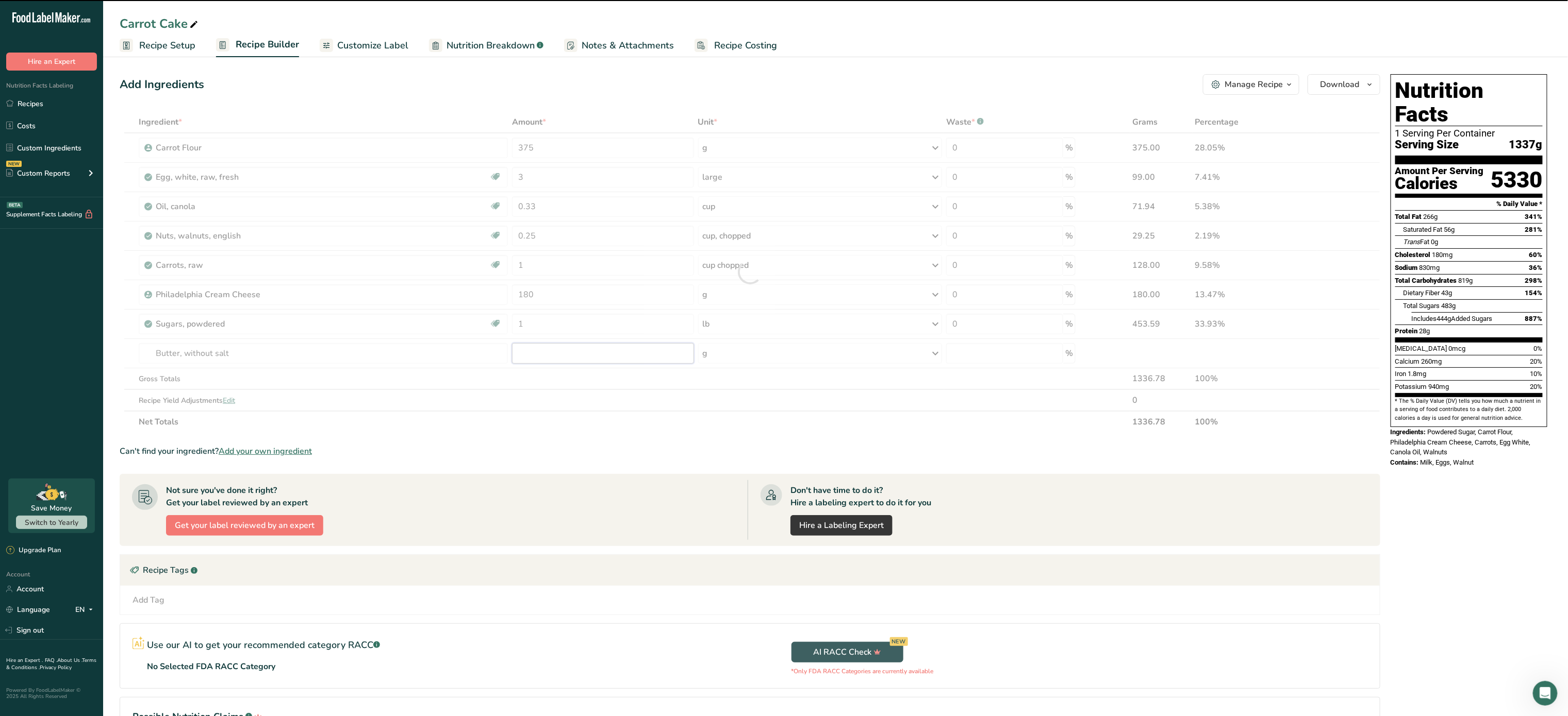
click at [563, 364] on input "number" at bounding box center [603, 354] width 182 height 21
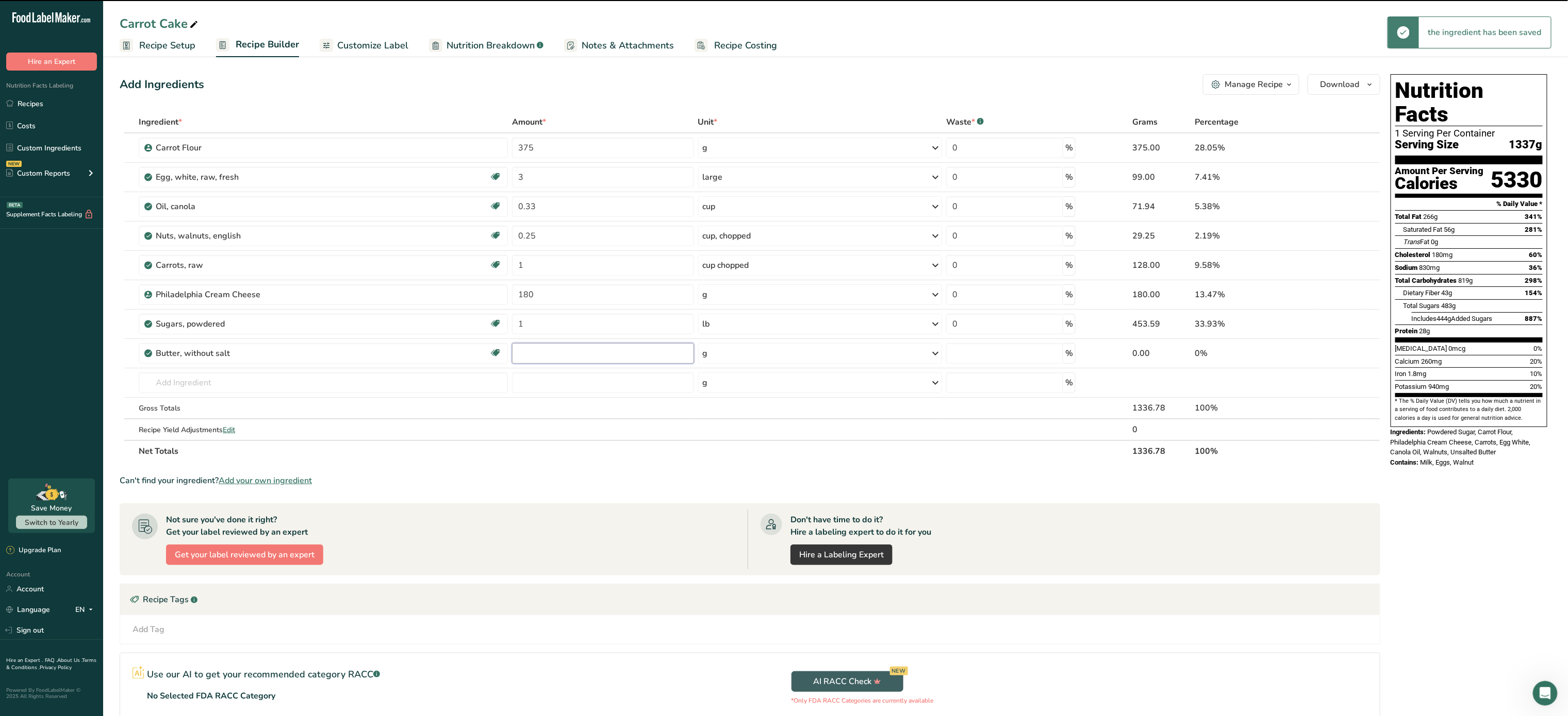
type input "0"
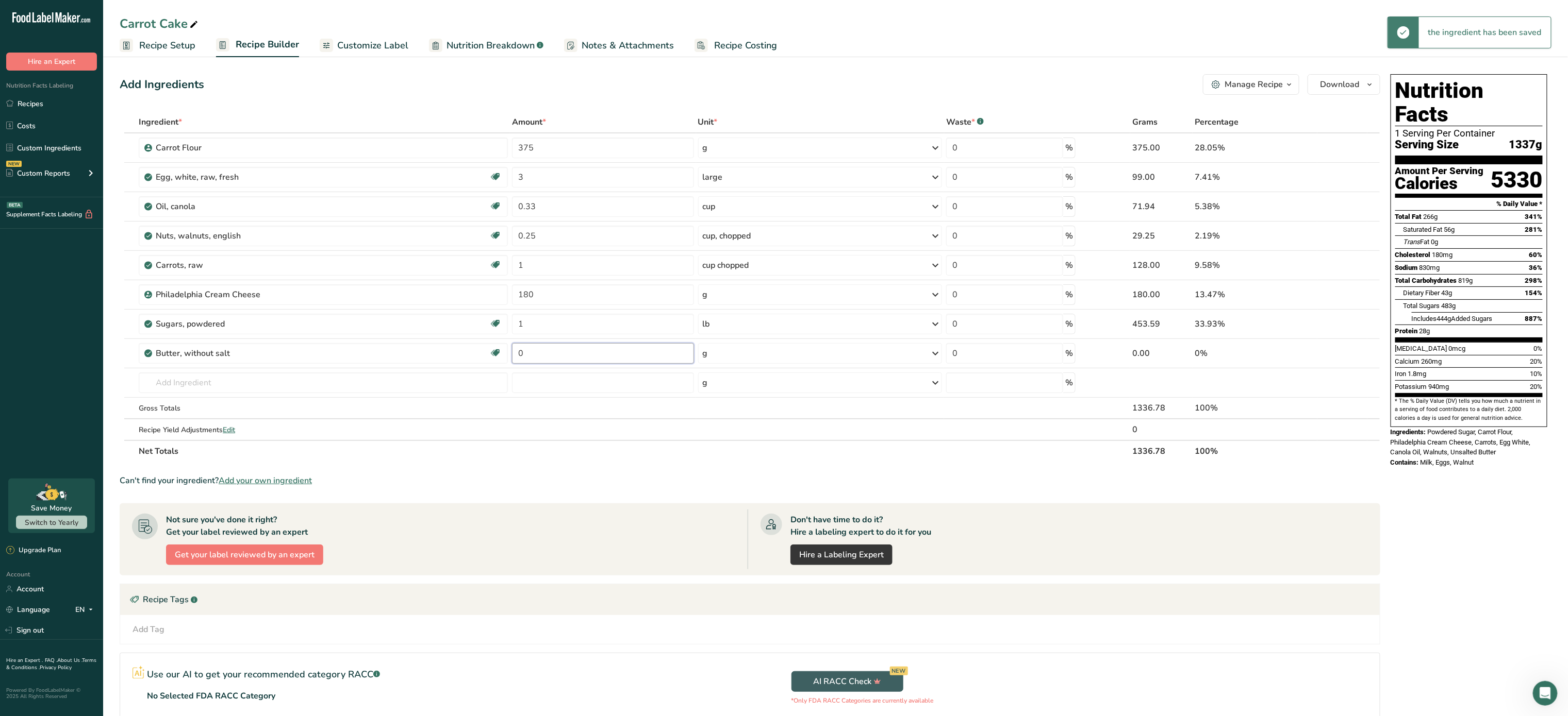
click at [563, 364] on input "0" at bounding box center [603, 354] width 182 height 21
click at [594, 361] on input "number" at bounding box center [603, 354] width 182 height 21
type input "113"
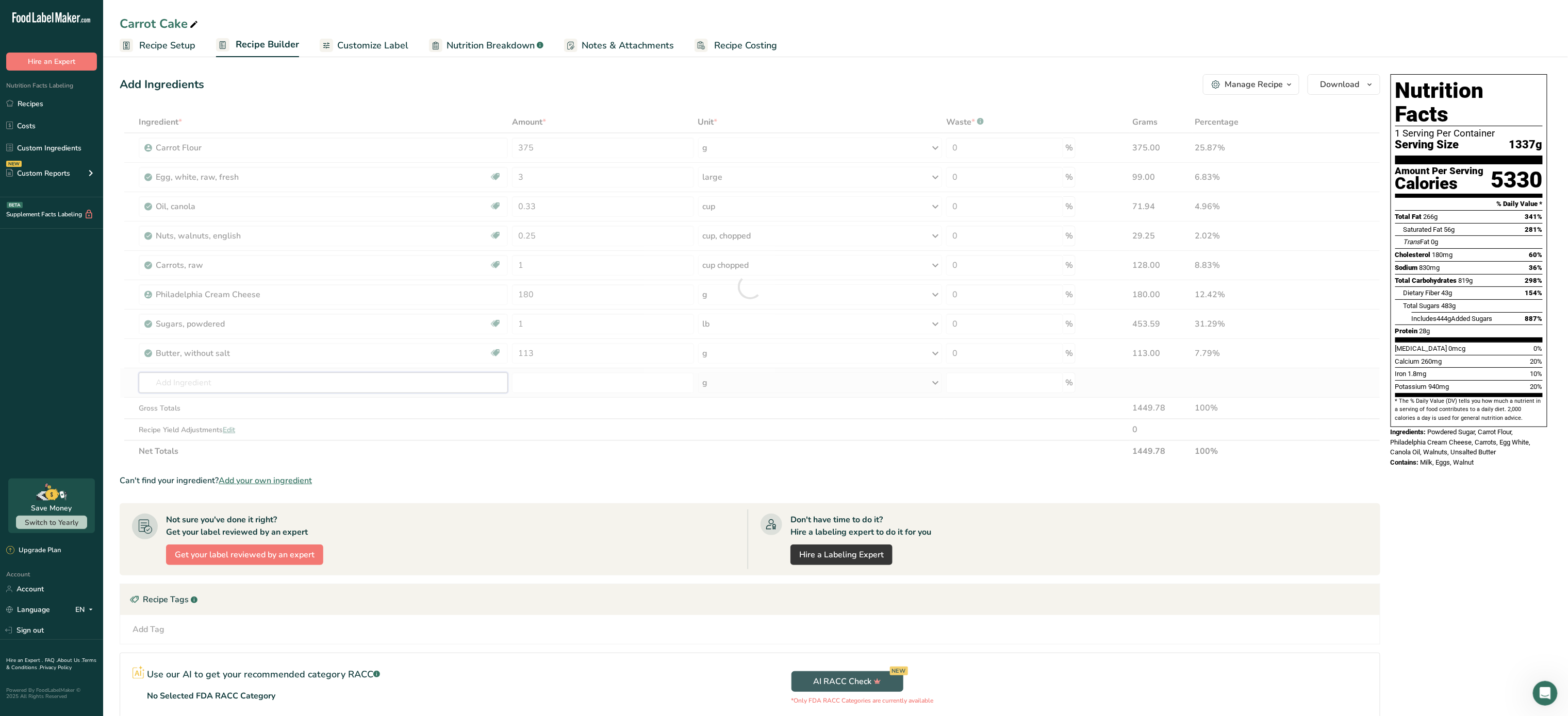
click at [333, 380] on div "Ingredient * Amount * Unit * Waste * .a-a{fill:#347362;}.b-a{fill:#fff;} Grams …" at bounding box center [750, 287] width 1261 height 351
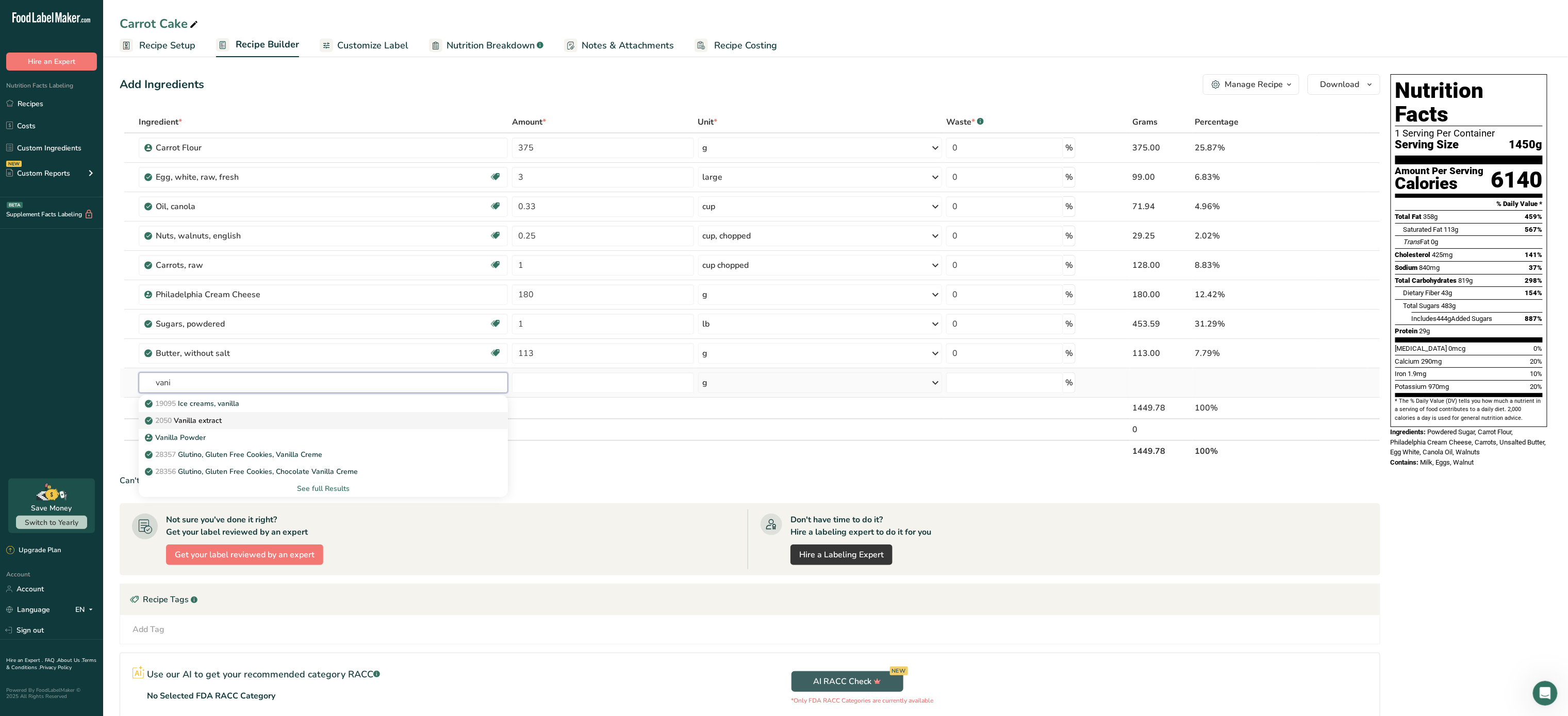
type input "vani"
click at [289, 429] on link "2050 Vanilla extract" at bounding box center [323, 420] width 369 height 17
type input "Vanilla extract"
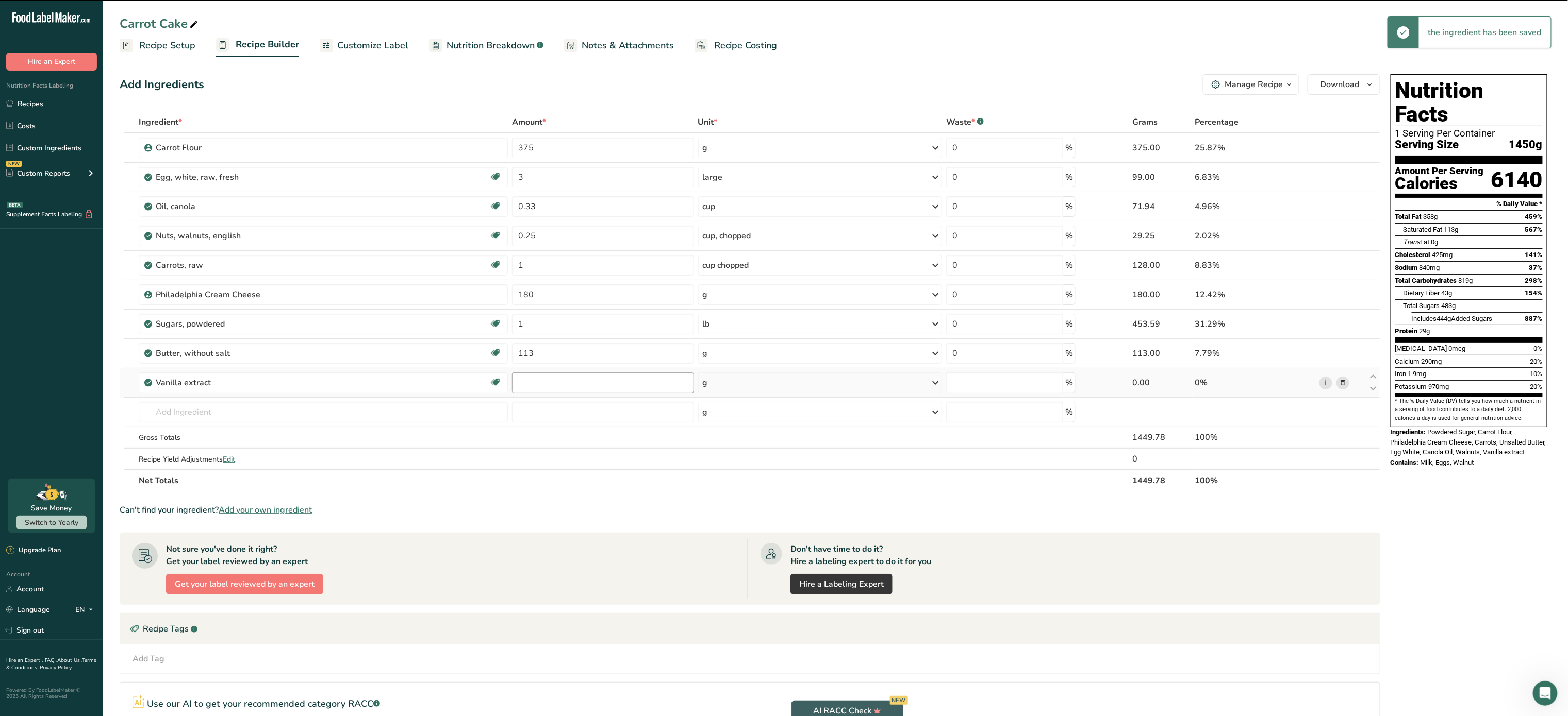
type input "0"
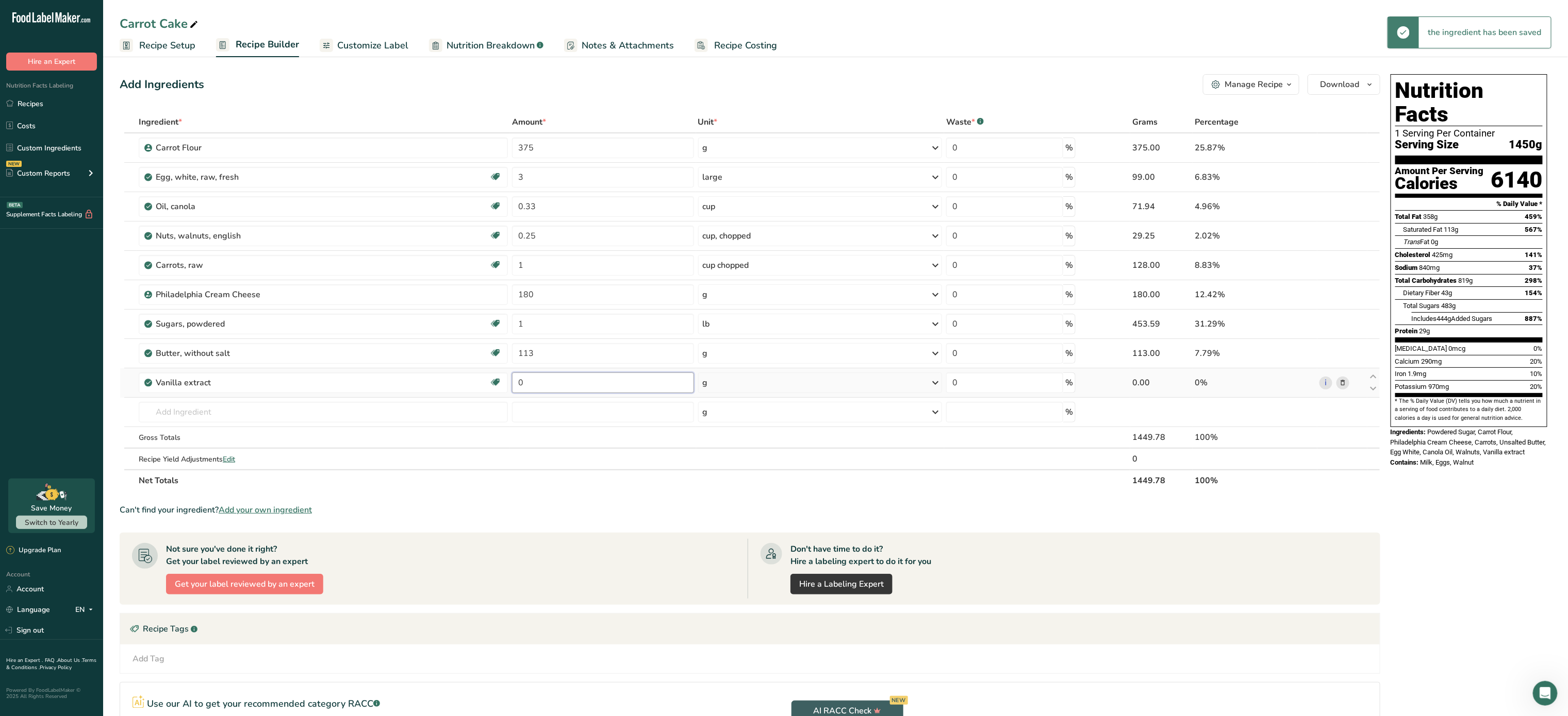
click at [566, 388] on input "0" at bounding box center [603, 383] width 182 height 21
type input "1"
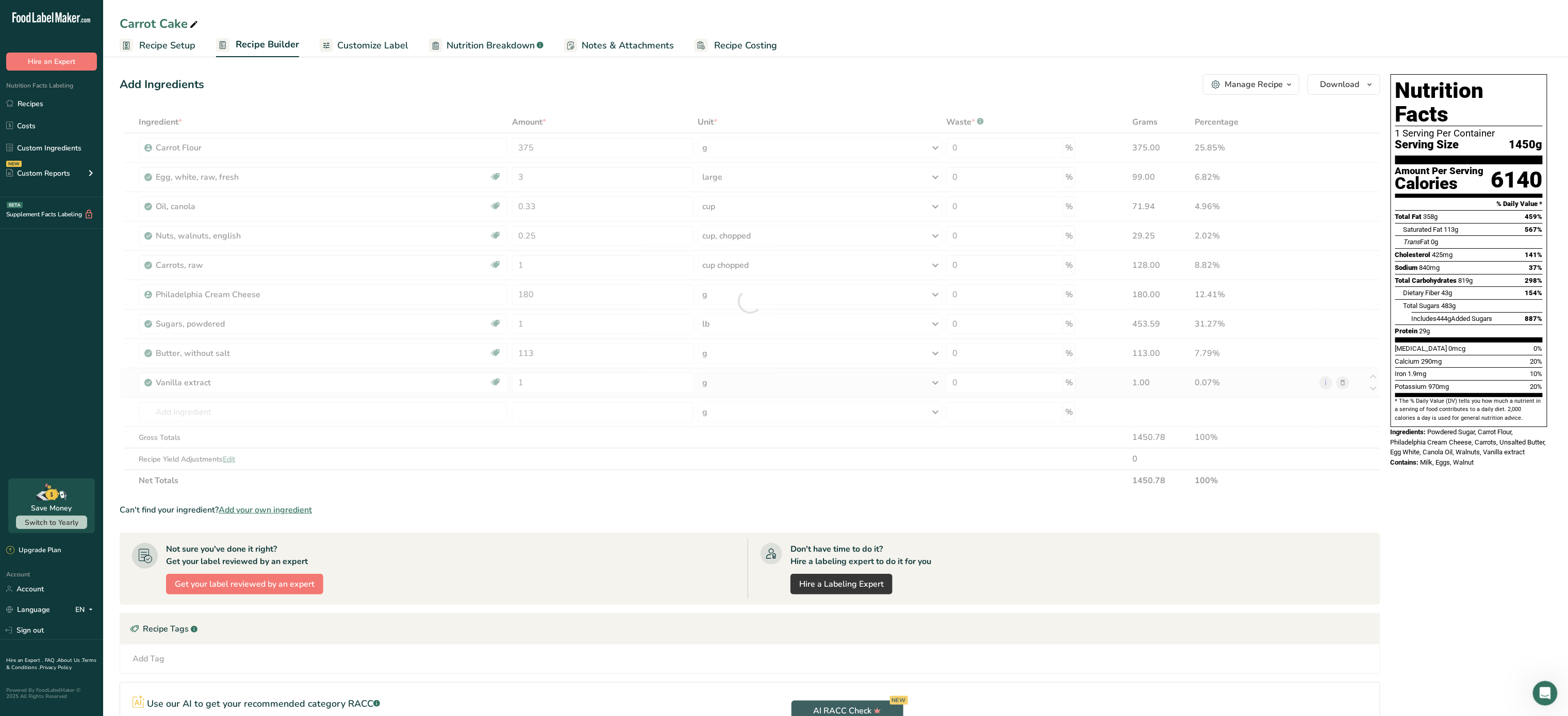
click at [705, 386] on div "Ingredient * Amount * Unit * Waste * .a-a{fill:#347362;}.b-a{fill:#fff;} Grams …" at bounding box center [750, 301] width 1261 height 380
click at [705, 386] on div at bounding box center [750, 301] width 1261 height 380
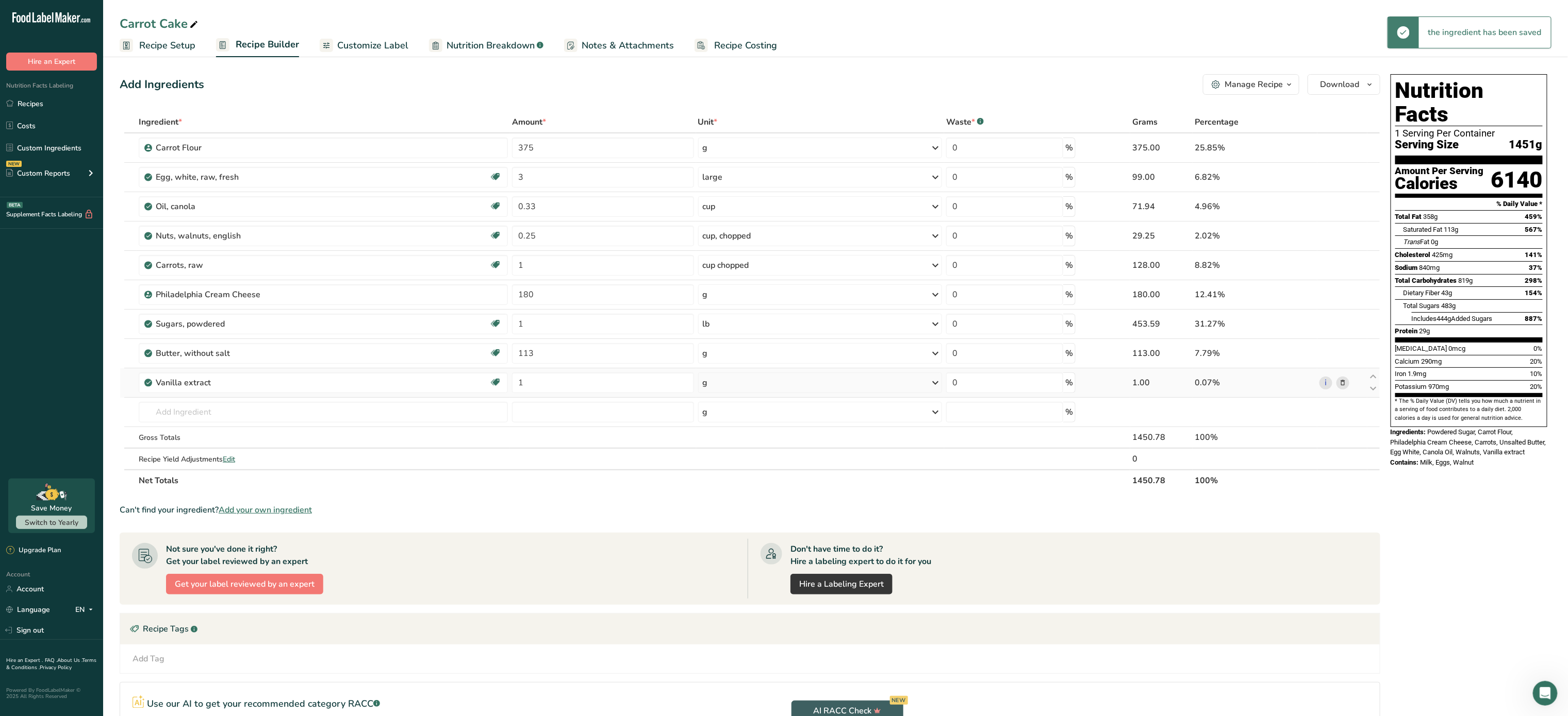
click at [705, 386] on div "g" at bounding box center [705, 383] width 5 height 12
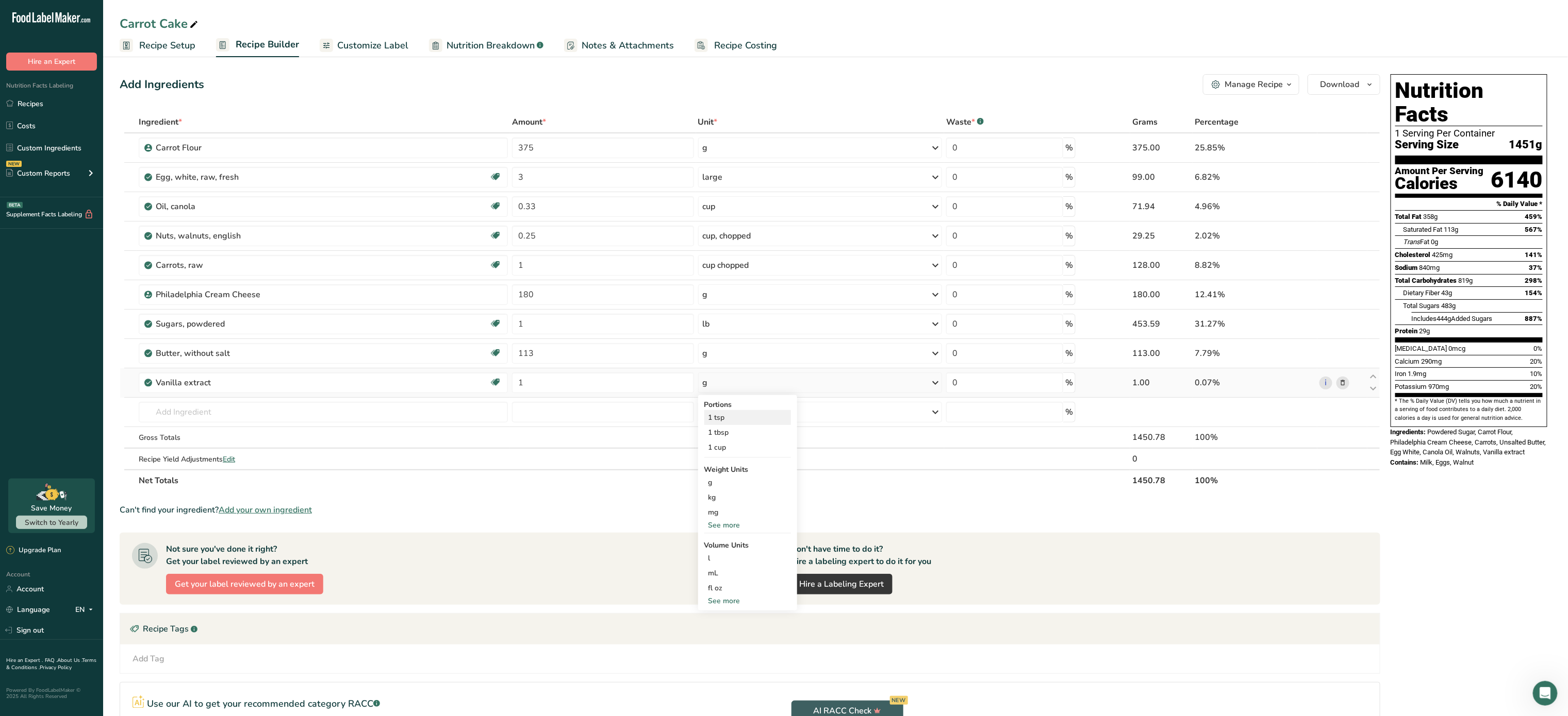
click at [747, 424] on div "1 tsp" at bounding box center [748, 418] width 87 height 15
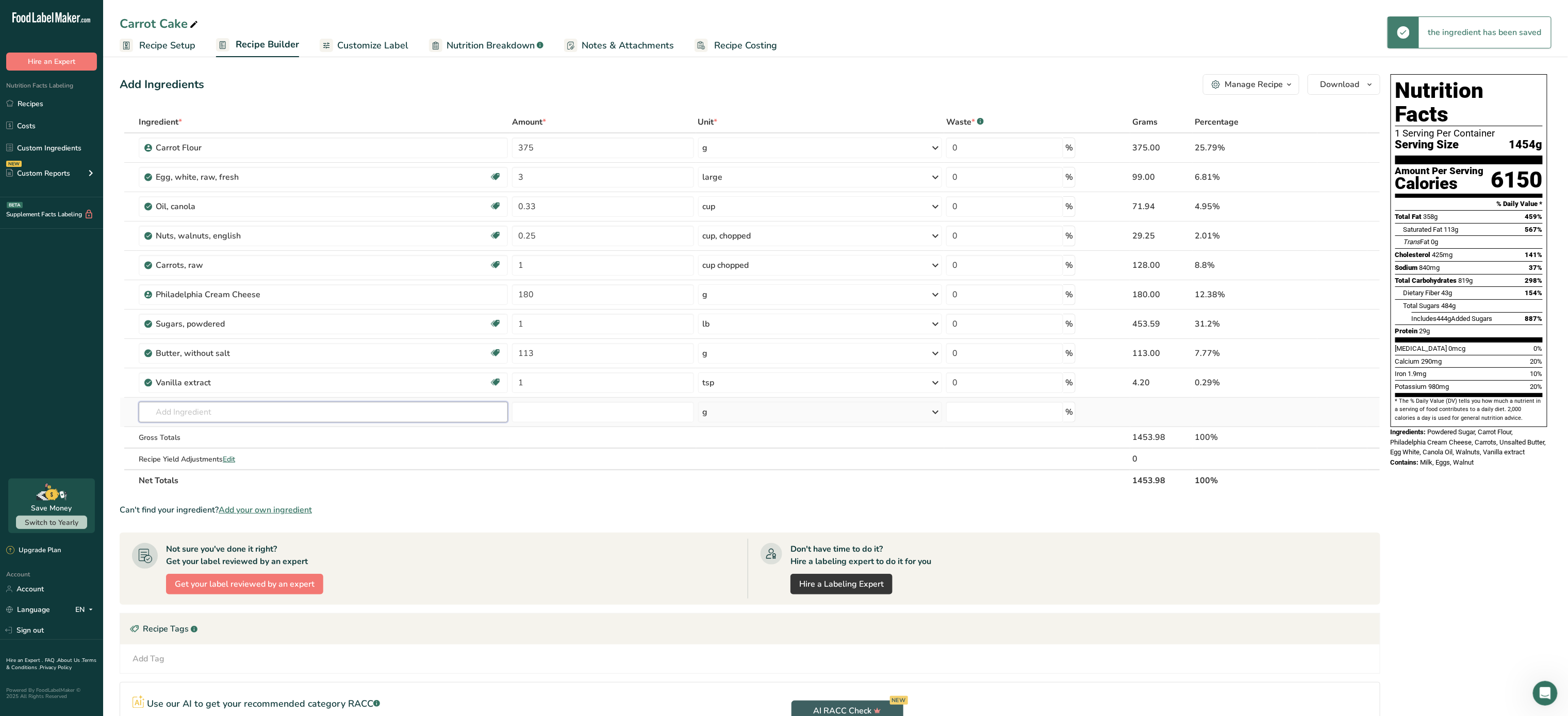
click at [344, 410] on input "text" at bounding box center [323, 412] width 369 height 21
type input "sorbato"
click at [301, 438] on div "Potassium Sorbate" at bounding box center [315, 433] width 336 height 11
type input "Potassium Sorbate"
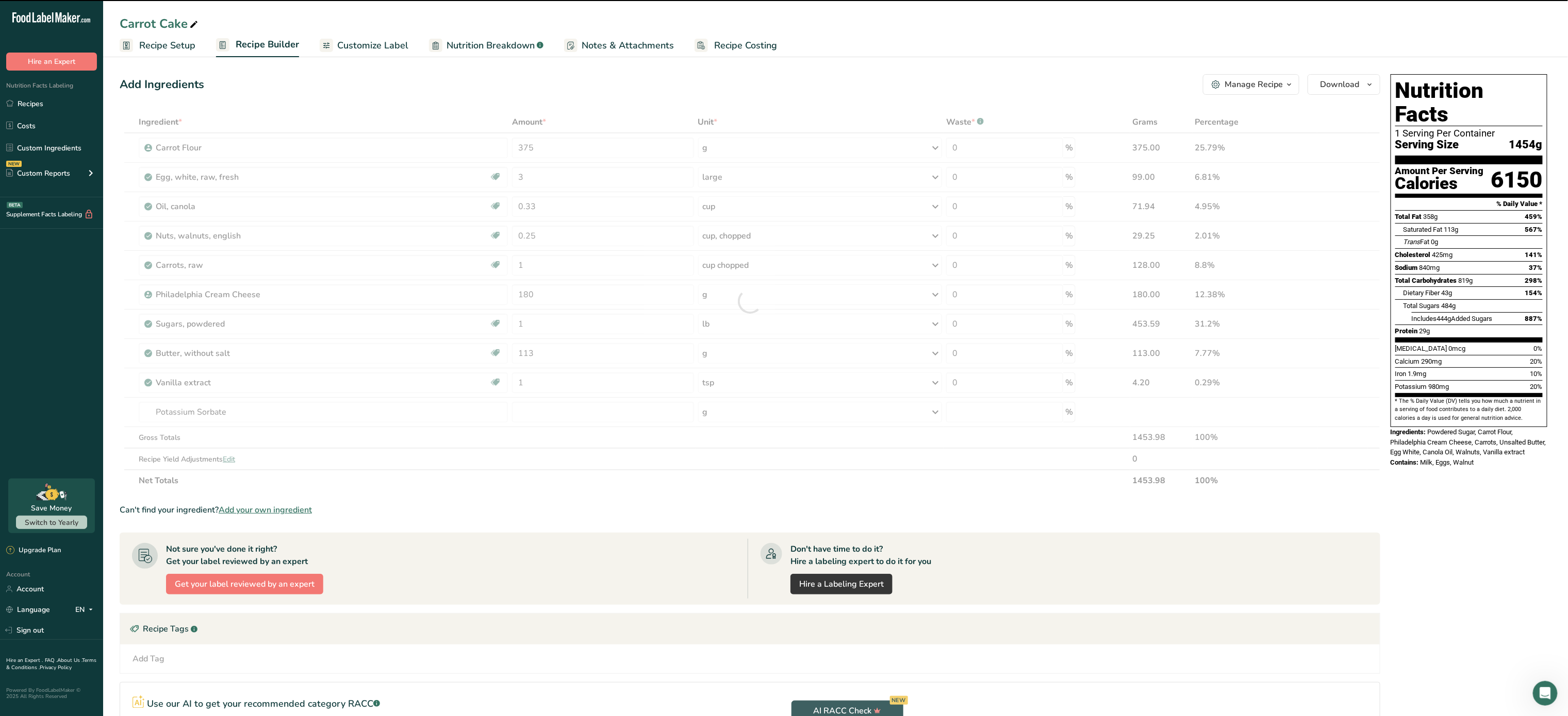
type input "0"
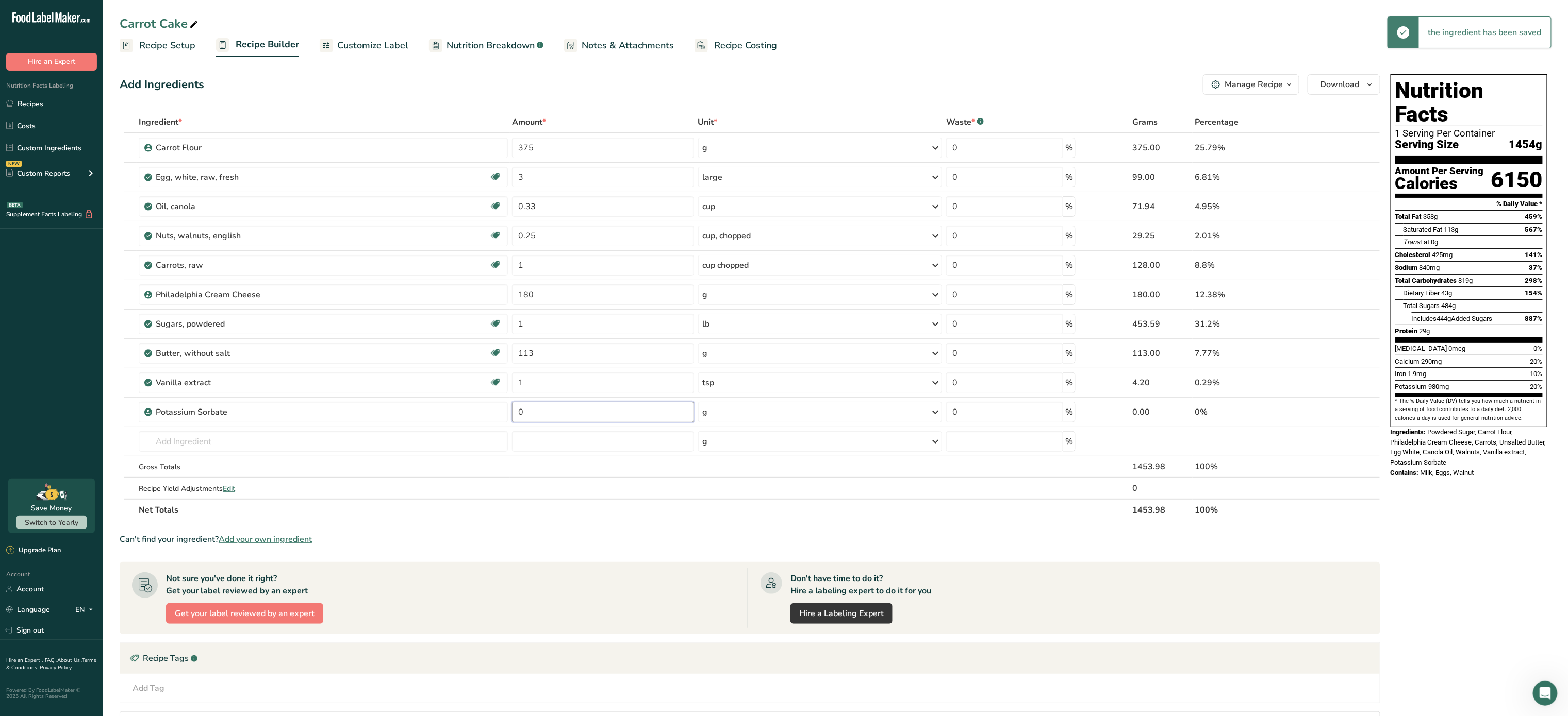
click at [561, 414] on input "0" at bounding box center [603, 412] width 182 height 21
type input "1"
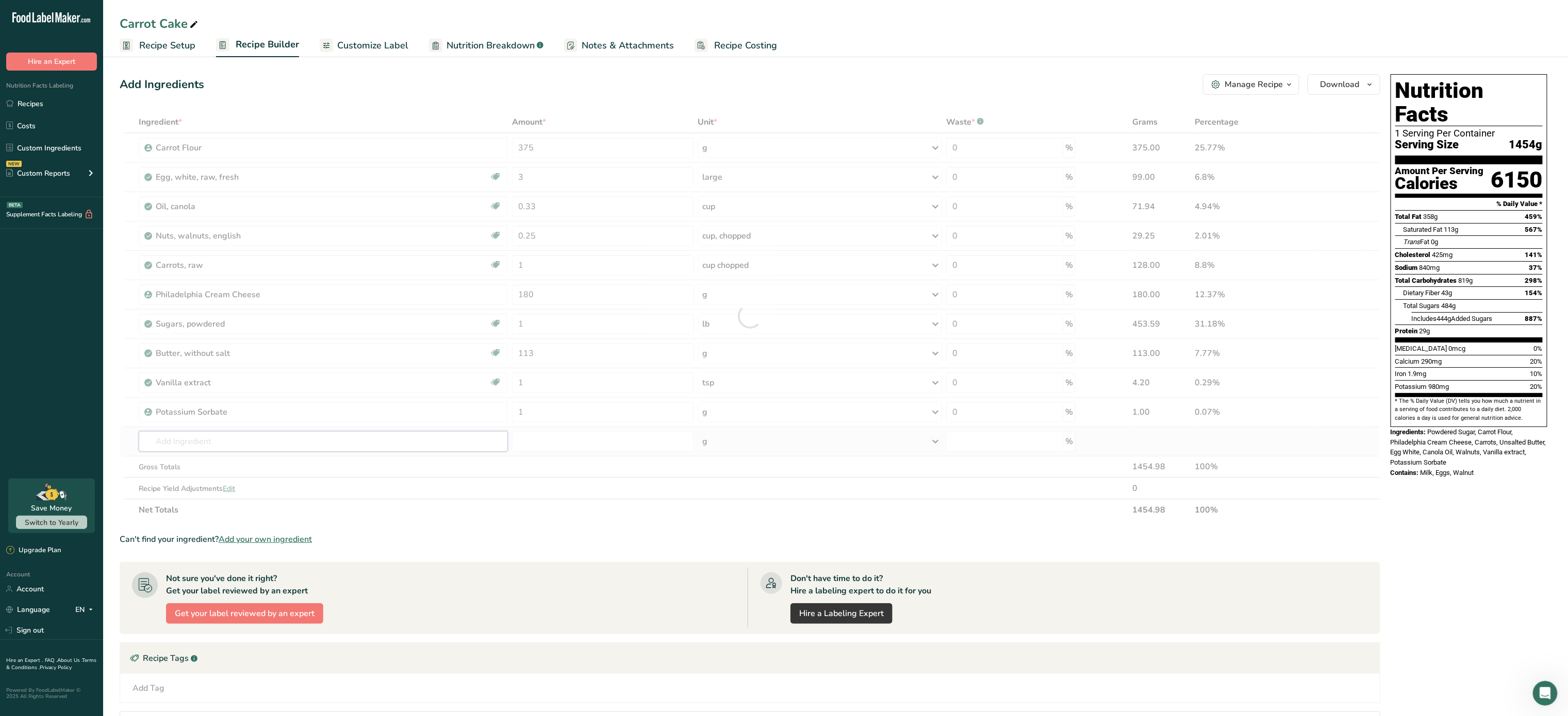
click at [369, 443] on div "Ingredient * Amount * Unit * Waste * .a-a{fill:#347362;}.b-a{fill:#fff;} Grams …" at bounding box center [750, 316] width 1261 height 409
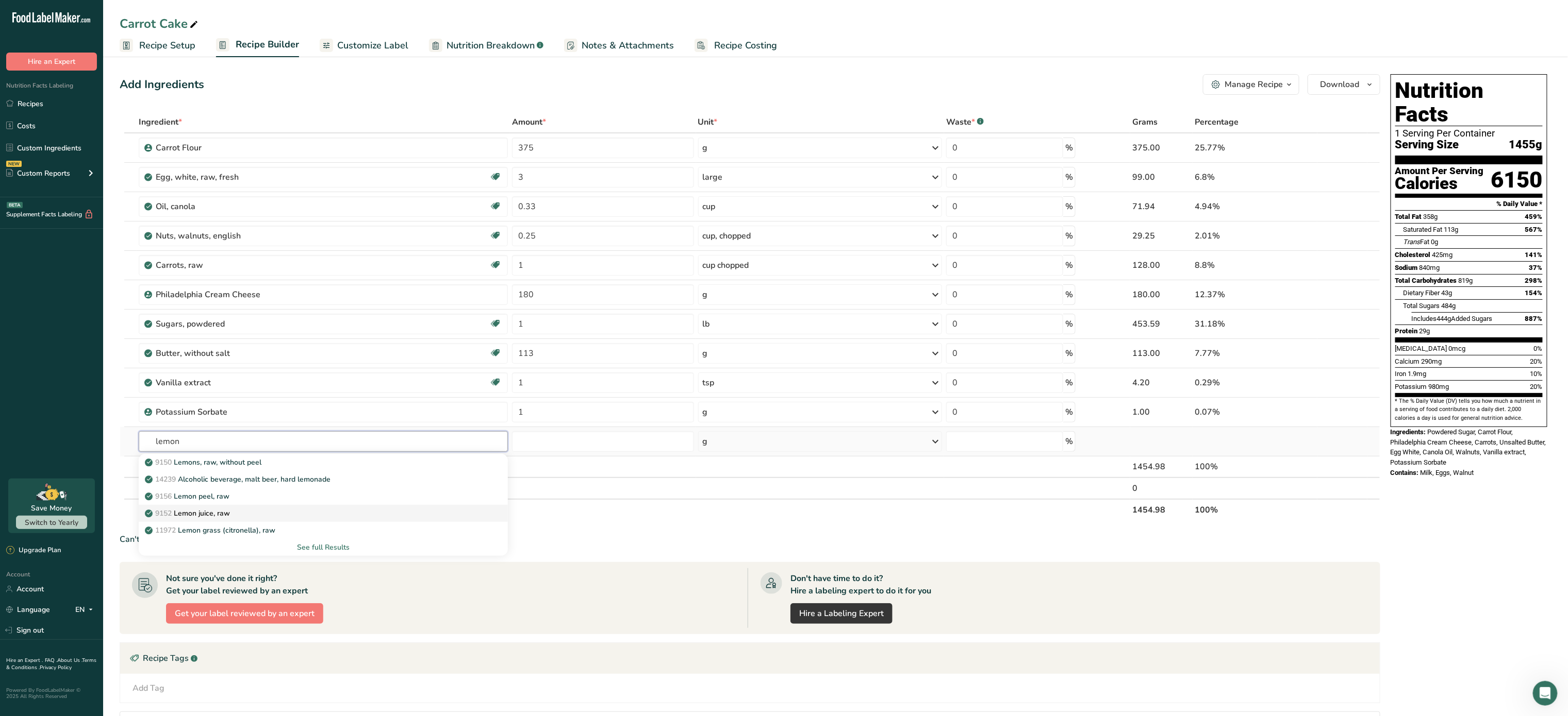
type input "lemon"
click at [253, 512] on div "9152 Lemon juice, raw" at bounding box center [315, 513] width 336 height 11
type input "Lemon juice, raw"
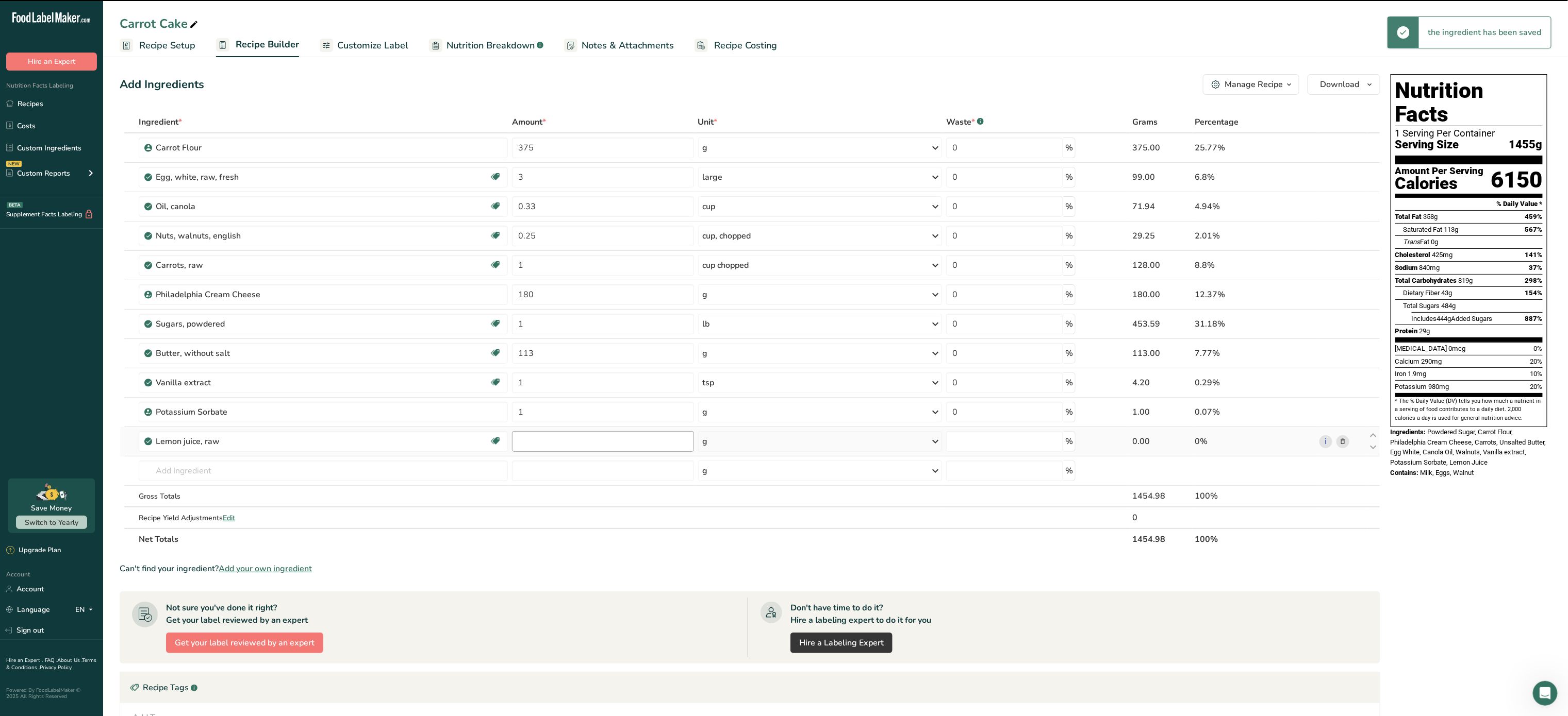
type input "0"
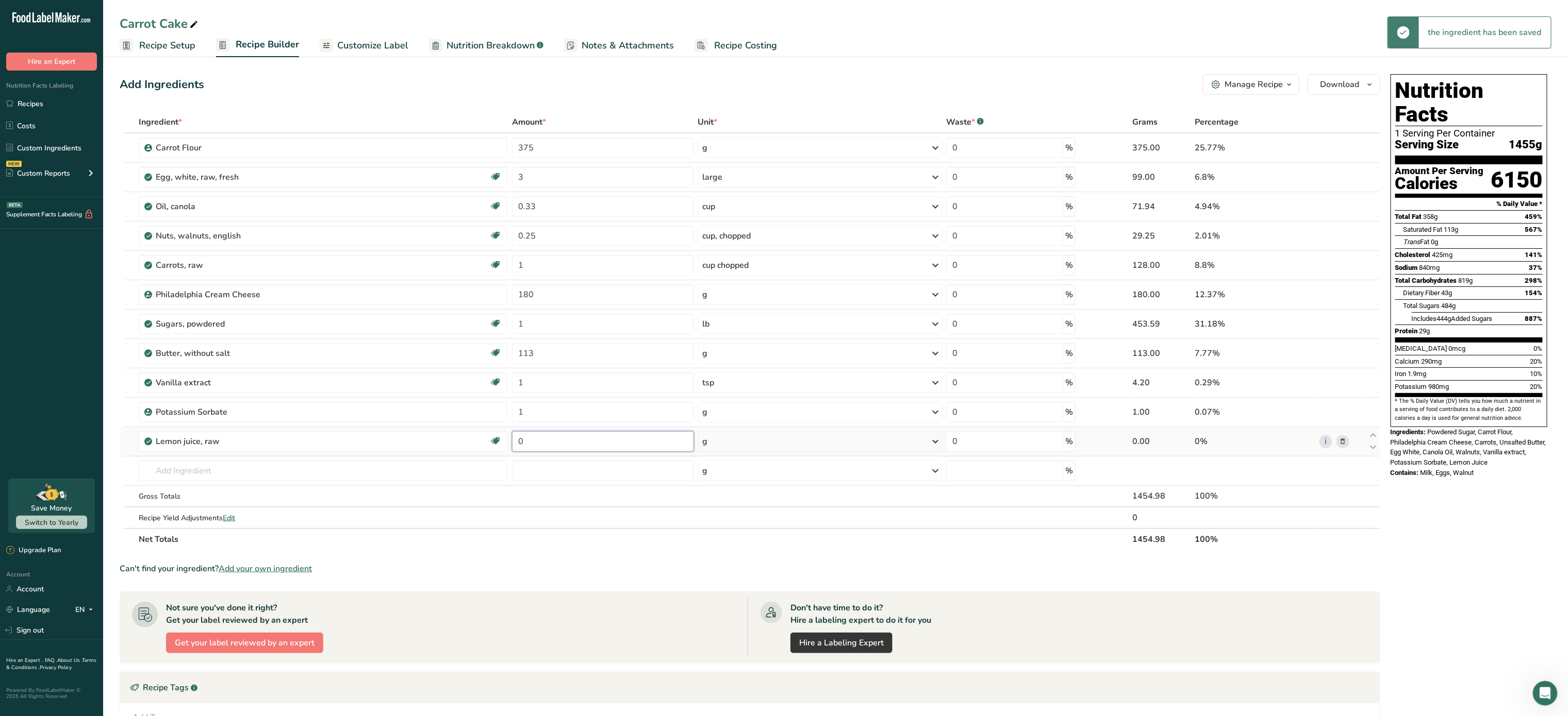
click at [561, 442] on input "0" at bounding box center [603, 442] width 182 height 21
type input "1"
click at [745, 435] on div "Ingredient * Amount * Unit * Waste * .a-a{fill:#347362;}.b-a{fill:#fff;} Grams …" at bounding box center [750, 330] width 1261 height 439
click at [745, 435] on div "g" at bounding box center [820, 442] width 244 height 21
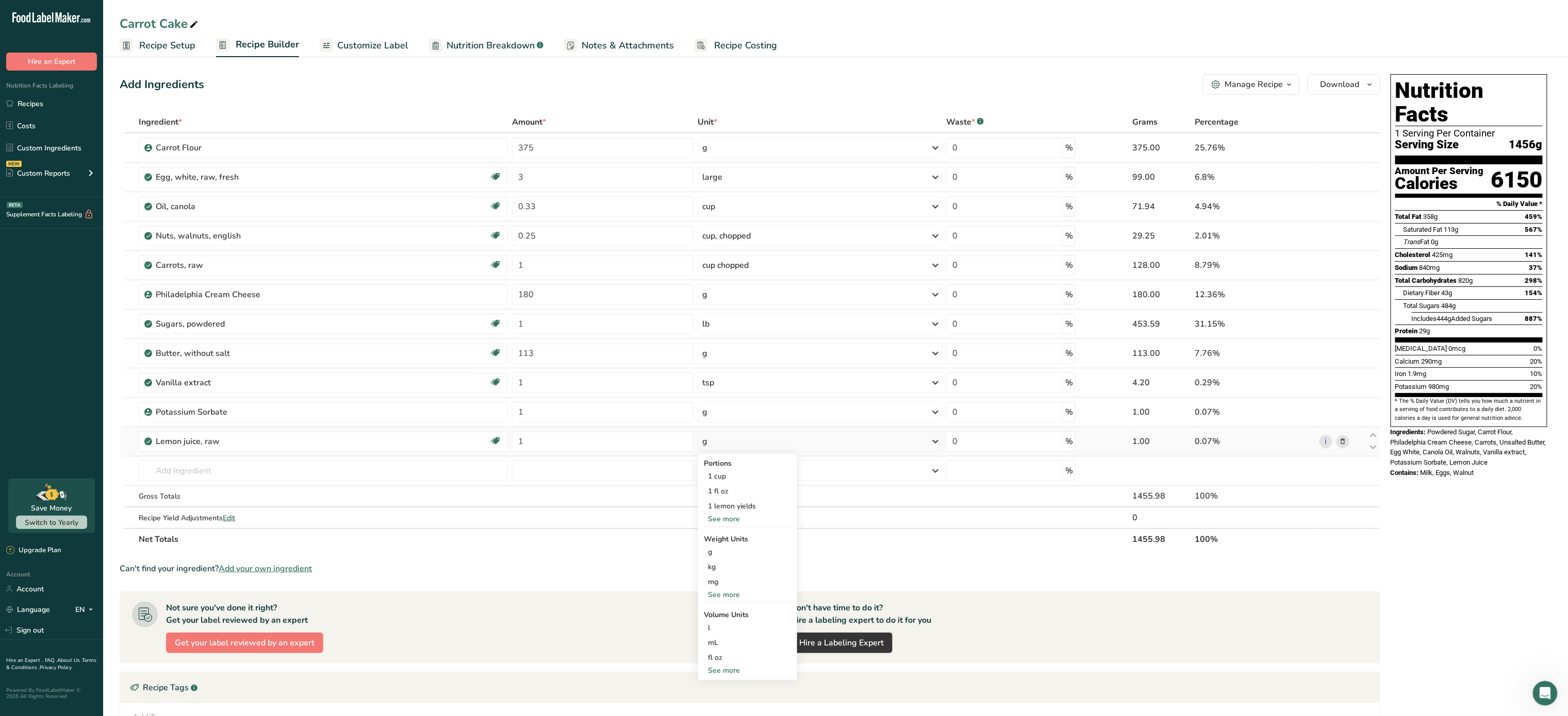
click at [728, 595] on div "See more" at bounding box center [748, 595] width 87 height 11
click at [734, 520] on div "See more" at bounding box center [748, 520] width 87 height 11
click at [728, 529] on div "1 wedge yields" at bounding box center [748, 522] width 87 height 15
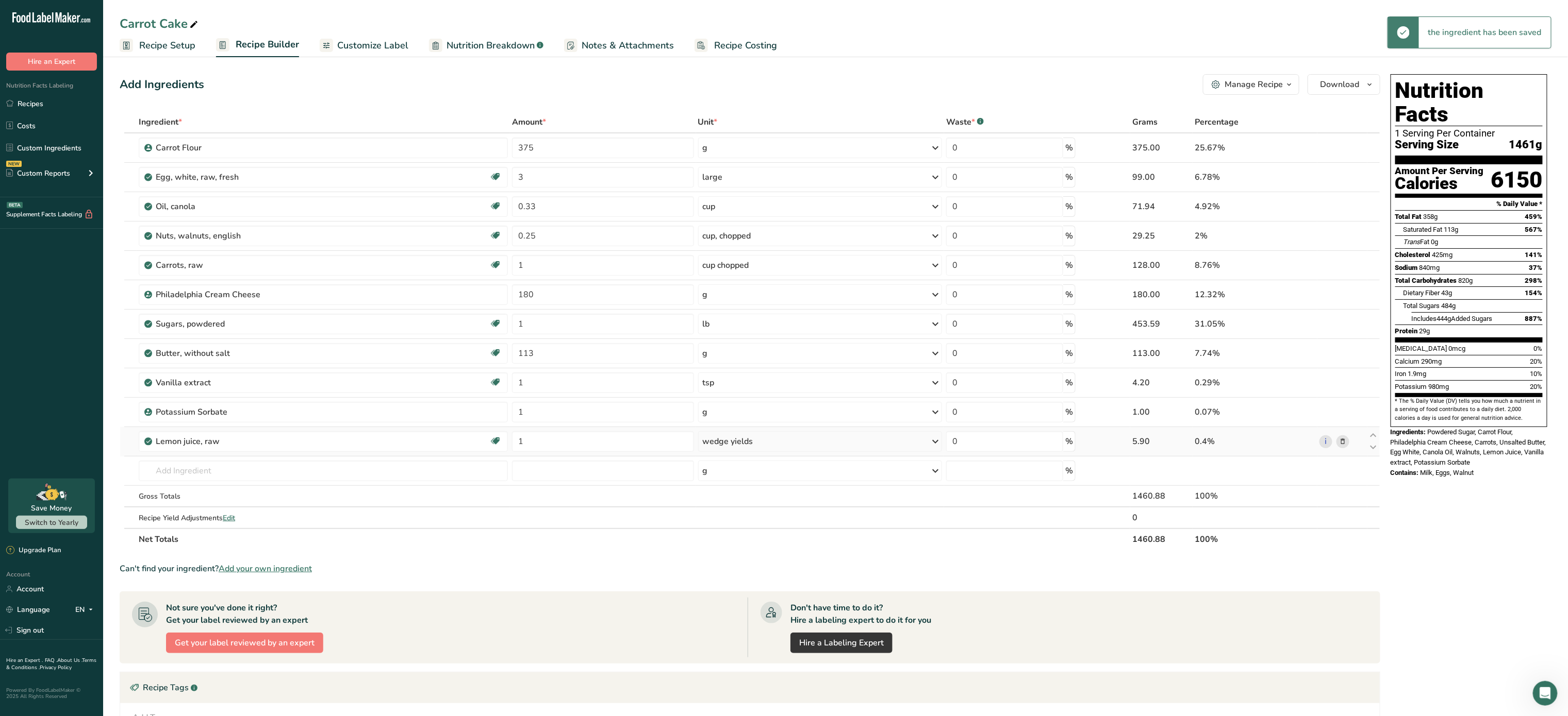
click at [744, 442] on div "wedge yields" at bounding box center [727, 442] width 51 height 12
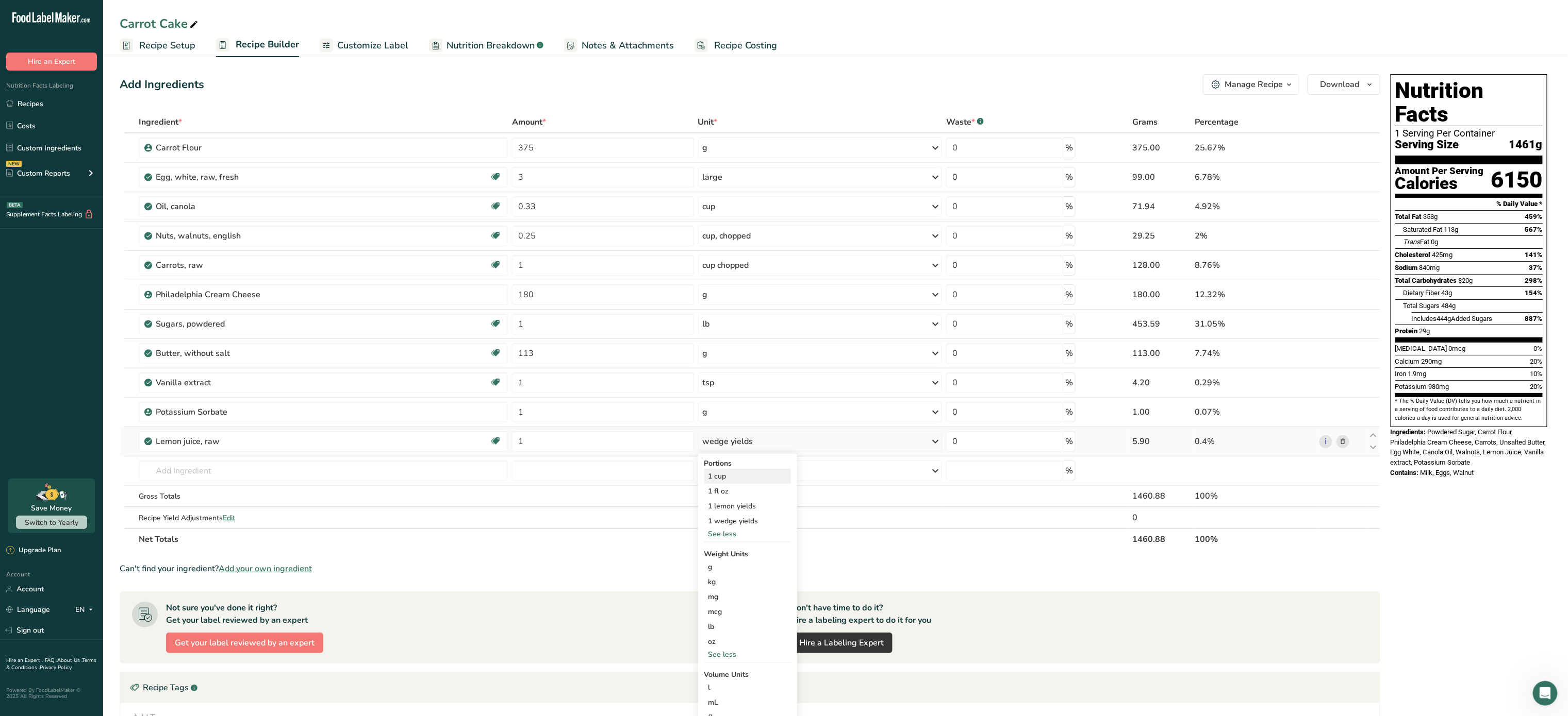
click at [720, 475] on div "1 cup" at bounding box center [748, 477] width 87 height 15
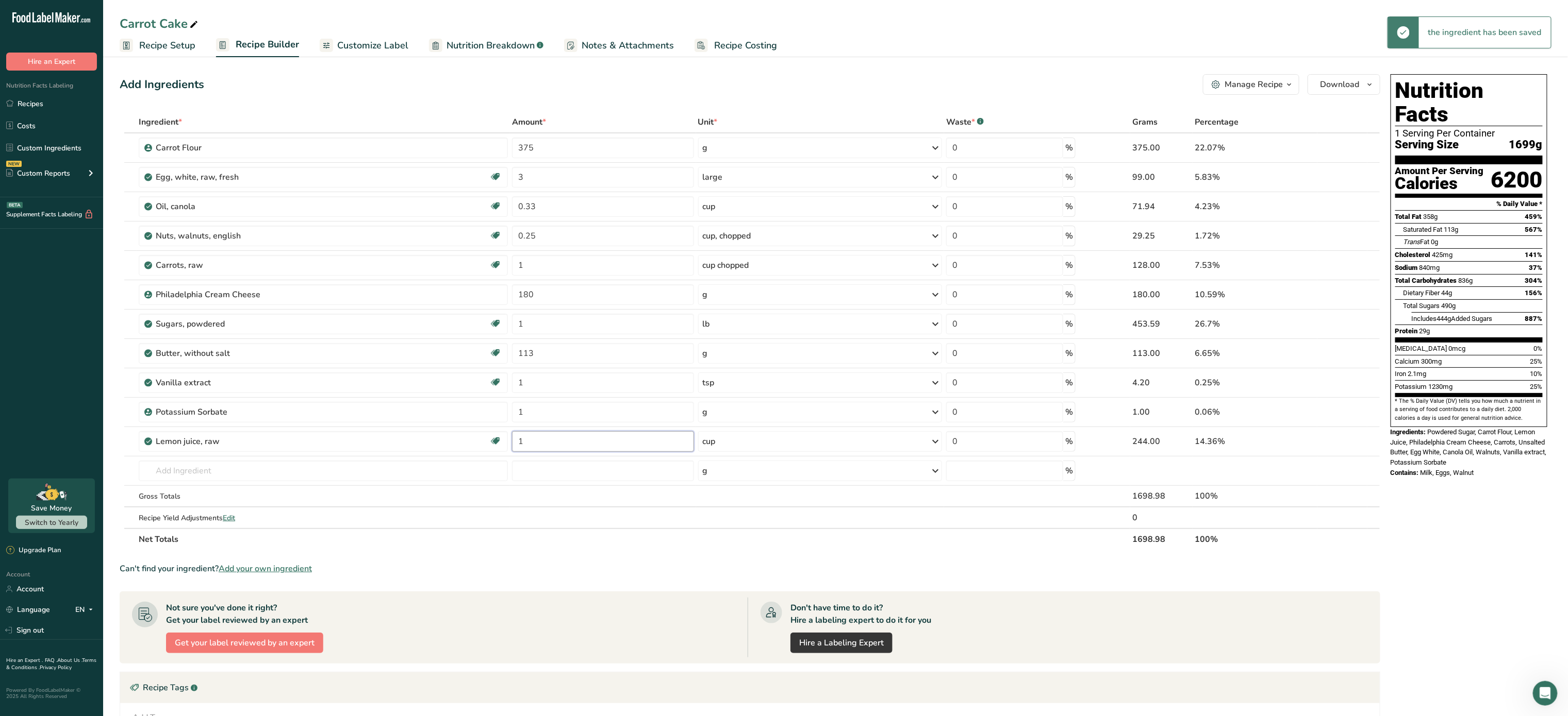
click at [532, 438] on input "1" at bounding box center [603, 442] width 182 height 21
type input "0.15"
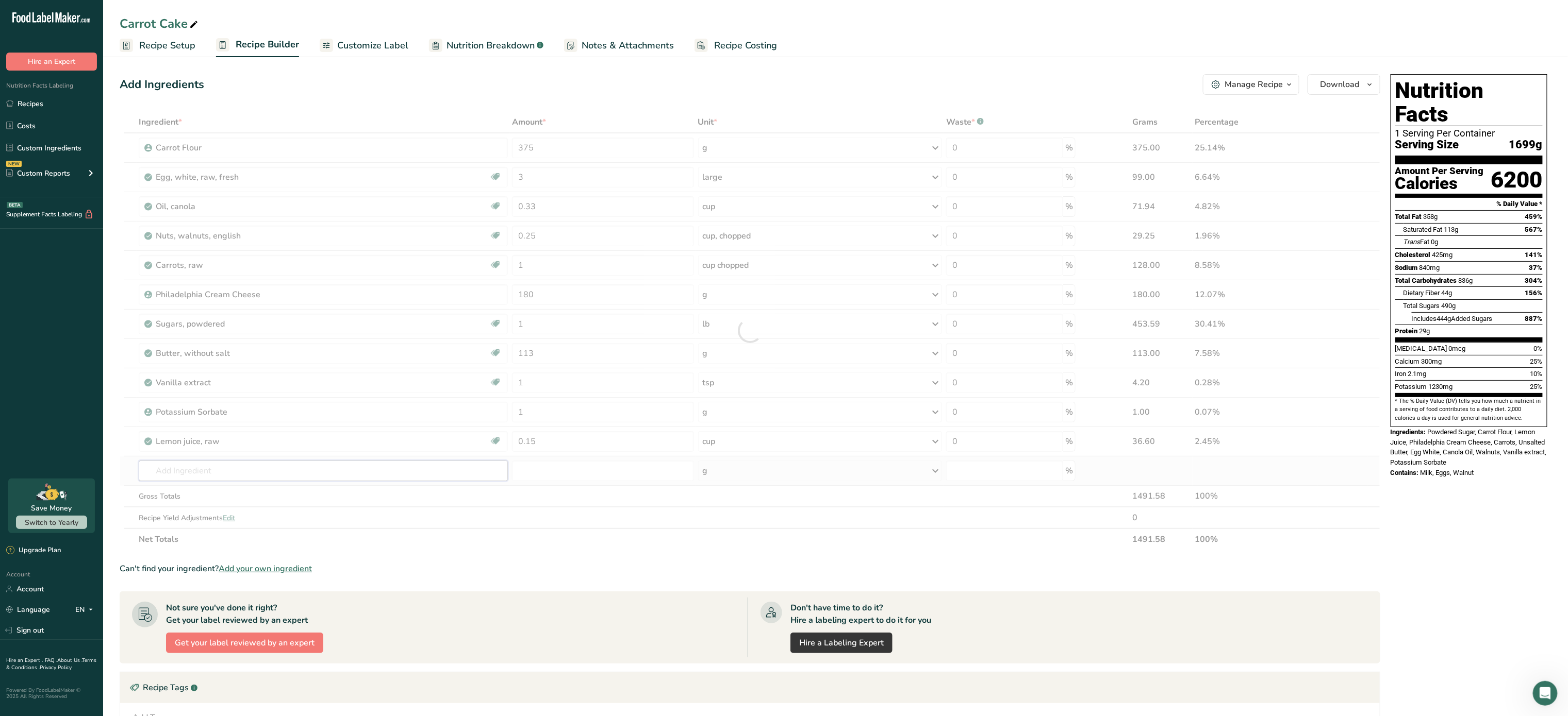
click at [396, 471] on div "Ingredient * Amount * Unit * Waste * .a-a{fill:#347362;}.b-a{fill:#fff;} Grams …" at bounding box center [750, 330] width 1261 height 439
click at [1361, 87] on button "Download" at bounding box center [1344, 85] width 73 height 21
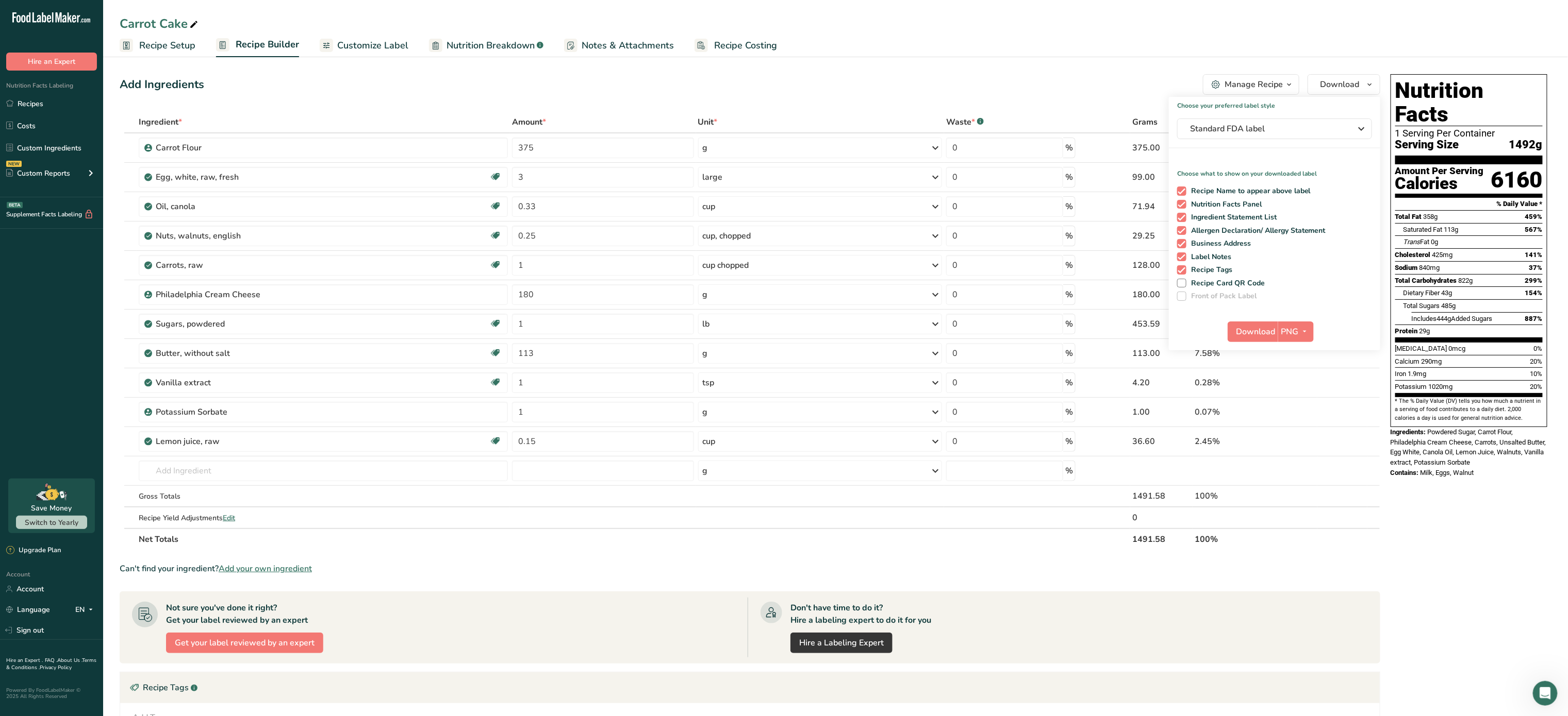
click at [1503, 557] on div "Nutrition Facts 1 Serving Per Container Serving Size 1492g Amount Per Serving C…" at bounding box center [1469, 479] width 165 height 817
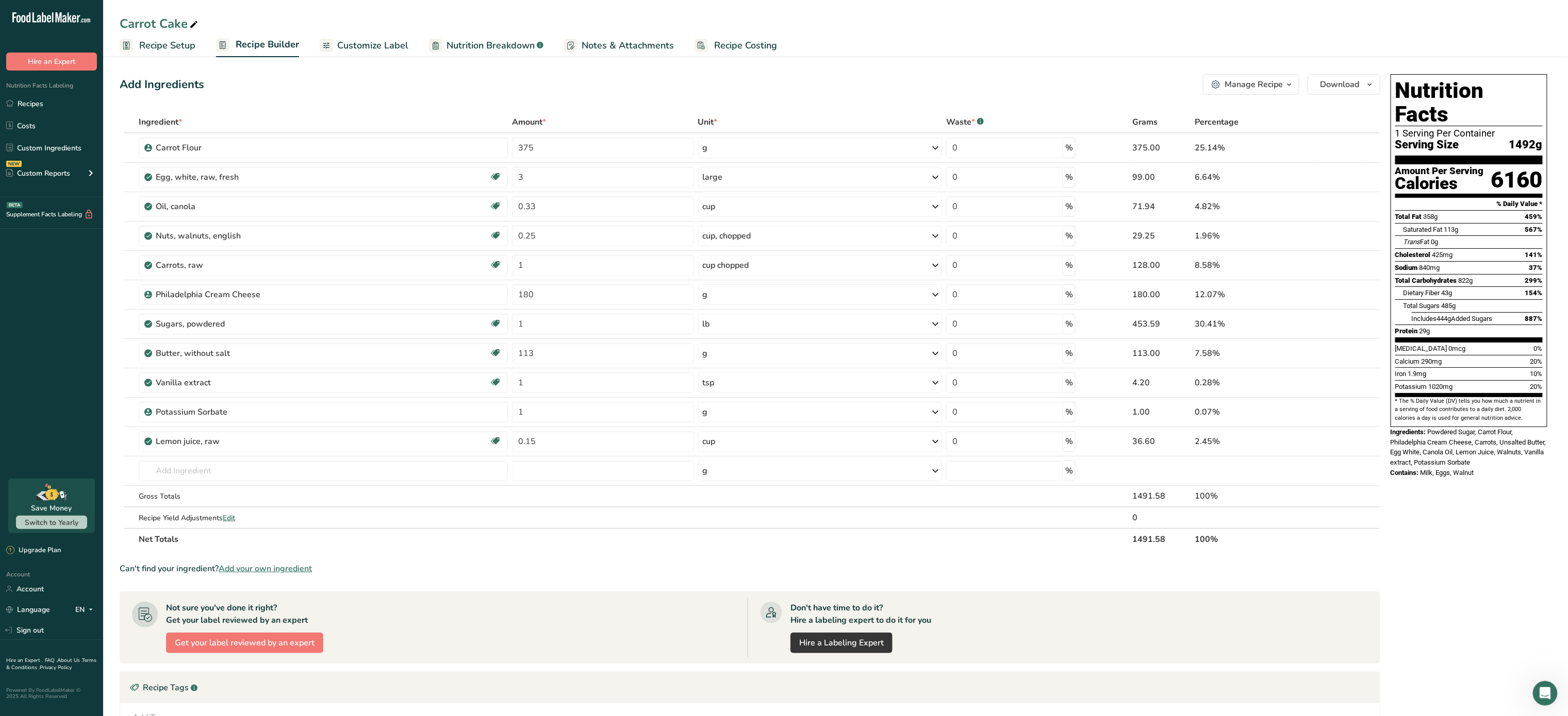
click at [178, 42] on span "Recipe Setup" at bounding box center [167, 46] width 56 height 14
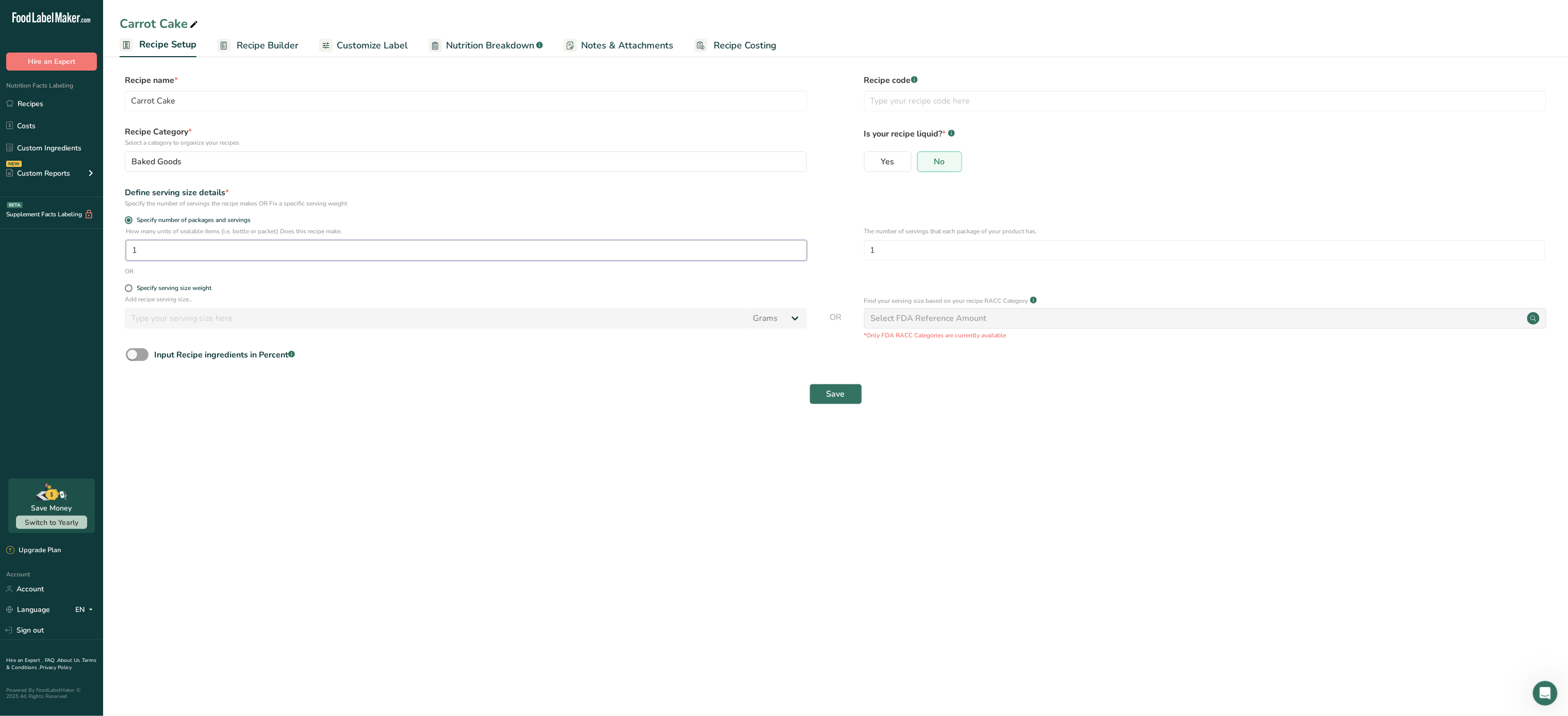
click at [281, 257] on input "1" at bounding box center [466, 250] width 681 height 21
type input "10"
click at [845, 400] on span "Save" at bounding box center [836, 394] width 19 height 12
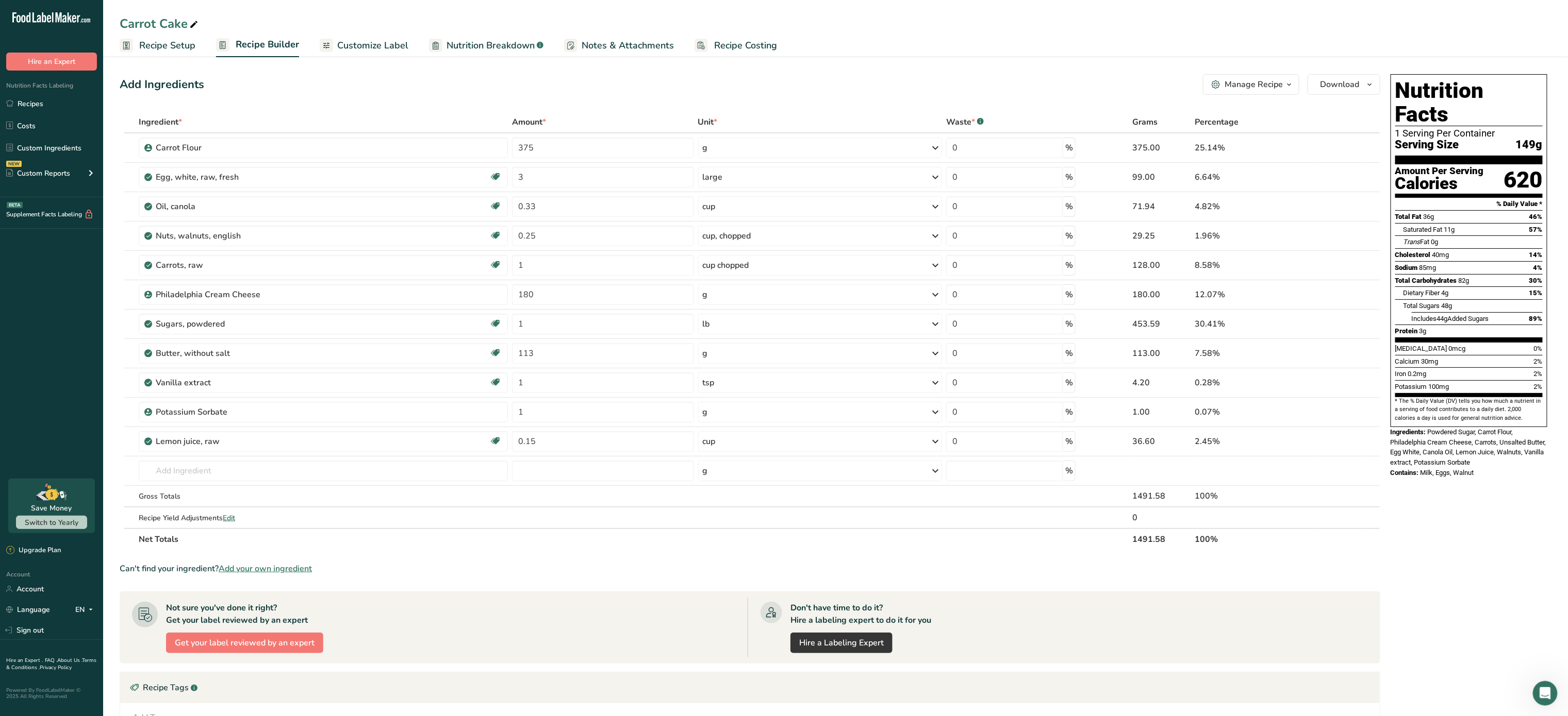
click at [1264, 85] on div "Manage Recipe" at bounding box center [1254, 85] width 58 height 12
click at [1249, 232] on div "Recipe Card .a-a{fill:#347362;}.b-a{fill:#fff;}" at bounding box center [1221, 235] width 140 height 12
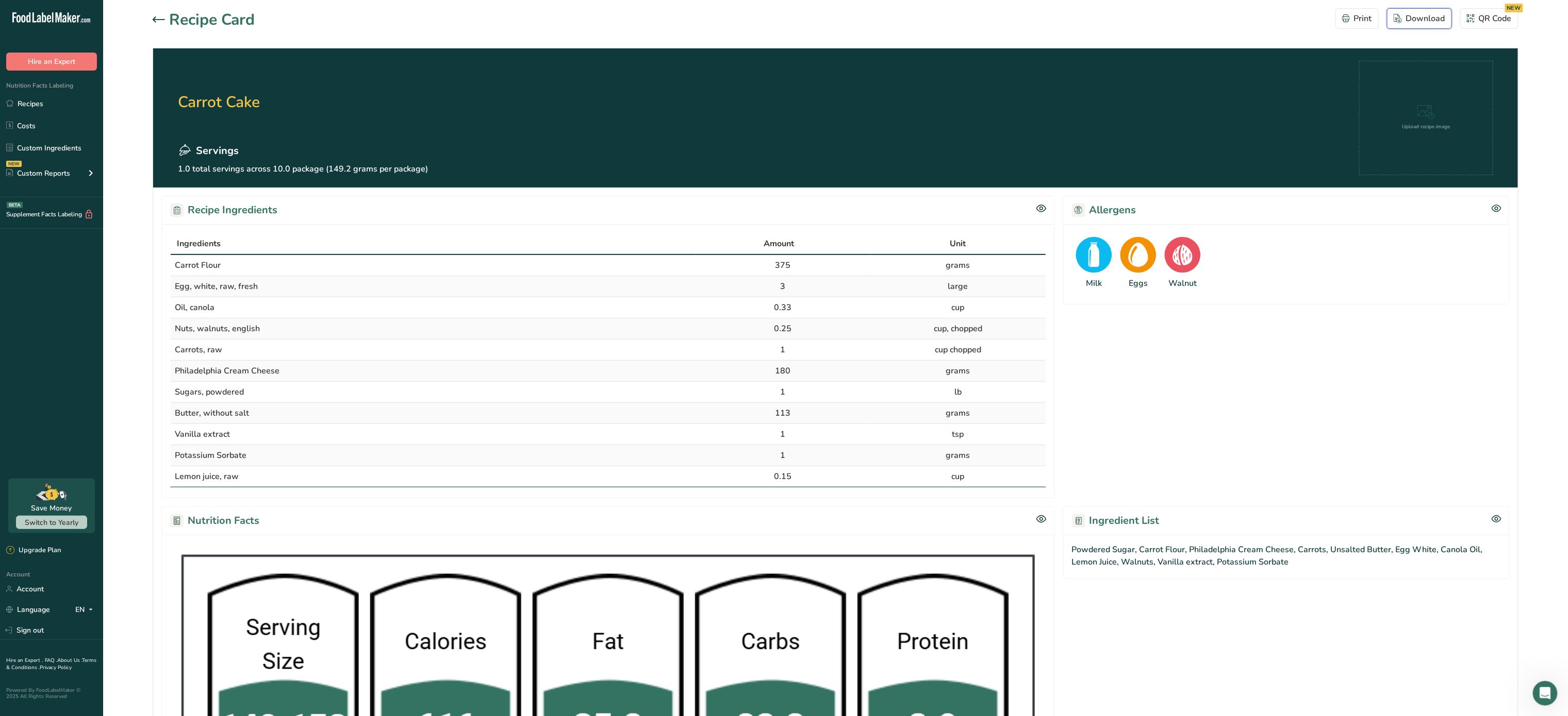
click at [1428, 17] on div "Download" at bounding box center [1419, 19] width 51 height 12
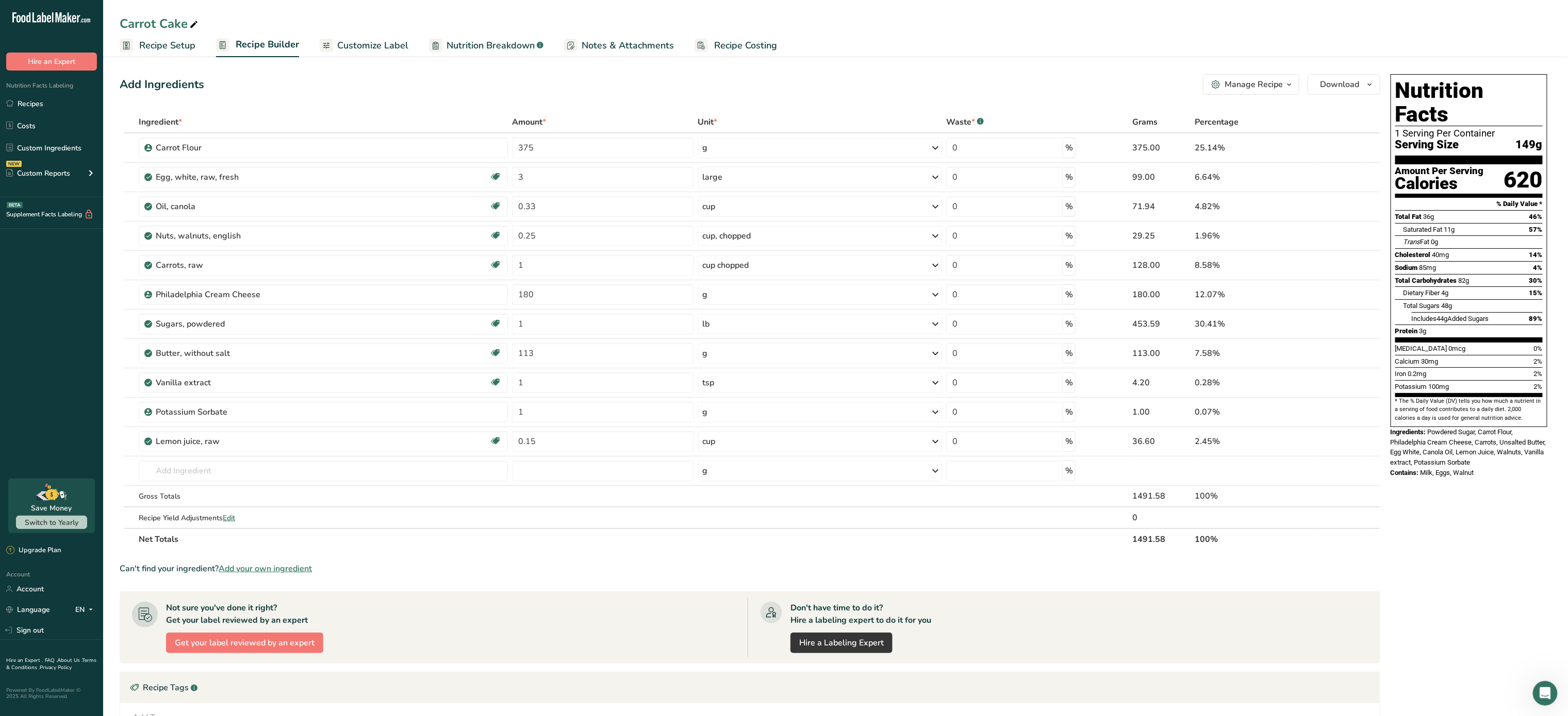
click at [1274, 83] on div "Manage Recipe" at bounding box center [1254, 85] width 58 height 12
click at [1210, 236] on span "Recipe Card" at bounding box center [1189, 235] width 40 height 11
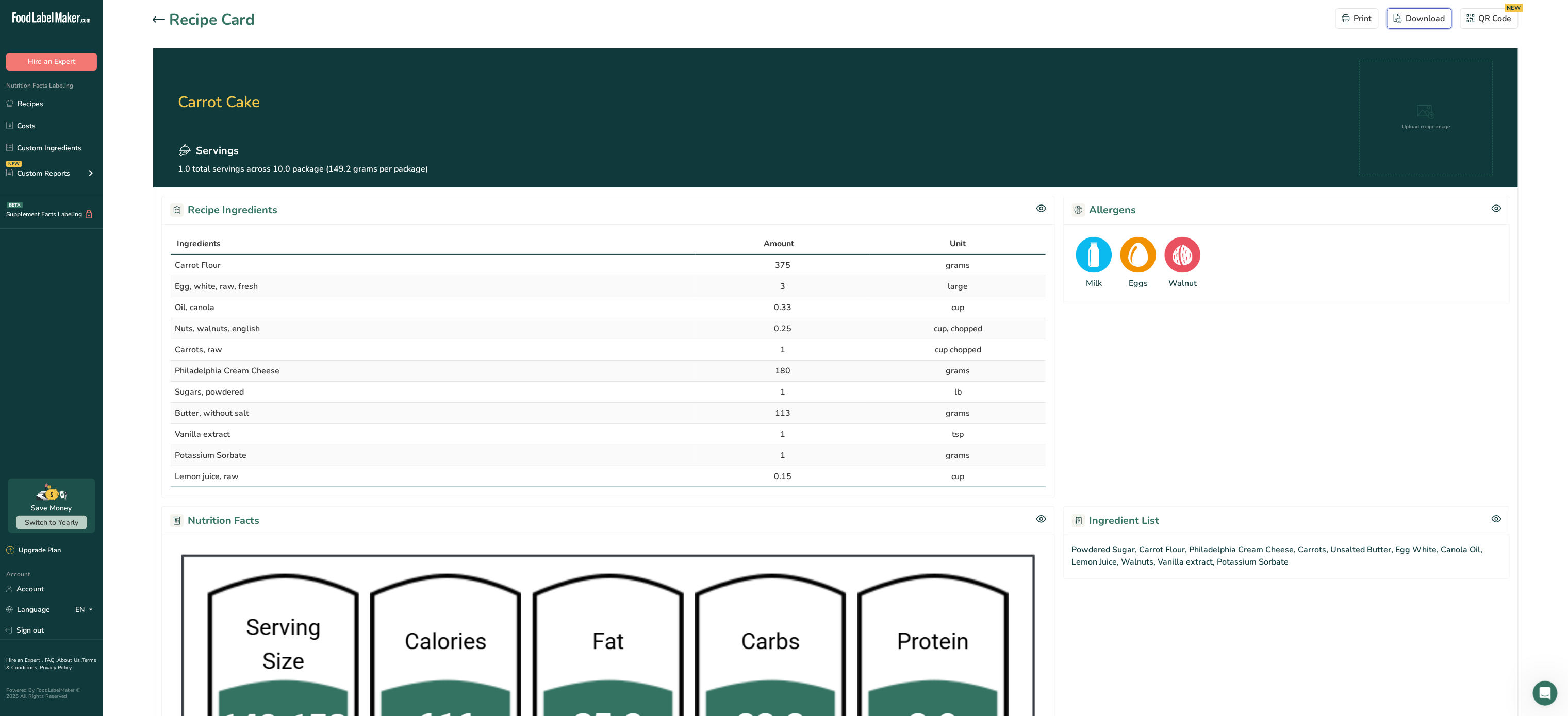
click at [1427, 19] on div "Download" at bounding box center [1419, 19] width 51 height 12
click at [159, 20] on icon at bounding box center [159, 19] width 12 height 6
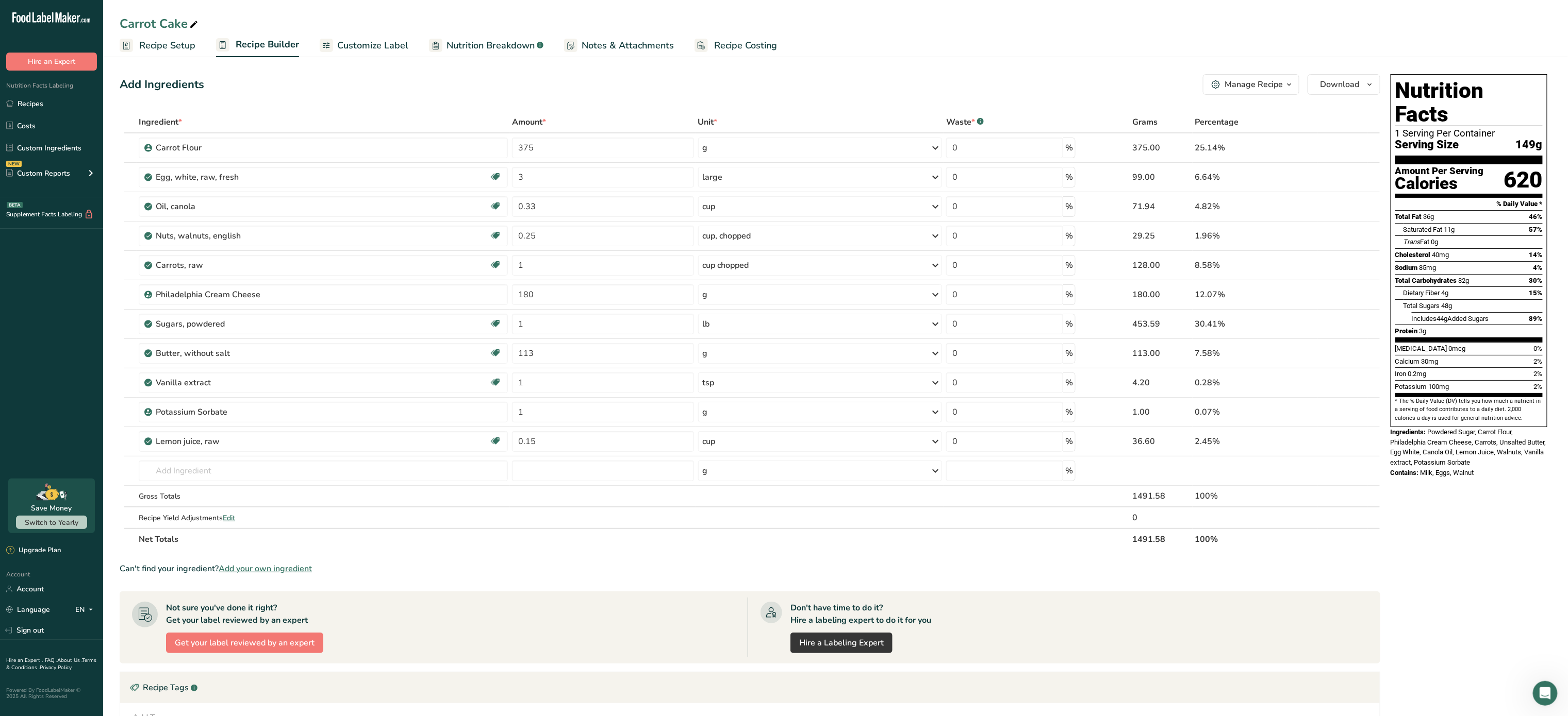
click at [348, 45] on span "Customize Label" at bounding box center [373, 46] width 71 height 14
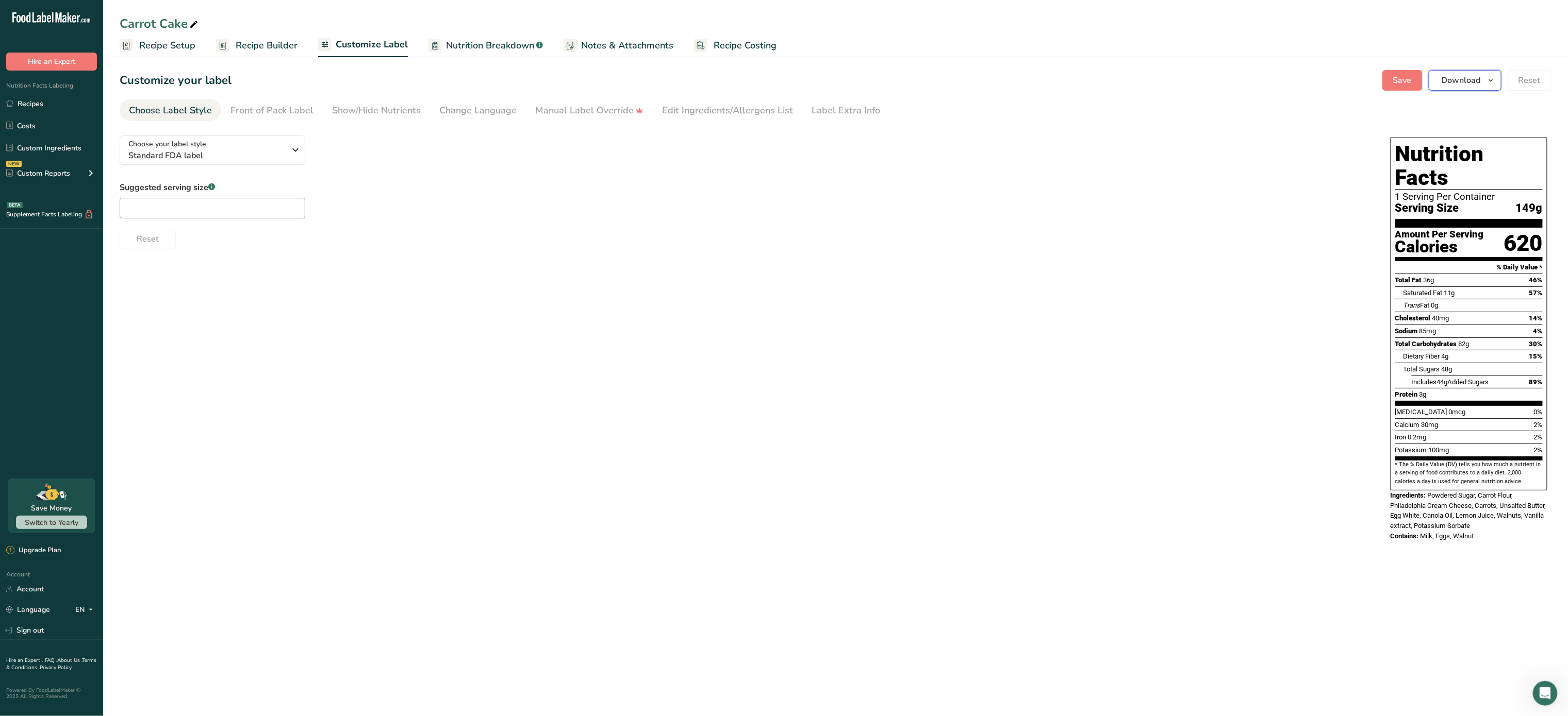
click at [1454, 85] on span "Download" at bounding box center [1461, 80] width 39 height 12
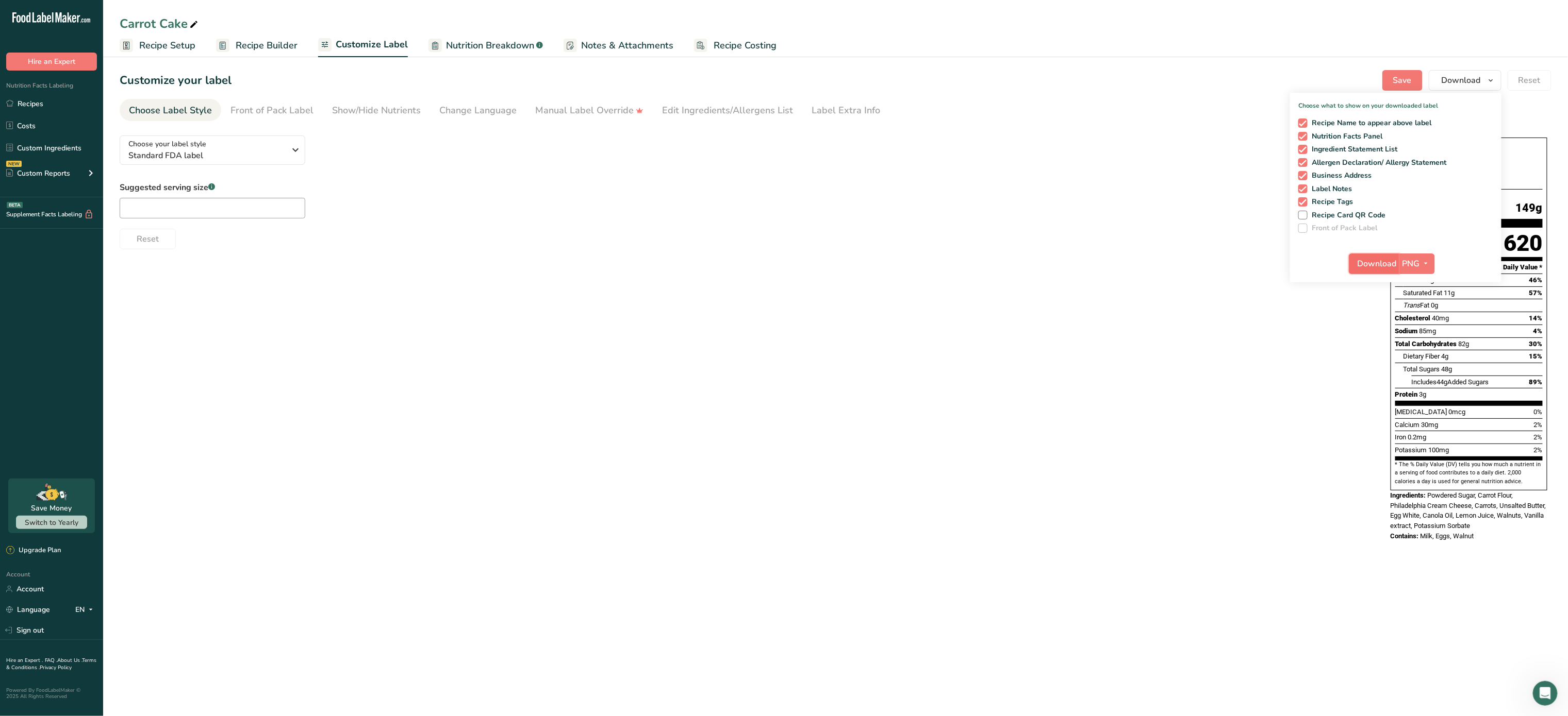
click at [1362, 270] on button "Download" at bounding box center [1374, 264] width 51 height 21
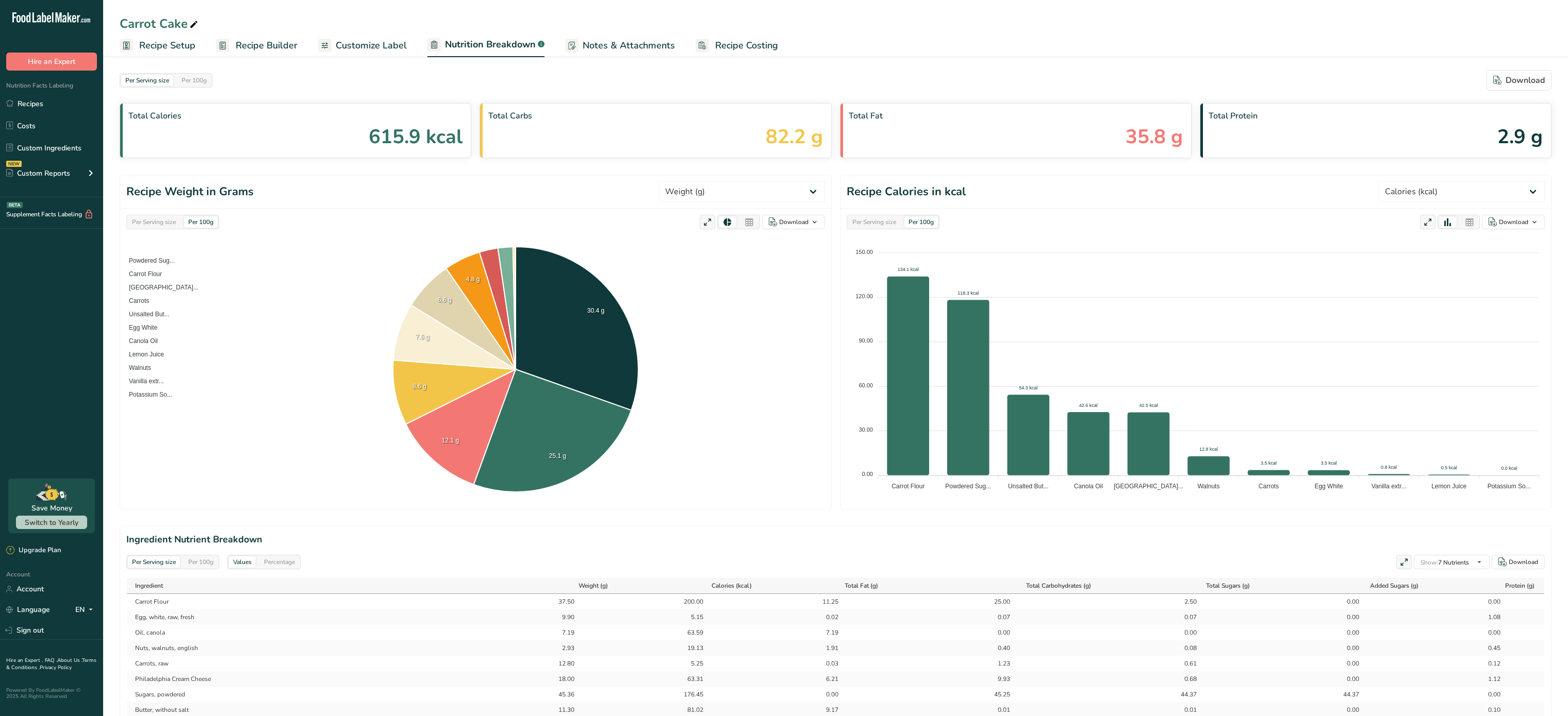
select select "Calories"
click at [1518, 78] on div "Download" at bounding box center [1519, 80] width 51 height 12
click at [267, 46] on span "Recipe Builder" at bounding box center [266, 46] width 62 height 14
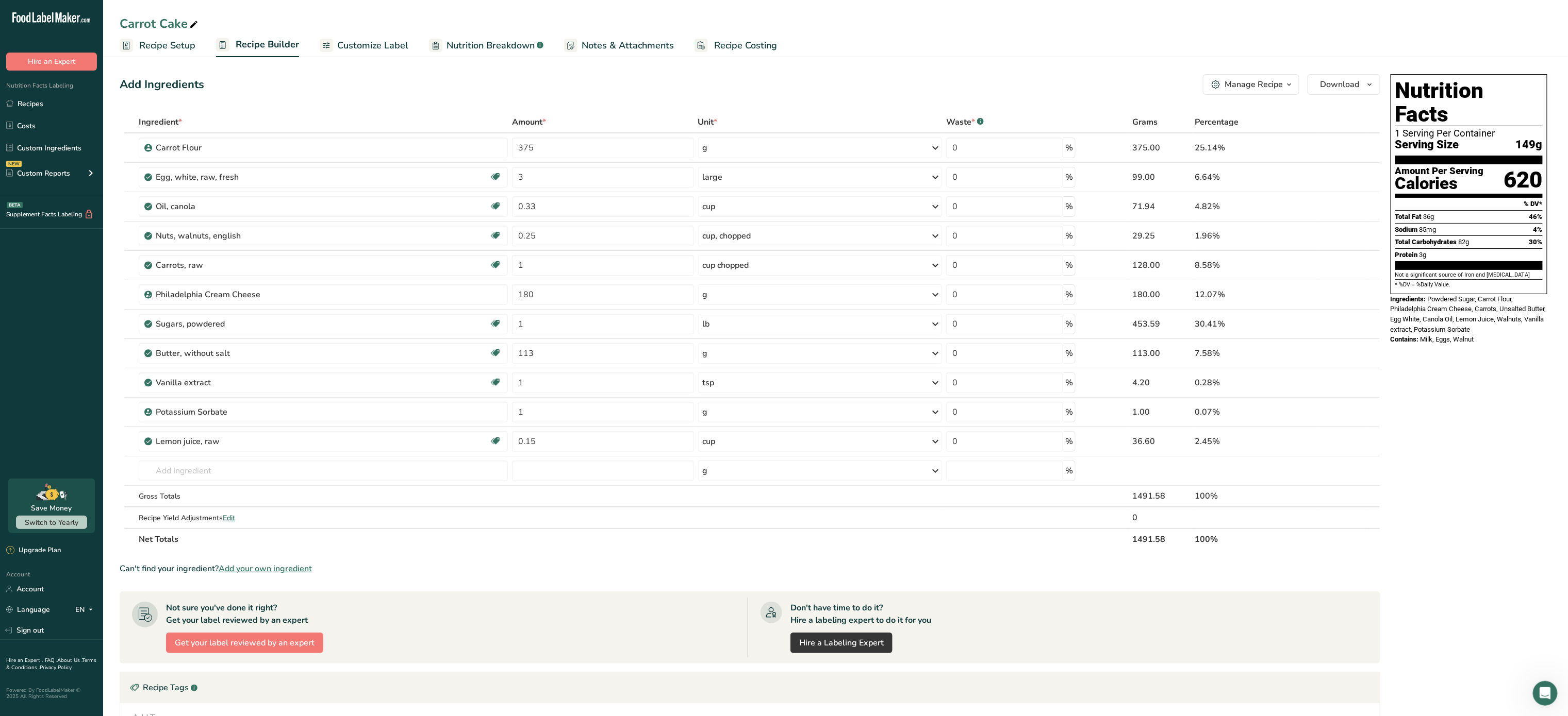
click at [759, 53] on link "Recipe Costing" at bounding box center [735, 45] width 83 height 23
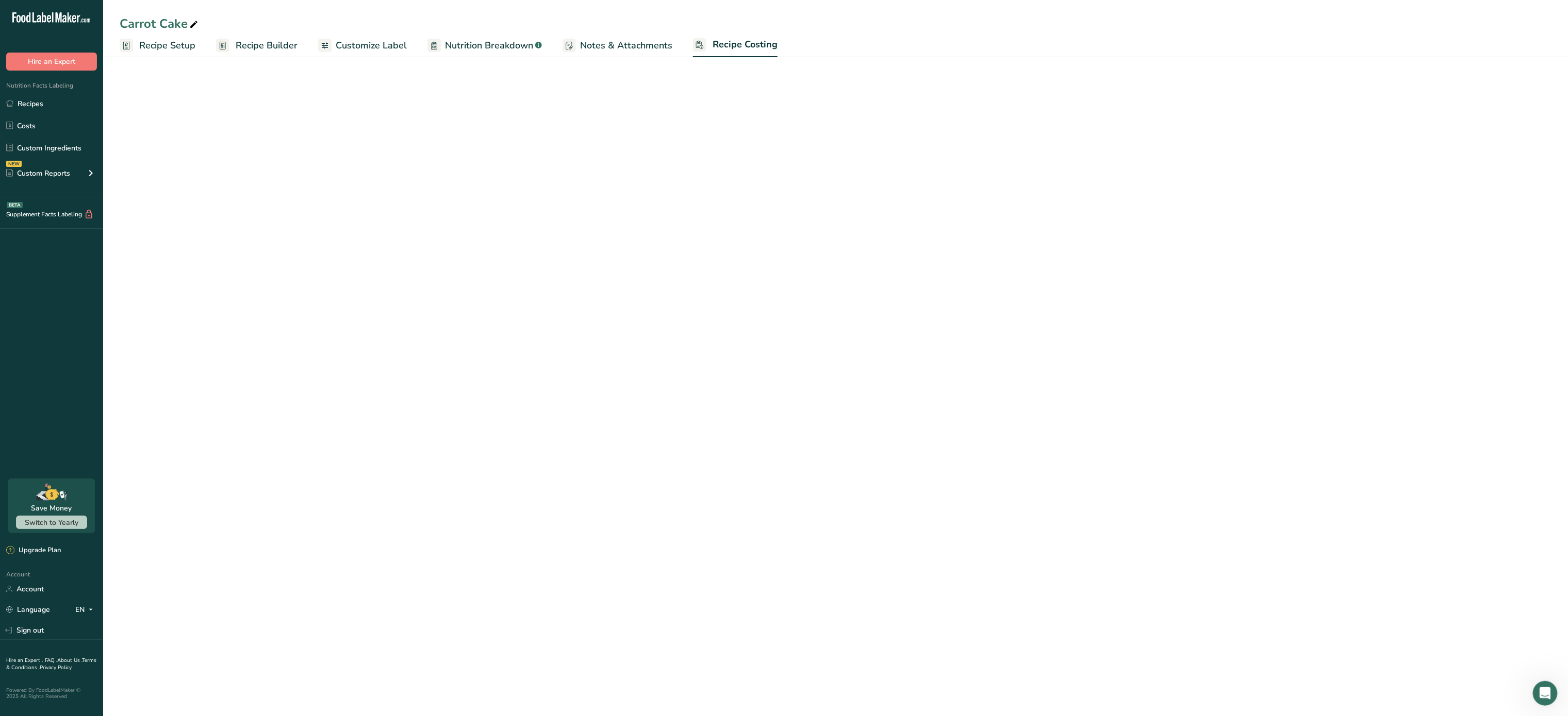
select select "5"
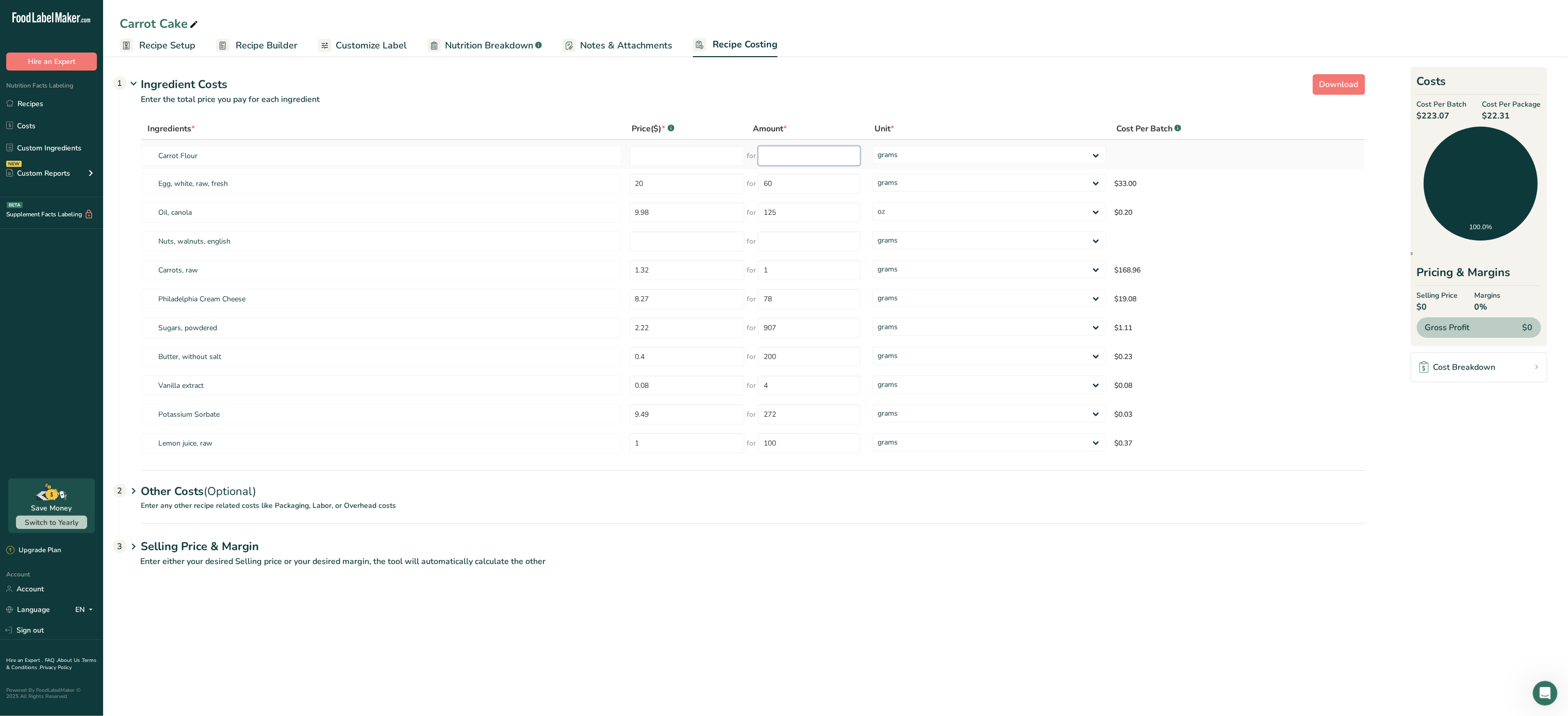
click at [817, 156] on input "number" at bounding box center [809, 155] width 103 height 20
type input "375"
click at [702, 160] on input "number" at bounding box center [687, 155] width 115 height 20
type input "1.65"
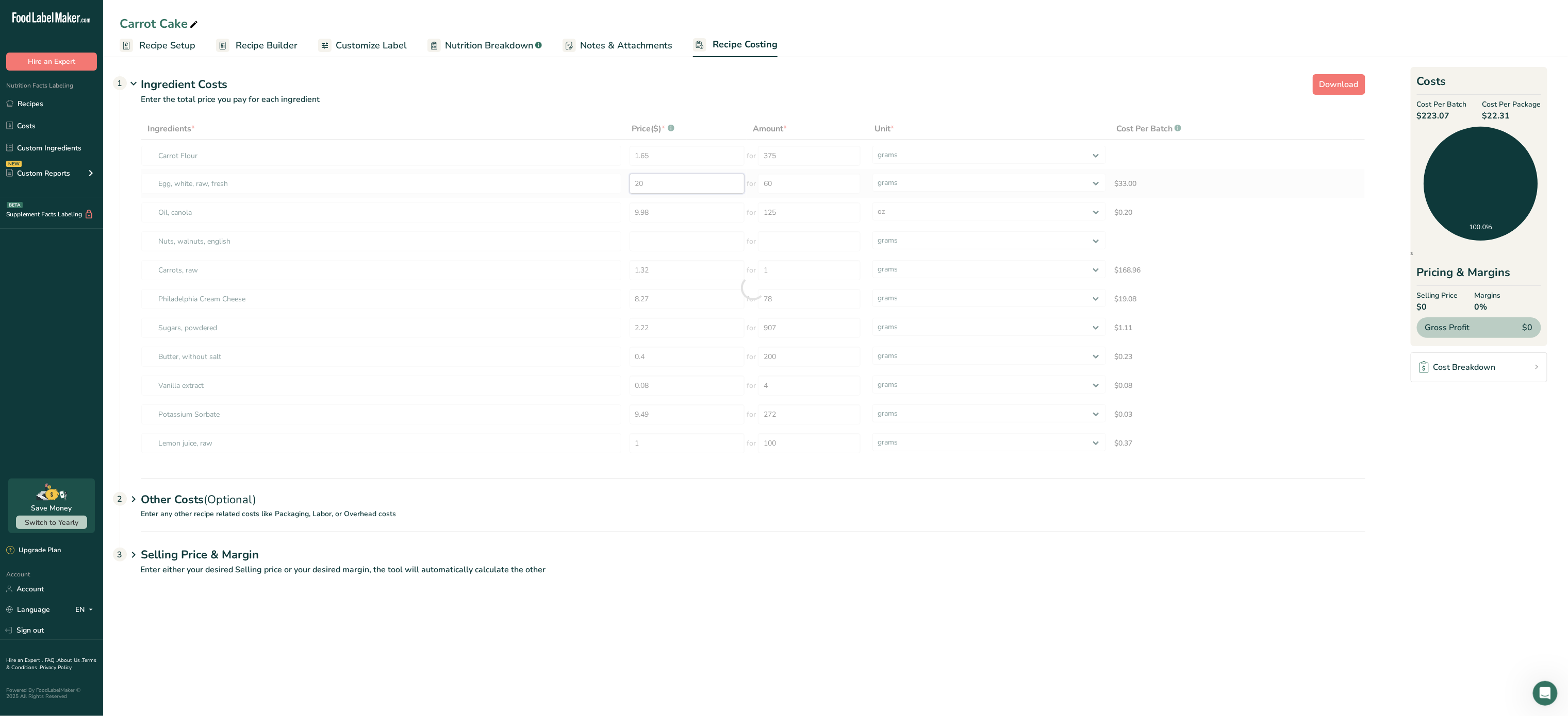
click at [666, 189] on div "Ingredients * Price($) * .a-a{fill:#347362;}.b-a{fill:#fff;} Amount * Unit * Co…" at bounding box center [753, 288] width 1224 height 340
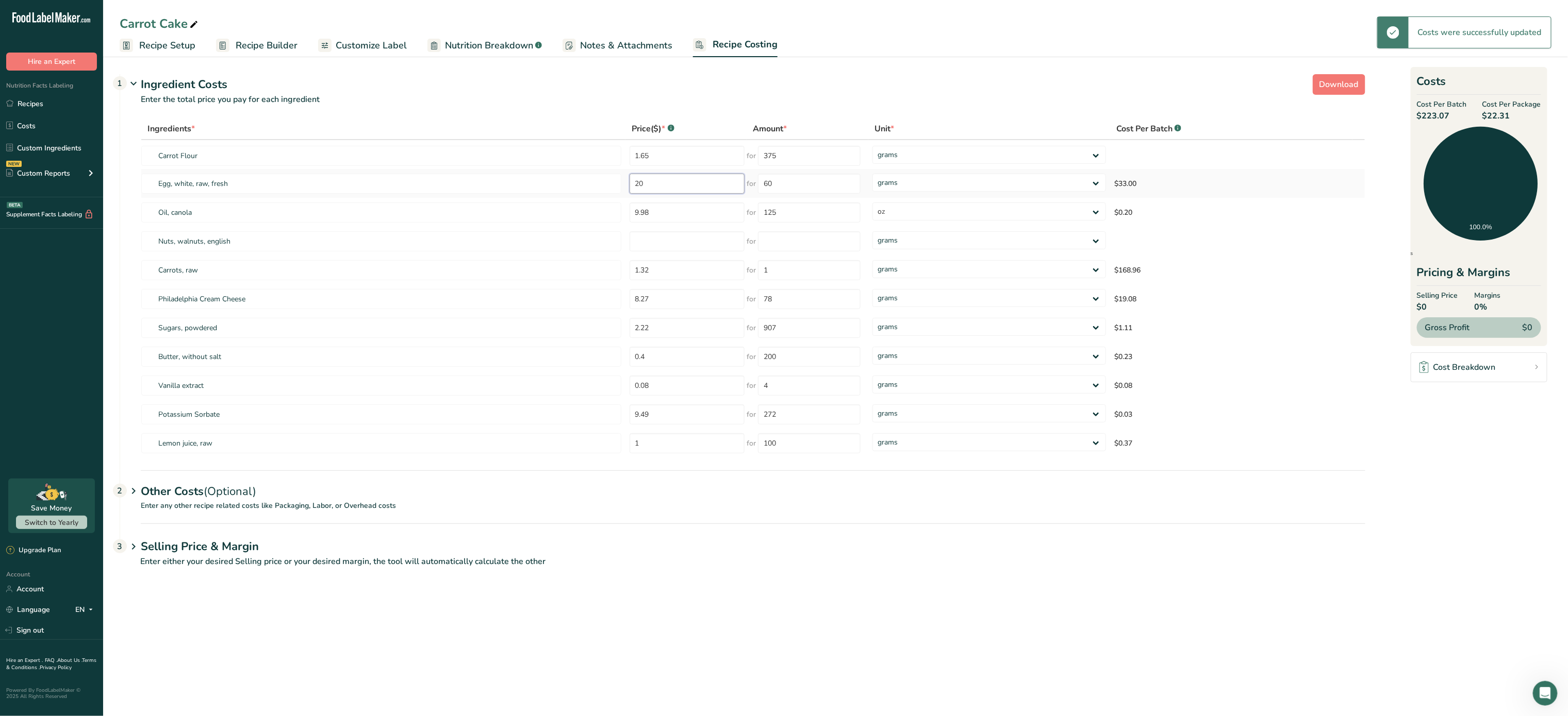
type input "2"
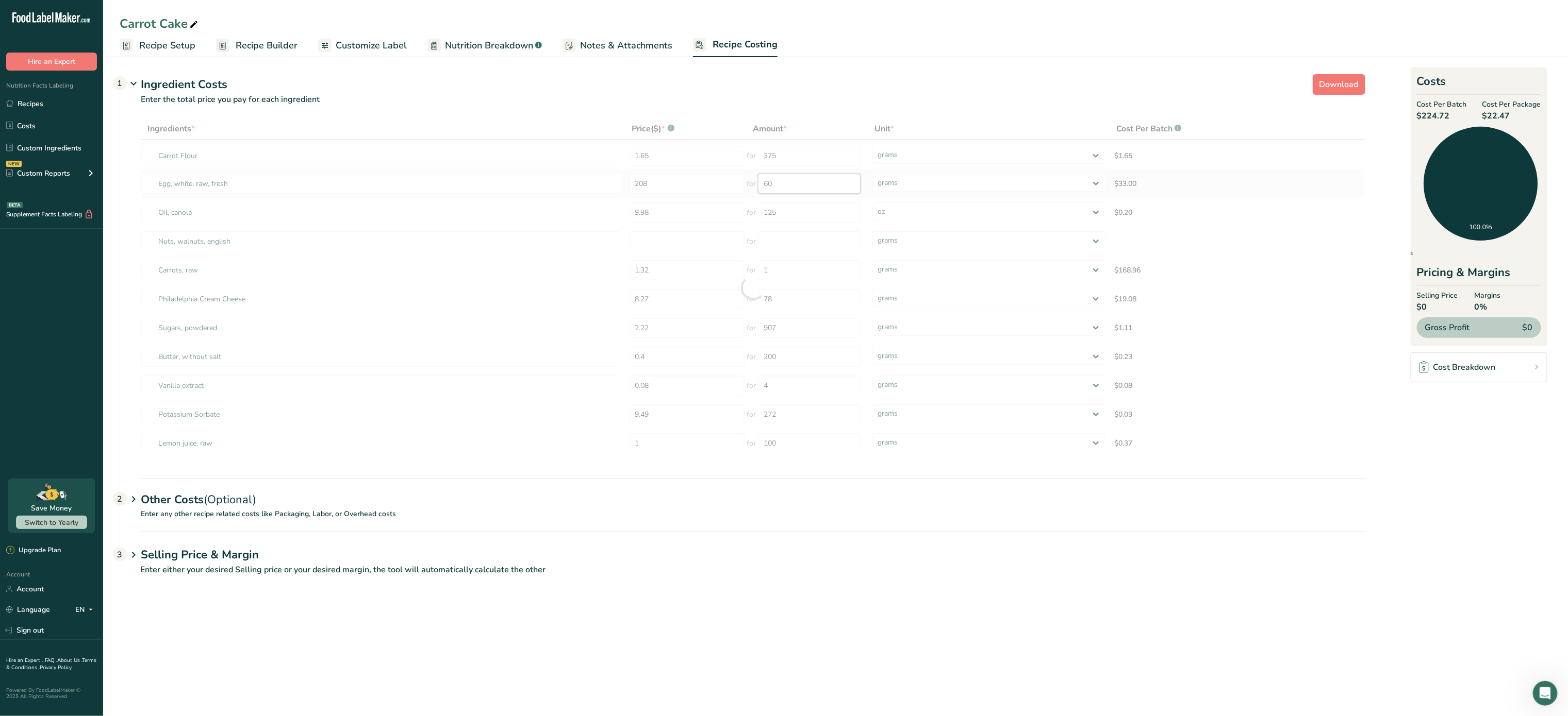
click at [829, 186] on div "Ingredients * Price($) * .a-a{fill:#347362;}.b-a{fill:#fff;} Amount * Unit * Co…" at bounding box center [753, 288] width 1224 height 340
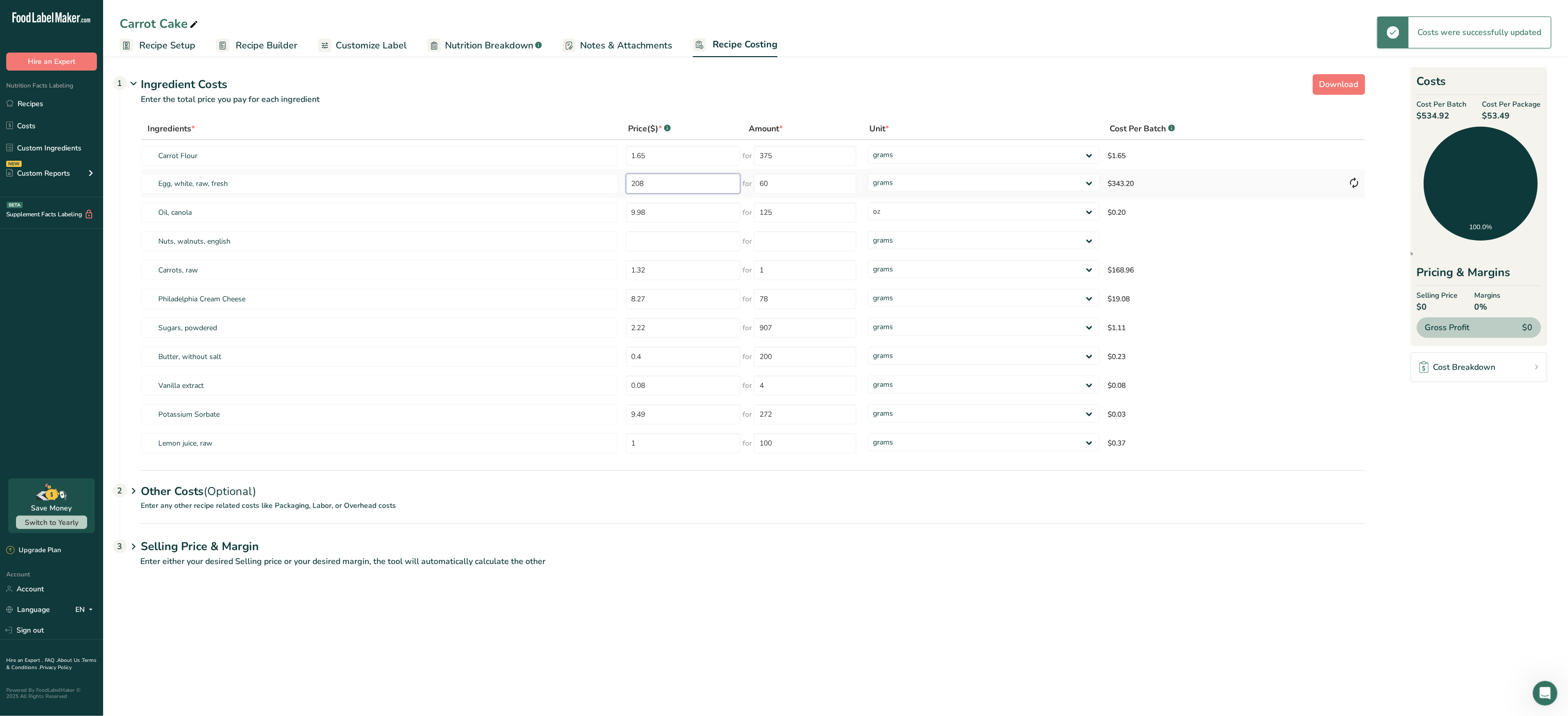
click at [727, 187] on input "208" at bounding box center [684, 183] width 115 height 20
type input "2"
type input "8"
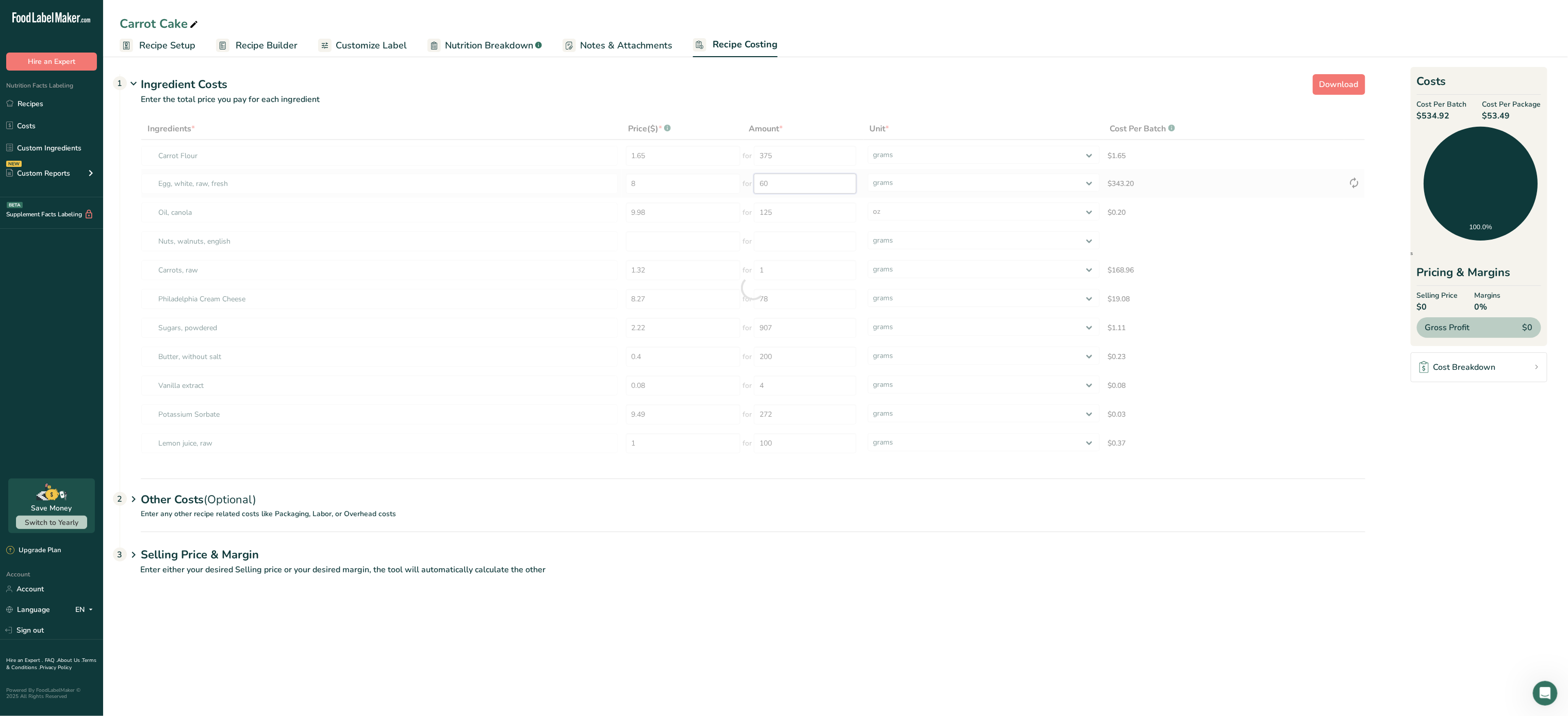
click at [785, 187] on div "Ingredients * Price($) * .a-a{fill:#347362;}.b-a{fill:#fff;} Amount * Unit * Co…" at bounding box center [753, 288] width 1224 height 340
type input "6"
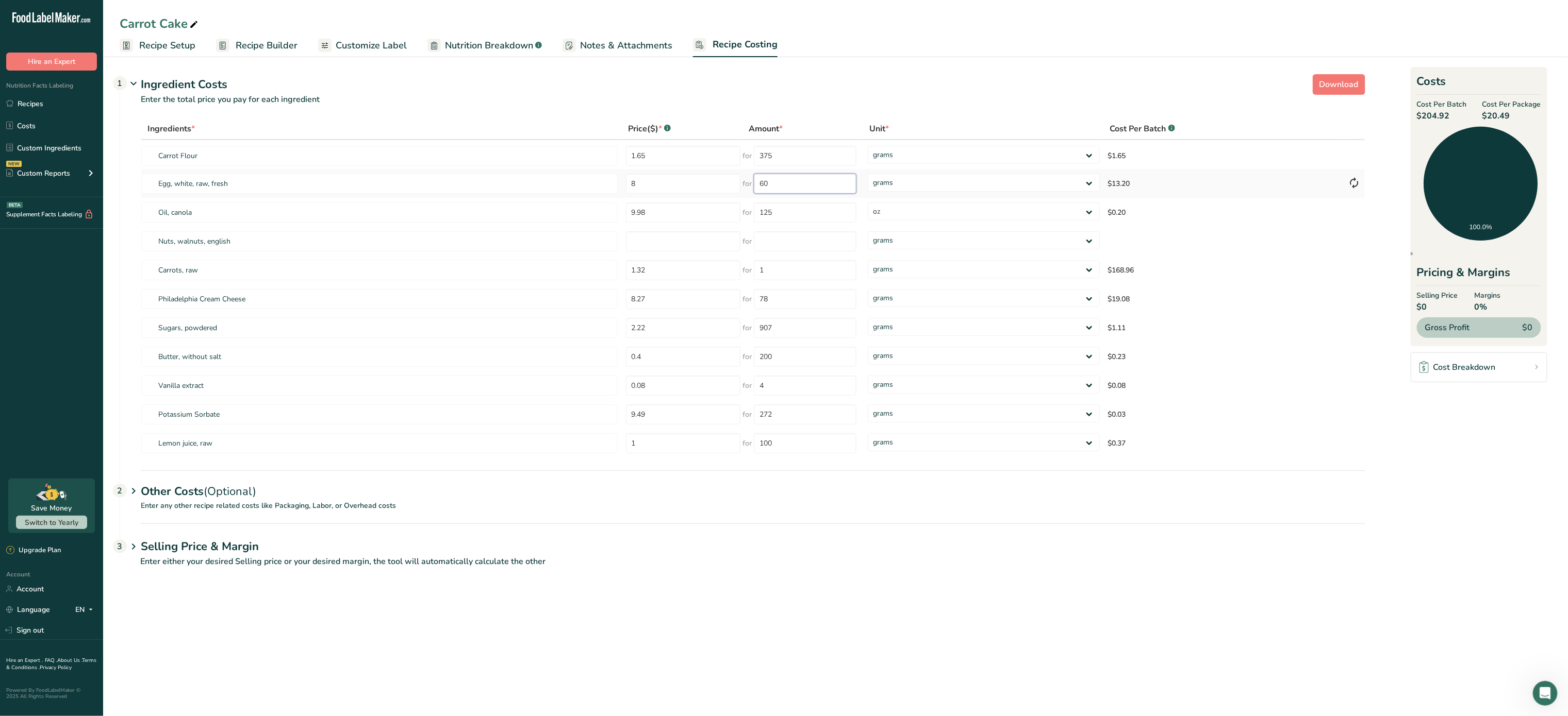
type input "6"
type input "400"
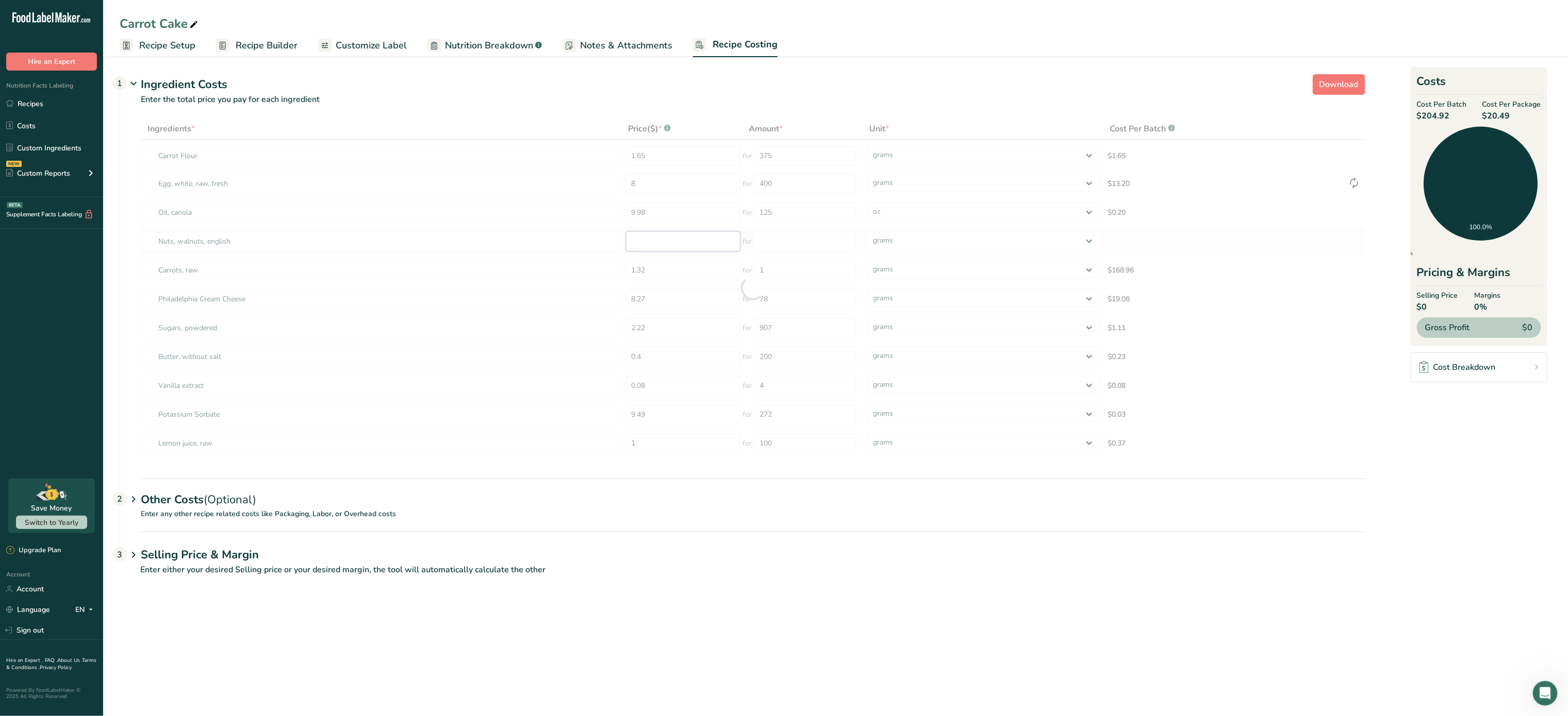
click at [659, 242] on div "Ingredients * Price($) * .a-a{fill:#347362;}.b-a{fill:#fff;} Amount * Unit * Co…" at bounding box center [753, 288] width 1224 height 340
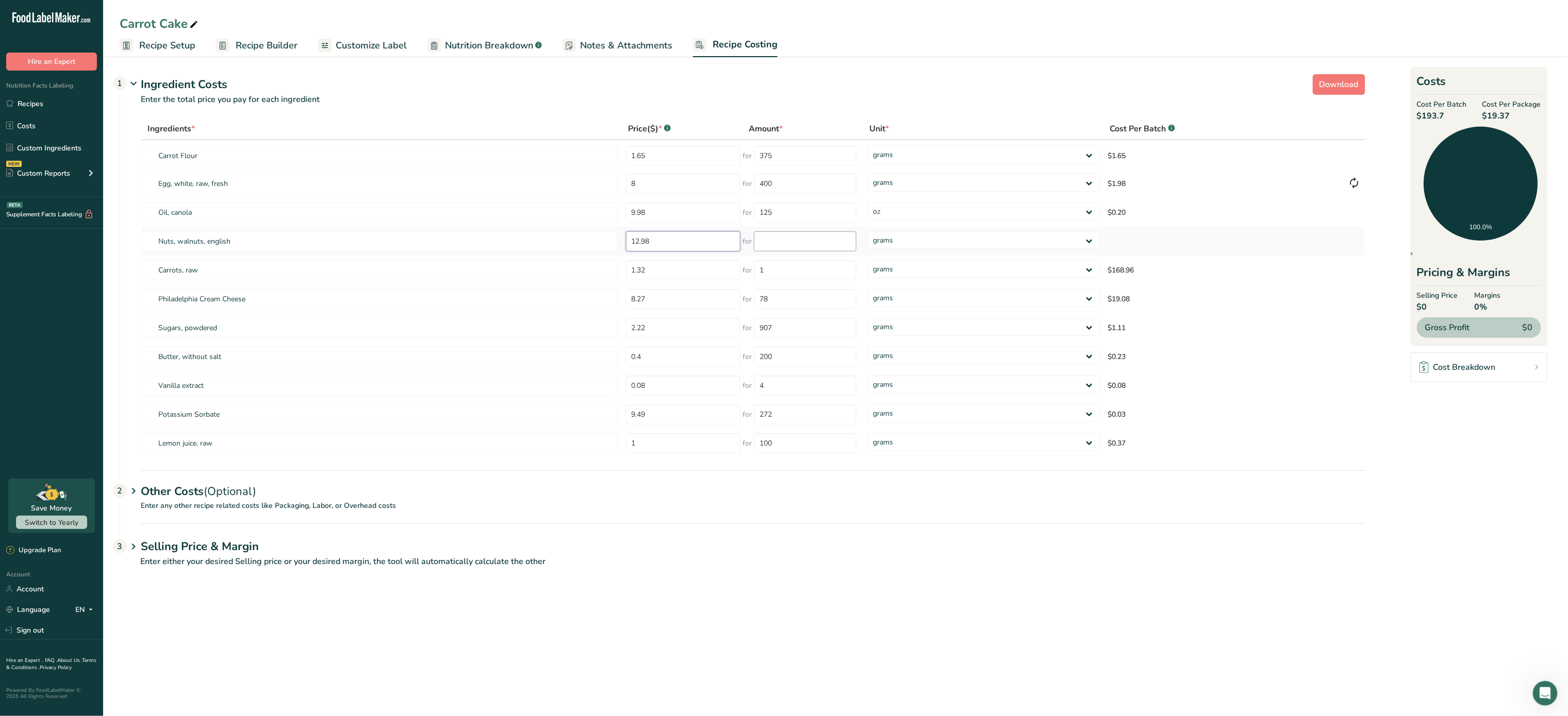
type input "12.98"
click at [767, 239] on input "number" at bounding box center [805, 241] width 103 height 20
type input "3"
click at [902, 232] on div "Ingredients * Price($) * .a-a{fill:#347362;}.b-a{fill:#fff;} Amount * Unit * Co…" at bounding box center [753, 288] width 1224 height 340
select select "12"
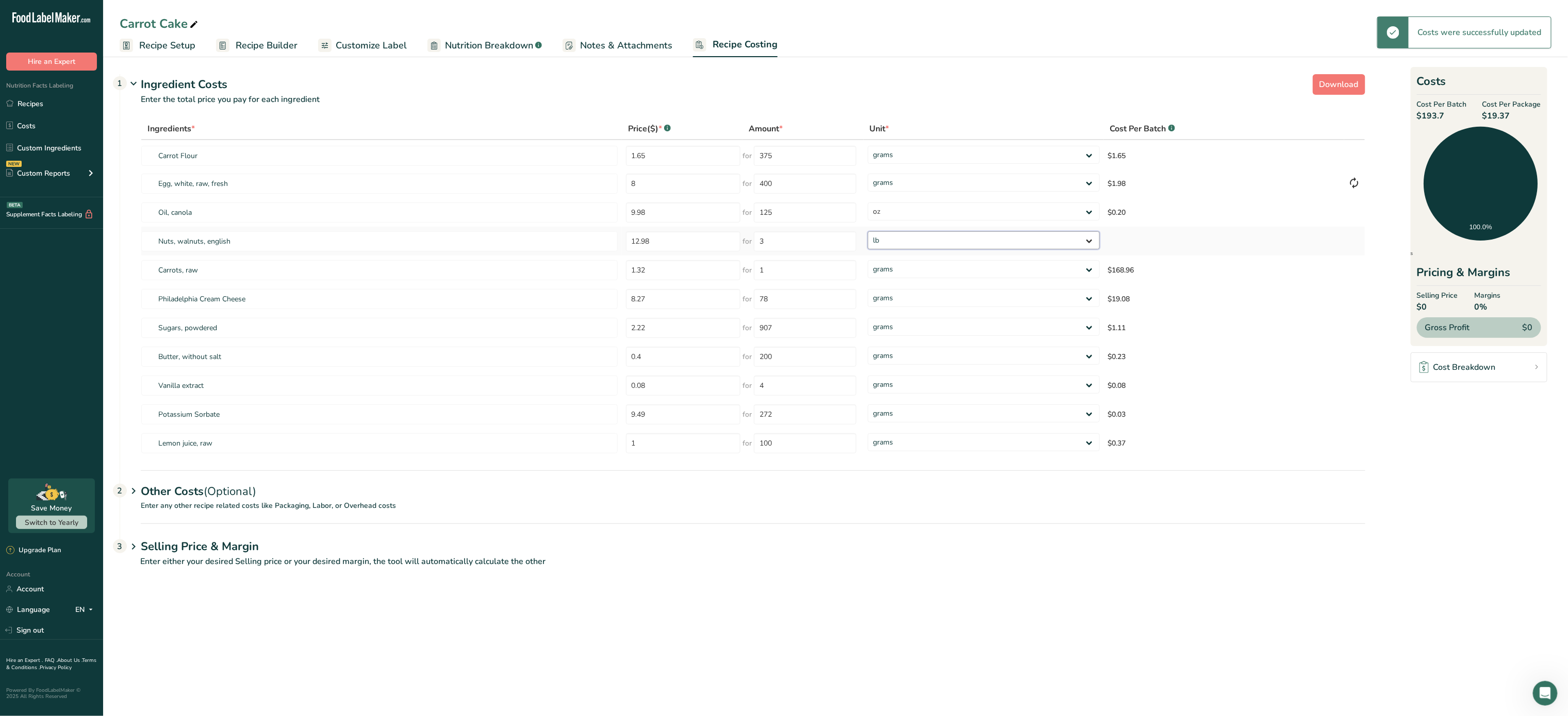
drag, startPoint x: 902, startPoint y: 232, endPoint x: 901, endPoint y: 246, distance: 14.0
click at [868, 231] on select "grams kg mg mcg lb oz" at bounding box center [984, 240] width 232 height 18
click at [681, 275] on input "1.32" at bounding box center [684, 270] width 115 height 20
type input "1"
type input "3.73"
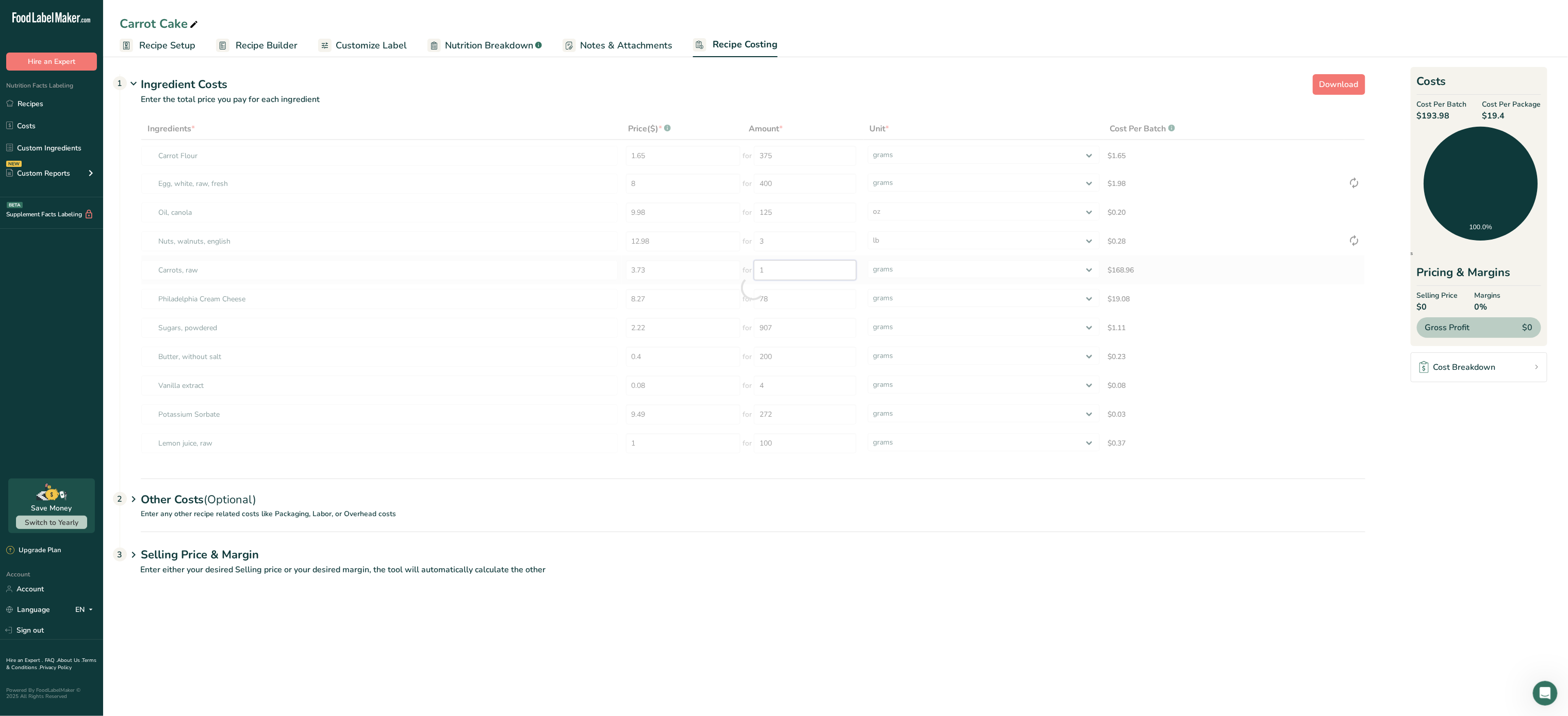
click at [819, 268] on div "Ingredients * Price($) * .a-a{fill:#347362;}.b-a{fill:#fff;} Amount * Unit * Co…" at bounding box center [753, 288] width 1224 height 340
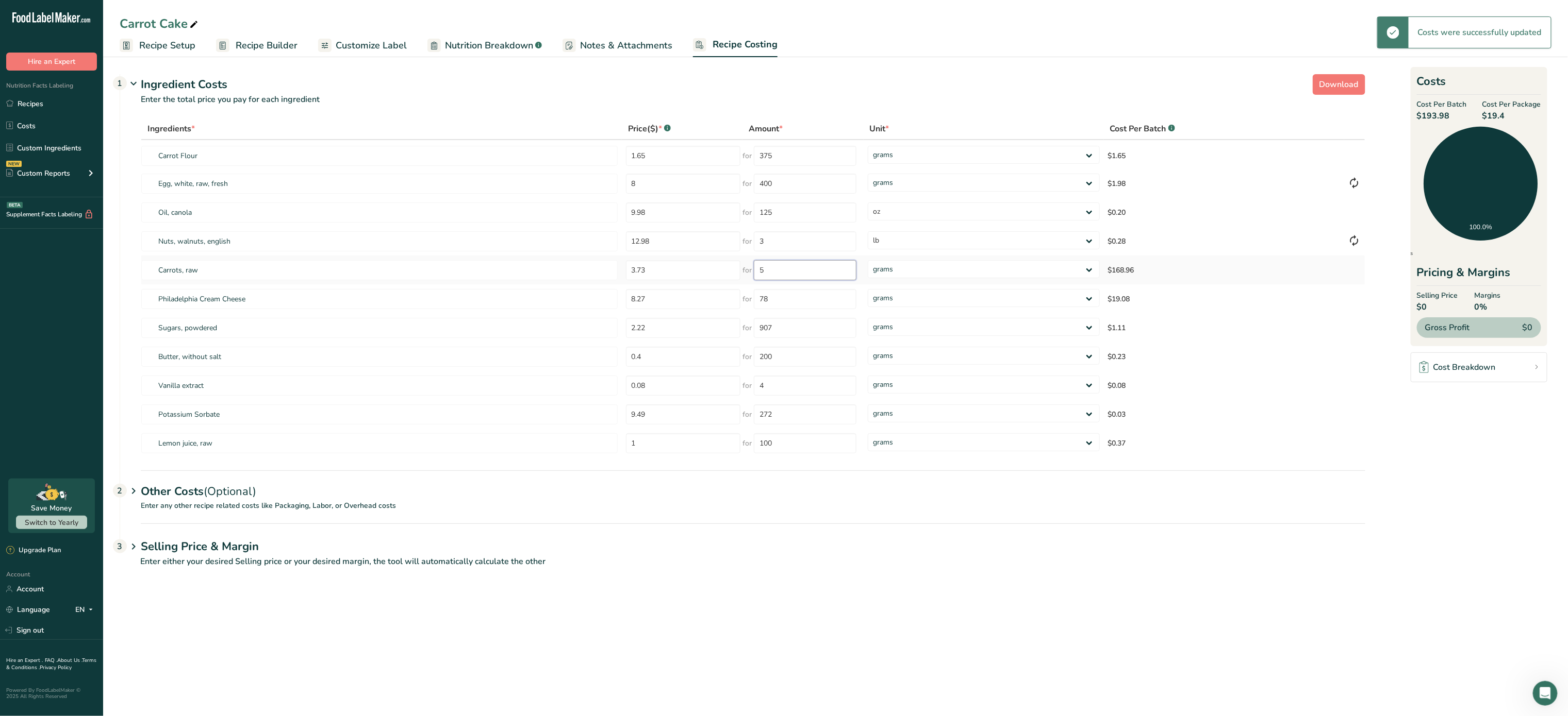
type input "1"
click at [889, 268] on select "grams kg mg mcg lb oz" at bounding box center [984, 269] width 232 height 18
select select "12"
click at [868, 260] on select "grams kg mg mcg lb oz" at bounding box center [984, 269] width 232 height 18
click at [780, 275] on input "1" at bounding box center [805, 270] width 103 height 20
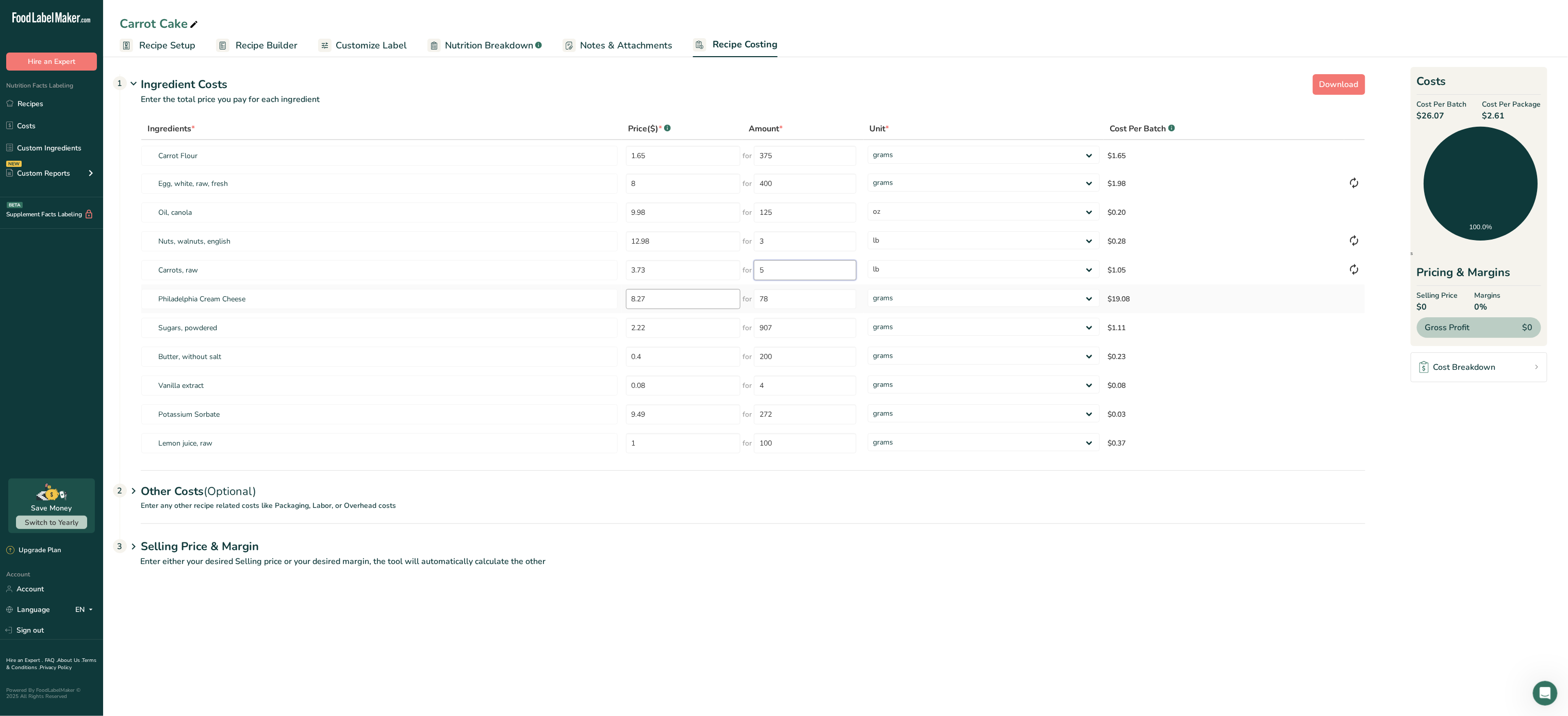
type input "5"
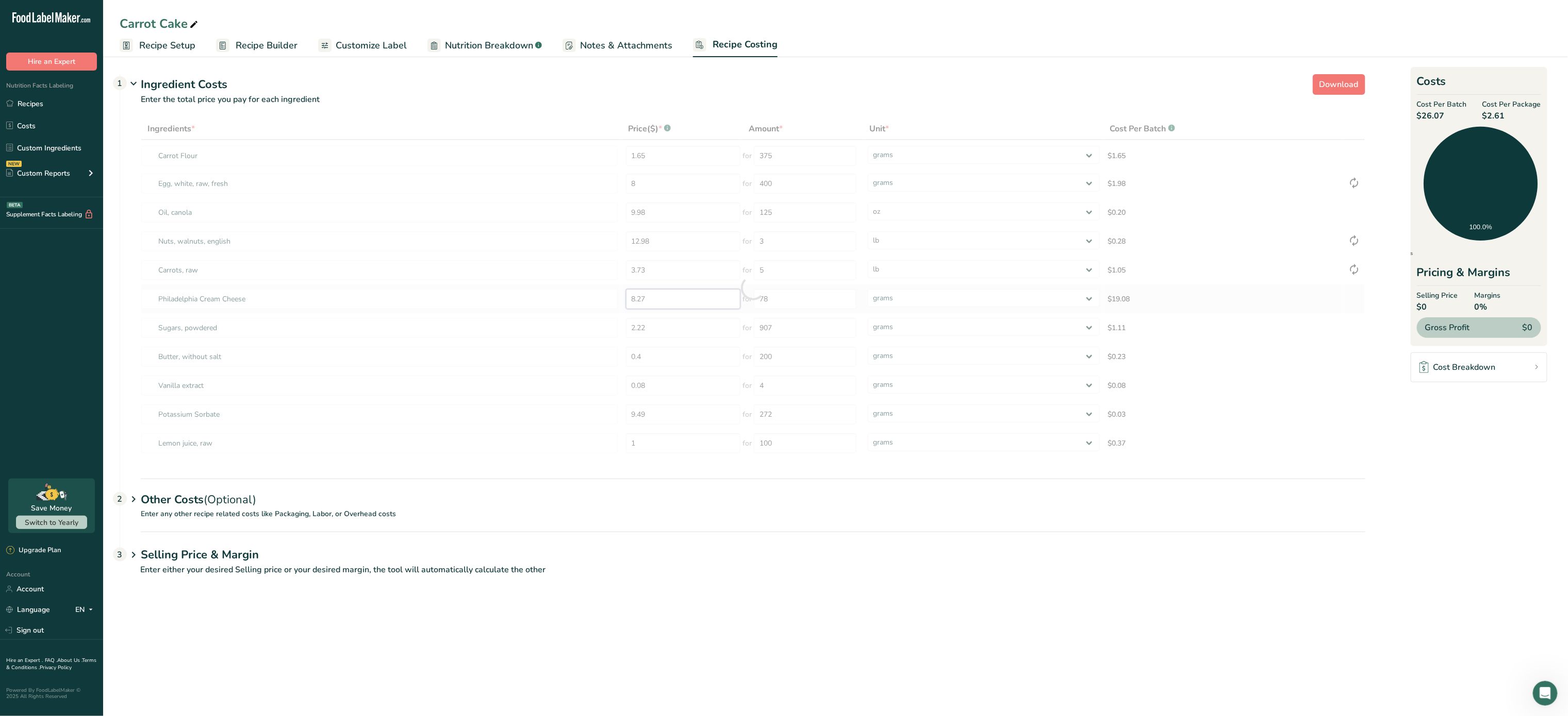
click at [667, 300] on div "Ingredients * Price($) * .a-a{fill:#347362;}.b-a{fill:#fff;} Amount * Unit * Co…" at bounding box center [753, 288] width 1224 height 340
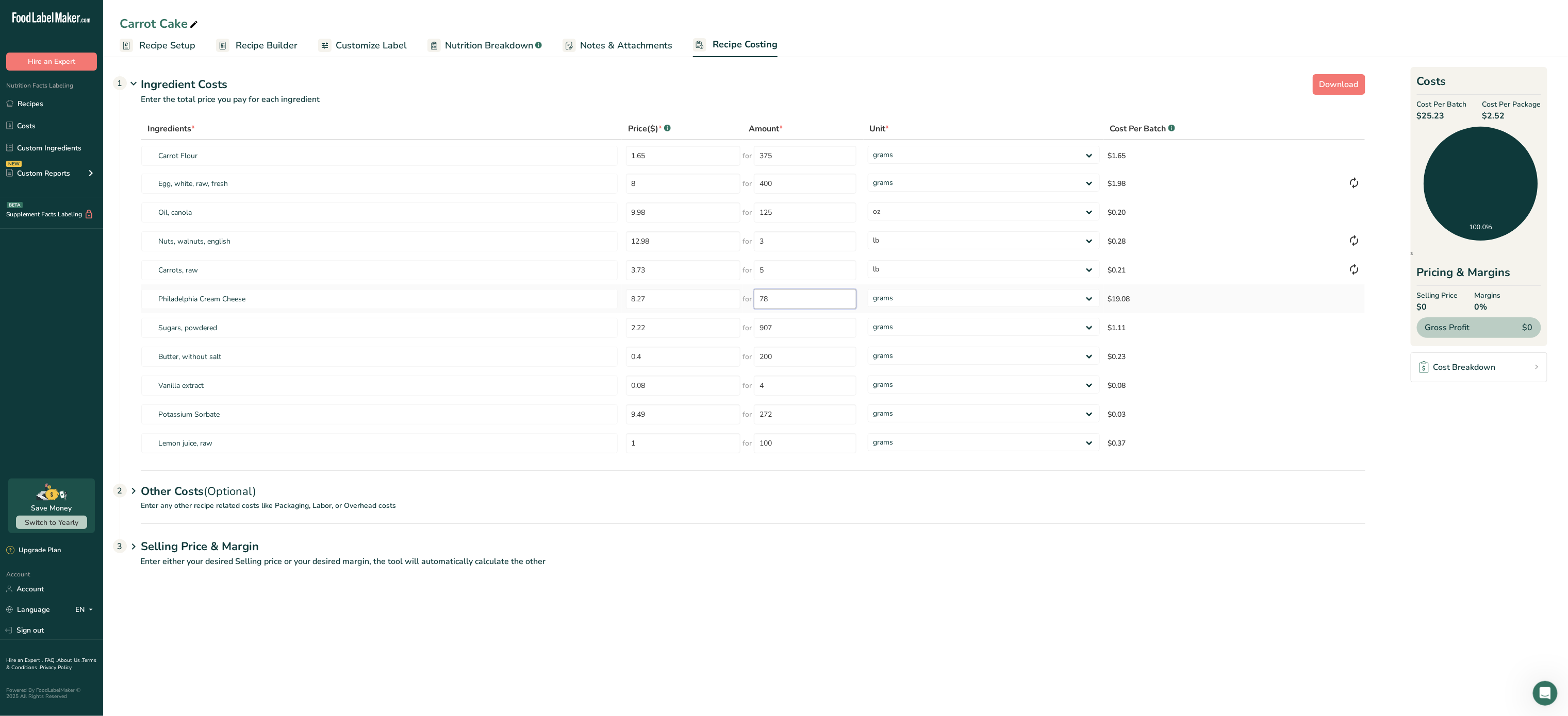
click at [821, 300] on input "78" at bounding box center [805, 299] width 103 height 20
click at [921, 291] on select "grams kg mg mcg lb oz" at bounding box center [984, 298] width 232 height 18
select select "5"
click at [868, 289] on select "grams kg mg mcg lb oz" at bounding box center [984, 298] width 232 height 18
click at [809, 299] on input "78" at bounding box center [805, 299] width 103 height 20
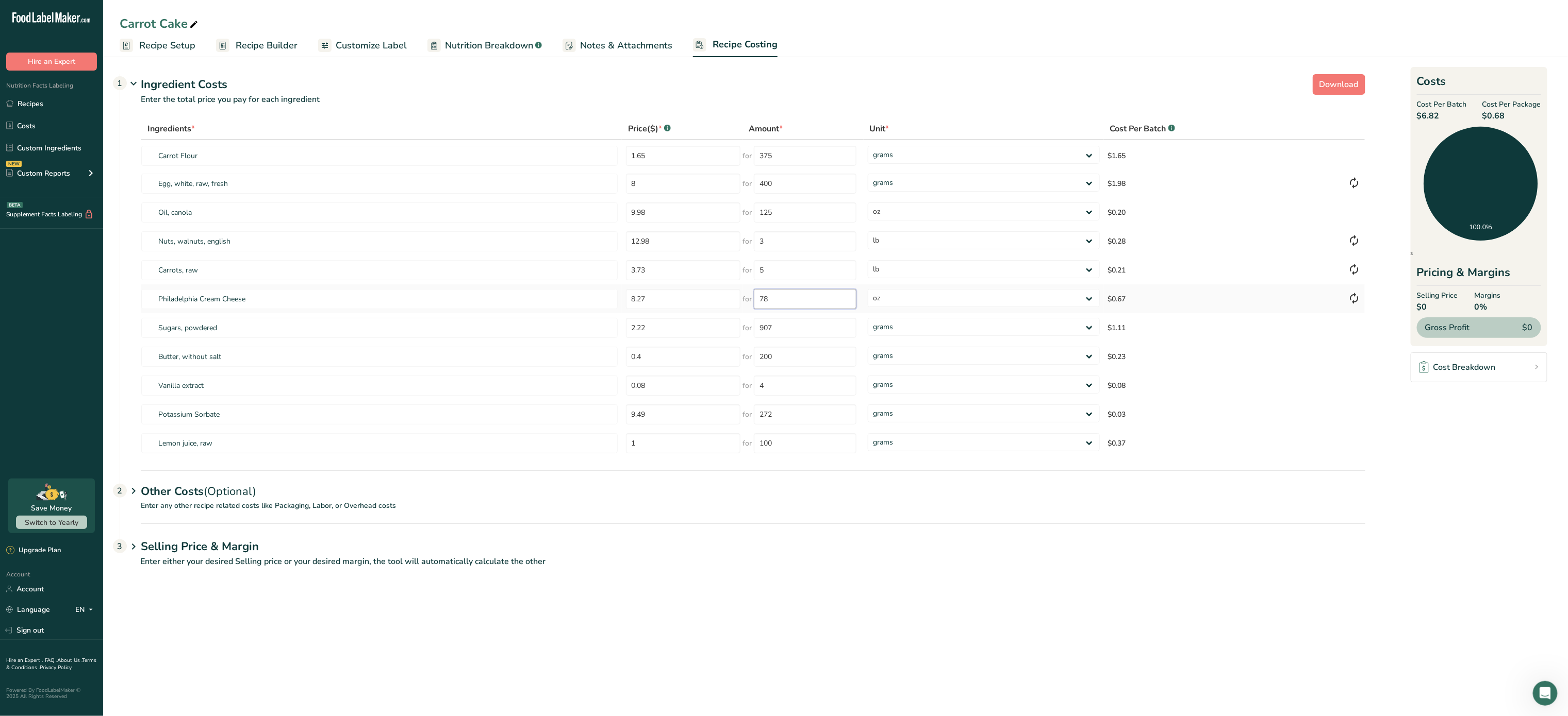
type input "7"
type input "48"
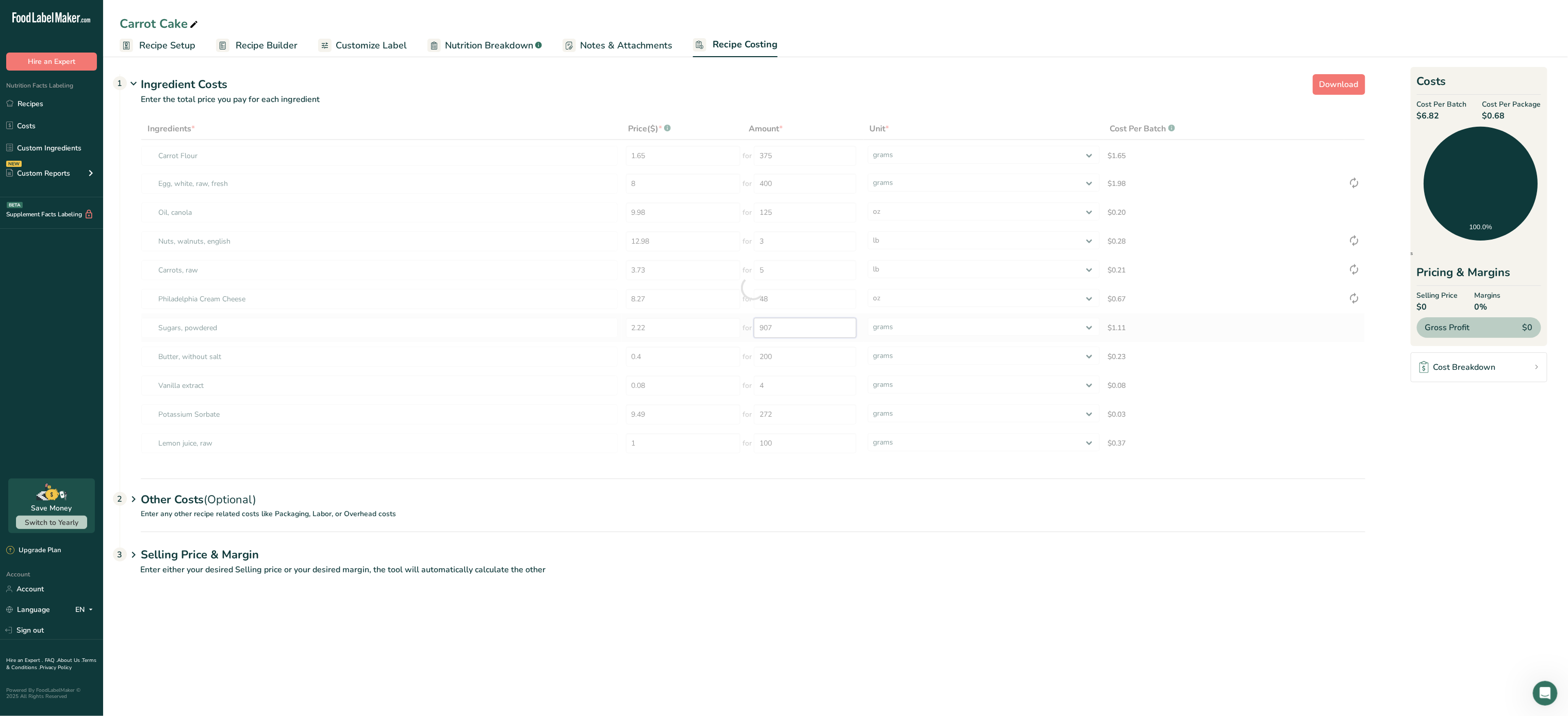
click at [792, 329] on div "Ingredients * Price($) * .a-a{fill:#347362;}.b-a{fill:#fff;} Amount * Unit * Co…" at bounding box center [753, 288] width 1224 height 340
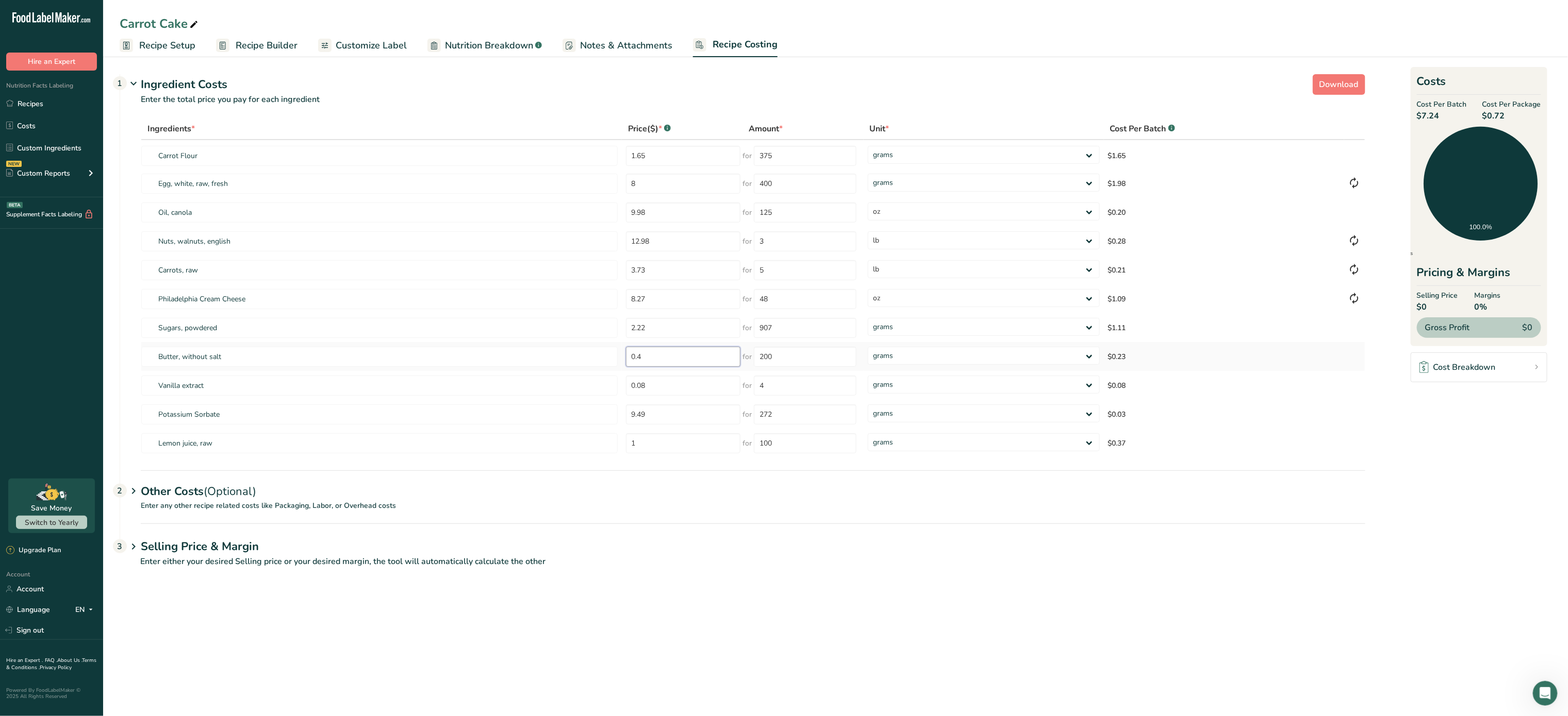
click at [698, 352] on input "0.4" at bounding box center [684, 357] width 115 height 20
type input "0"
type input "5"
click at [792, 359] on div "Ingredients * Price($) * .a-a{fill:#347362;}.b-a{fill:#fff;} Amount * Unit * Co…" at bounding box center [753, 288] width 1224 height 340
type input "2"
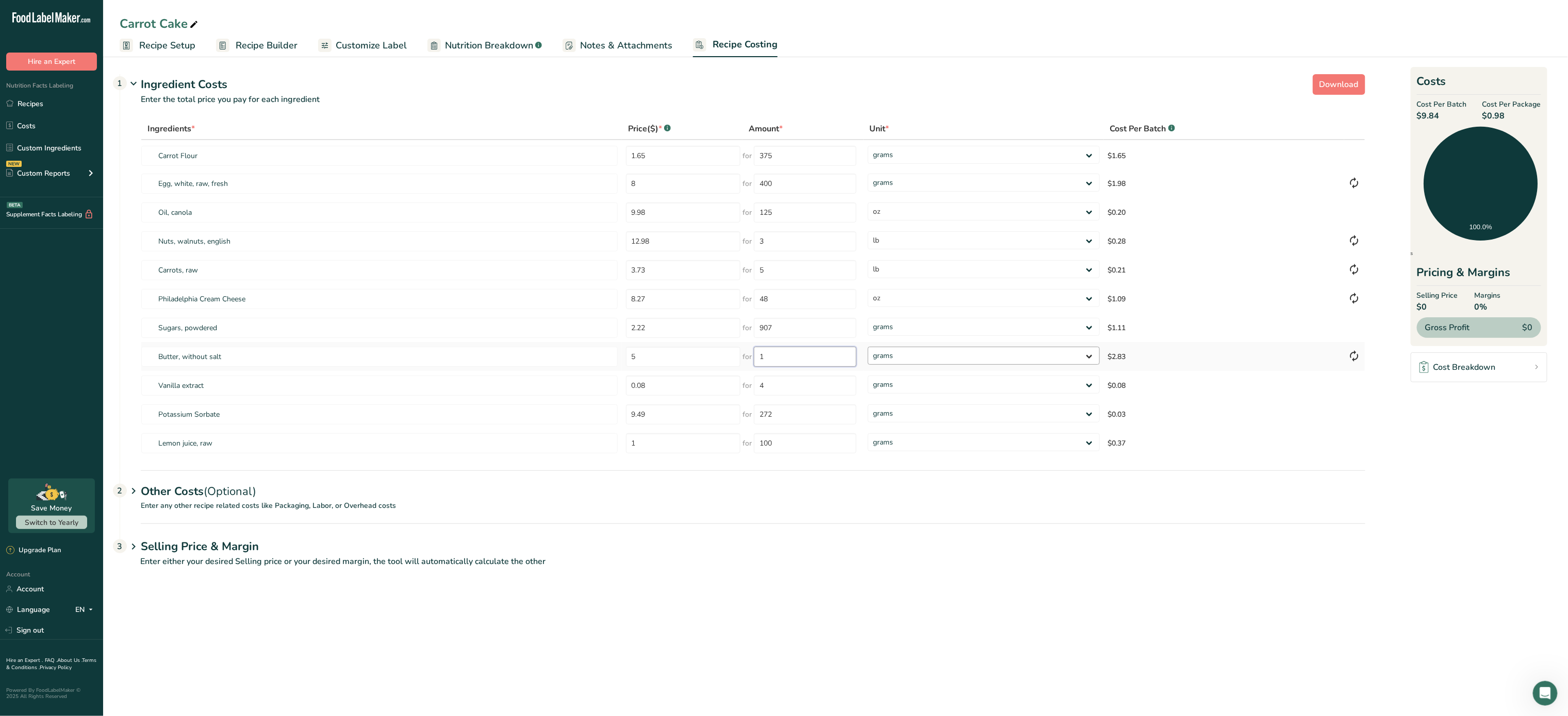
type input "1"
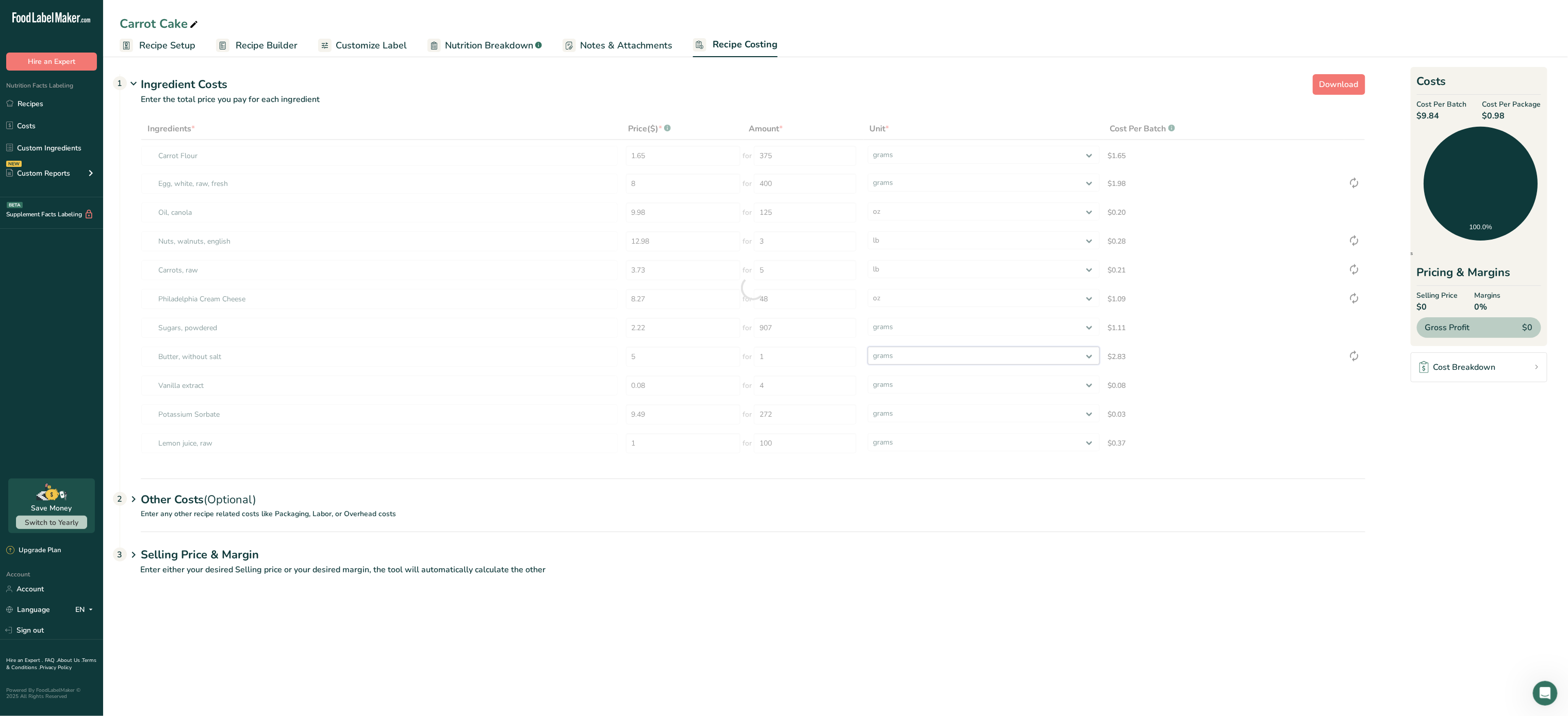
click at [911, 359] on div "Ingredients * Price($) * .a-a{fill:#347362;}.b-a{fill:#fff;} Amount * Unit * Co…" at bounding box center [753, 288] width 1224 height 340
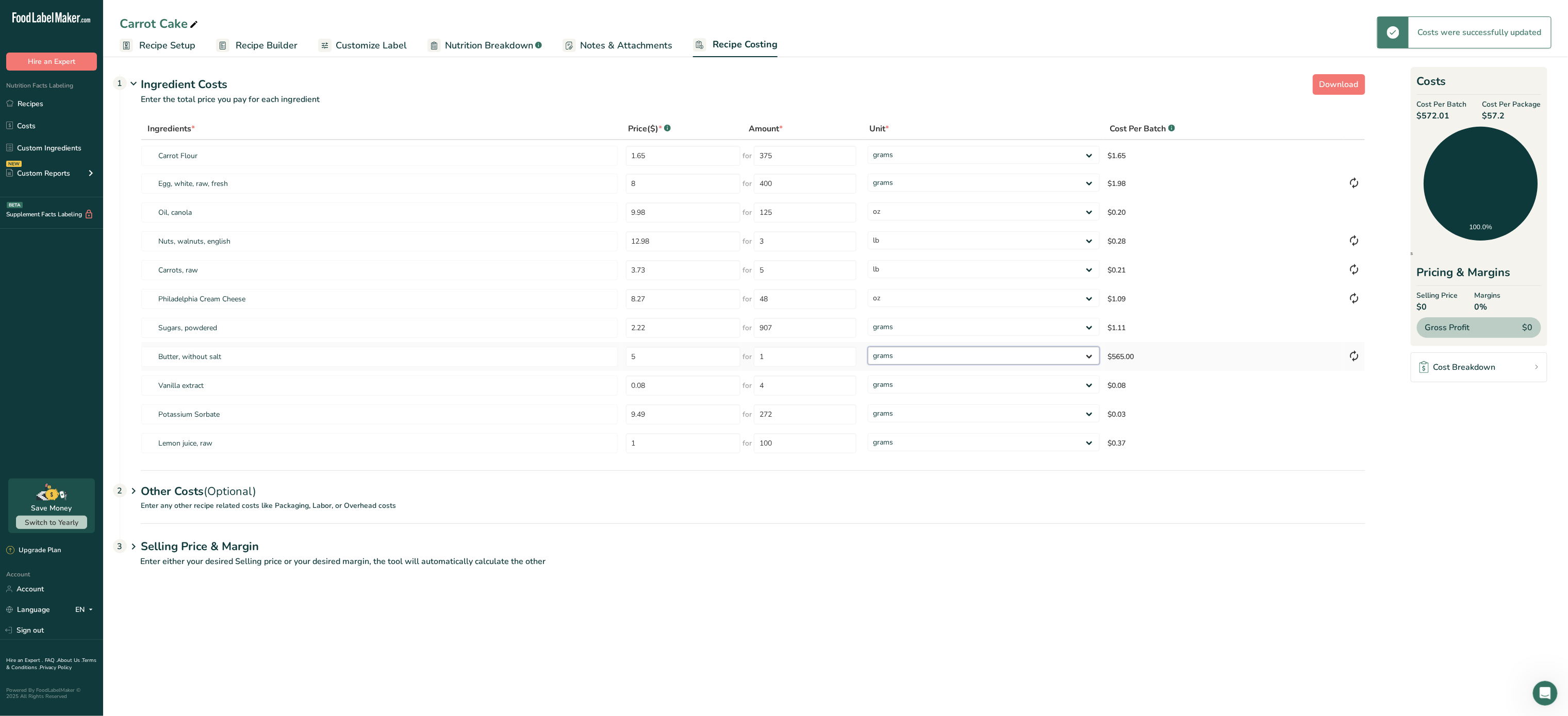
select select "12"
click at [868, 347] on select "grams kg mg mcg lb oz" at bounding box center [984, 356] width 232 height 18
click at [200, 508] on p "Enter any other recipe related costs like Packaging, Labor, or Overhead costs" at bounding box center [743, 511] width 1245 height 23
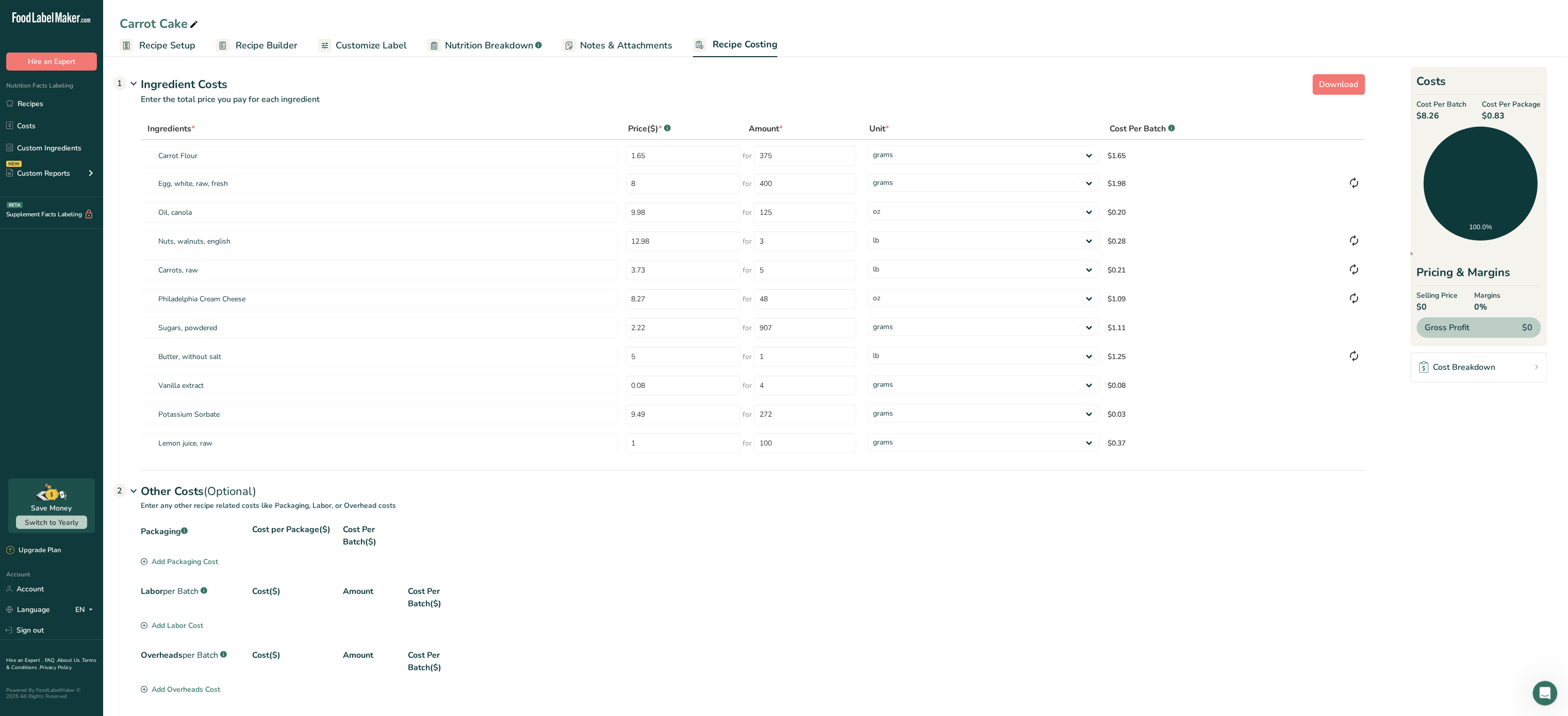
click at [211, 562] on div "Add Packaging Cost" at bounding box center [179, 562] width 77 height 11
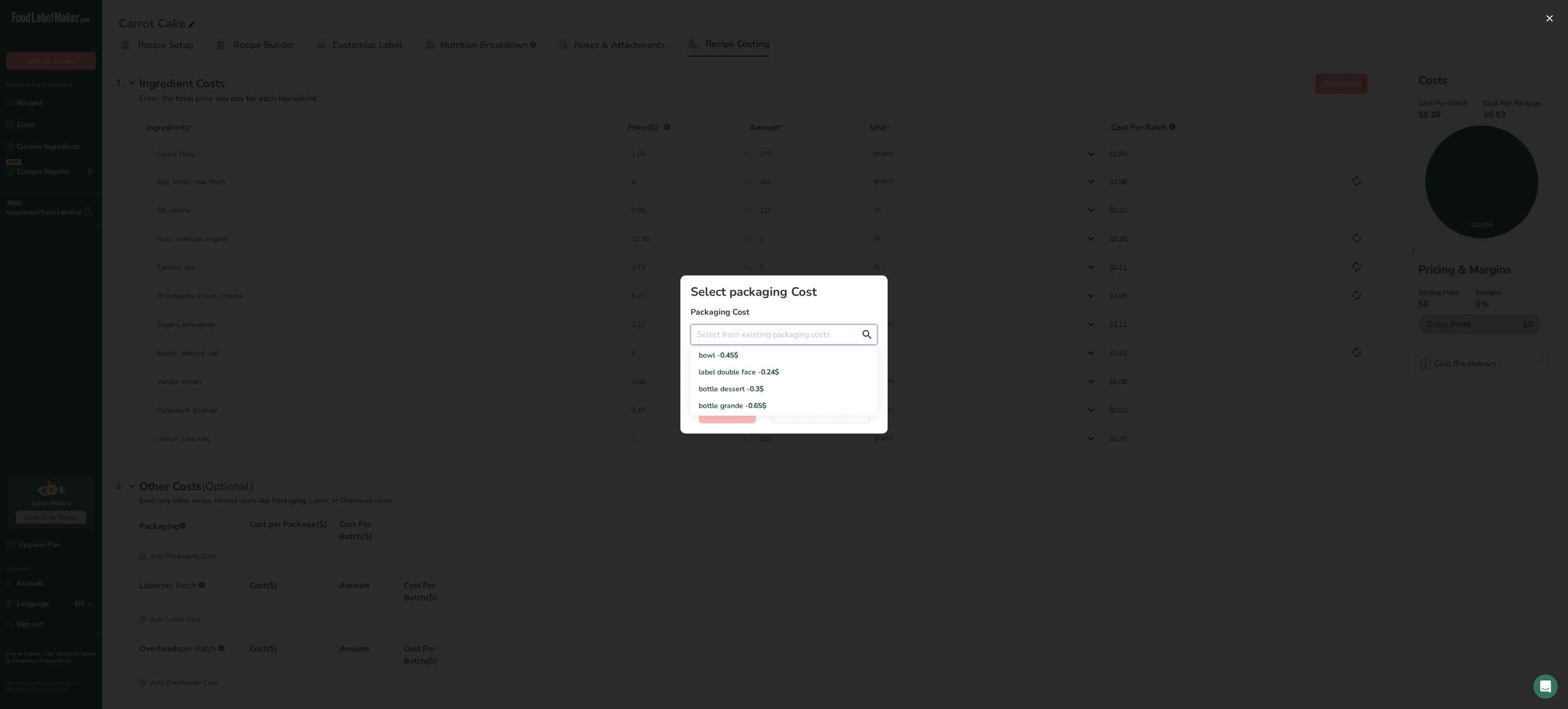
click at [794, 336] on input "Add New Recipe Cost Modal" at bounding box center [784, 335] width 187 height 21
click at [770, 386] on div "bottle dessert - 0.3$" at bounding box center [776, 390] width 154 height 11
type input "bottle dessert - 0.3$"
click at [727, 413] on span "Select" at bounding box center [727, 414] width 23 height 12
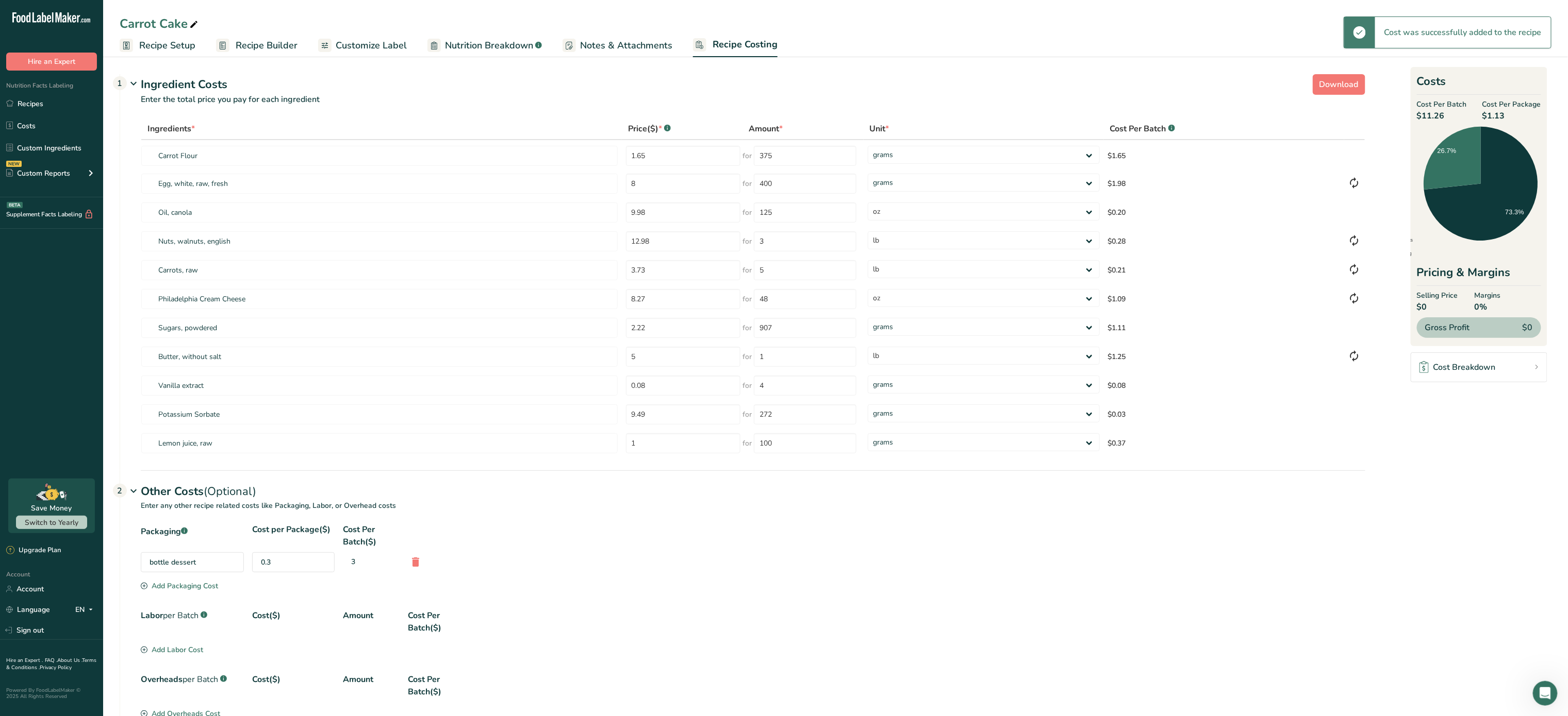
click at [199, 581] on div "Packaging .a-a{fill:#347362;}.b-a{fill:#fff;} Cost per Package($) Cost Per Batc…" at bounding box center [753, 552] width 1224 height 57
click at [199, 588] on div "Add Packaging Cost" at bounding box center [179, 586] width 77 height 11
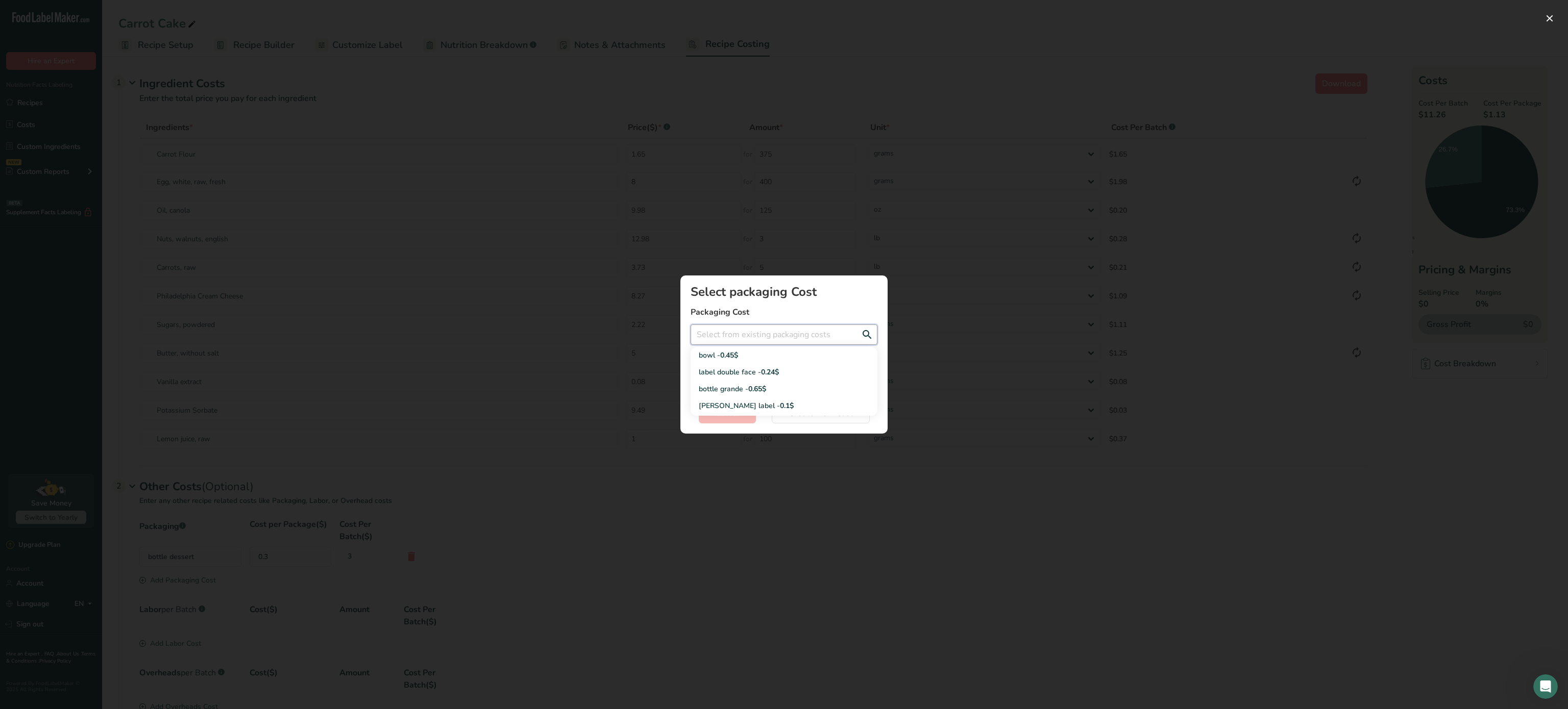
click at [781, 337] on input "Add New Recipe Cost Modal" at bounding box center [784, 335] width 187 height 21
click at [765, 371] on span "0.24$" at bounding box center [770, 372] width 18 height 10
type input "label double face - 0.24$"
click at [733, 416] on span "Select" at bounding box center [727, 414] width 23 height 12
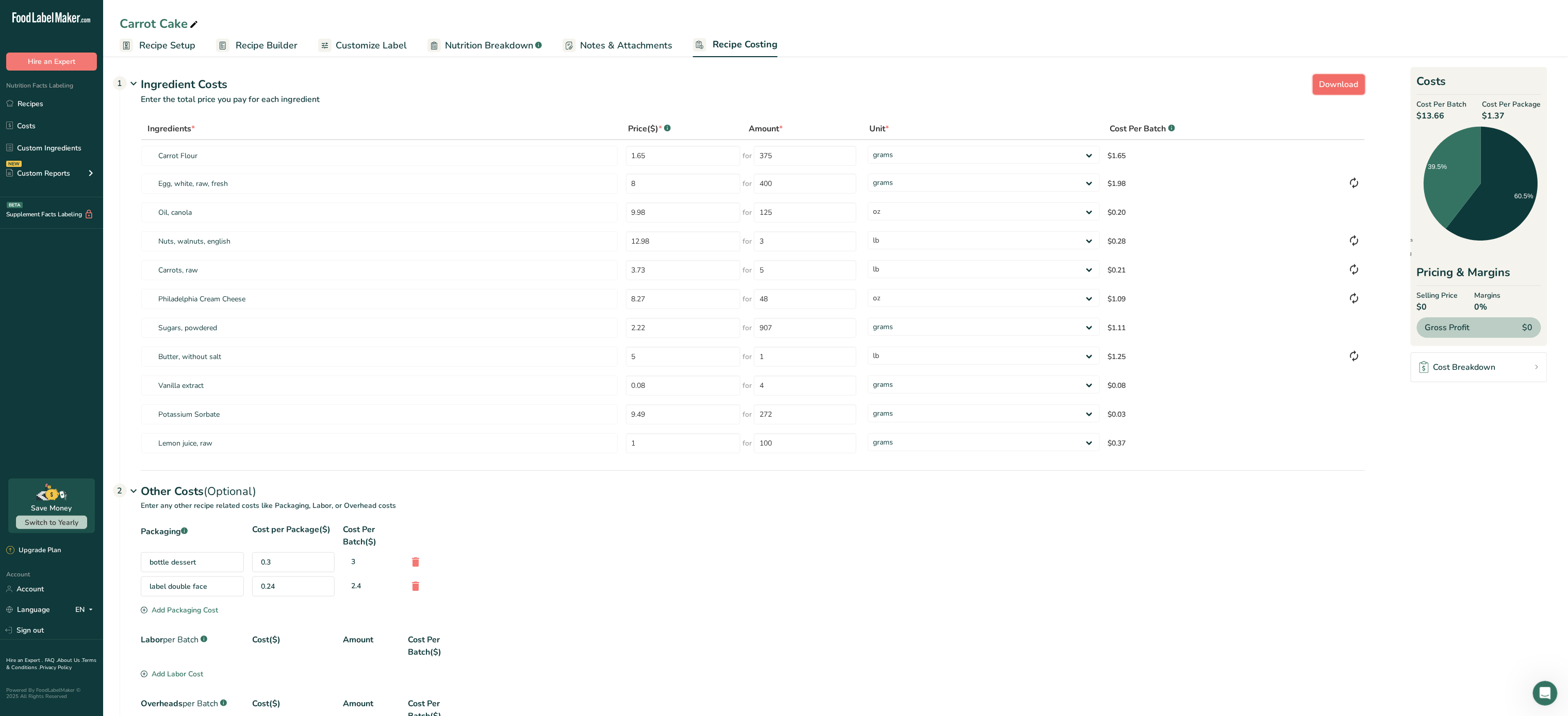
click at [1354, 85] on span "Download" at bounding box center [1339, 85] width 39 height 12
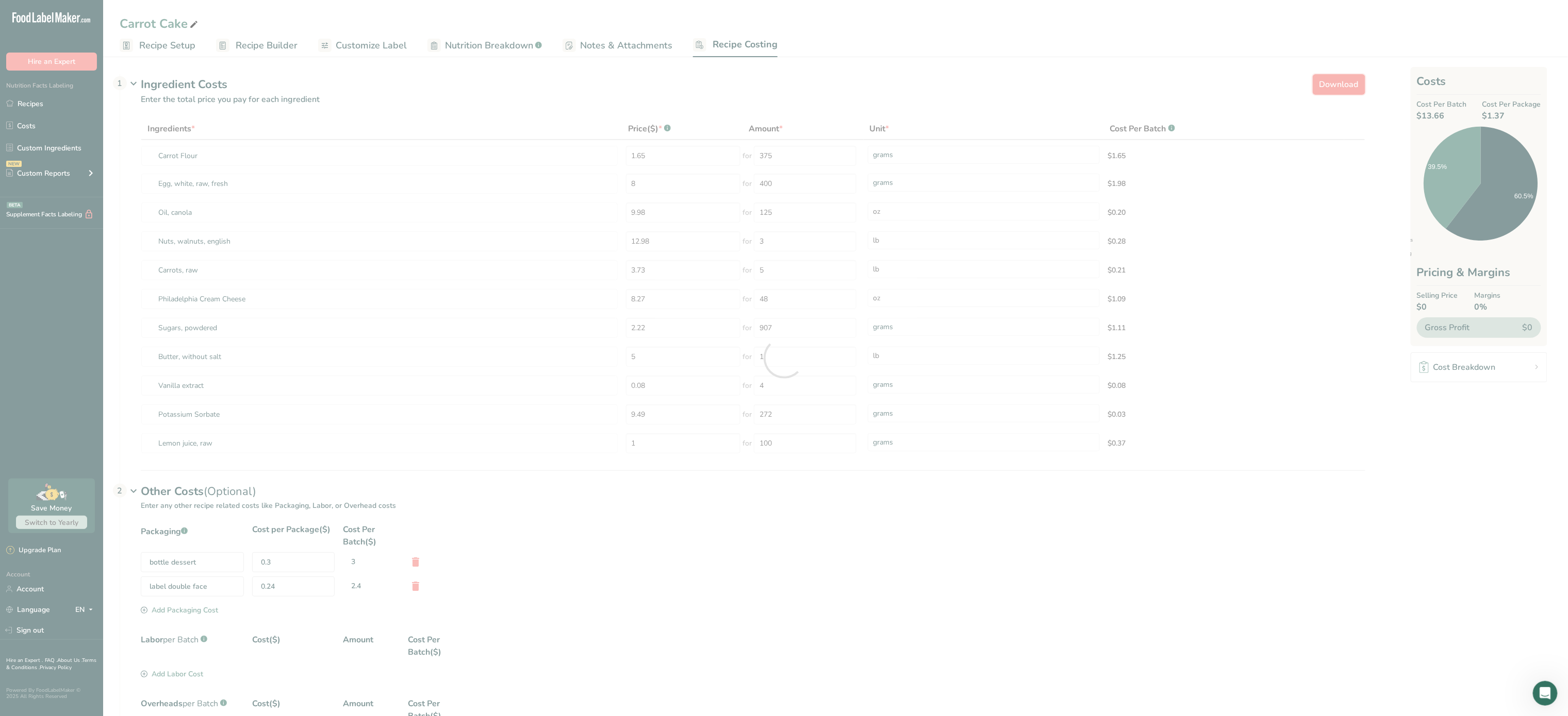
select select "5"
select select "12"
select select "5"
select select "12"
